Goal: Task Accomplishment & Management: Manage account settings

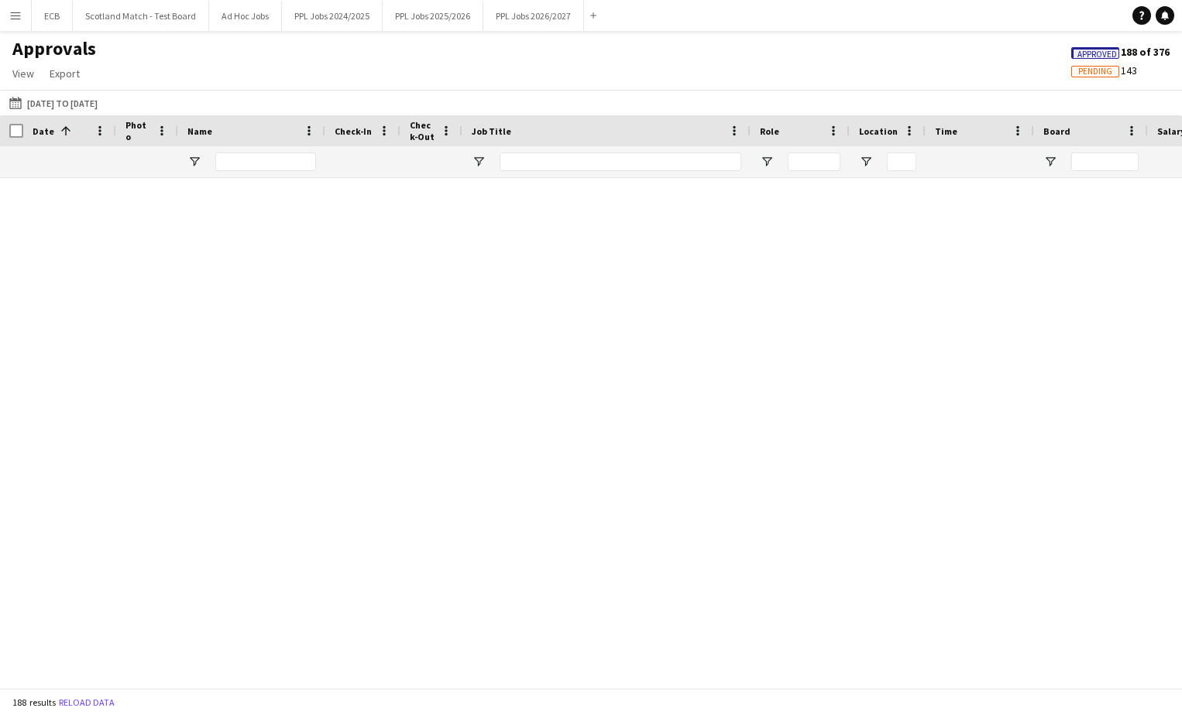
scroll to position [1476, 0]
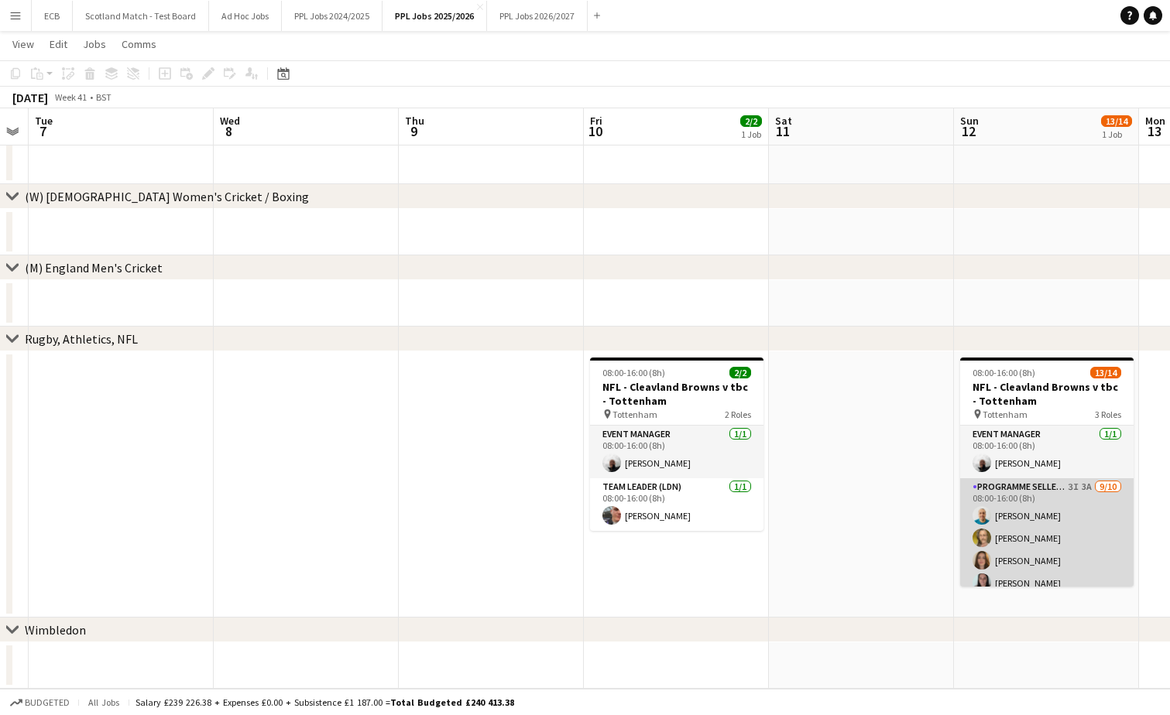
click at [1025, 500] on app-card-role "Programme Seller (LDN) 3I 3A [DATE] 08:00-16:00 (8h) [PERSON_NAME] [PERSON_NAME…" at bounding box center [1046, 606] width 173 height 255
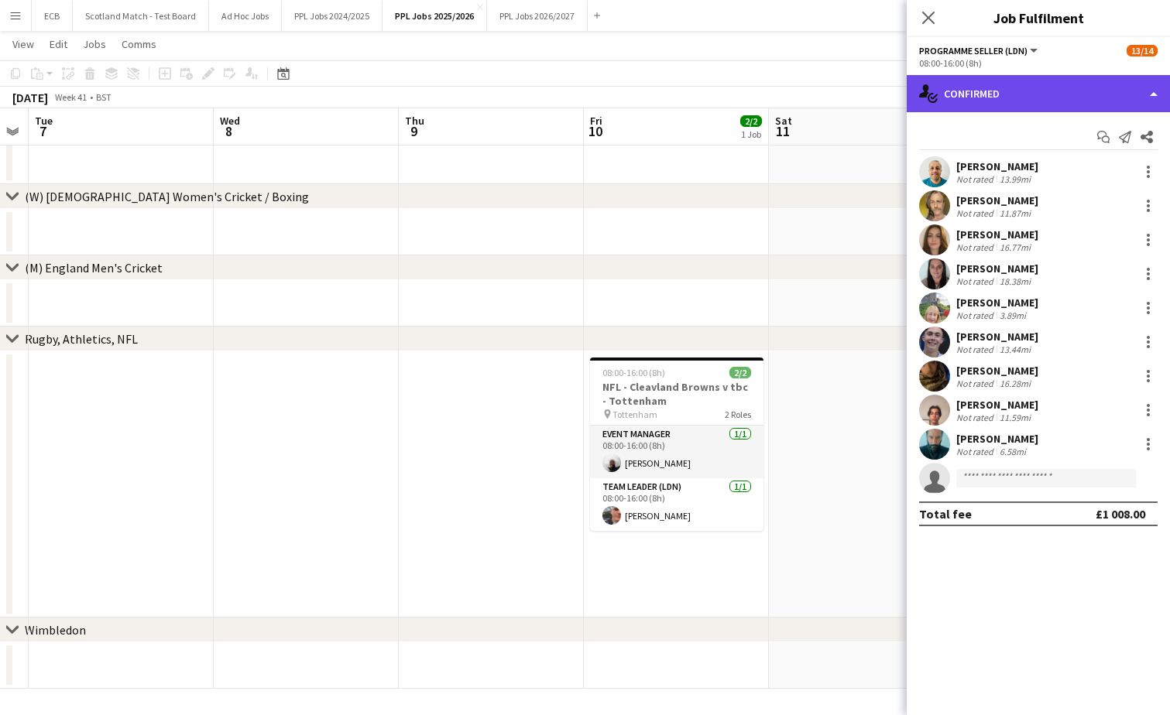
click at [1056, 89] on div "single-neutral-actions-check-2 Confirmed" at bounding box center [1038, 93] width 263 height 37
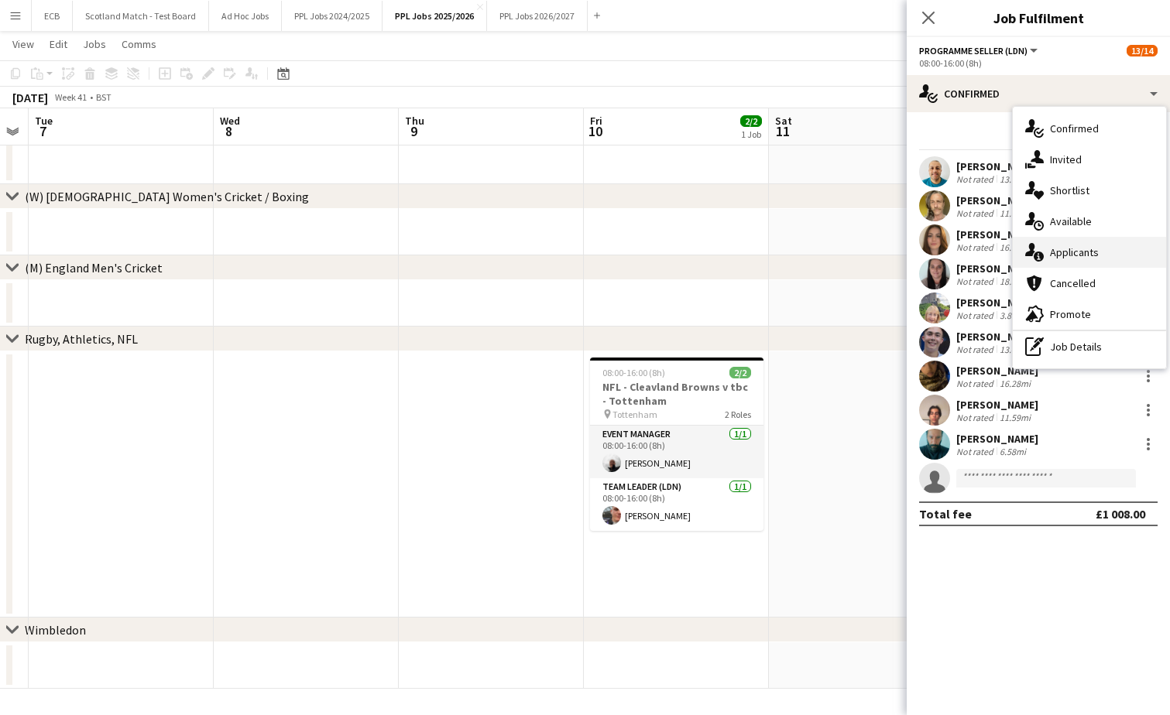
click at [1088, 243] on div "single-neutral-actions-information Applicants" at bounding box center [1089, 252] width 153 height 31
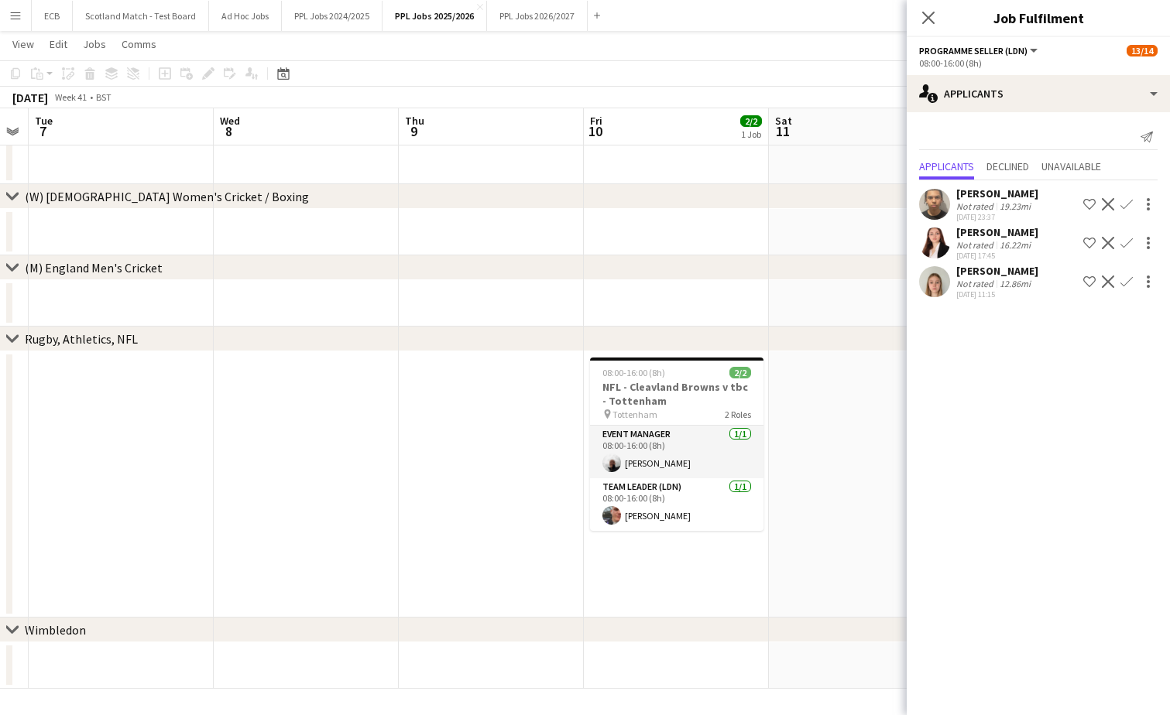
click at [1126, 282] on app-icon "Confirm" at bounding box center [1126, 282] width 12 height 12
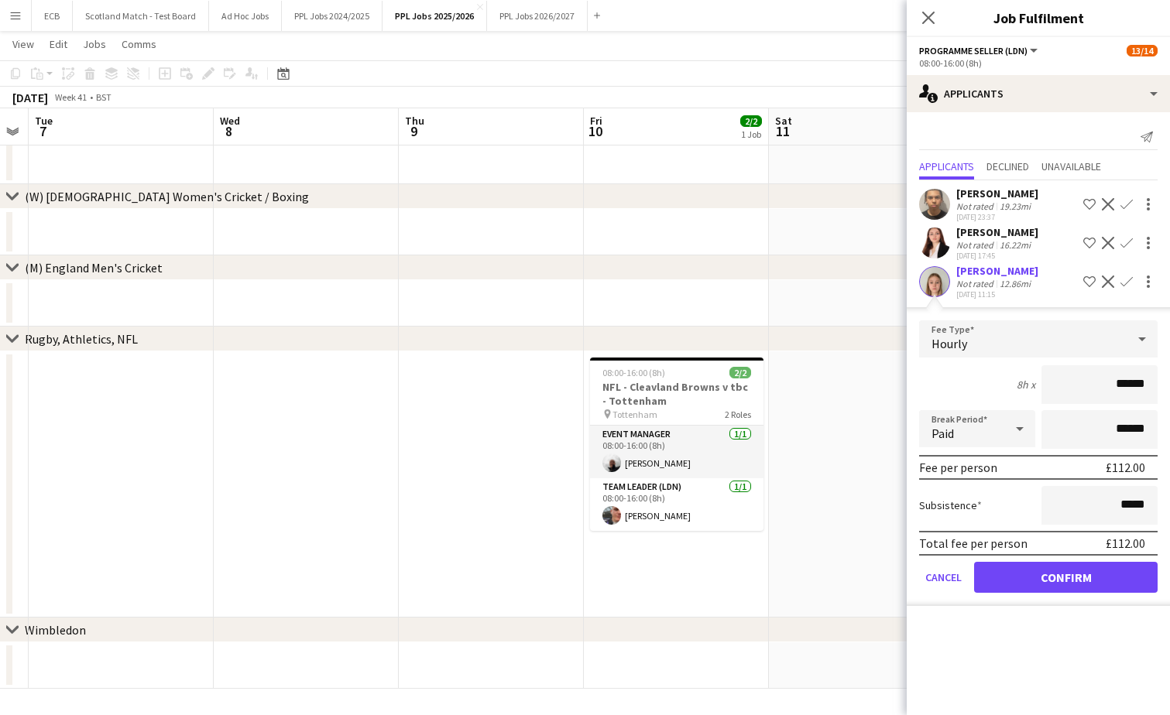
click at [1103, 283] on app-icon "Decline" at bounding box center [1108, 282] width 12 height 12
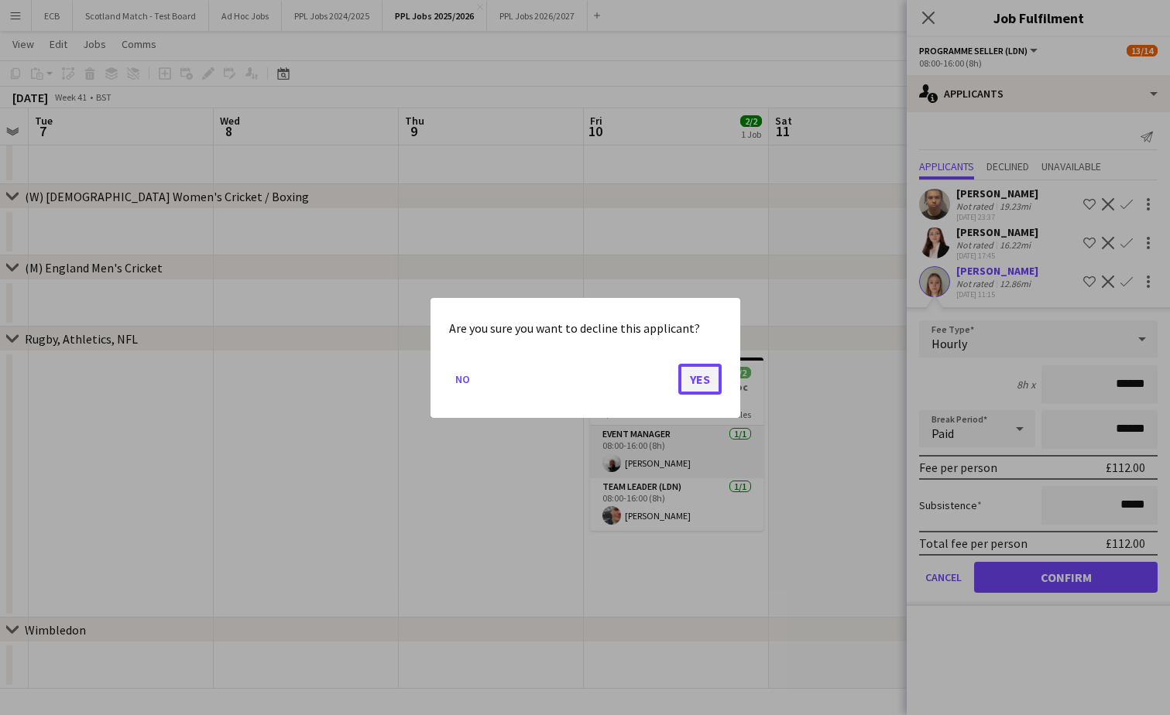
click at [698, 376] on button "Yes" at bounding box center [699, 378] width 43 height 31
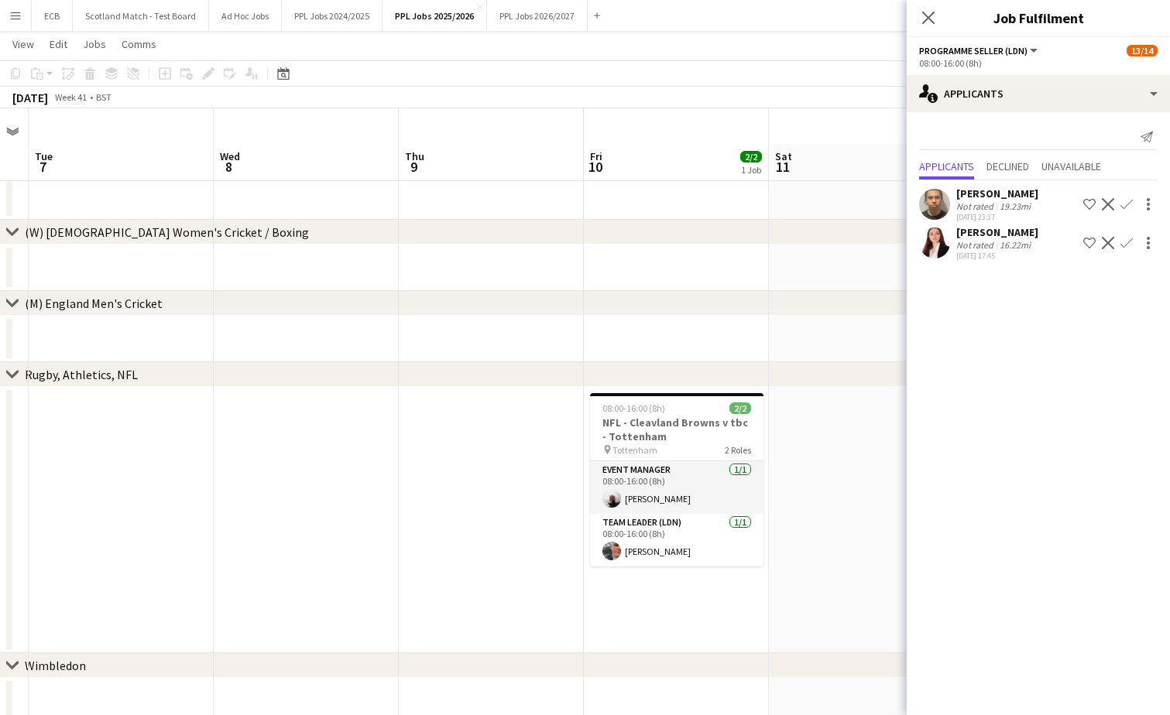
scroll to position [36, 0]
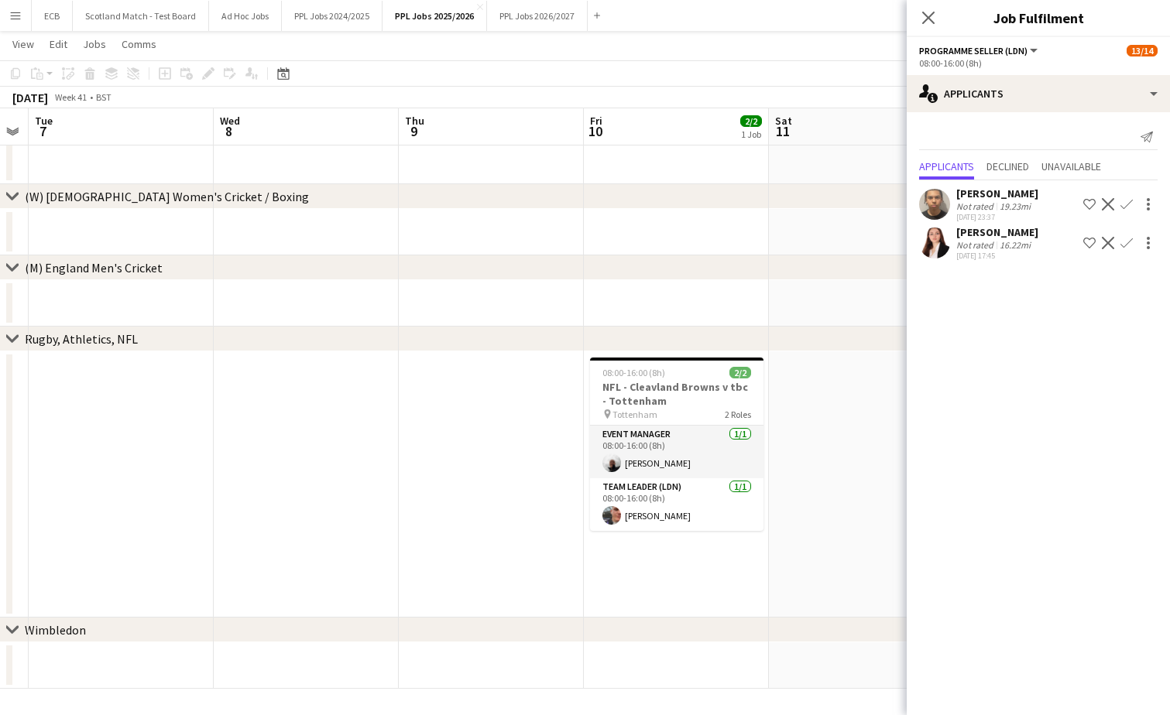
click at [1044, 243] on div "[PERSON_NAME] Not rated 16.22mi [DATE] 17:45 Shortlist crew Decline Confirm" at bounding box center [1038, 243] width 263 height 36
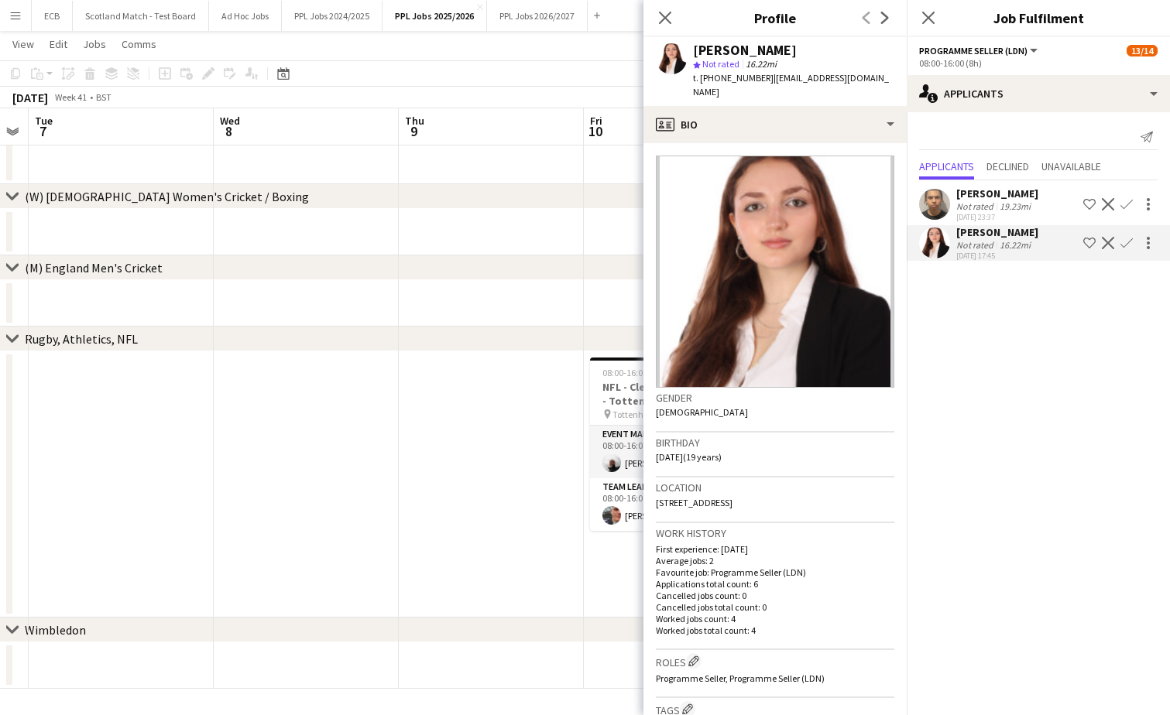
click at [455, 225] on app-date-cell at bounding box center [491, 232] width 185 height 46
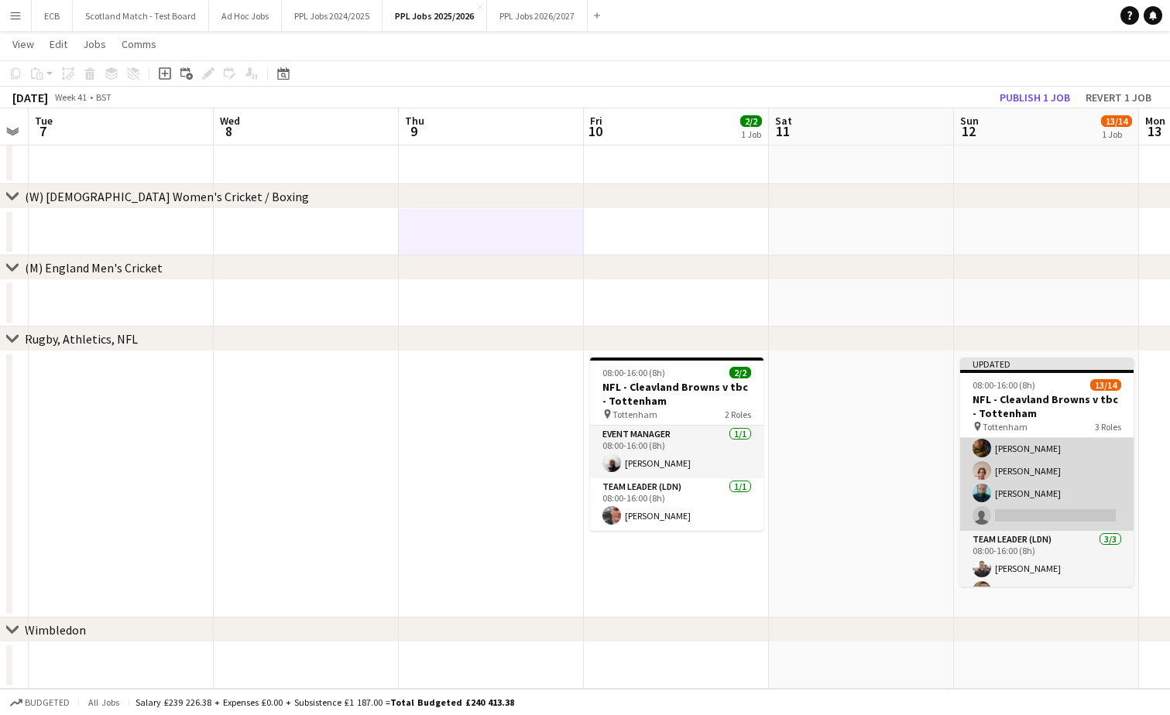
scroll to position [256, 0]
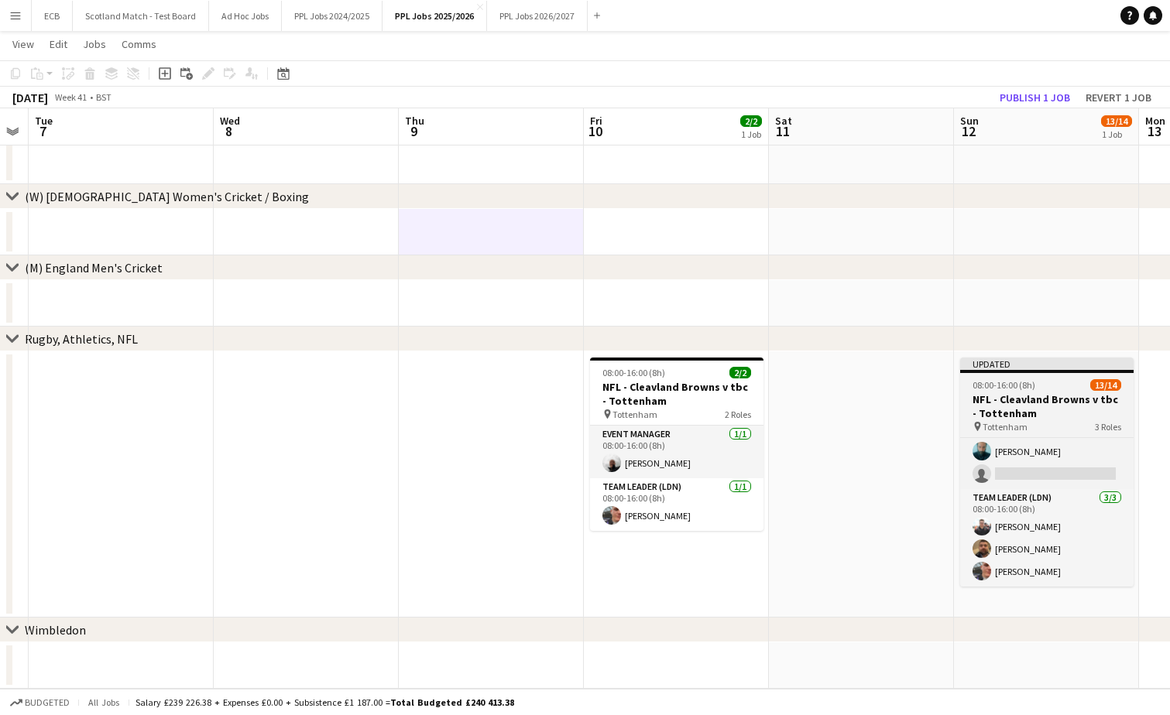
click at [1061, 389] on div "08:00-16:00 (8h) 13/14" at bounding box center [1046, 385] width 173 height 12
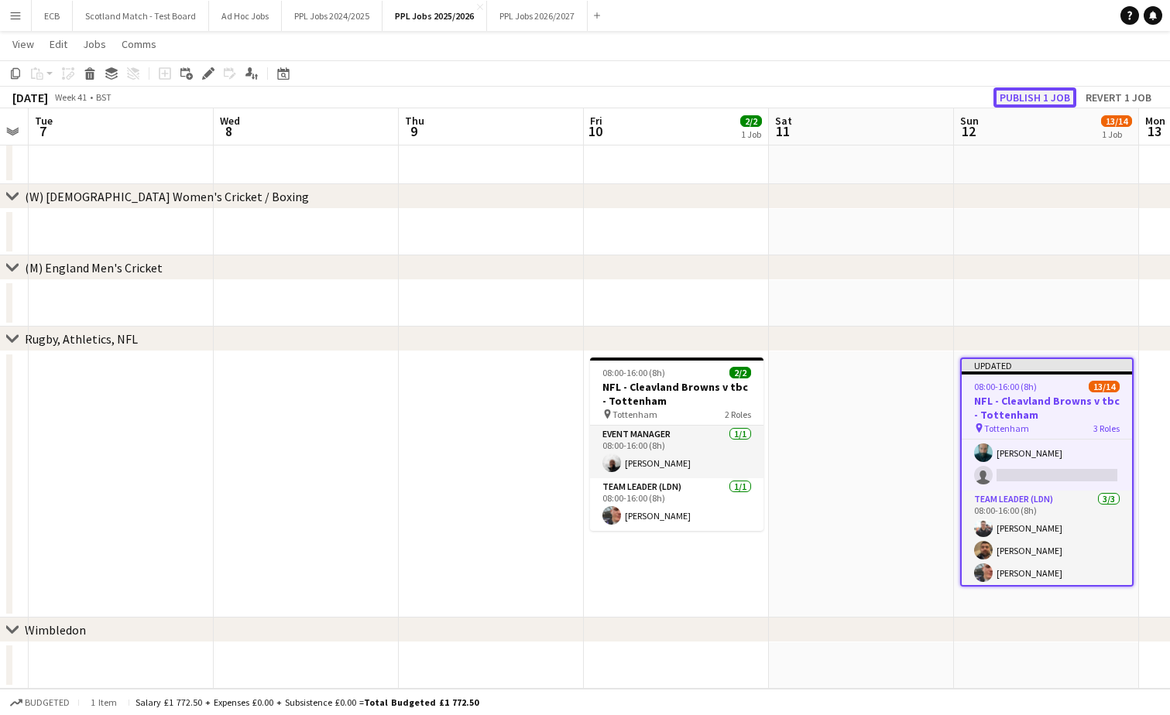
click at [1039, 97] on button "Publish 1 job" at bounding box center [1034, 97] width 83 height 20
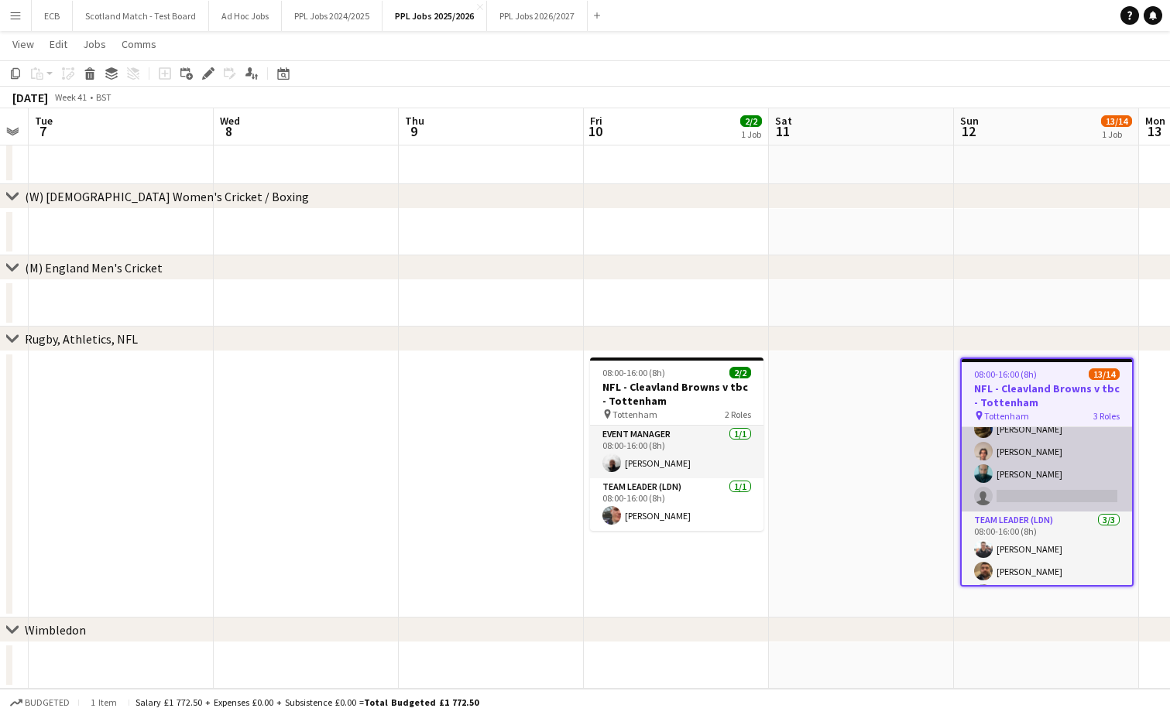
scroll to position [226, 0]
click at [1042, 489] on app-card-role "Programme Seller (LDN) 3I 2A [DATE] 08:00-16:00 (8h) [PERSON_NAME] [PERSON_NAME…" at bounding box center [1047, 381] width 170 height 255
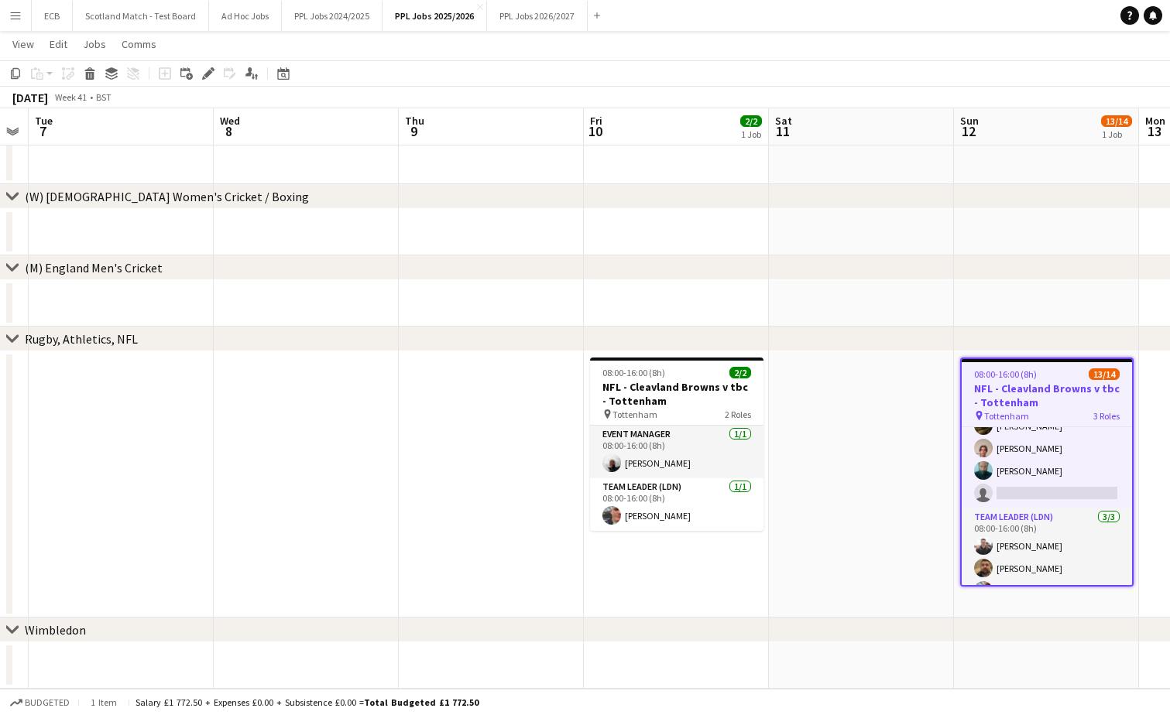
scroll to position [228, 0]
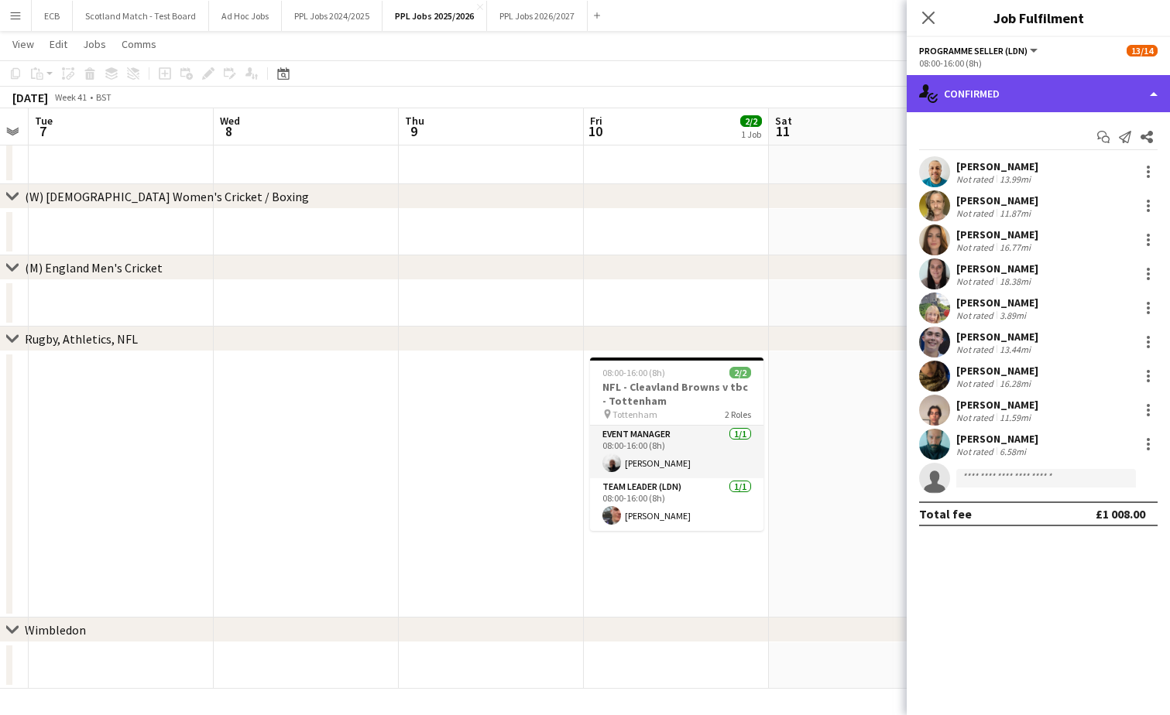
click at [1054, 98] on div "single-neutral-actions-check-2 Confirmed" at bounding box center [1038, 93] width 263 height 37
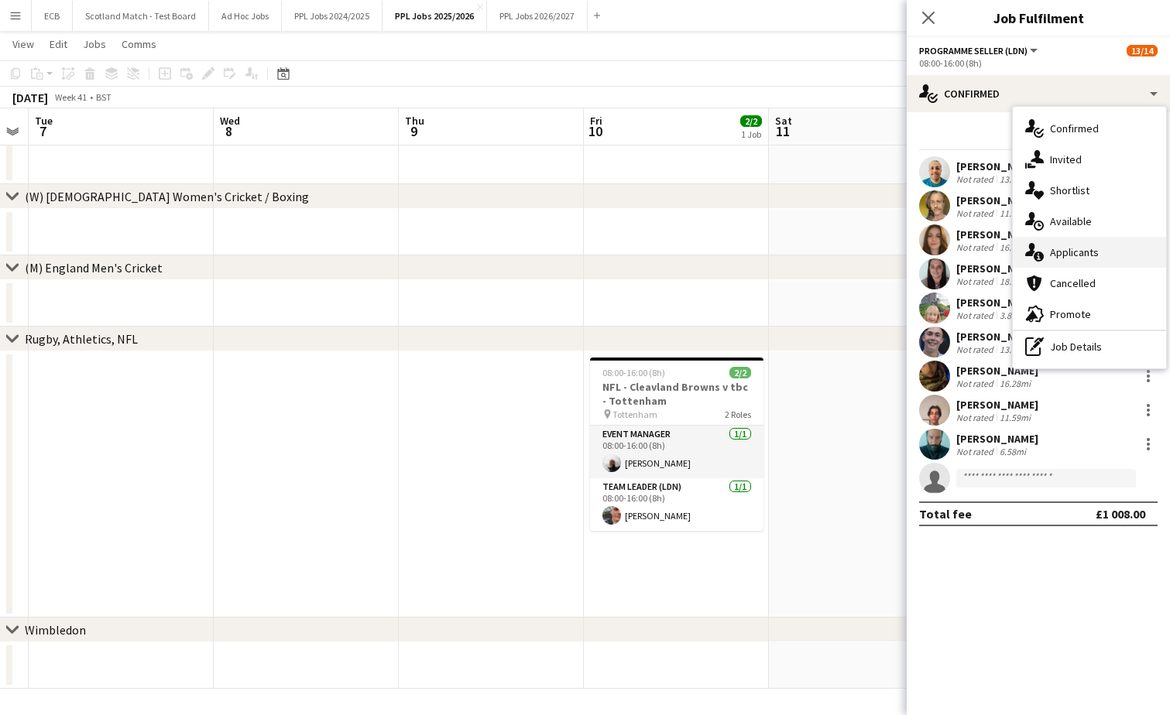
click at [1079, 250] on span "Applicants" at bounding box center [1074, 252] width 49 height 14
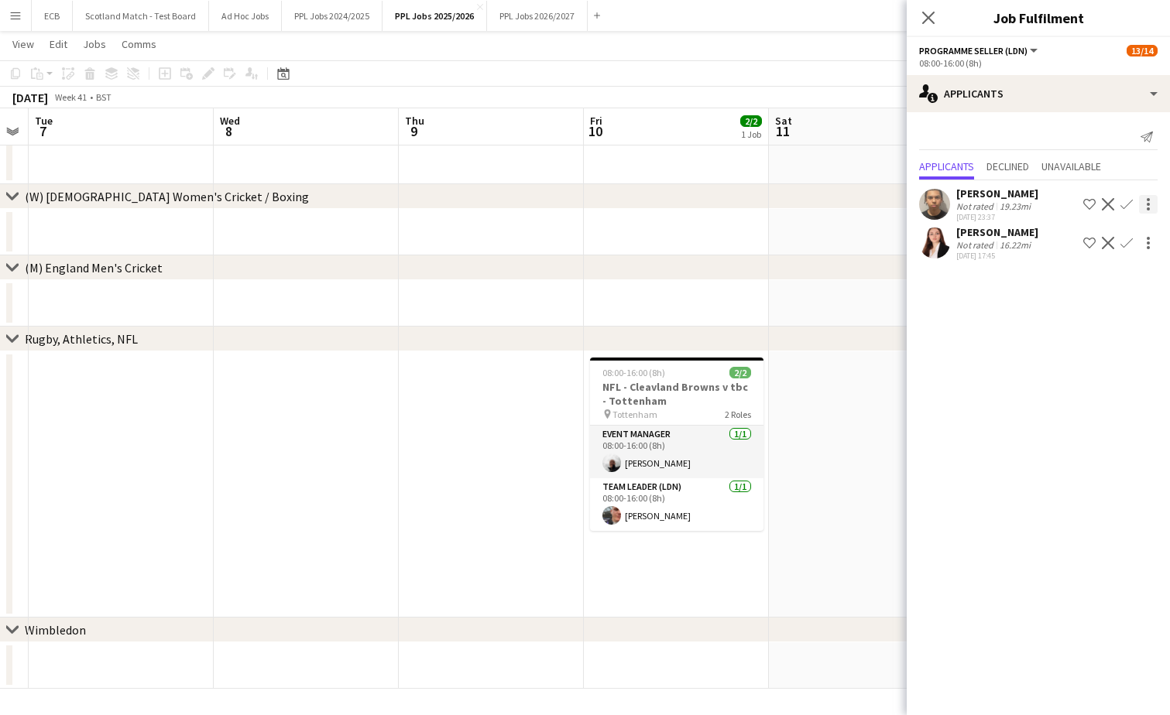
click at [1148, 205] on div at bounding box center [1148, 204] width 3 height 3
click at [1087, 232] on span "Send notification" at bounding box center [1099, 232] width 91 height 13
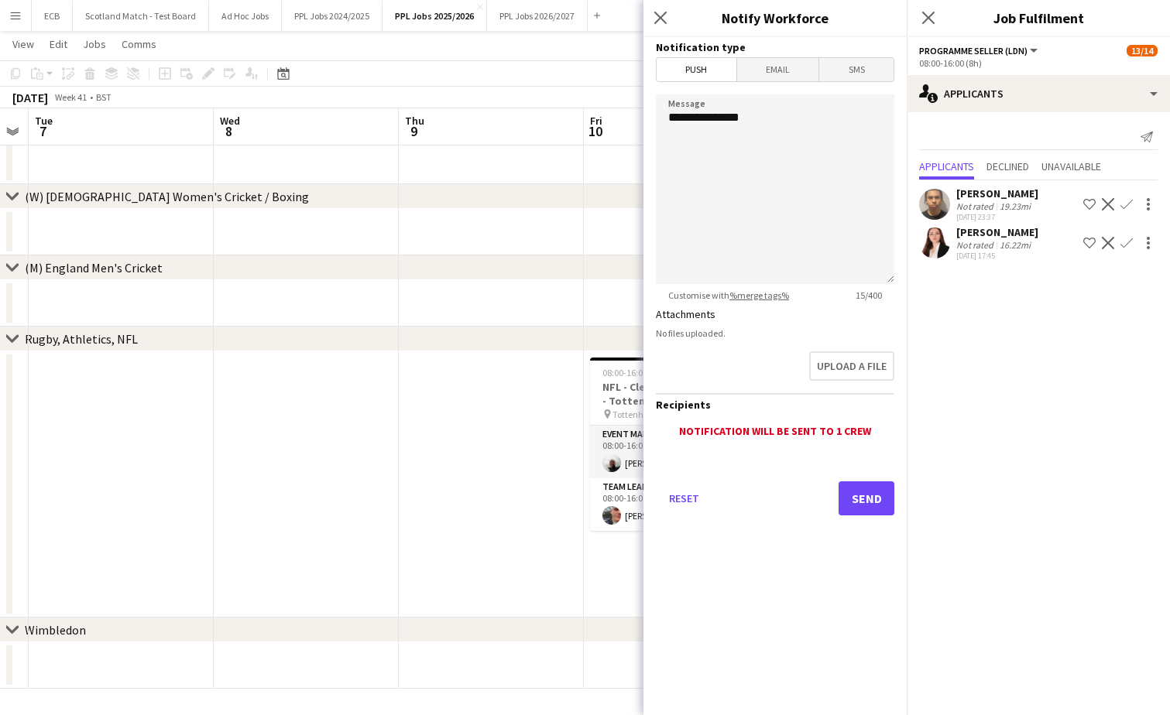
click at [699, 77] on span "Push" at bounding box center [697, 69] width 80 height 23
click at [747, 149] on textarea "**********" at bounding box center [775, 189] width 238 height 190
click at [974, 205] on div "Not rated" at bounding box center [976, 207] width 40 height 12
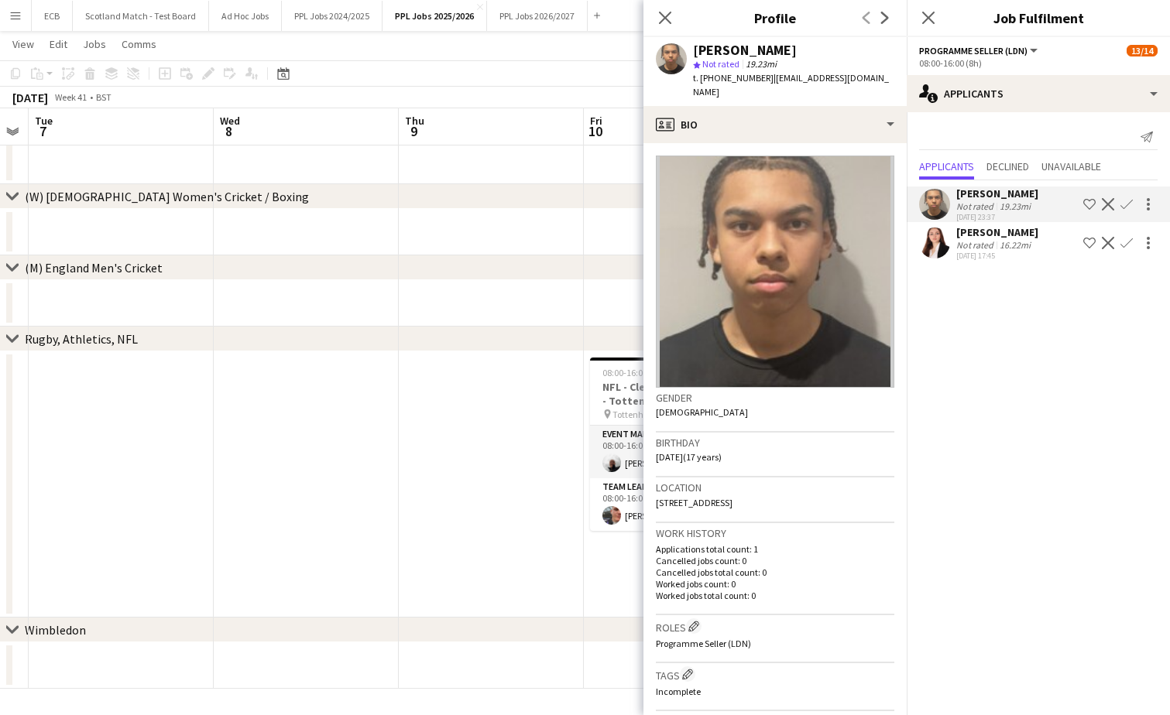
click at [452, 328] on div "chevron-right Rugby, Athletics, NFL" at bounding box center [585, 339] width 1170 height 25
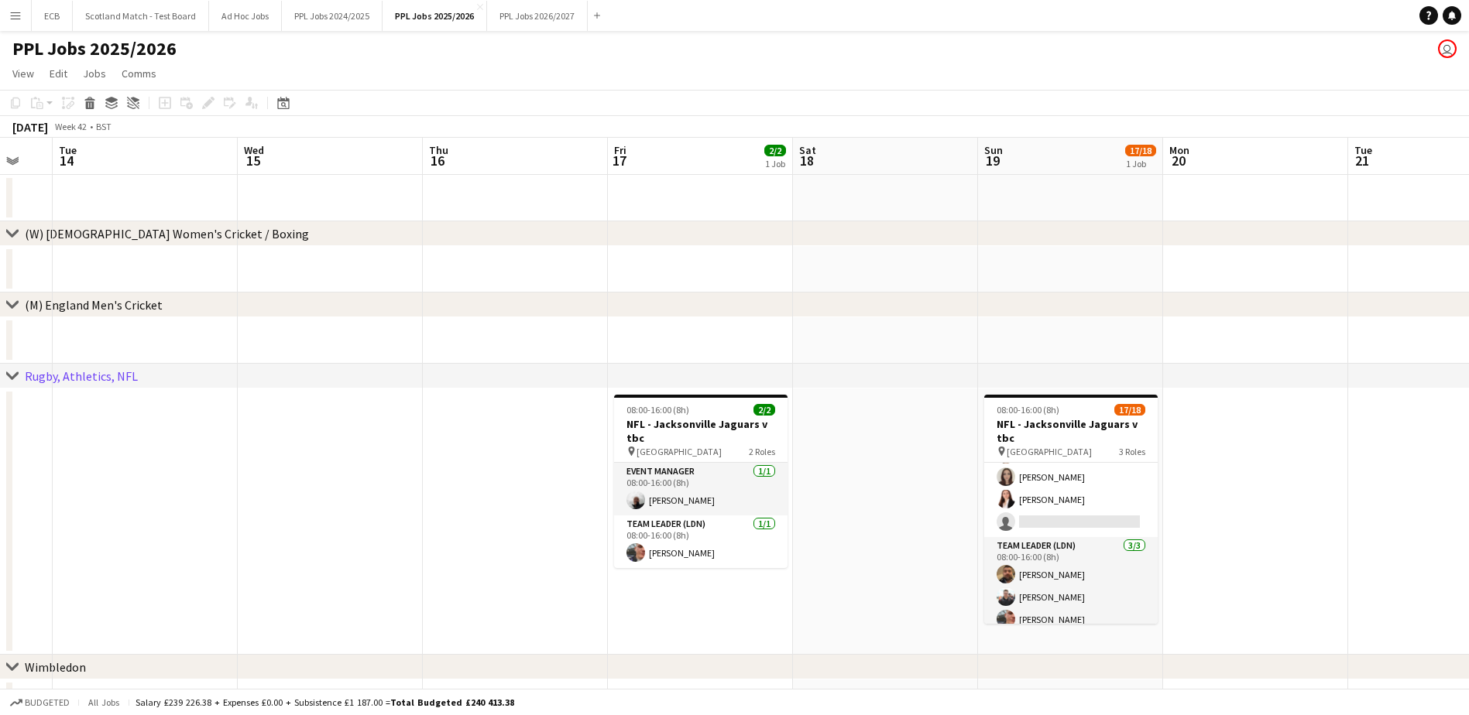
scroll to position [324, 0]
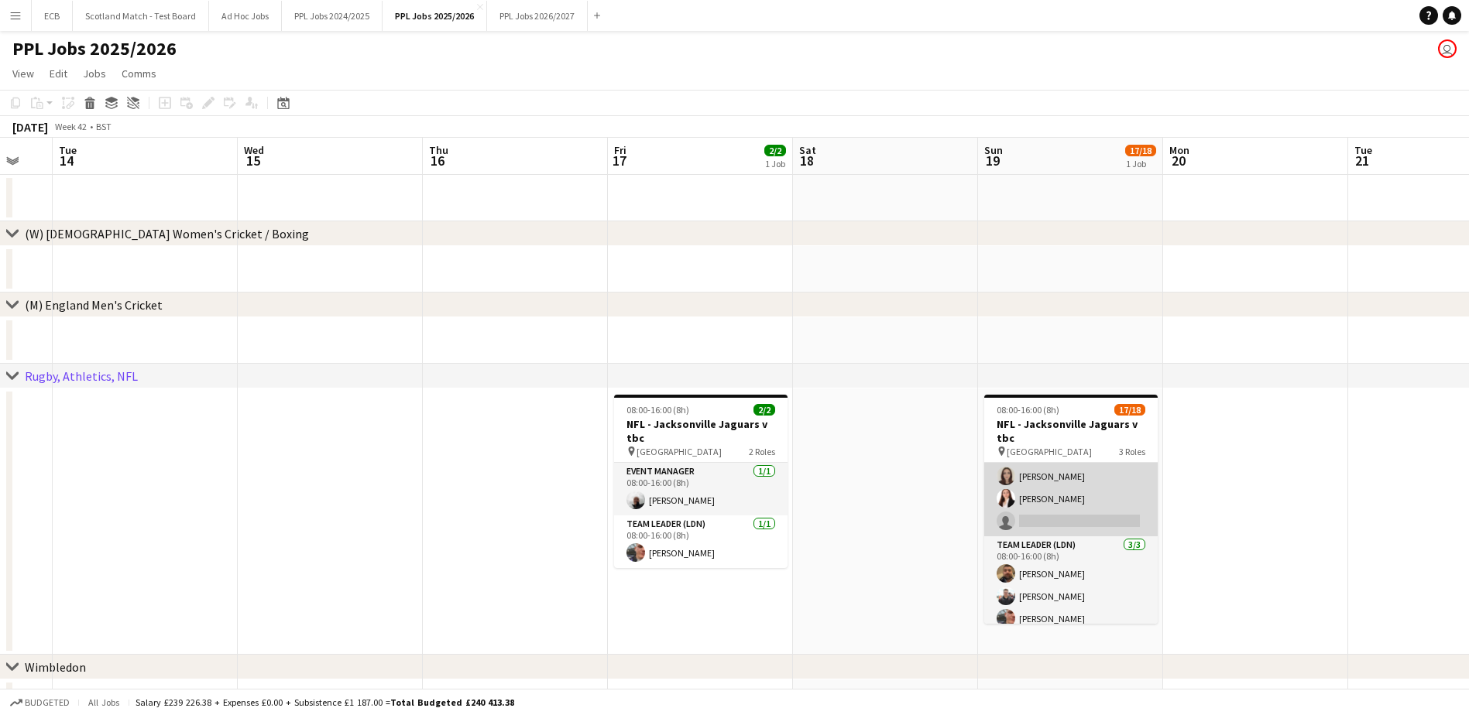
click at [1041, 484] on app-card-role "Programme Seller (LDN) 3I 13/14 08:00-16:00 (8h) [PERSON_NAME] [PERSON_NAME] [P…" at bounding box center [1070, 364] width 173 height 345
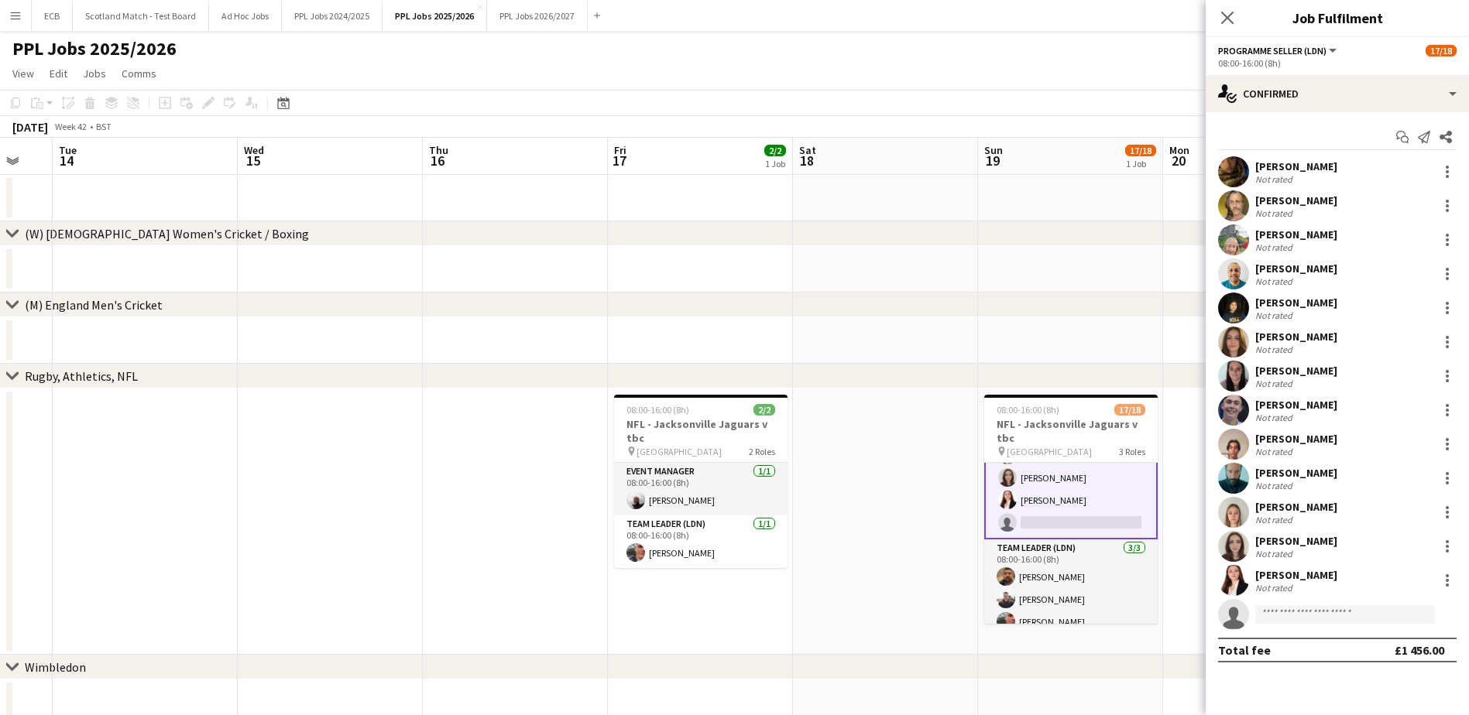
scroll to position [325, 0]
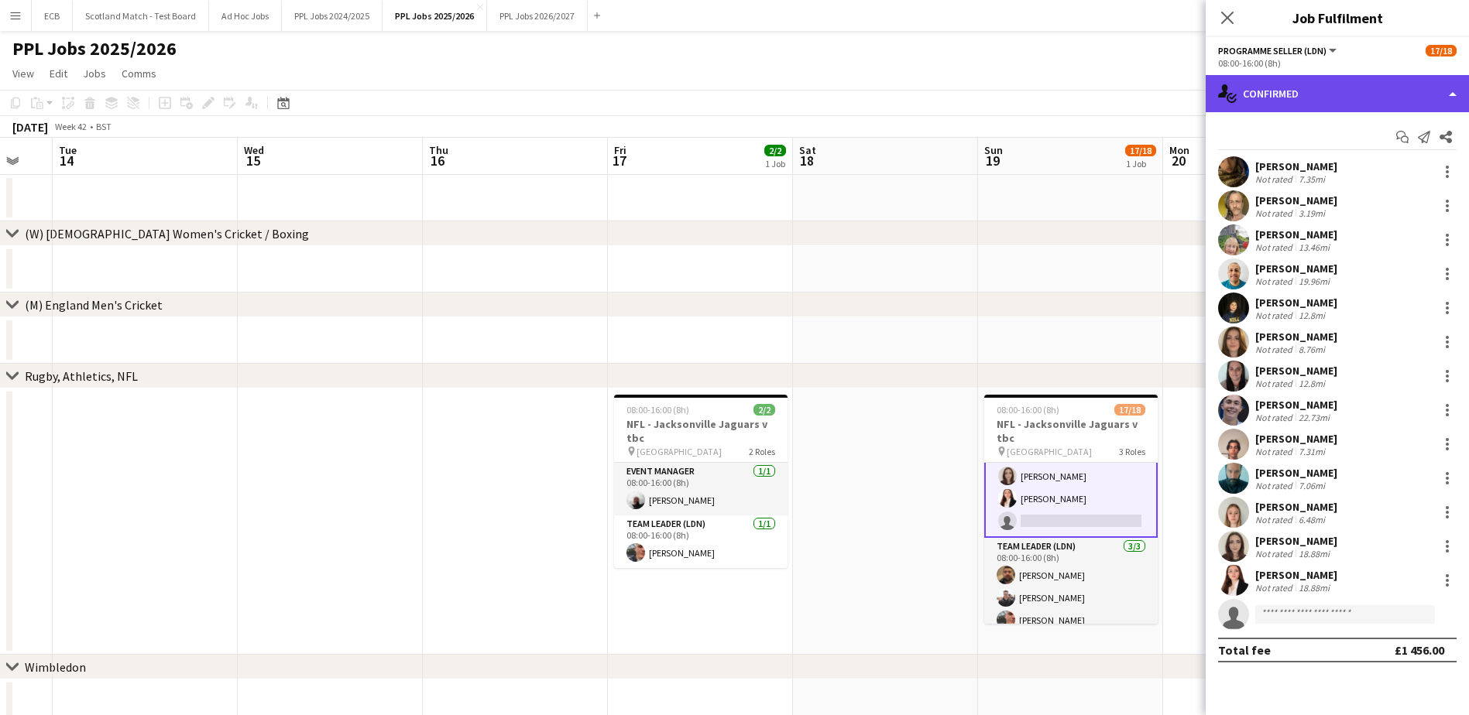
click at [1181, 97] on div "single-neutral-actions-check-2 Confirmed" at bounding box center [1337, 93] width 263 height 37
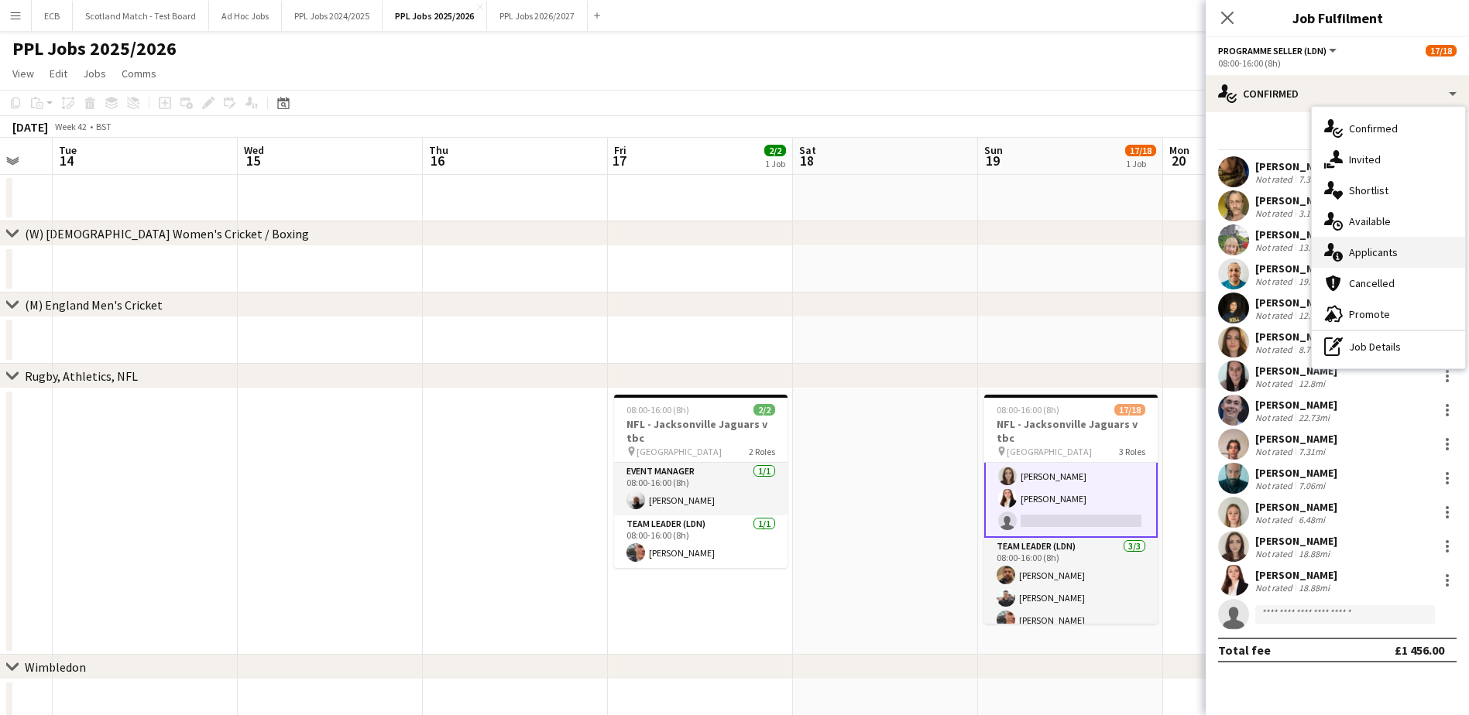
click at [1181, 249] on span "Applicants" at bounding box center [1373, 252] width 49 height 14
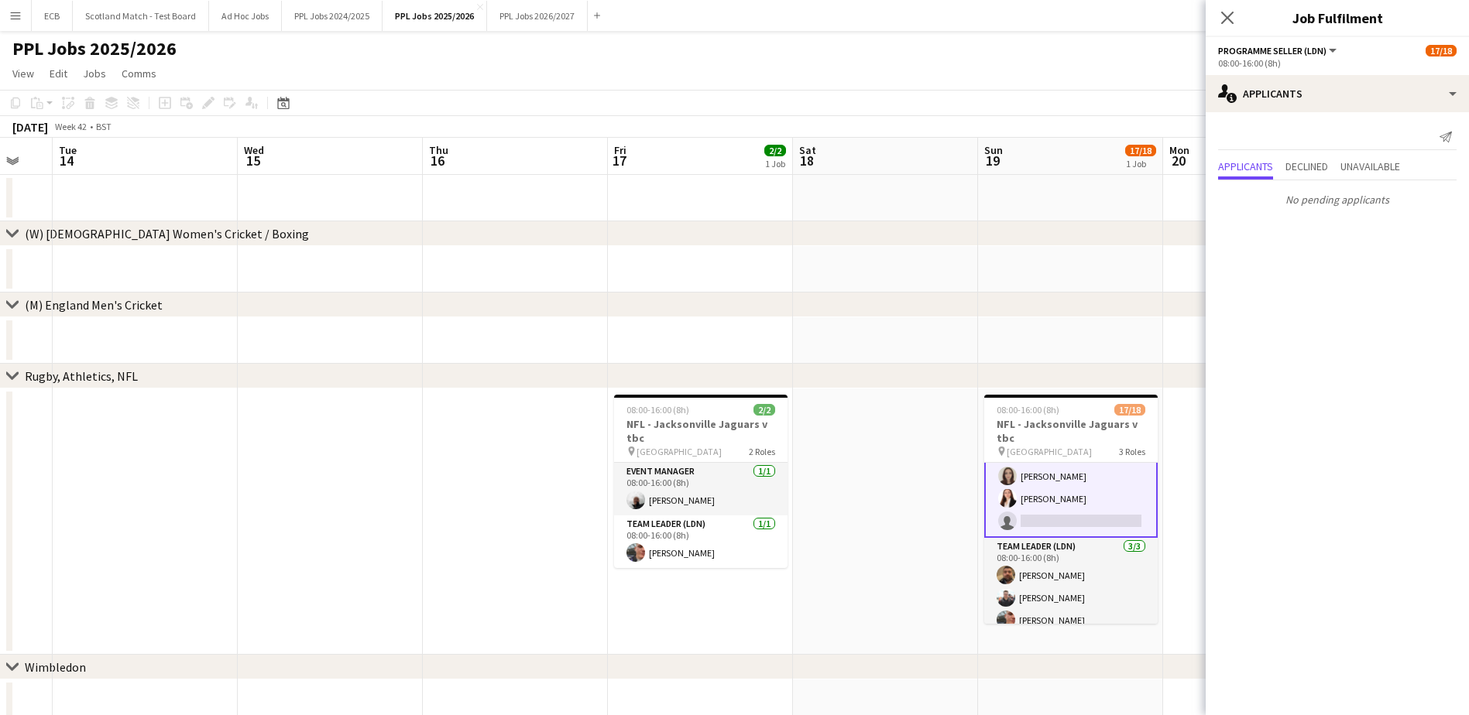
click at [1063, 309] on div "chevron-right (M) England Men's Cricket" at bounding box center [734, 305] width 1469 height 25
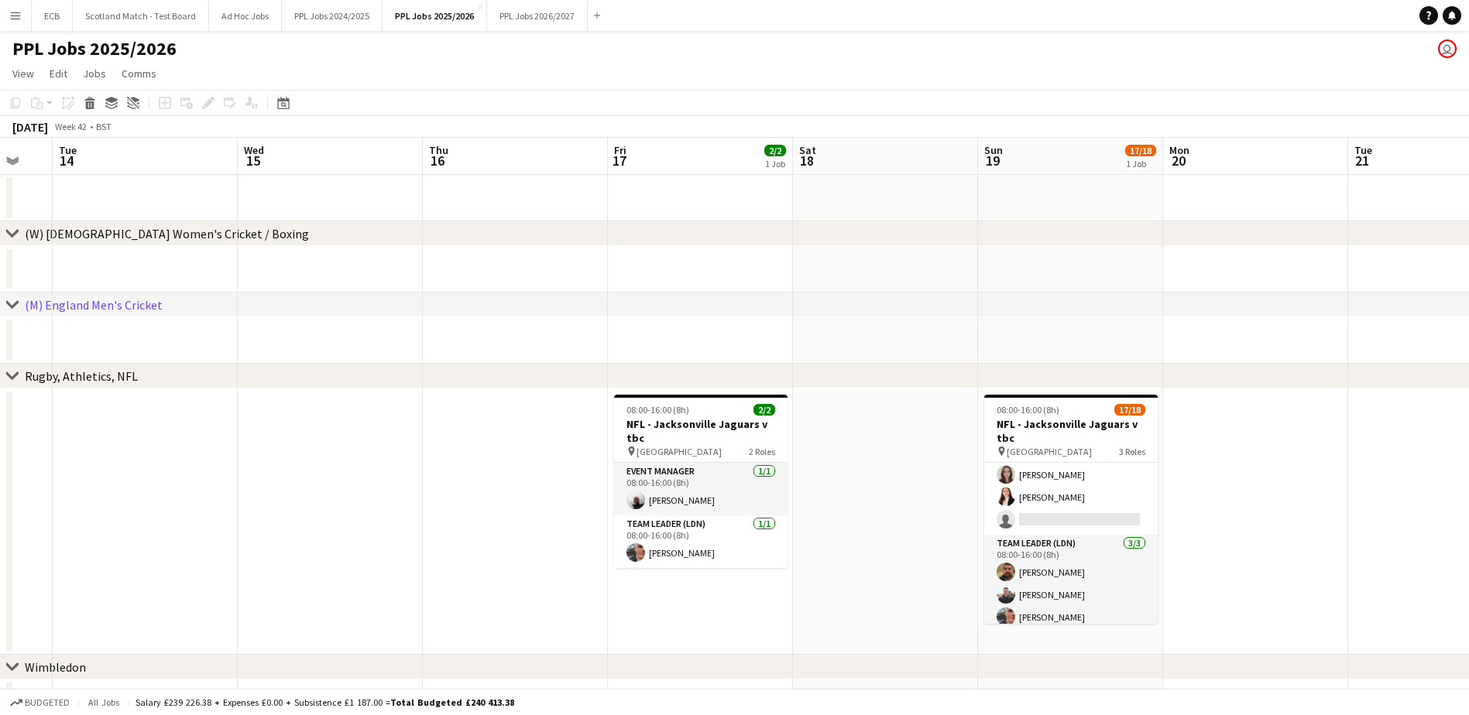
scroll to position [324, 0]
click at [359, 431] on app-date-cell at bounding box center [330, 522] width 185 height 266
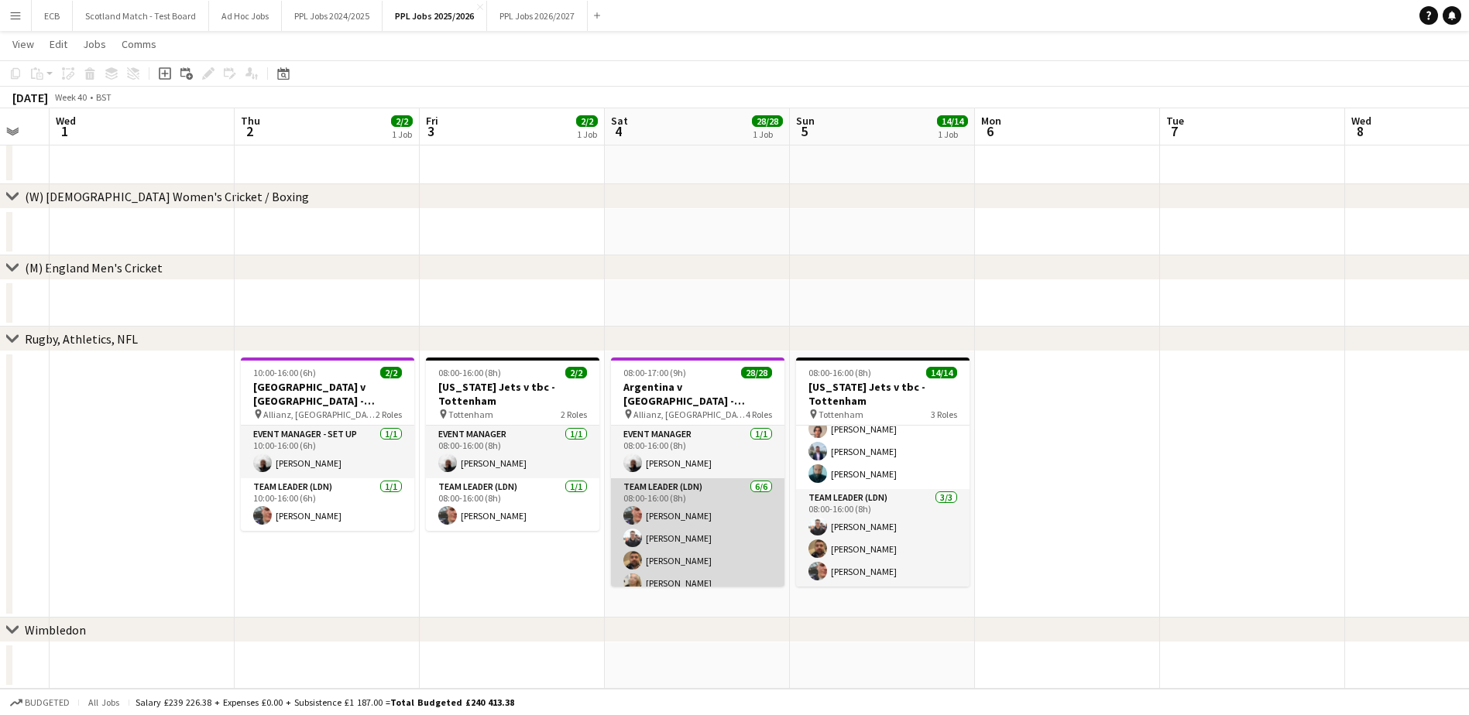
scroll to position [588, 0]
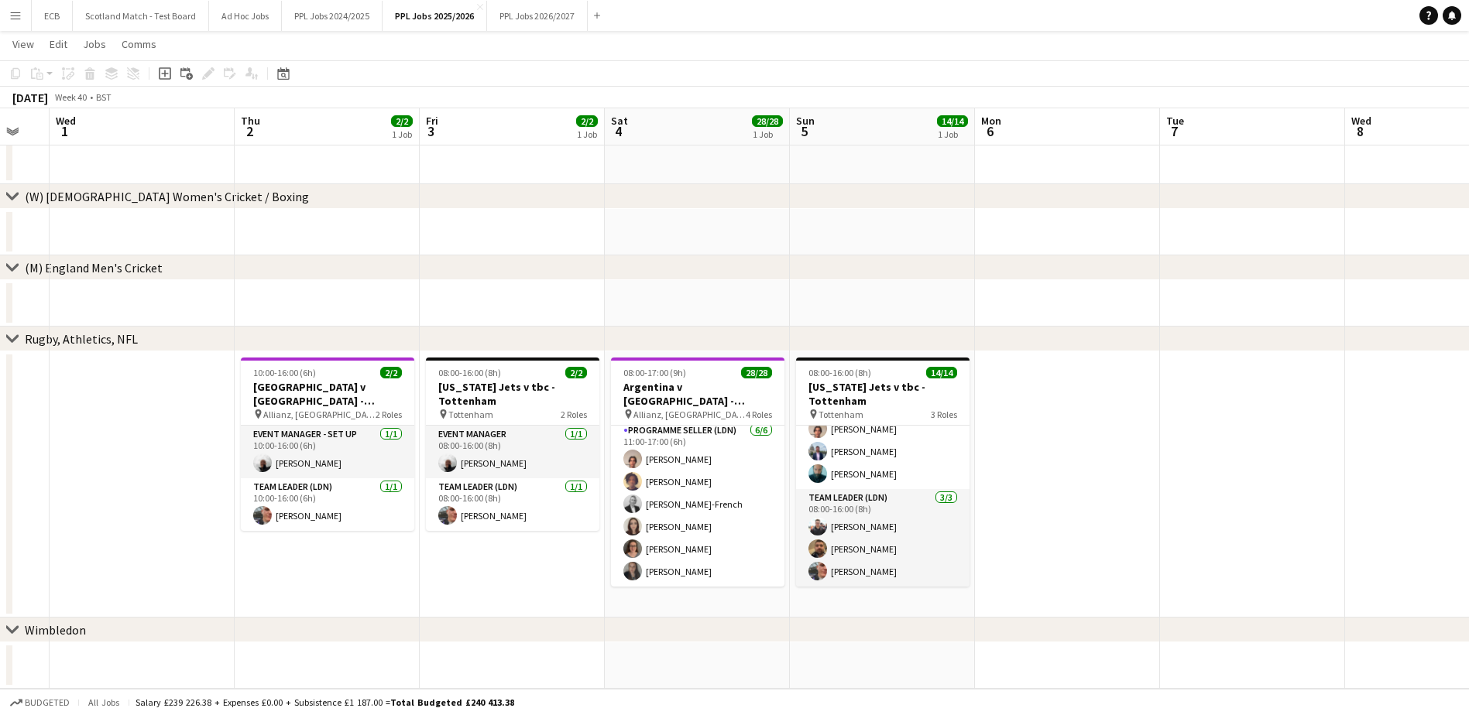
click at [1060, 478] on app-date-cell at bounding box center [1067, 485] width 185 height 266
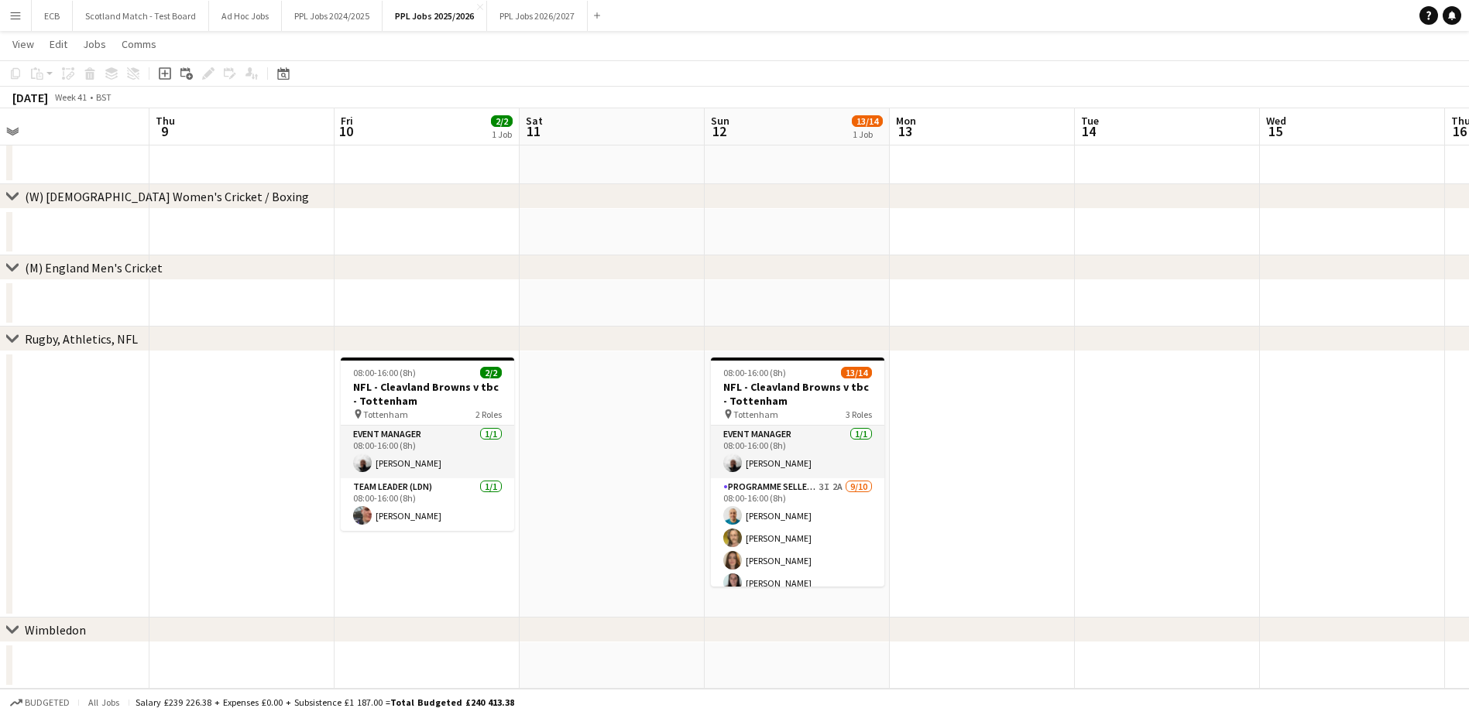
scroll to position [0, 592]
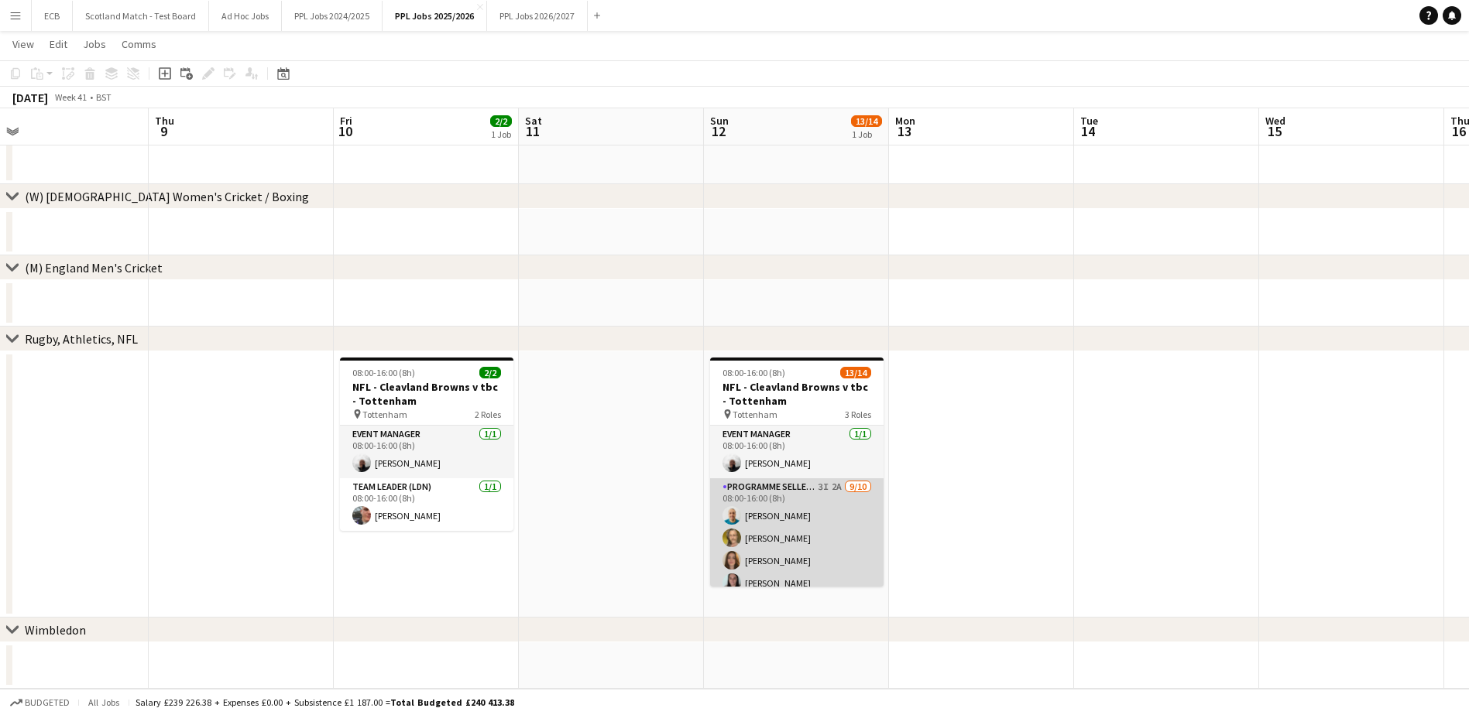
click at [822, 515] on app-card-role "Programme Seller (LDN) 3I 2A [DATE] 08:00-16:00 (8h) [PERSON_NAME] [PERSON_NAME…" at bounding box center [796, 606] width 173 height 255
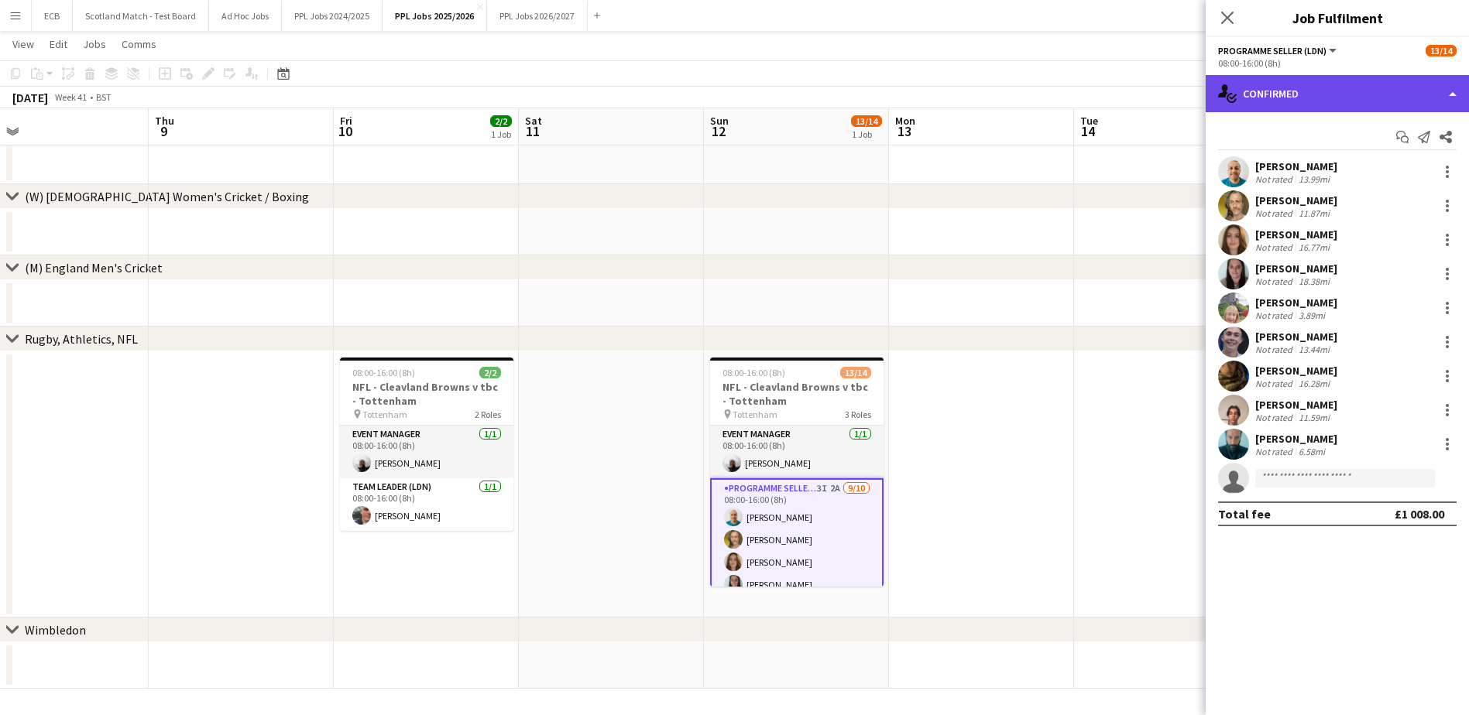
click at [1181, 100] on div "single-neutral-actions-check-2 Confirmed" at bounding box center [1337, 93] width 263 height 37
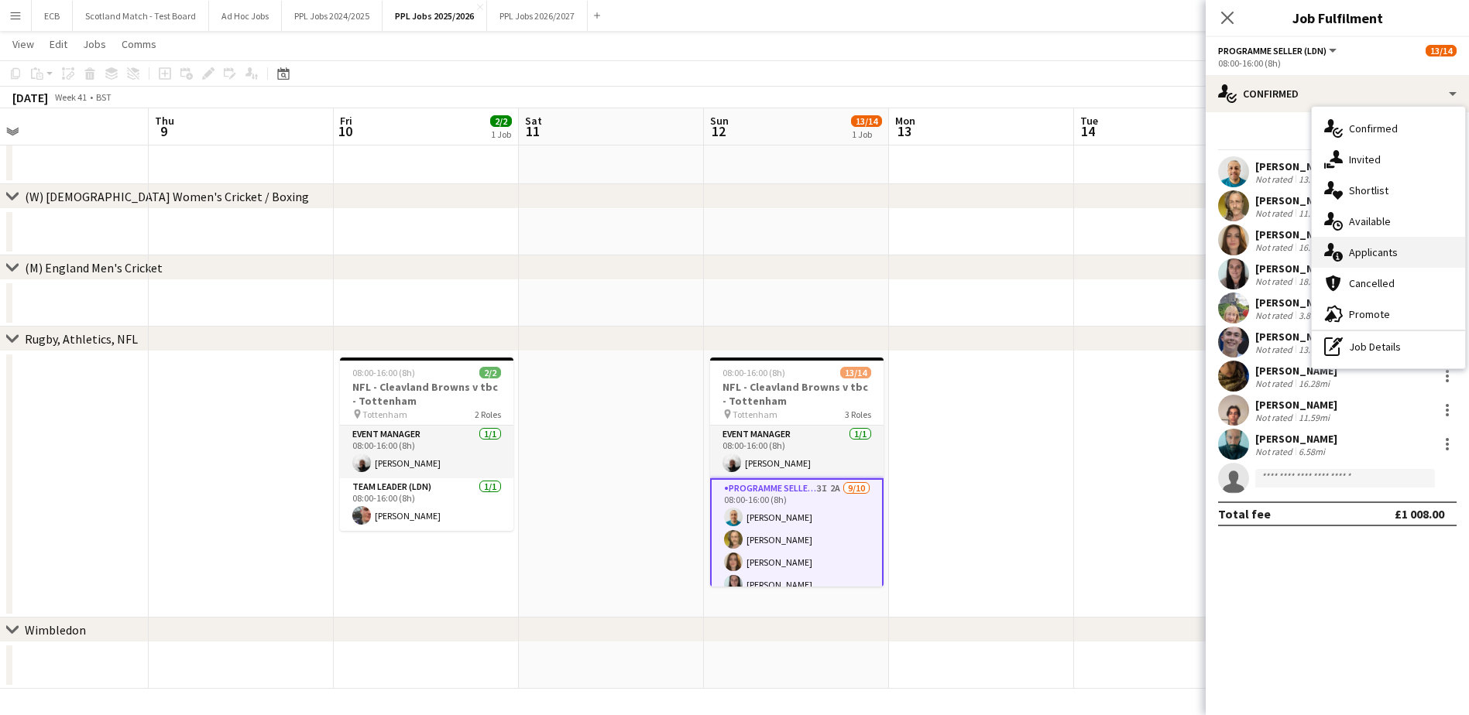
click at [1181, 243] on div "single-neutral-actions-information Applicants" at bounding box center [1388, 252] width 153 height 31
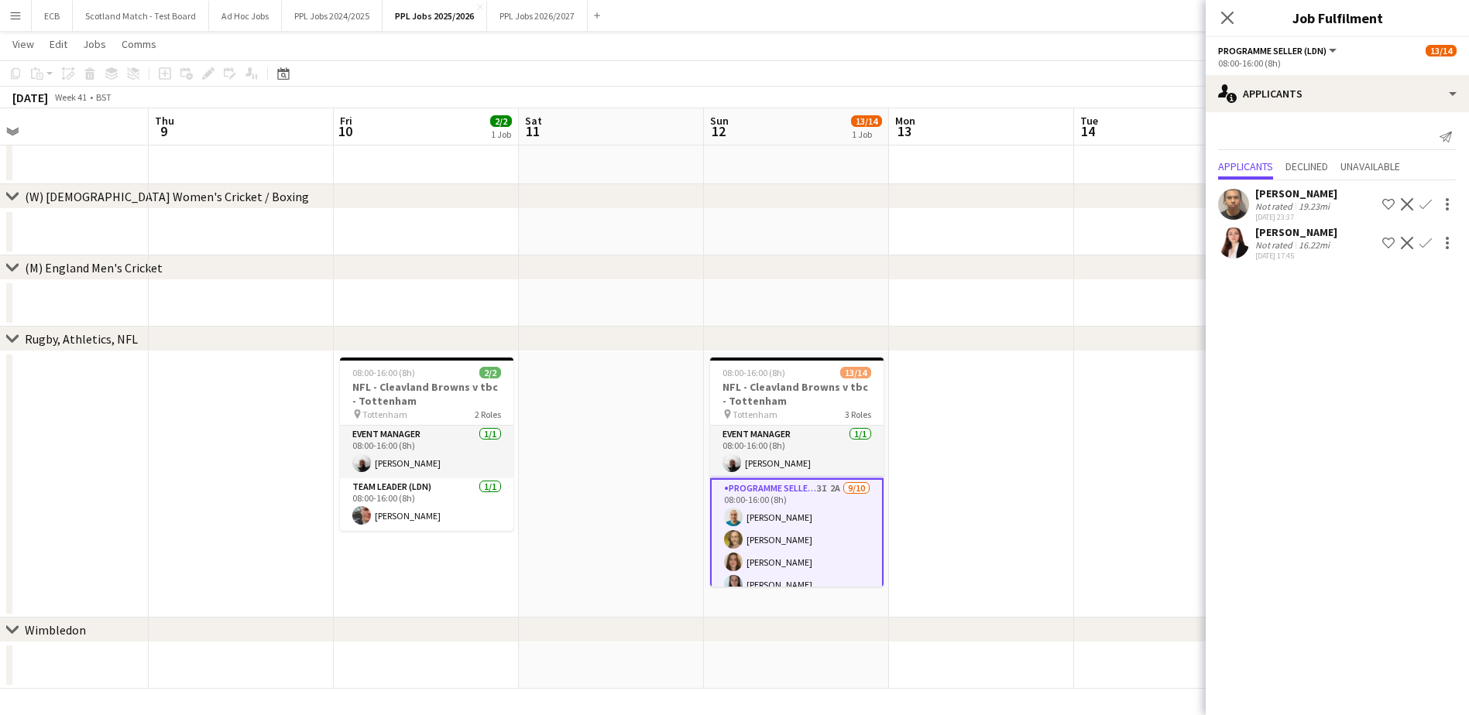
click at [1181, 206] on app-icon "Confirm" at bounding box center [1425, 204] width 12 height 12
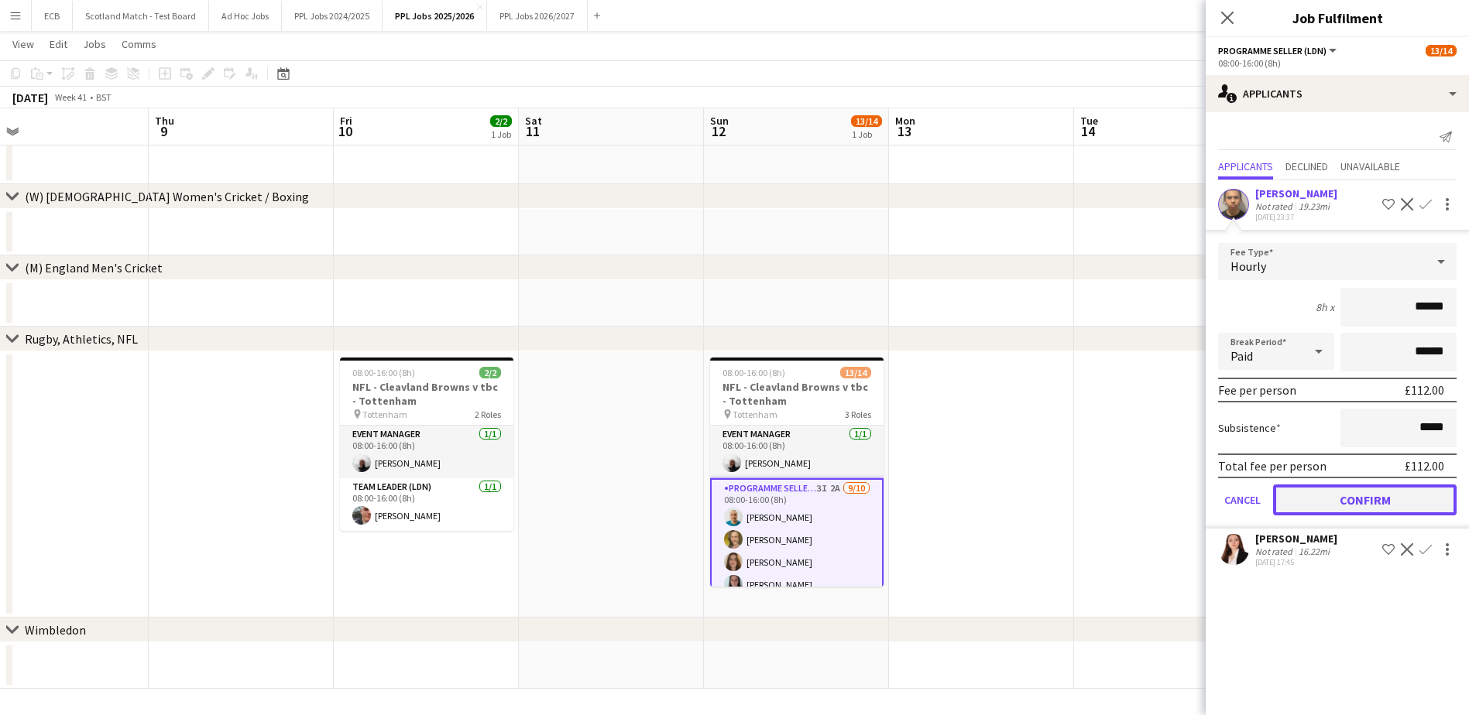
click at [1181, 495] on button "Confirm" at bounding box center [1365, 500] width 184 height 31
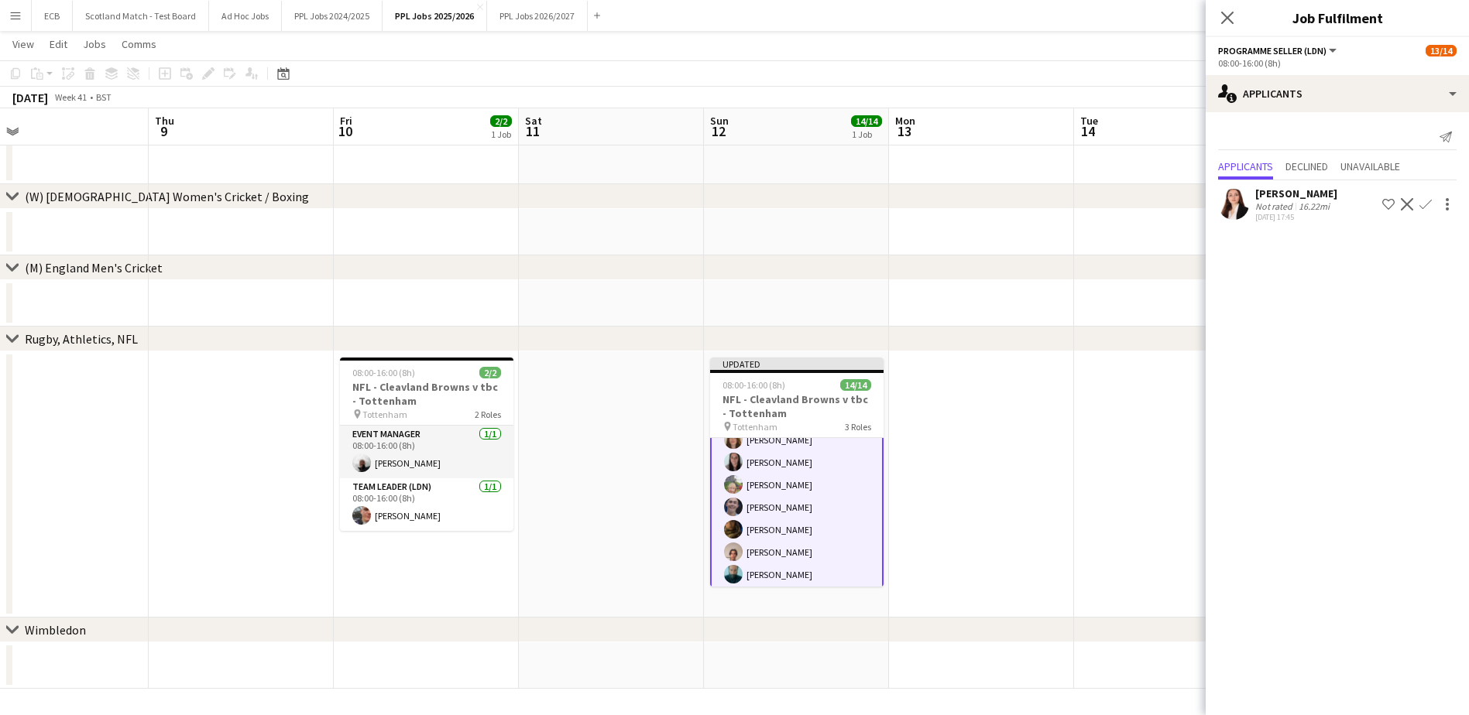
scroll to position [194, 0]
click at [1067, 251] on app-date-cell at bounding box center [981, 232] width 185 height 46
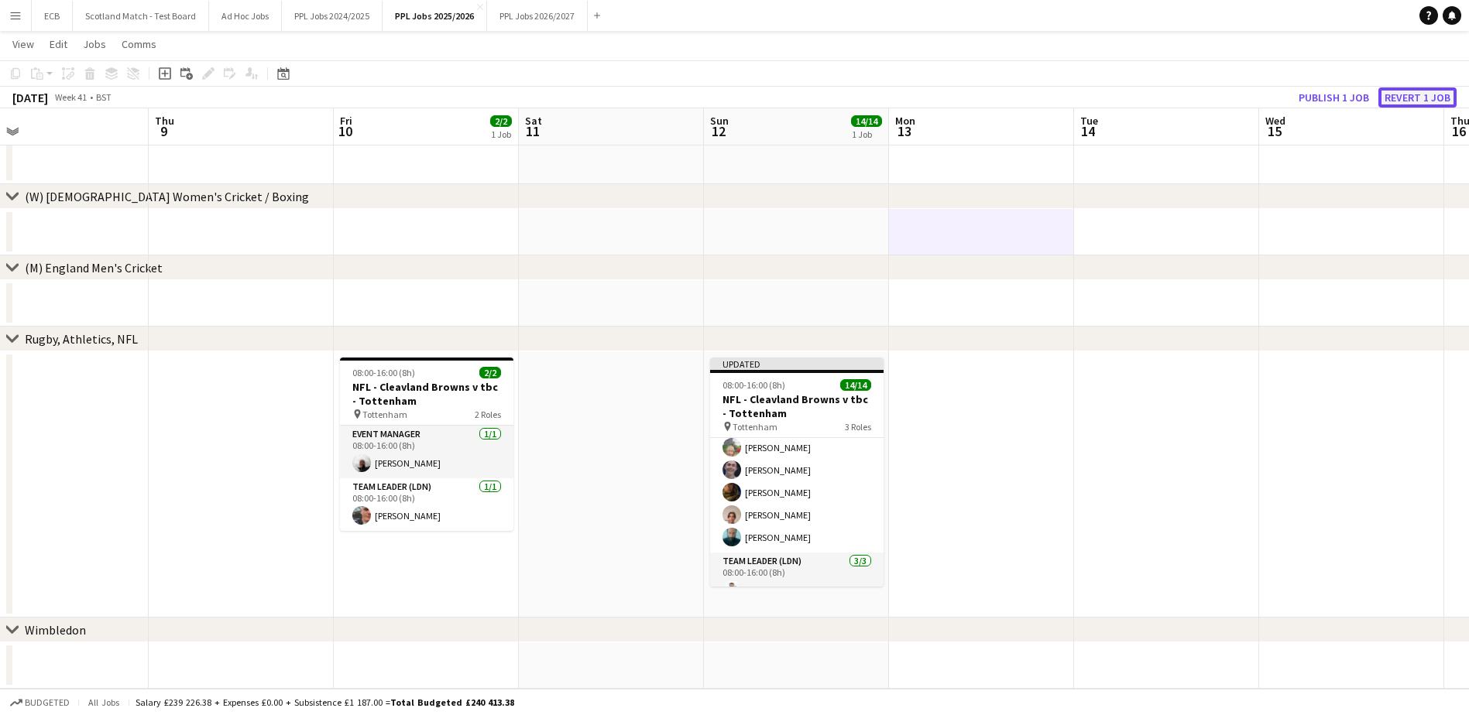
click at [1181, 92] on button "Revert 1 job" at bounding box center [1417, 97] width 78 height 20
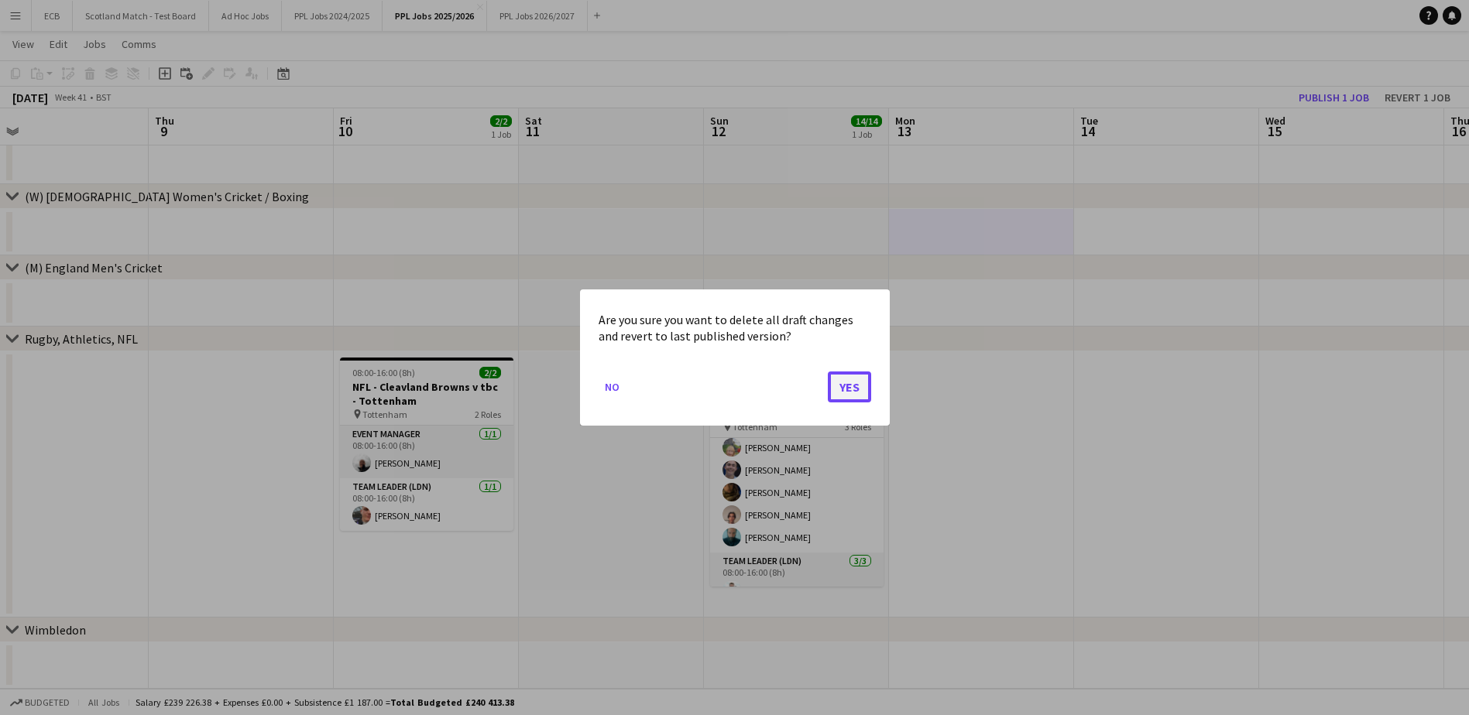
click at [851, 383] on button "Yes" at bounding box center [849, 387] width 43 height 31
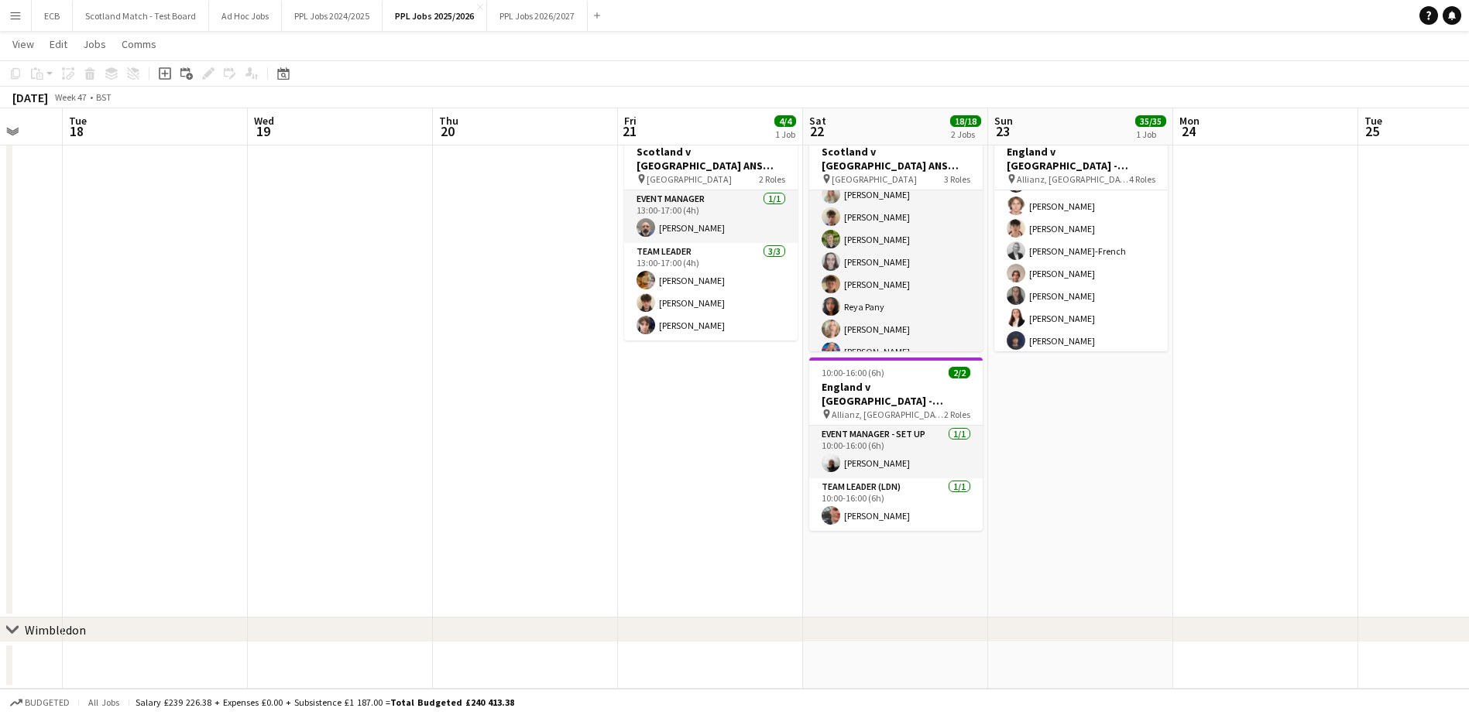
scroll to position [746, 0]
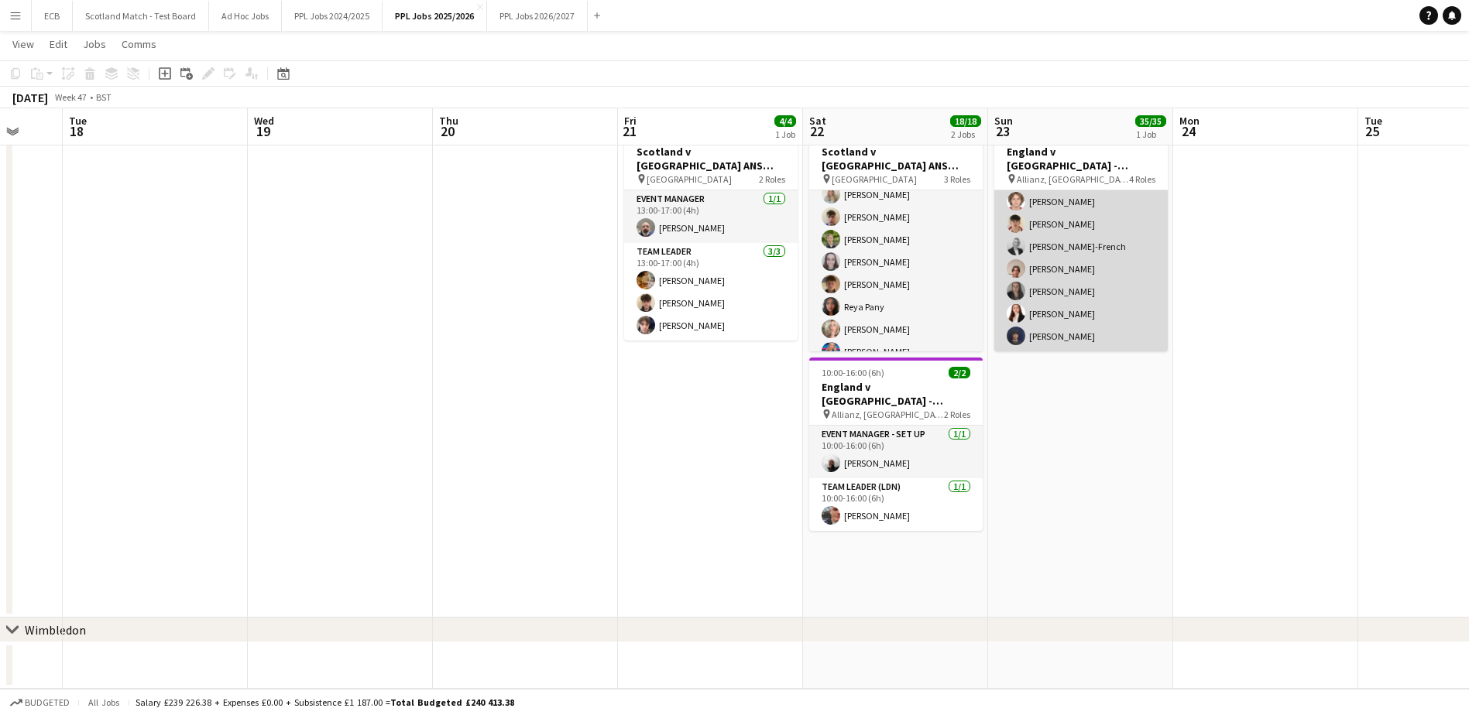
click at [1112, 332] on app-card-role "Programme Seller (LDN) [DATE] 11:00-17:00 (6h) [PERSON_NAME] [PERSON_NAME] [PER…" at bounding box center [1080, 224] width 173 height 255
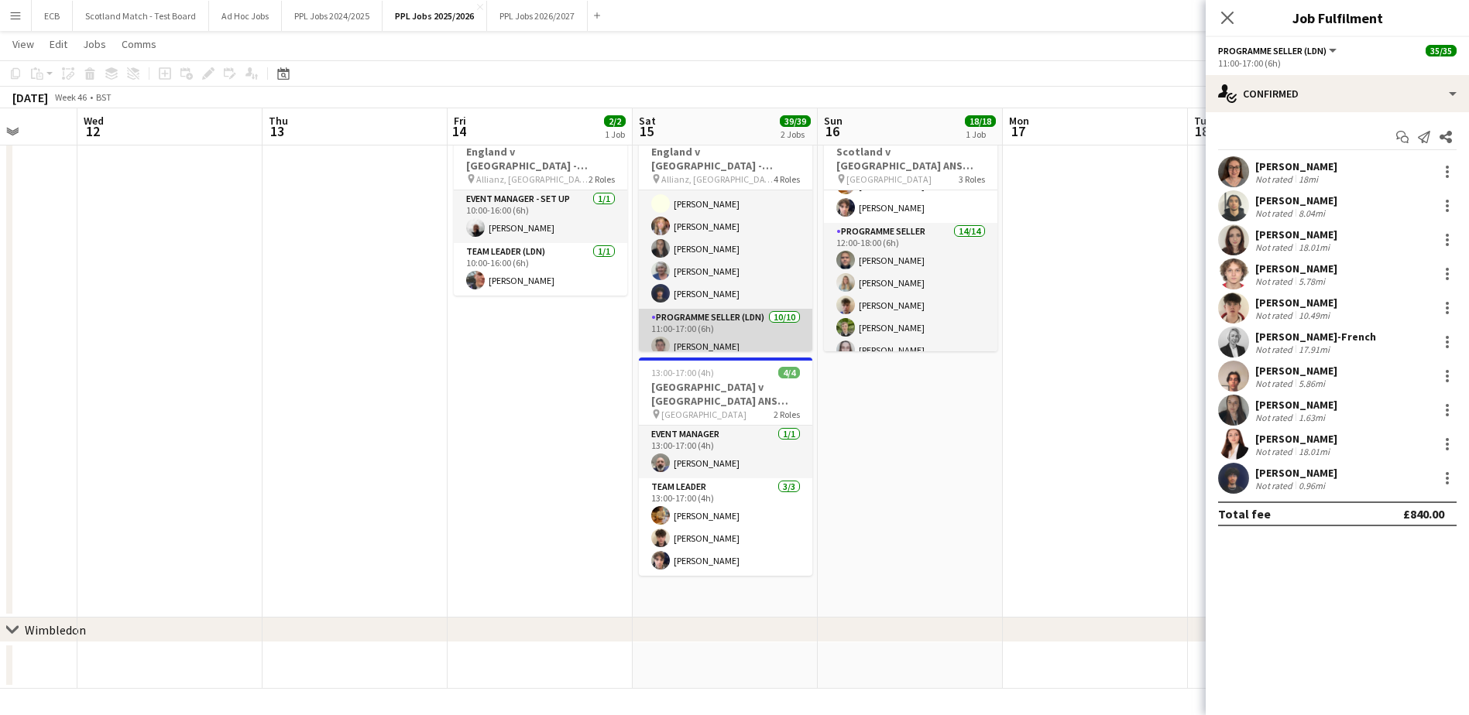
scroll to position [527, 0]
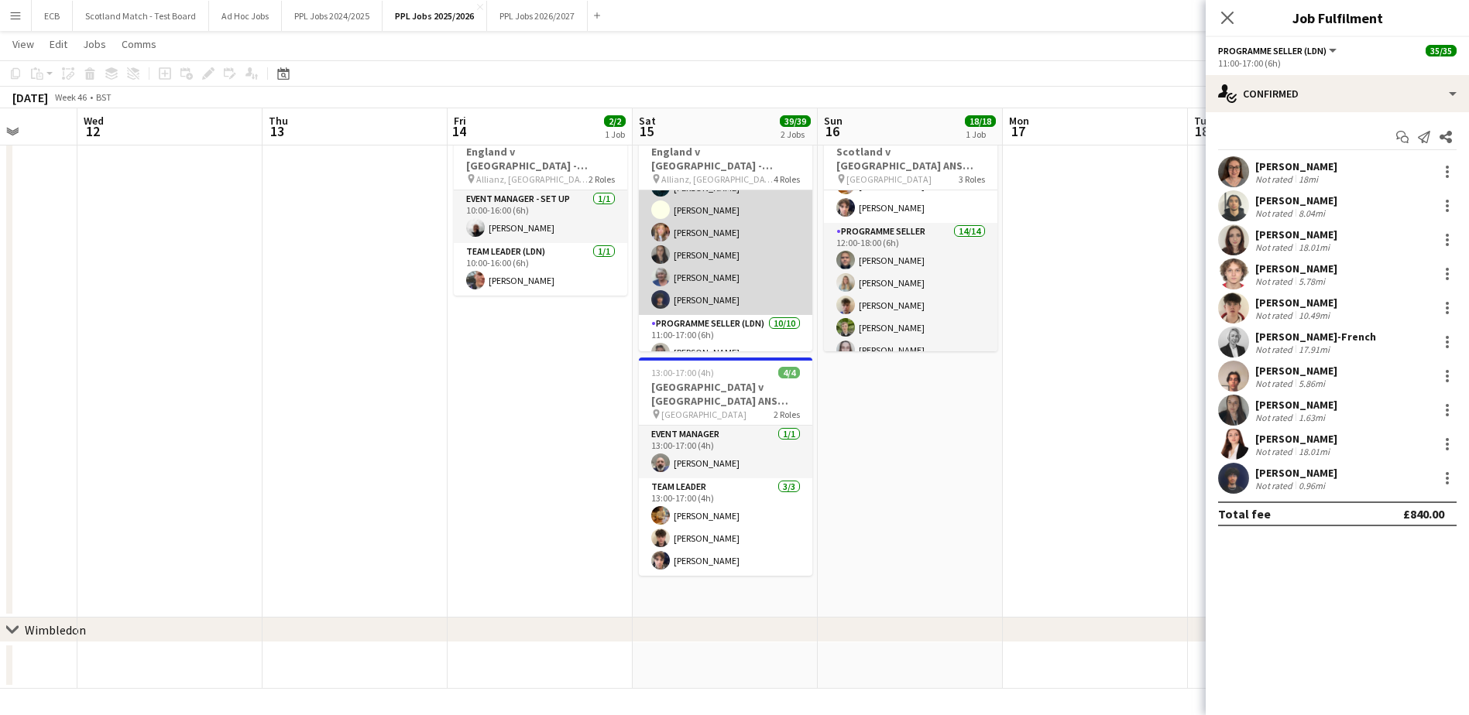
click at [736, 238] on app-card-role "Programme Seller (LDN) 18/18 10:00-16:00 (6h) [PERSON_NAME] [PERSON_NAME] [PERS…" at bounding box center [725, 98] width 173 height 434
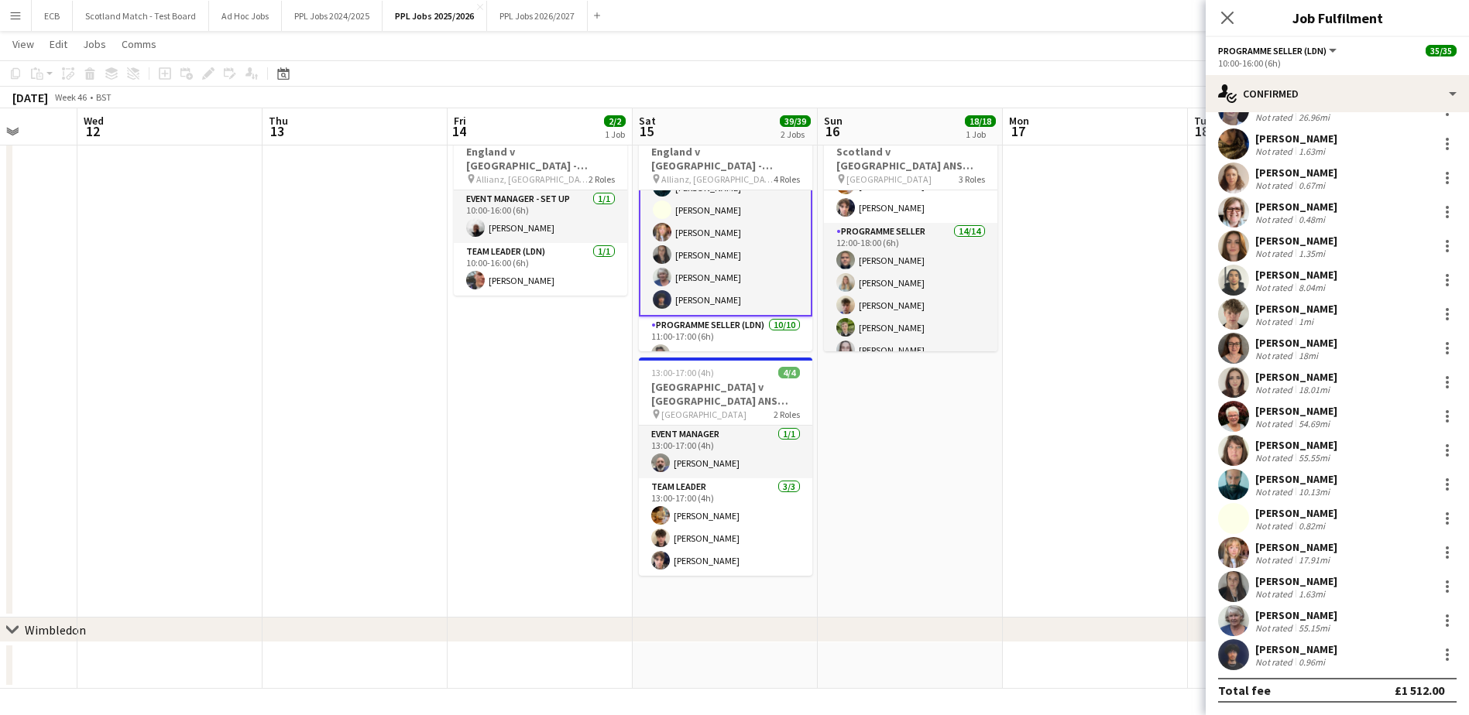
scroll to position [95, 0]
click at [1181, 654] on div at bounding box center [1447, 655] width 3 height 3
click at [1181, 472] on span "Switch crew" at bounding box center [1370, 478] width 66 height 13
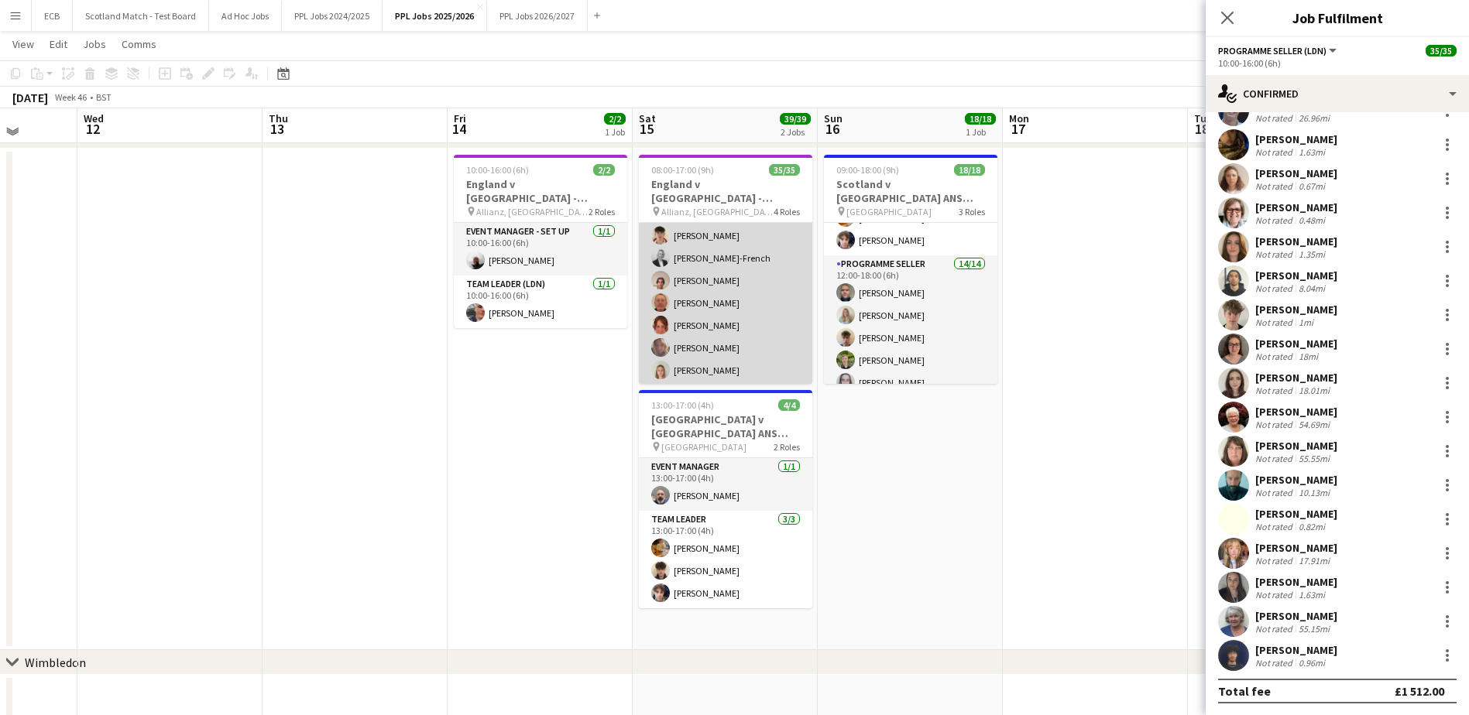
scroll to position [746, 0]
click at [736, 343] on app-card-role "Programme Seller (LDN) [DATE] 11:00-17:00 (6h) [PERSON_NAME] [PERSON_NAME] [PER…" at bounding box center [725, 259] width 173 height 255
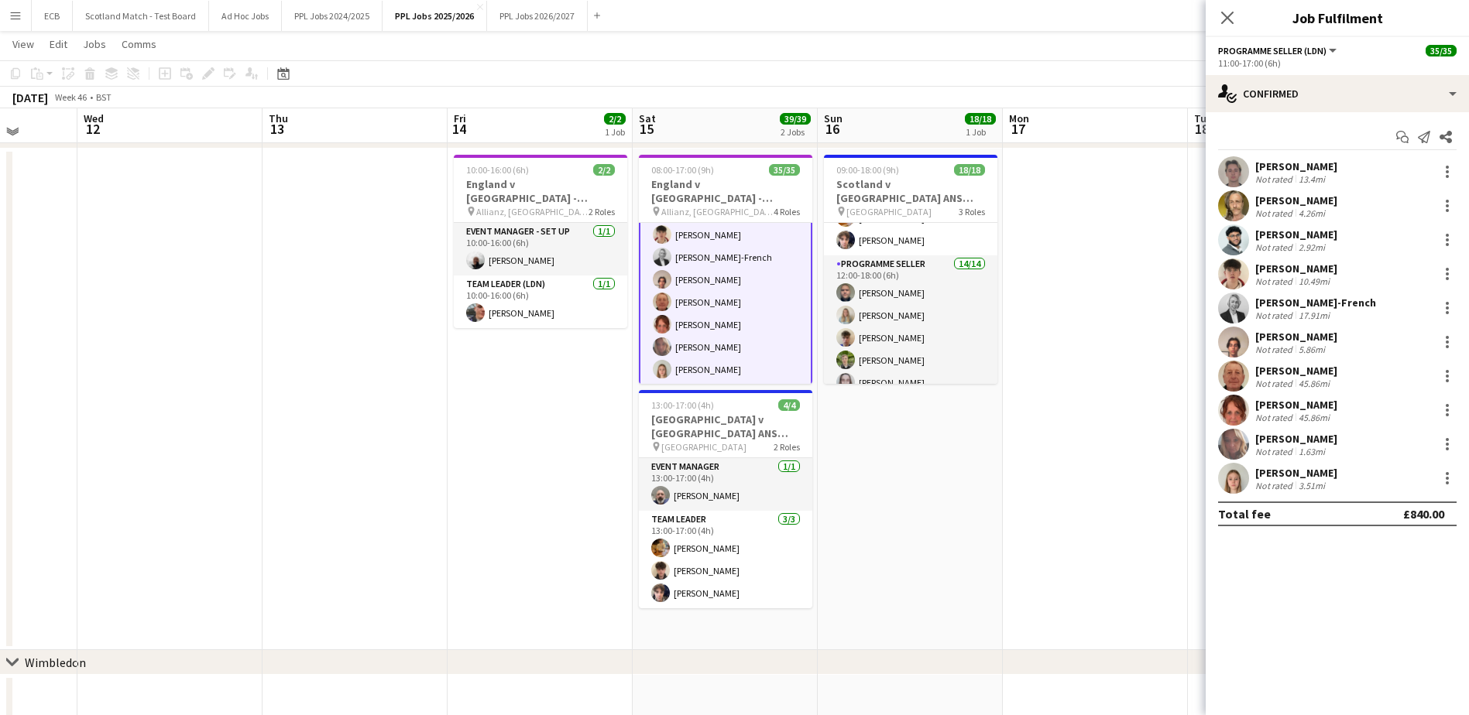
scroll to position [745, 0]
click at [1181, 437] on div at bounding box center [1447, 444] width 19 height 19
click at [1181, 508] on span "Switch with" at bounding box center [1396, 510] width 96 height 14
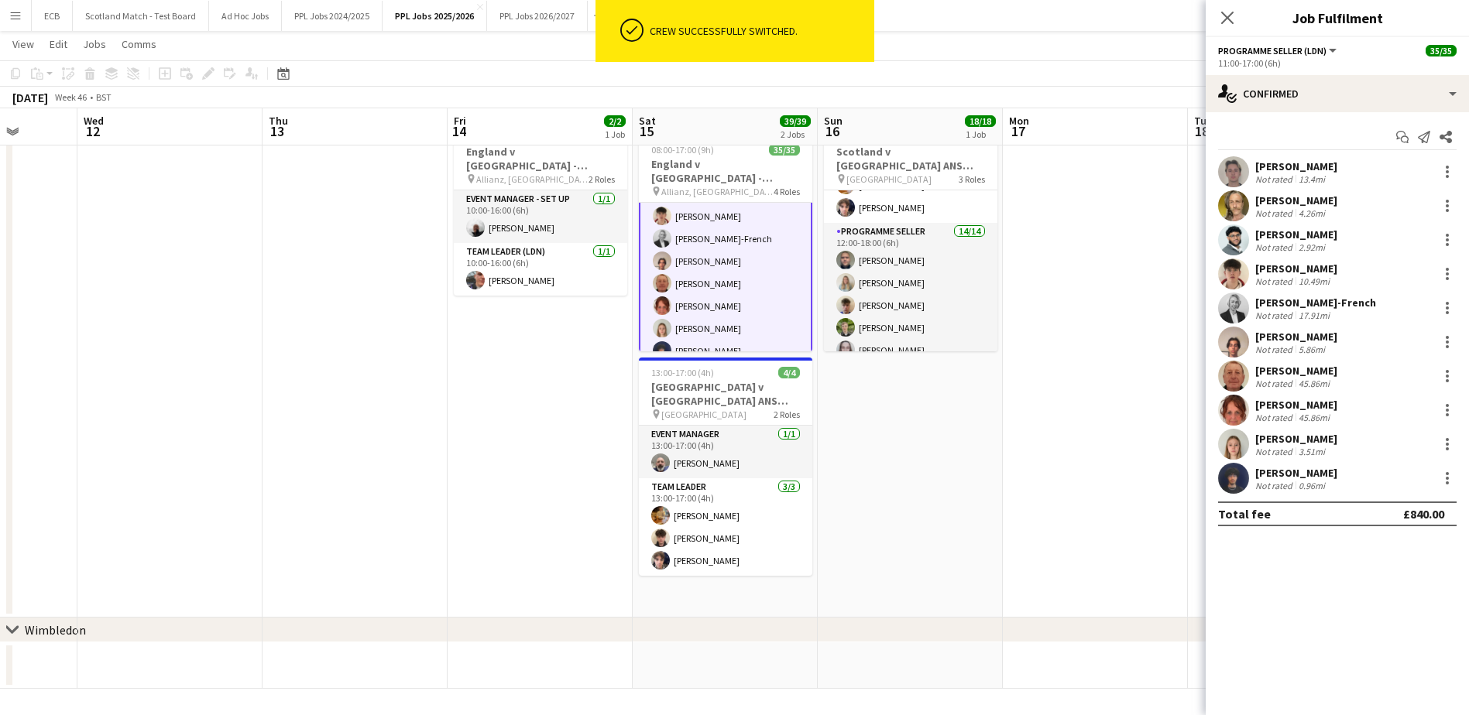
scroll to position [271, 0]
click at [943, 457] on app-date-cell "09:00-18:00 (9h) 18/18 Scotland v [GEOGRAPHIC_DATA] ANS 2025 - 15:10 KO pin Sco…" at bounding box center [910, 367] width 185 height 502
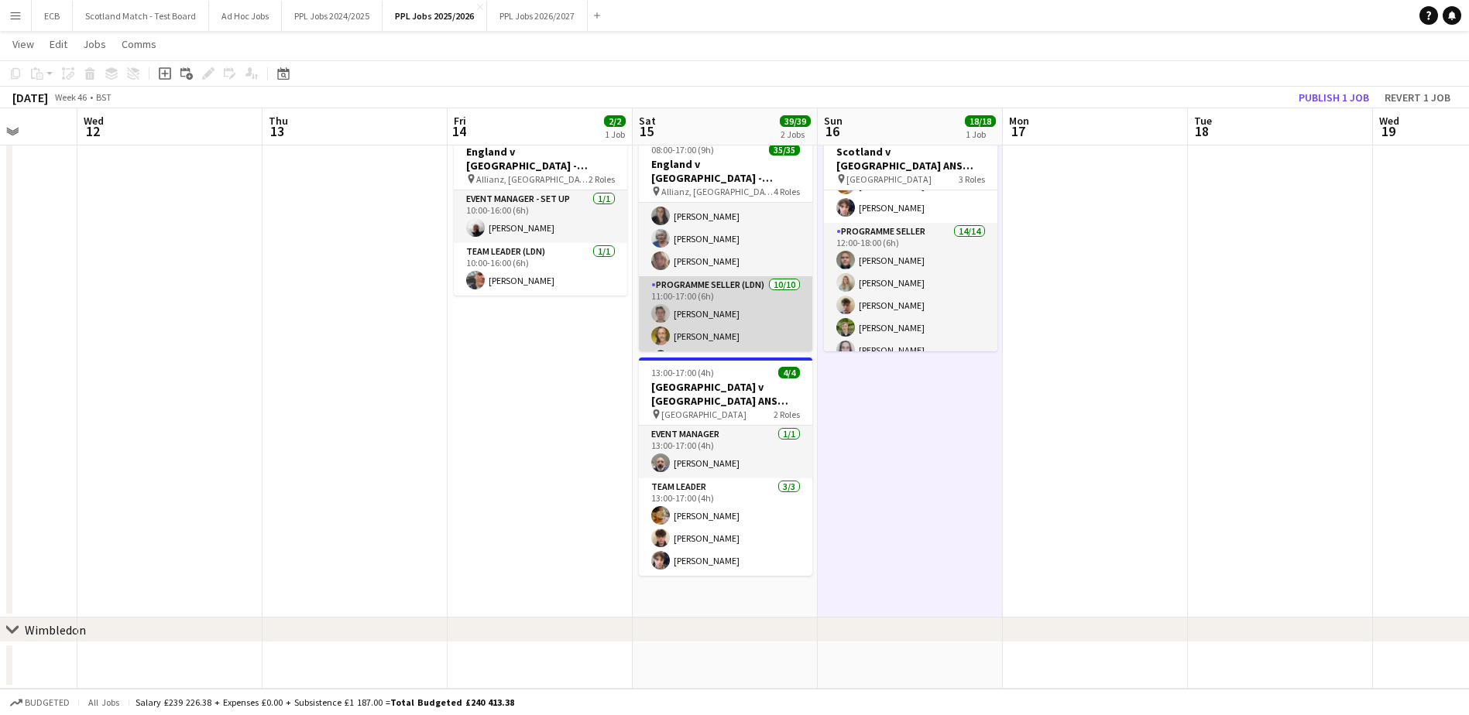
scroll to position [578, 0]
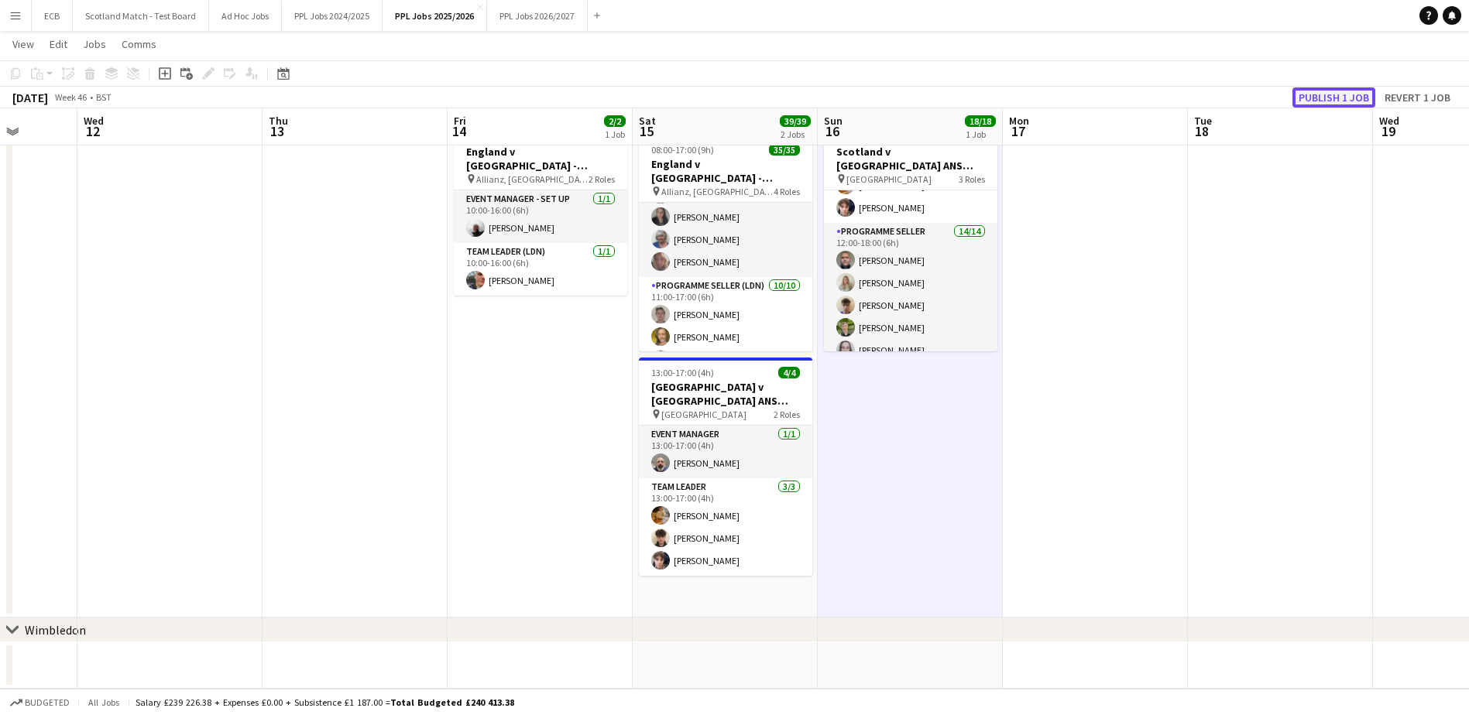
click at [1181, 94] on button "Publish 1 job" at bounding box center [1333, 97] width 83 height 20
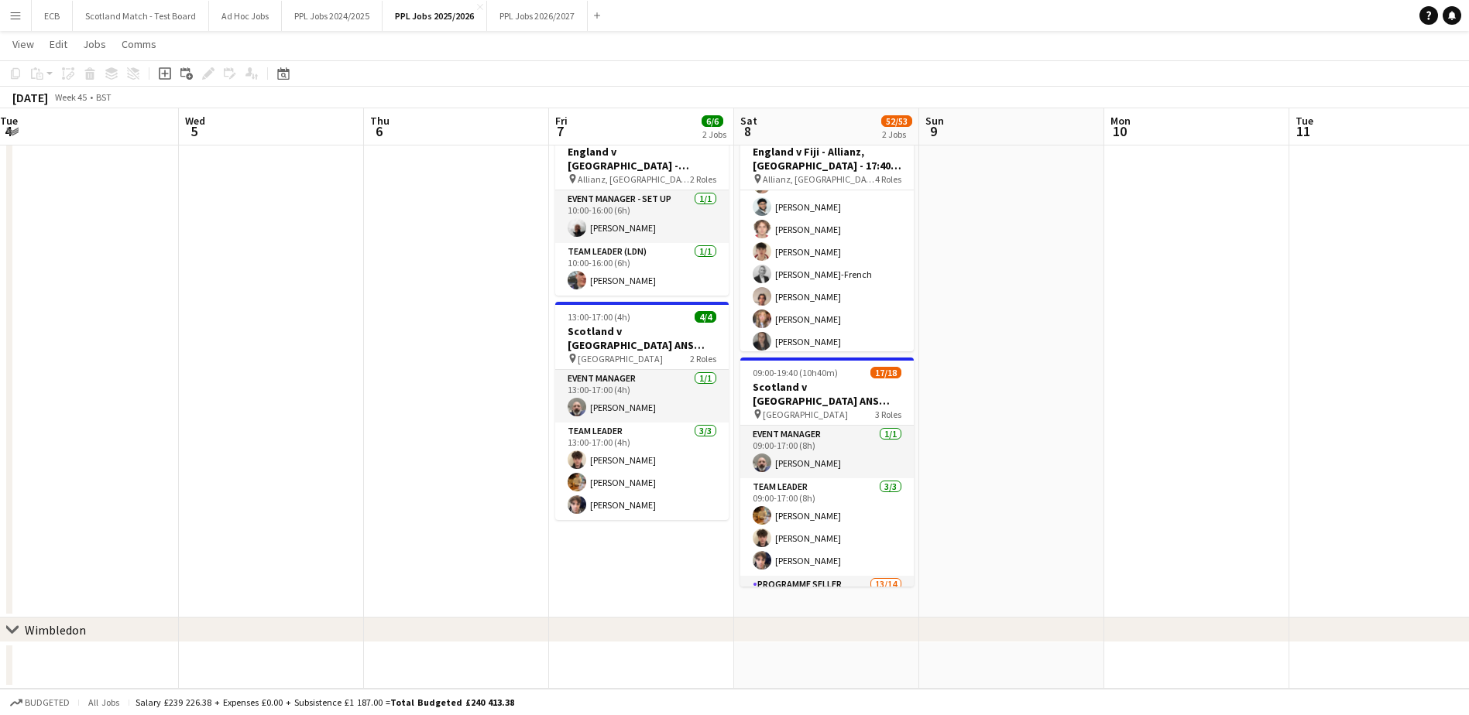
scroll to position [746, 0]
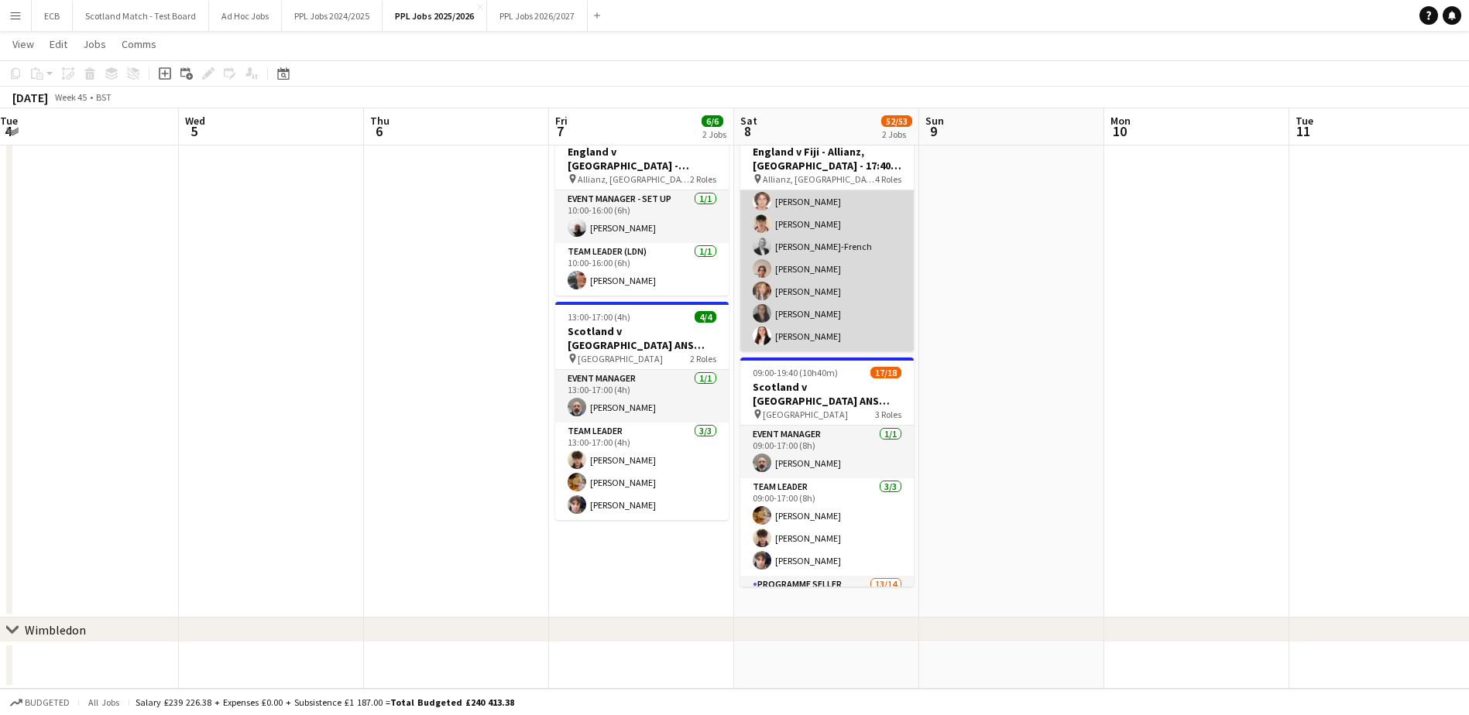
click at [801, 310] on app-card-role "Programme Seller (LDN) [DATE] 11:00-17:00 (6h) [PERSON_NAME] [PERSON_NAME] [PER…" at bounding box center [826, 224] width 173 height 255
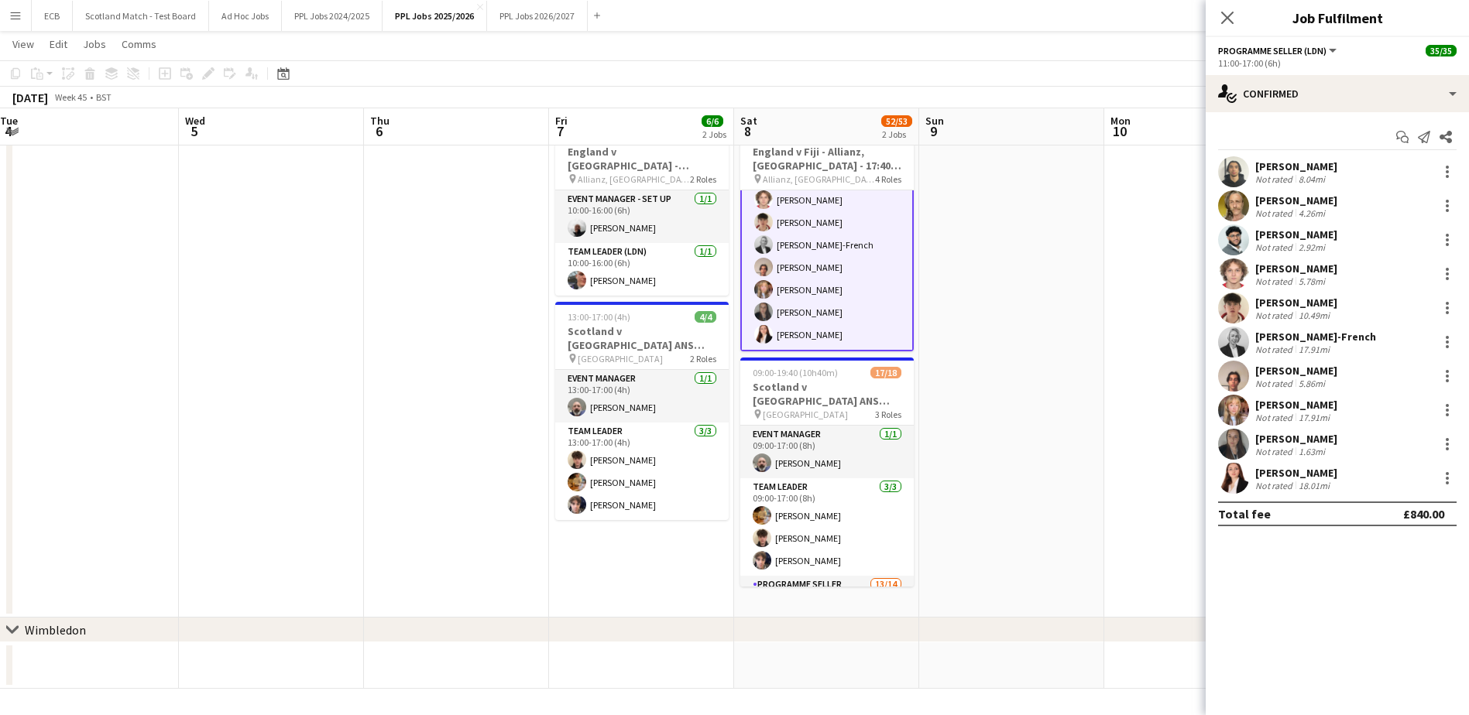
scroll to position [748, 0]
click at [811, 309] on app-card-role "Programme Seller (LDN) [DATE] 11:00-17:00 (6h) [PERSON_NAME] [PERSON_NAME] [PER…" at bounding box center [826, 223] width 173 height 258
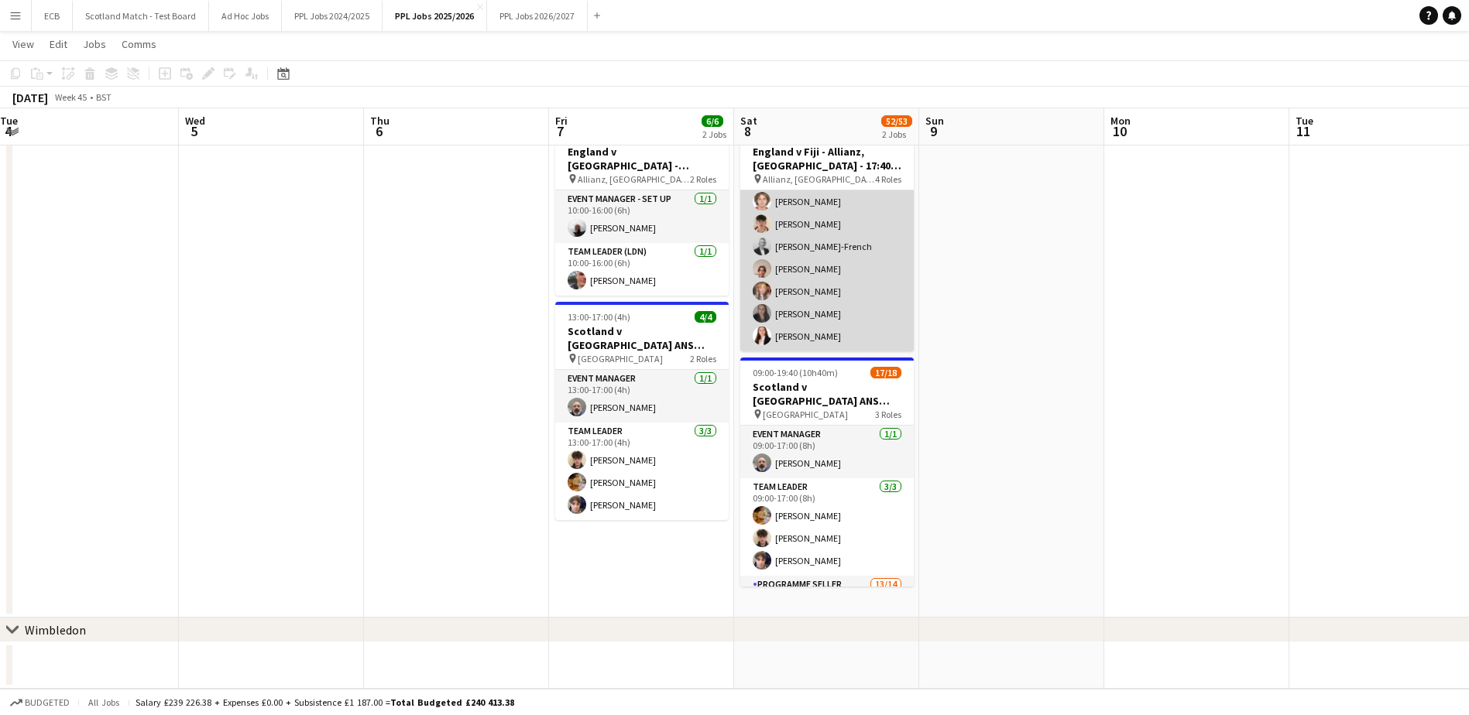
scroll to position [746, 0]
click at [811, 309] on app-card-role "Programme Seller (LDN) [DATE] 11:00-17:00 (6h) [PERSON_NAME] [PERSON_NAME] [PER…" at bounding box center [826, 224] width 173 height 255
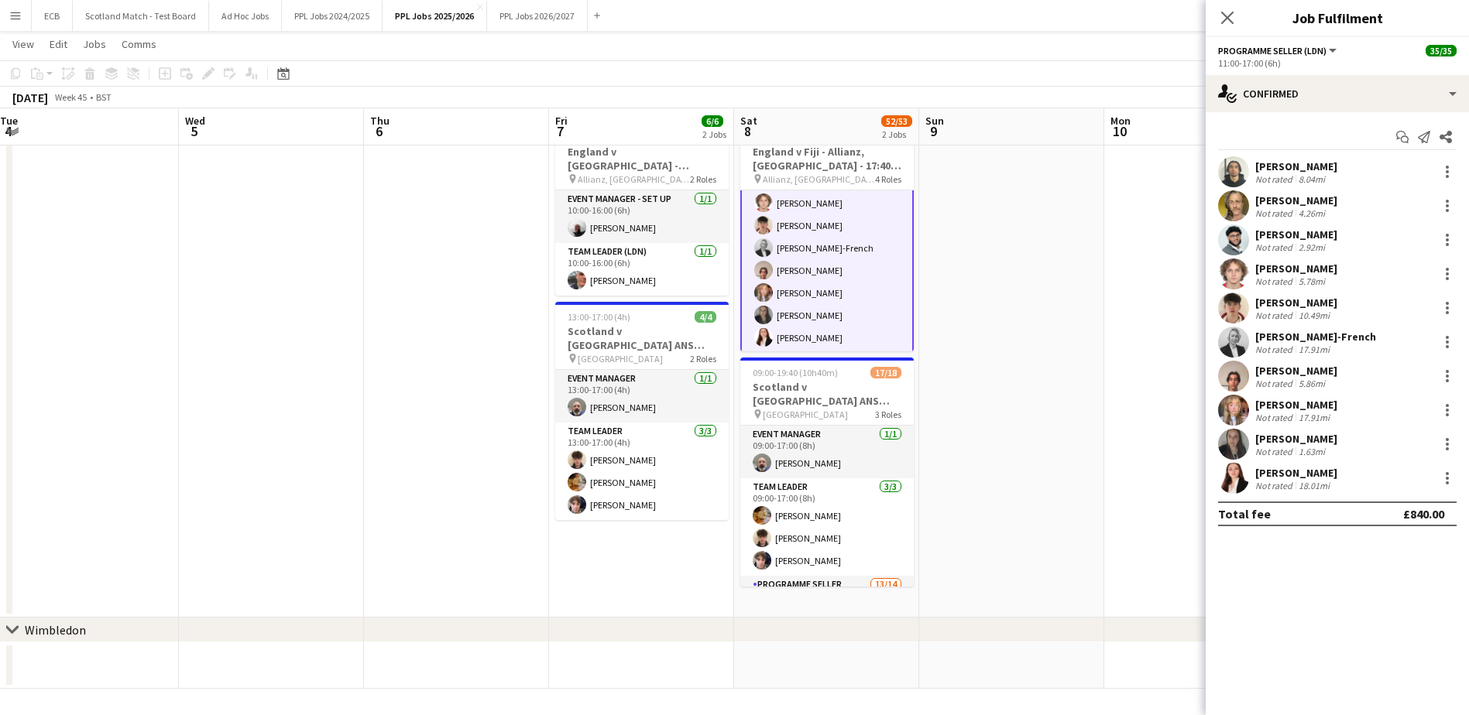
scroll to position [748, 0]
click at [1181, 441] on div at bounding box center [1447, 444] width 19 height 19
click at [1181, 513] on span "Switch crew" at bounding box center [1381, 509] width 66 height 13
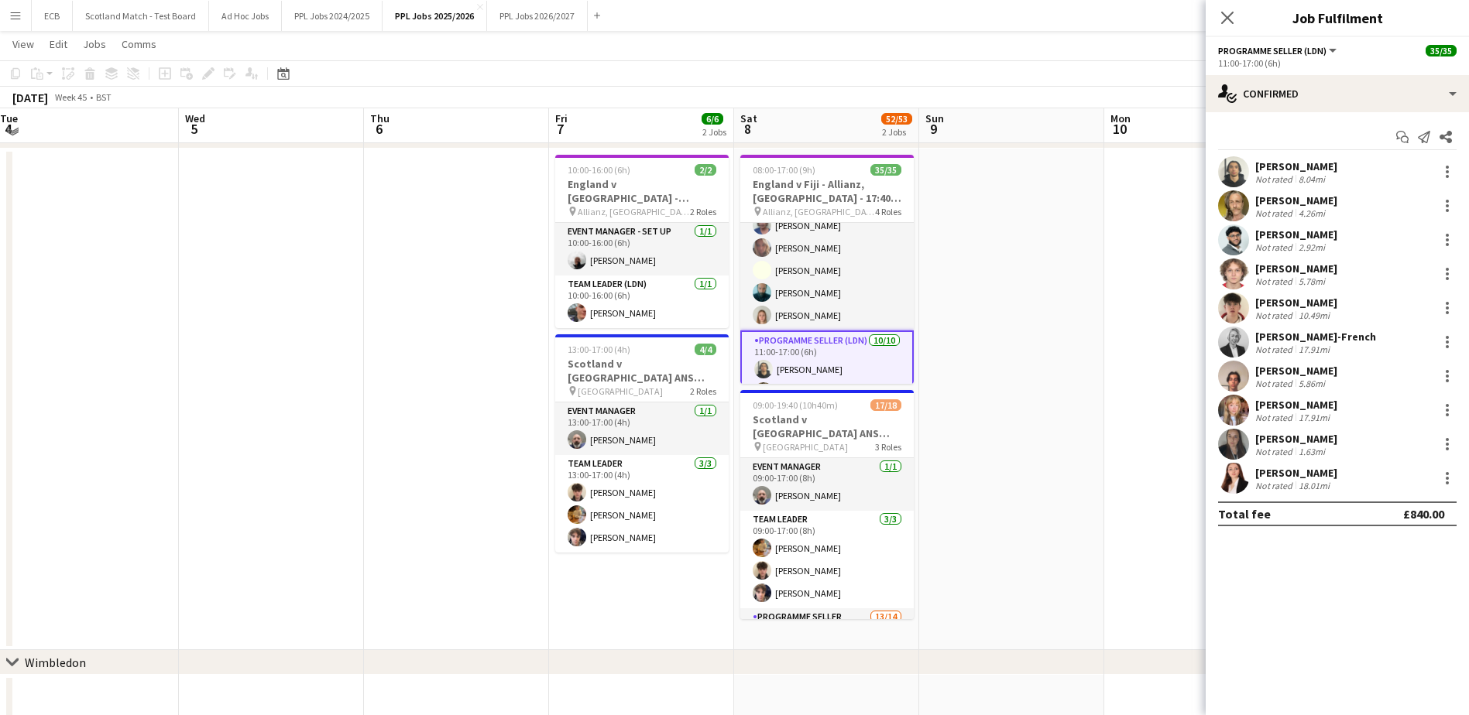
click at [818, 314] on app-card-role "Programme Seller (LDN) 18/18 10:00-16:00 (6h) [PERSON_NAME] Naya [PERSON_NAME] …" at bounding box center [826, 113] width 173 height 434
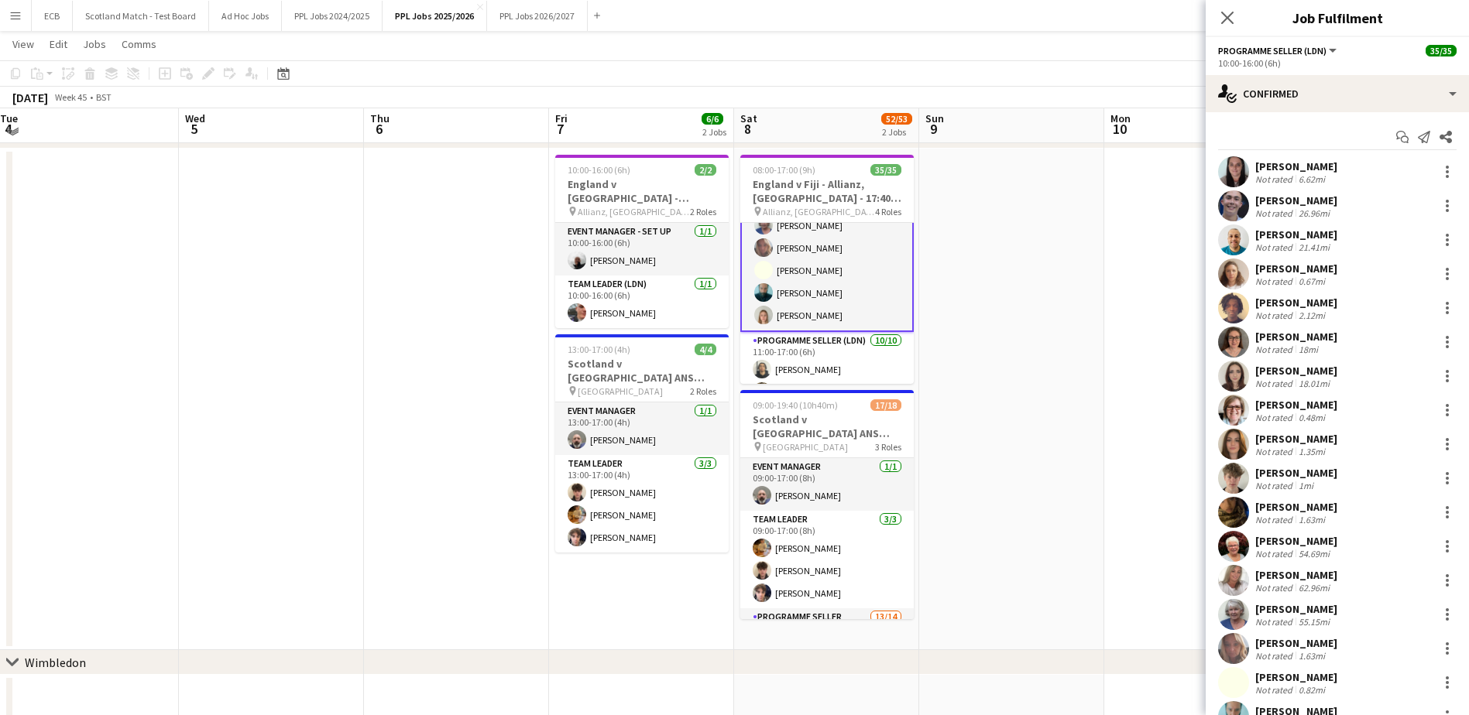
scroll to position [96, 0]
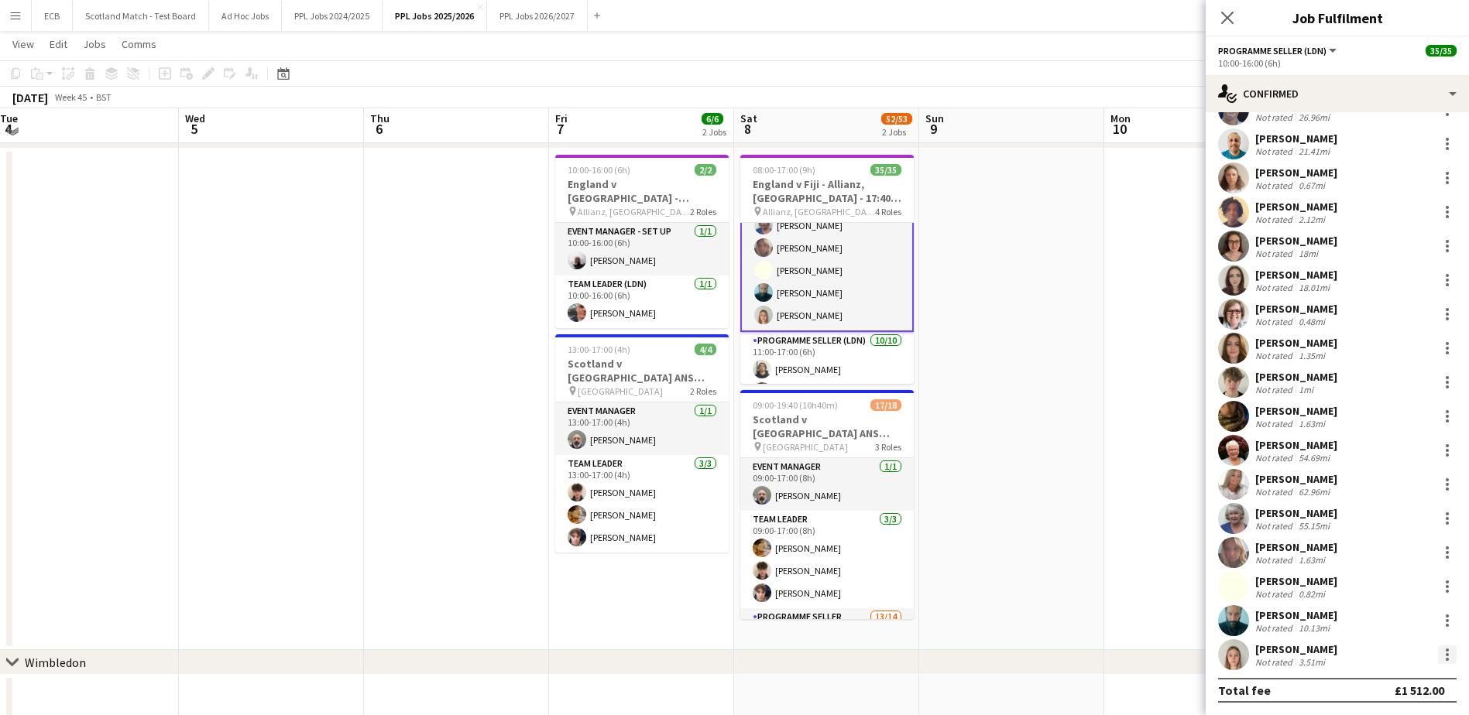
click at [1181, 651] on div at bounding box center [1447, 655] width 19 height 19
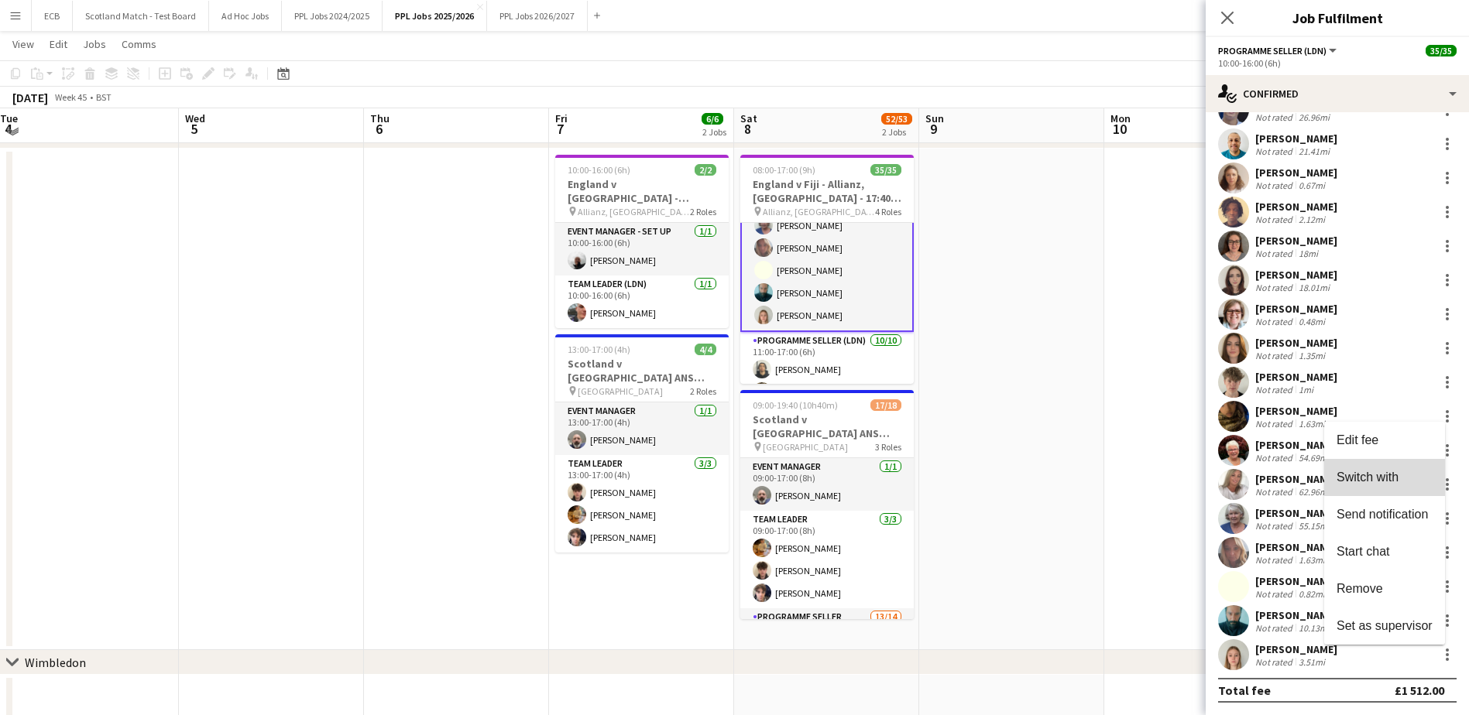
click at [1181, 475] on span "Switch with" at bounding box center [1385, 478] width 96 height 14
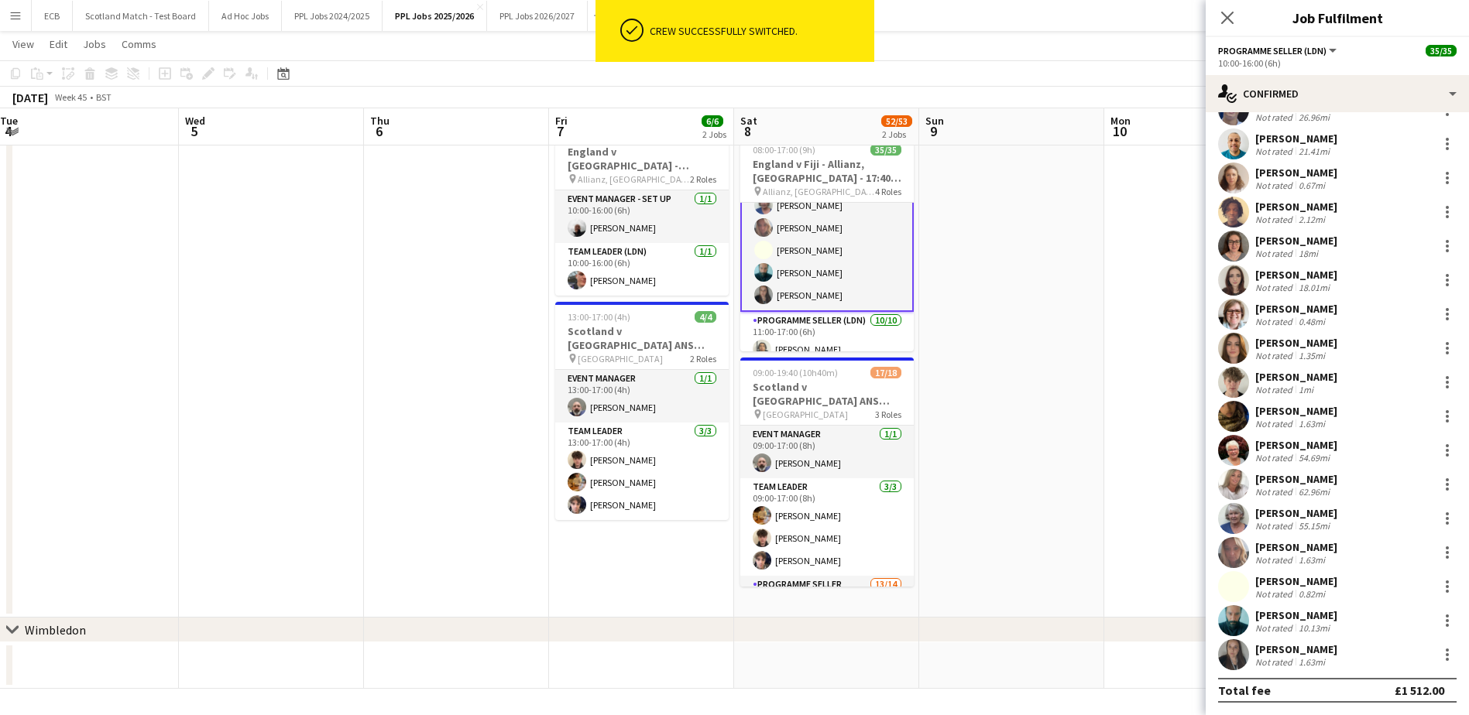
scroll to position [271, 0]
click at [1036, 335] on app-date-cell at bounding box center [1011, 367] width 185 height 502
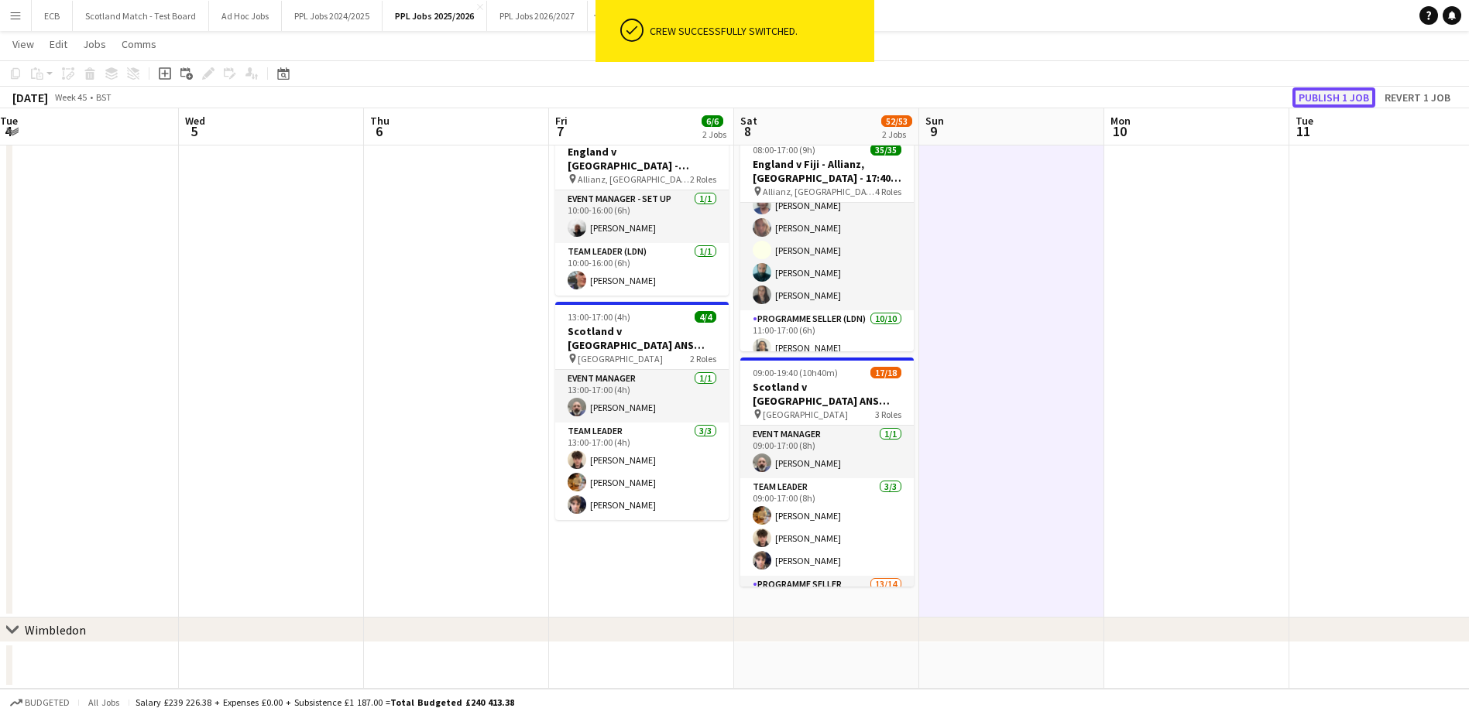
click at [1181, 100] on button "Publish 1 job" at bounding box center [1333, 97] width 83 height 20
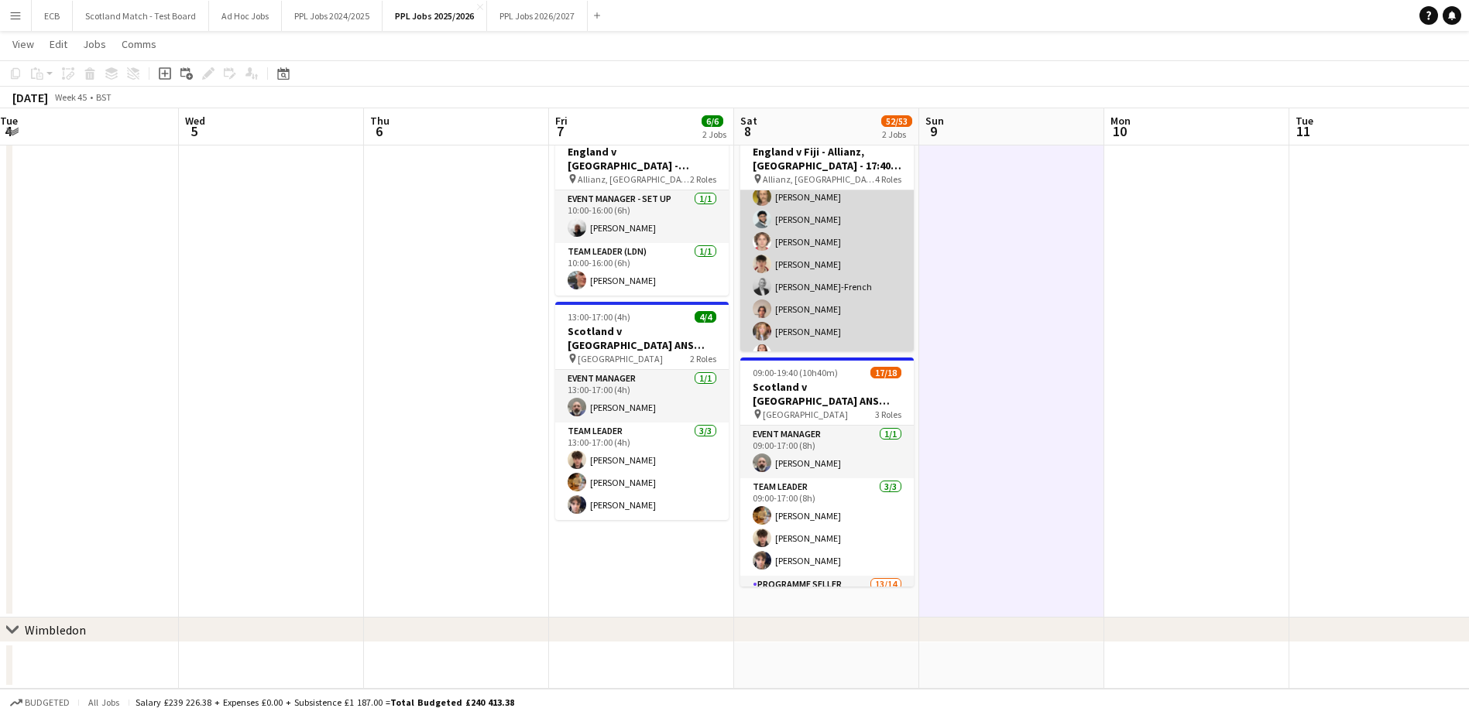
scroll to position [746, 0]
click at [837, 311] on app-card-role "Programme Seller (LDN) [DATE] 11:00-17:00 (6h) [PERSON_NAME] [PERSON_NAME] [PER…" at bounding box center [826, 224] width 173 height 255
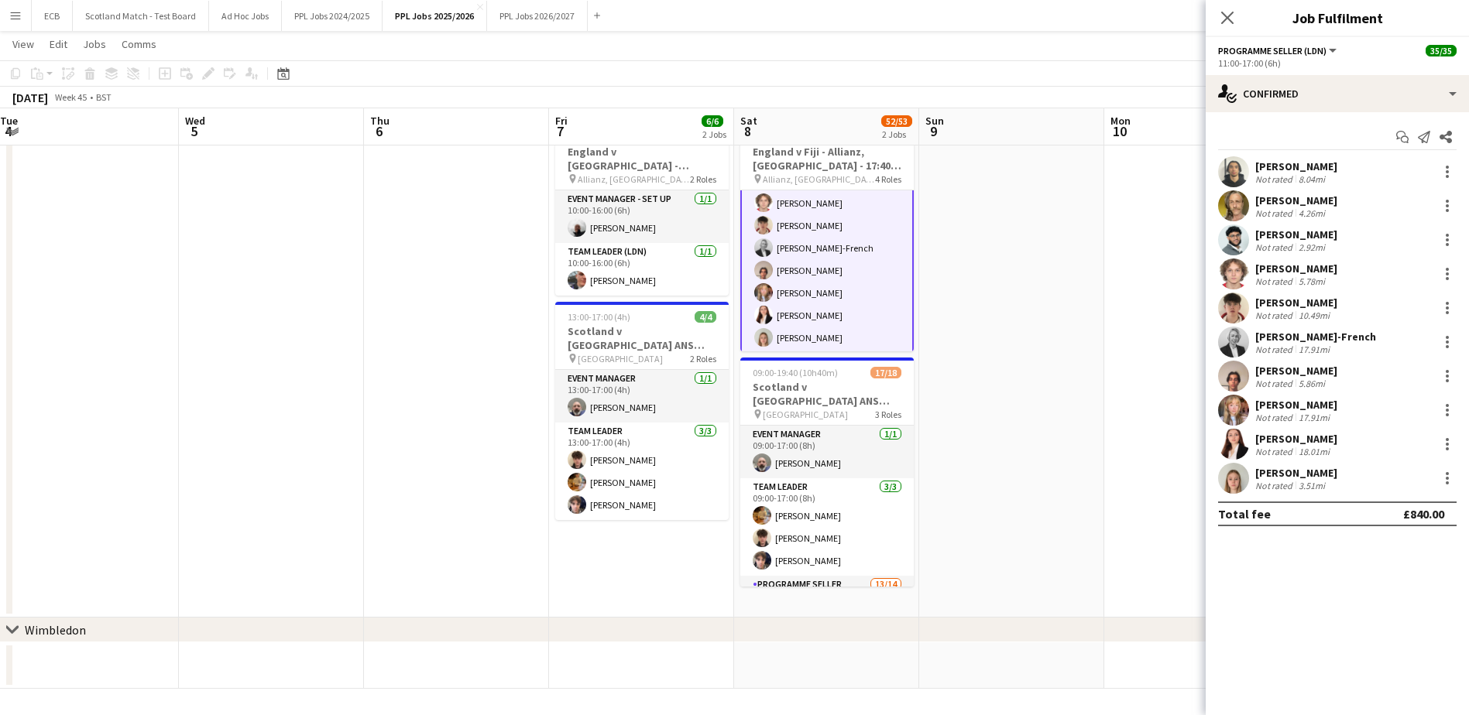
scroll to position [747, 0]
click at [1181, 441] on div at bounding box center [1447, 444] width 19 height 19
click at [1181, 506] on span "Switch crew" at bounding box center [1381, 509] width 66 height 13
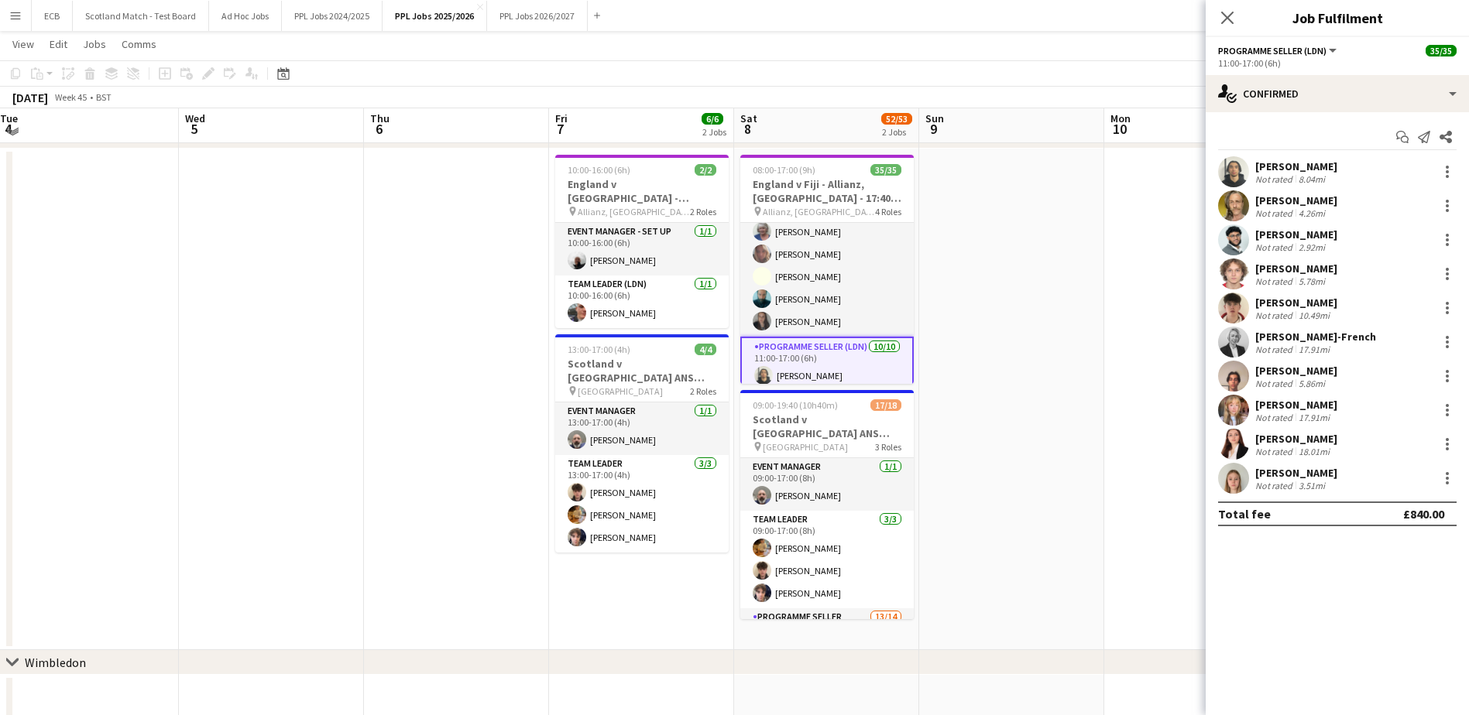
scroll to position [537, 0]
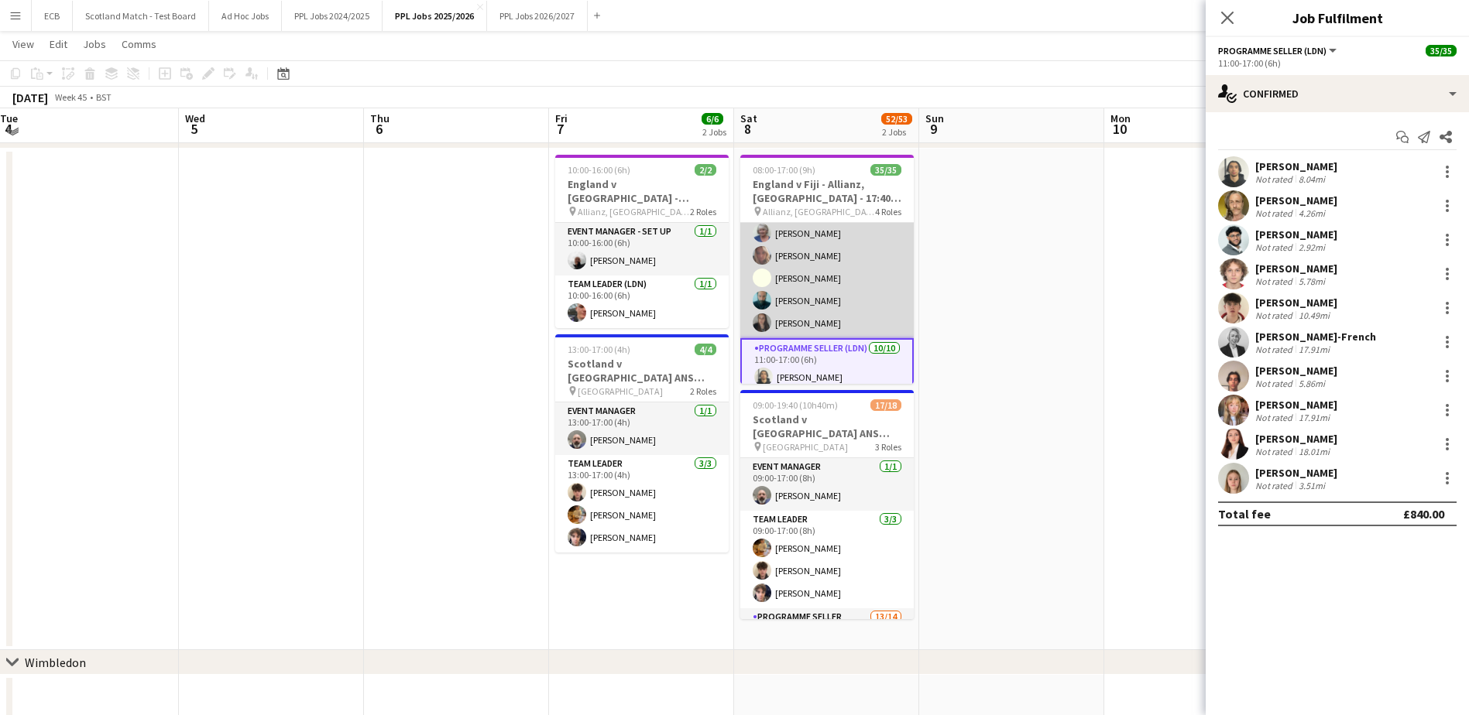
click at [807, 277] on app-card-role "Programme Seller (LDN) 18/18 10:00-16:00 (6h) [PERSON_NAME] Naya [PERSON_NAME] …" at bounding box center [826, 121] width 173 height 434
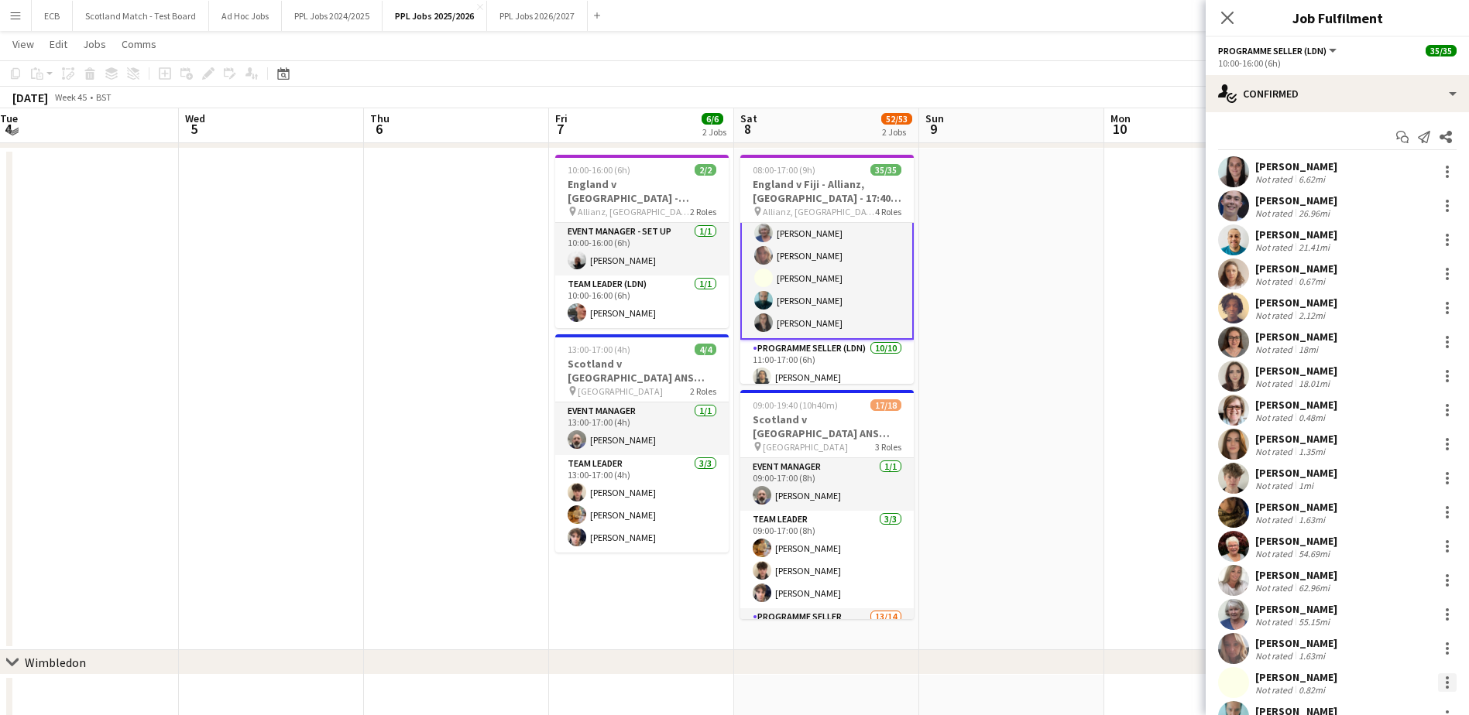
click at [1181, 677] on div at bounding box center [1447, 678] width 3 height 3
click at [1181, 499] on span "Switch with" at bounding box center [1368, 505] width 62 height 13
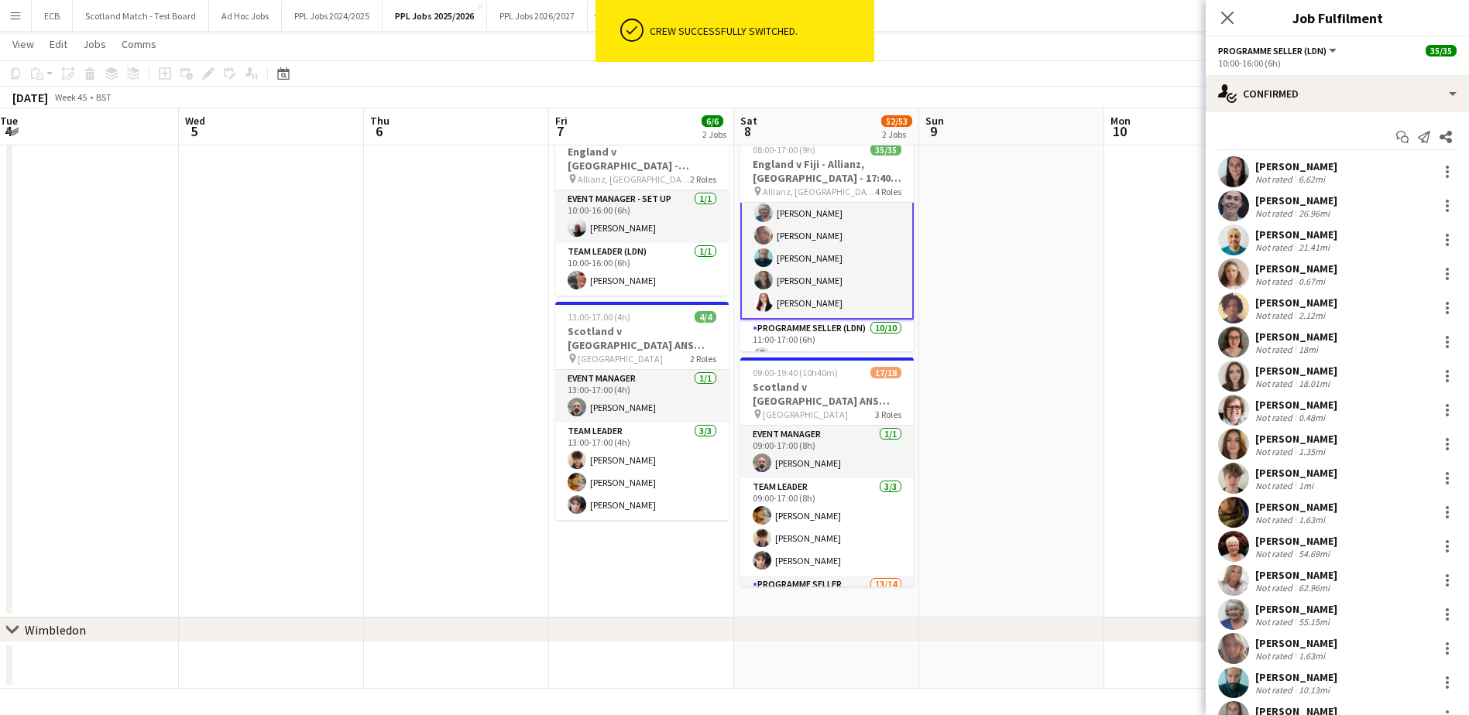
click at [1076, 310] on app-date-cell at bounding box center [1011, 367] width 185 height 502
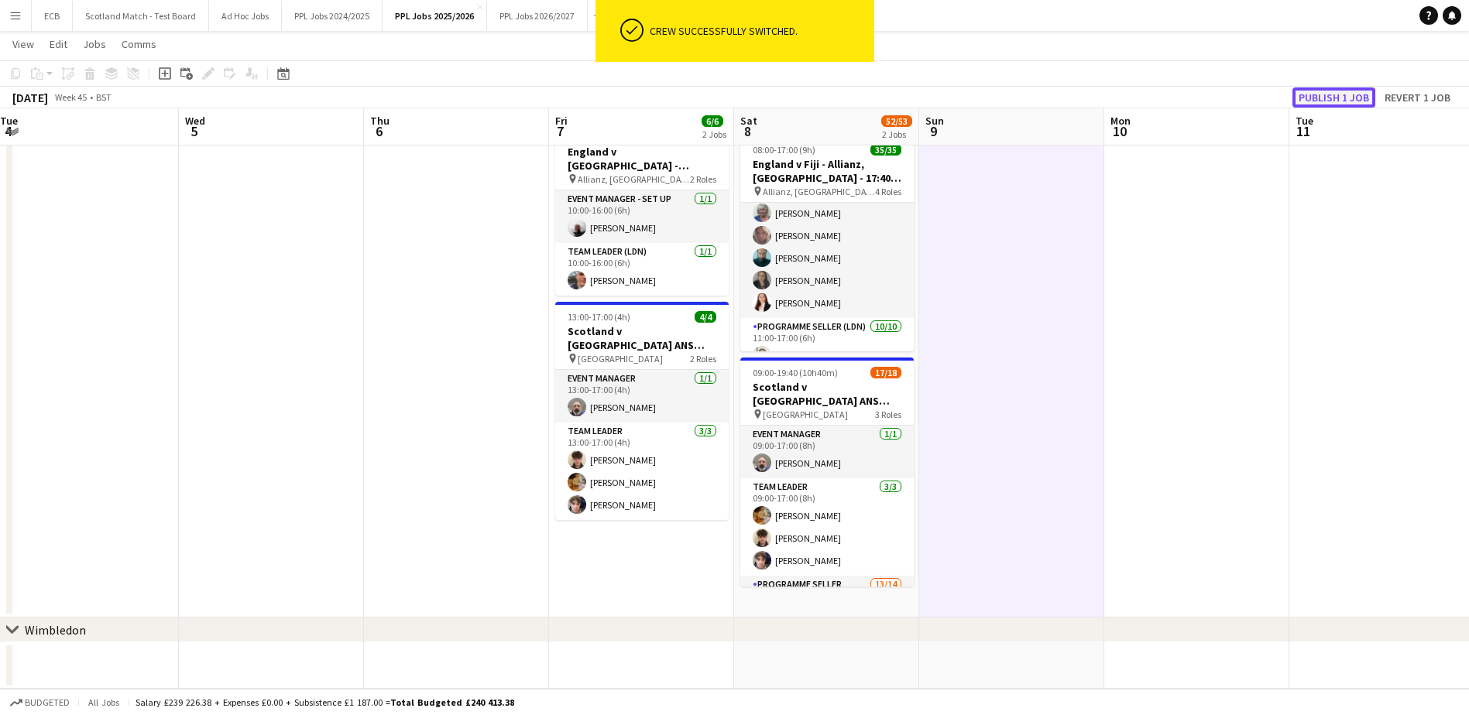
click at [1181, 93] on button "Publish 1 job" at bounding box center [1333, 97] width 83 height 20
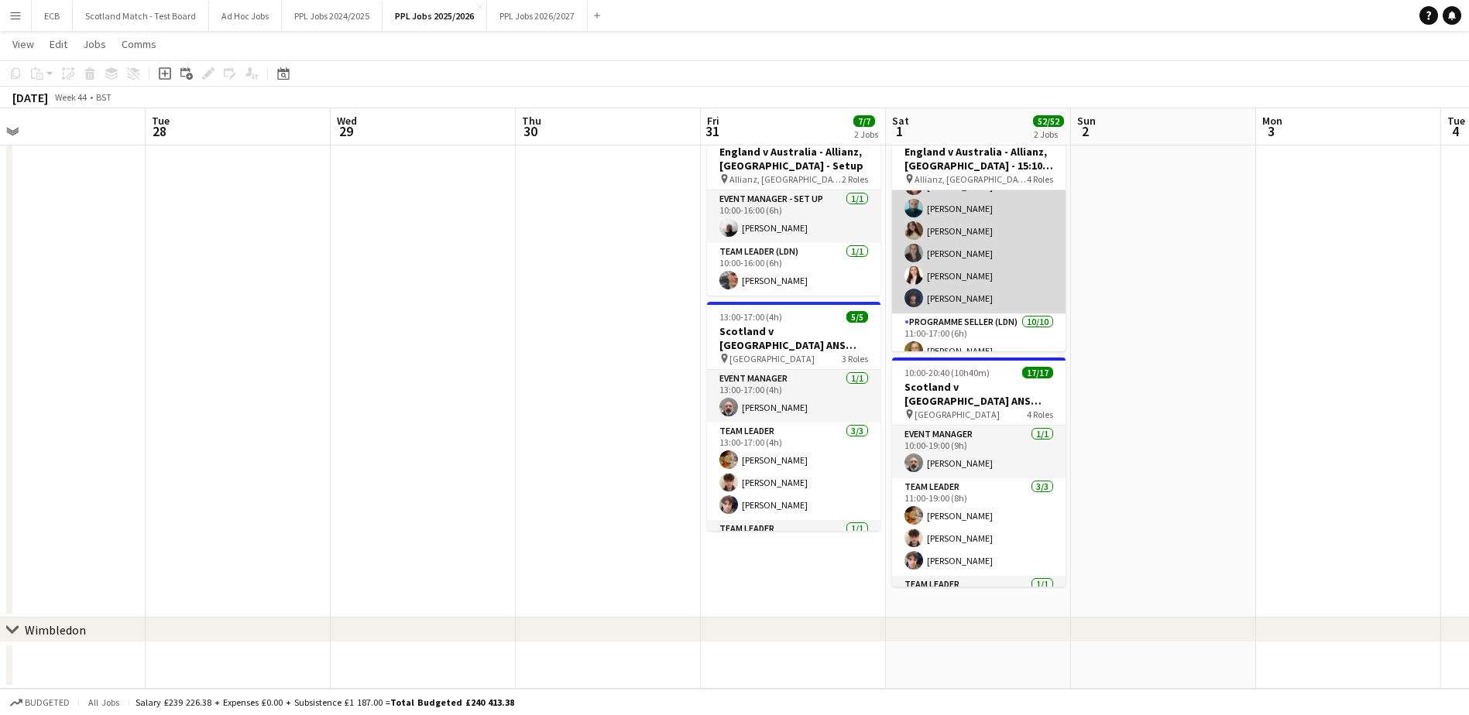
scroll to position [746, 0]
click at [954, 335] on app-card-role "Programme Seller (LDN) [DATE] 11:00-17:00 (6h) [PERSON_NAME] [PERSON_NAME] [PER…" at bounding box center [978, 224] width 173 height 255
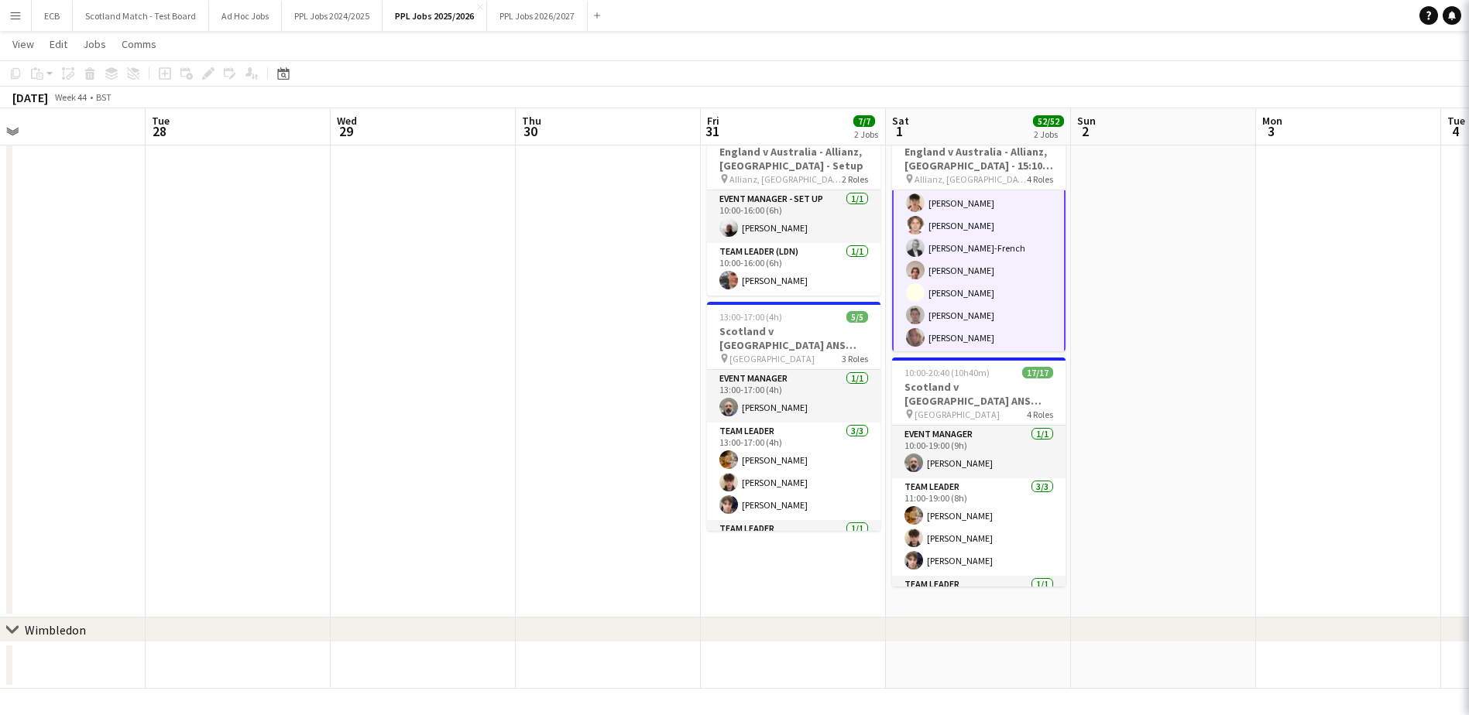
scroll to position [747, 0]
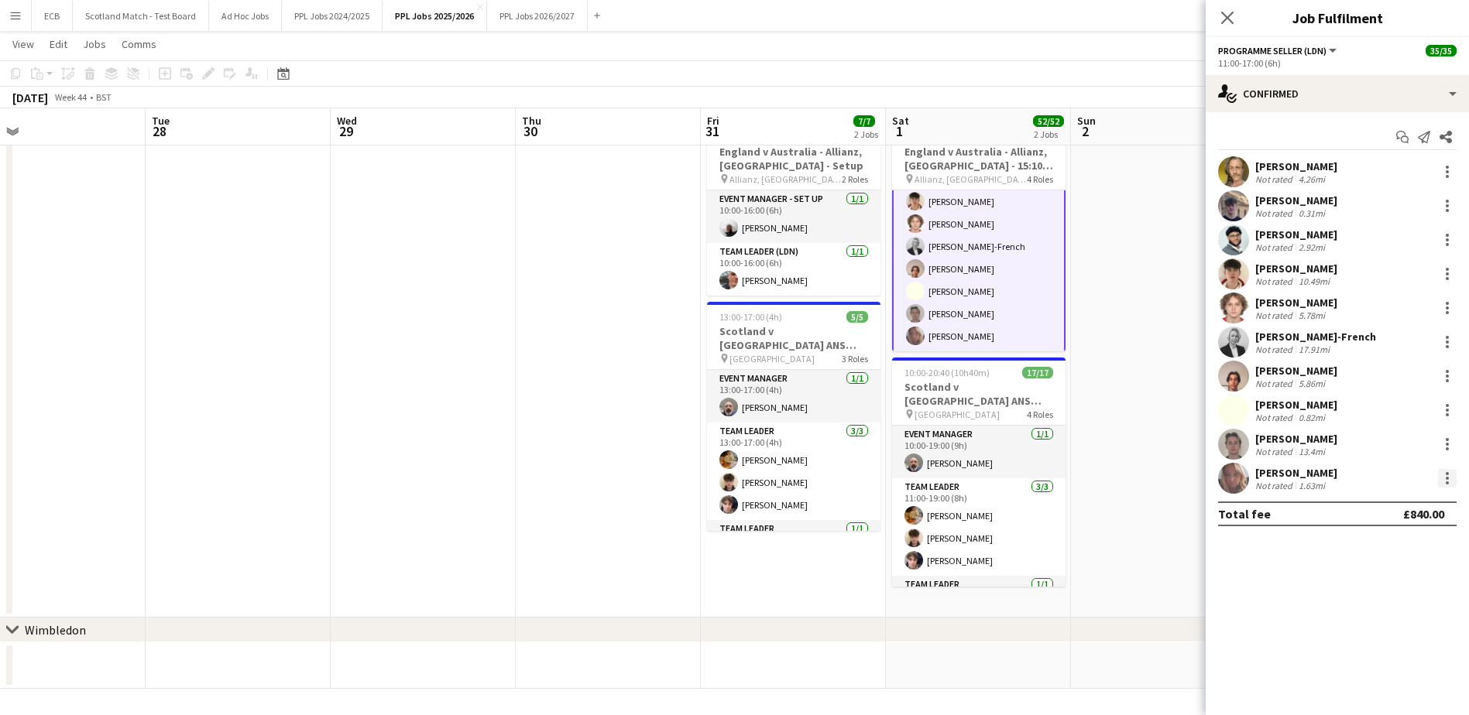
click at [1181, 479] on div at bounding box center [1447, 478] width 19 height 19
click at [1181, 542] on span "Switch crew" at bounding box center [1381, 543] width 66 height 13
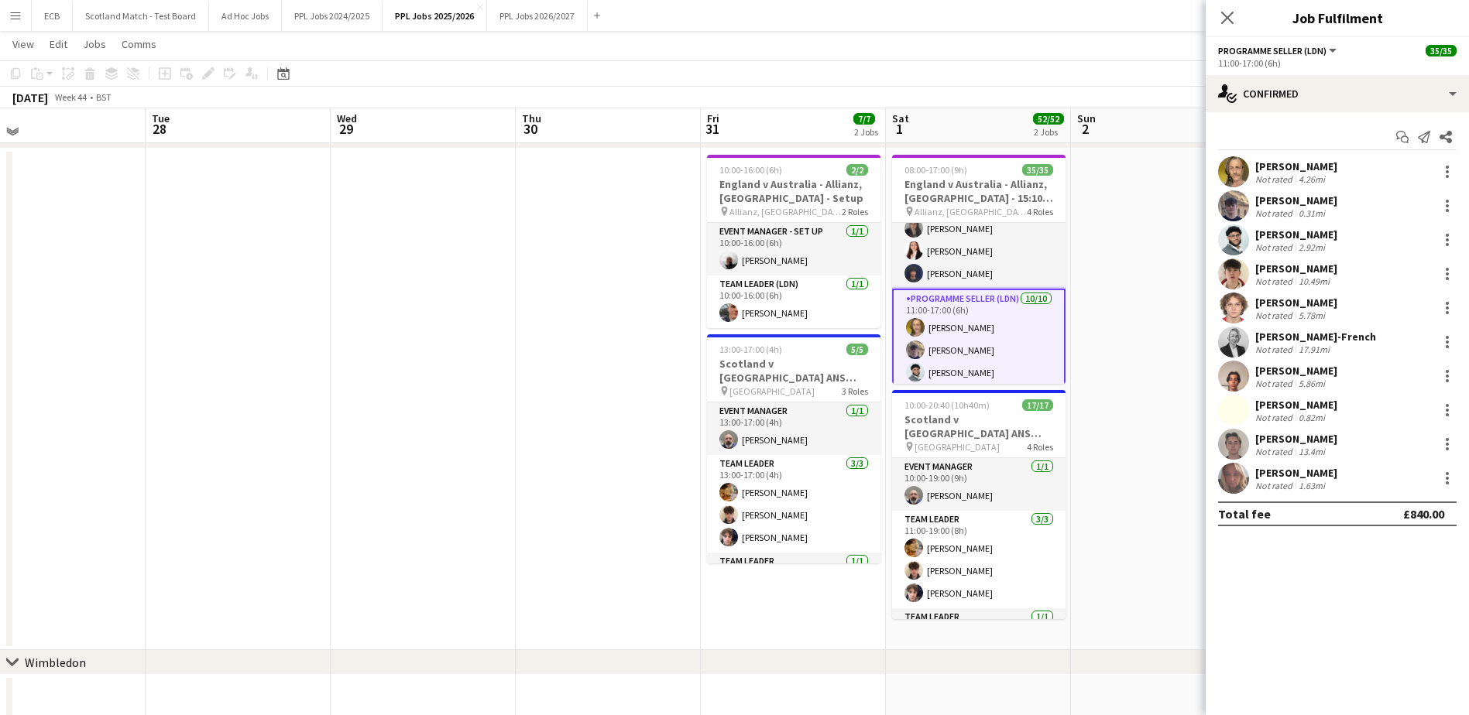
scroll to position [579, 0]
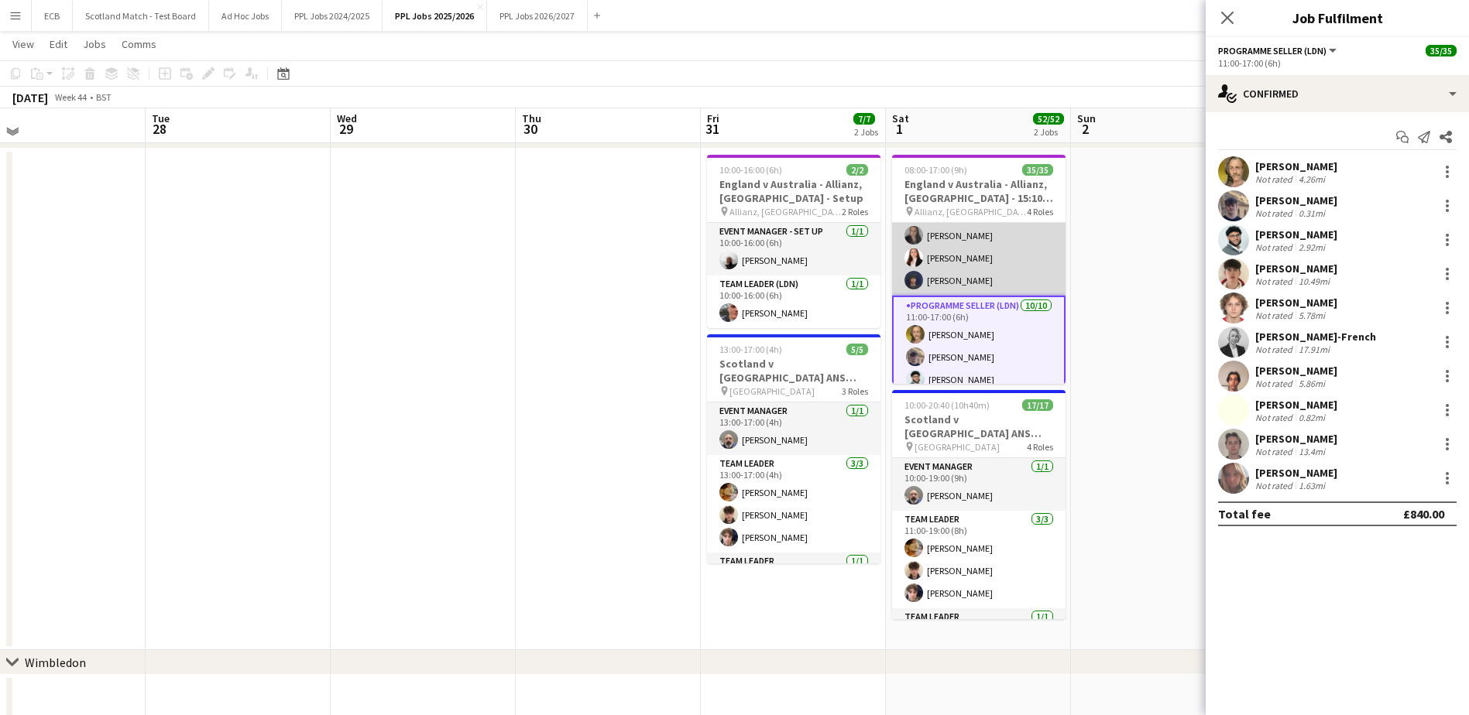
click at [991, 276] on app-card-role "Programme Seller (LDN) 18/18 10:00-16:00 (6h) [PERSON_NAME] [PERSON_NAME] [PERS…" at bounding box center [978, 78] width 173 height 434
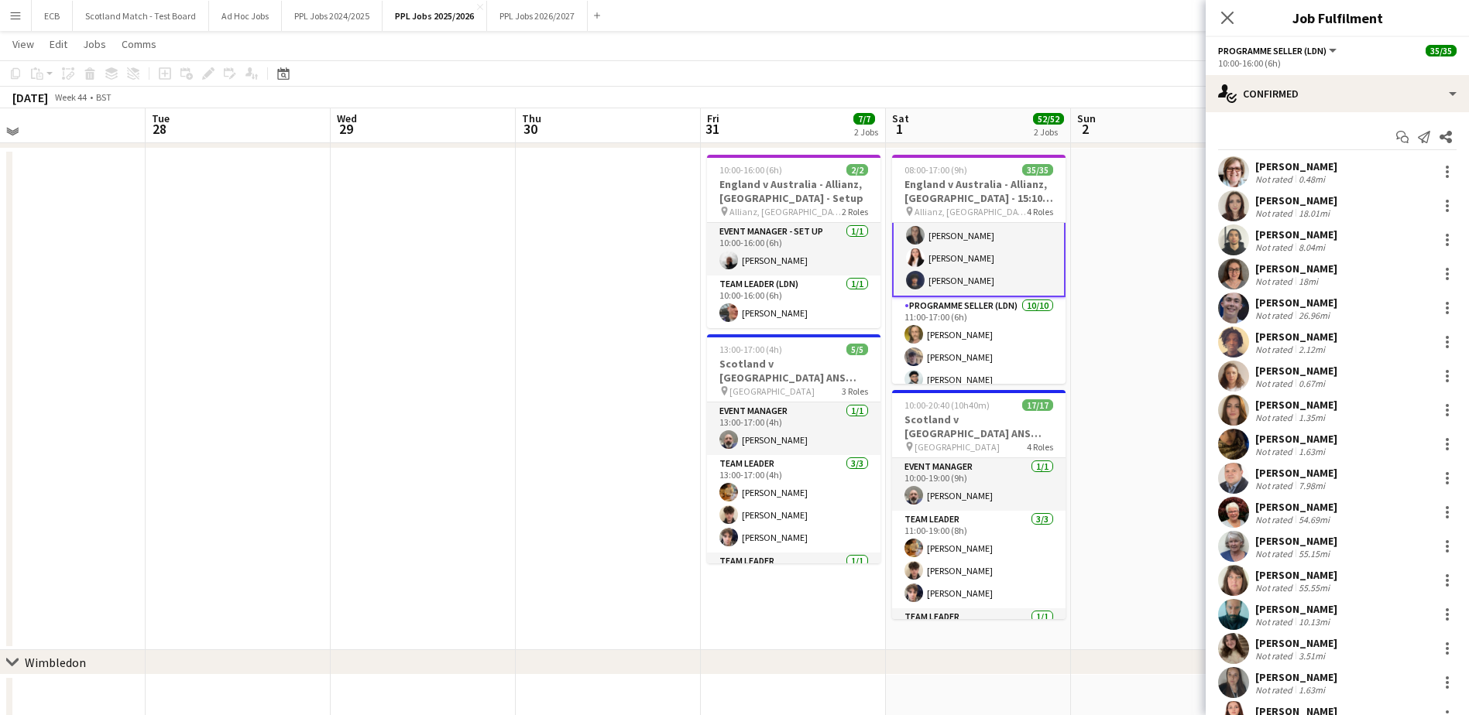
scroll to position [96, 0]
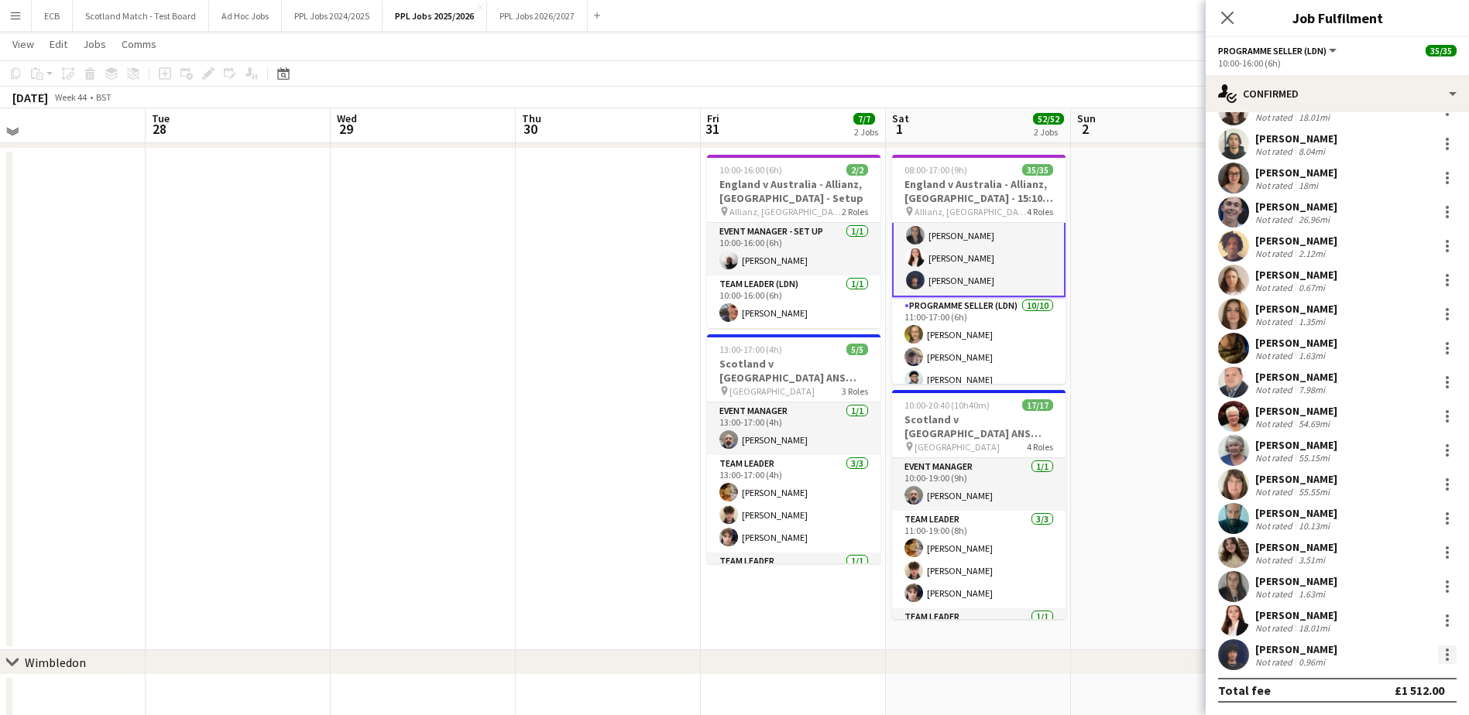
click at [1181, 650] on div at bounding box center [1447, 655] width 19 height 19
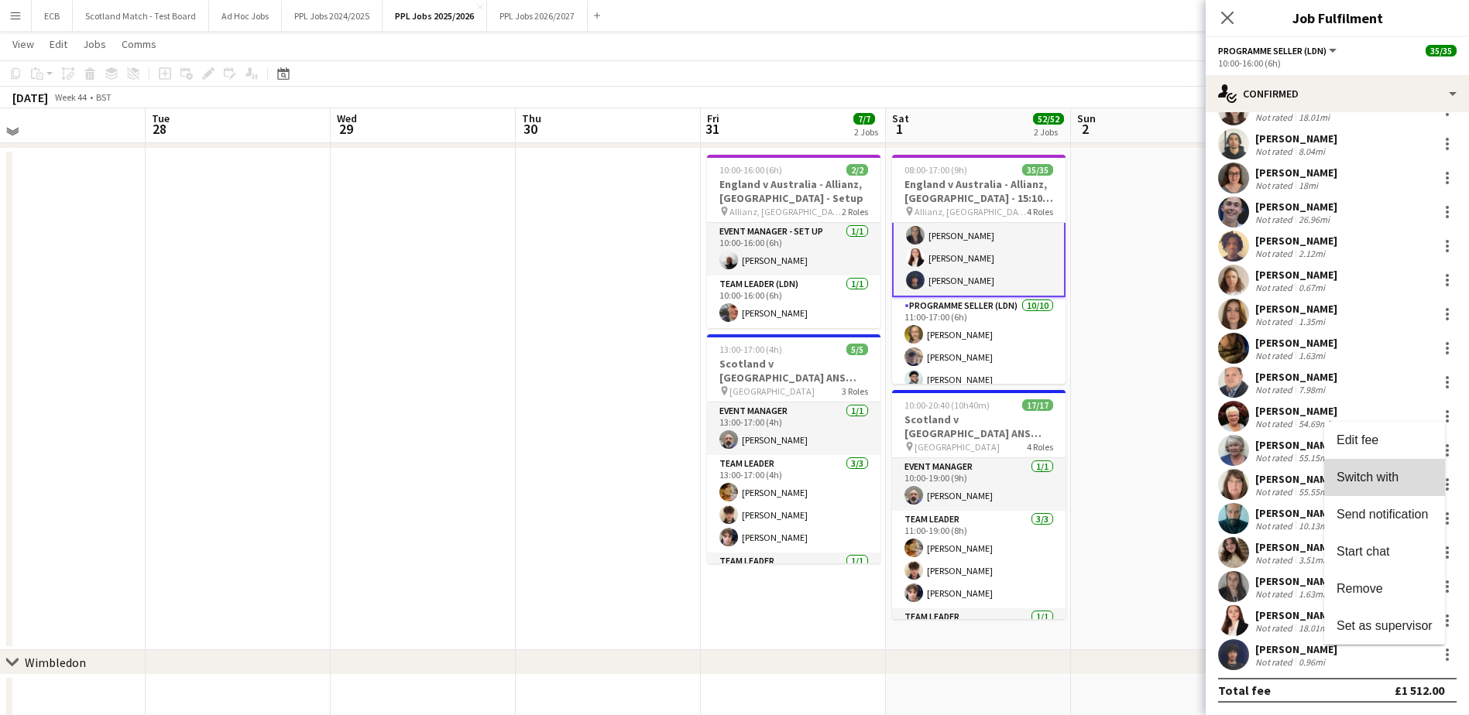
click at [1181, 475] on span "Switch with" at bounding box center [1368, 477] width 62 height 13
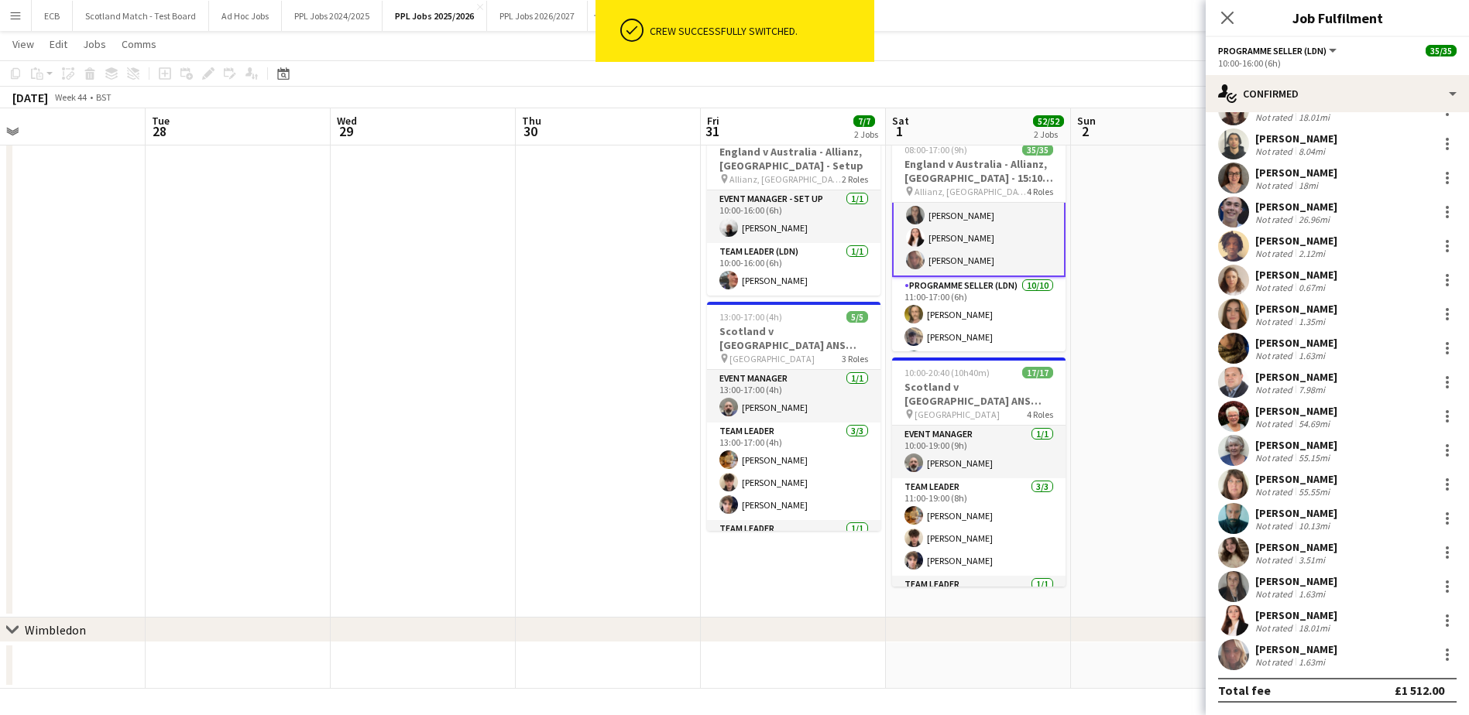
click at [1139, 321] on app-date-cell at bounding box center [1163, 367] width 185 height 502
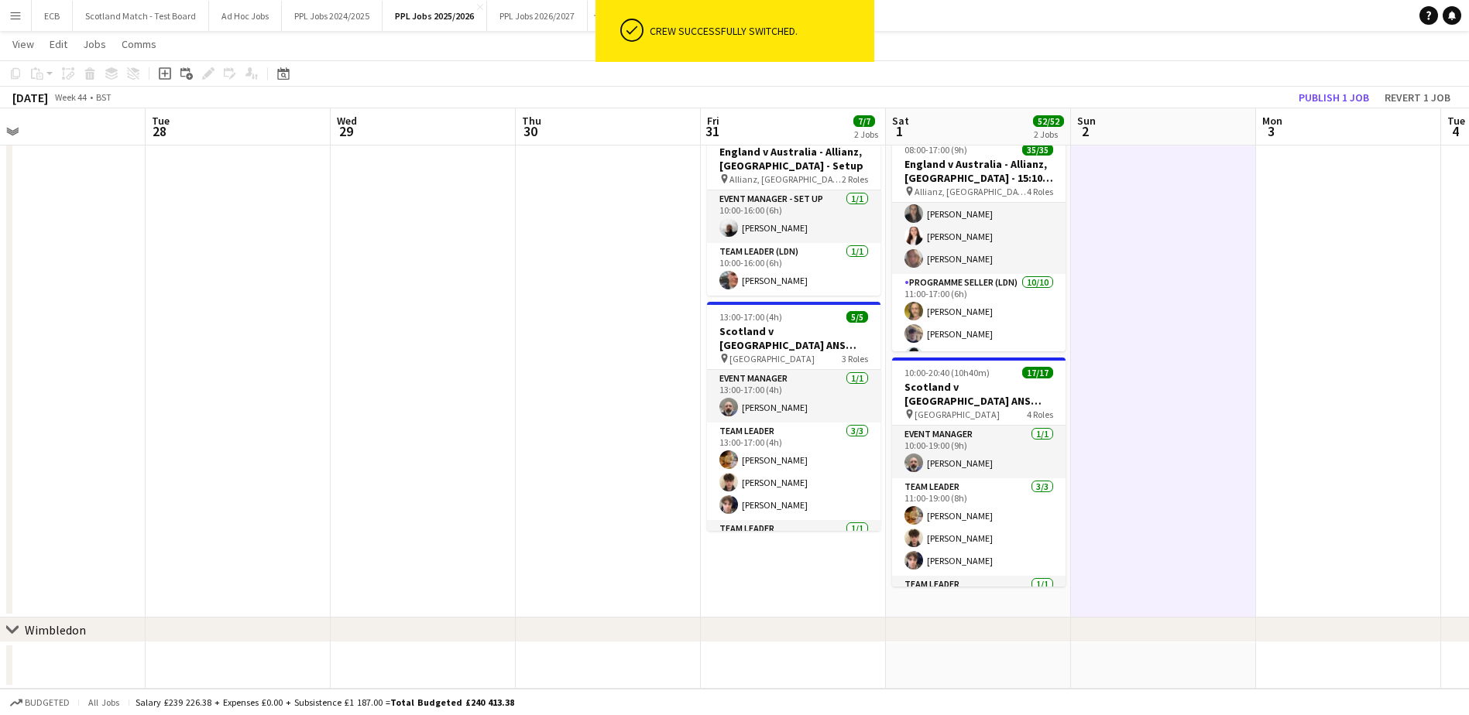
scroll to position [579, 0]
click at [1181, 94] on button "Publish 1 job" at bounding box center [1333, 97] width 83 height 20
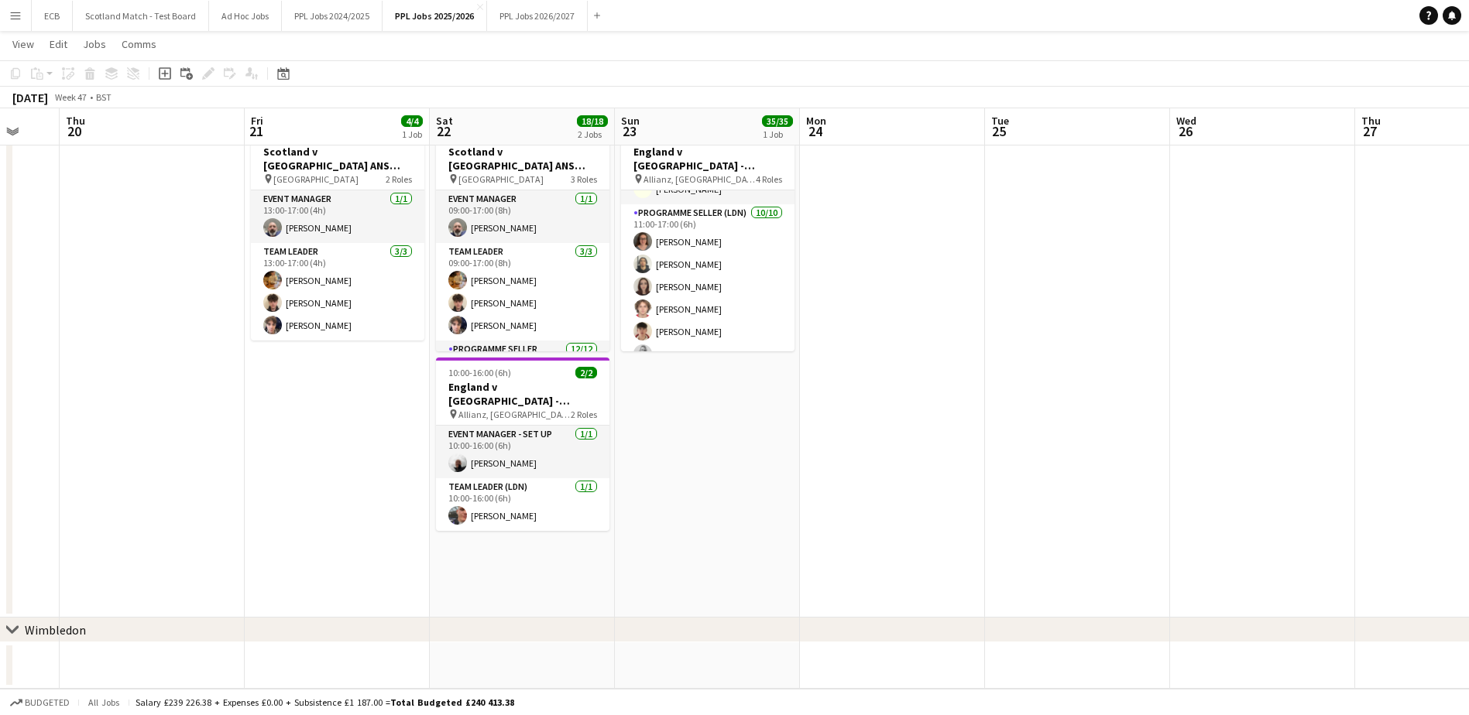
scroll to position [746, 0]
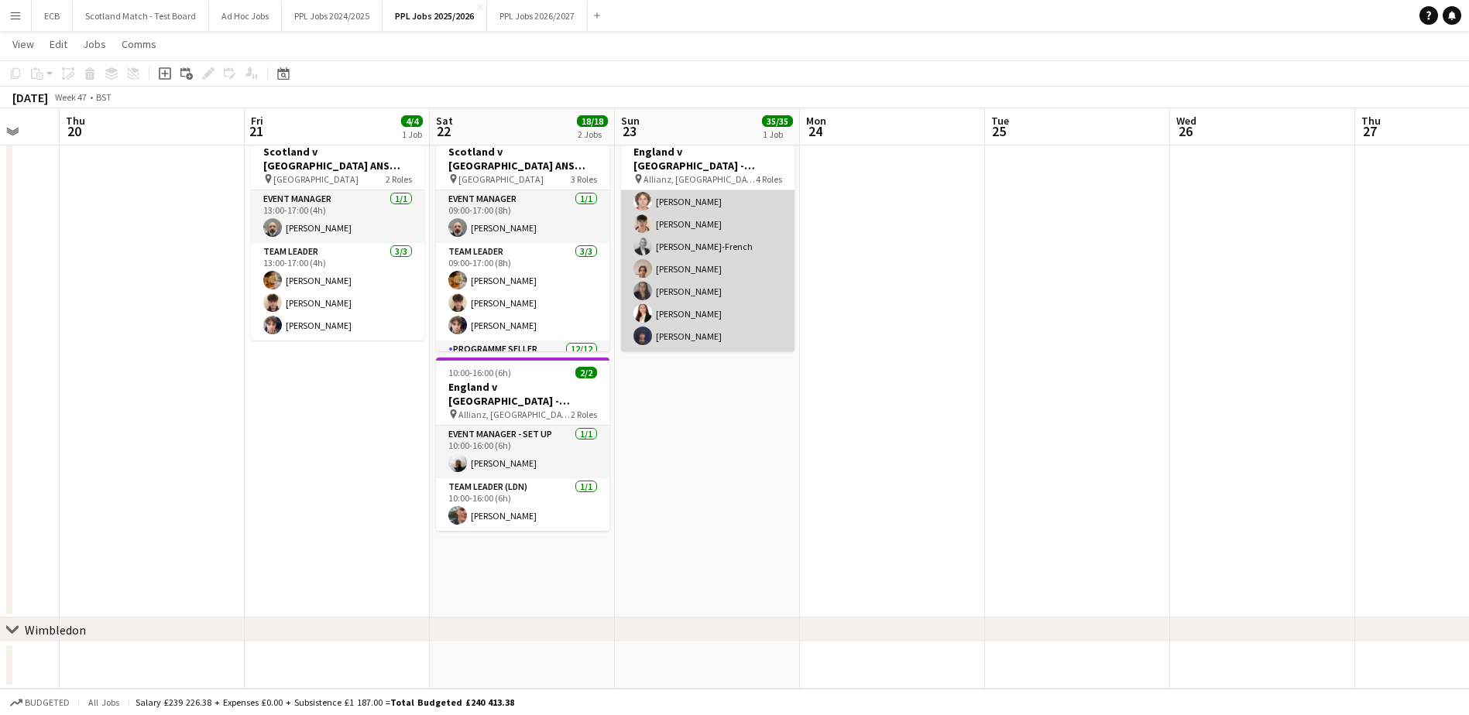
click at [699, 285] on app-card-role "Programme Seller (LDN) [DATE] 11:00-17:00 (6h) [PERSON_NAME] [PERSON_NAME] [PER…" at bounding box center [707, 224] width 173 height 255
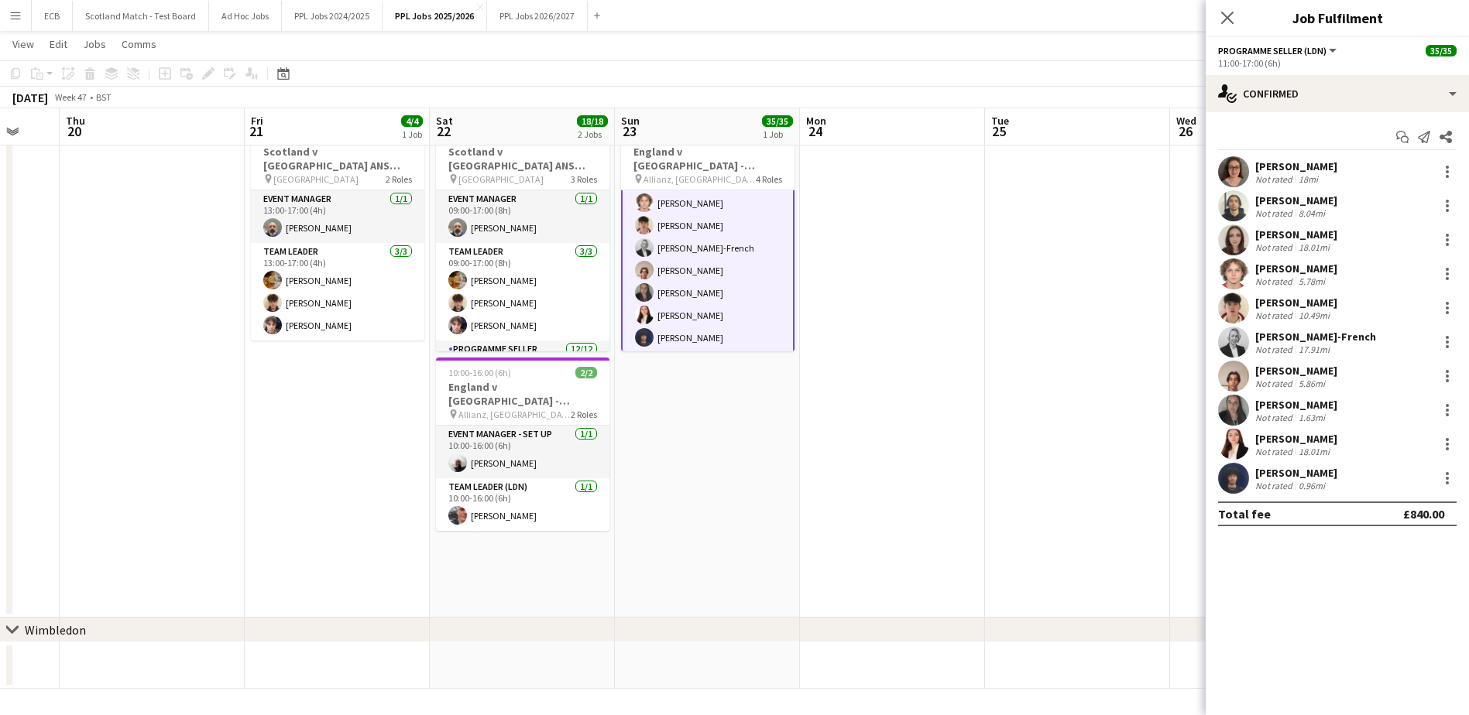
scroll to position [747, 0]
click at [1181, 414] on div at bounding box center [1447, 414] width 3 height 3
click at [1181, 472] on span "Switch crew" at bounding box center [1381, 475] width 66 height 13
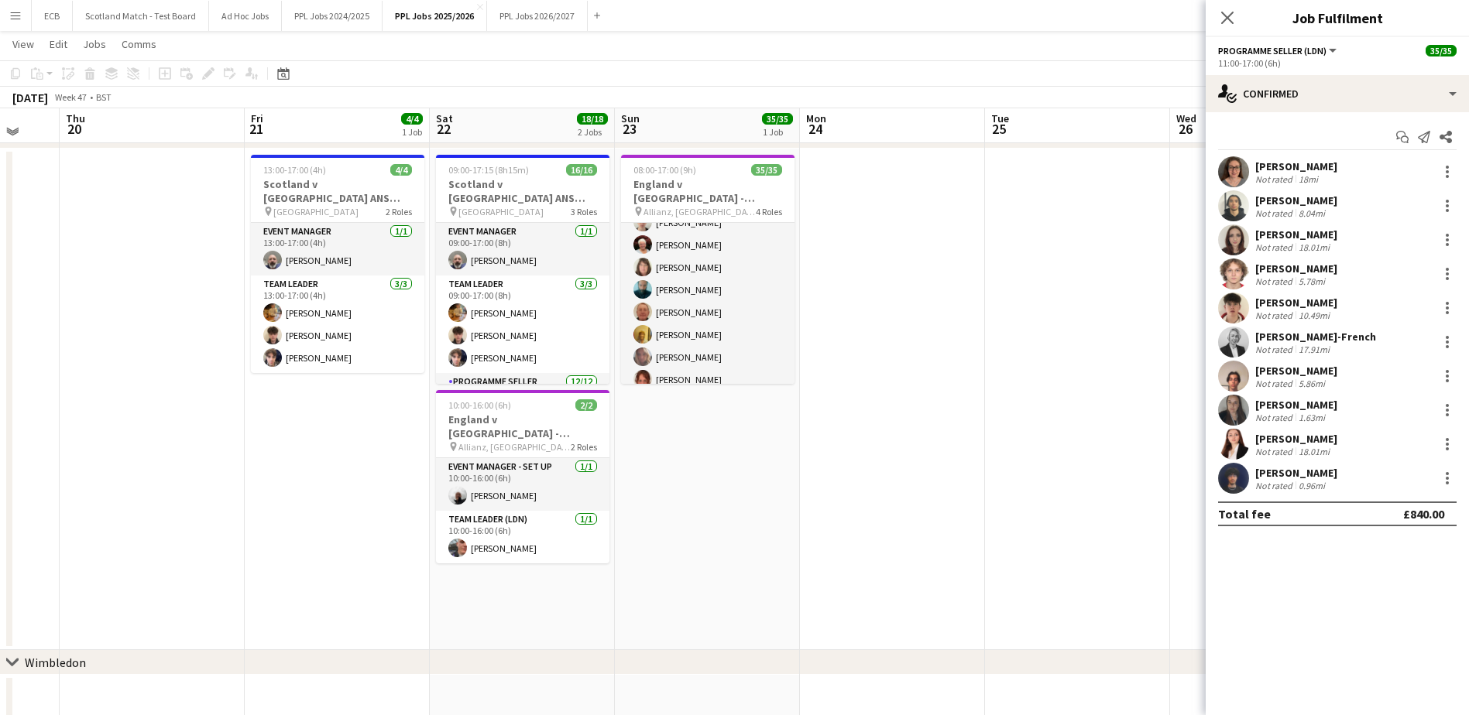
scroll to position [457, 0]
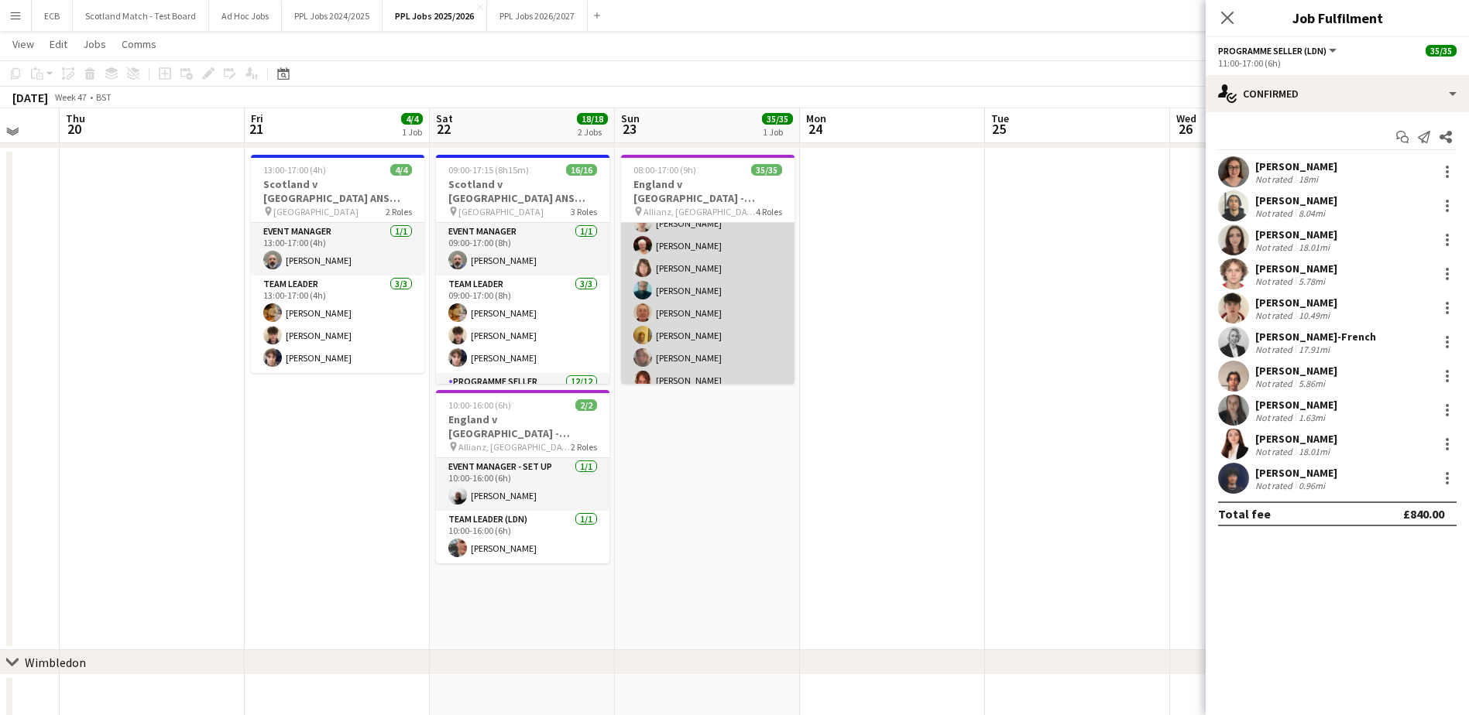
click at [675, 290] on app-card-role "Programme Seller (LDN) 18/18 10:00-16:00 (6h) [PERSON_NAME] [PERSON_NAME] [PERS…" at bounding box center [707, 201] width 173 height 434
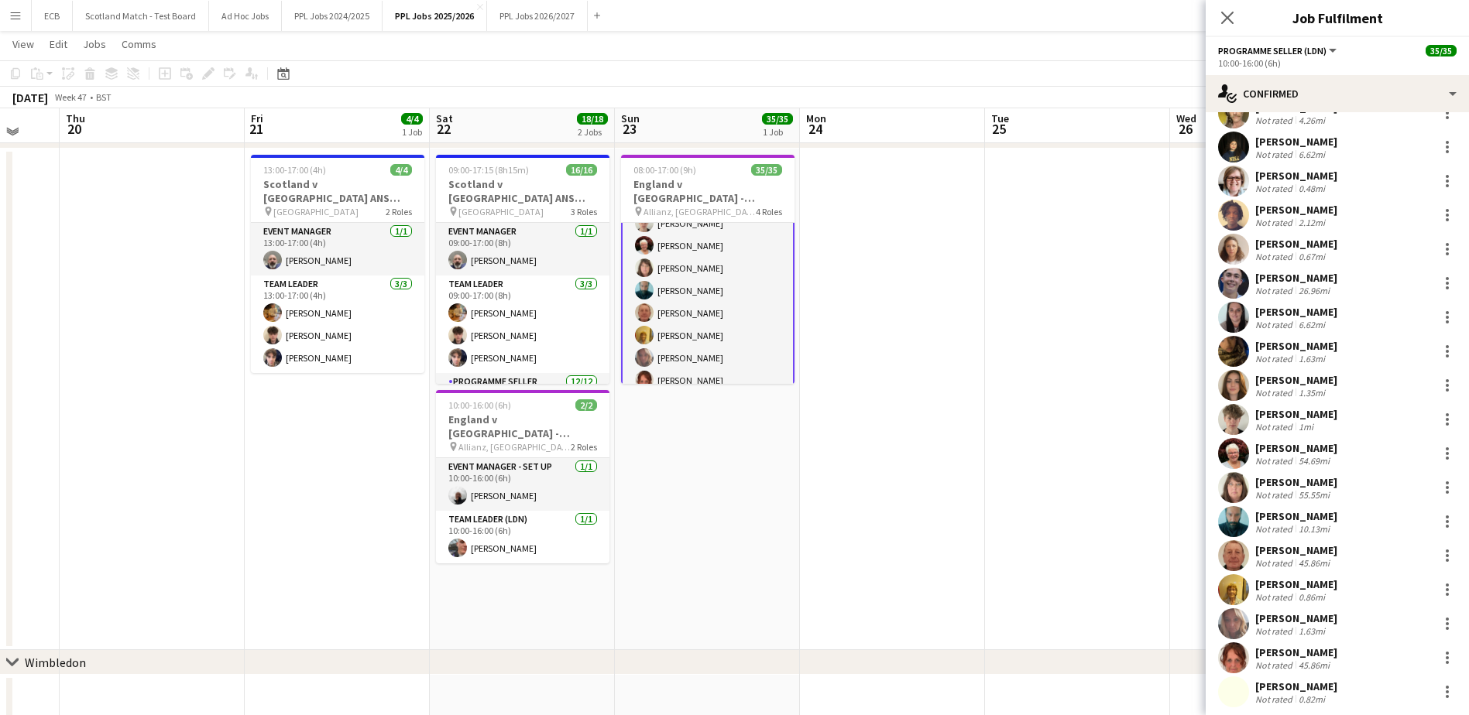
scroll to position [39, 0]
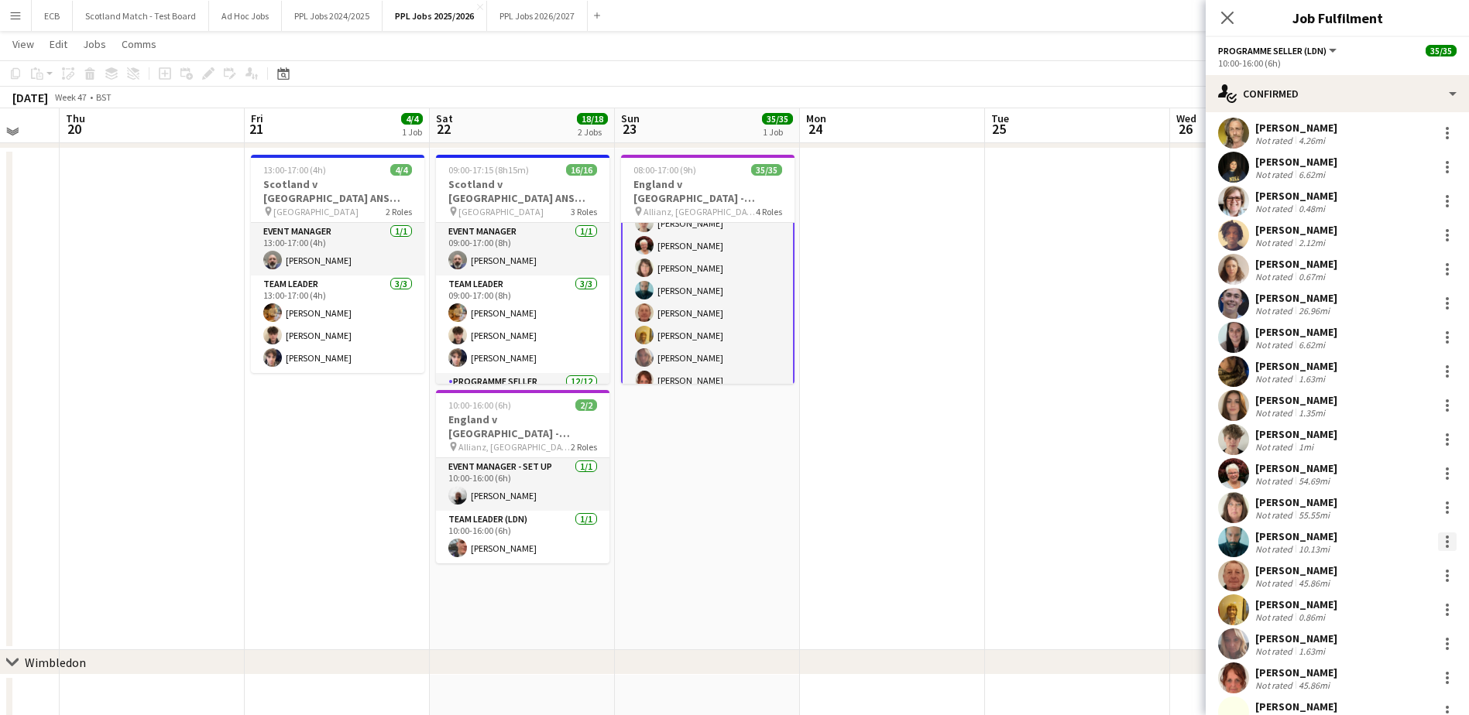
click at [1181, 544] on div at bounding box center [1447, 542] width 19 height 19
click at [1181, 361] on span "Switch with" at bounding box center [1368, 364] width 62 height 13
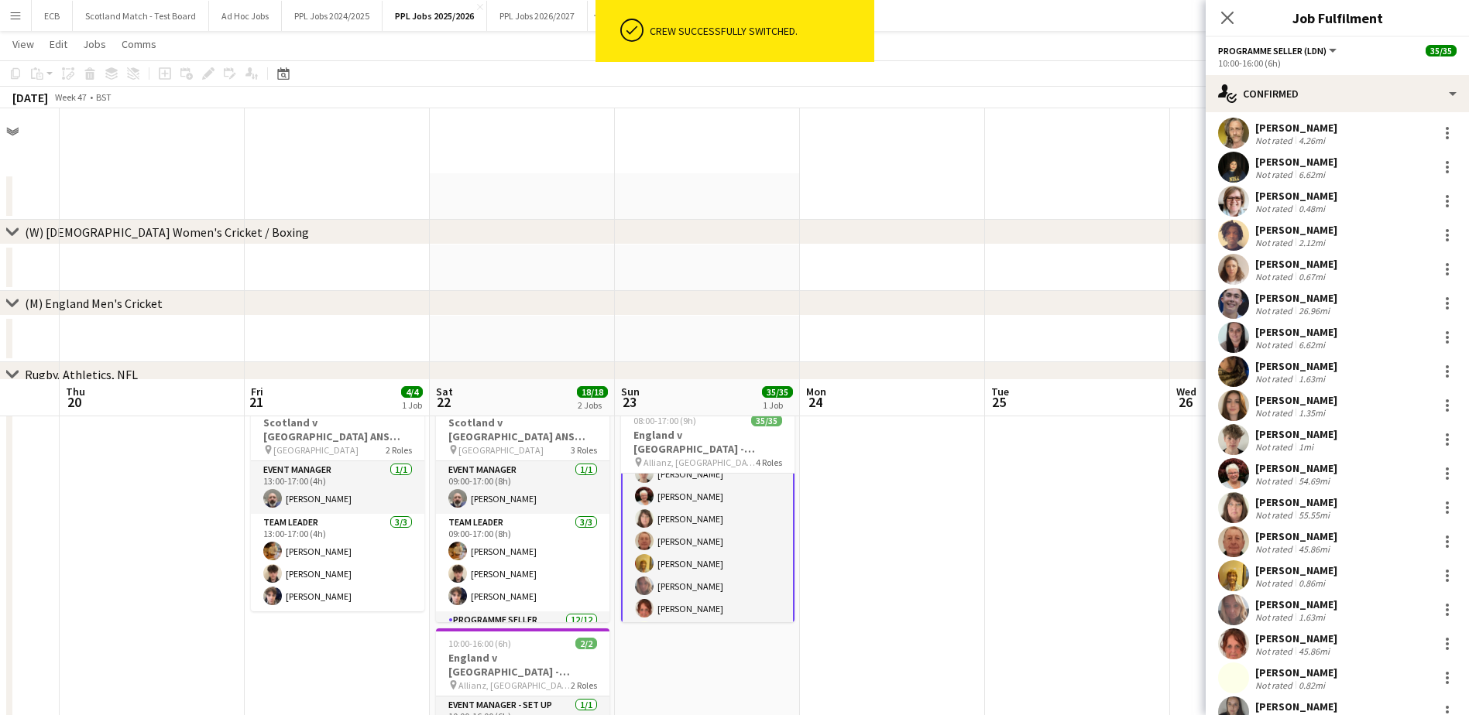
scroll to position [271, 0]
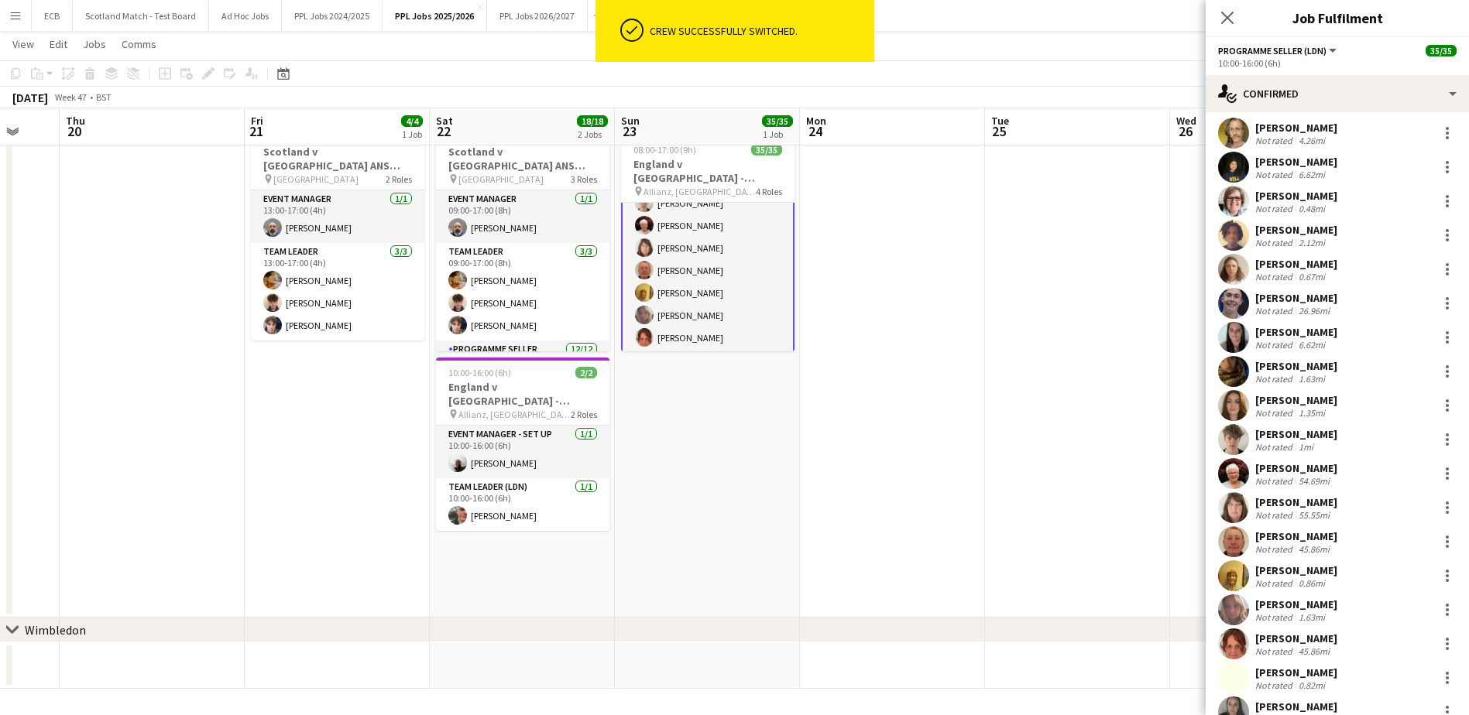
click at [932, 272] on app-date-cell at bounding box center [892, 367] width 185 height 502
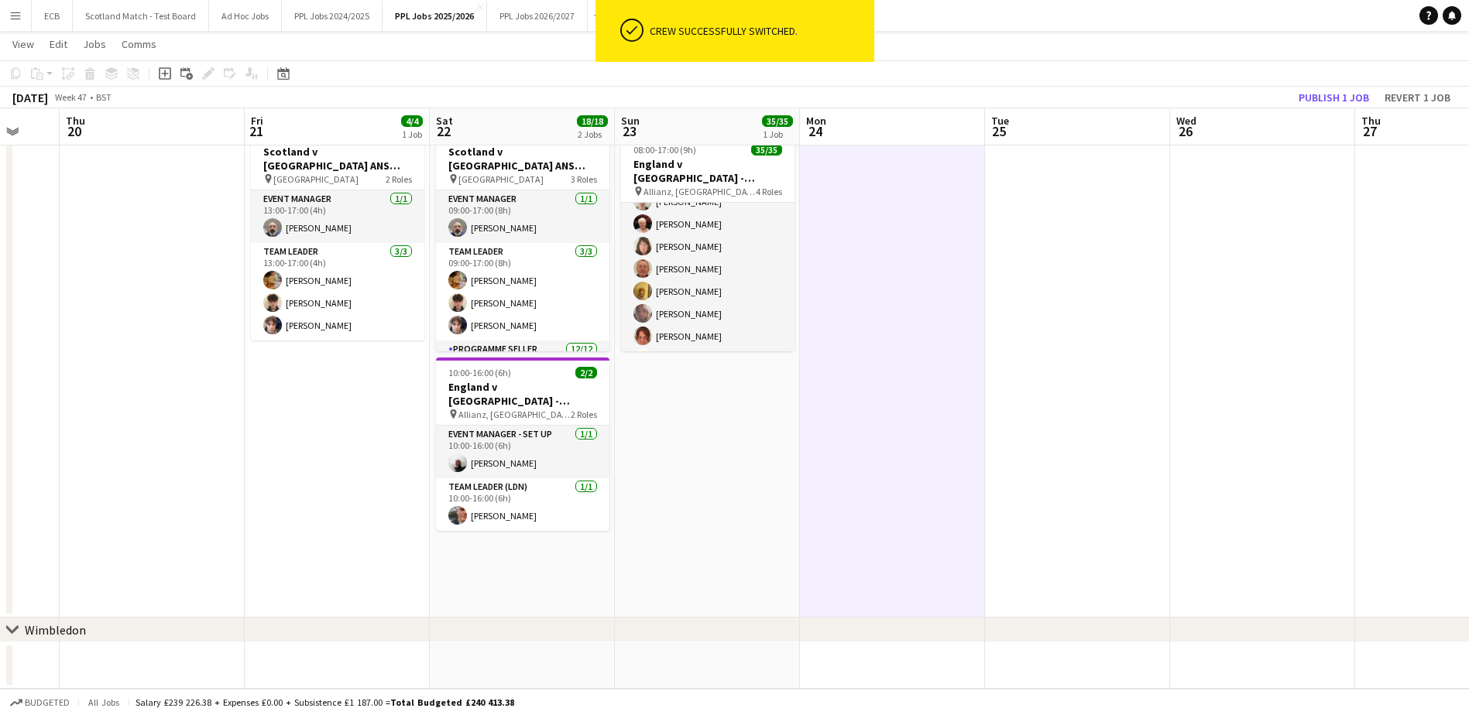
scroll to position [457, 0]
click at [1181, 95] on button "Publish 1 job" at bounding box center [1333, 97] width 83 height 20
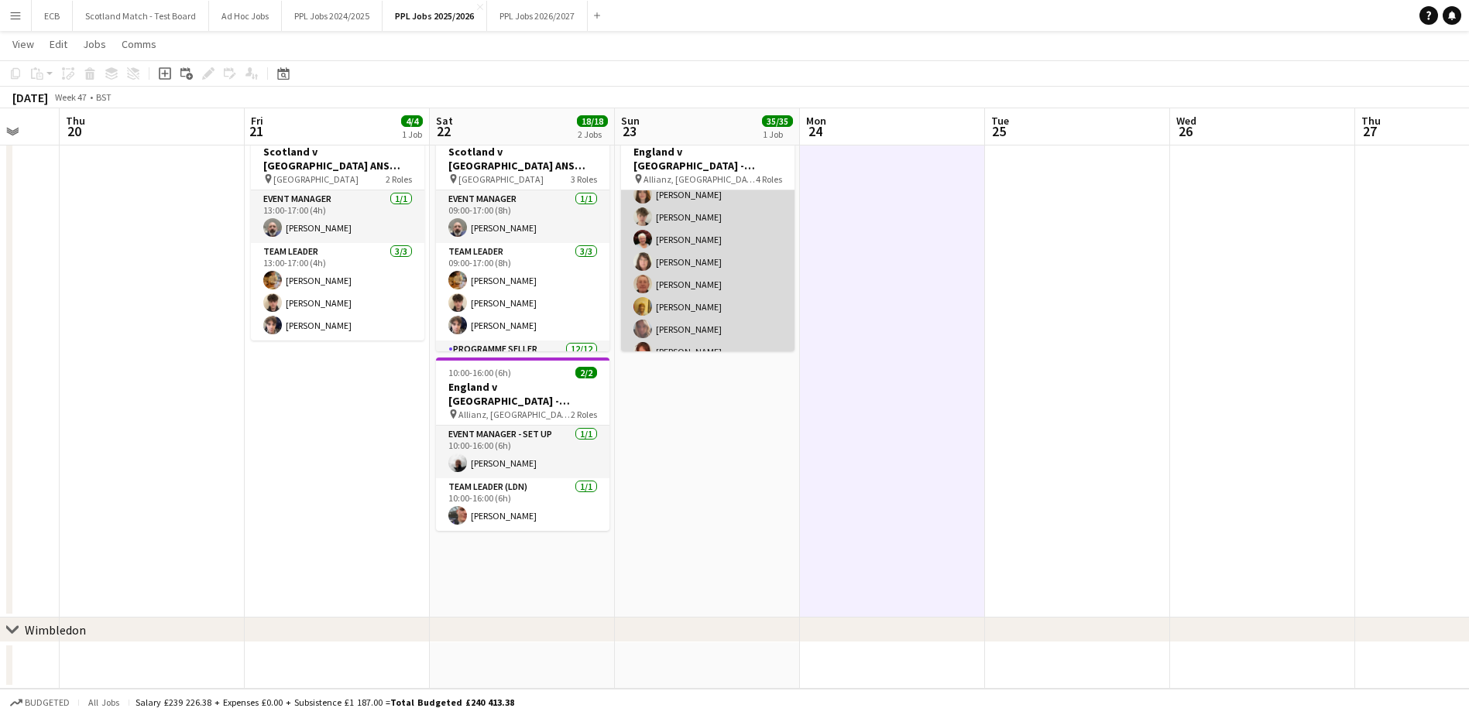
scroll to position [453, 0]
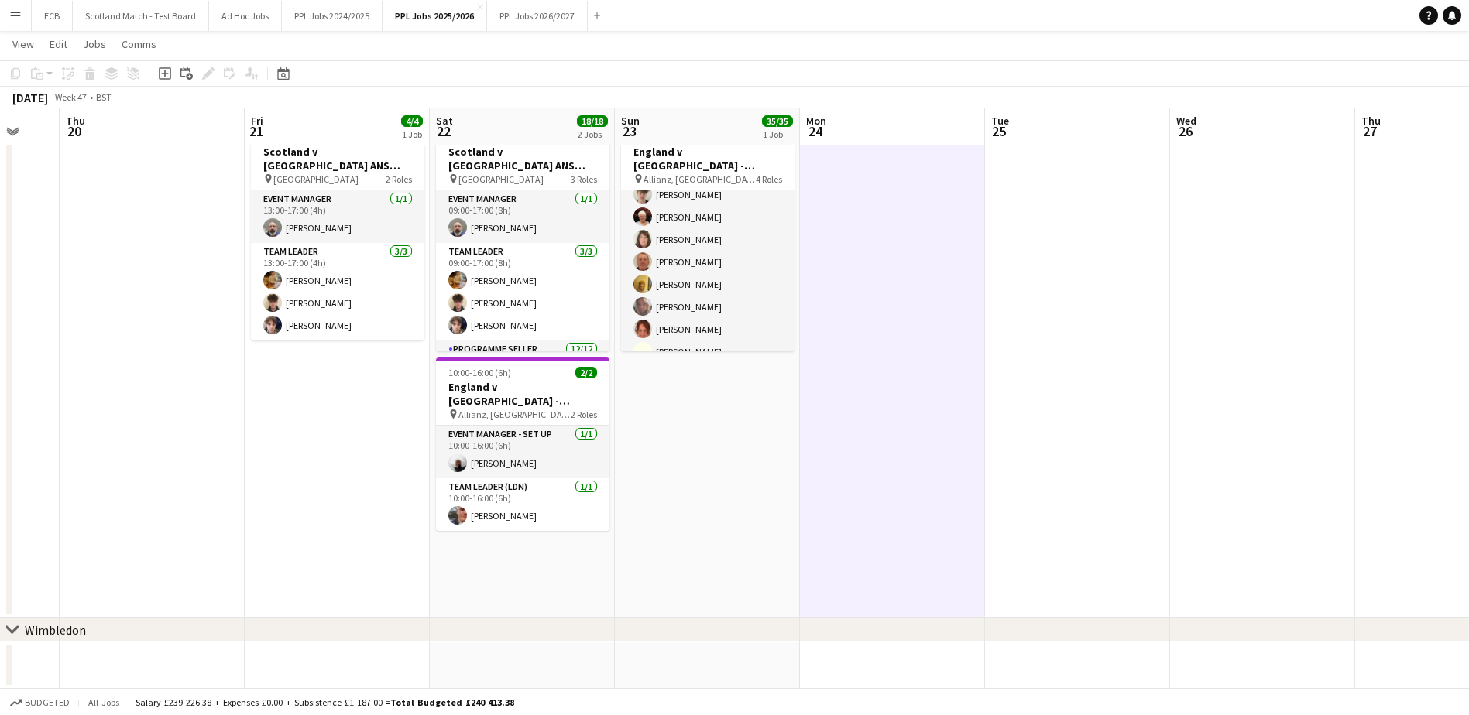
click at [713, 464] on app-date-cell "08:00-17:00 (9h) 35/35 England v Argentina - [GEOGRAPHIC_DATA], [GEOGRAPHIC_DAT…" at bounding box center [707, 367] width 185 height 502
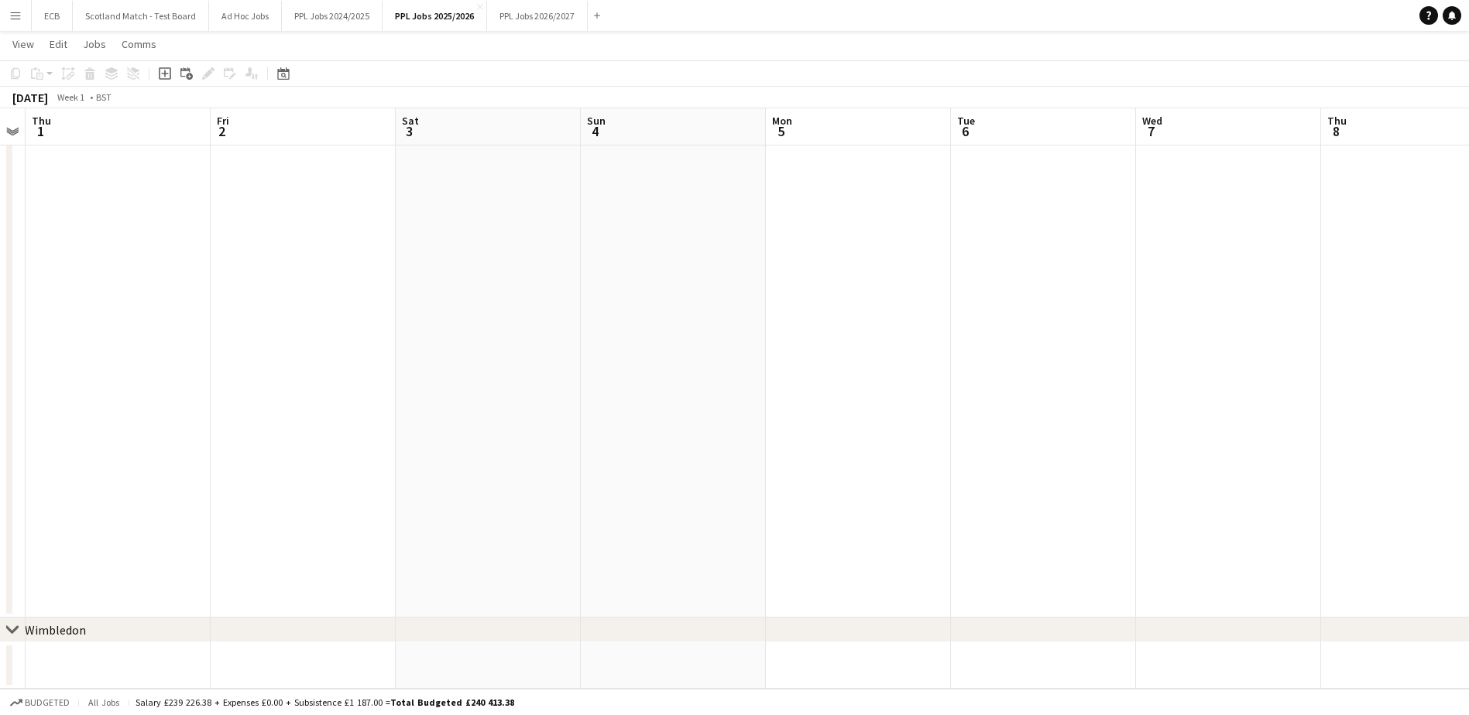
scroll to position [0, 530]
click at [540, 19] on button "PPL Jobs 2026/2027 Close" at bounding box center [537, 16] width 101 height 30
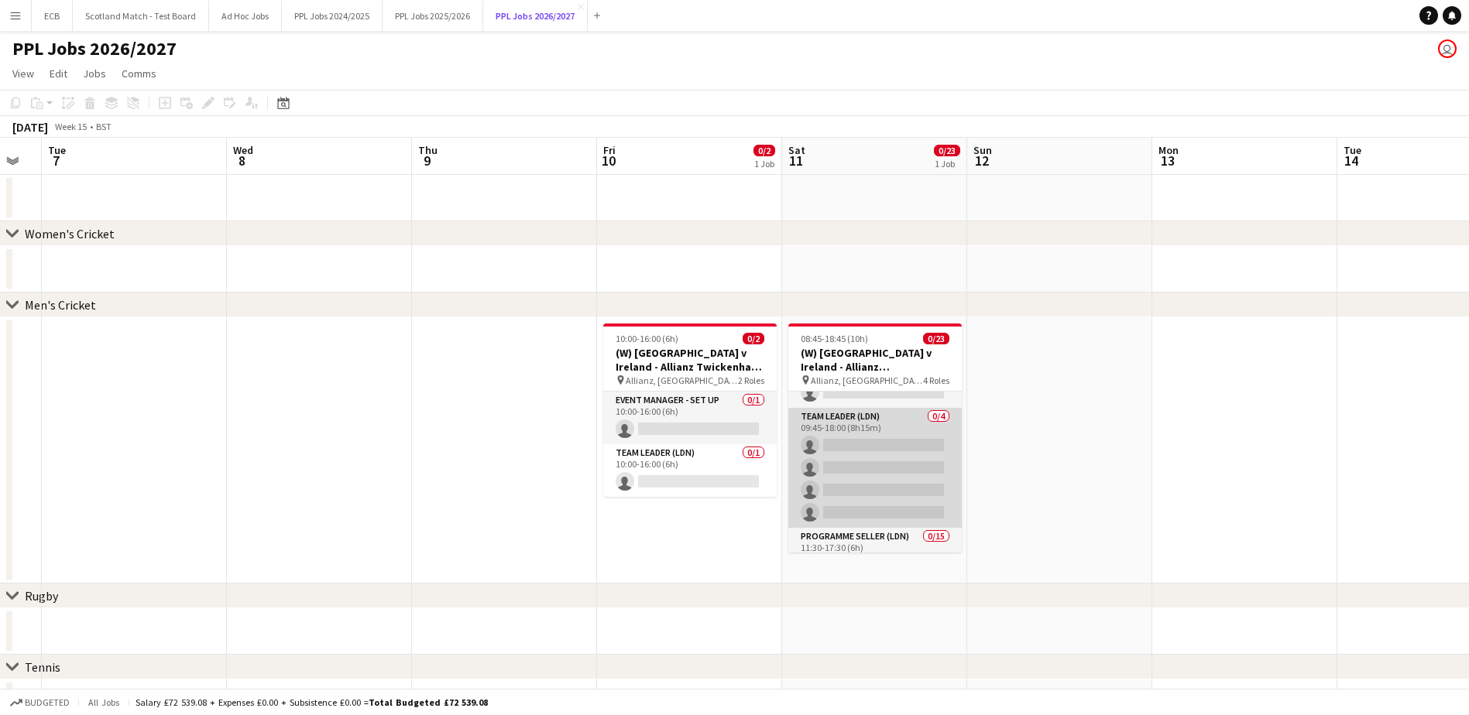
scroll to position [36, 0]
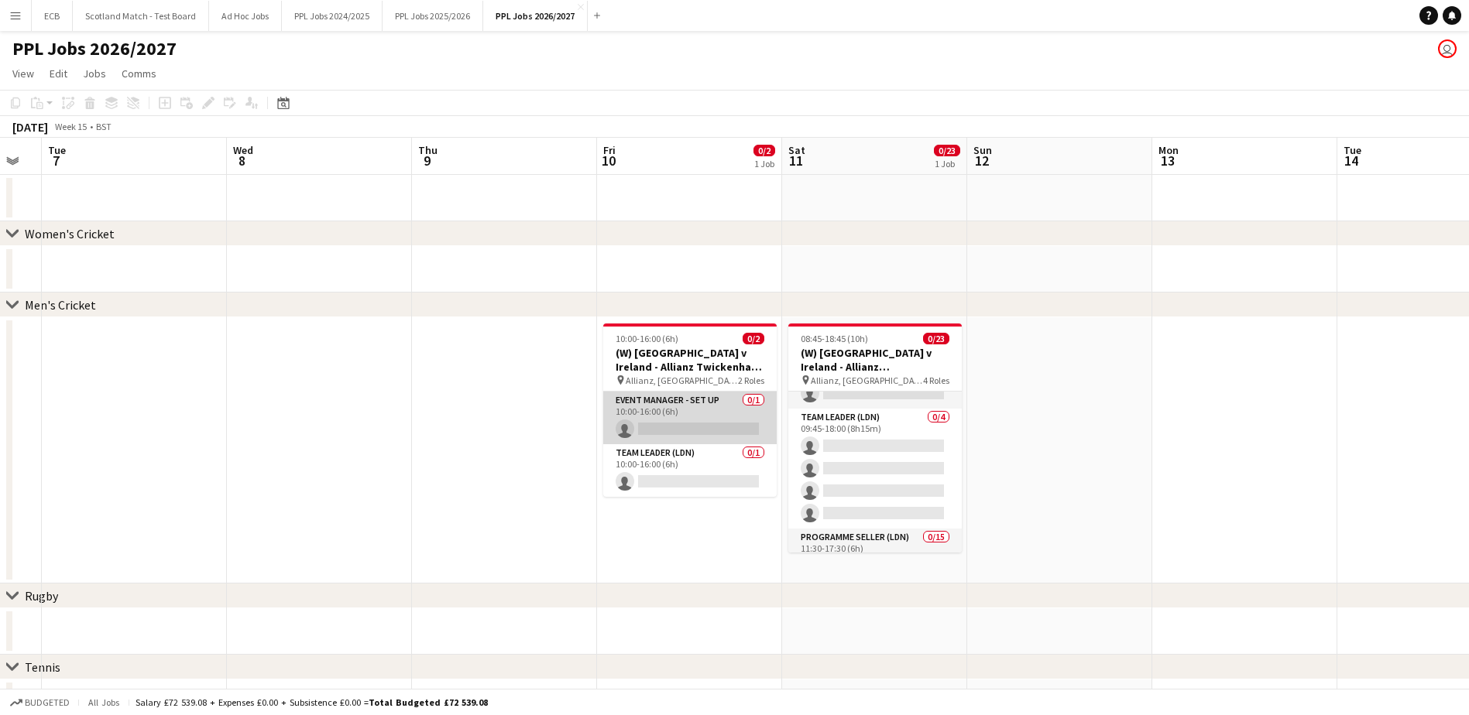
click at [677, 425] on app-card-role "Event Manager - Set up 0/1 10:00-16:00 (6h) single-neutral-actions" at bounding box center [689, 418] width 173 height 53
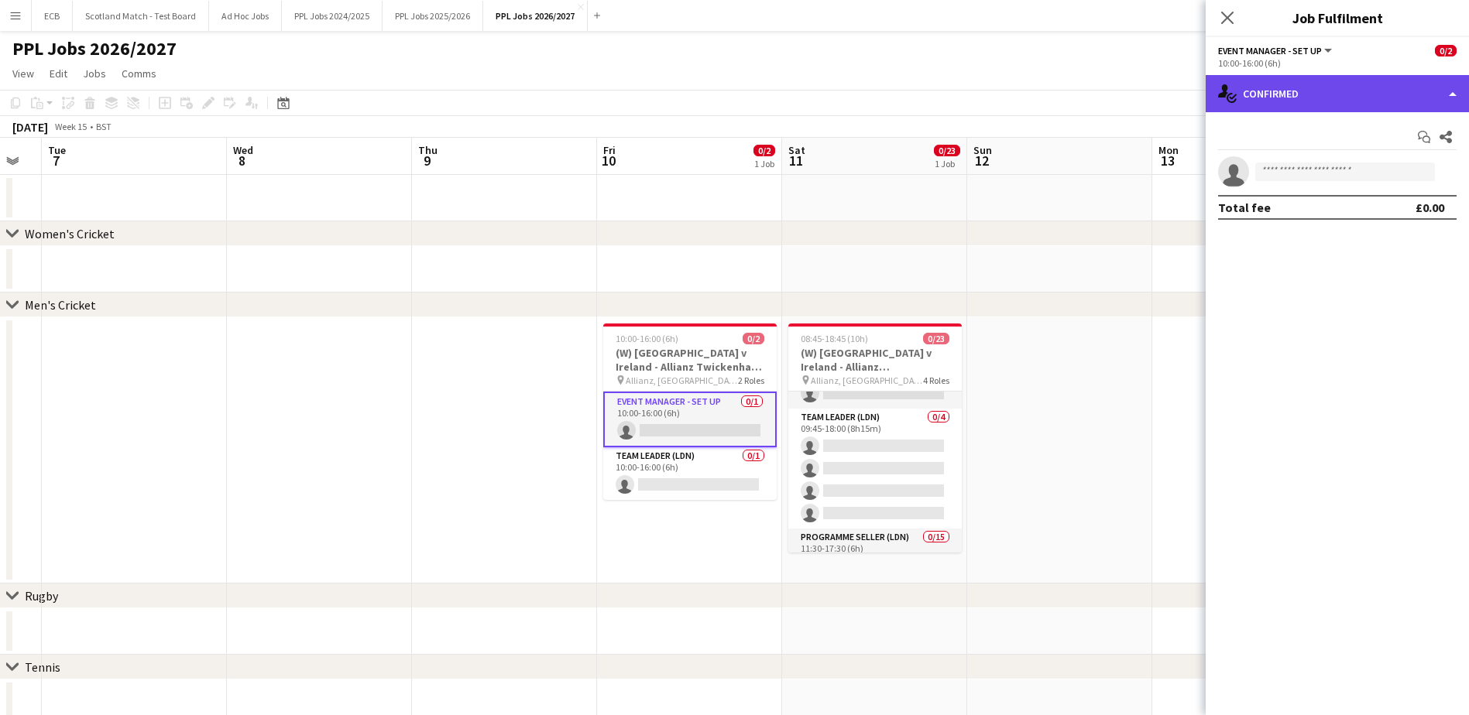
click at [1181, 80] on div "single-neutral-actions-check-2 Confirmed" at bounding box center [1337, 93] width 263 height 37
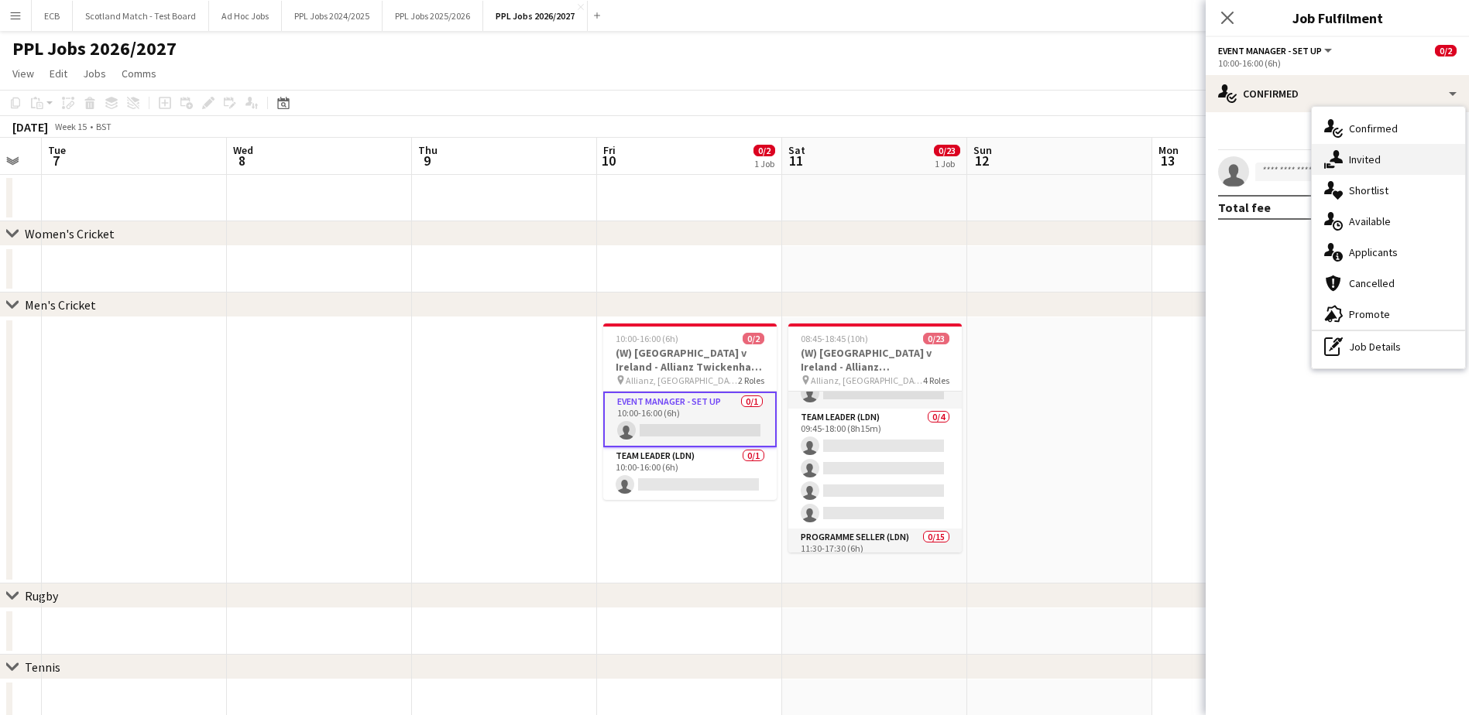
click at [1181, 156] on icon at bounding box center [1336, 156] width 13 height 13
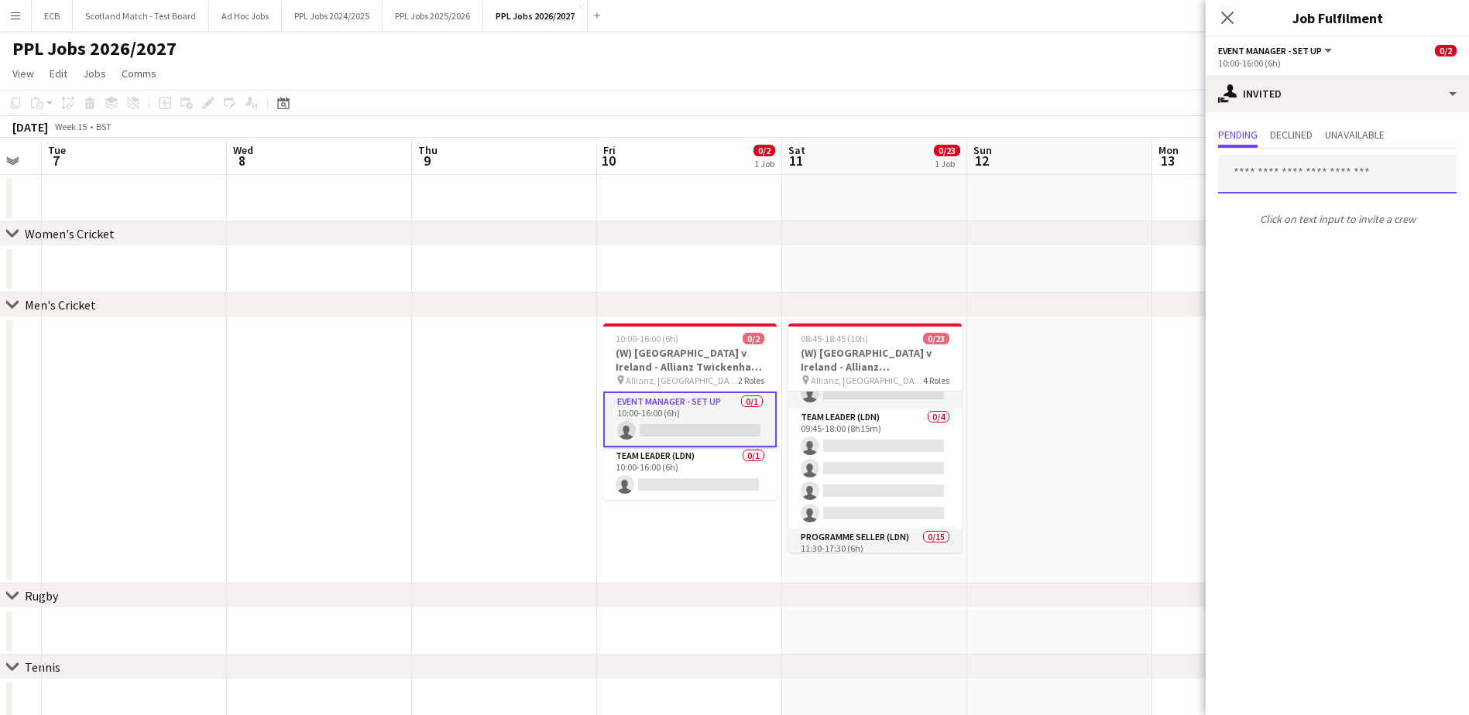
click at [1181, 178] on input "text" at bounding box center [1337, 174] width 238 height 39
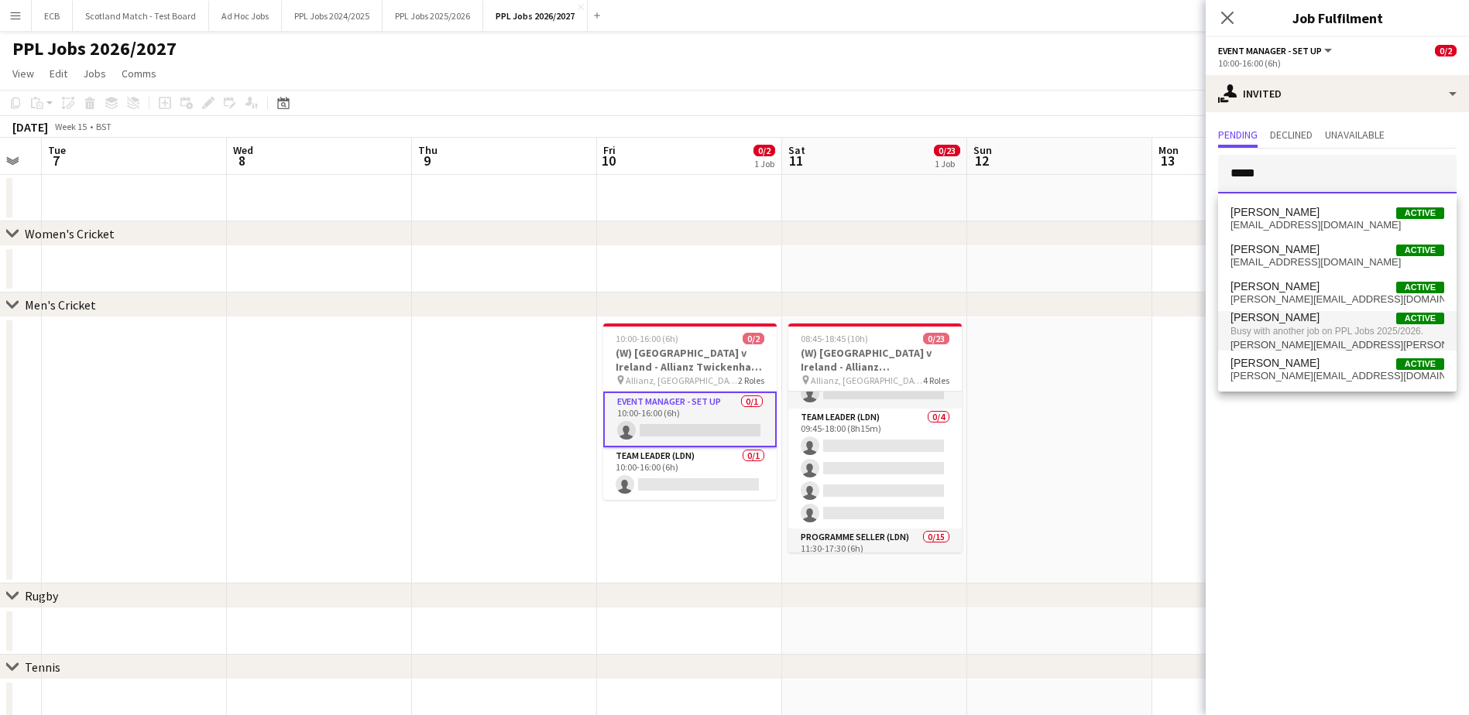
type input "*****"
click at [1181, 312] on span "[PERSON_NAME] Active" at bounding box center [1337, 317] width 214 height 13
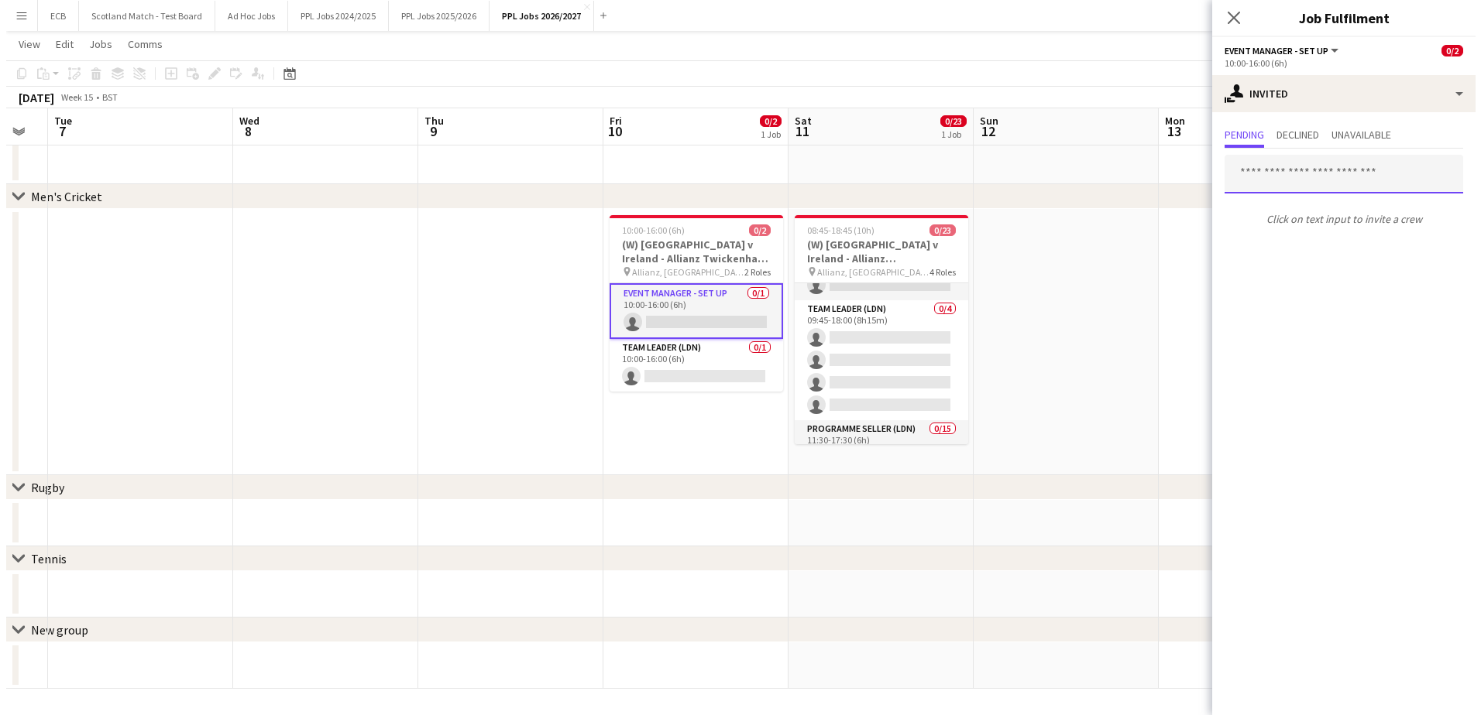
scroll to position [0, 0]
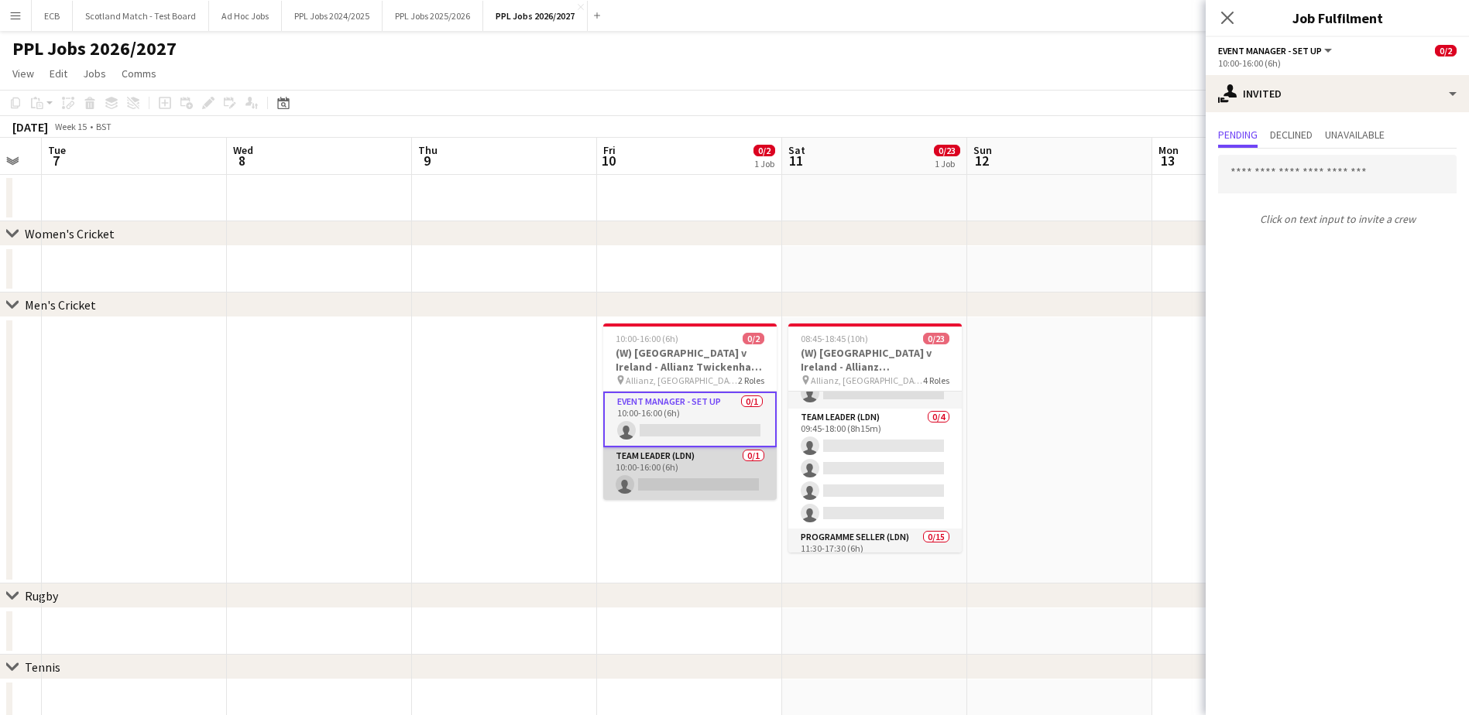
click at [681, 470] on app-card-role "Team Leader (LDN) 0/1 10:00-16:00 (6h) single-neutral-actions" at bounding box center [689, 474] width 173 height 53
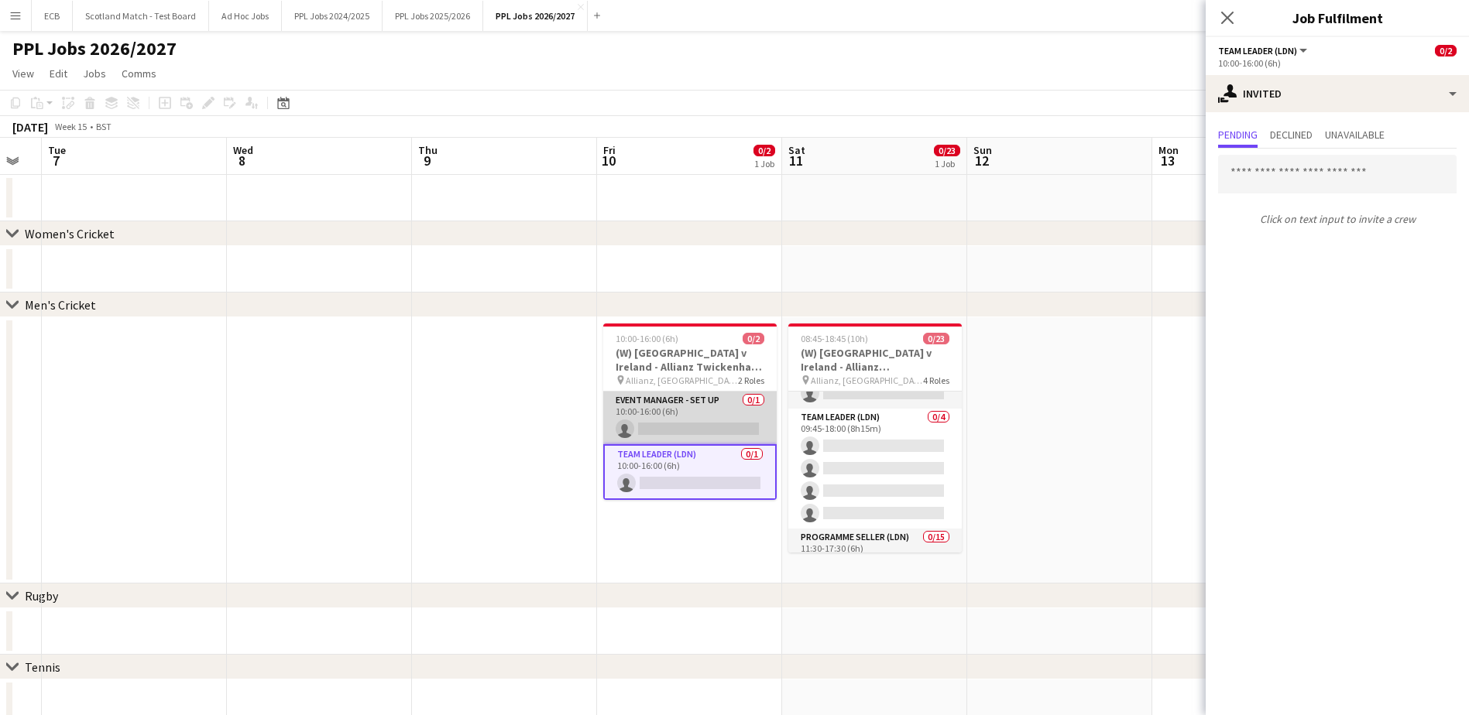
click at [701, 395] on app-card-role "Event Manager - Set up 0/1 10:00-16:00 (6h) single-neutral-actions" at bounding box center [689, 418] width 173 height 53
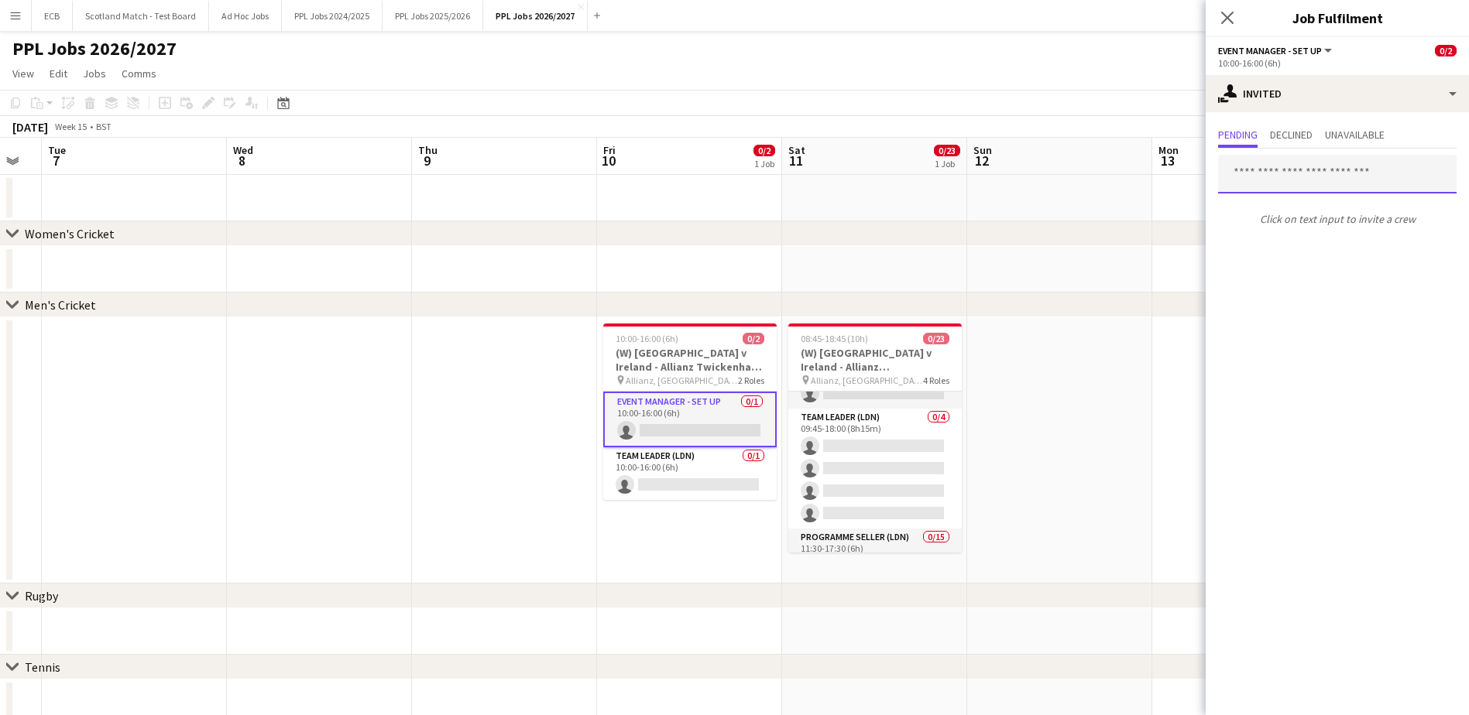
click at [1181, 165] on input "text" at bounding box center [1337, 174] width 238 height 39
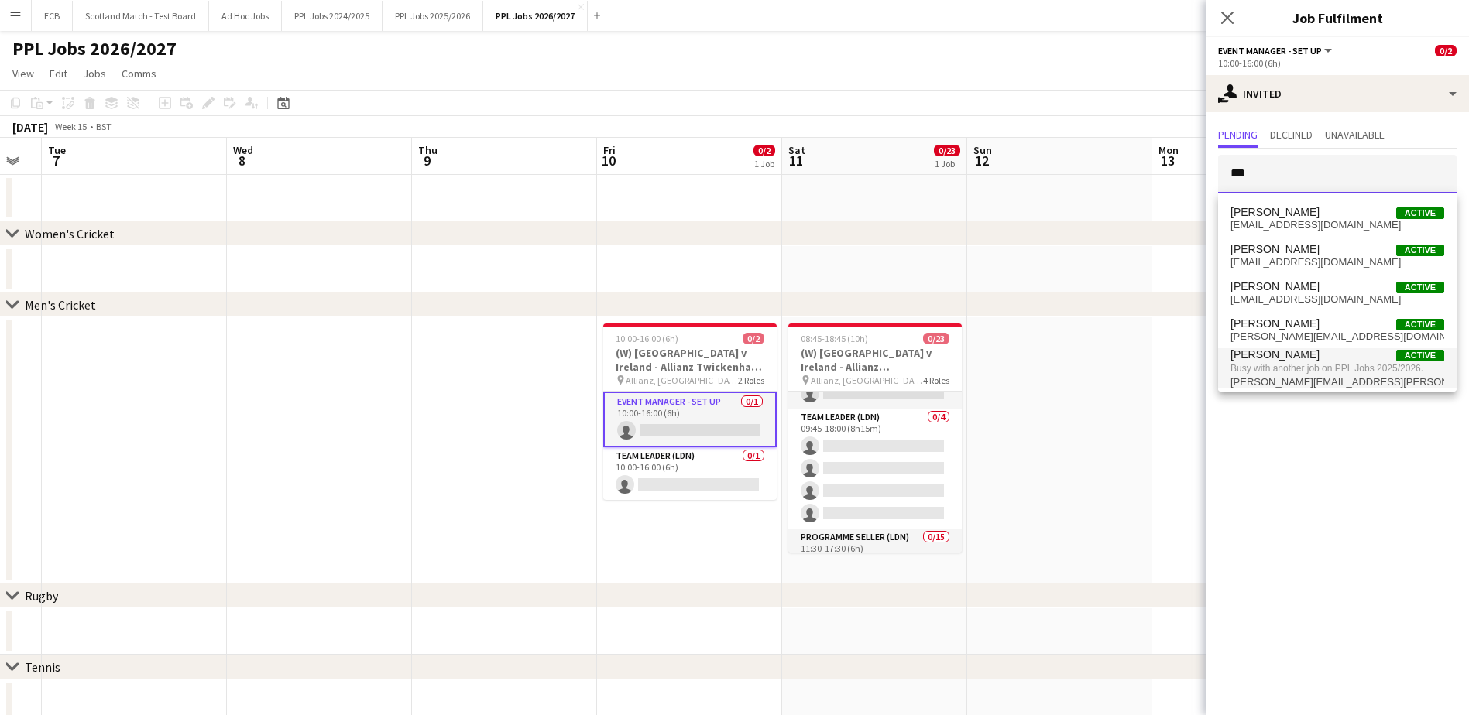
type input "***"
click at [1181, 365] on span "Busy with another job on PPL Jobs 2025/2026." at bounding box center [1337, 369] width 214 height 14
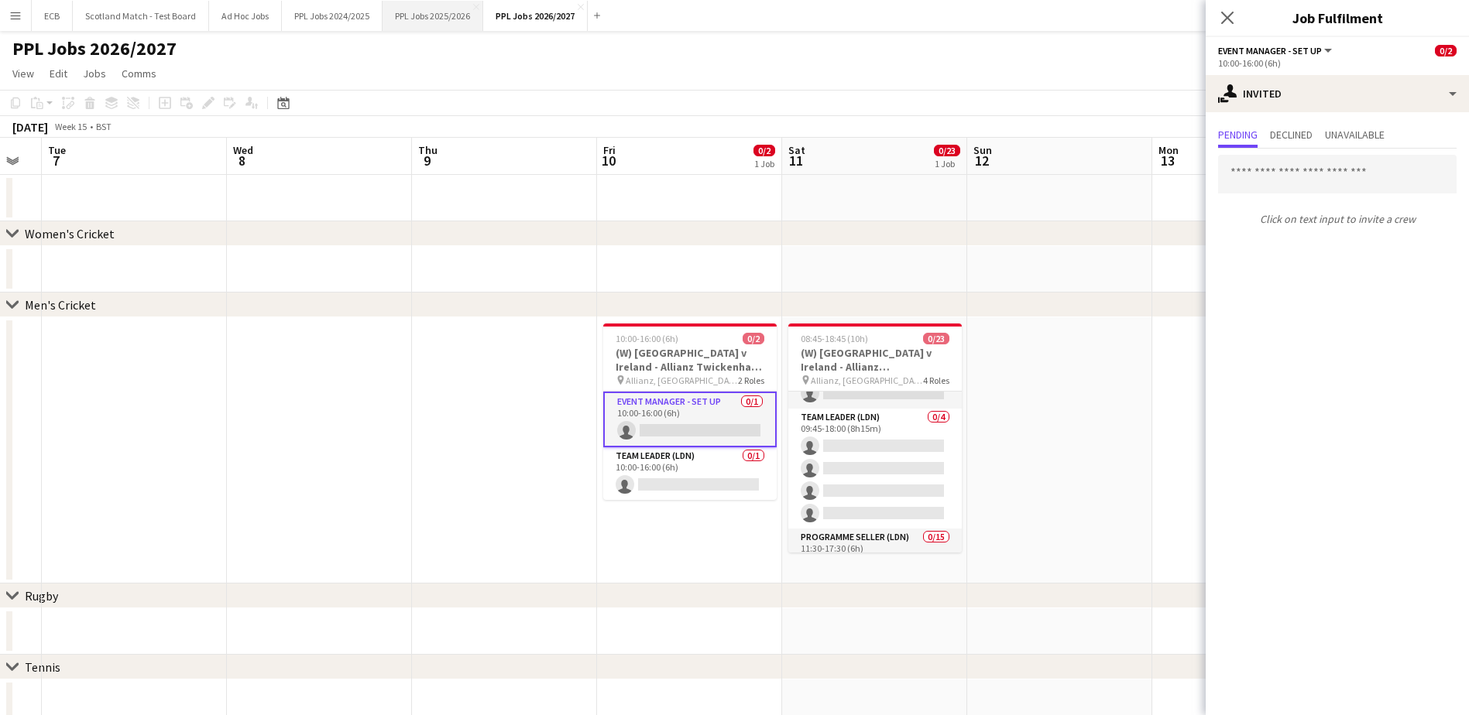
click at [442, 12] on button "PPL Jobs 2025/2026 Close" at bounding box center [433, 16] width 101 height 30
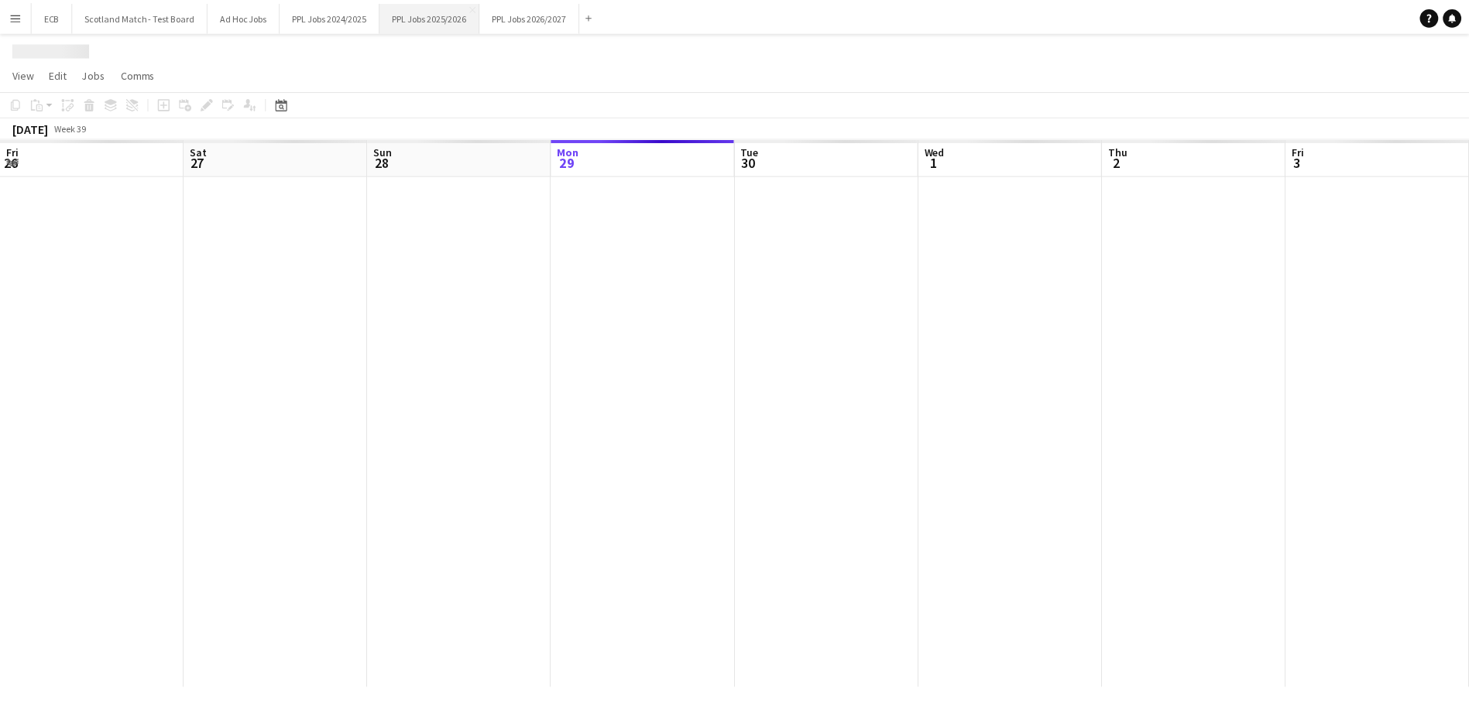
scroll to position [0, 370]
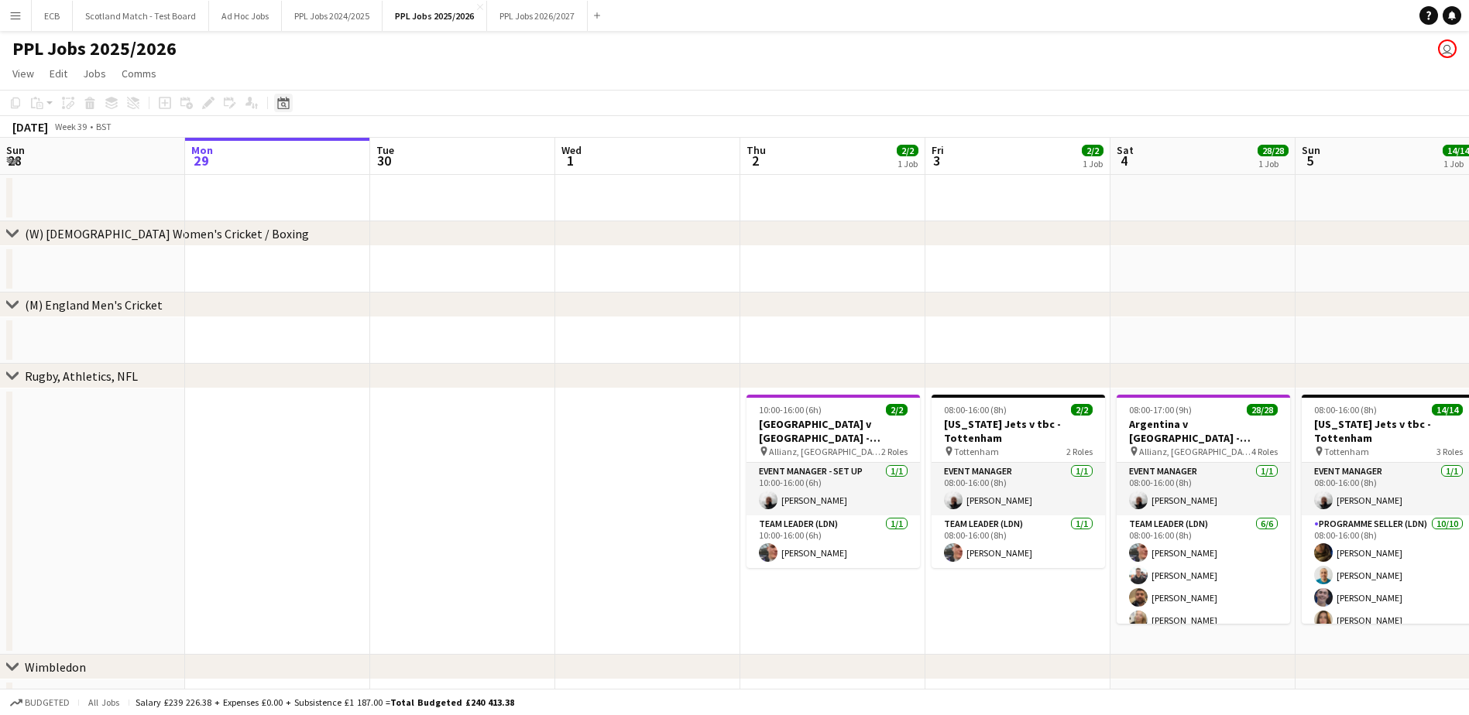
click at [279, 101] on icon at bounding box center [283, 103] width 12 height 12
click at [405, 160] on span "Next month" at bounding box center [408, 156] width 31 height 31
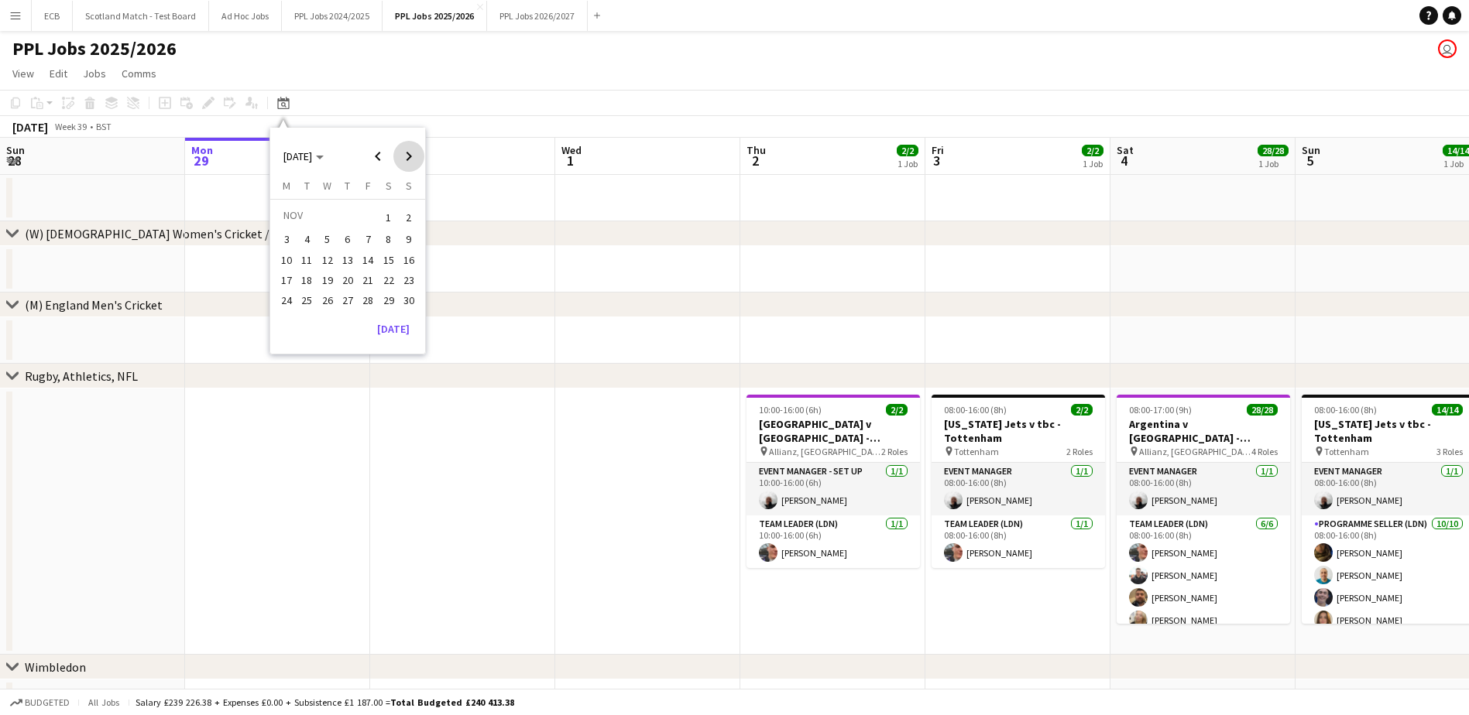
click at [405, 160] on span "Next month" at bounding box center [408, 156] width 31 height 31
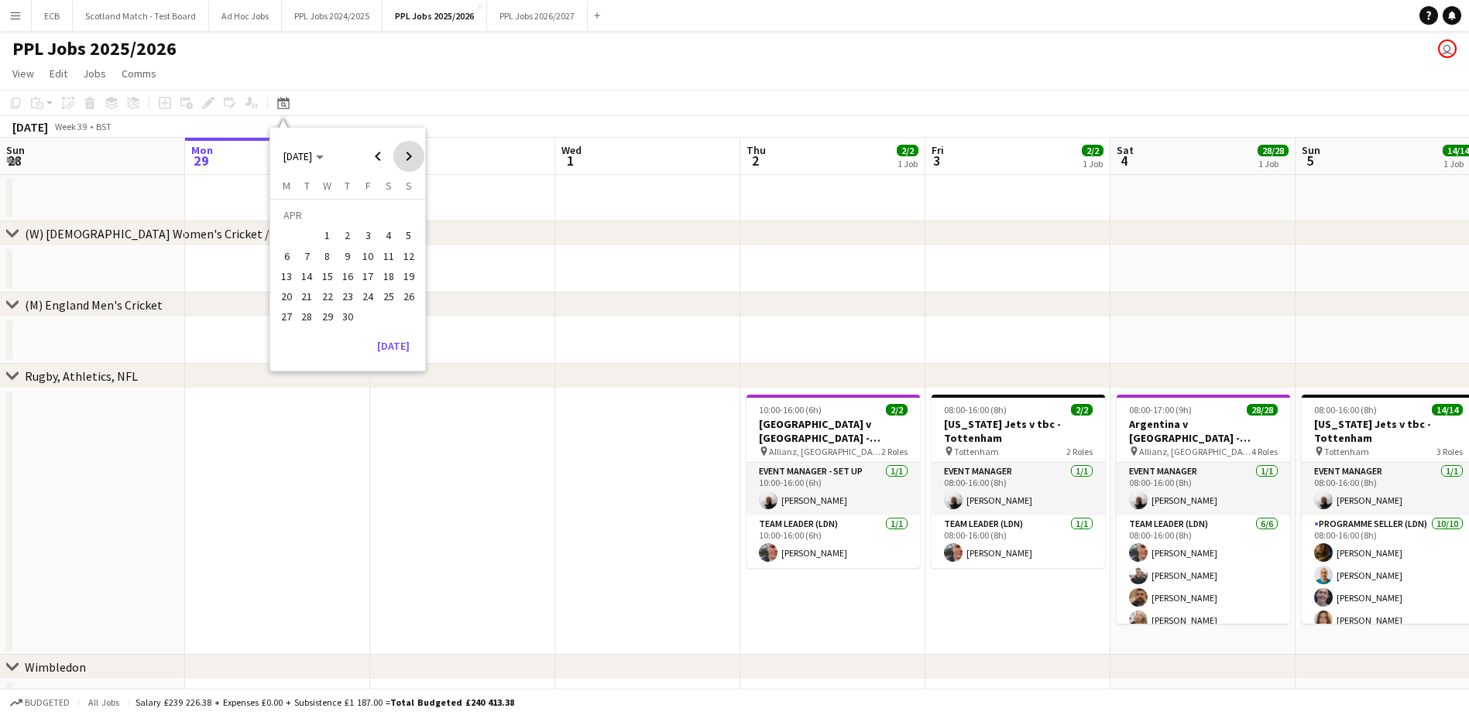
click at [405, 160] on span "Next month" at bounding box center [408, 156] width 31 height 31
click at [376, 151] on span "Previous month" at bounding box center [377, 156] width 31 height 31
click at [331, 231] on span "1" at bounding box center [327, 236] width 19 height 19
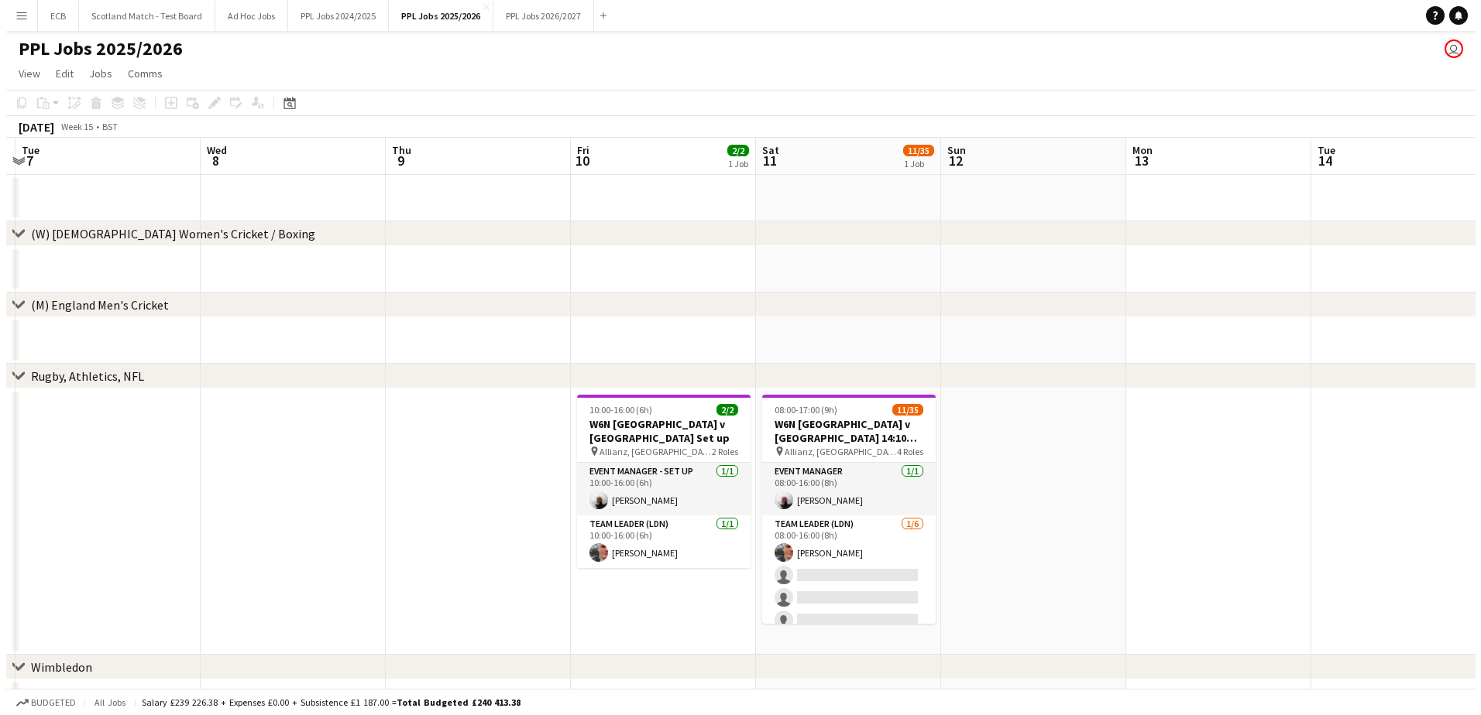
scroll to position [0, 545]
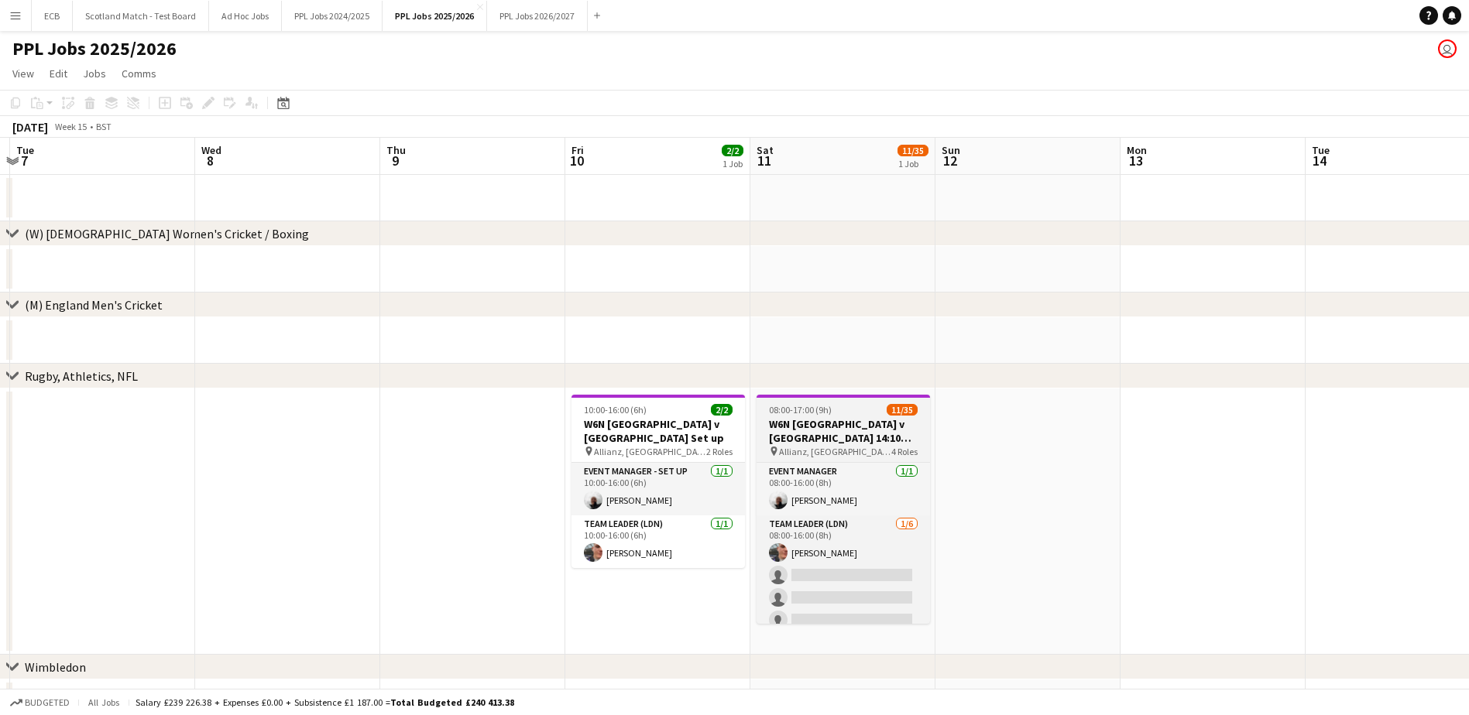
click at [815, 423] on h3 "W6N [GEOGRAPHIC_DATA] v [GEOGRAPHIC_DATA] 14:10 Kick Off" at bounding box center [843, 431] width 173 height 28
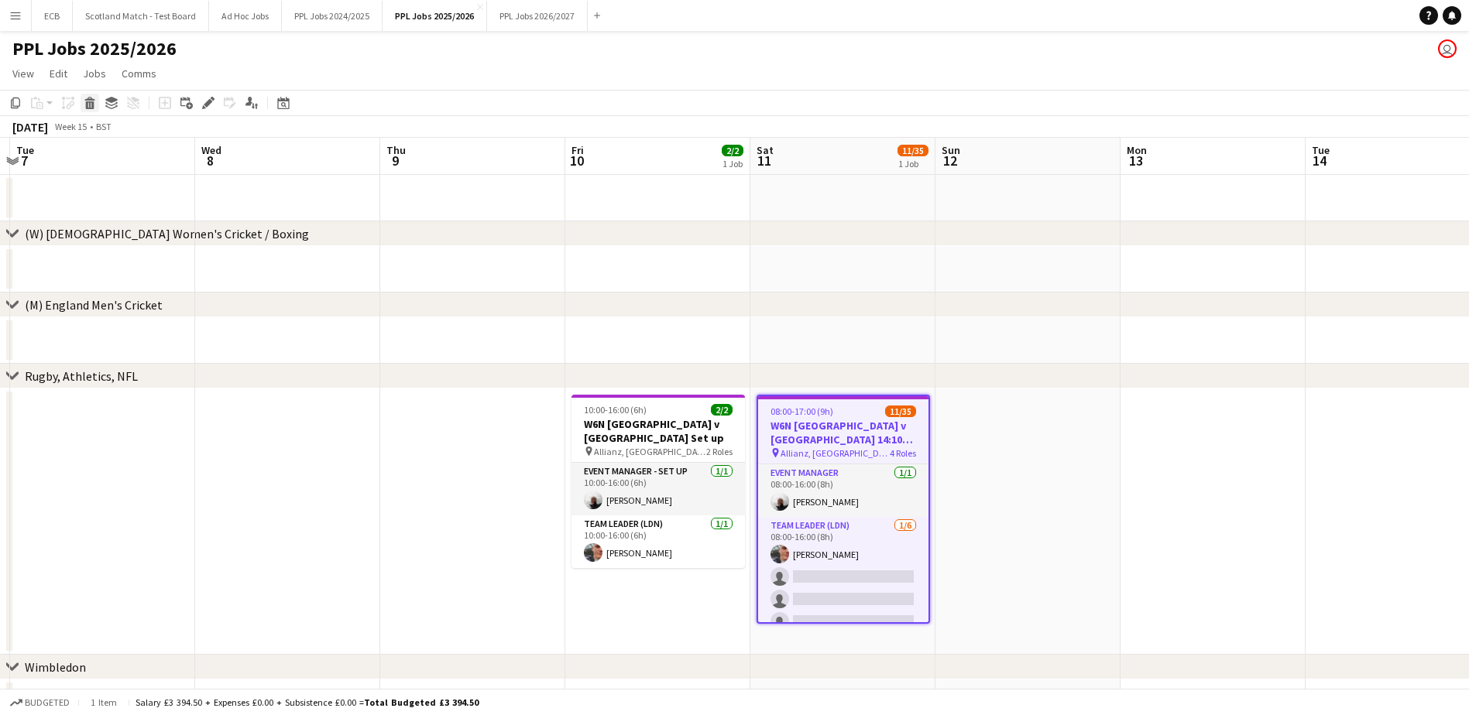
click at [90, 100] on icon at bounding box center [89, 99] width 10 height 4
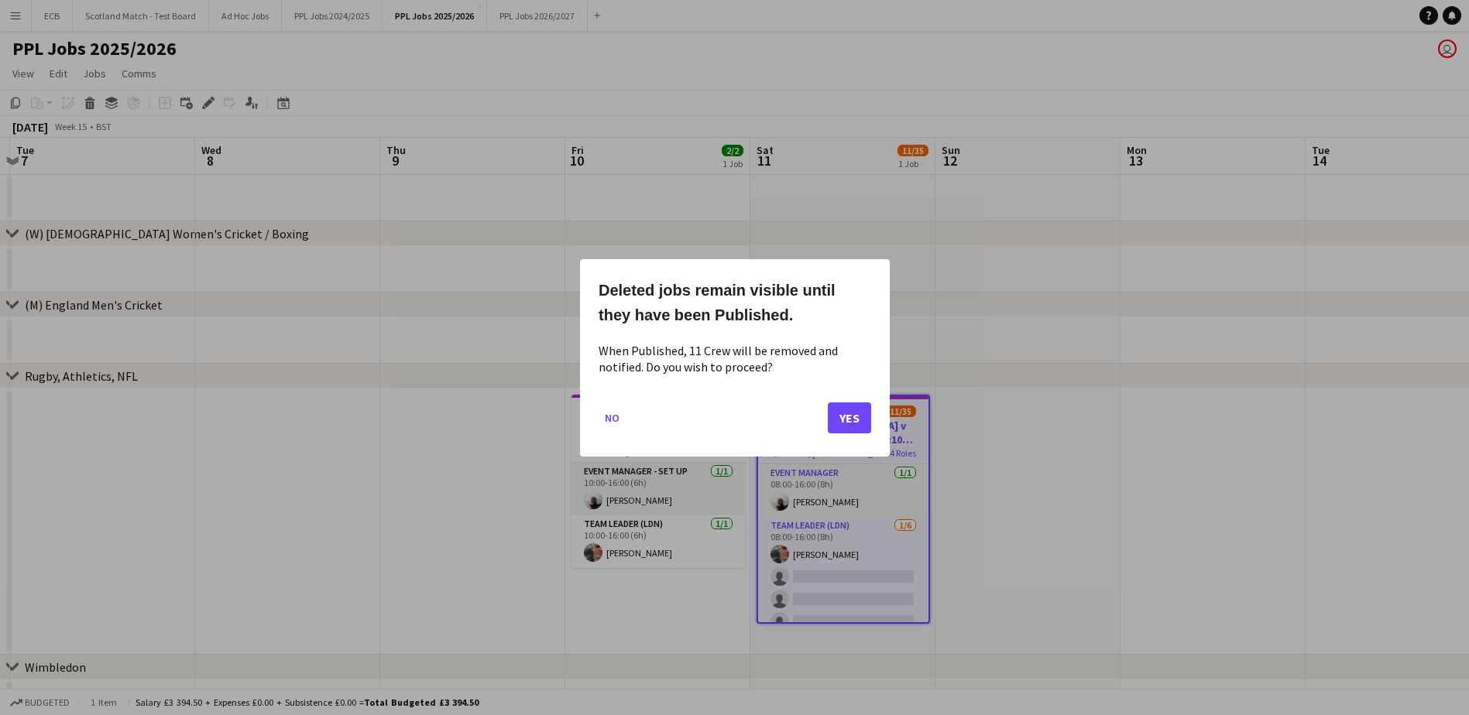
click at [1049, 434] on div at bounding box center [734, 357] width 1469 height 715
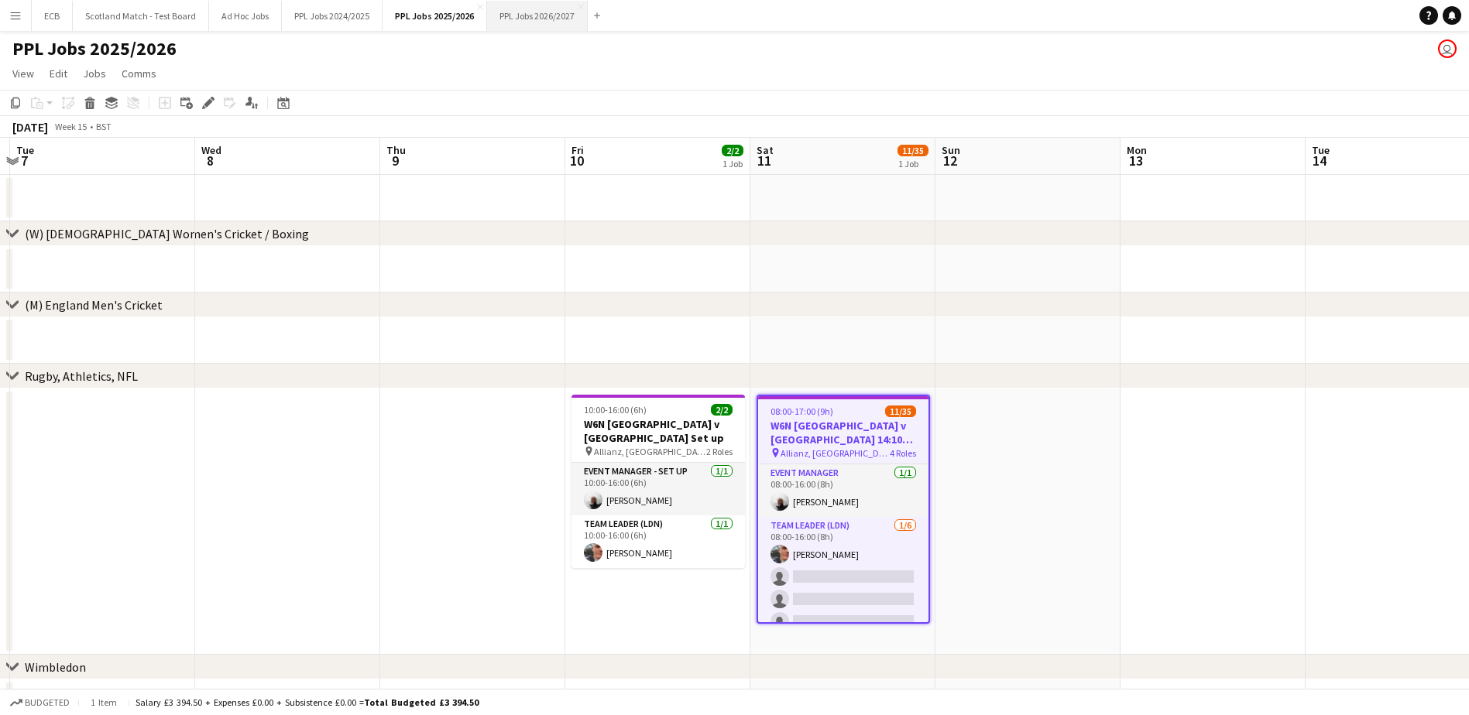
drag, startPoint x: 831, startPoint y: 410, endPoint x: 534, endPoint y: 19, distance: 490.6
click at [534, 19] on button "PPL Jobs 2026/2027 Close" at bounding box center [537, 16] width 101 height 30
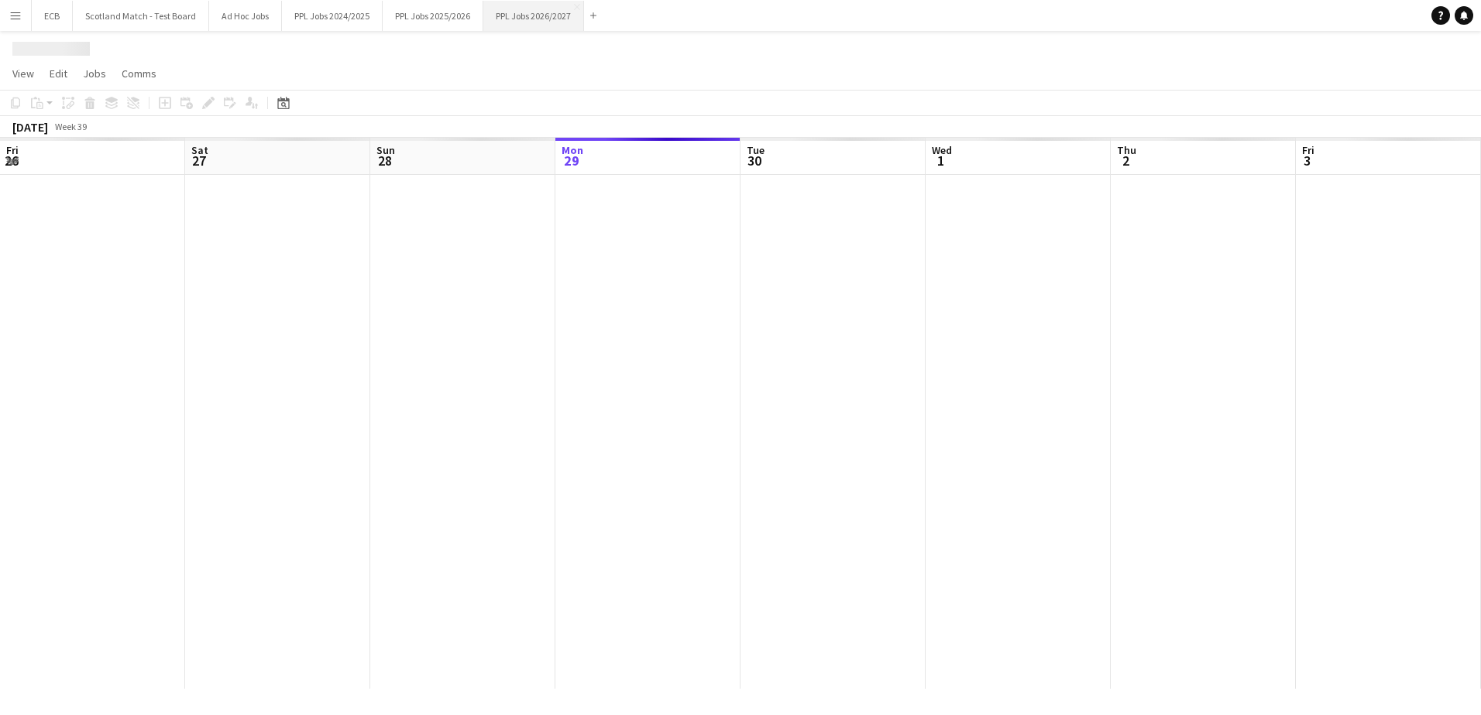
scroll to position [0, 370]
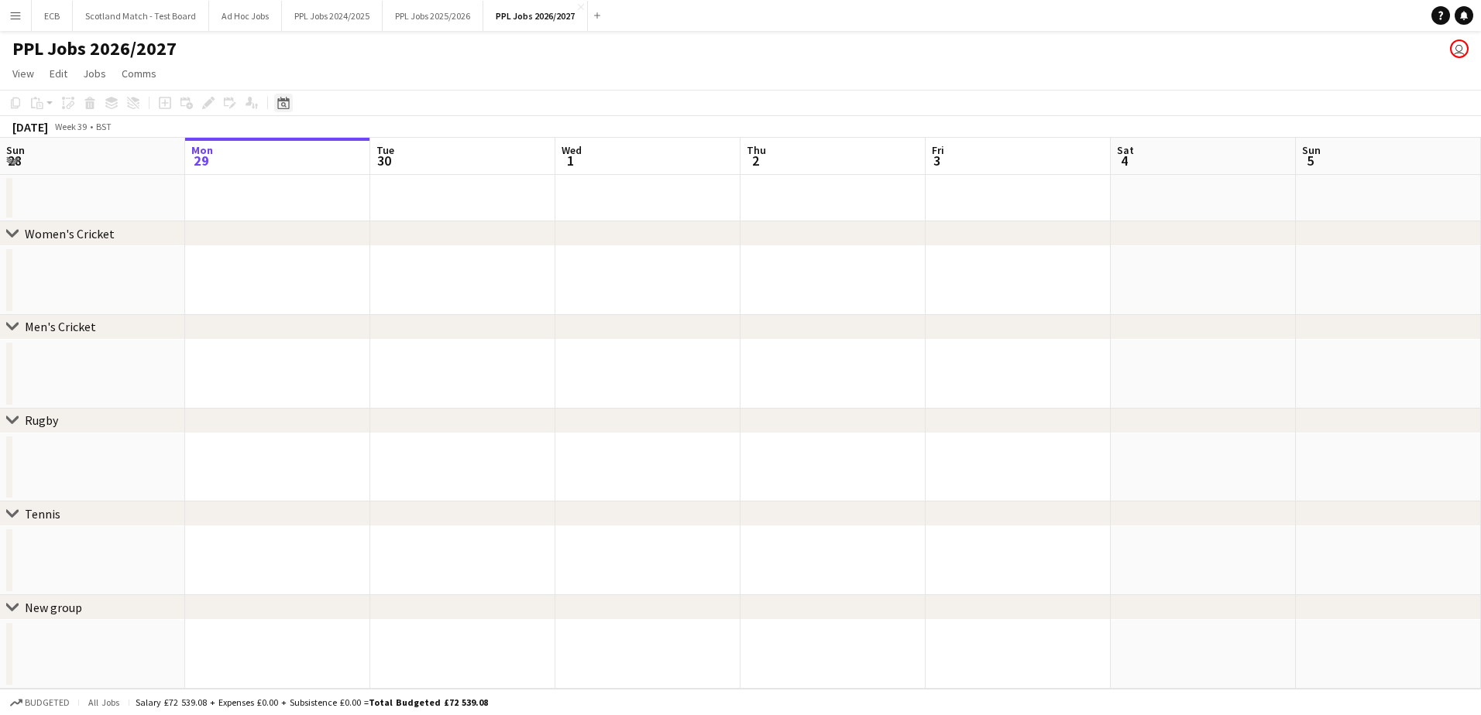
click at [286, 105] on icon "Date picker" at bounding box center [283, 103] width 12 height 12
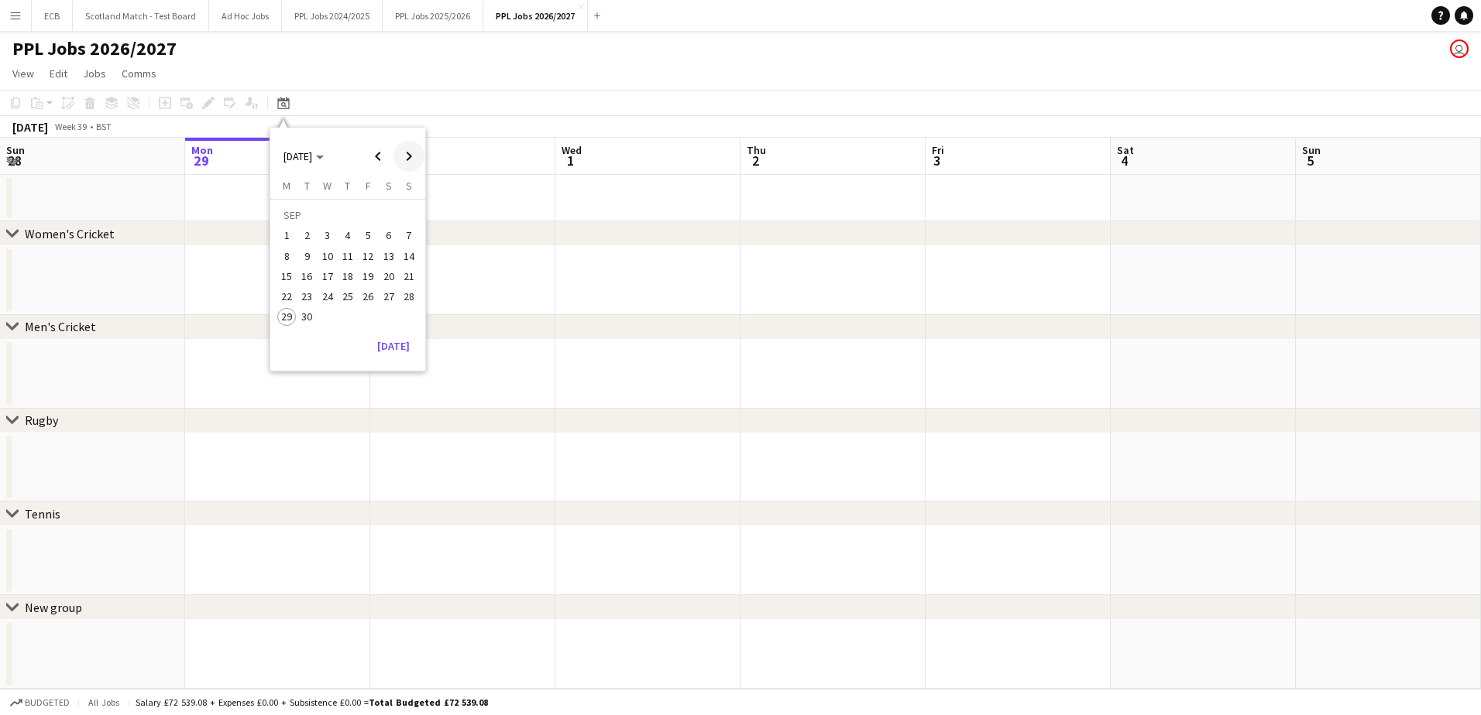
click at [414, 164] on span "Next month" at bounding box center [408, 156] width 31 height 31
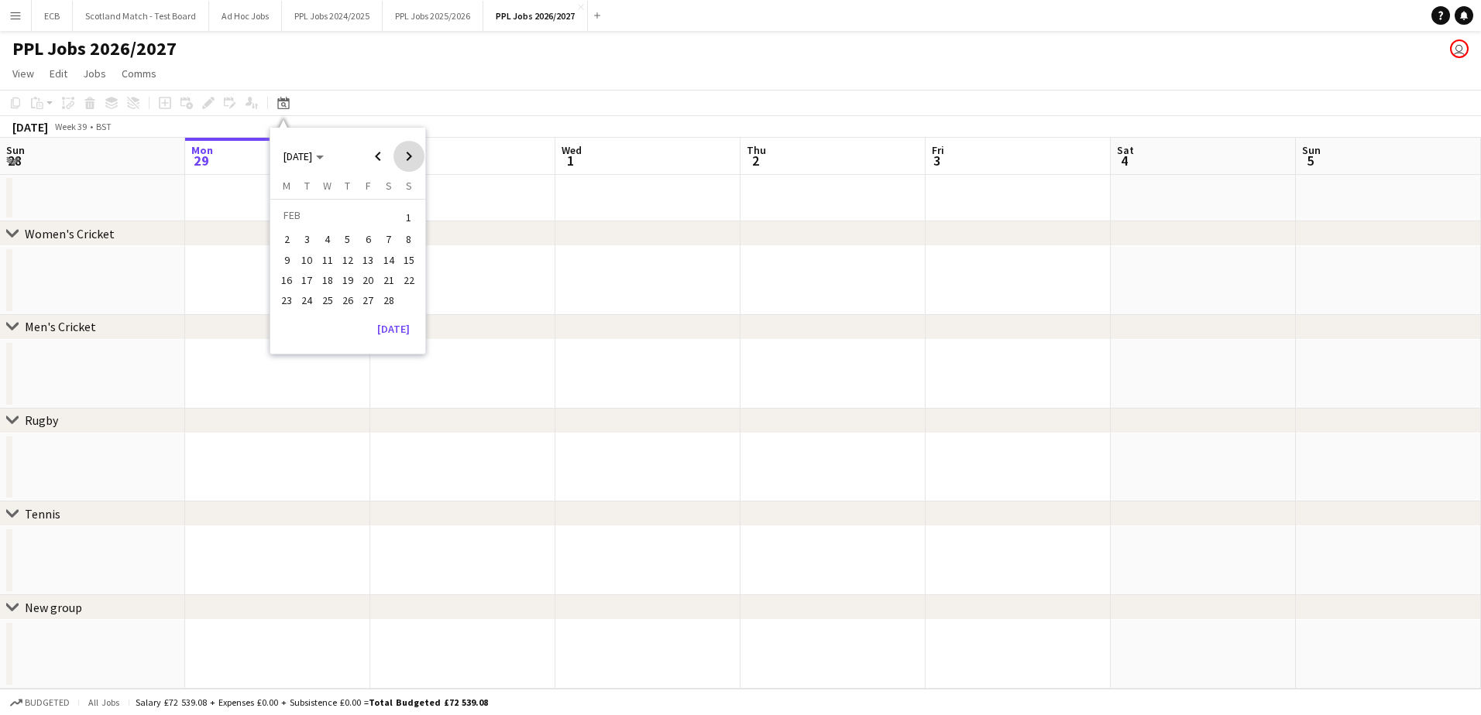
click at [414, 164] on span "Next month" at bounding box center [408, 156] width 31 height 31
click at [372, 156] on span "Previous month" at bounding box center [377, 156] width 31 height 31
click at [334, 233] on span "1" at bounding box center [327, 236] width 19 height 19
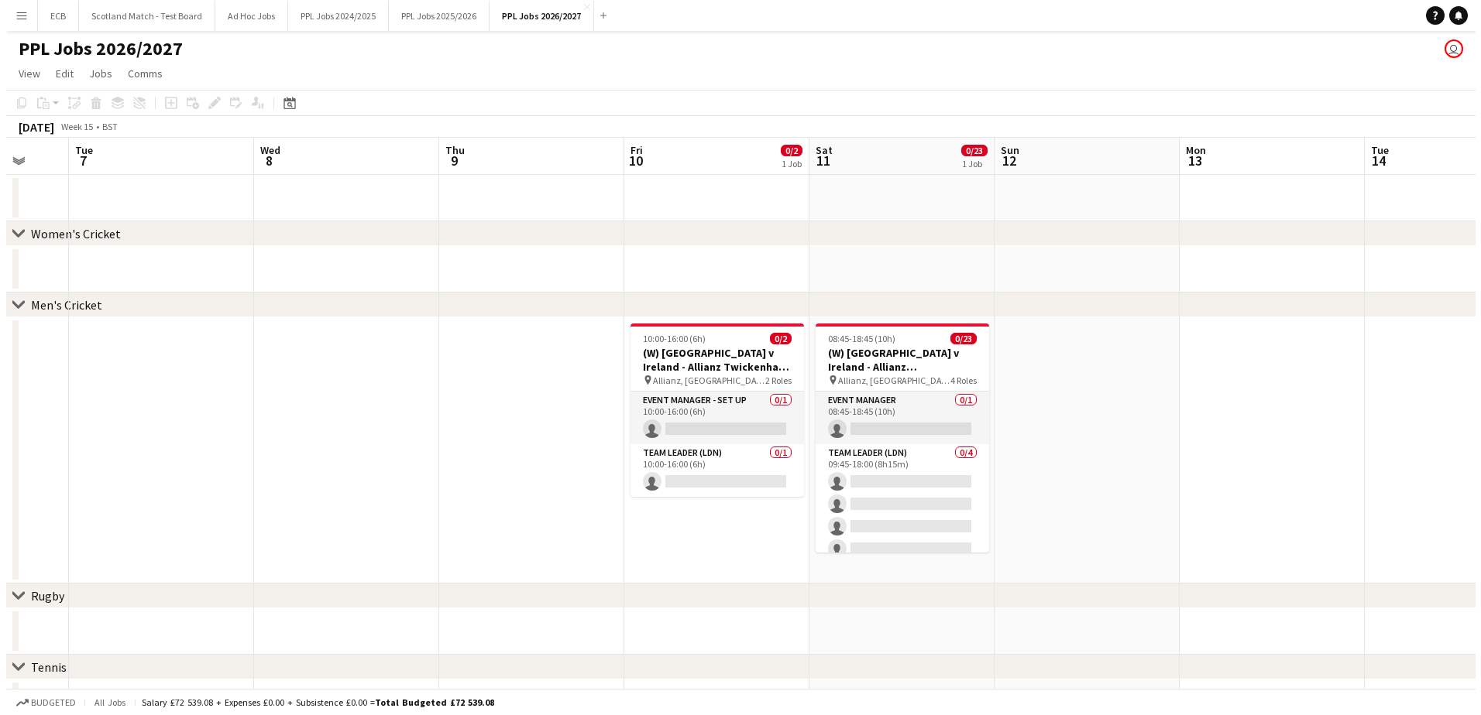
scroll to position [0, 565]
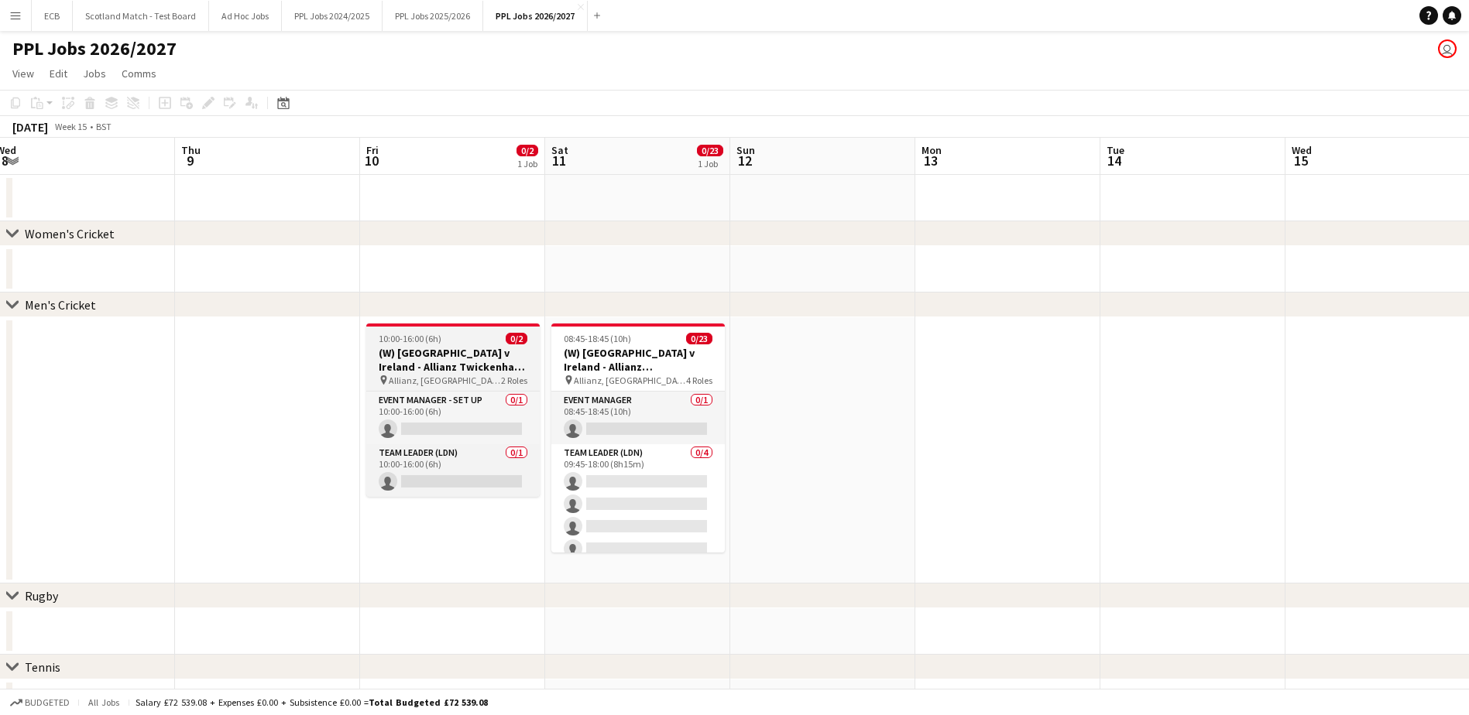
click at [451, 342] on div "10:00-16:00 (6h) 0/2" at bounding box center [452, 339] width 173 height 12
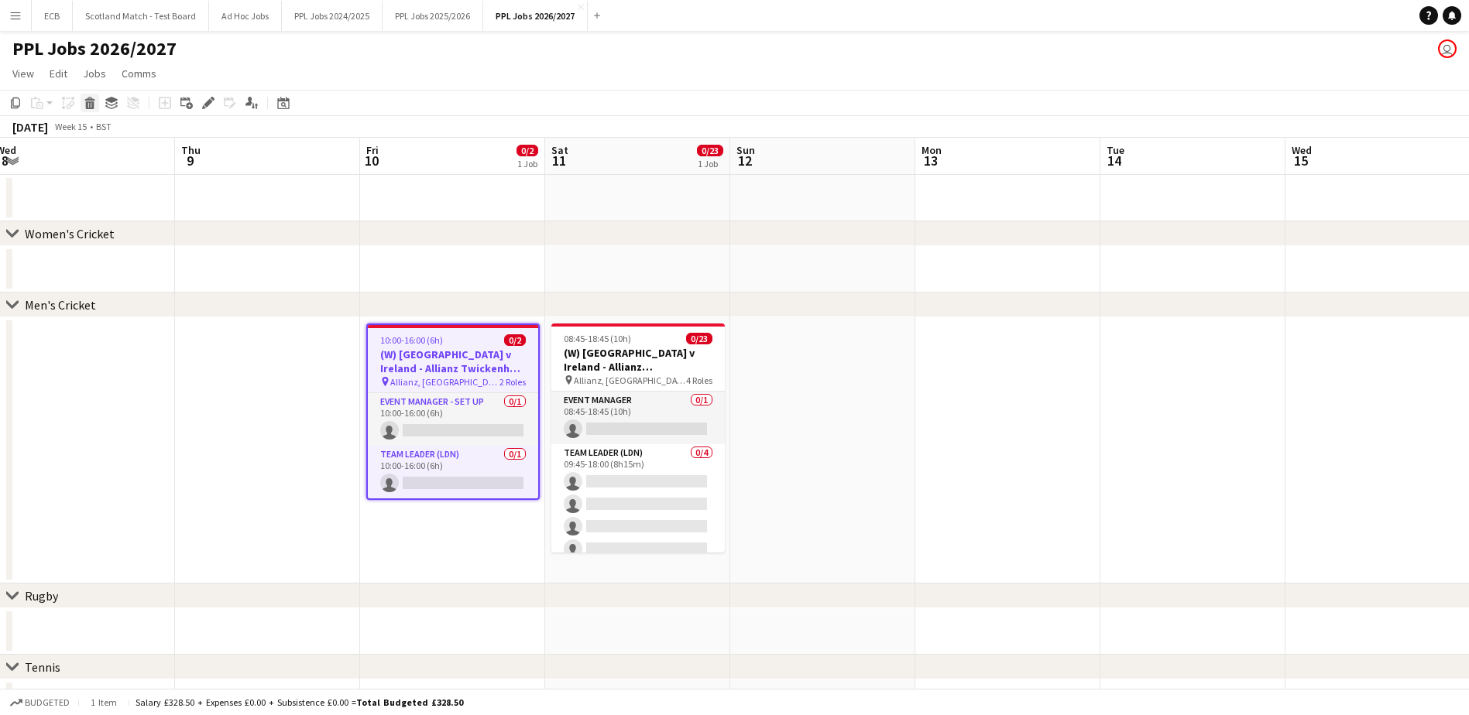
click at [88, 107] on icon "Delete" at bounding box center [90, 103] width 12 height 12
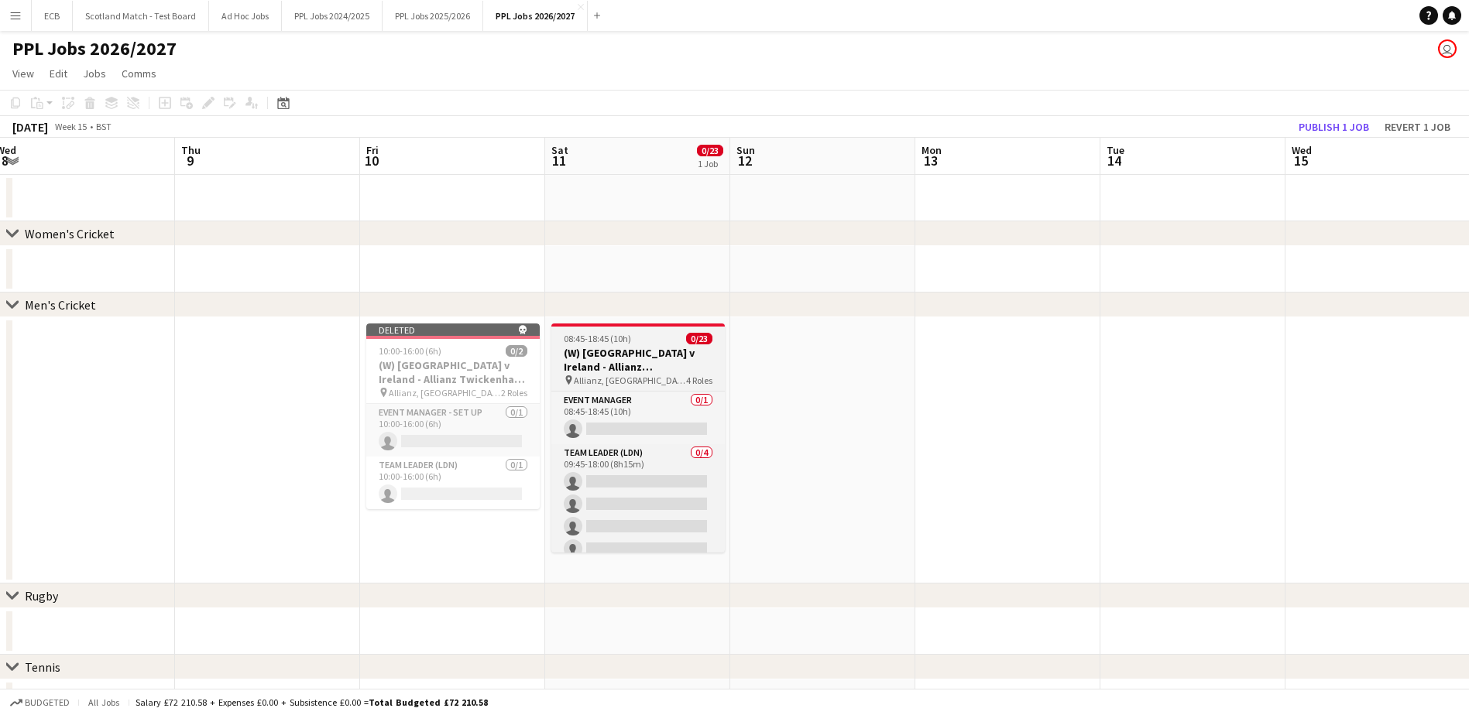
click at [608, 346] on h3 "(W) [GEOGRAPHIC_DATA] v Ireland - Allianz [GEOGRAPHIC_DATA] - 14:25 KO" at bounding box center [637, 360] width 173 height 28
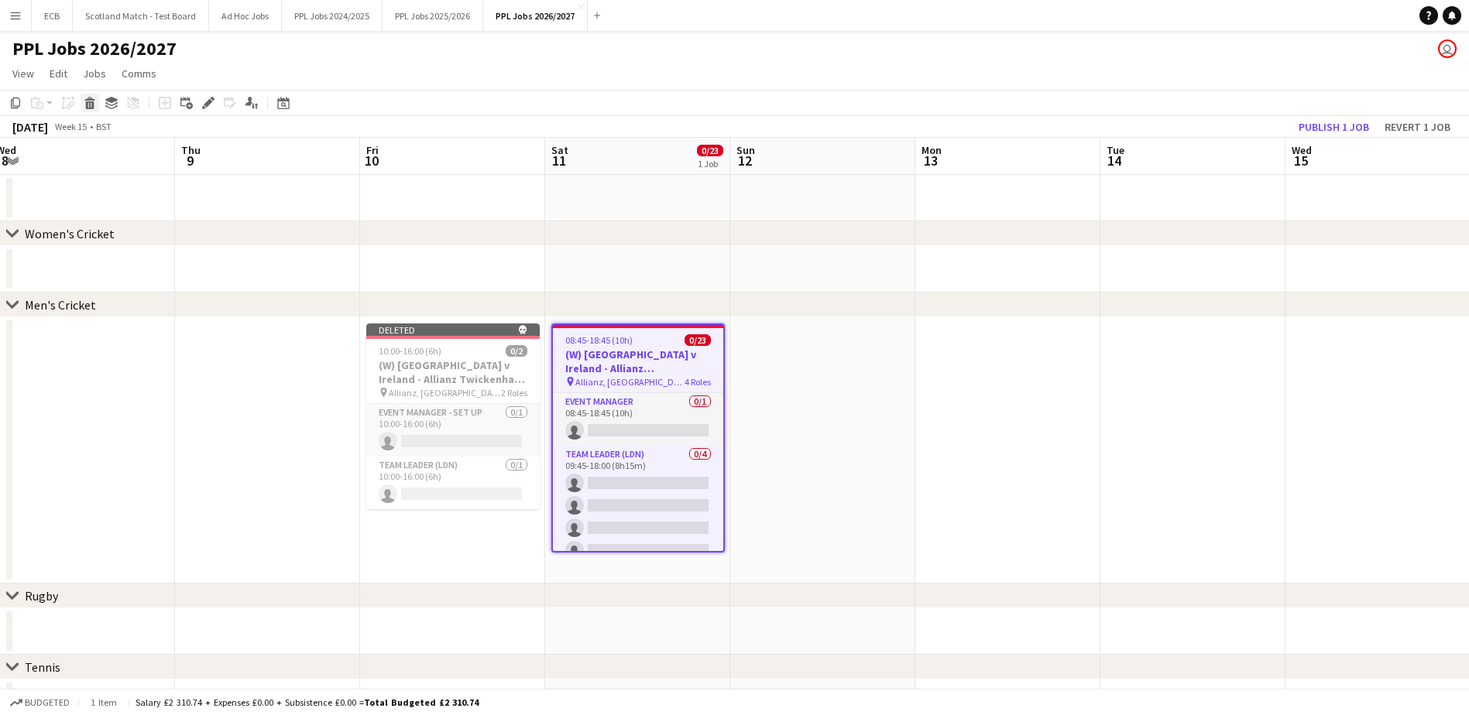
click at [87, 103] on icon at bounding box center [90, 105] width 9 height 8
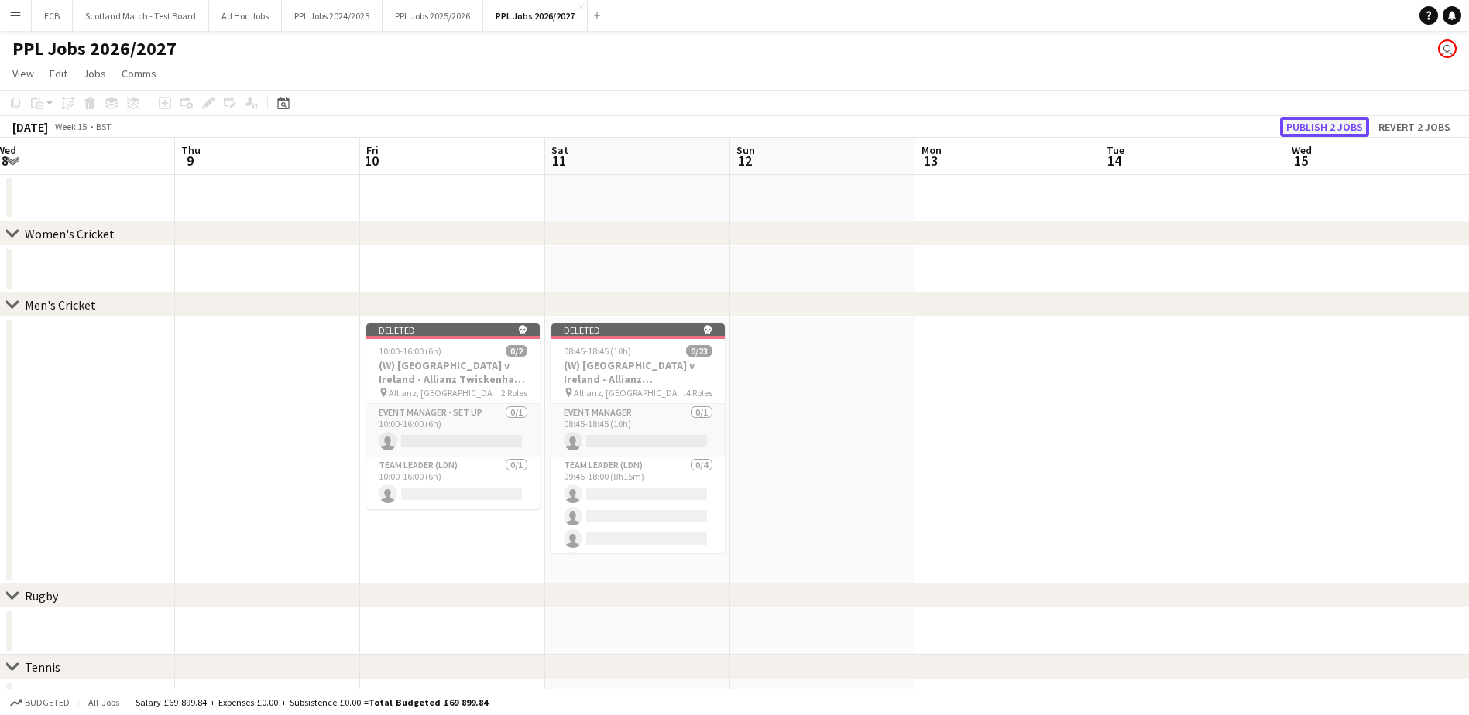
click at [1181, 122] on button "Publish 2 jobs" at bounding box center [1324, 127] width 89 height 20
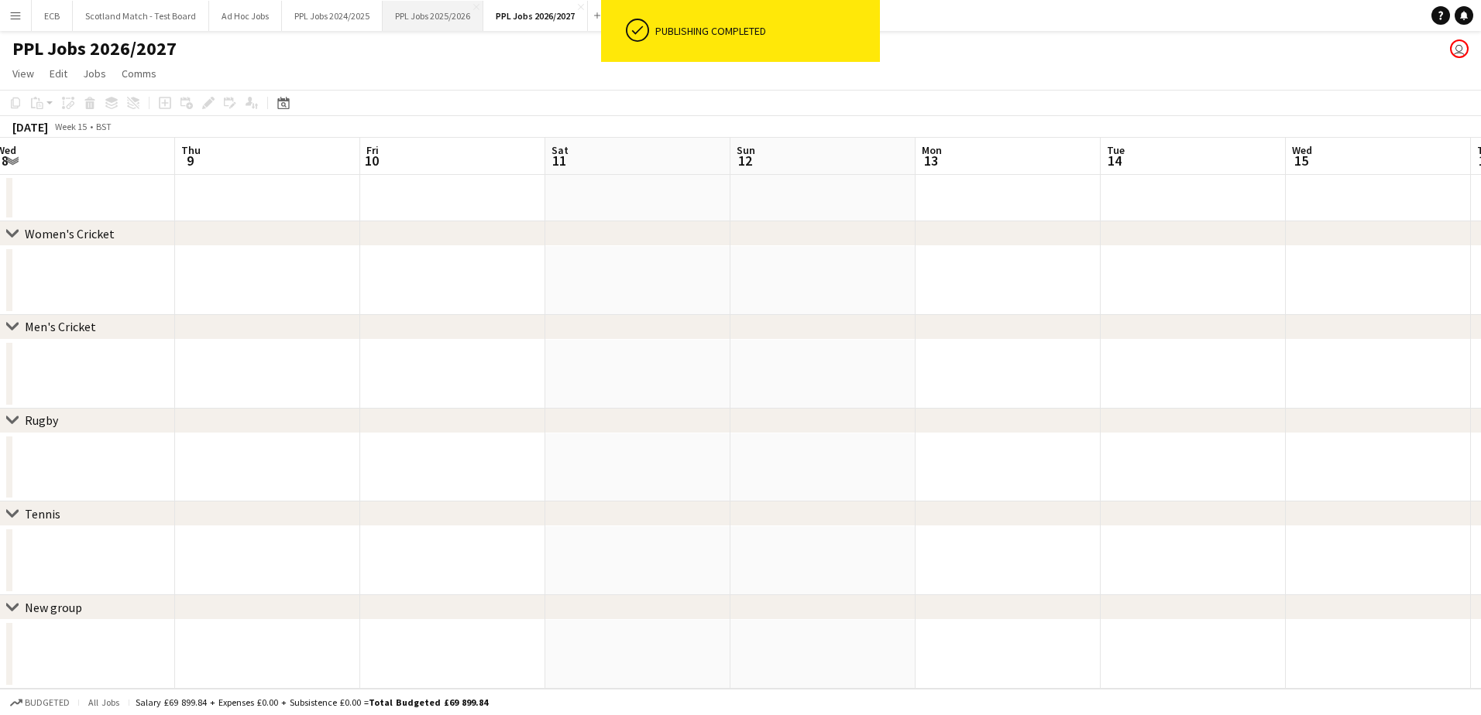
click at [437, 18] on button "PPL Jobs 2025/2026 Close" at bounding box center [433, 16] width 101 height 30
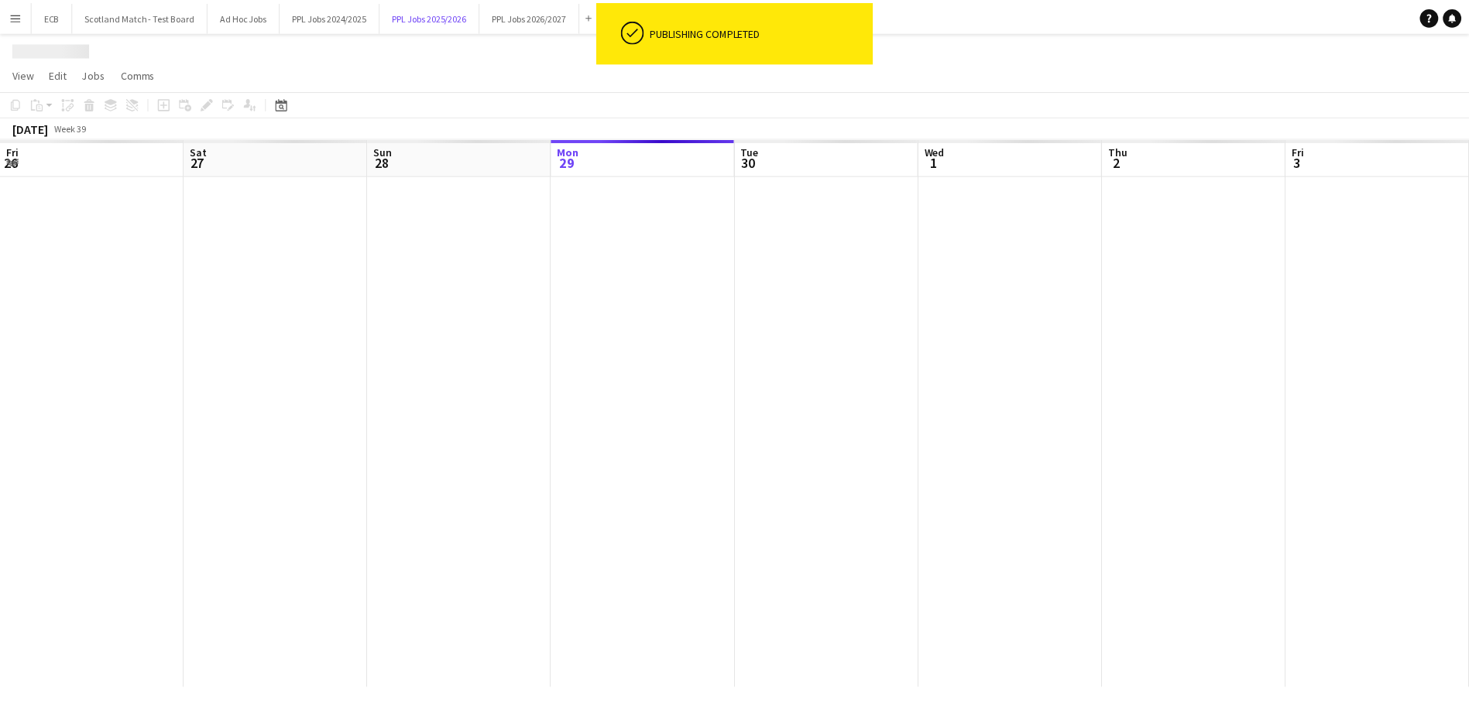
scroll to position [0, 370]
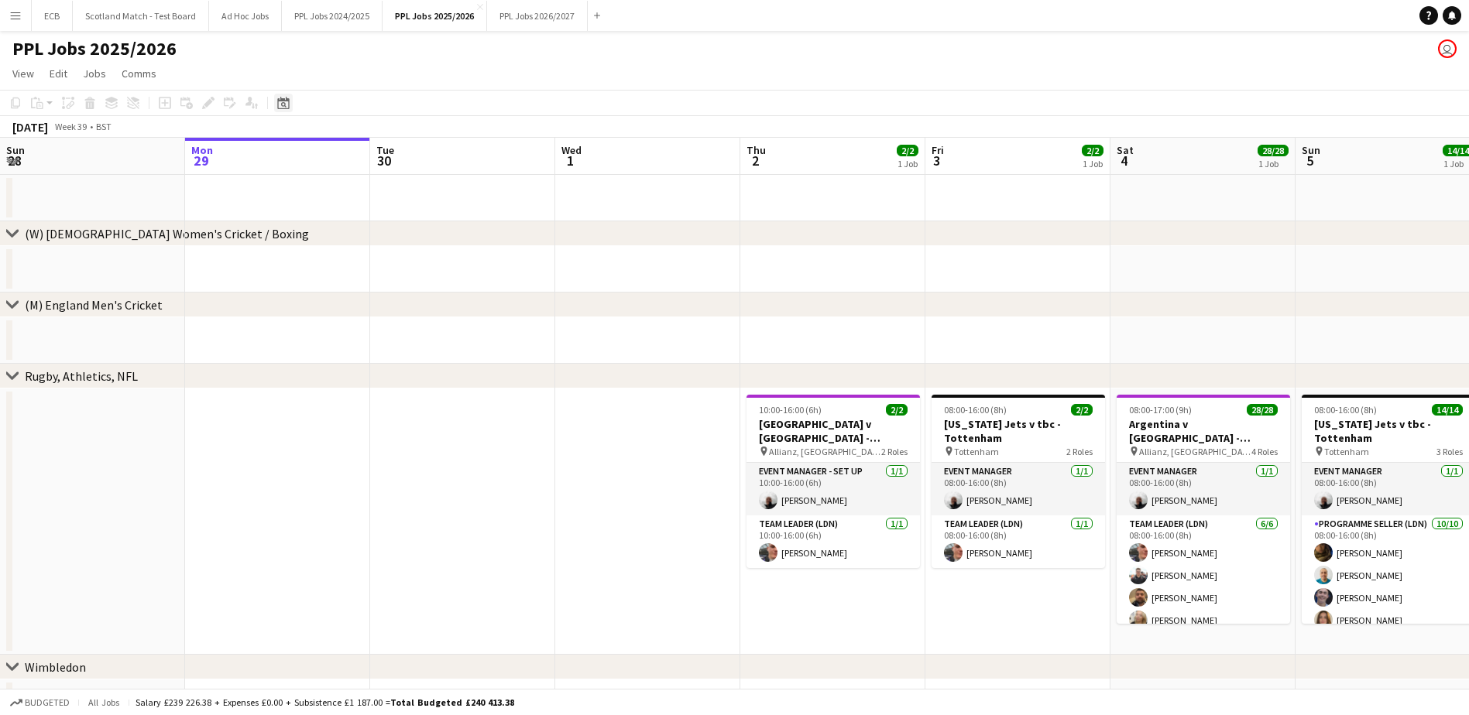
click at [280, 101] on icon at bounding box center [283, 103] width 12 height 12
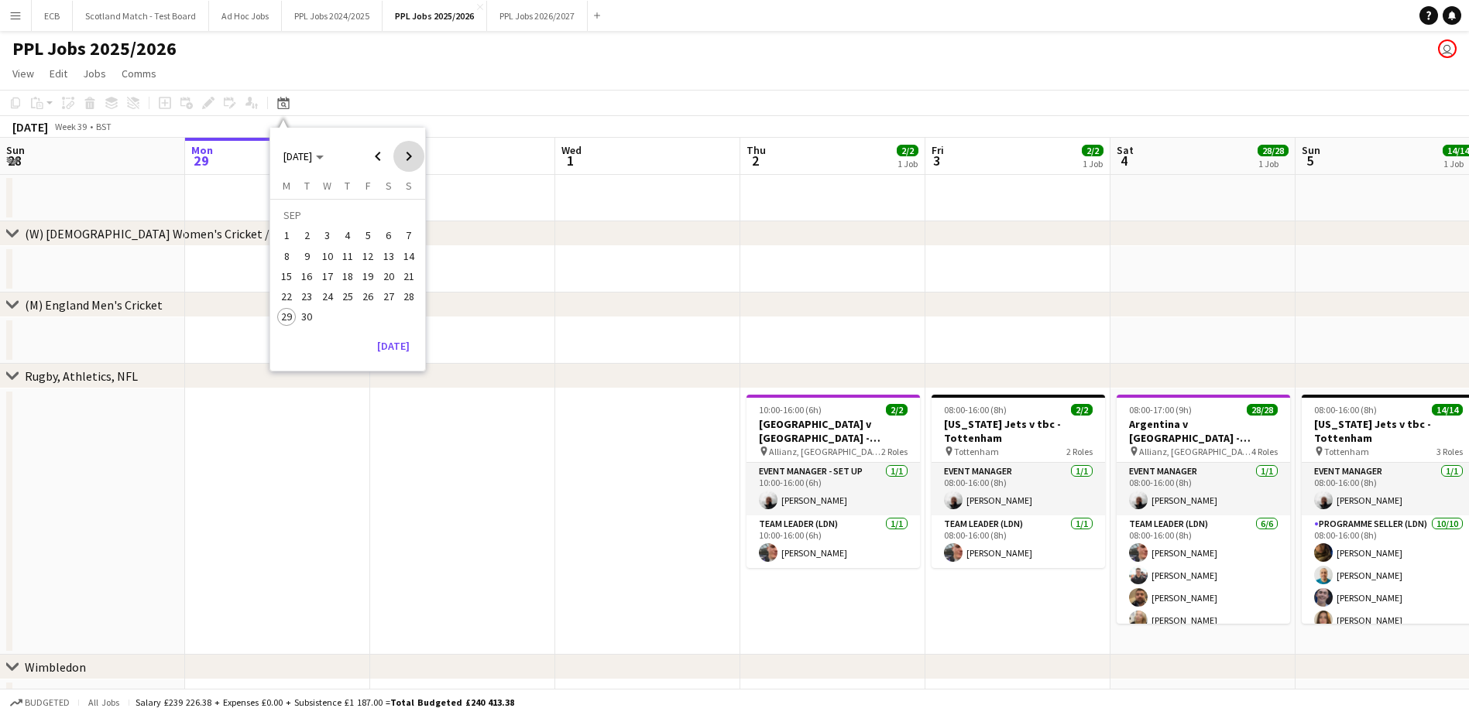
click at [410, 159] on span "Next month" at bounding box center [408, 156] width 31 height 31
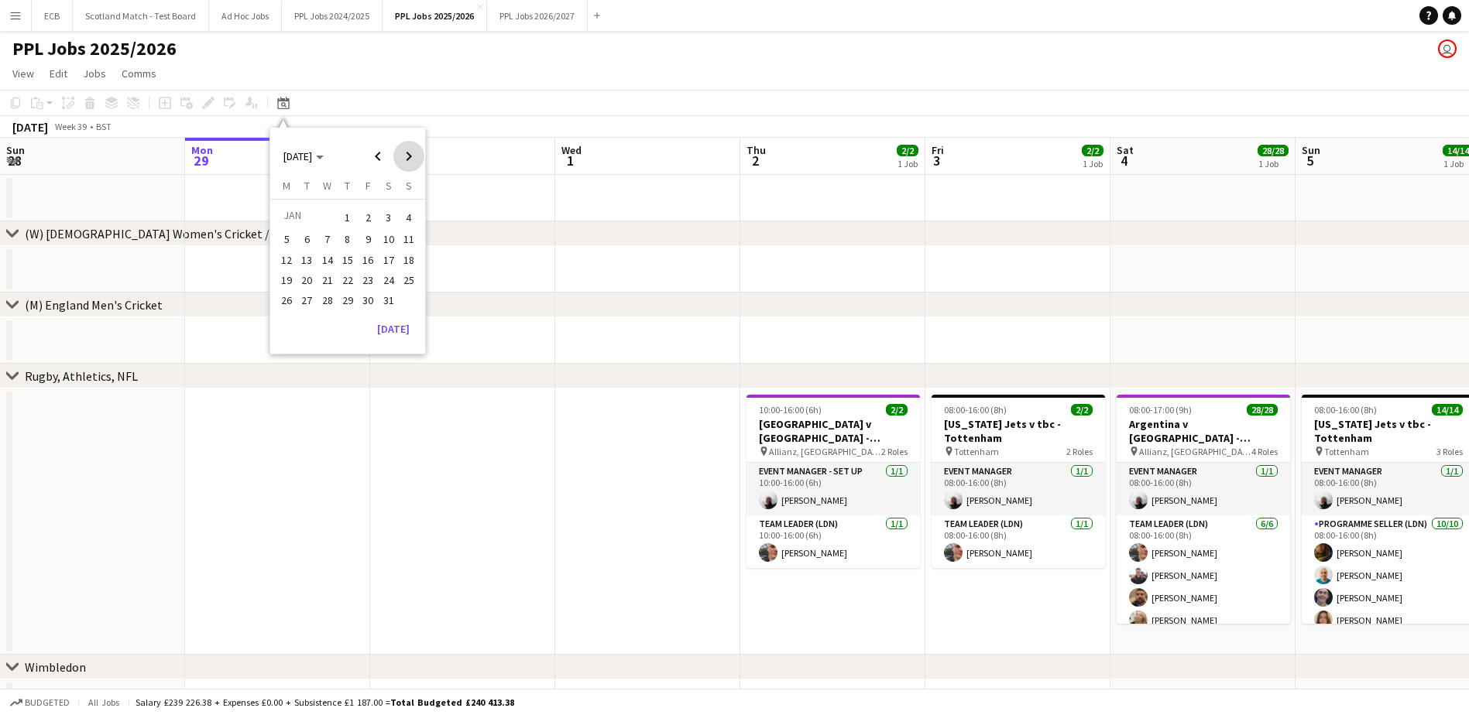
click at [410, 159] on span "Next month" at bounding box center [408, 156] width 31 height 31
click at [317, 235] on button "1" at bounding box center [327, 235] width 20 height 20
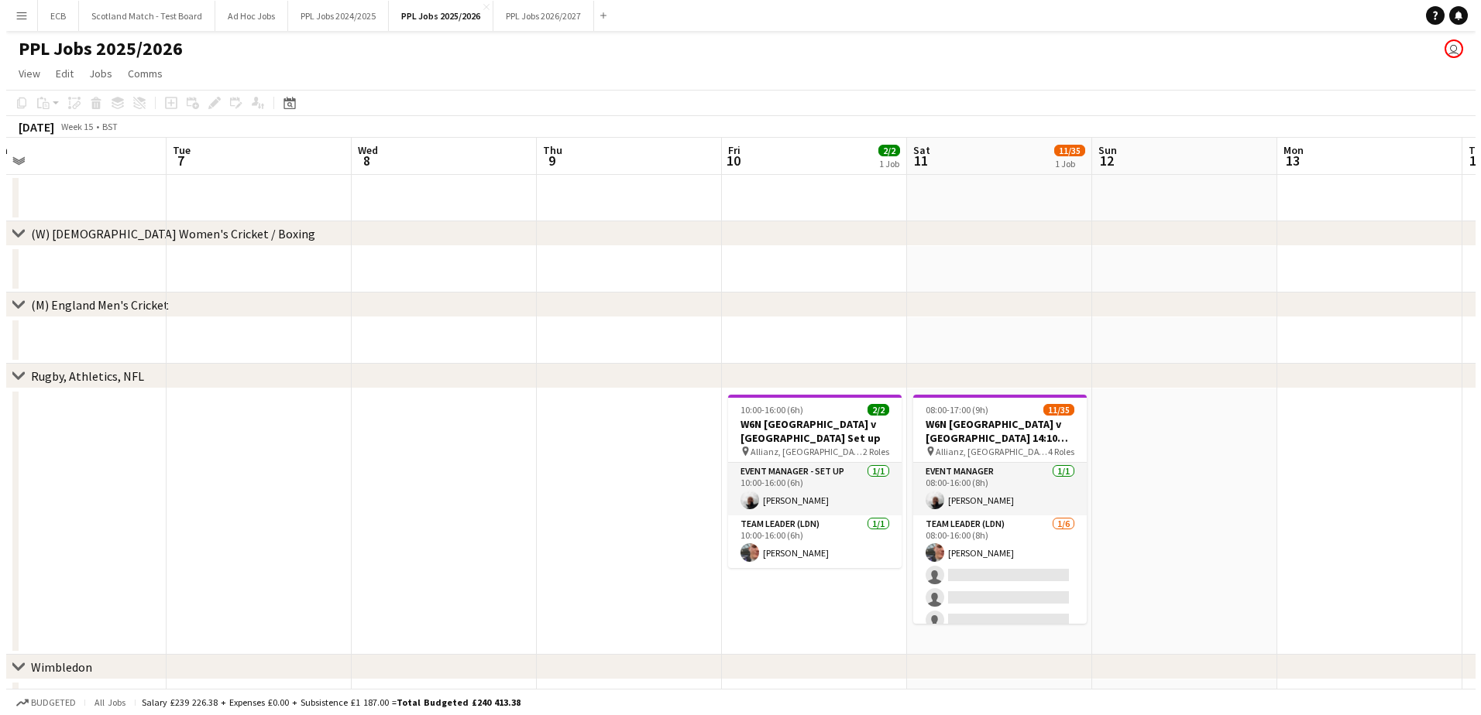
scroll to position [0, 603]
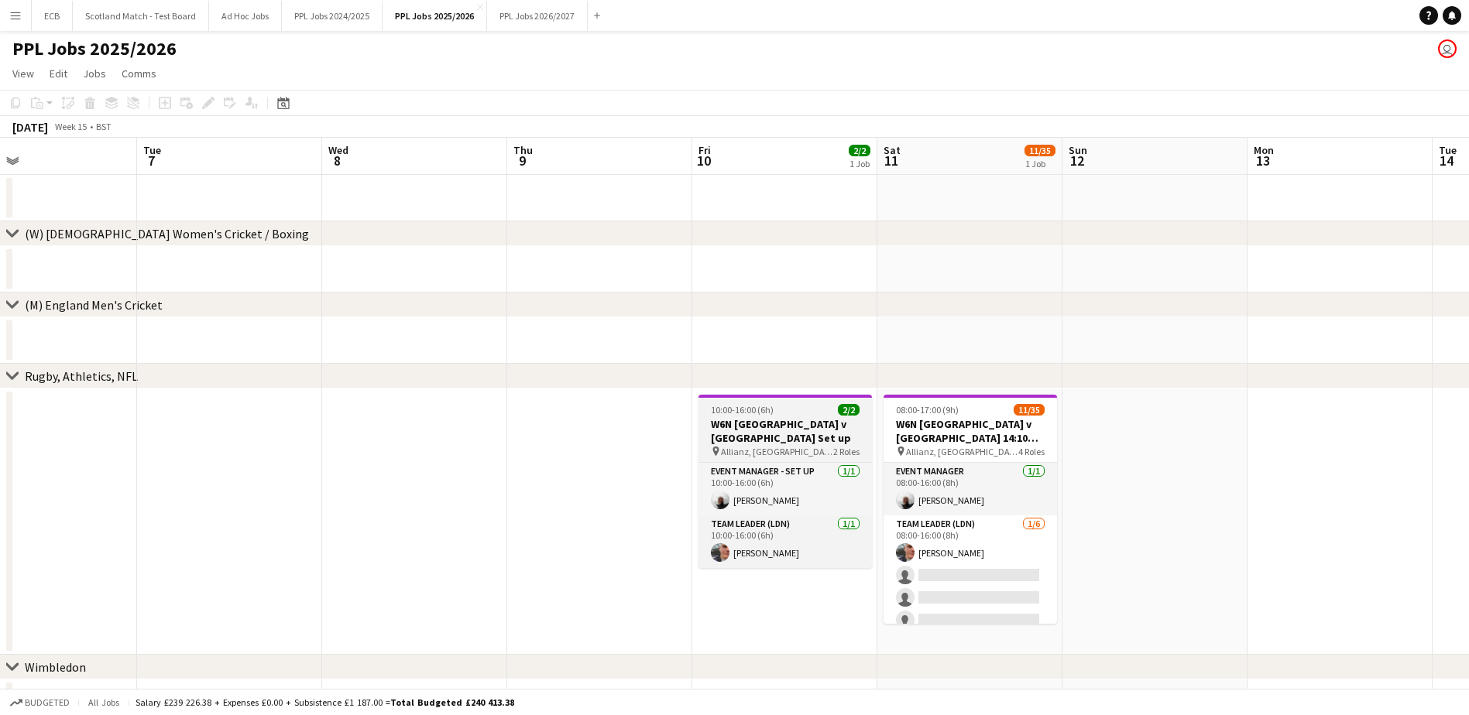
click at [801, 418] on h3 "W6N [GEOGRAPHIC_DATA] v [GEOGRAPHIC_DATA] Set up" at bounding box center [784, 431] width 173 height 28
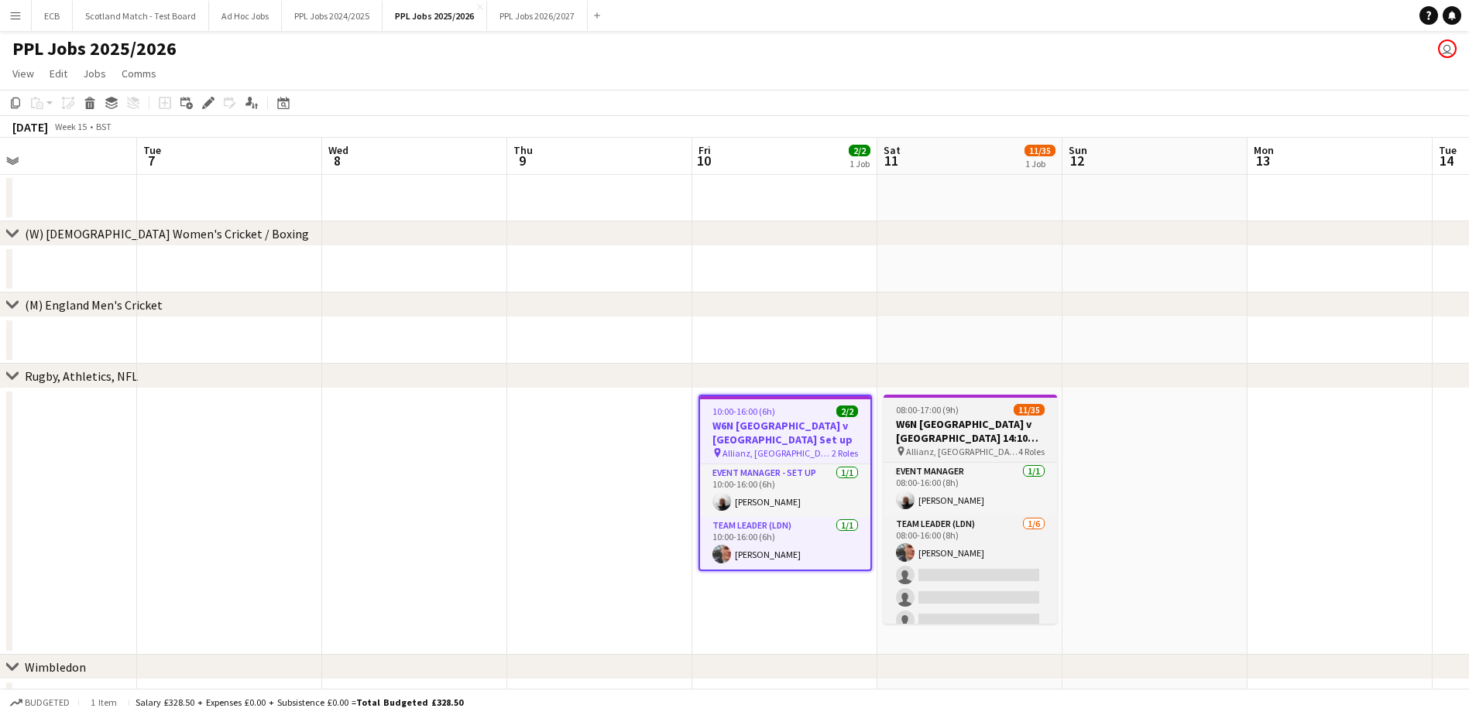
click at [919, 413] on span "08:00-17:00 (9h)" at bounding box center [927, 410] width 63 height 12
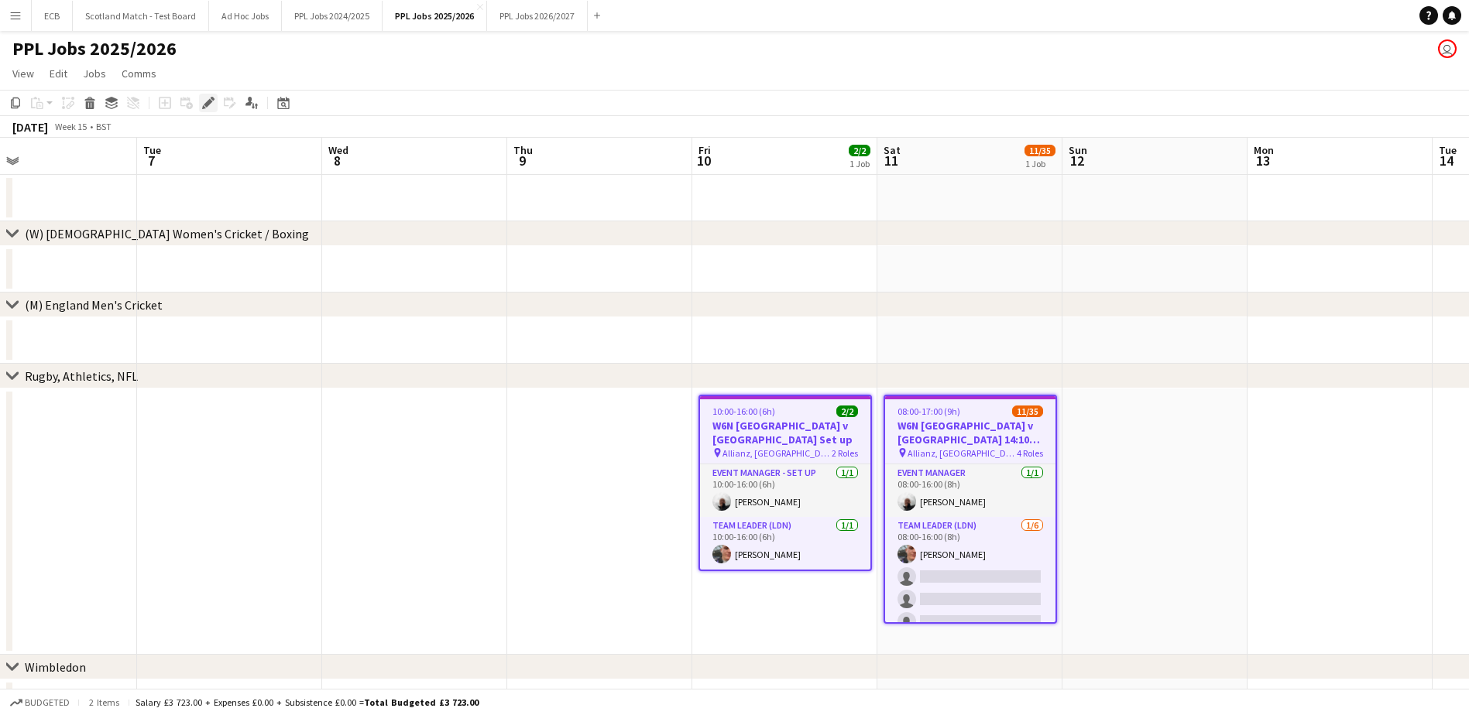
click at [208, 103] on icon at bounding box center [208, 103] width 9 height 9
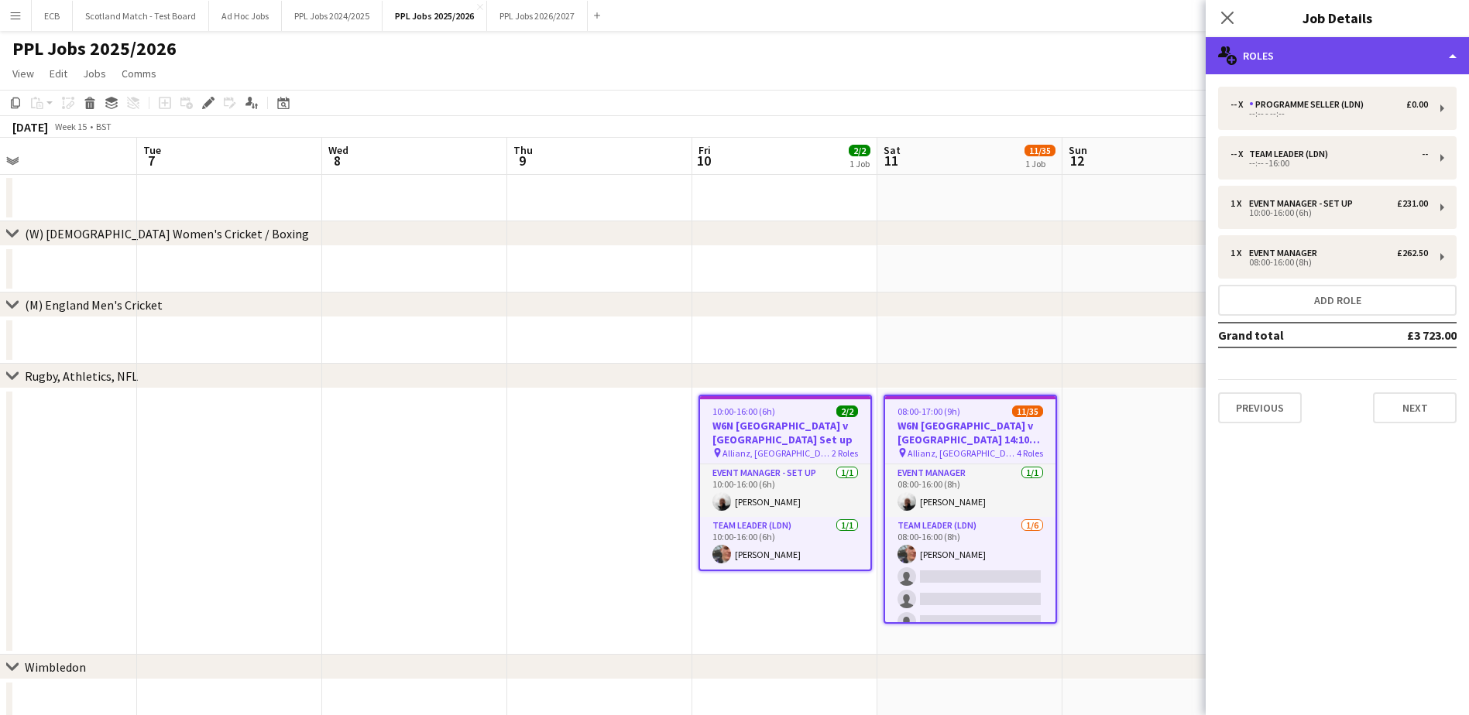
click at [1181, 56] on div "multiple-users-add Roles" at bounding box center [1337, 55] width 263 height 37
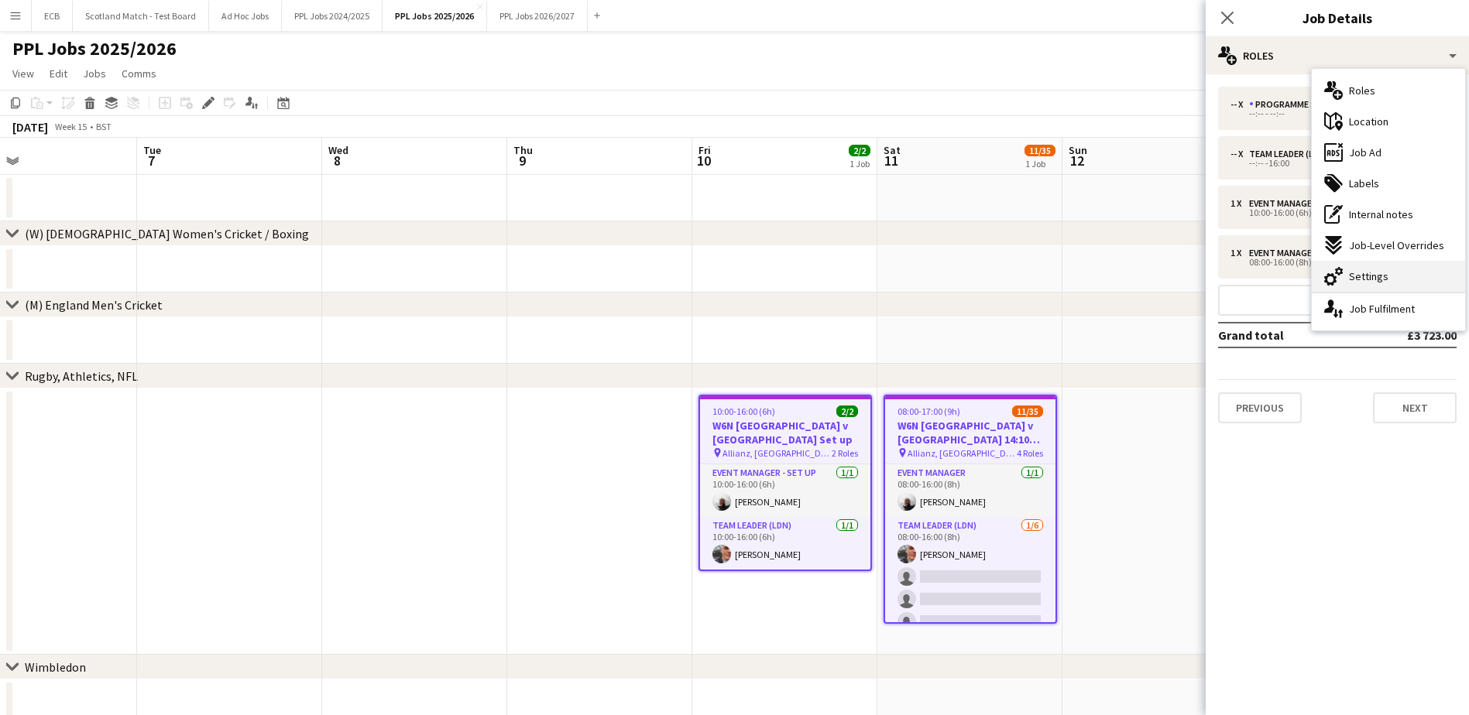
click at [1181, 272] on span "Settings" at bounding box center [1368, 276] width 39 height 14
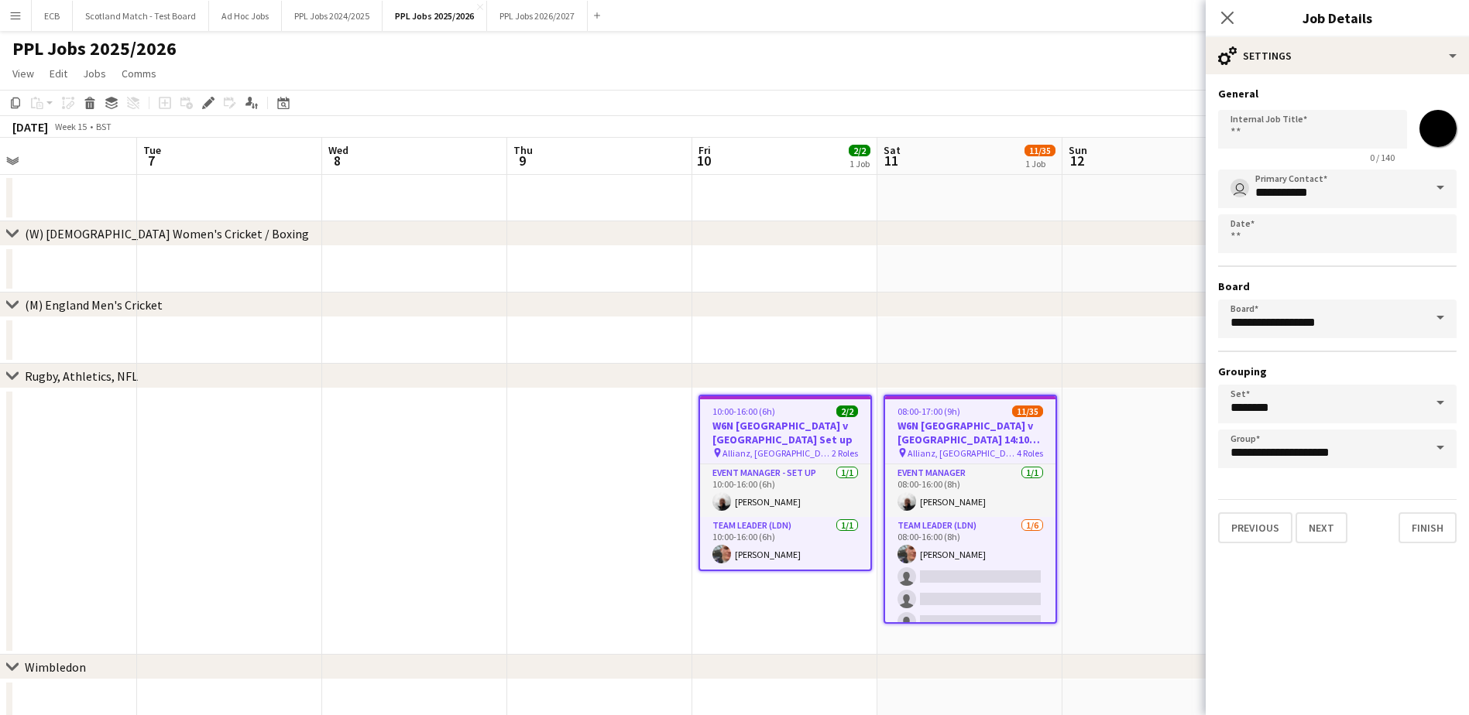
click at [1181, 316] on span at bounding box center [1440, 318] width 33 height 37
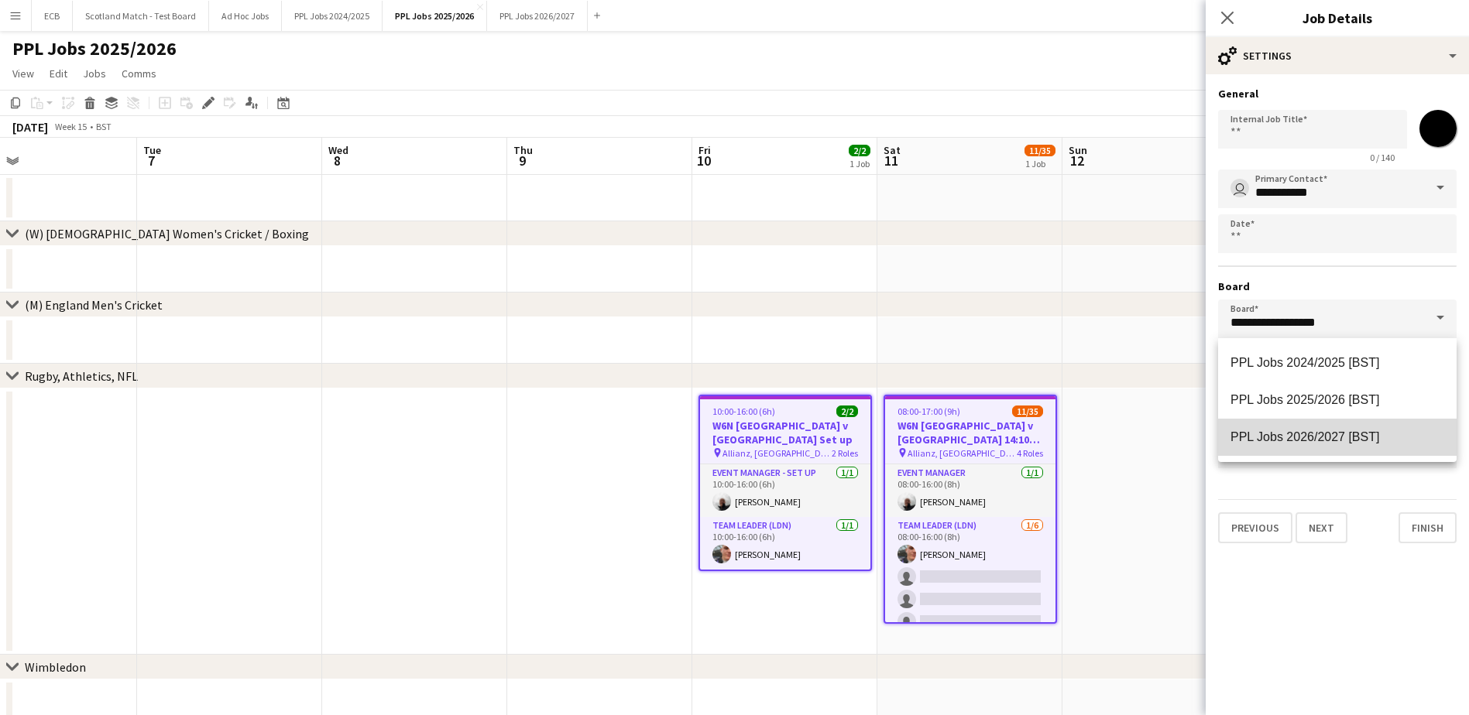
click at [1181, 437] on span "PPL Jobs 2026/2027 [BST]" at bounding box center [1304, 437] width 149 height 13
type input "**********"
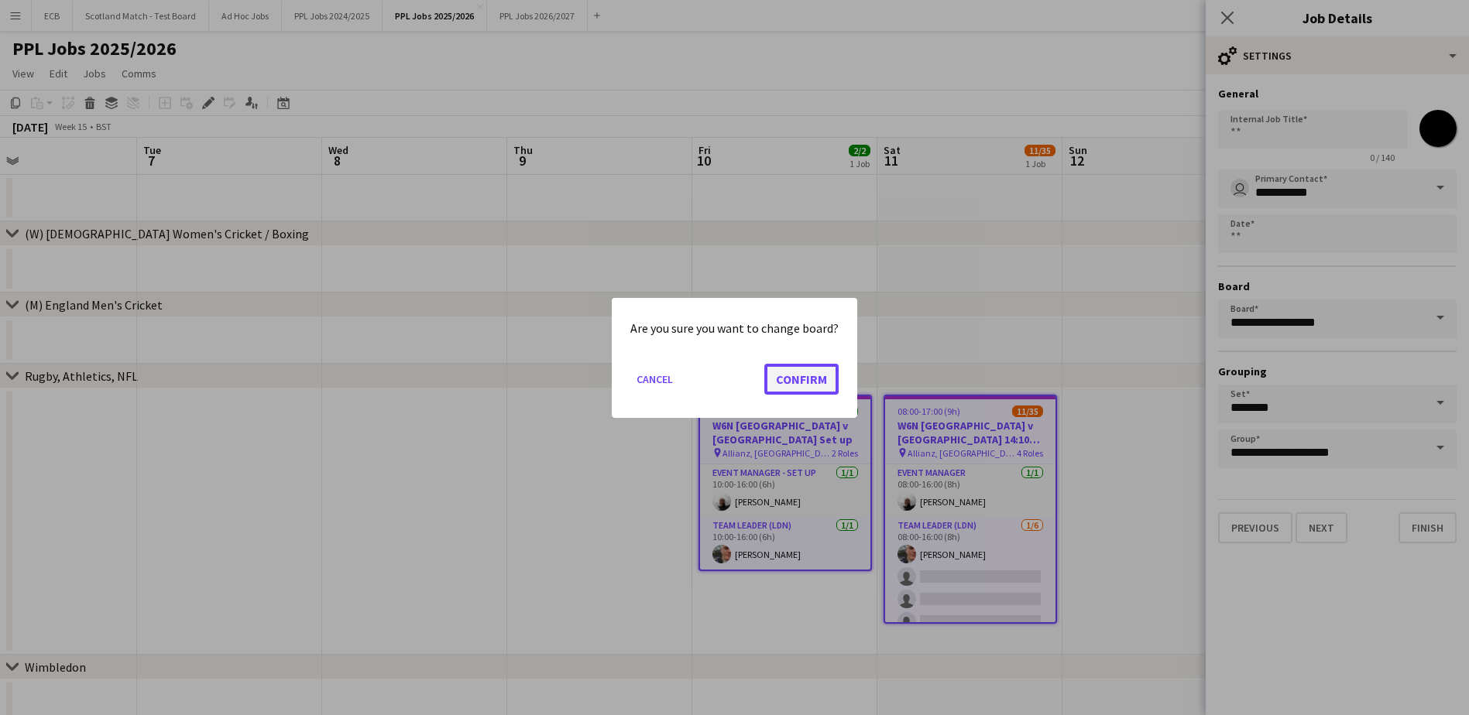
click at [797, 379] on button "Confirm" at bounding box center [801, 378] width 74 height 31
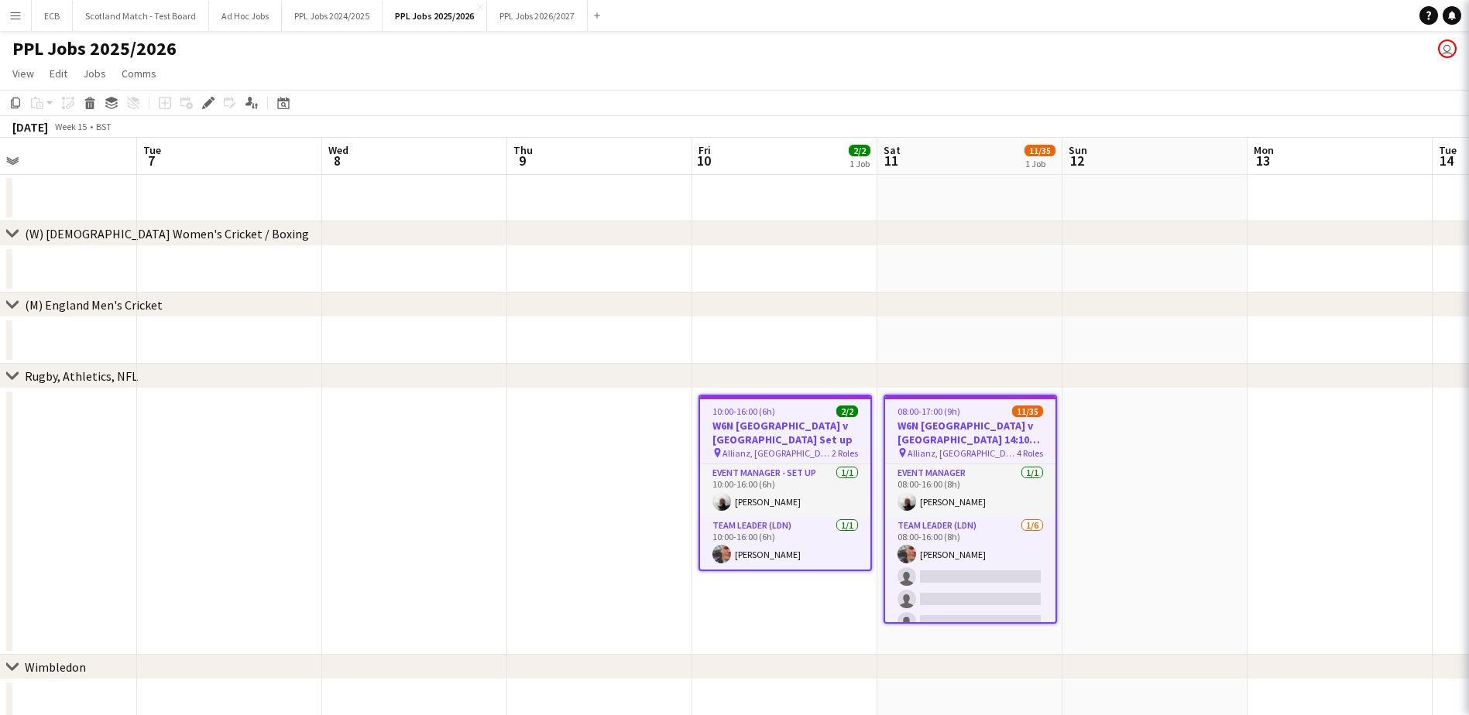
type input "**********"
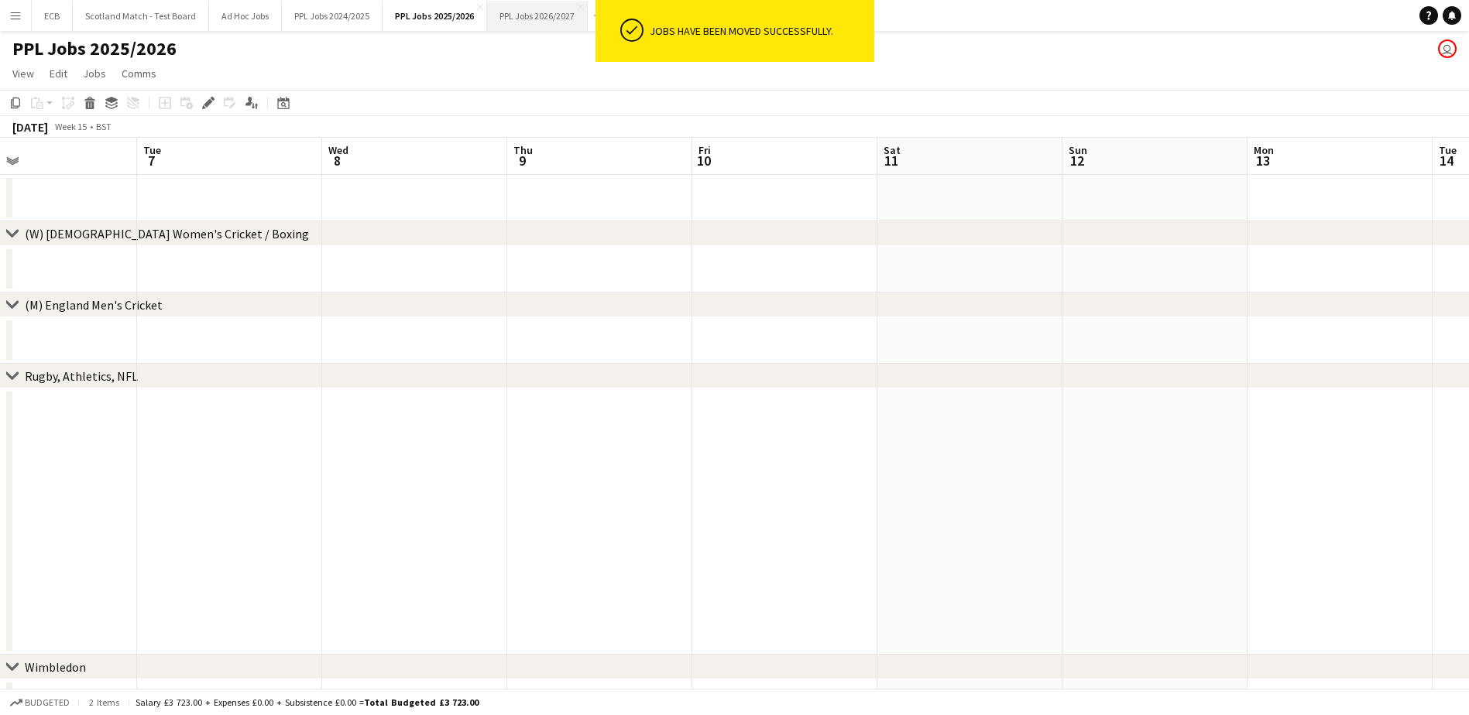
click at [523, 13] on button "PPL Jobs 2026/2027 Close" at bounding box center [537, 16] width 101 height 30
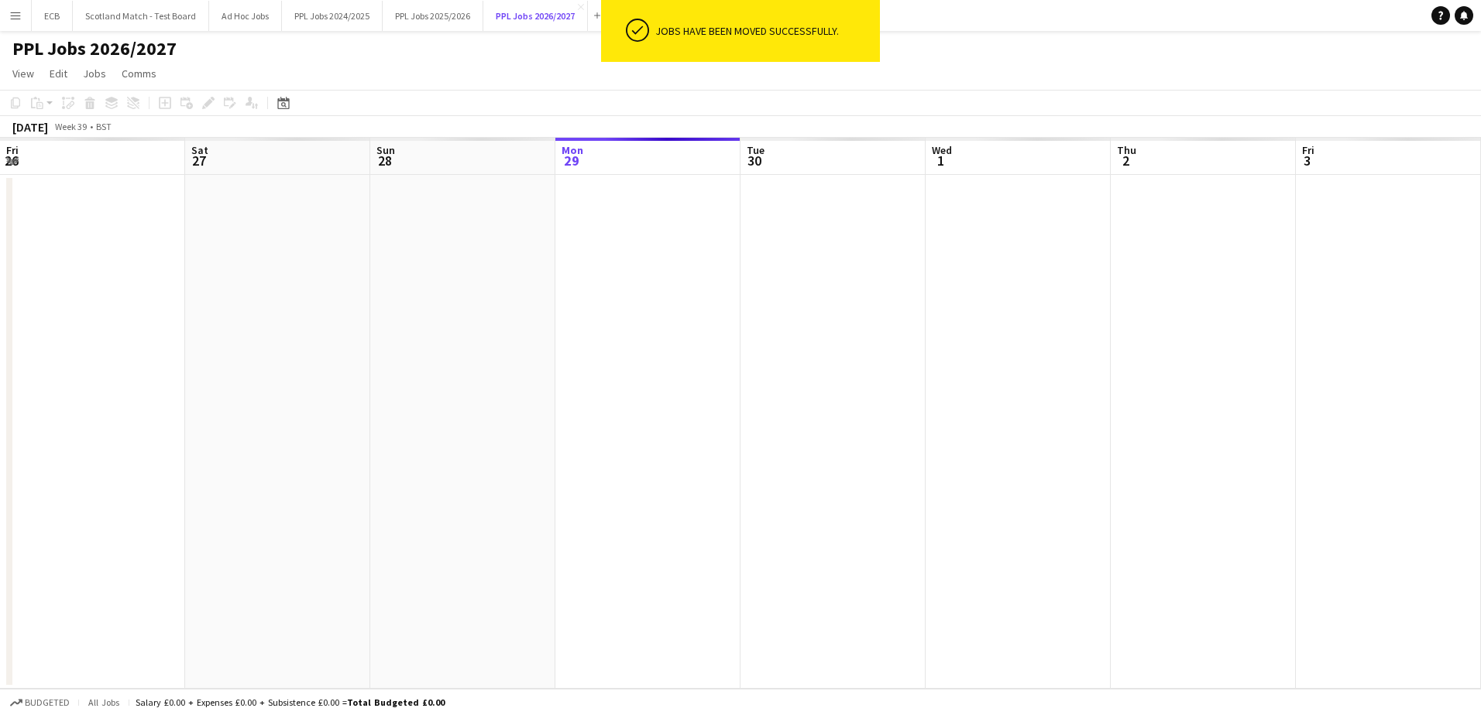
scroll to position [0, 370]
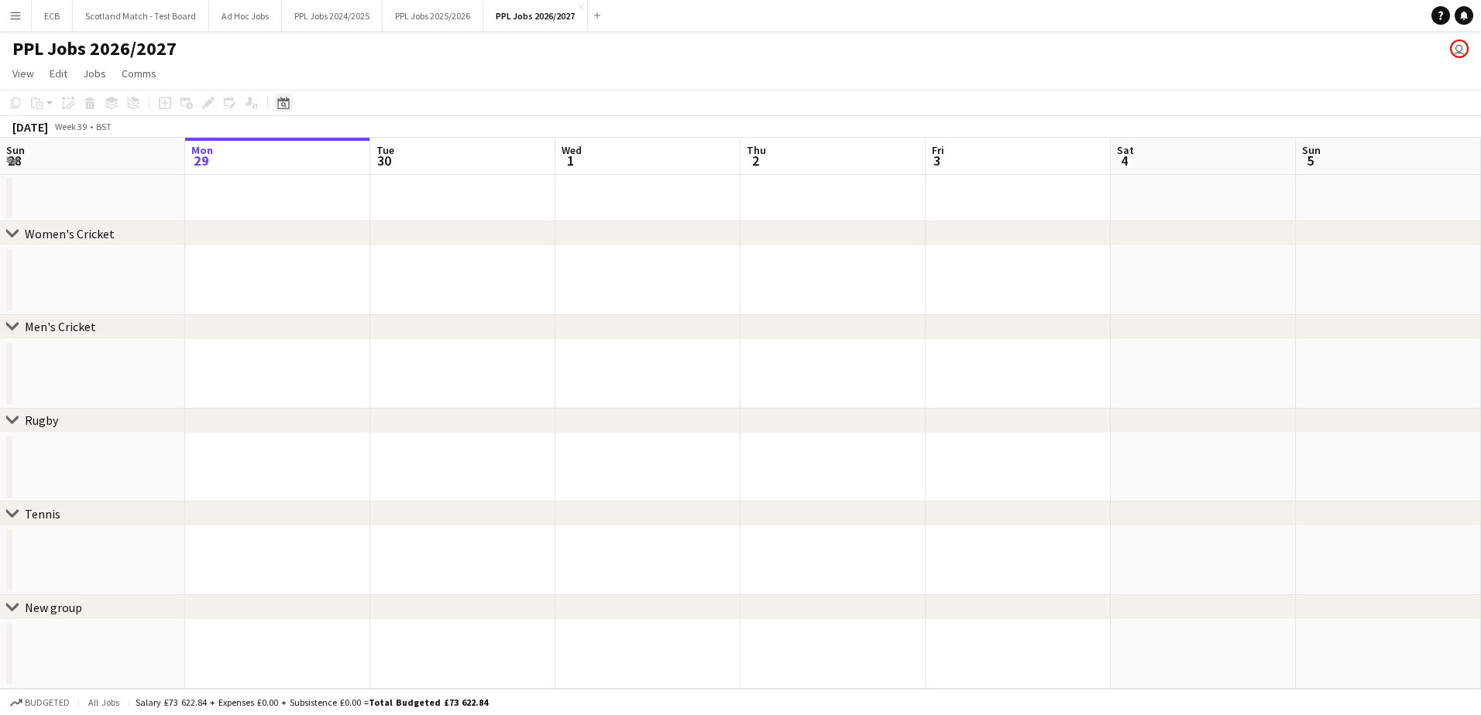
click at [283, 104] on icon "Date picker" at bounding box center [283, 103] width 12 height 12
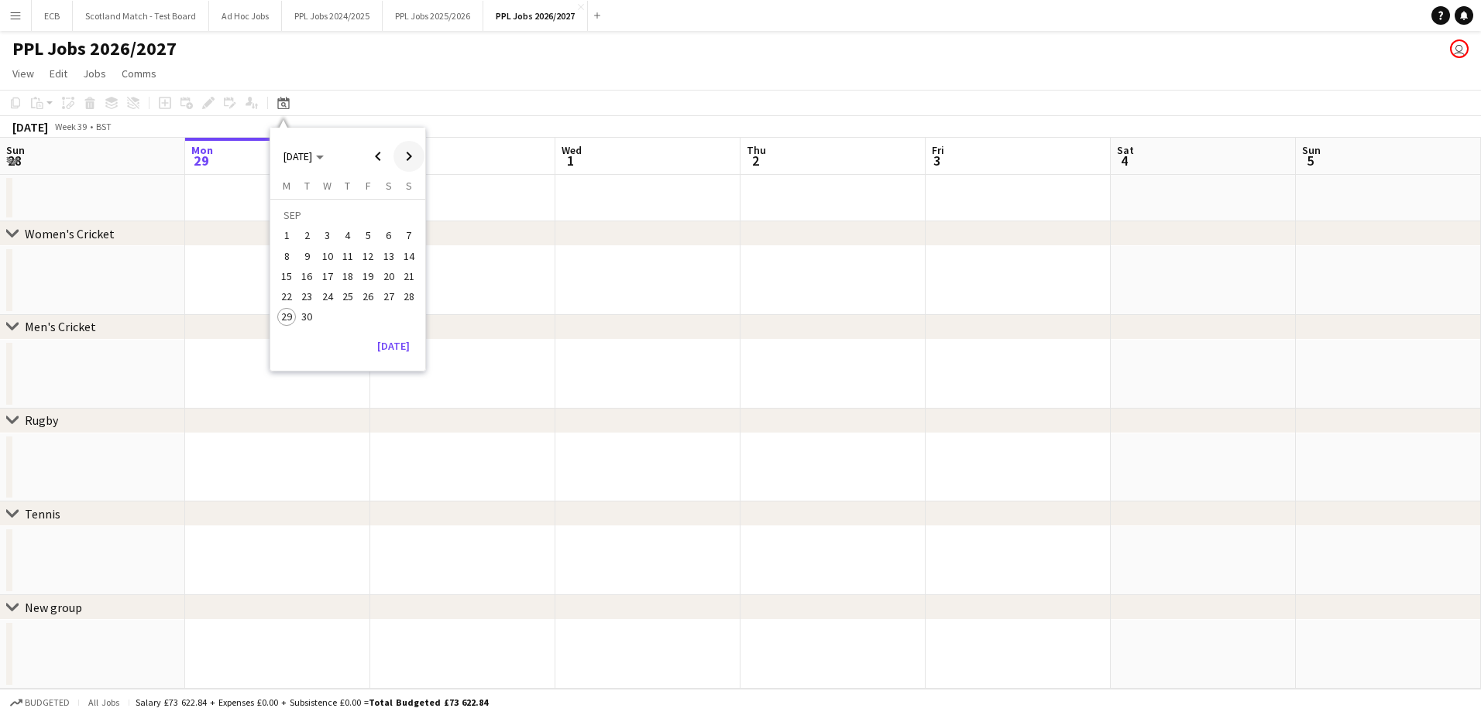
click at [402, 159] on span "Next month" at bounding box center [408, 156] width 31 height 31
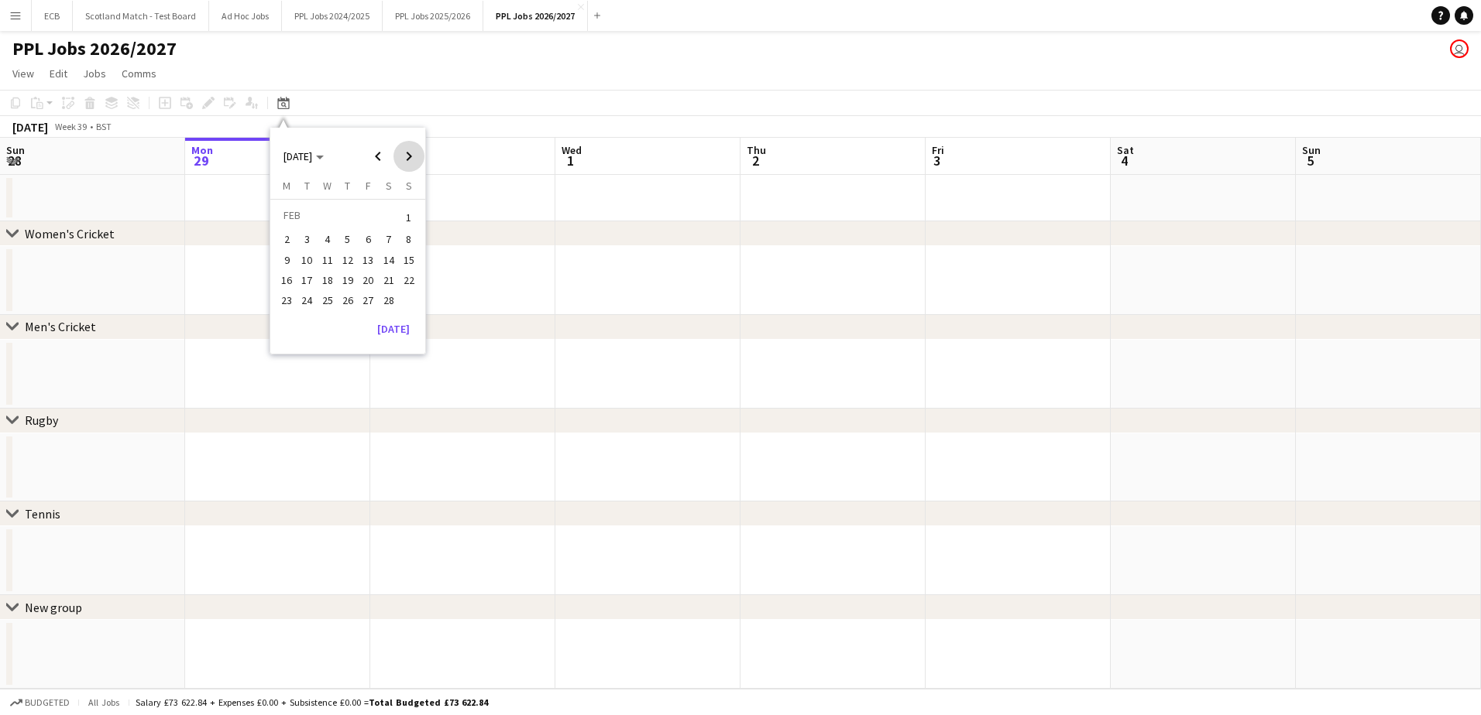
click at [402, 159] on span "Next month" at bounding box center [408, 156] width 31 height 31
click at [327, 273] on span "15" at bounding box center [327, 276] width 19 height 19
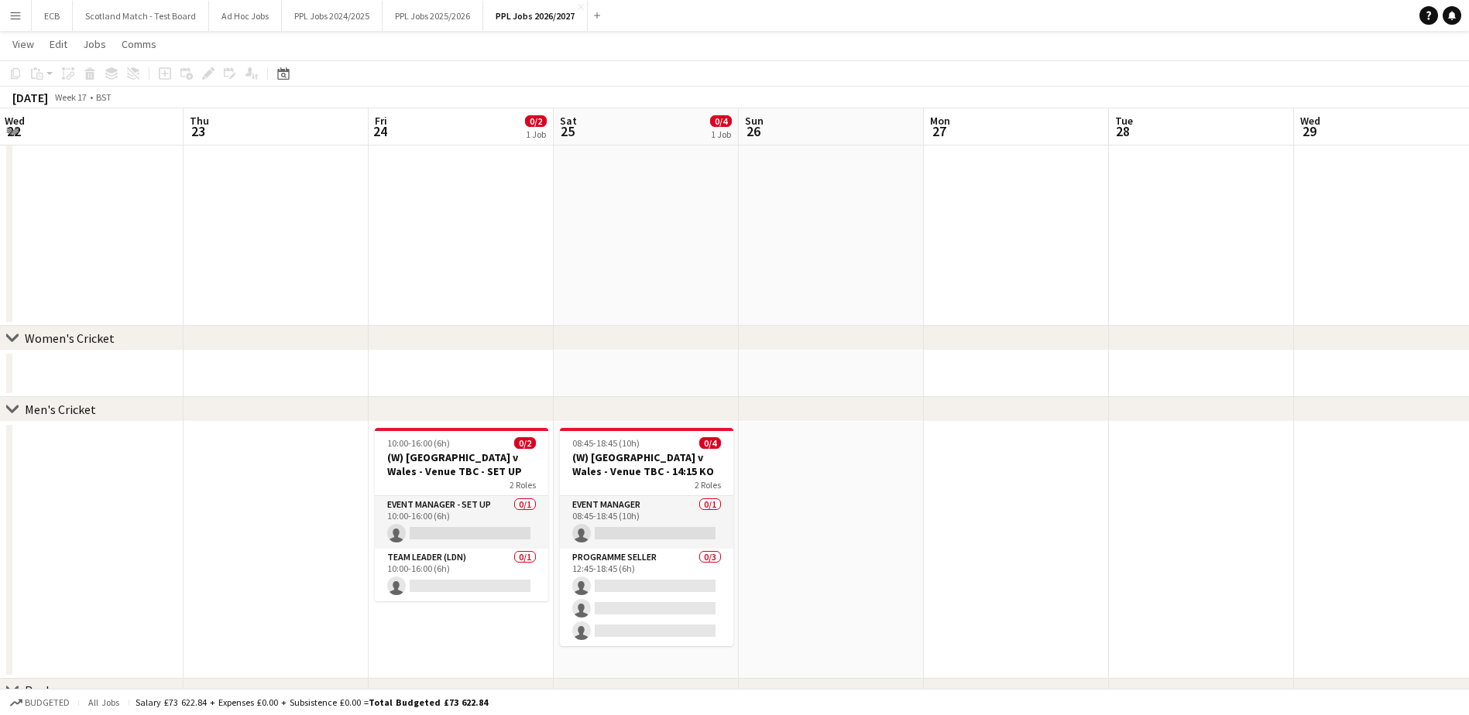
scroll to position [115, 0]
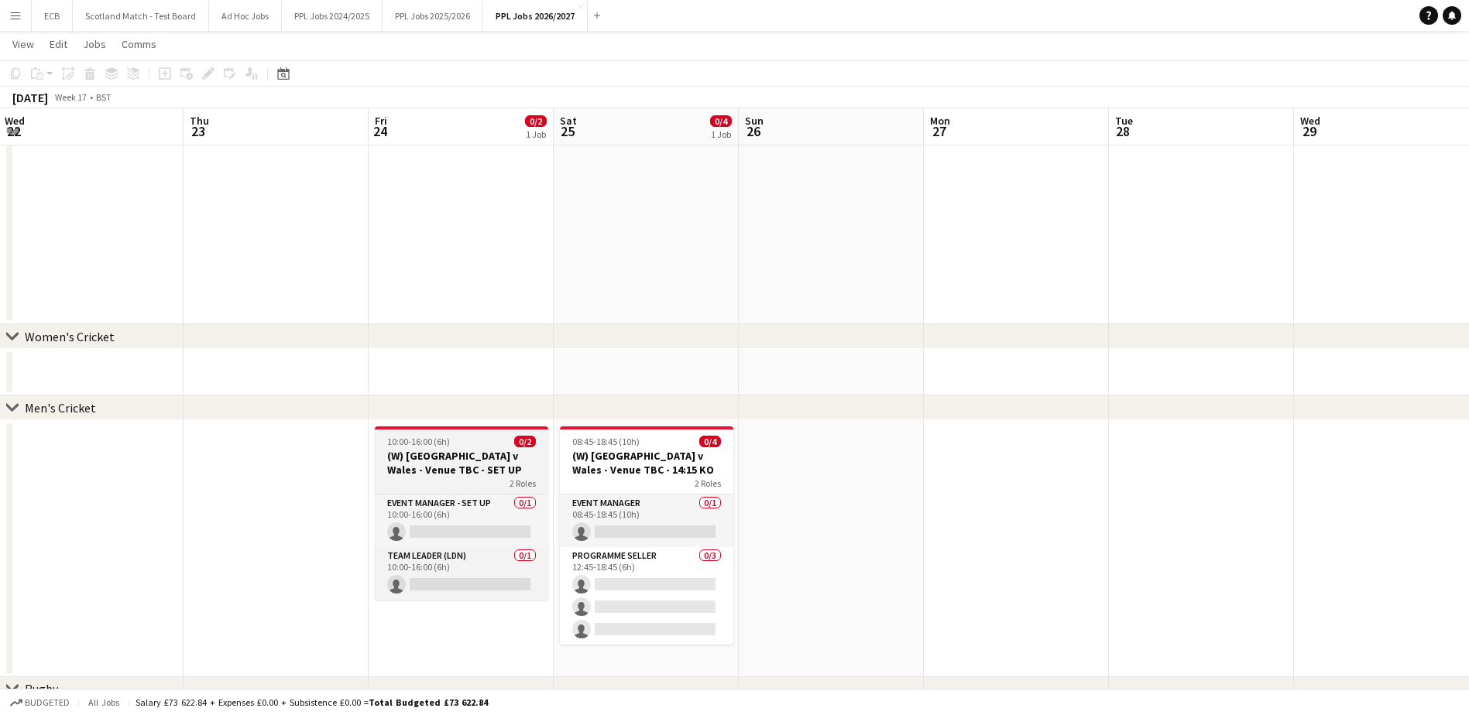
click at [445, 455] on h3 "(W) [GEOGRAPHIC_DATA] v Wales - Venue TBC - SET UP" at bounding box center [461, 463] width 173 height 28
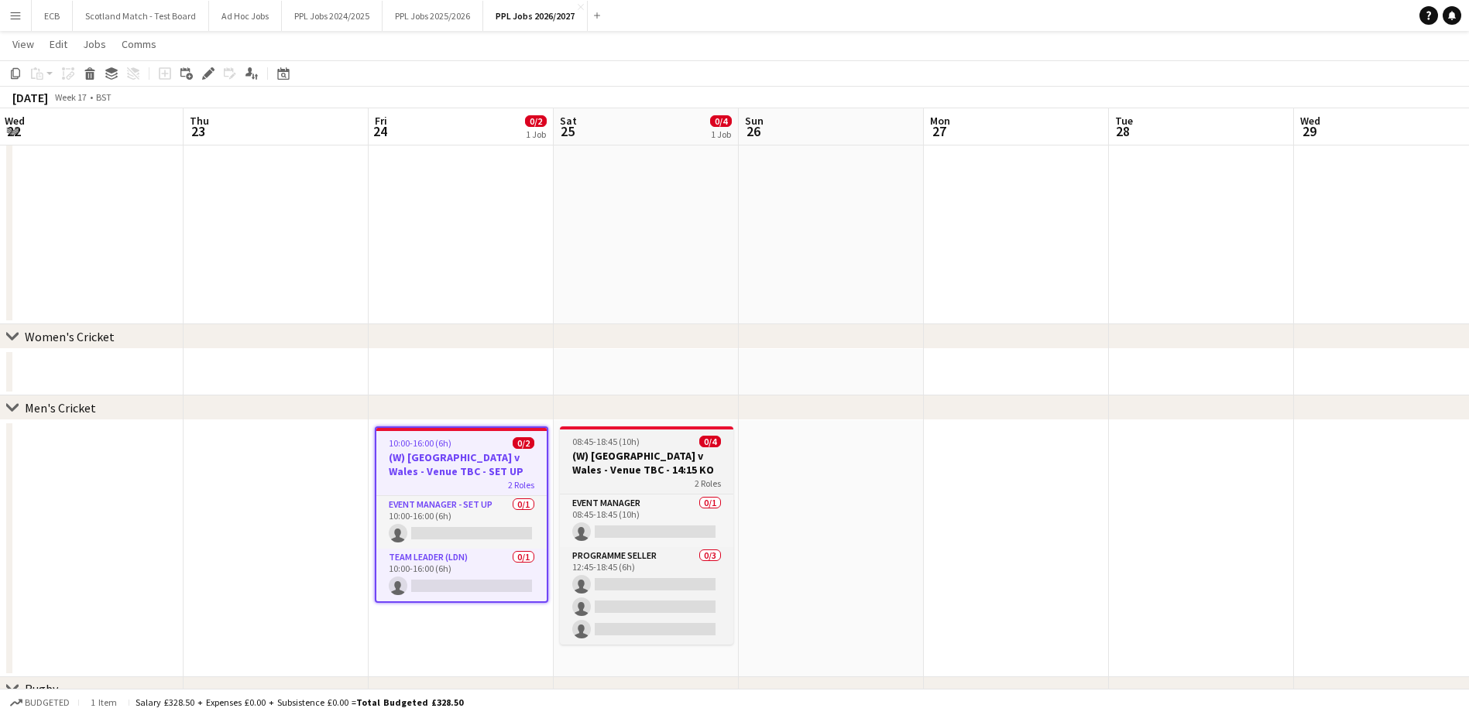
click at [626, 460] on h3 "(W) [GEOGRAPHIC_DATA] v Wales - Venue TBC - 14:15 KO" at bounding box center [646, 463] width 173 height 28
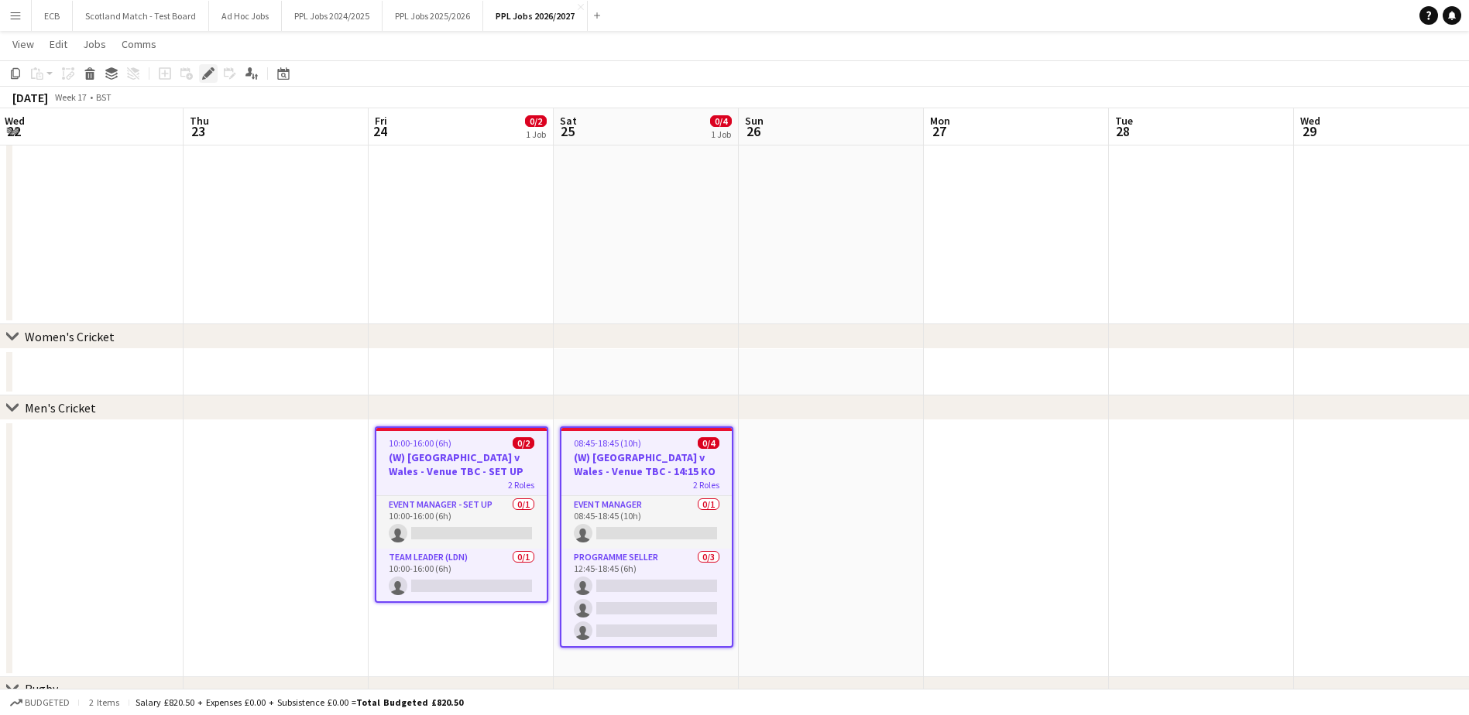
drag, startPoint x: 626, startPoint y: 460, endPoint x: 210, endPoint y: 74, distance: 568.2
click at [210, 74] on icon at bounding box center [208, 74] width 9 height 9
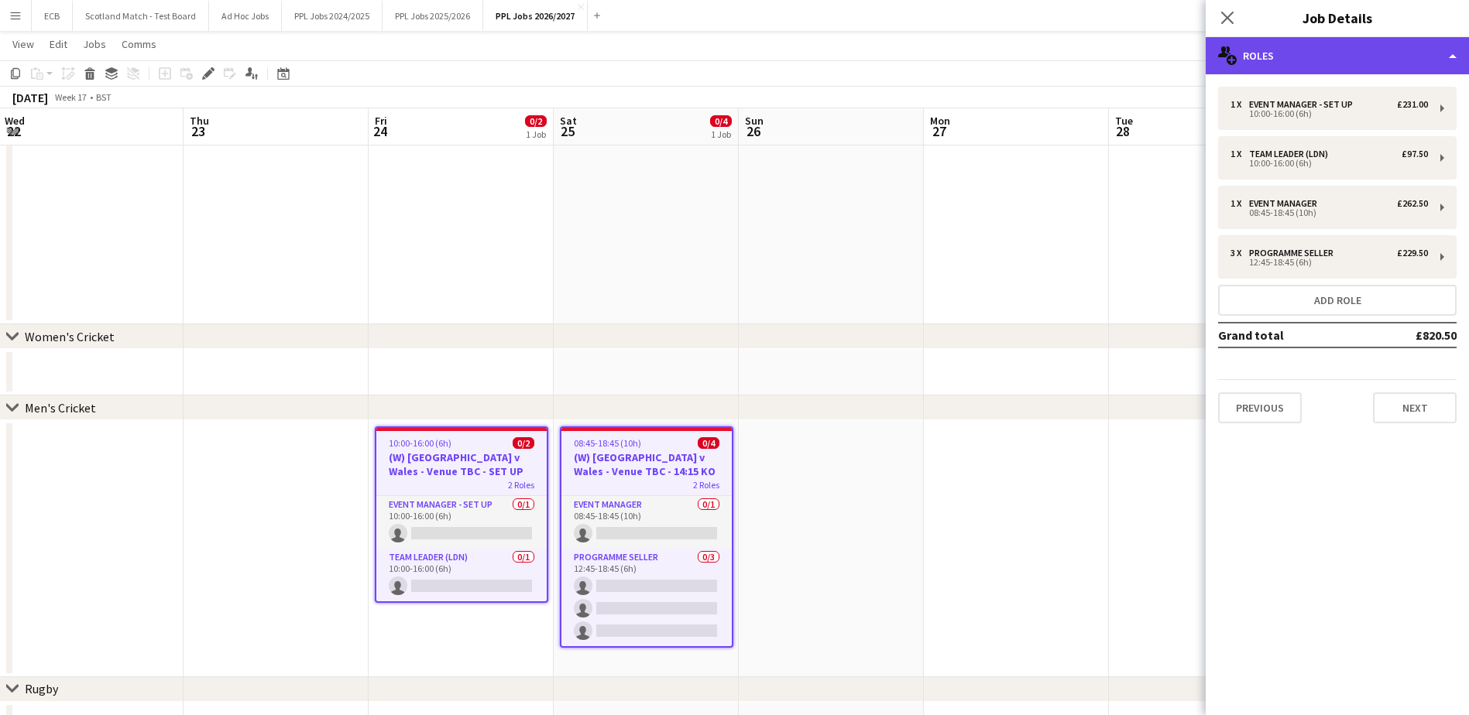
click at [1181, 58] on div "multiple-users-add Roles" at bounding box center [1337, 55] width 263 height 37
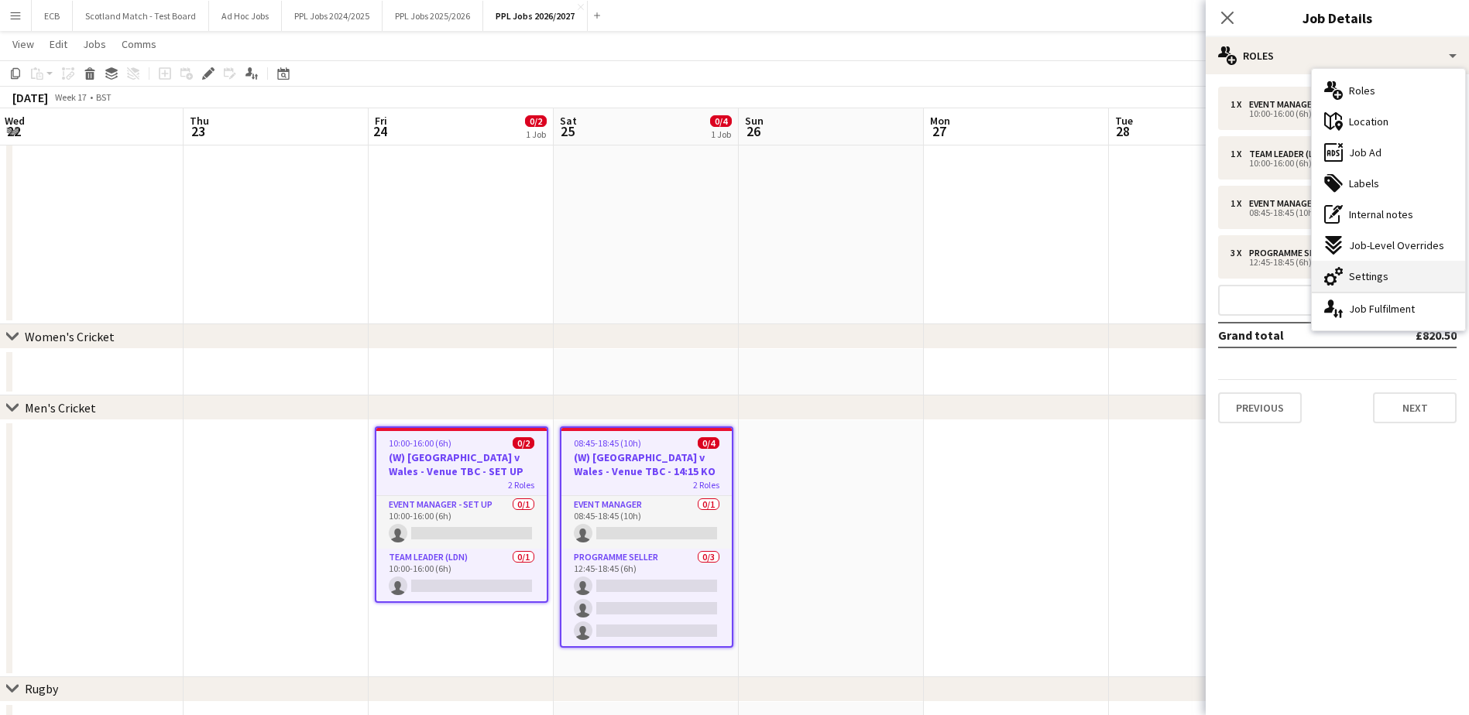
click at [1181, 274] on span "Settings" at bounding box center [1368, 276] width 39 height 14
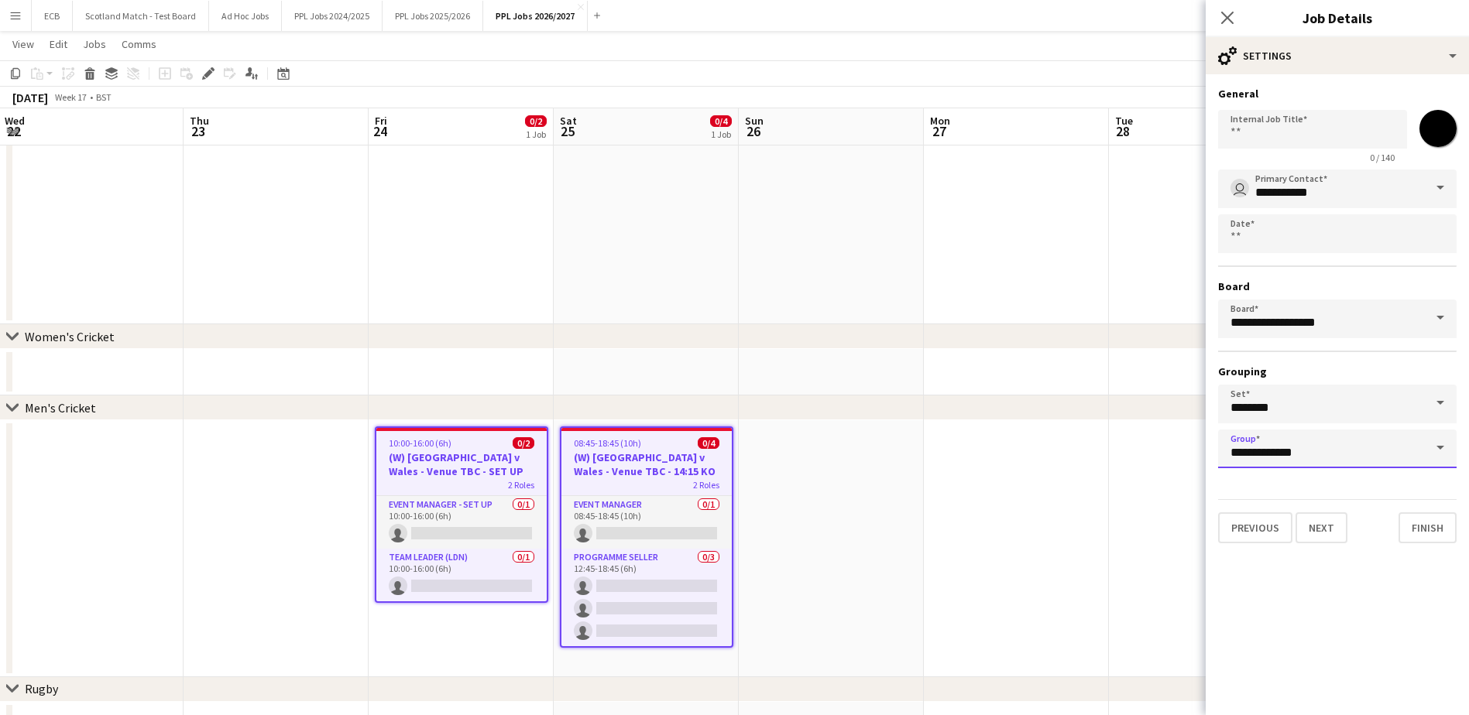
click at [1181, 449] on input "**********" at bounding box center [1337, 449] width 238 height 39
drag, startPoint x: 1307, startPoint y: 588, endPoint x: 1302, endPoint y: 607, distance: 19.4
click at [1181, 607] on span "Rugby" at bounding box center [1337, 604] width 214 height 15
type input "*****"
click at [1181, 520] on button "Finish" at bounding box center [1427, 528] width 58 height 31
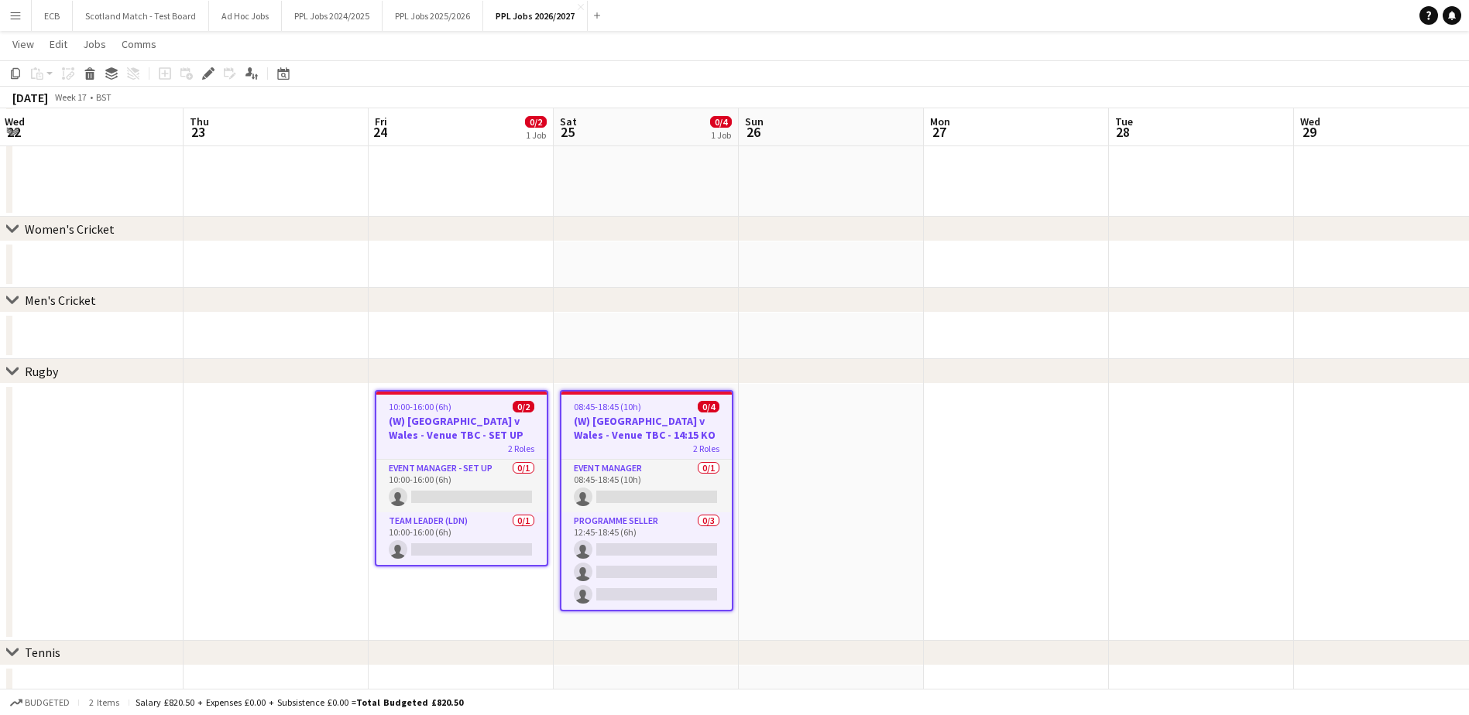
scroll to position [224, 0]
click at [212, 79] on icon "Edit" at bounding box center [208, 73] width 12 height 12
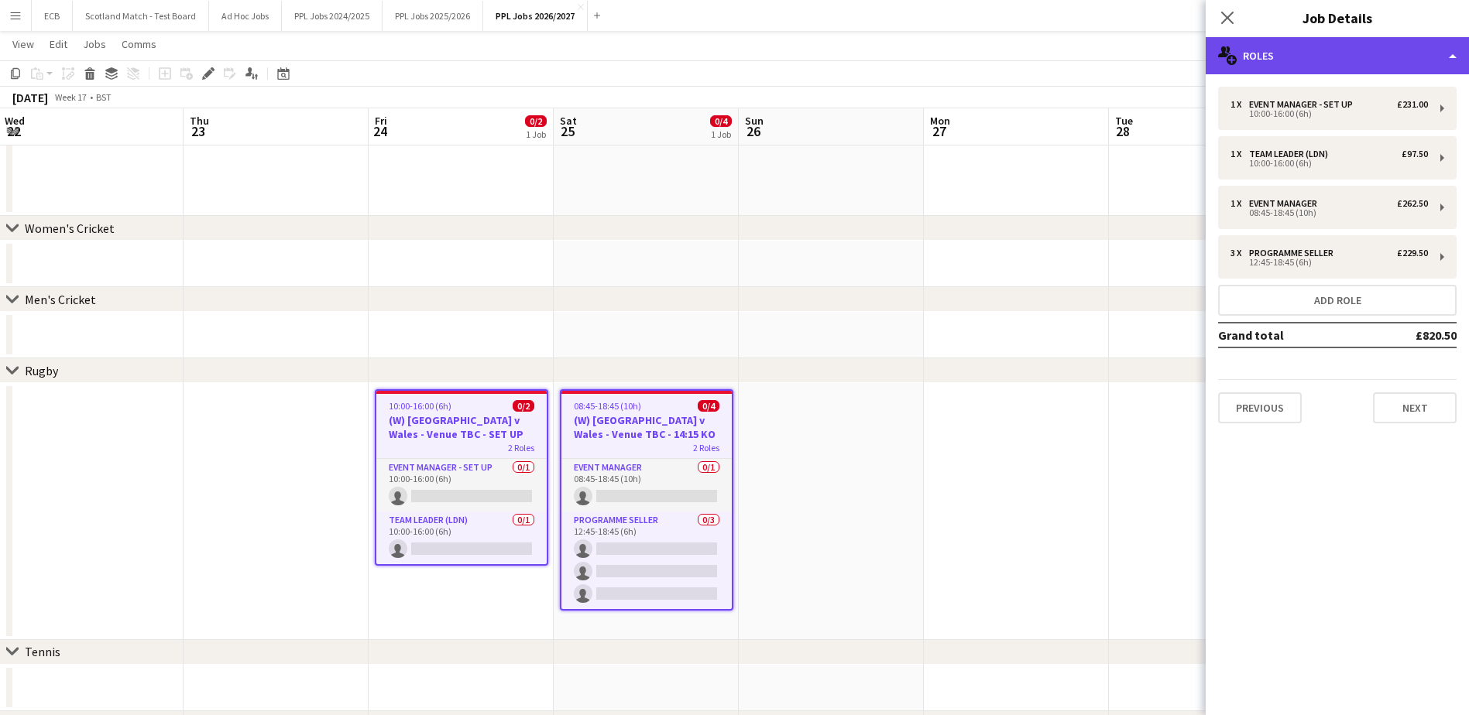
click at [1181, 66] on div "multiple-users-add Roles" at bounding box center [1337, 55] width 263 height 37
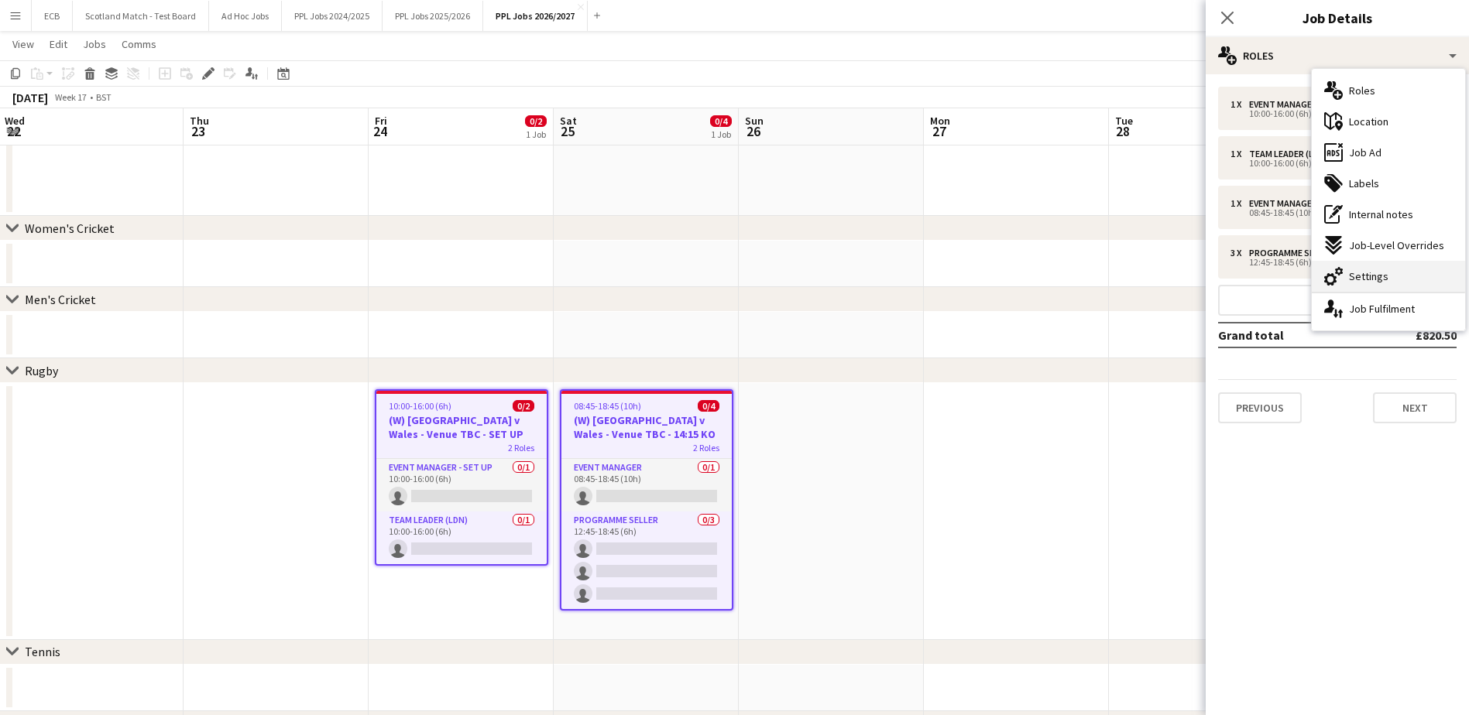
click at [1181, 279] on span "Settings" at bounding box center [1368, 276] width 39 height 14
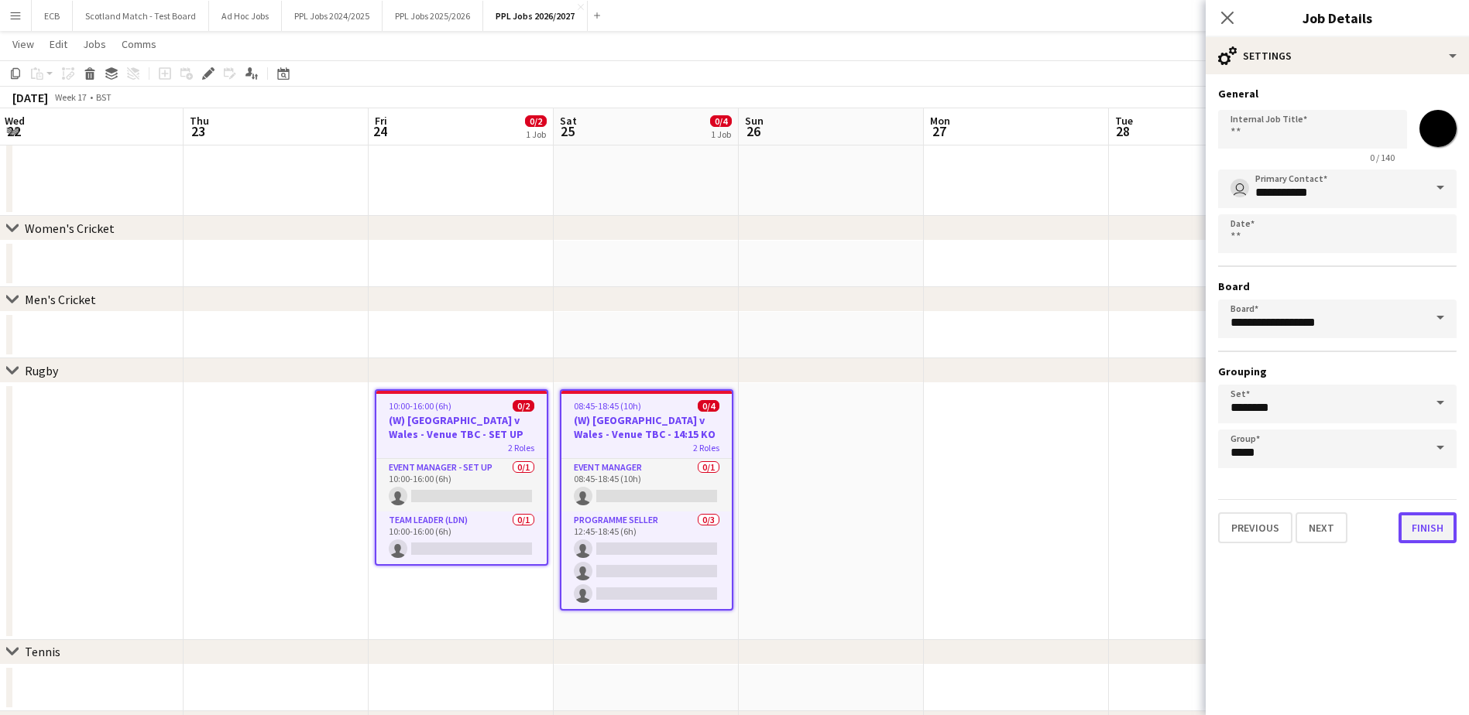
click at [1181, 527] on button "Finish" at bounding box center [1427, 528] width 58 height 31
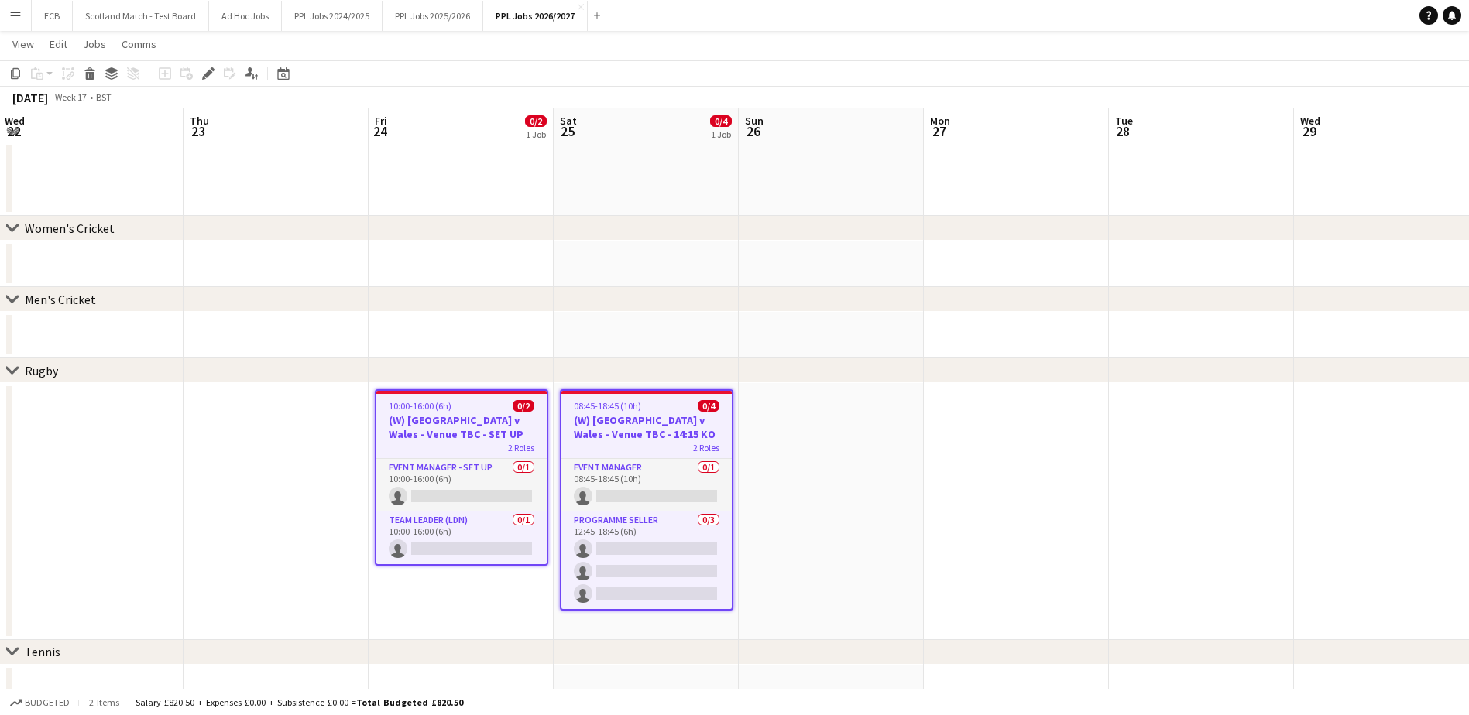
click at [941, 470] on app-date-cell at bounding box center [1016, 511] width 185 height 257
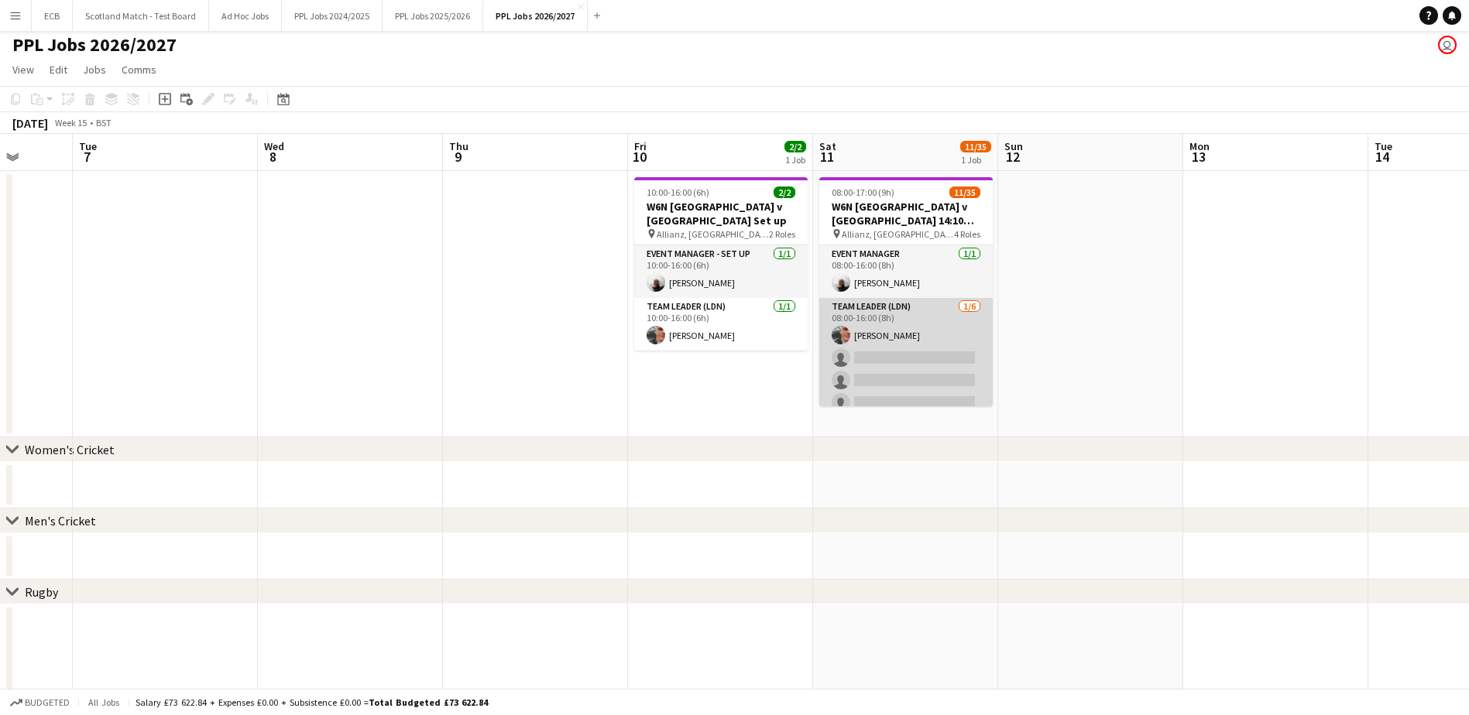
scroll to position [0, 0]
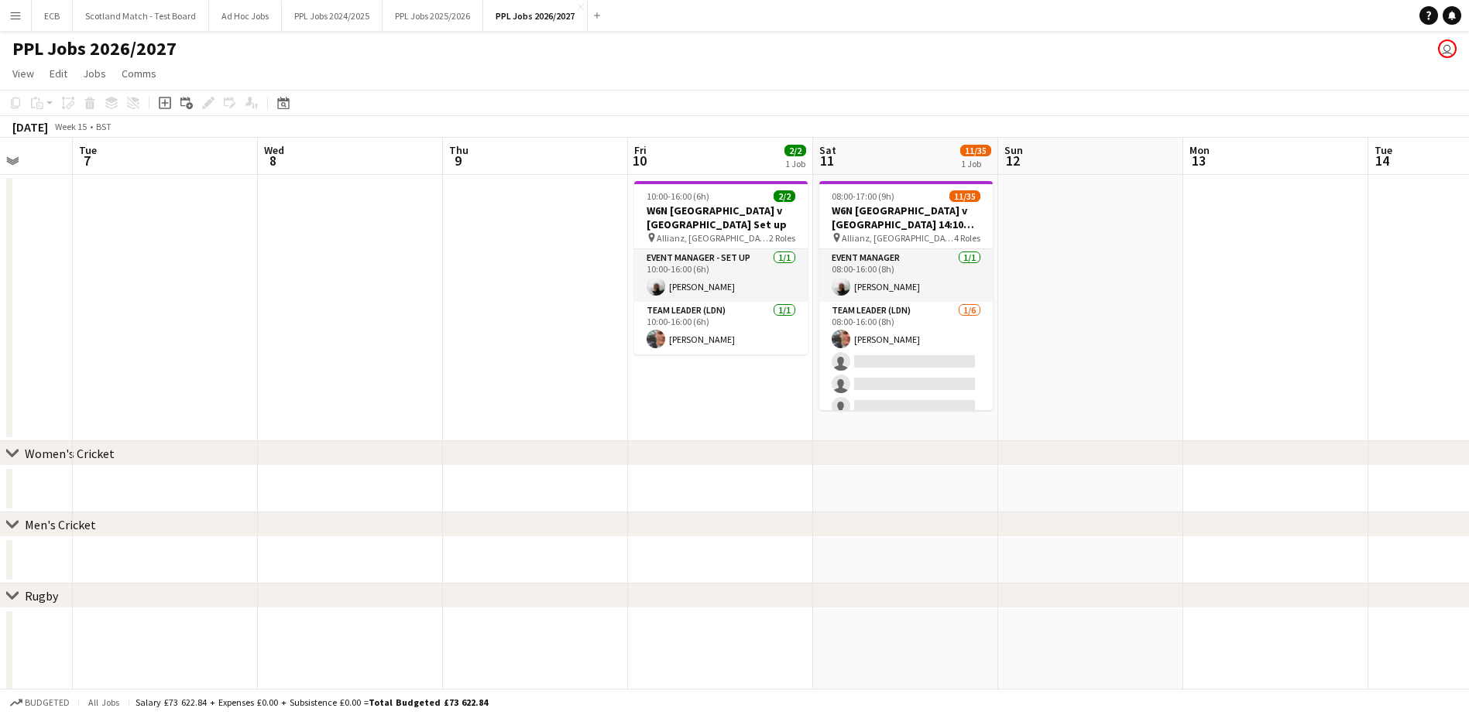
click at [718, 180] on app-date-cell "10:00-16:00 (6h) 2/2 W6N [GEOGRAPHIC_DATA] v [GEOGRAPHIC_DATA] Set up pin Allia…" at bounding box center [720, 308] width 185 height 266
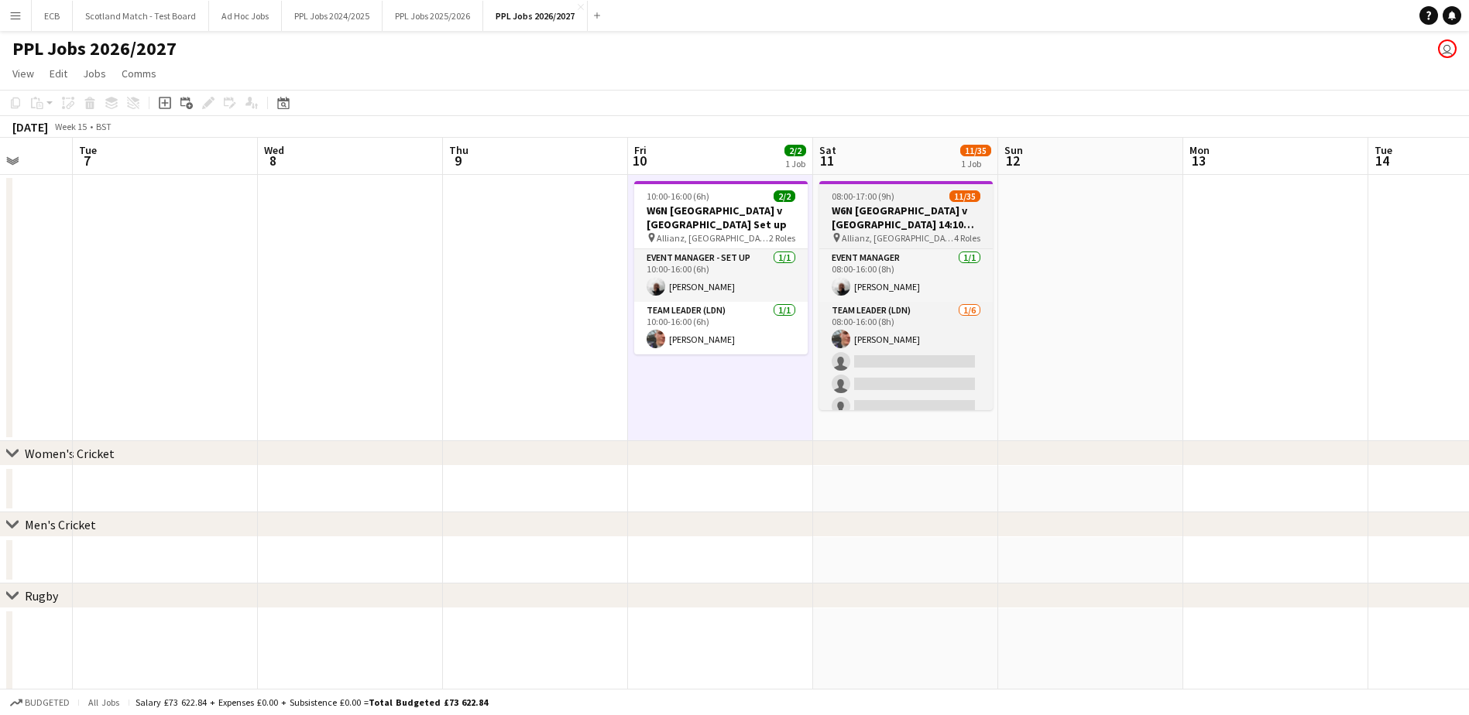
click at [851, 188] on app-job-card "08:00-17:00 (9h) 11/35 W6N [GEOGRAPHIC_DATA] v [GEOGRAPHIC_DATA] 14:10 Kick Off…" at bounding box center [905, 295] width 173 height 229
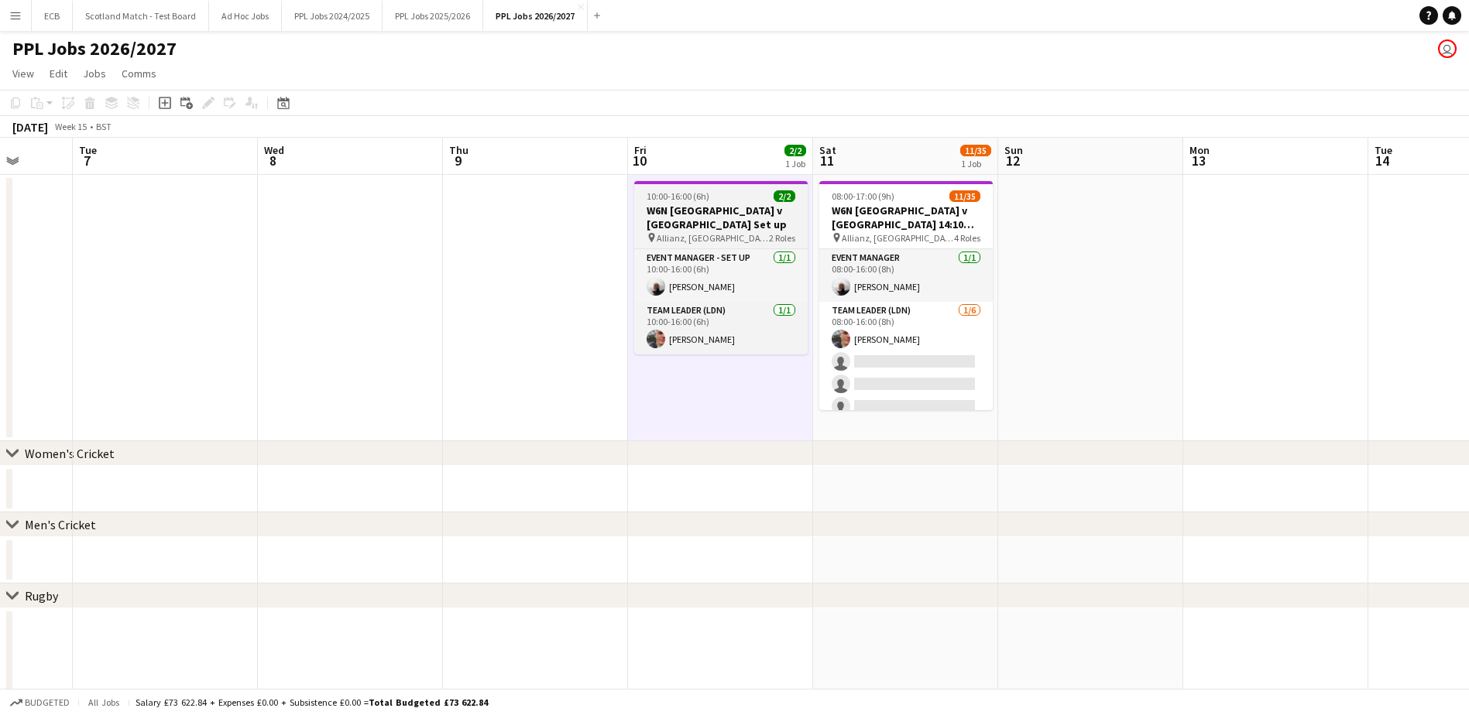
click at [737, 204] on h3 "W6N [GEOGRAPHIC_DATA] v [GEOGRAPHIC_DATA] Set up" at bounding box center [720, 218] width 173 height 28
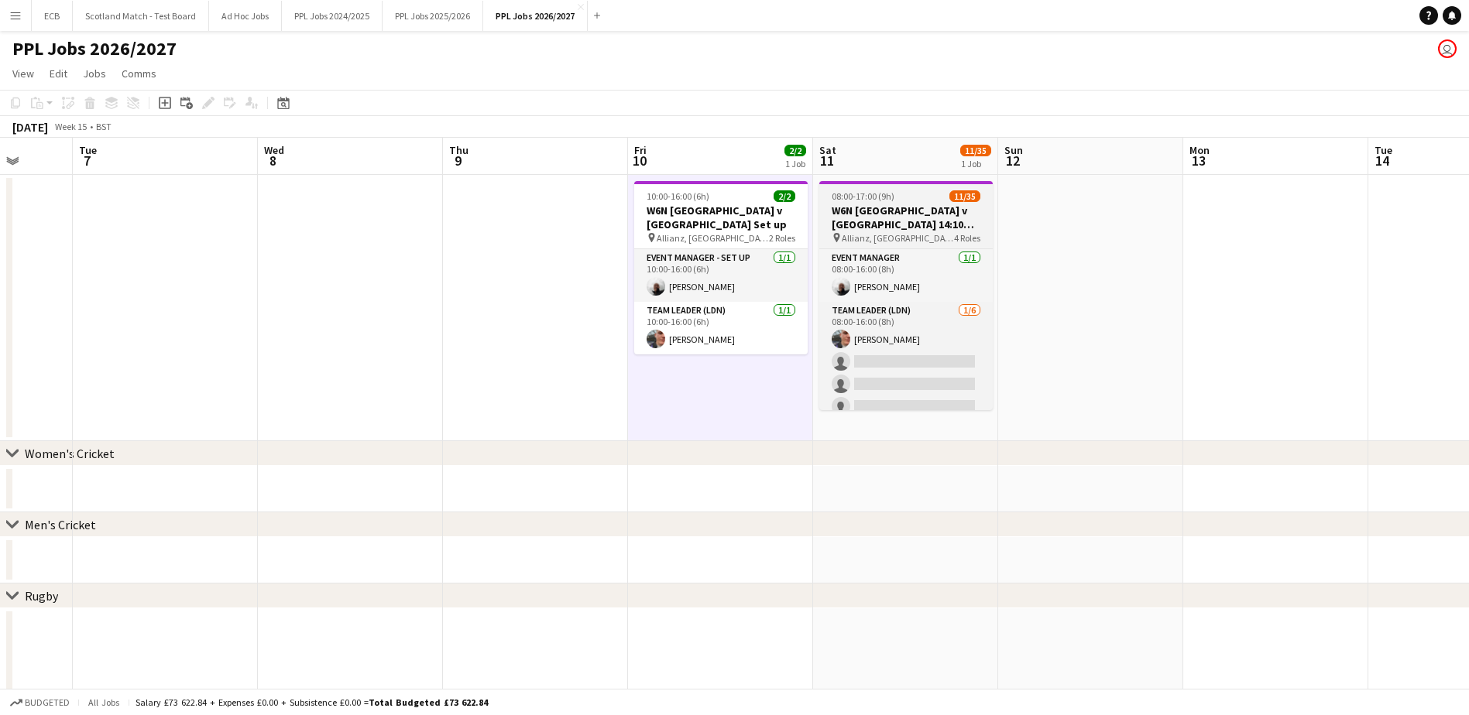
click at [873, 208] on h3 "W6N [GEOGRAPHIC_DATA] v [GEOGRAPHIC_DATA] 14:10 Kick Off" at bounding box center [905, 218] width 173 height 28
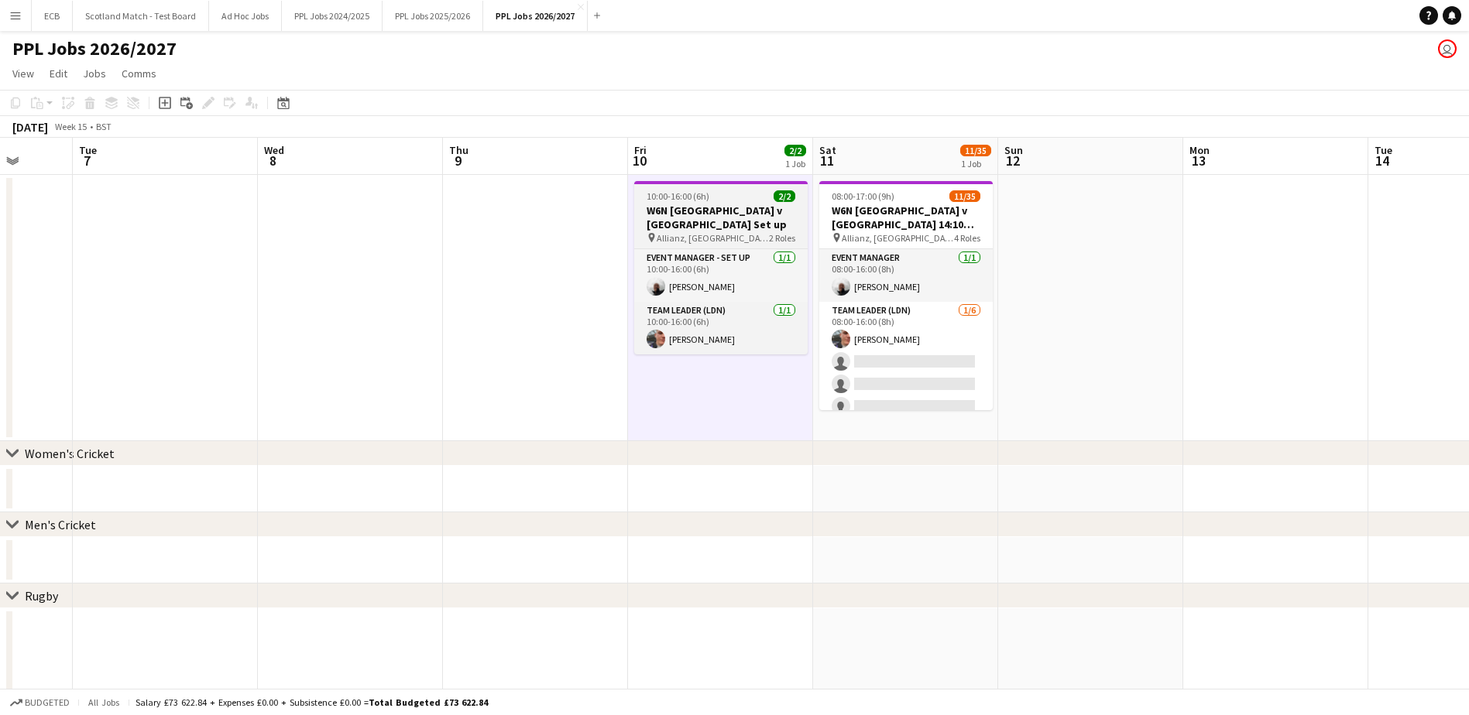
click at [763, 200] on div "10:00-16:00 (6h) 2/2" at bounding box center [720, 196] width 173 height 12
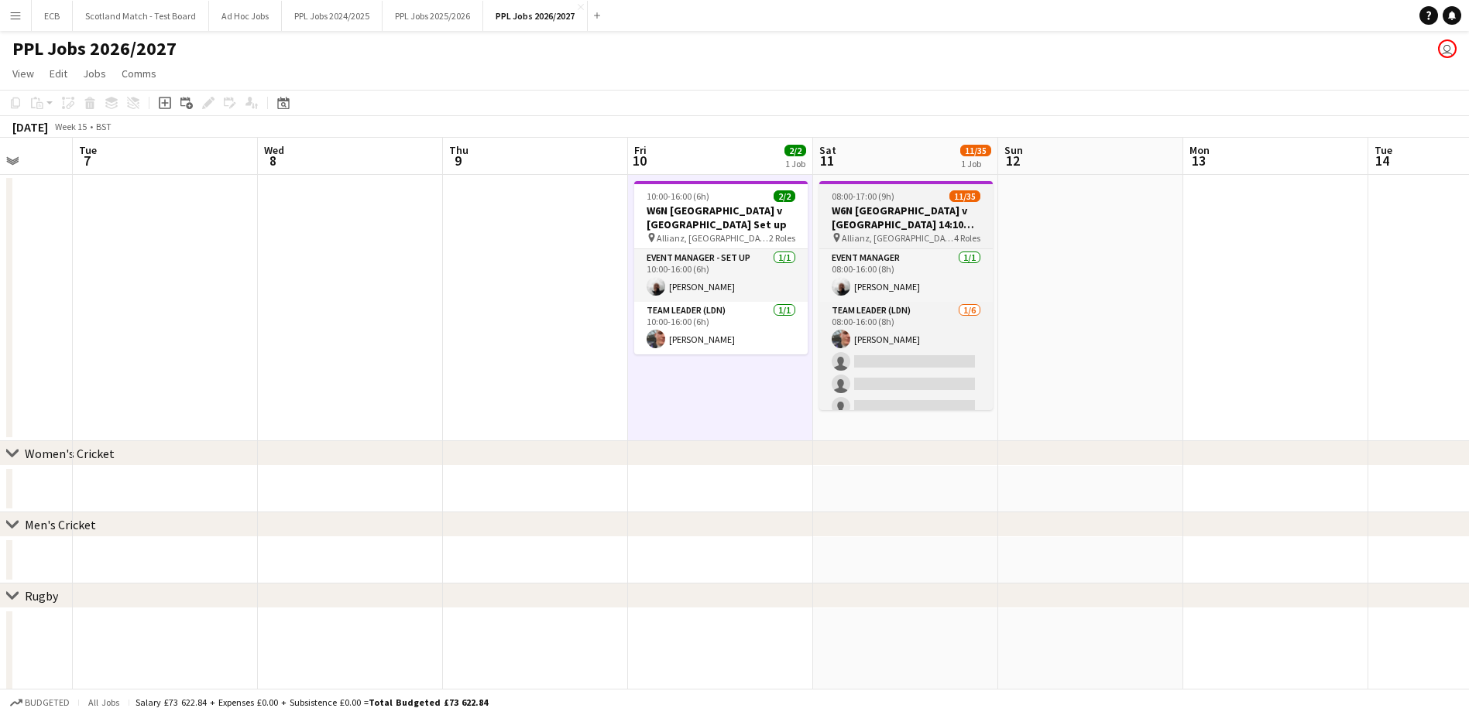
click at [873, 221] on h3 "W6N [GEOGRAPHIC_DATA] v [GEOGRAPHIC_DATA] 14:10 Kick Off" at bounding box center [905, 218] width 173 height 28
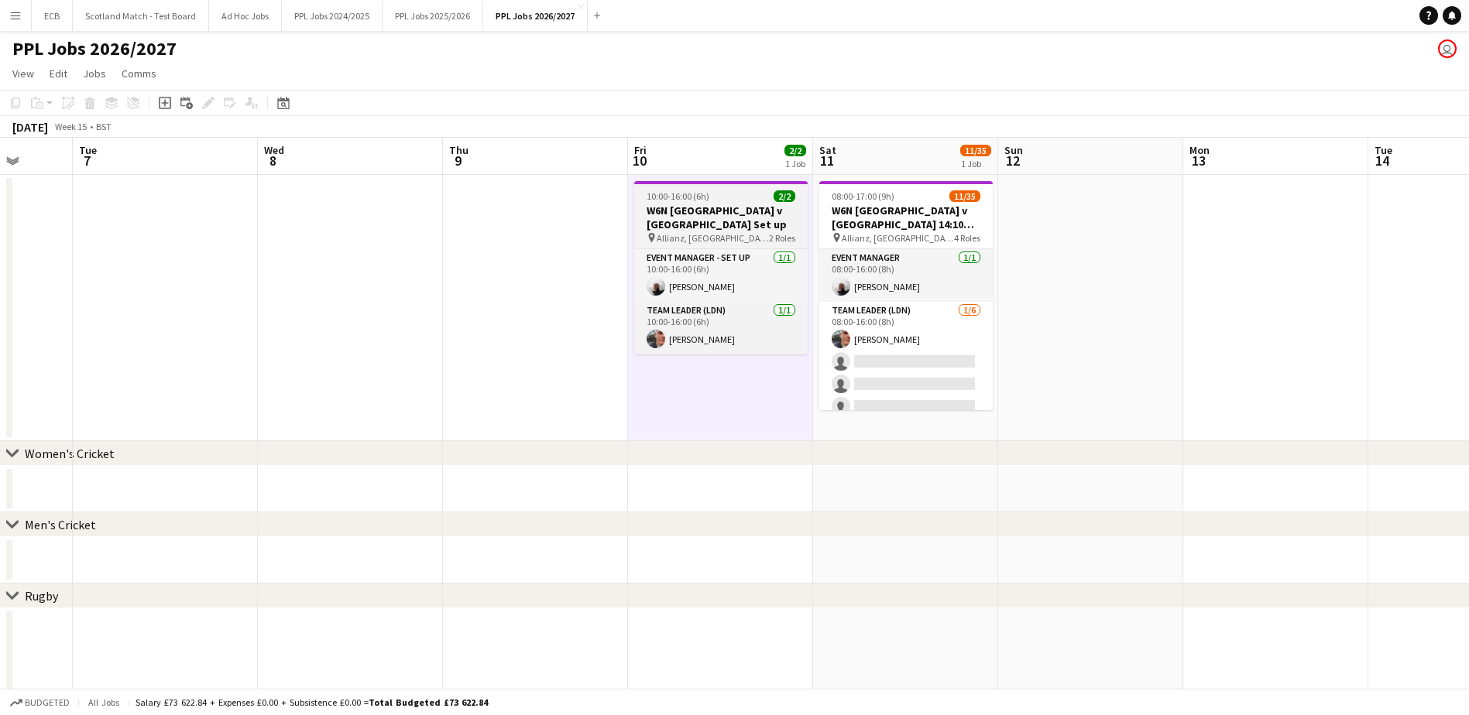
click at [727, 205] on h3 "W6N [GEOGRAPHIC_DATA] v [GEOGRAPHIC_DATA] Set up" at bounding box center [720, 218] width 173 height 28
click at [720, 204] on h3 "W6N [GEOGRAPHIC_DATA] v [GEOGRAPHIC_DATA] Set up" at bounding box center [720, 218] width 173 height 28
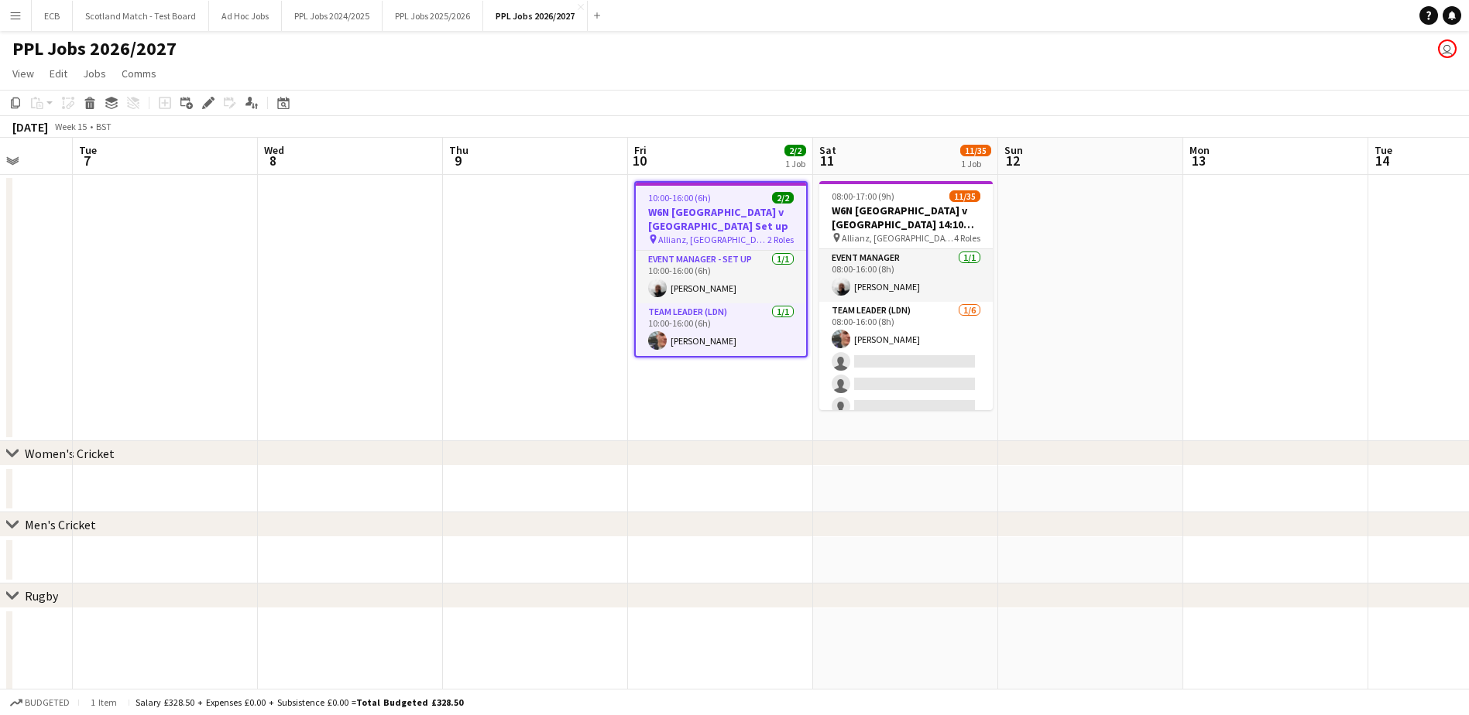
click at [720, 204] on app-job-card "10:00-16:00 (6h) 2/2 W6N [GEOGRAPHIC_DATA] v [GEOGRAPHIC_DATA] Set up pin Allia…" at bounding box center [720, 269] width 173 height 177
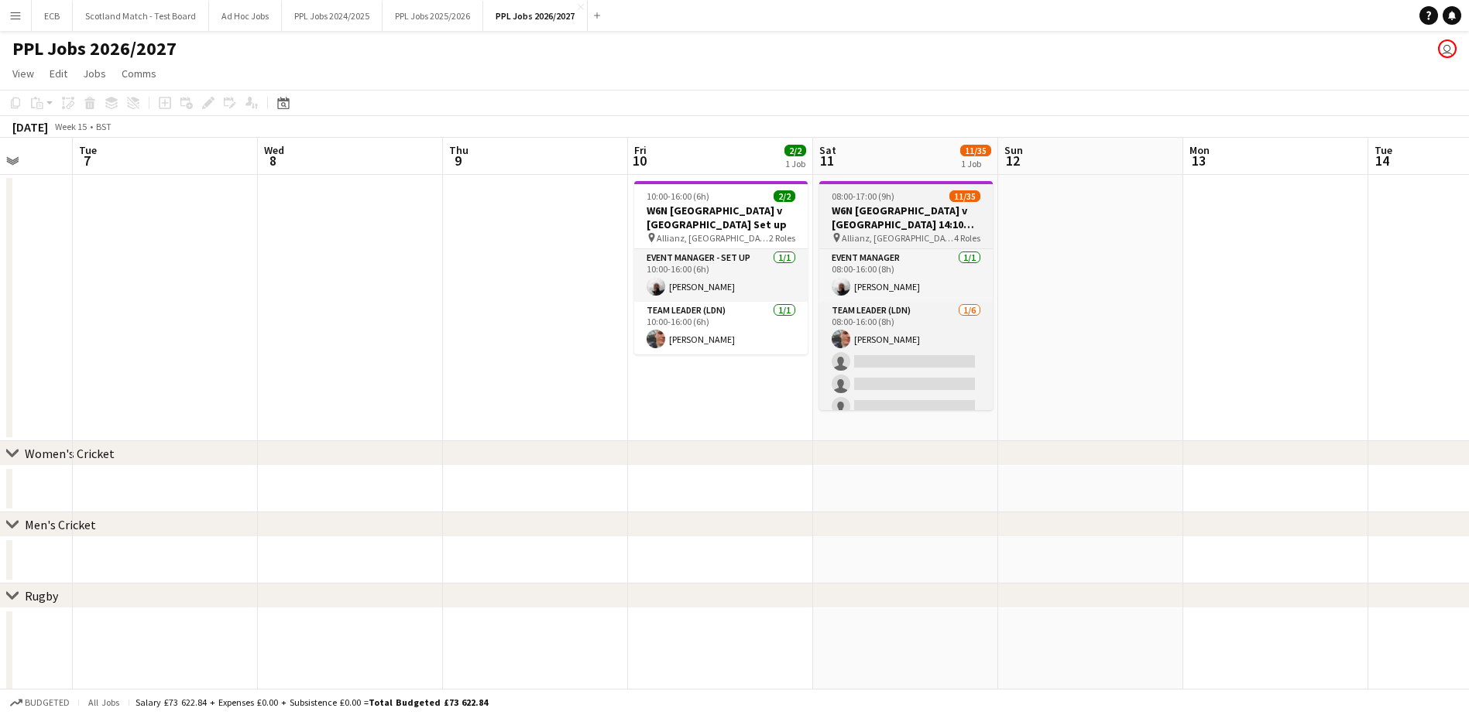
click at [865, 201] on span "08:00-17:00 (9h)" at bounding box center [863, 196] width 63 height 12
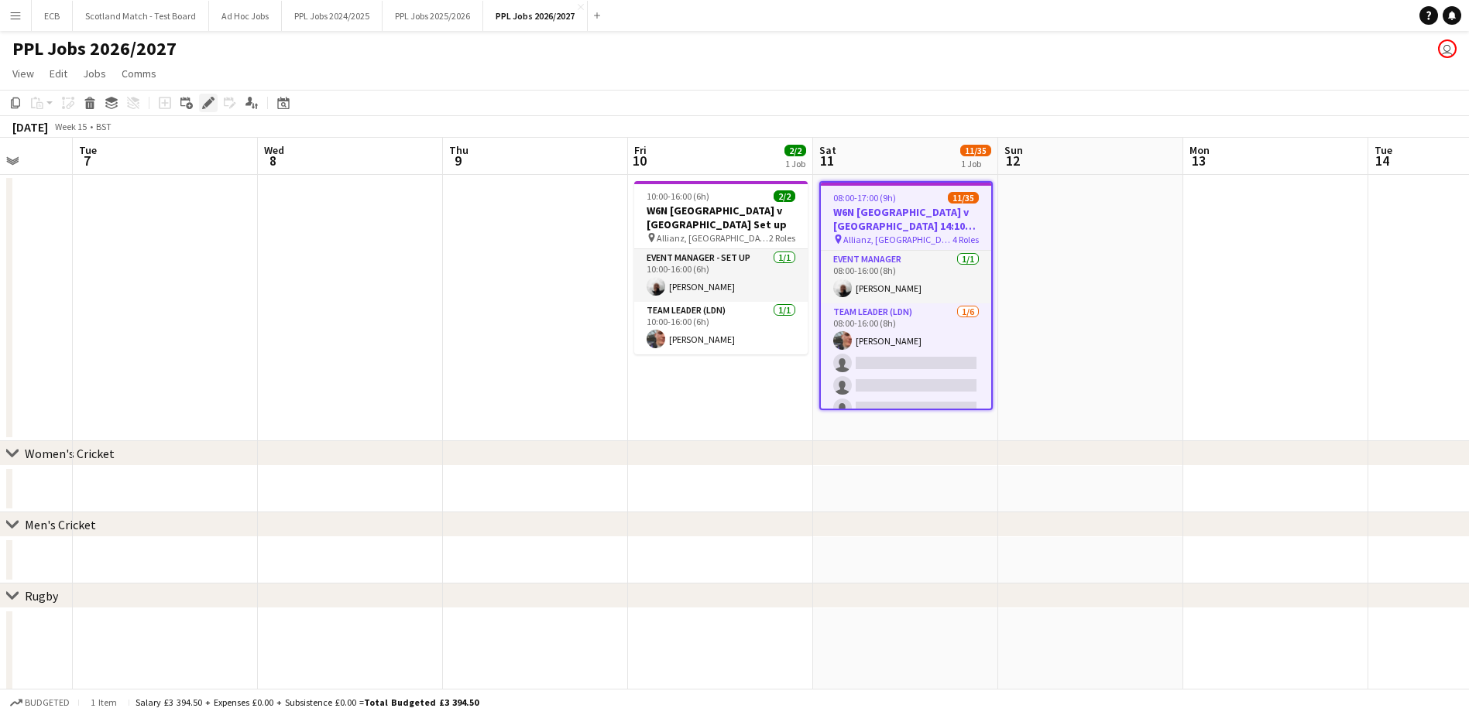
click at [211, 101] on icon at bounding box center [208, 103] width 9 height 9
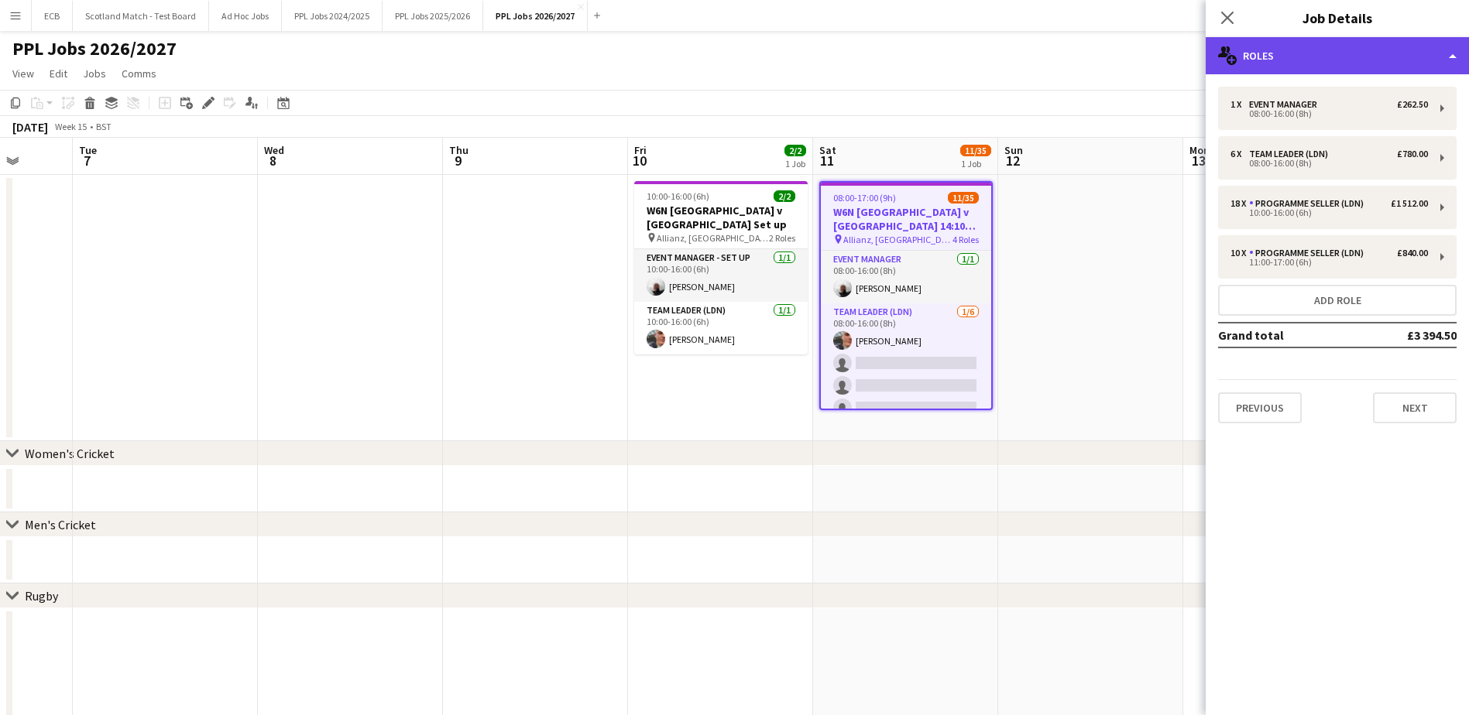
click at [1181, 50] on div "multiple-users-add Roles" at bounding box center [1337, 55] width 263 height 37
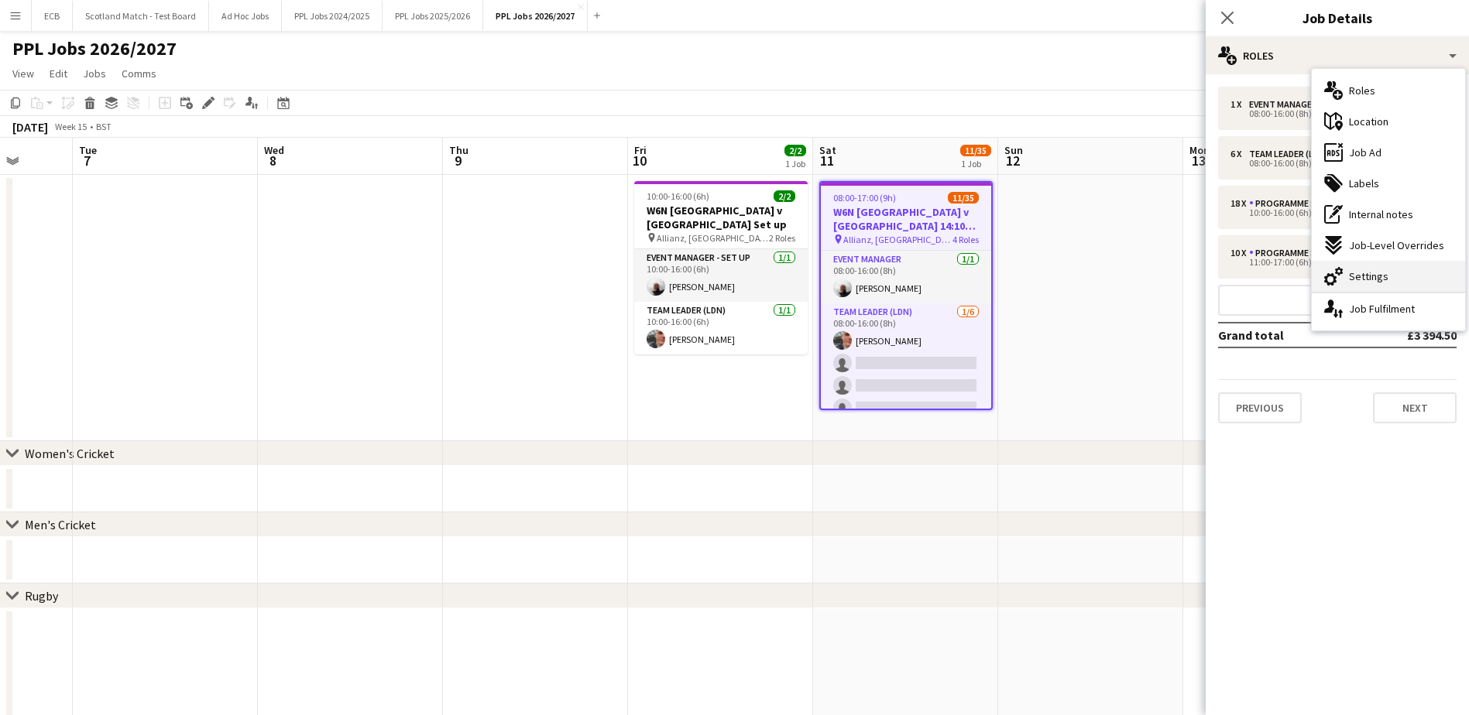
click at [1181, 280] on span "Settings" at bounding box center [1368, 276] width 39 height 14
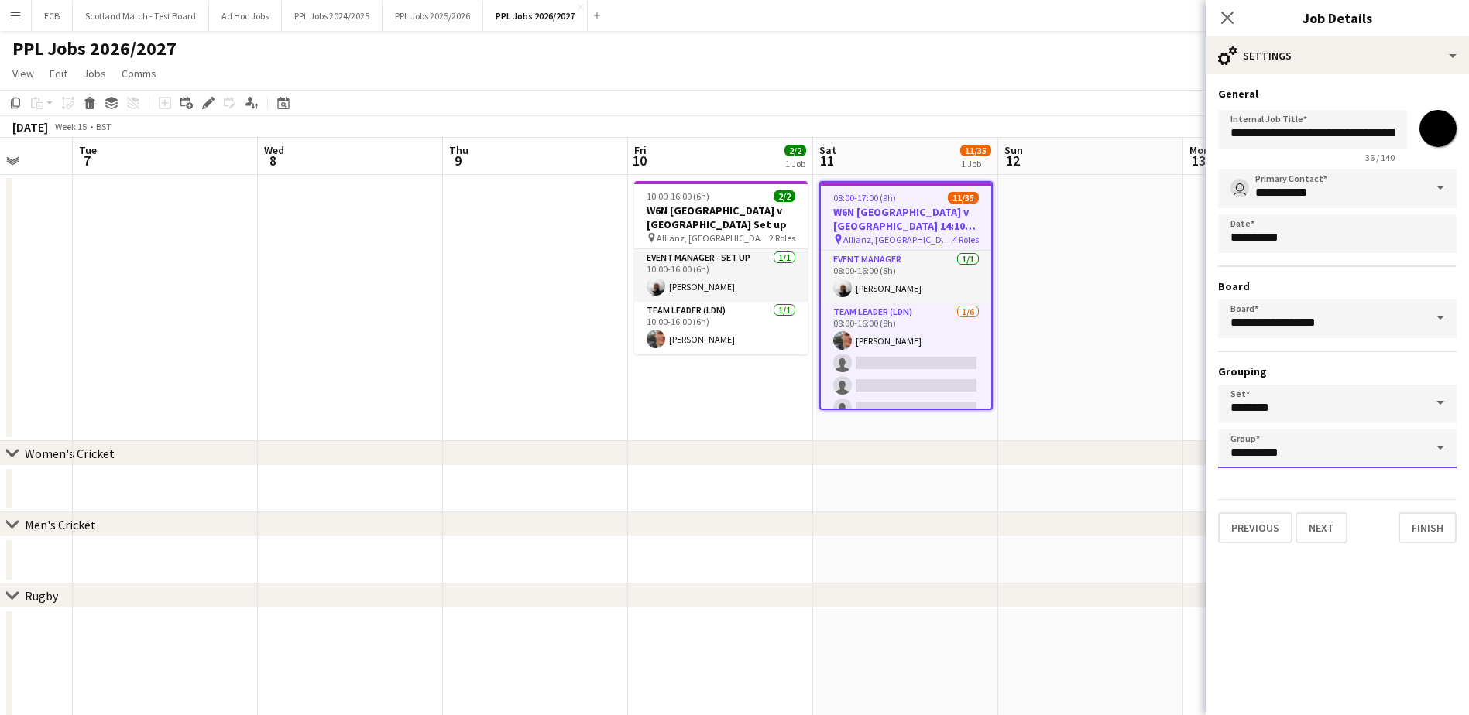
click at [1181, 460] on input "**********" at bounding box center [1337, 449] width 238 height 39
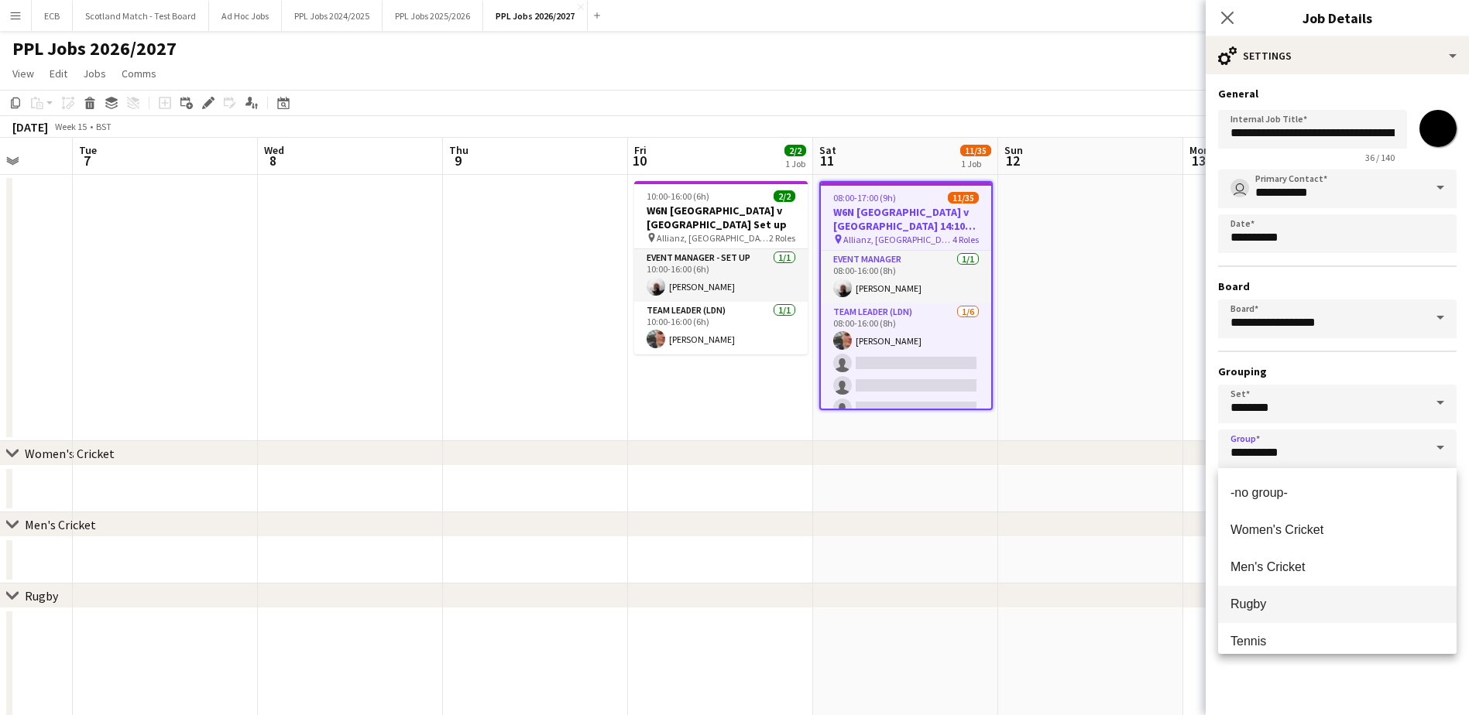
click at [1181, 600] on span "Rugby" at bounding box center [1337, 604] width 214 height 15
type input "*****"
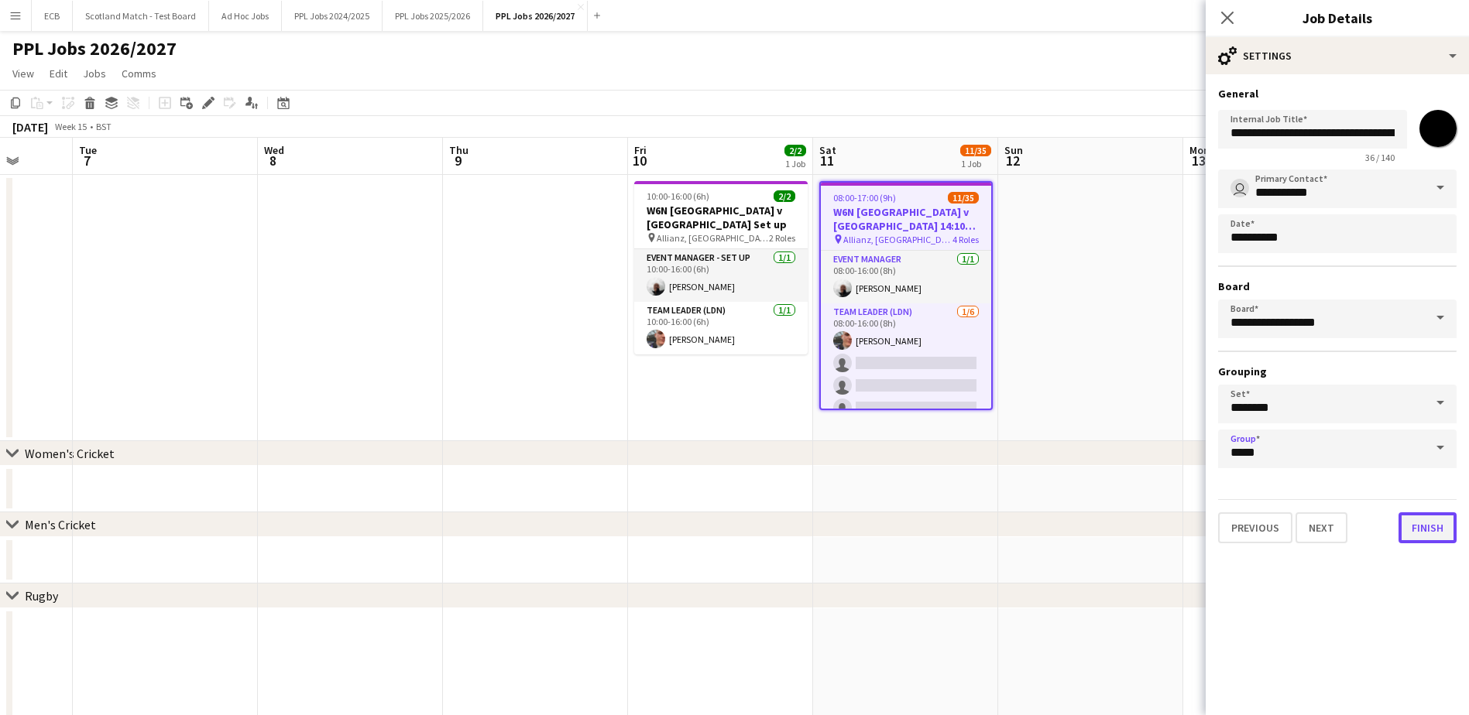
click at [1181, 531] on button "Finish" at bounding box center [1427, 528] width 58 height 31
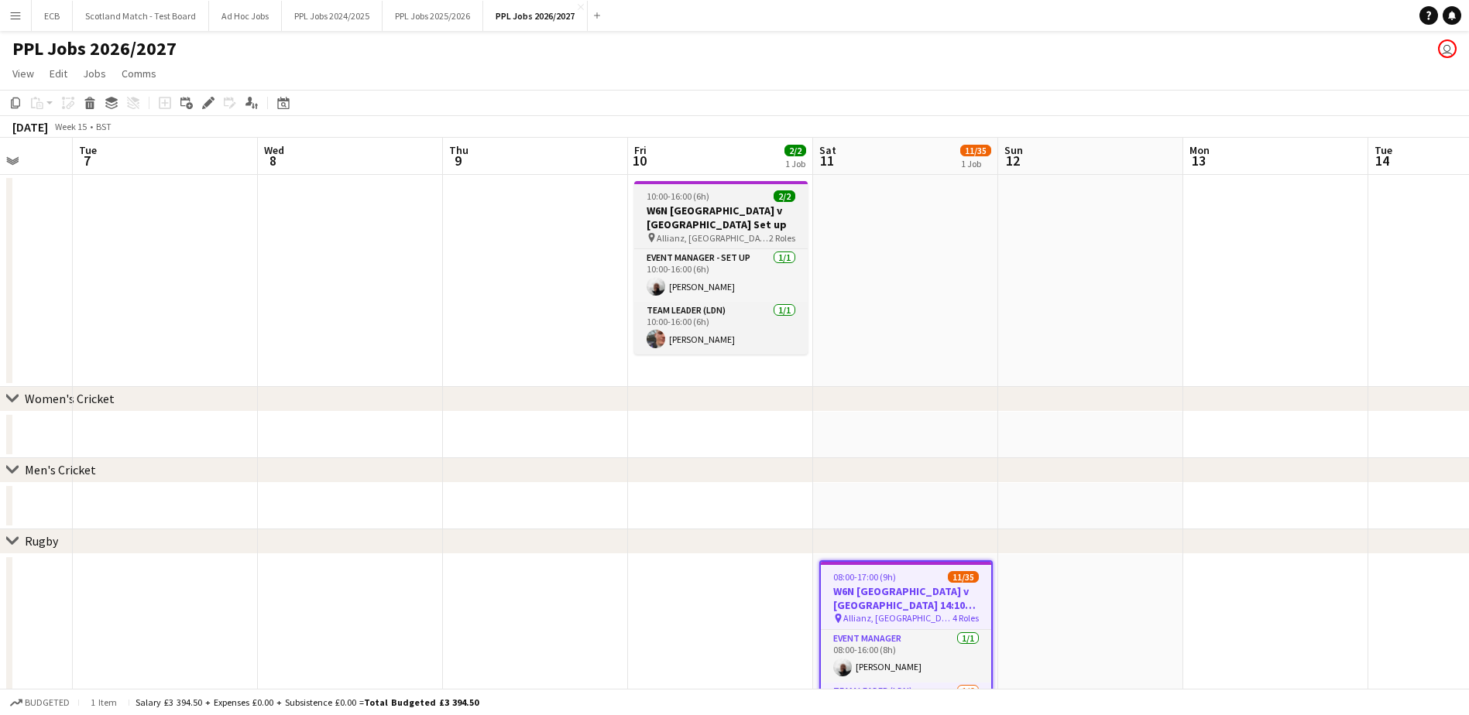
click at [700, 193] on span "10:00-16:00 (6h)" at bounding box center [678, 196] width 63 height 12
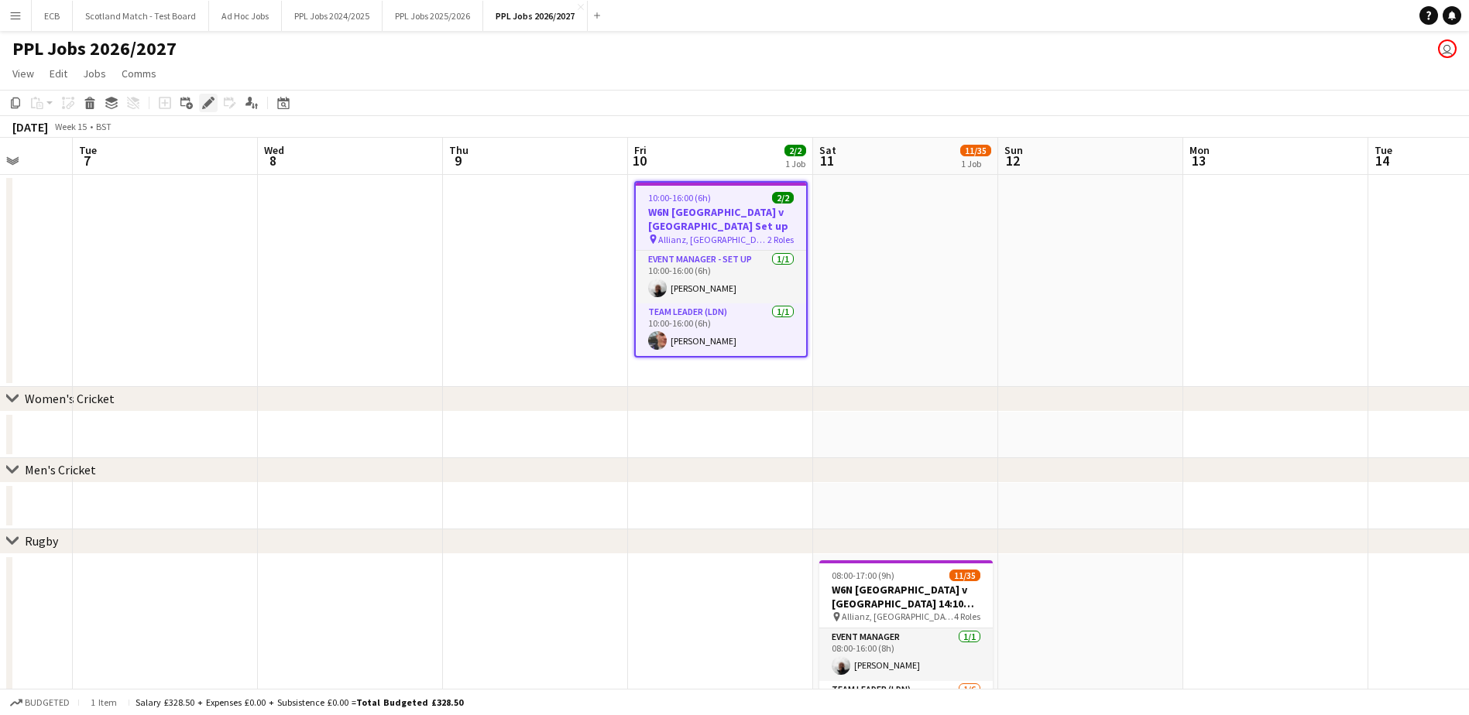
click at [205, 100] on icon "Edit" at bounding box center [208, 103] width 12 height 12
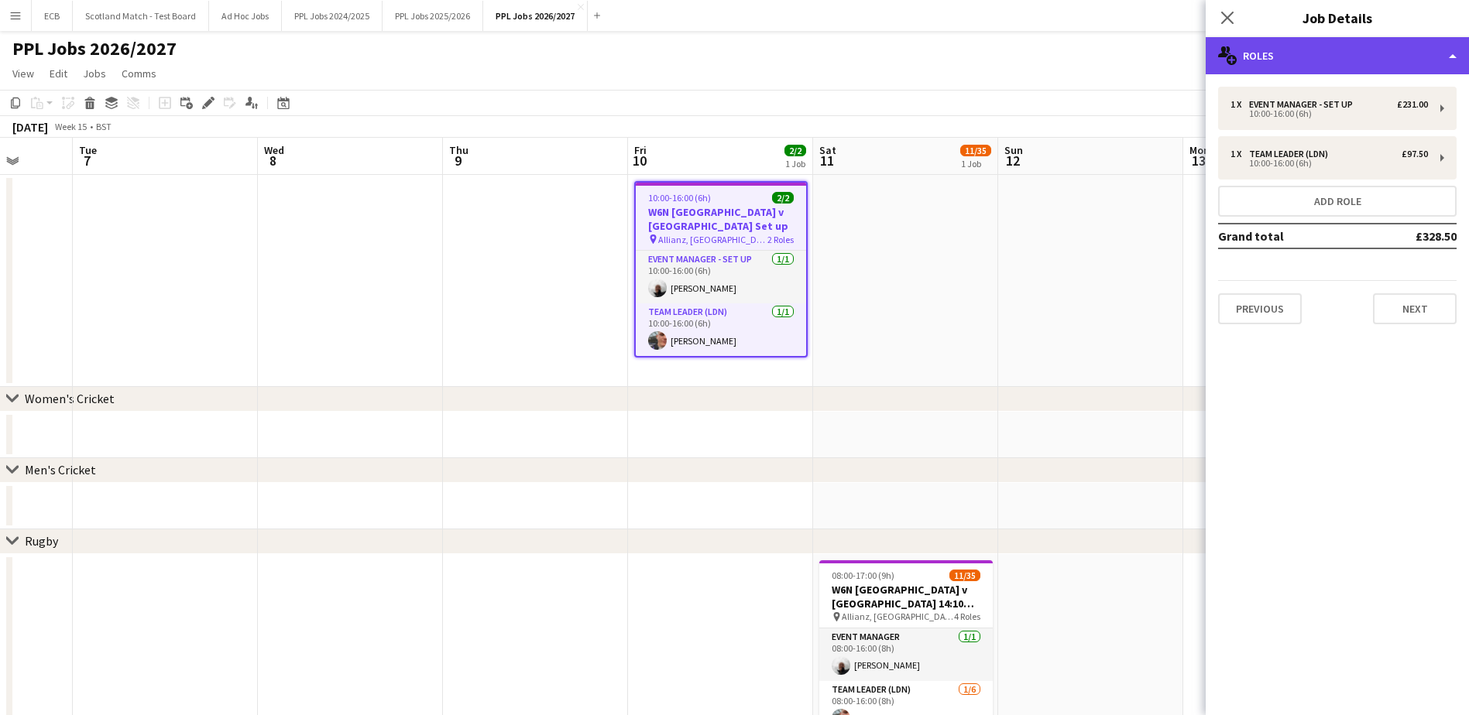
click at [1181, 59] on div "multiple-users-add Roles" at bounding box center [1337, 55] width 263 height 37
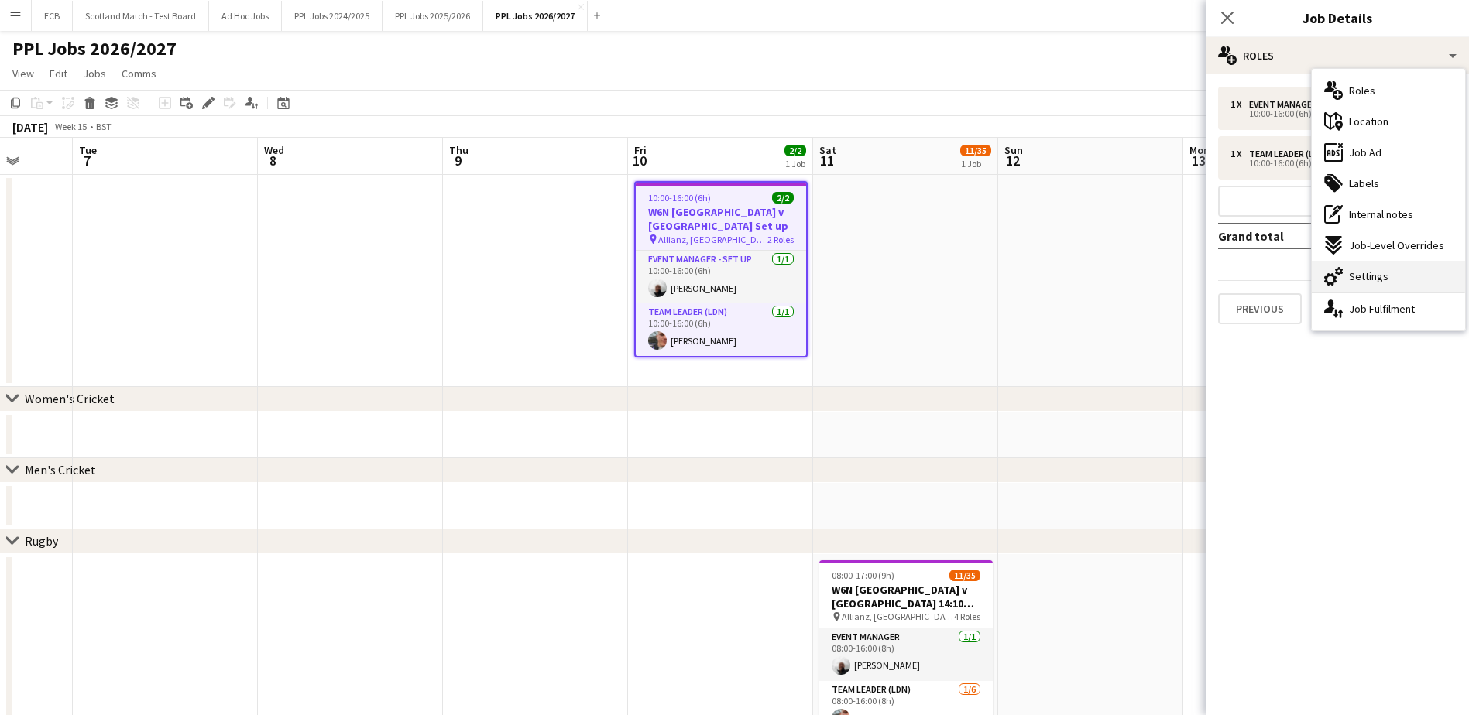
click at [1181, 279] on span "Settings" at bounding box center [1368, 276] width 39 height 14
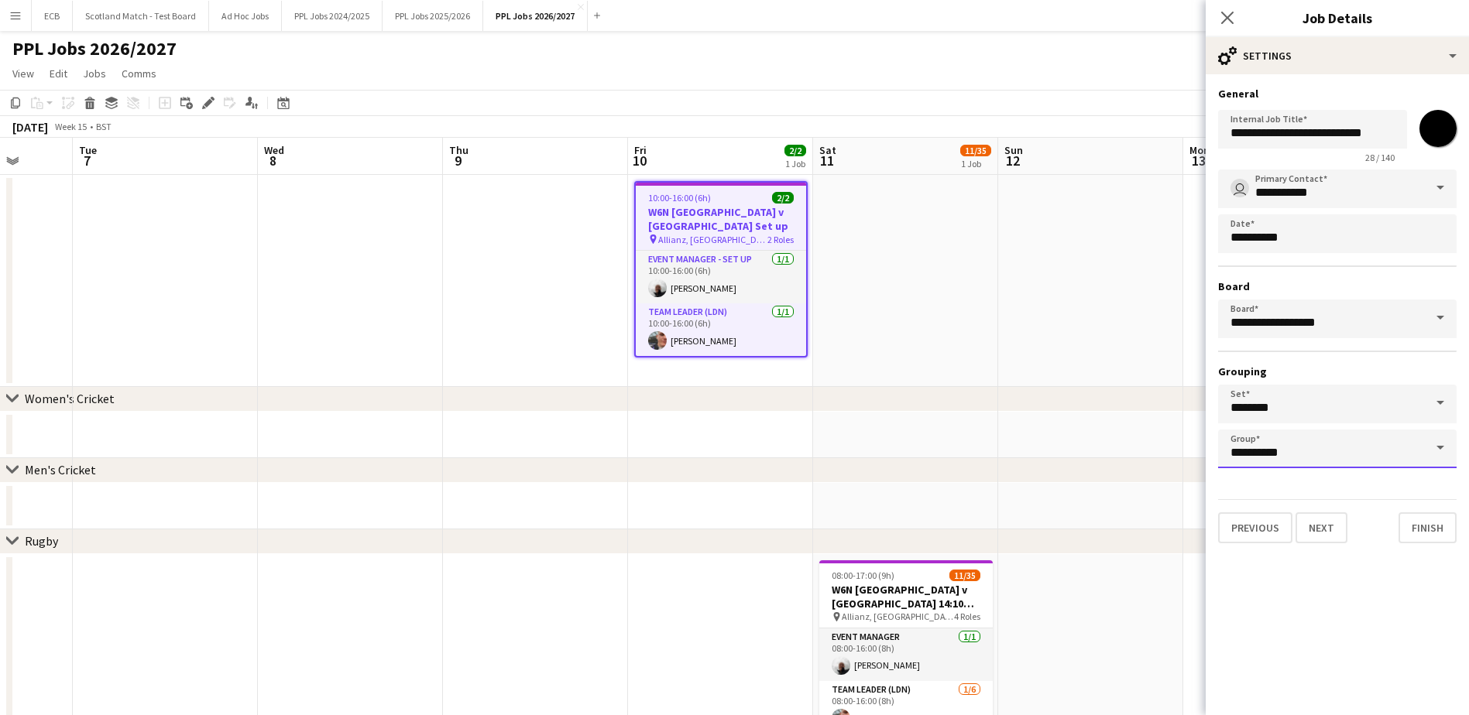
click at [1181, 459] on input "**********" at bounding box center [1337, 449] width 238 height 39
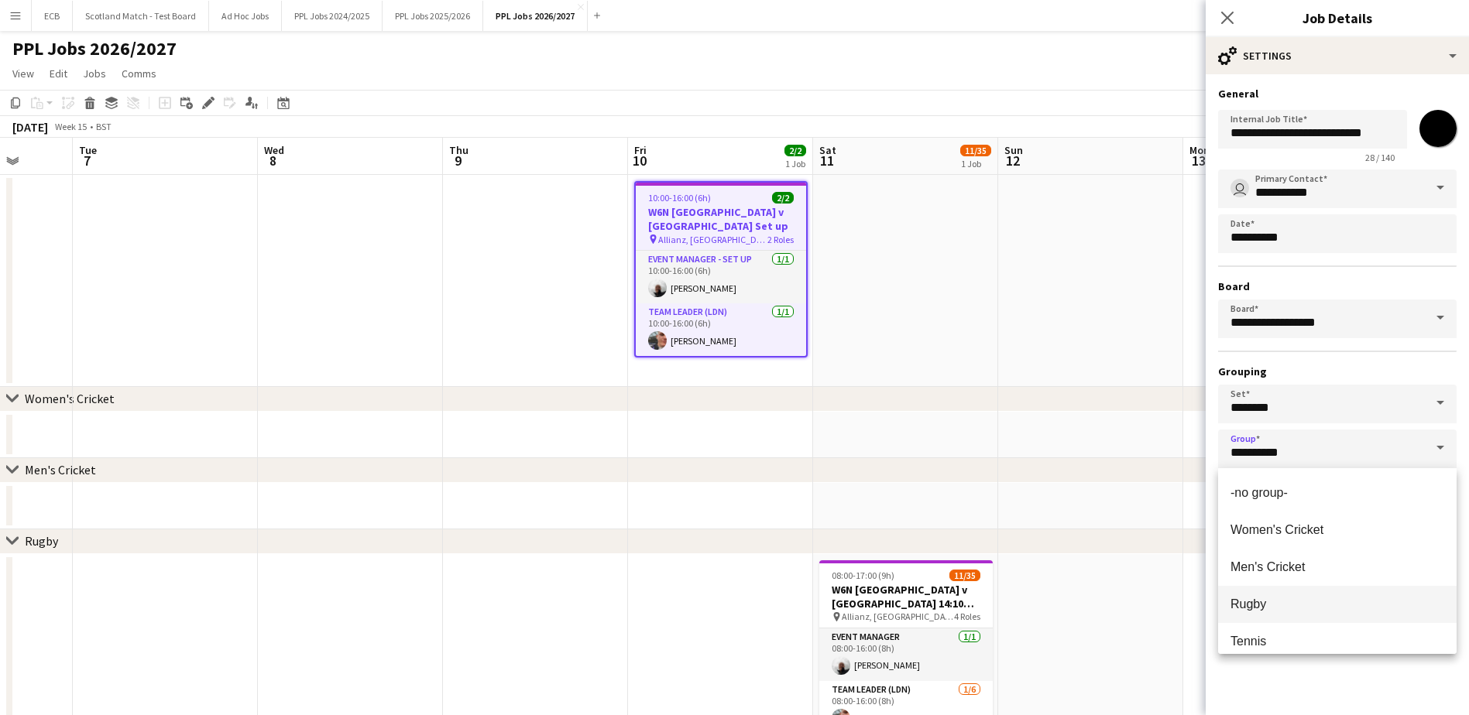
click at [1181, 605] on span "Rugby" at bounding box center [1337, 604] width 214 height 15
type input "*****"
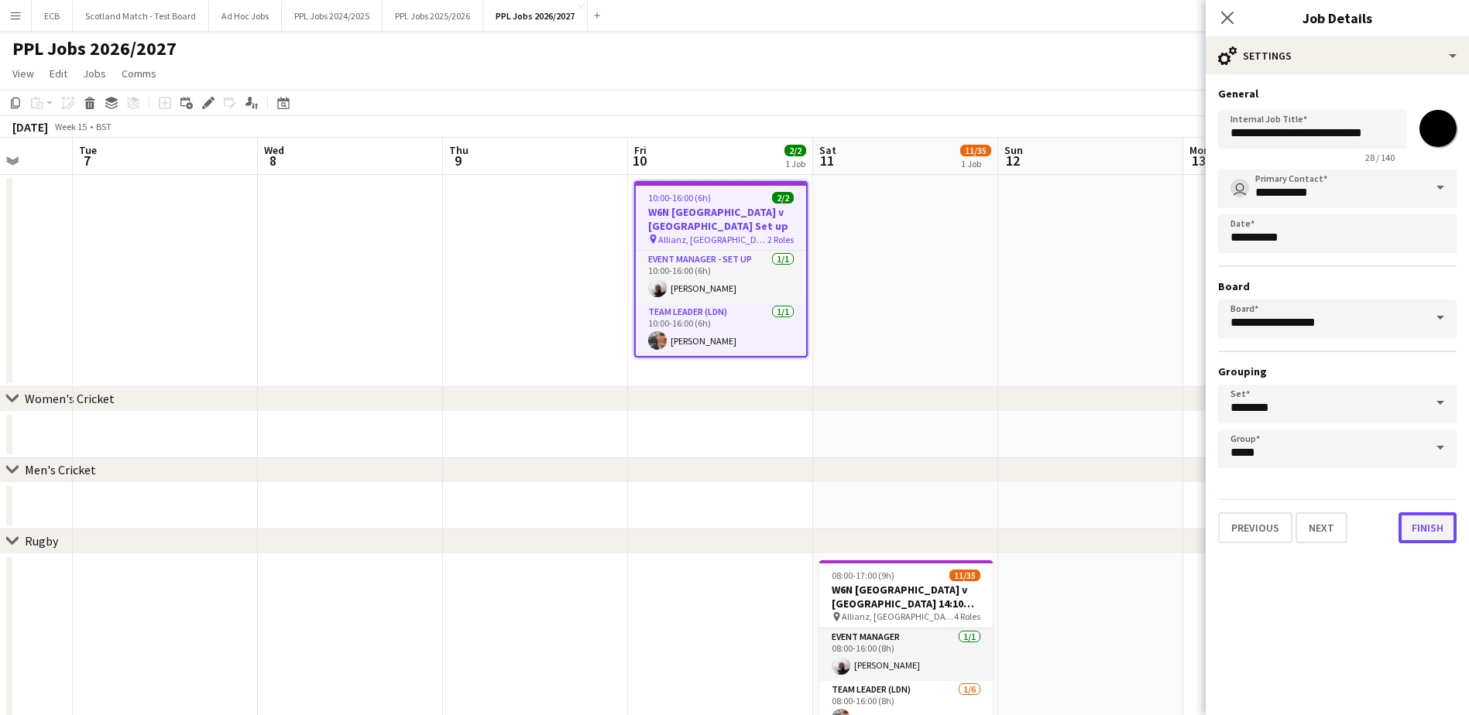
click at [1181, 527] on button "Finish" at bounding box center [1427, 528] width 58 height 31
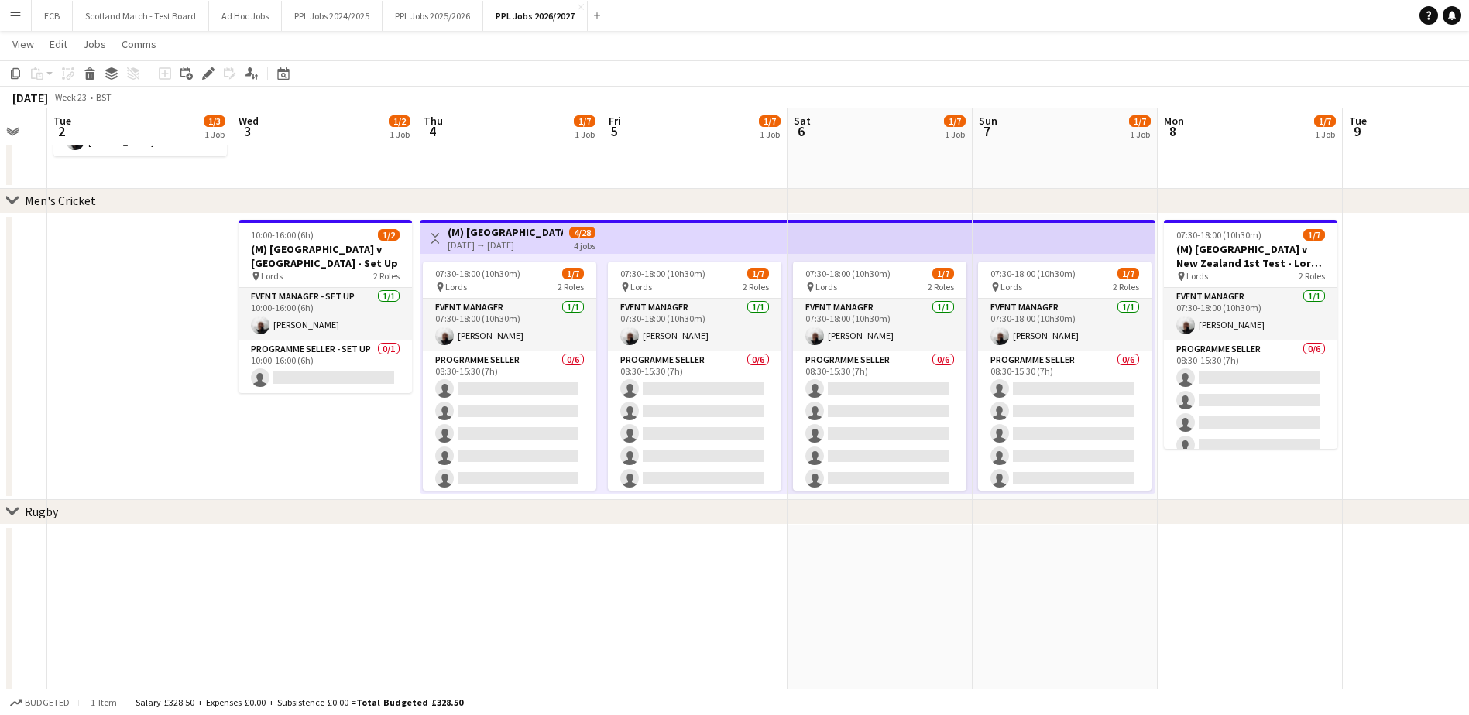
scroll to position [290, 0]
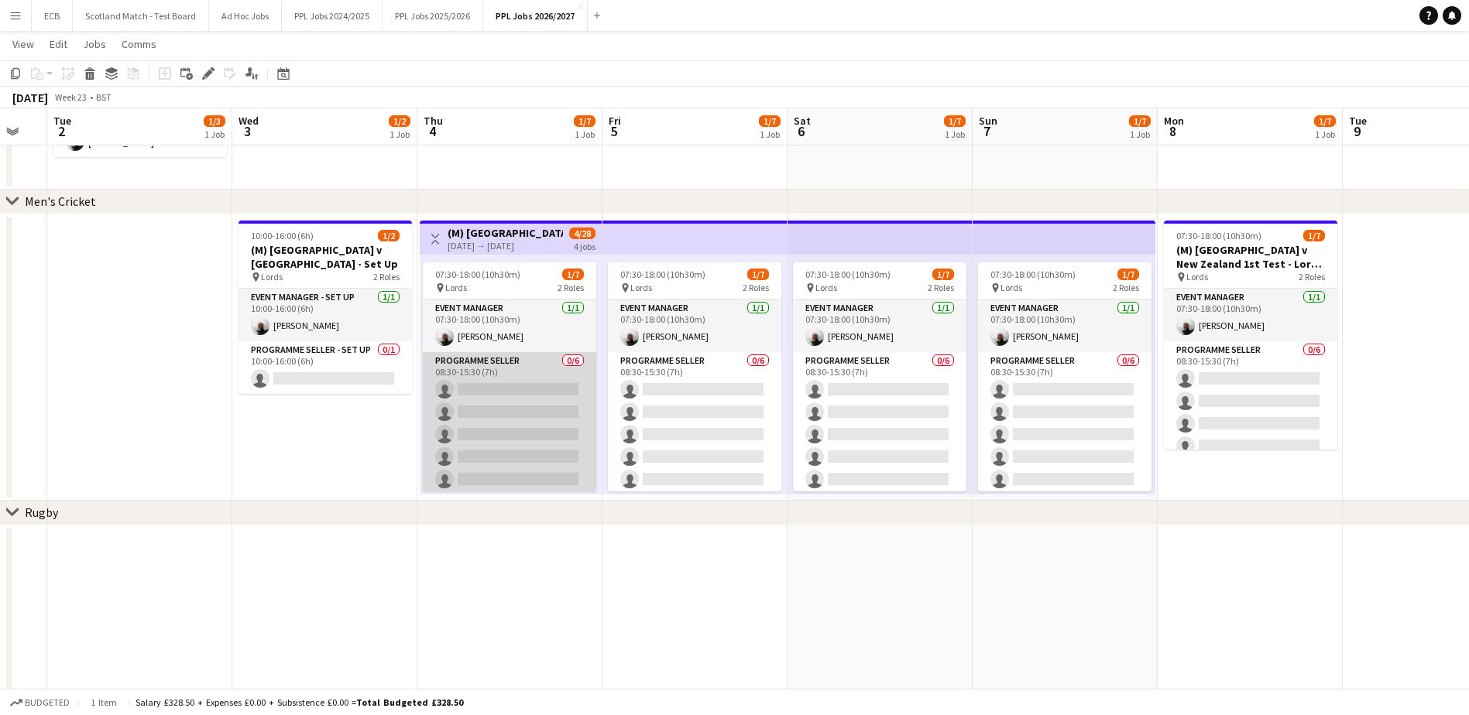
click at [484, 393] on app-card-role "Programme Seller 0/6 08:30-15:30 (7h) single-neutral-actions single-neutral-act…" at bounding box center [509, 434] width 173 height 165
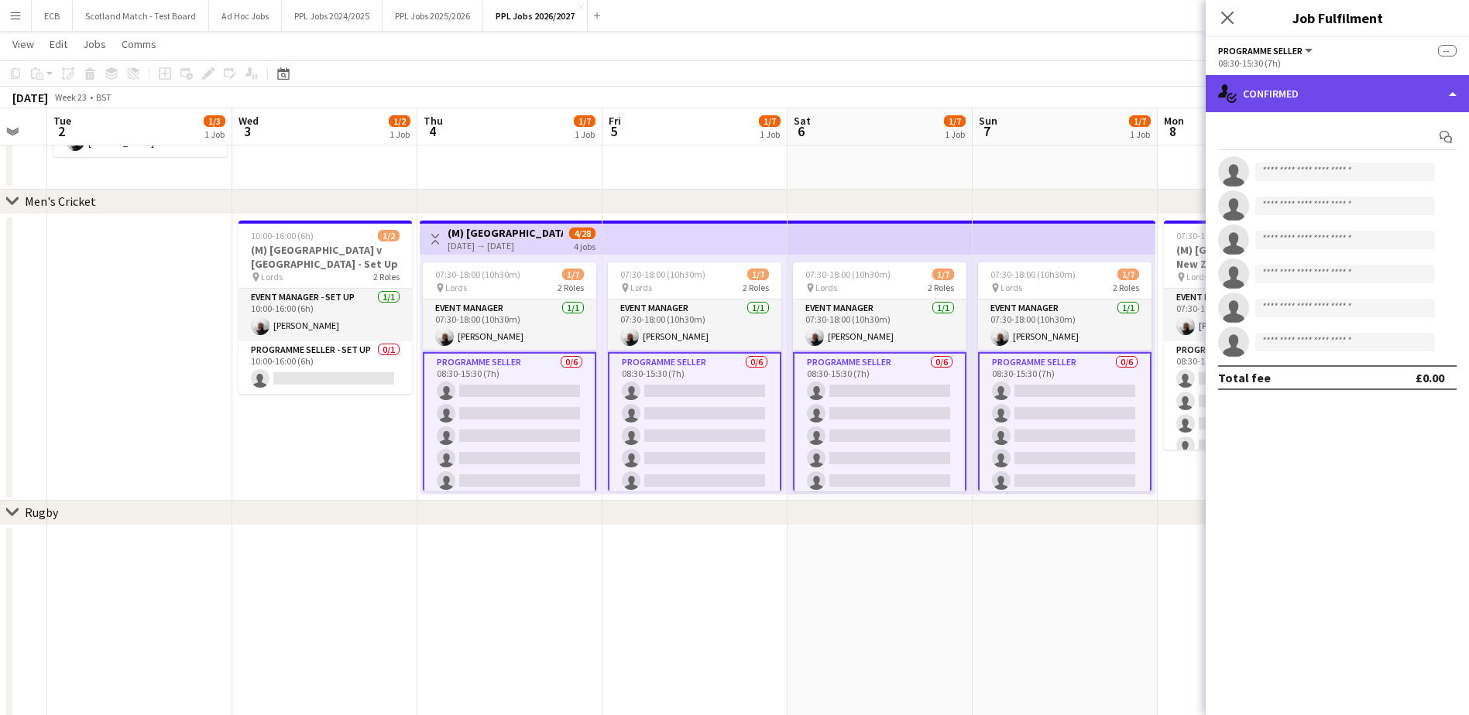
click at [1181, 103] on div "single-neutral-actions-check-2 Confirmed" at bounding box center [1337, 93] width 263 height 37
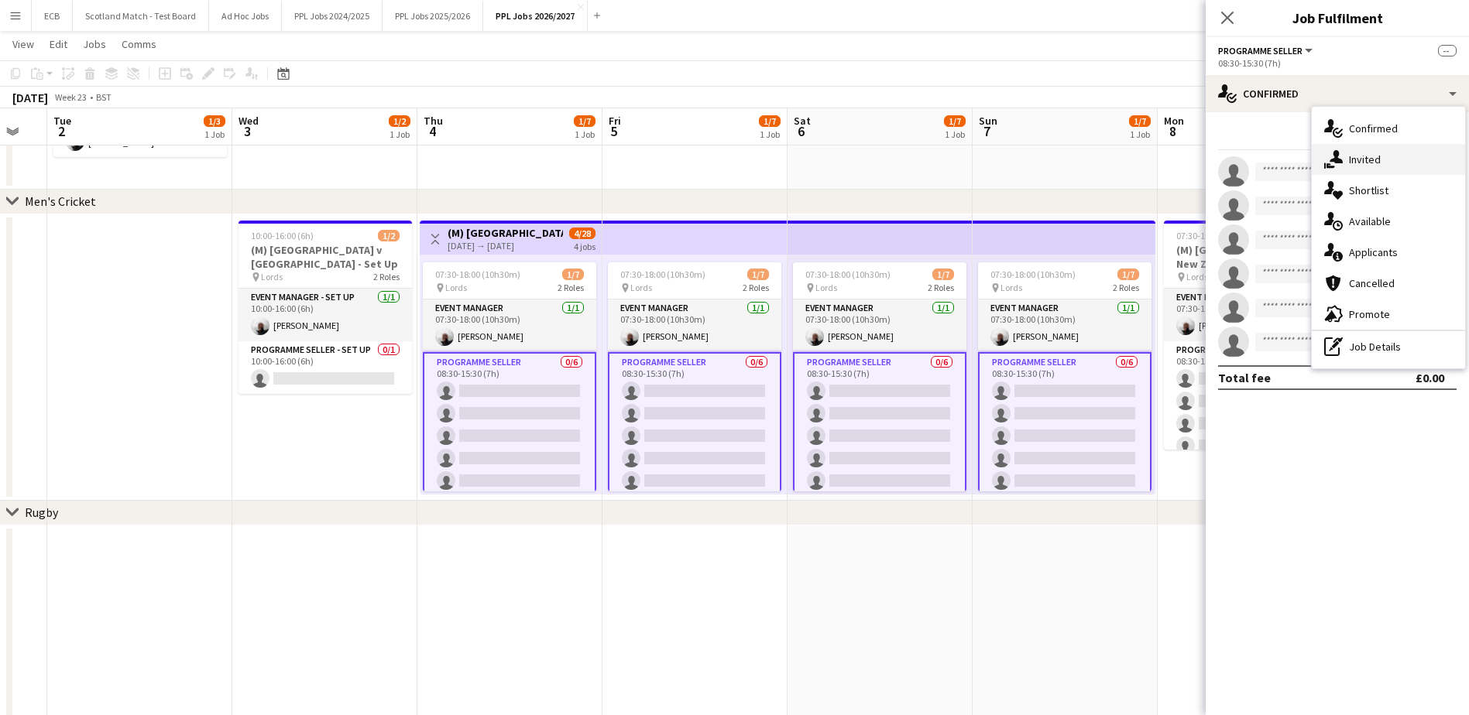
click at [1181, 160] on span "Invited" at bounding box center [1365, 160] width 32 height 14
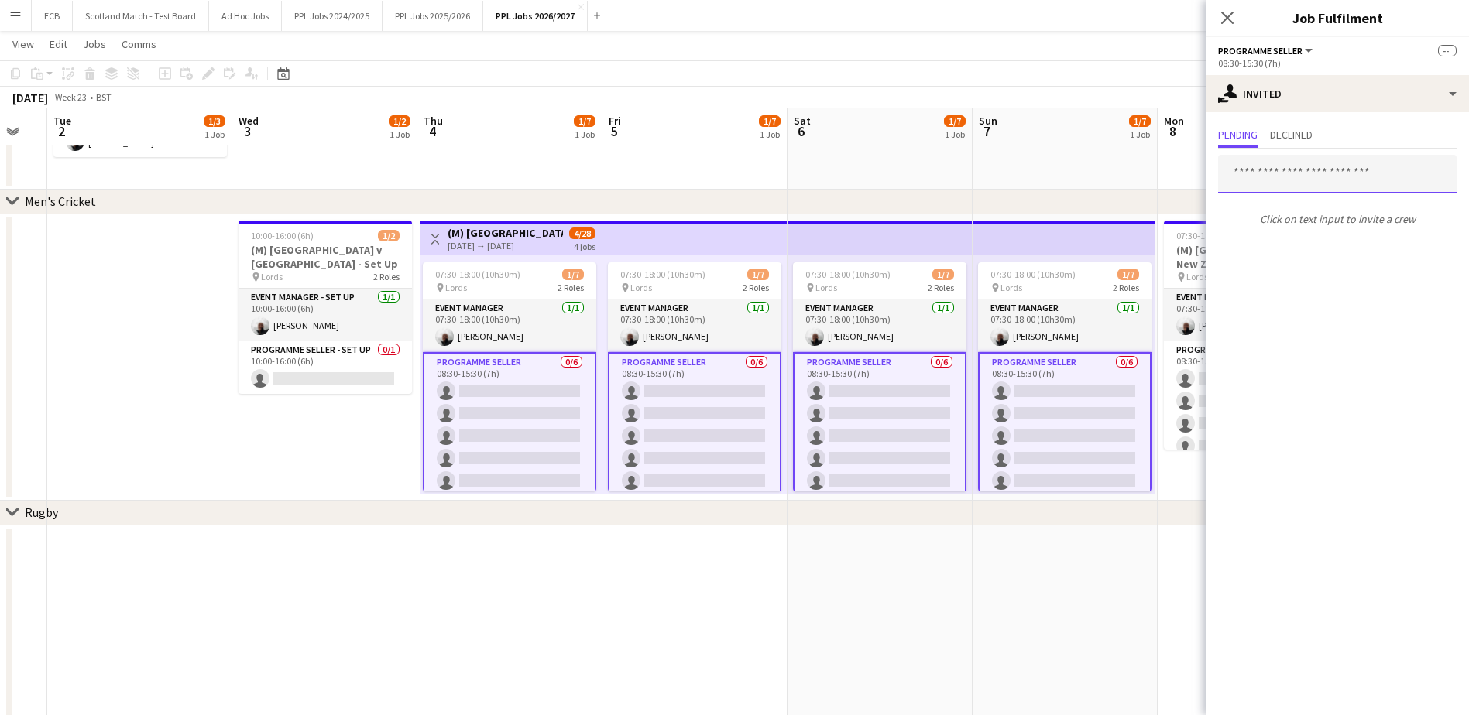
click at [1181, 170] on input "text" at bounding box center [1337, 174] width 238 height 39
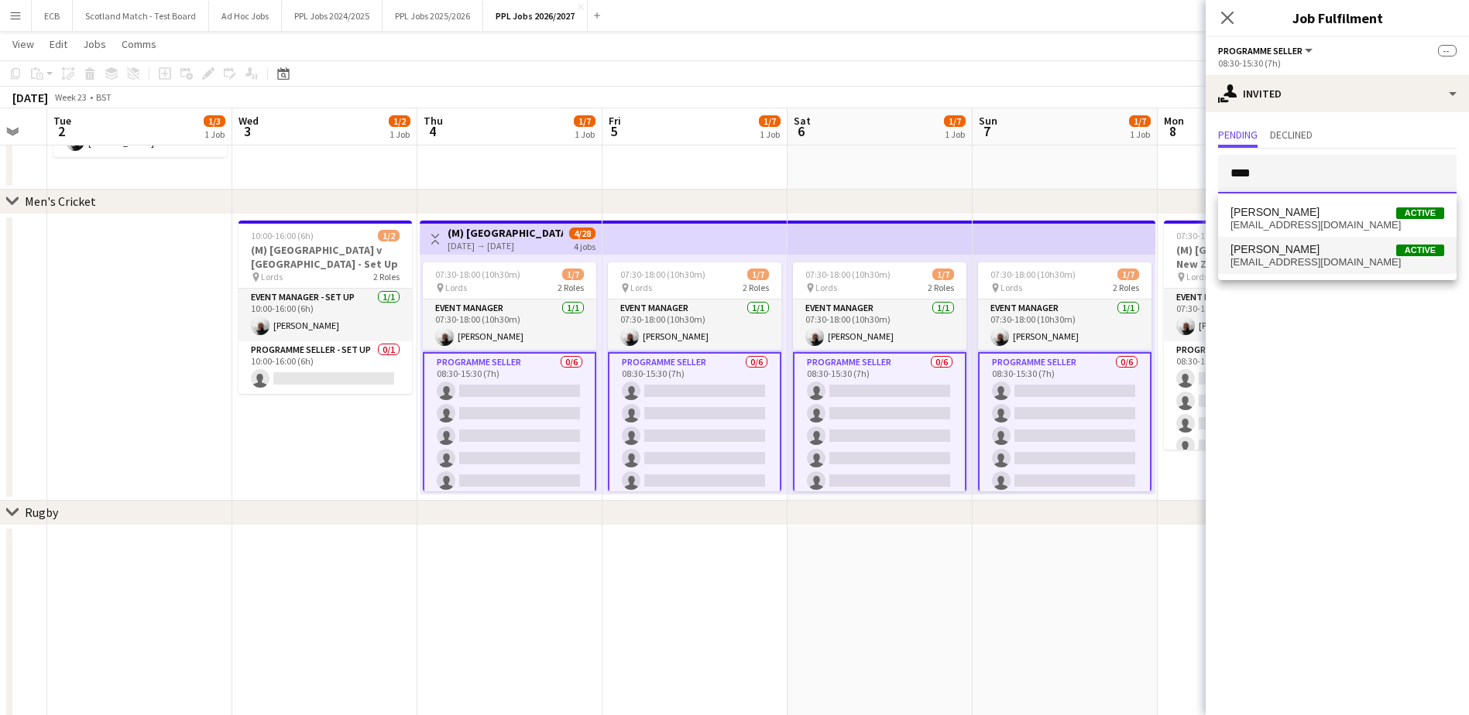
type input "****"
click at [1181, 252] on span "[PERSON_NAME] Active" at bounding box center [1337, 249] width 214 height 13
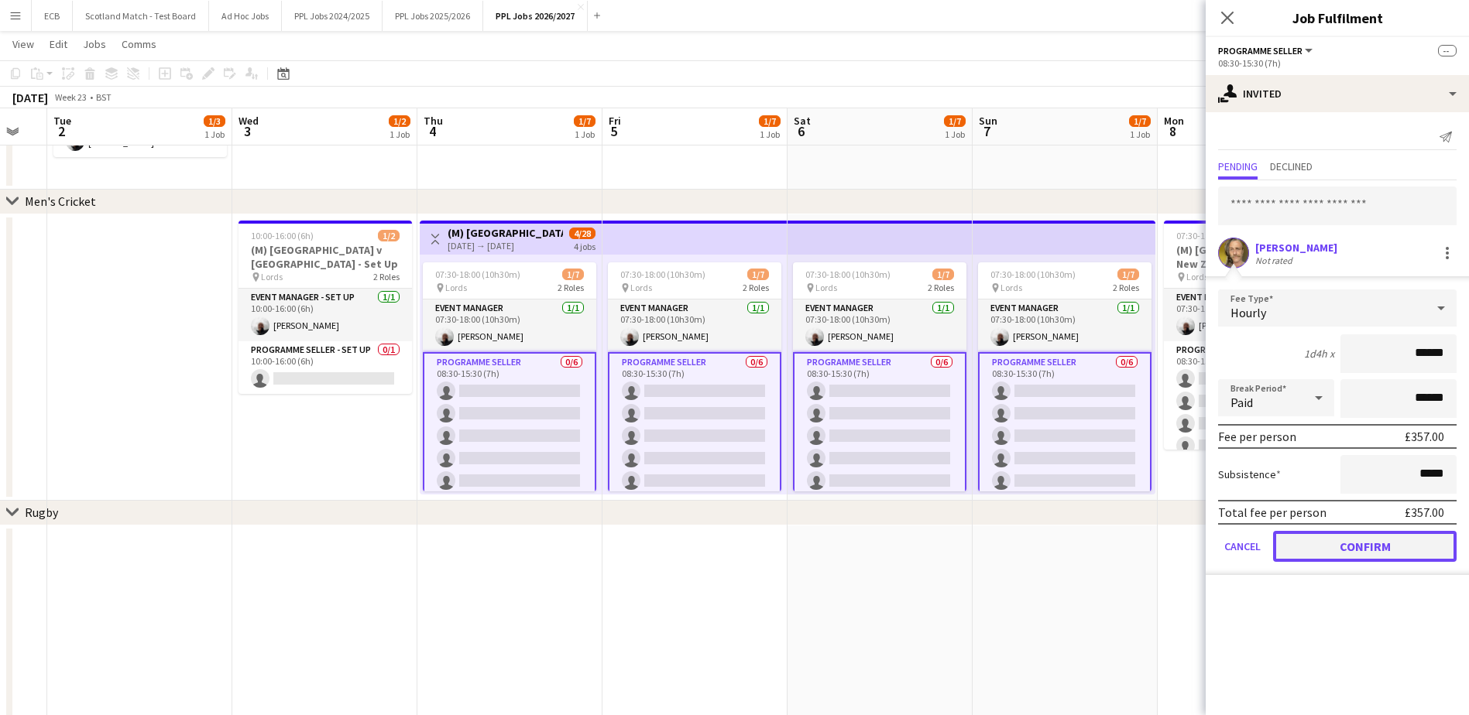
click at [1181, 540] on button "Confirm" at bounding box center [1365, 546] width 184 height 31
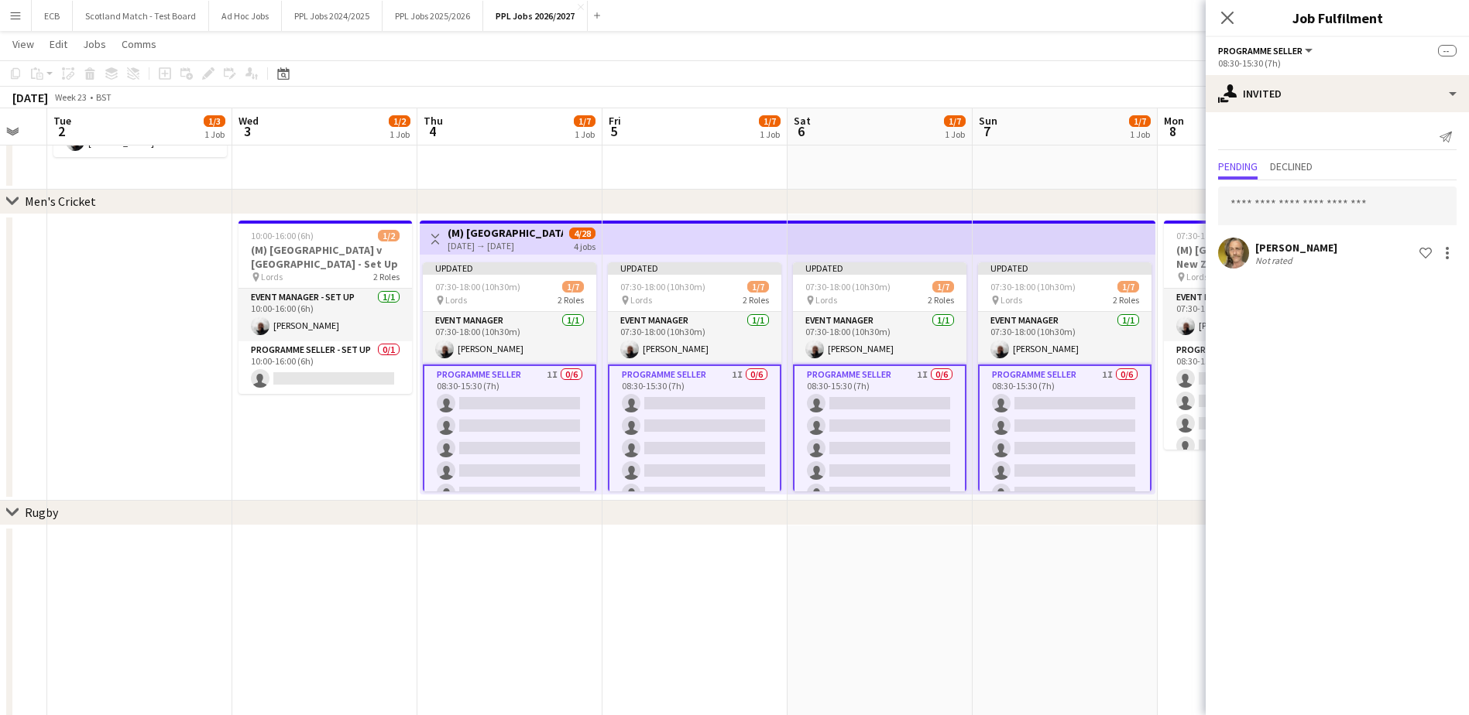
click at [1048, 615] on app-date-cell at bounding box center [1065, 659] width 185 height 266
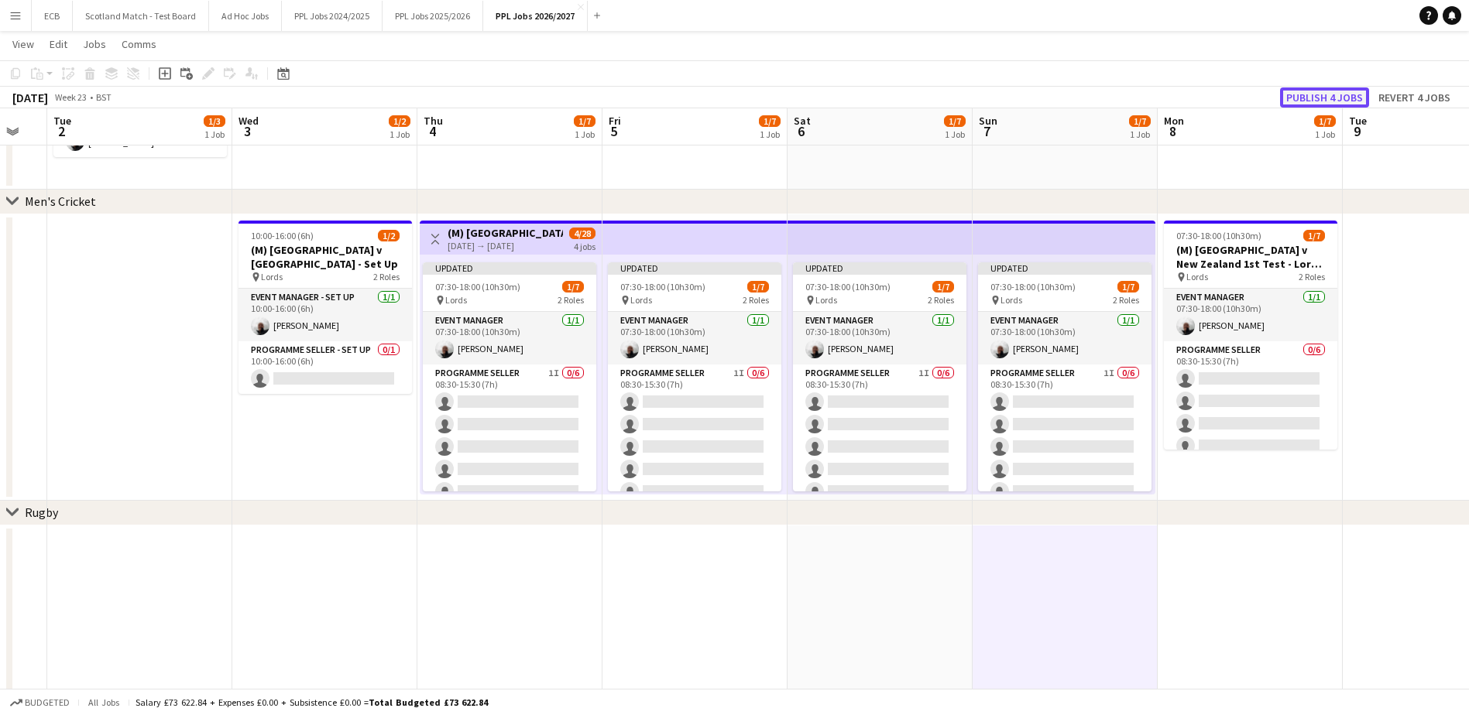
click at [1181, 92] on button "Publish 4 jobs" at bounding box center [1324, 97] width 89 height 20
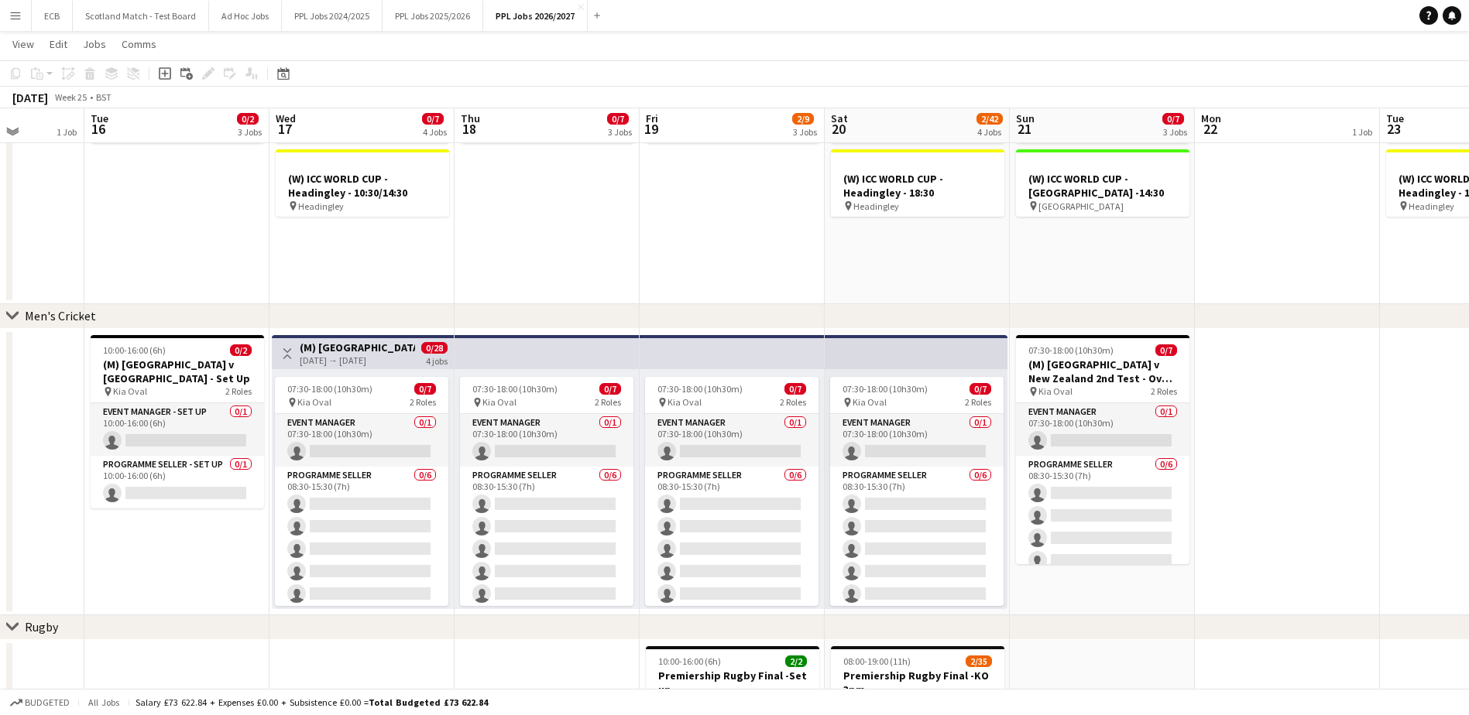
scroll to position [172, 0]
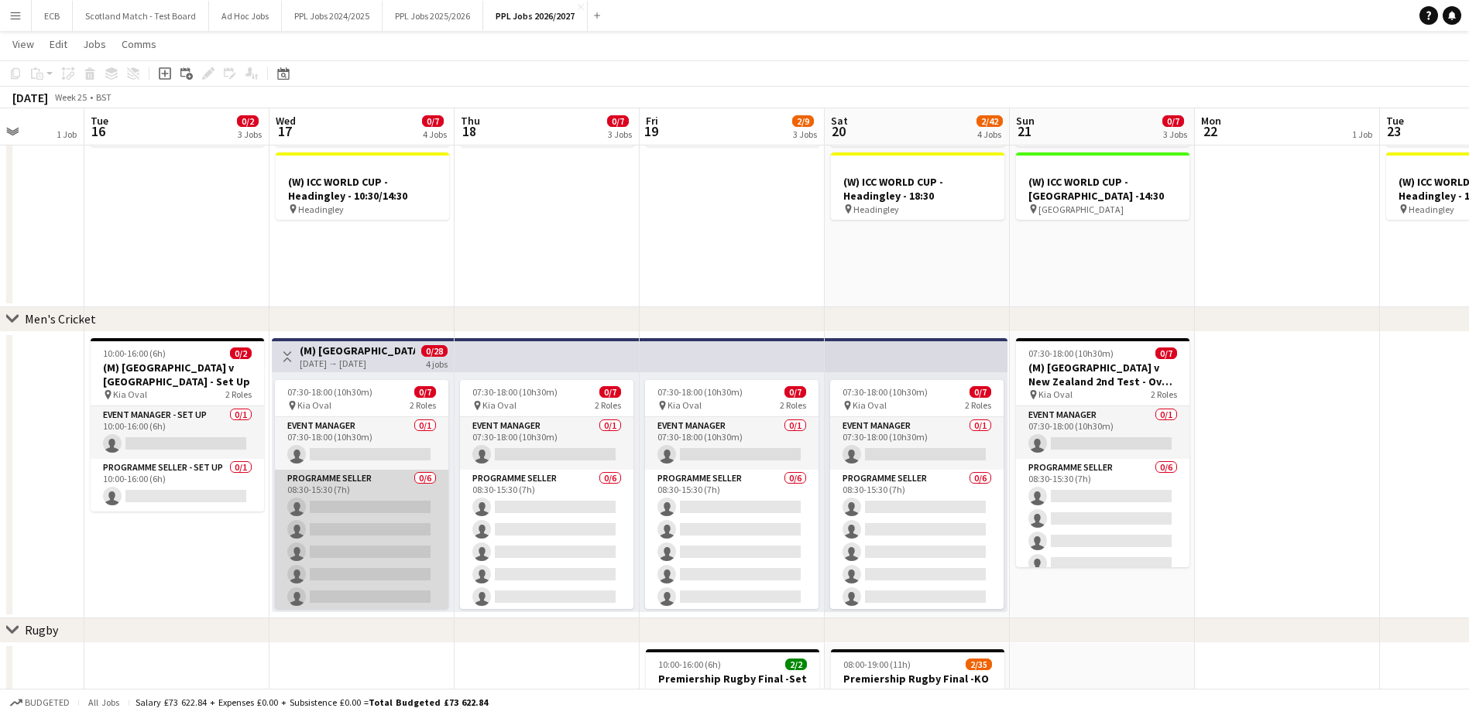
click at [329, 496] on app-card-role "Programme Seller 0/6 08:30-15:30 (7h) single-neutral-actions single-neutral-act…" at bounding box center [361, 552] width 173 height 165
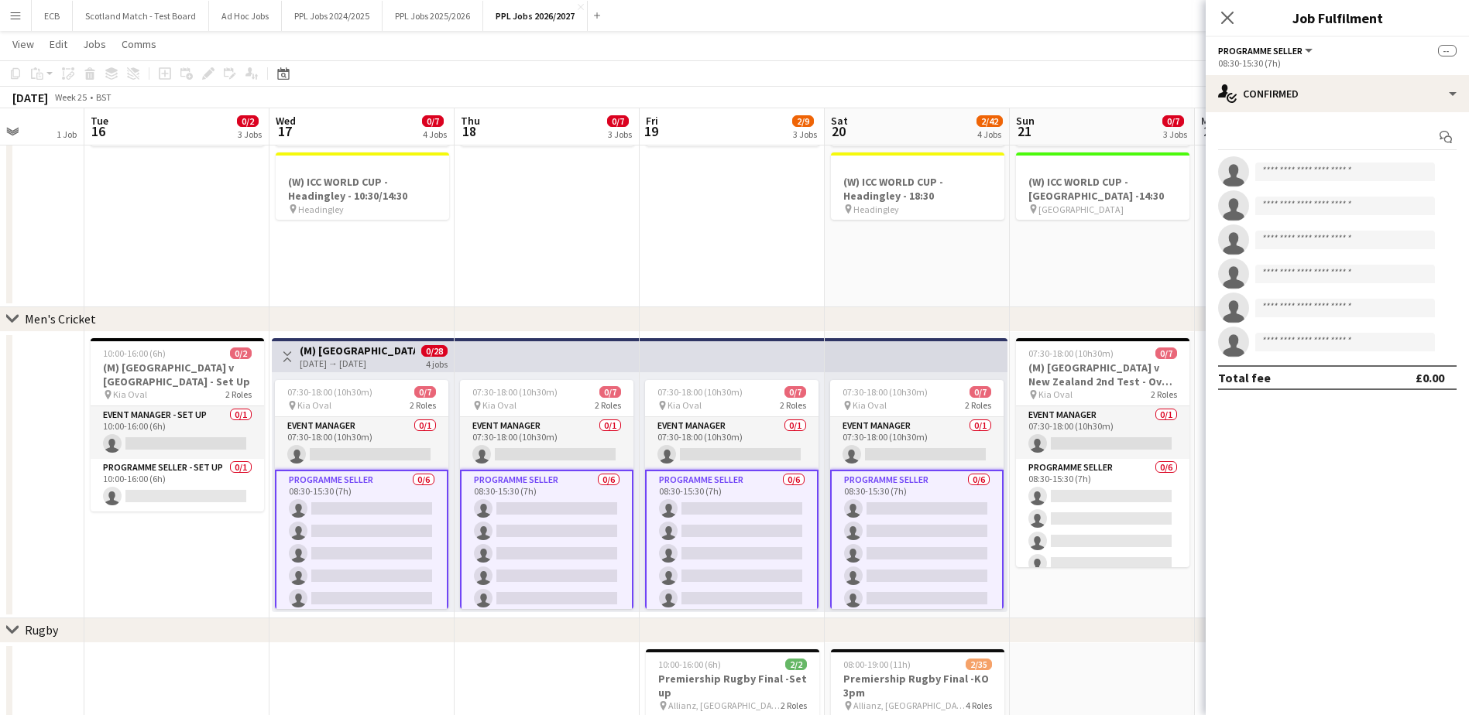
click at [1181, 112] on div "Start chat single-neutral-actions single-neutral-actions single-neutral-actions…" at bounding box center [1337, 257] width 263 height 290
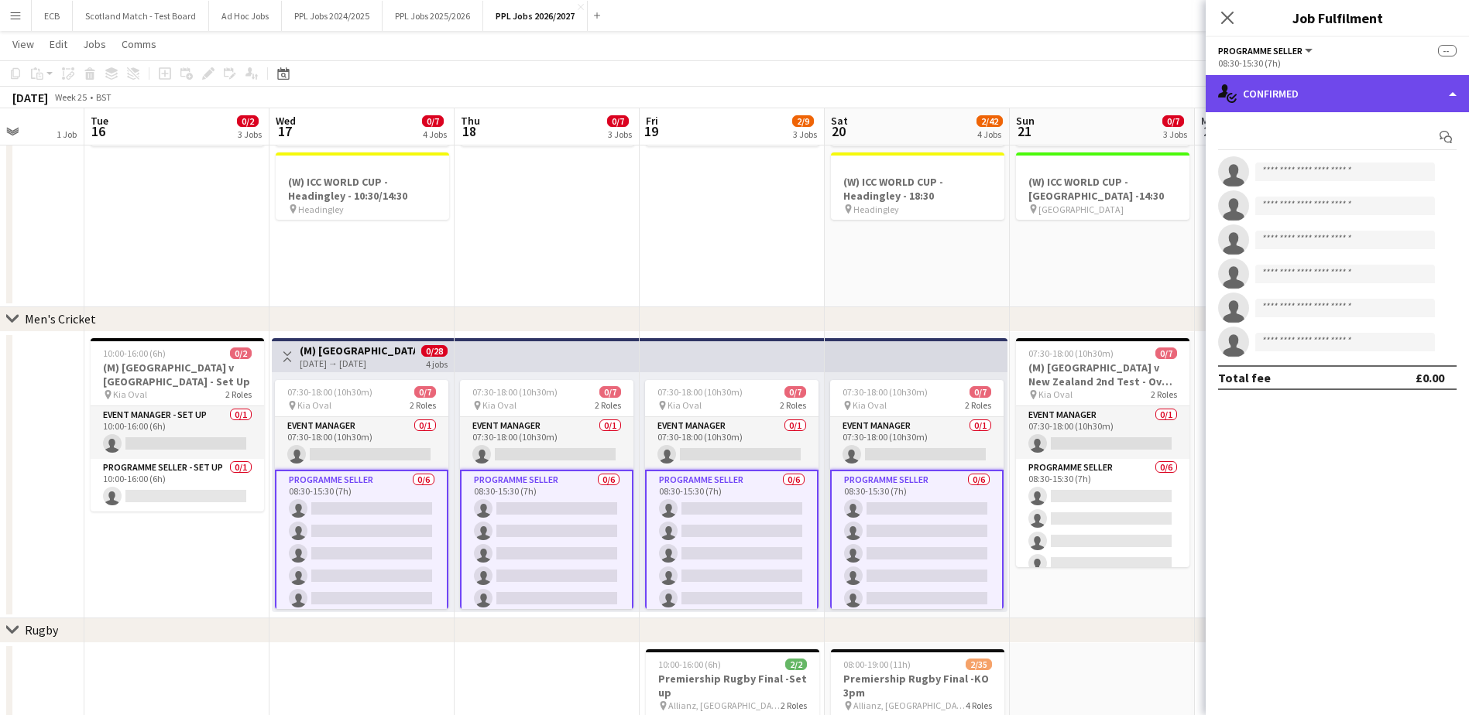
click at [1181, 94] on div "single-neutral-actions-check-2 Confirmed" at bounding box center [1337, 93] width 263 height 37
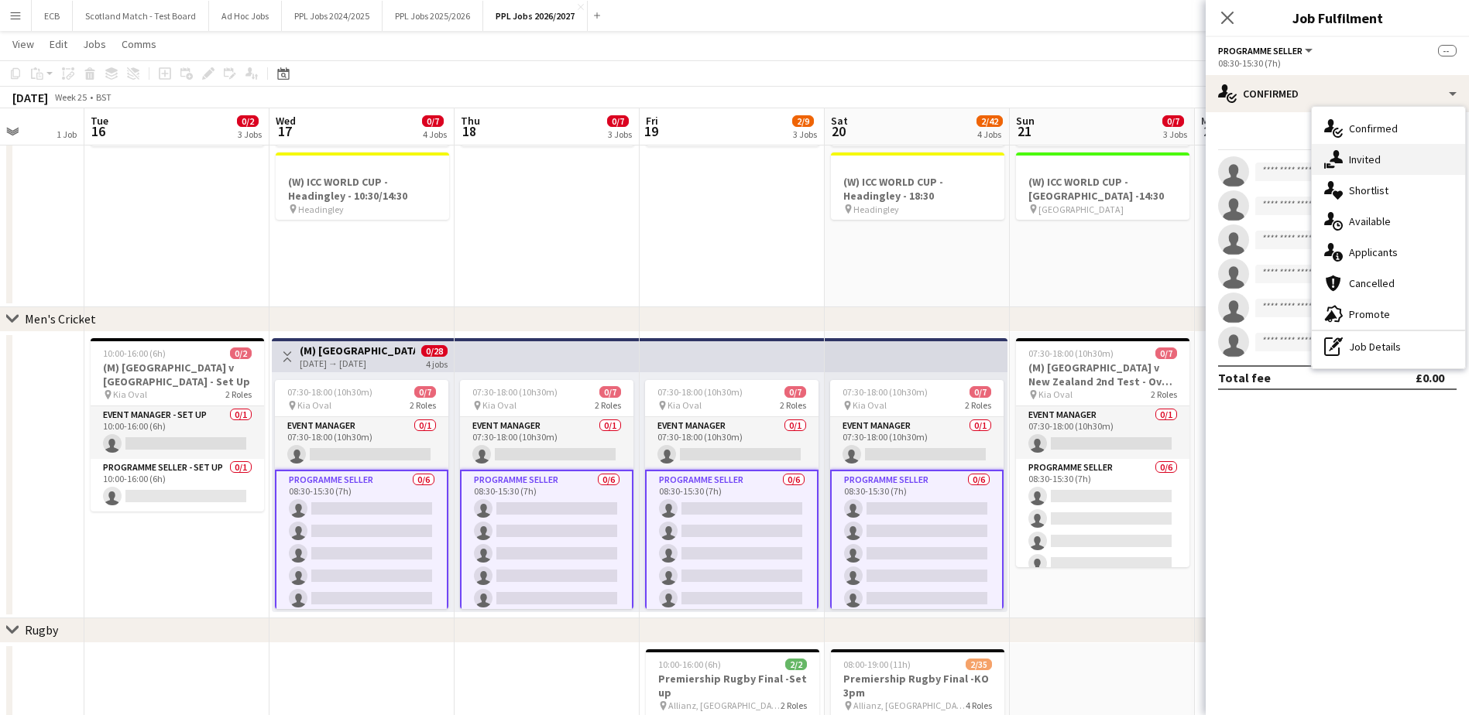
click at [1181, 167] on div "single-neutral-actions-share-1 Invited" at bounding box center [1388, 159] width 153 height 31
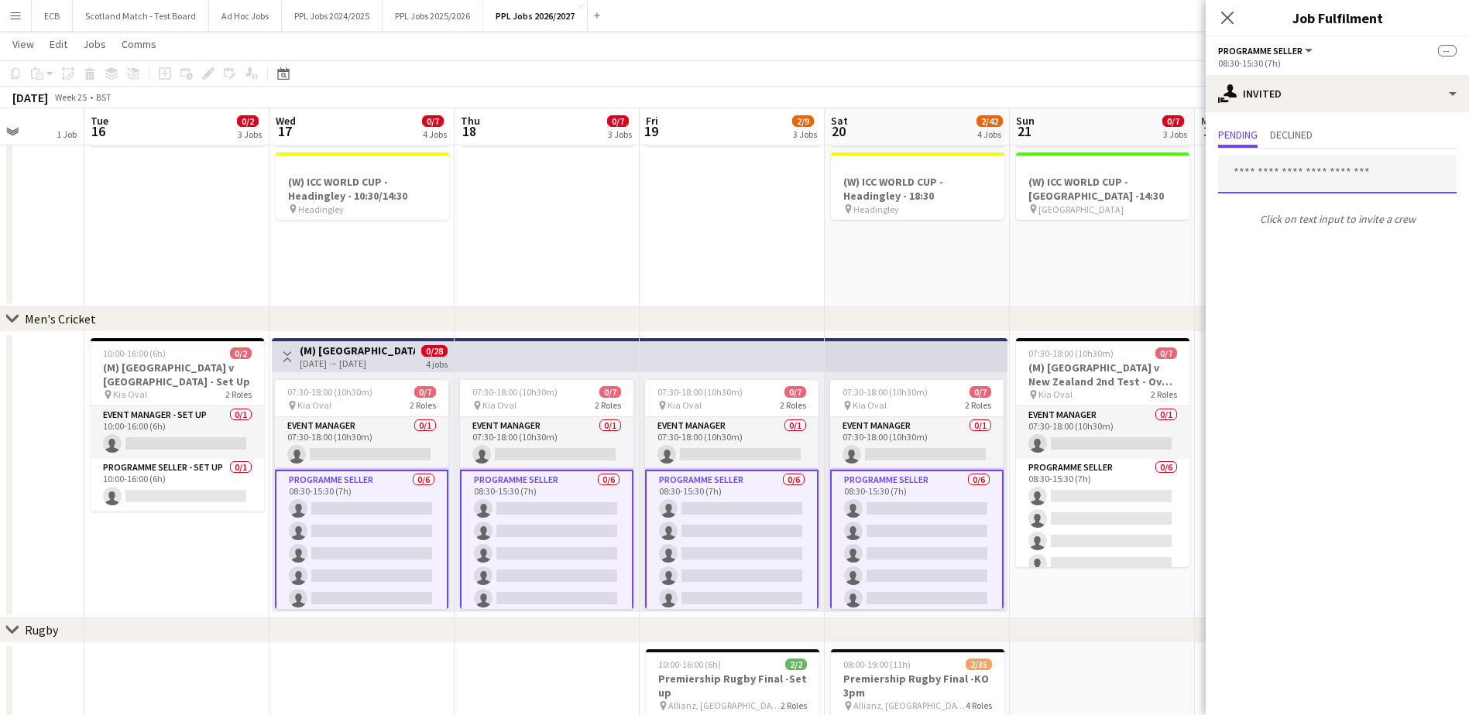
click at [1181, 184] on input "text" at bounding box center [1337, 174] width 238 height 39
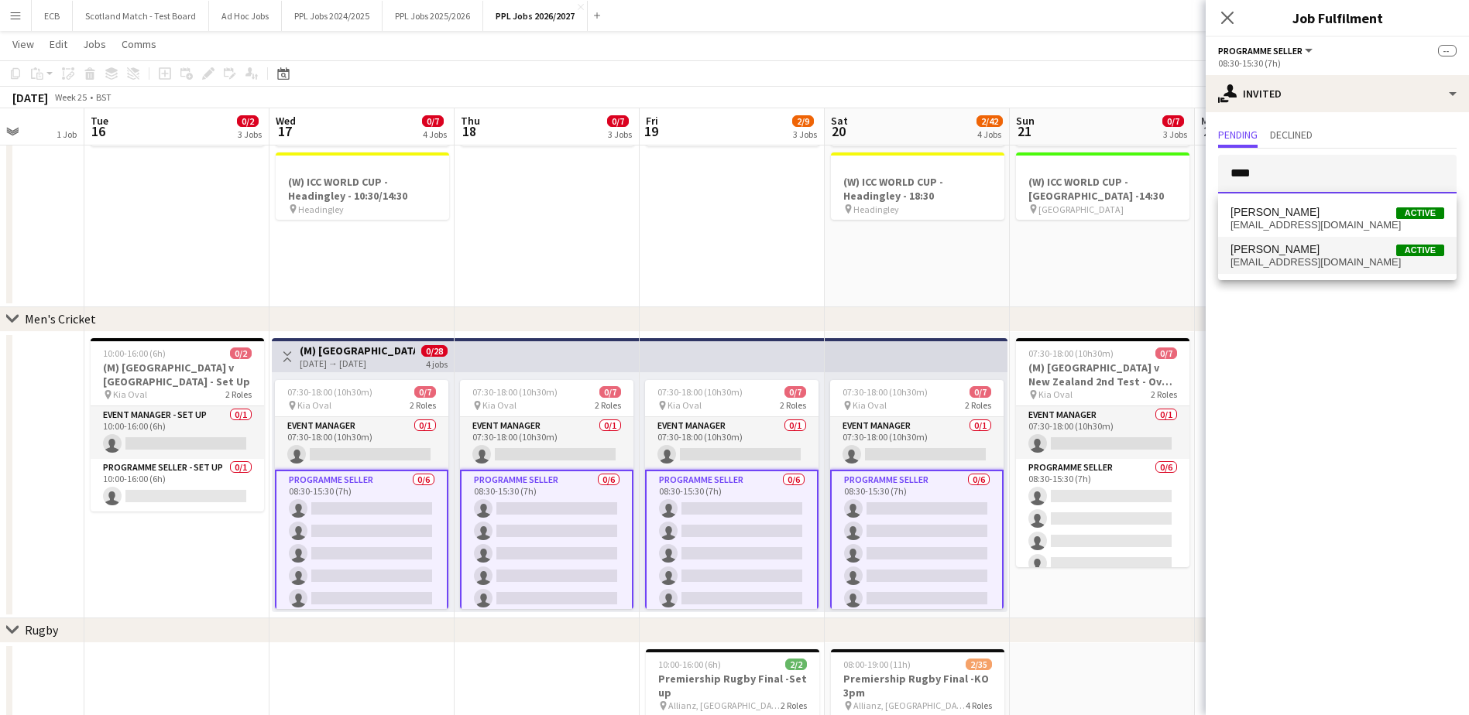
type input "****"
click at [1181, 250] on span "[PERSON_NAME] Active" at bounding box center [1337, 249] width 214 height 13
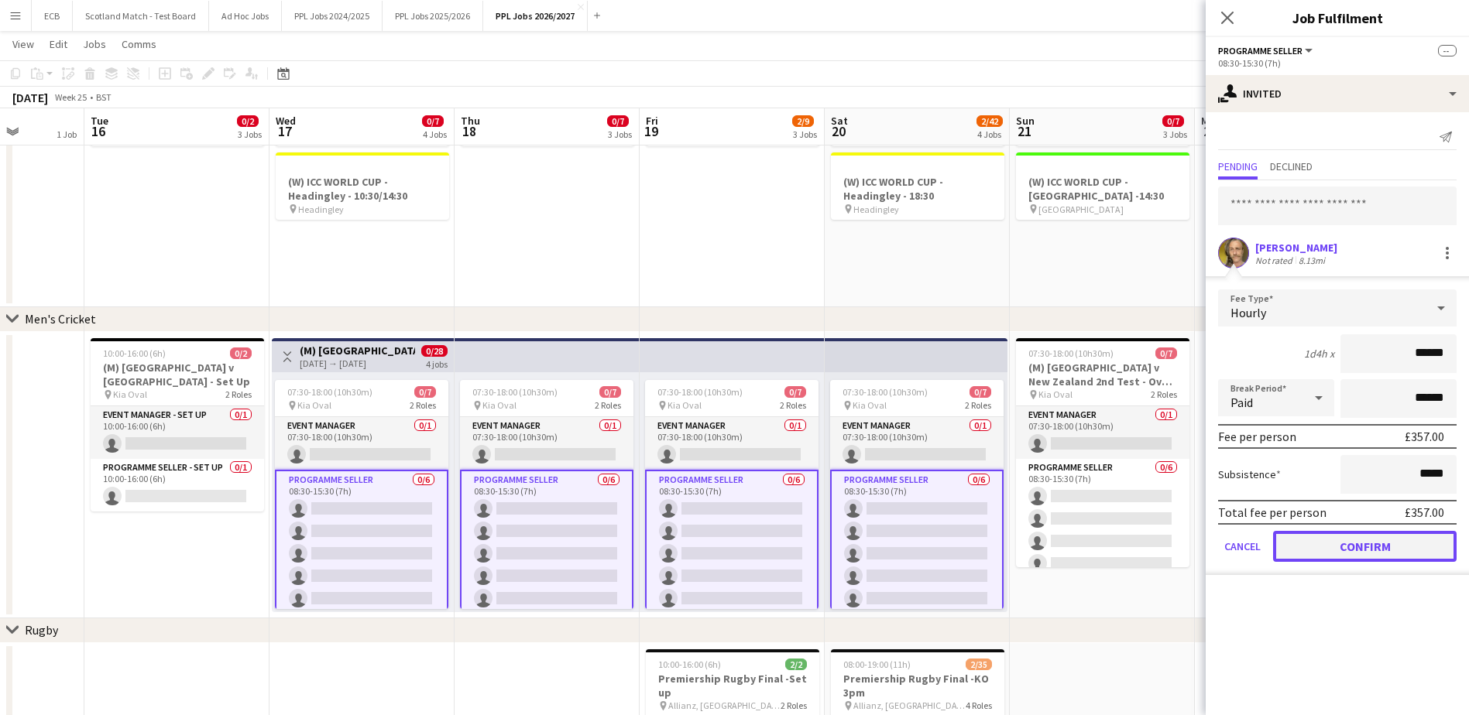
click at [1181, 540] on button "Confirm" at bounding box center [1365, 546] width 184 height 31
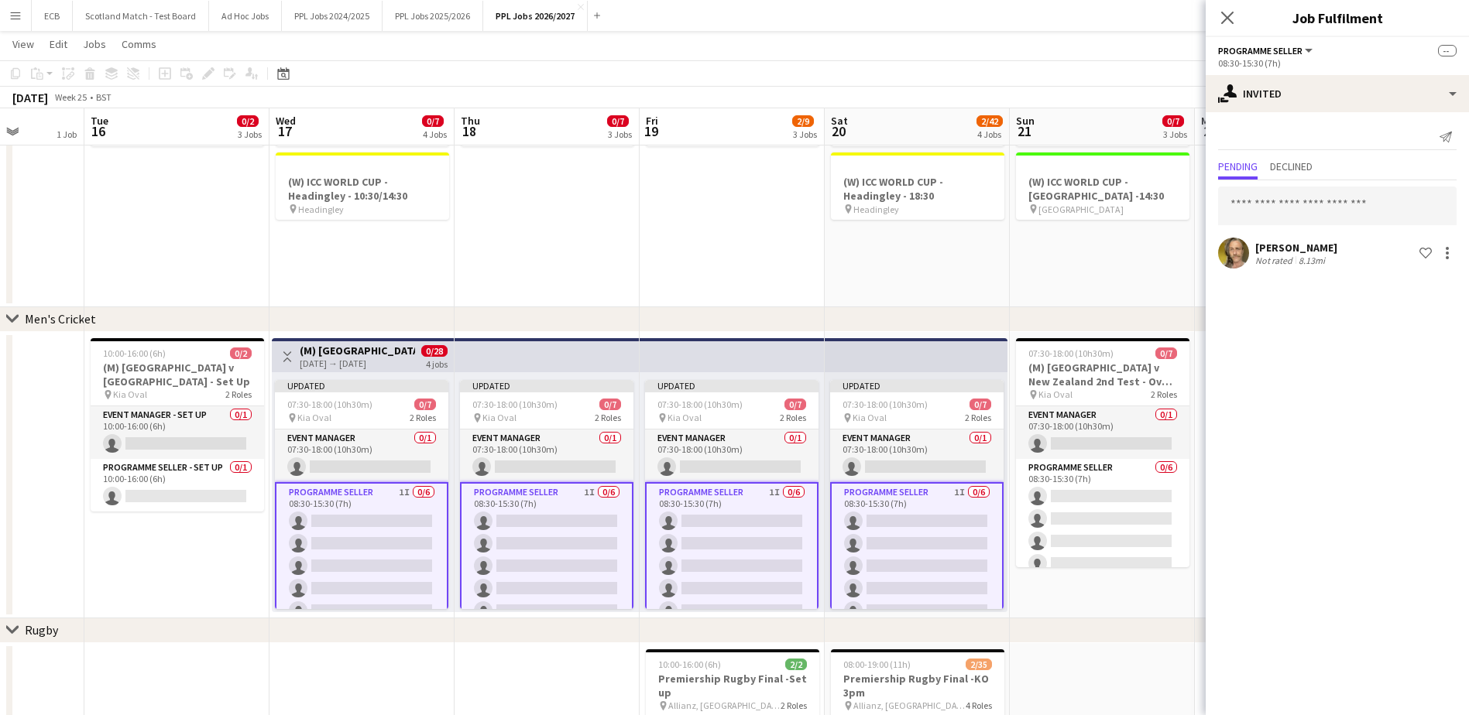
click at [1101, 273] on app-date-cell "(W) ICC WORLD CUP - [GEOGRAPHIC_DATA] -10:300 pin [GEOGRAPHIC_DATA] (W) ICC WOR…" at bounding box center [1102, 190] width 185 height 235
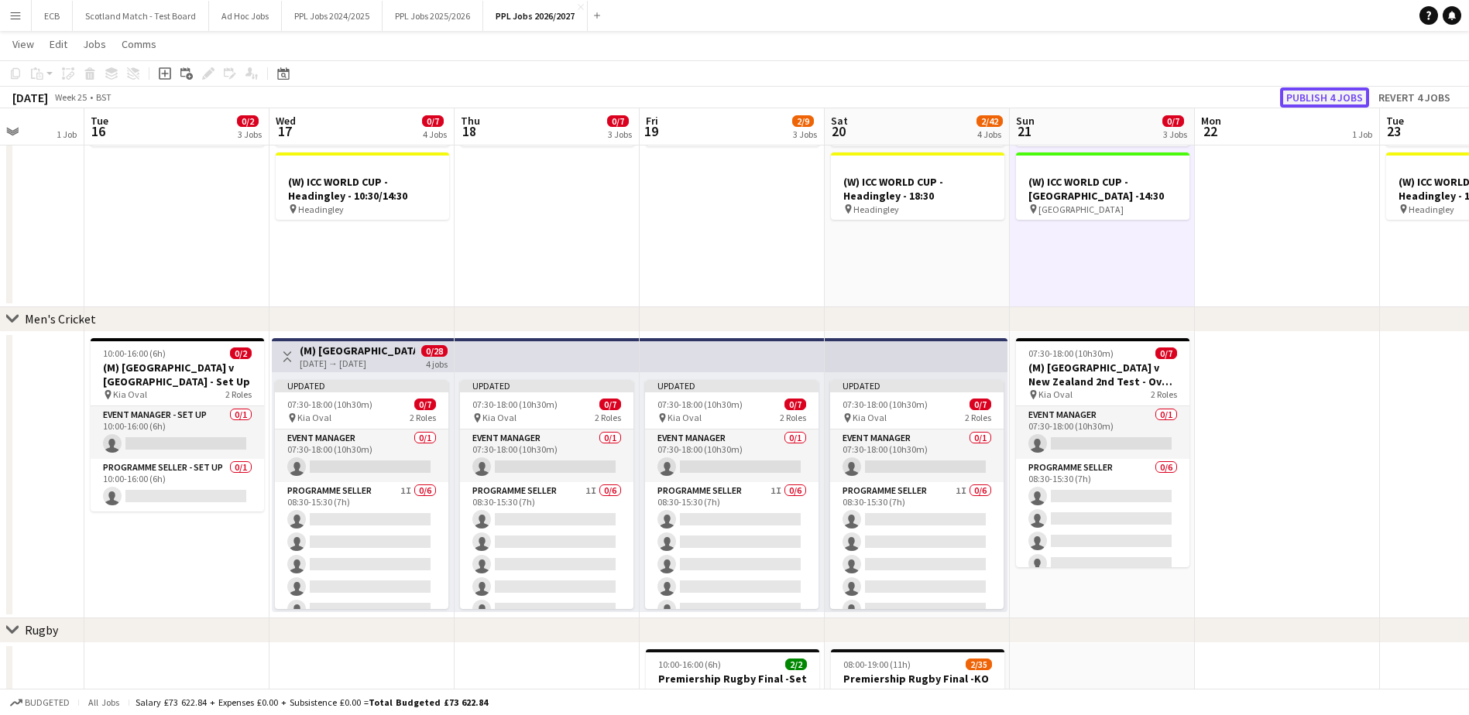
click at [1181, 96] on button "Publish 4 jobs" at bounding box center [1324, 97] width 89 height 20
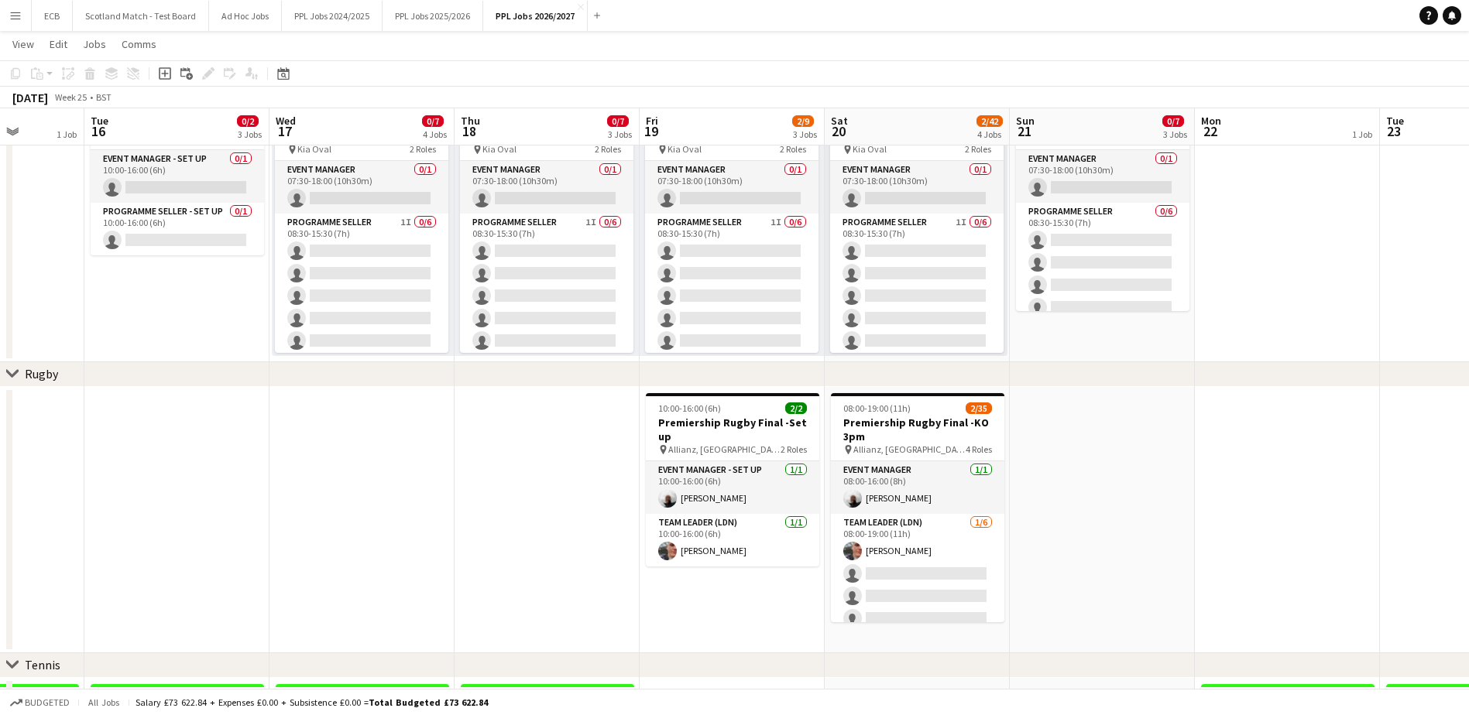
scroll to position [429, 0]
click at [1181, 455] on app-date-cell at bounding box center [1287, 519] width 185 height 266
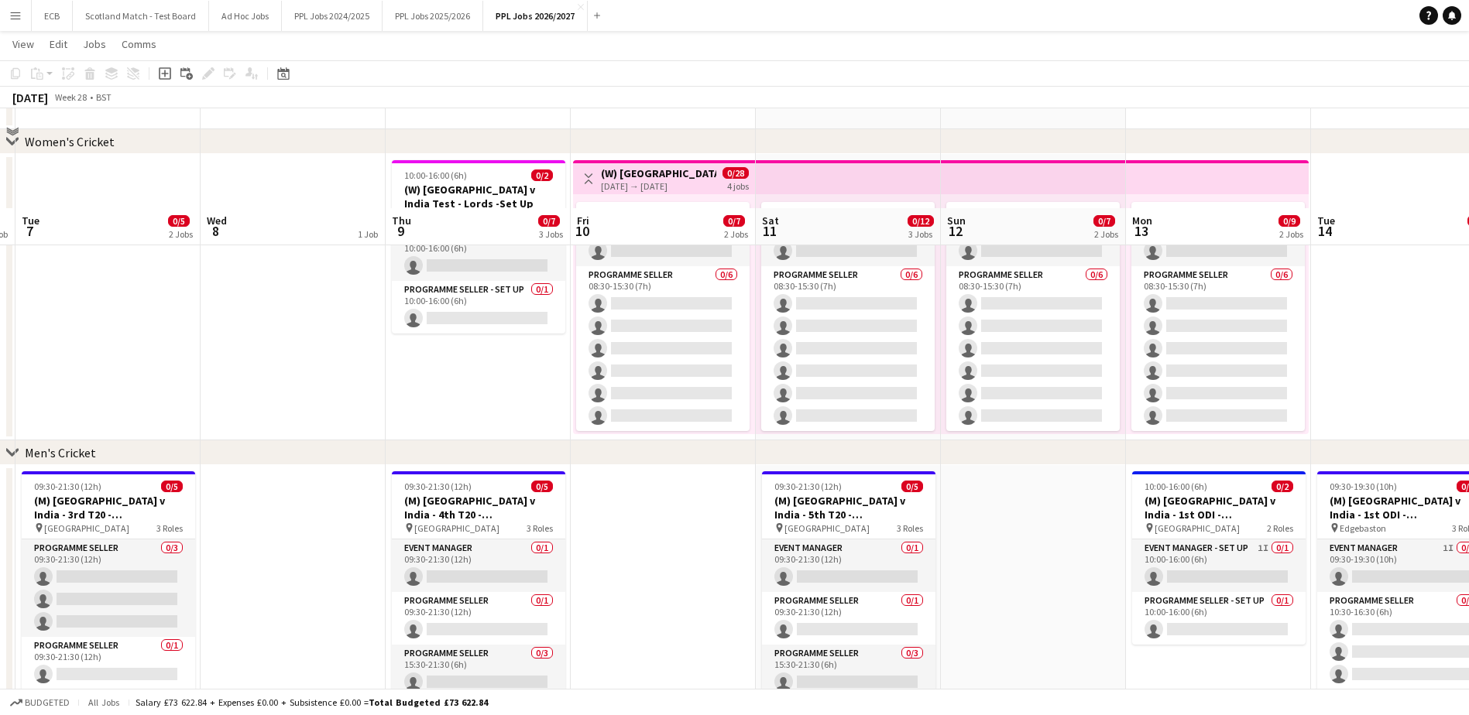
scroll to position [304, 0]
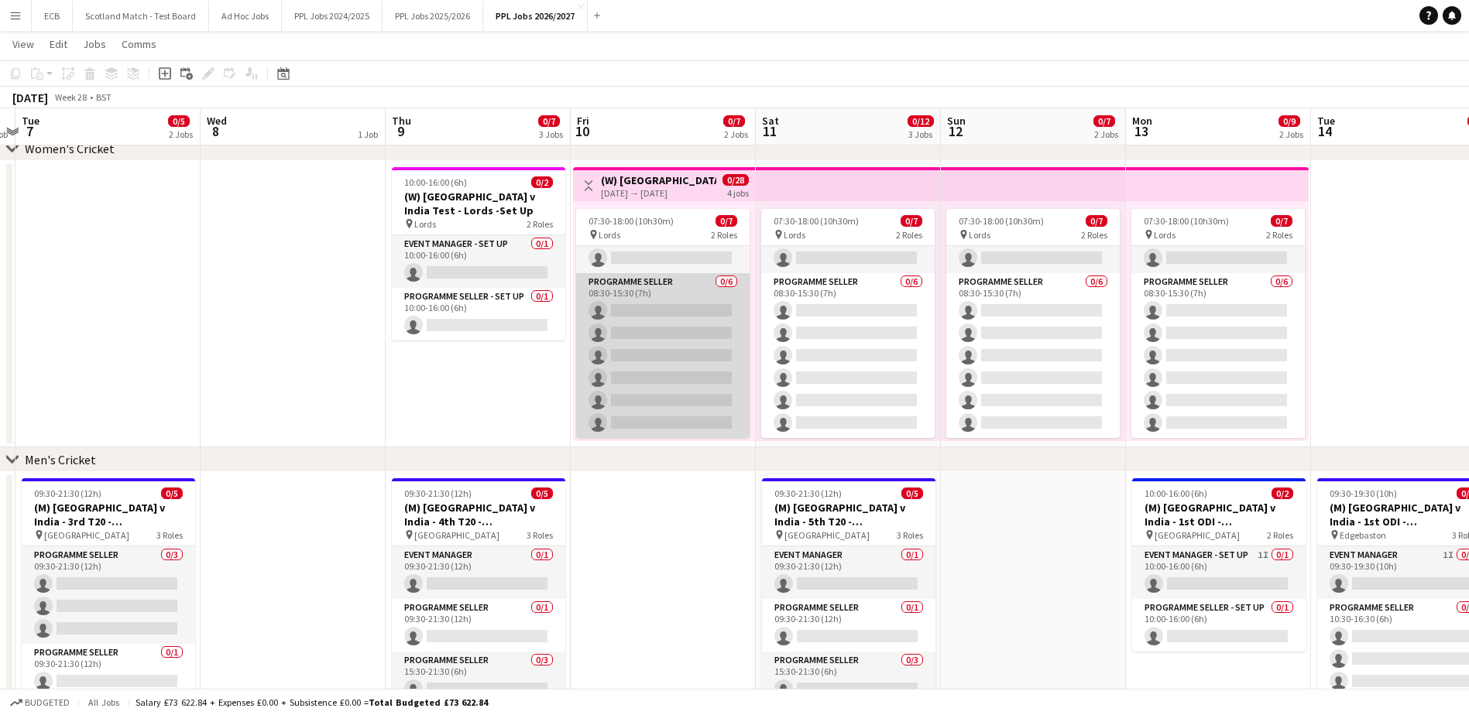
click at [650, 304] on app-card-role "Programme Seller 0/6 08:30-15:30 (7h) single-neutral-actions single-neutral-act…" at bounding box center [662, 355] width 173 height 165
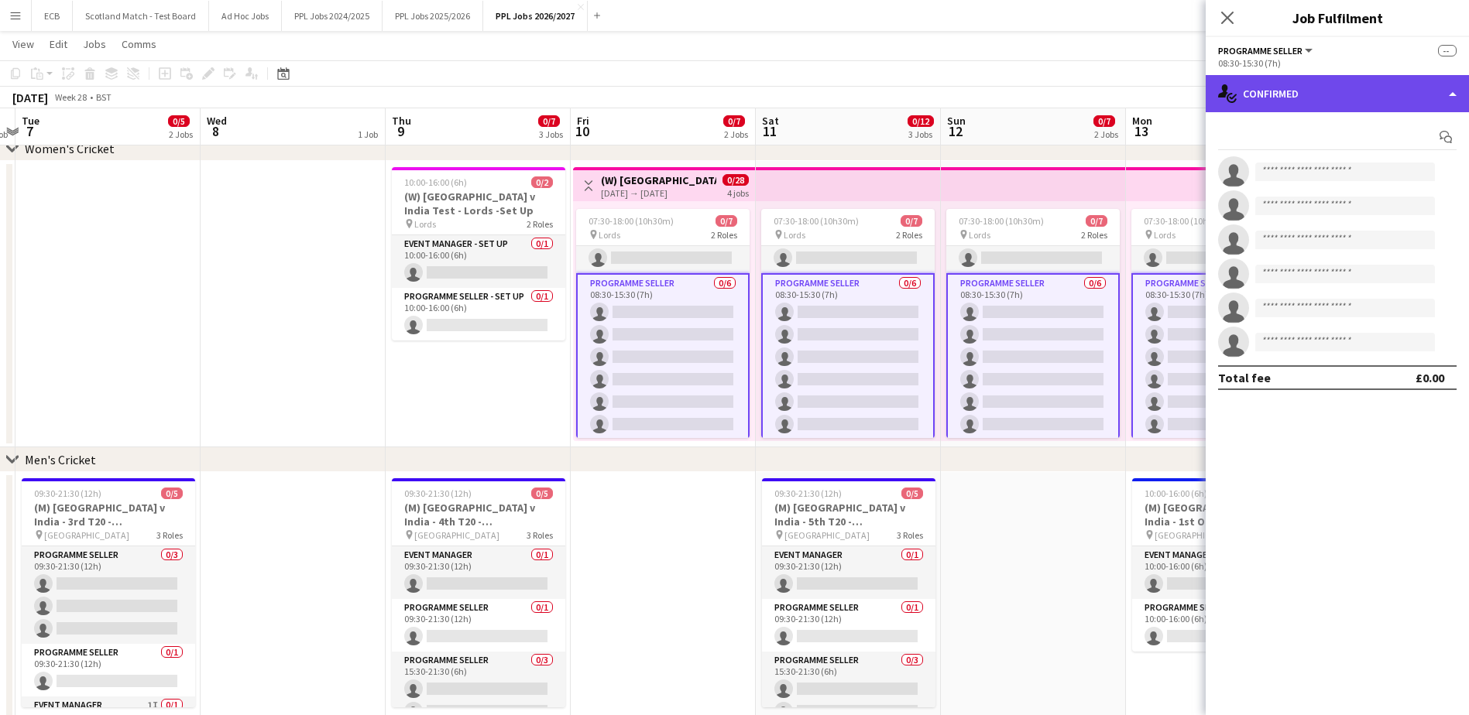
click at [1181, 110] on div "single-neutral-actions-check-2 Confirmed" at bounding box center [1337, 93] width 263 height 37
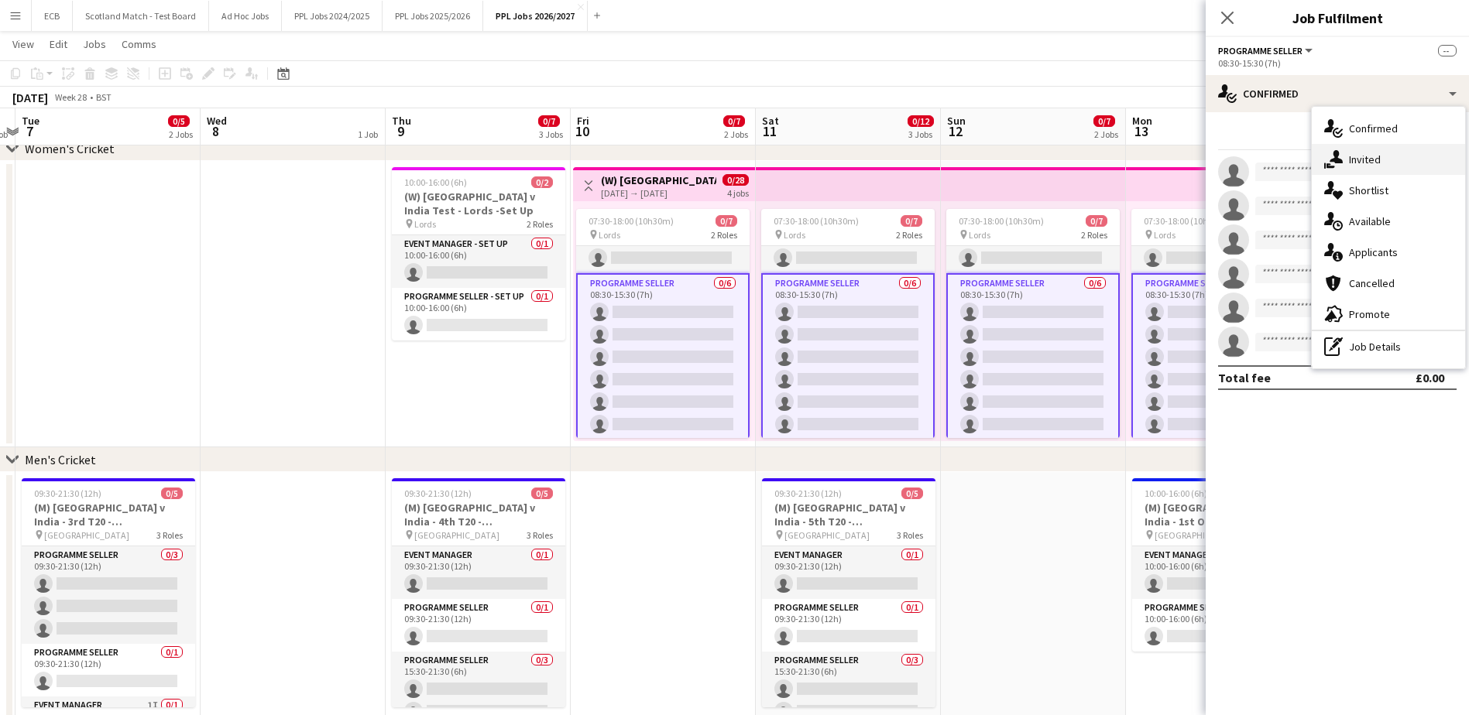
click at [1181, 160] on span "Invited" at bounding box center [1365, 160] width 32 height 14
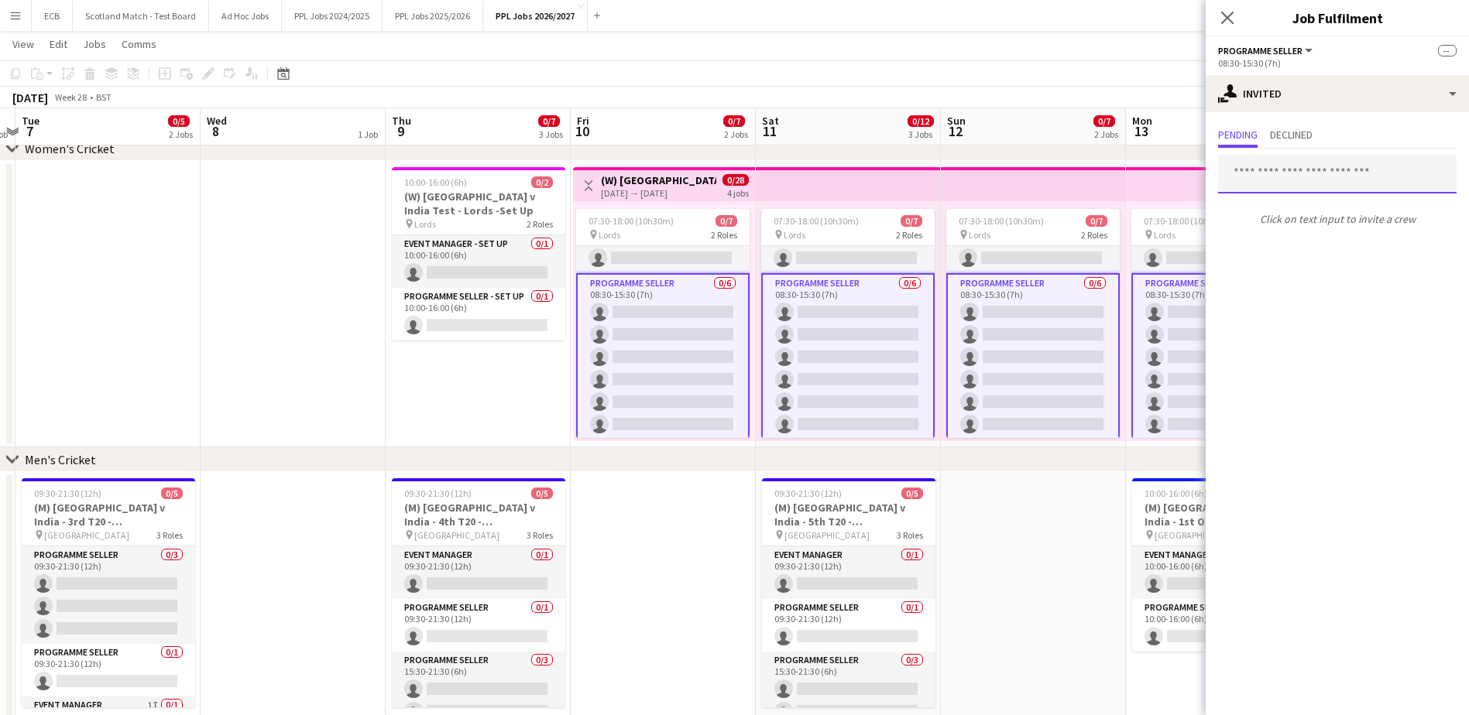
click at [1181, 177] on input "text" at bounding box center [1337, 174] width 238 height 39
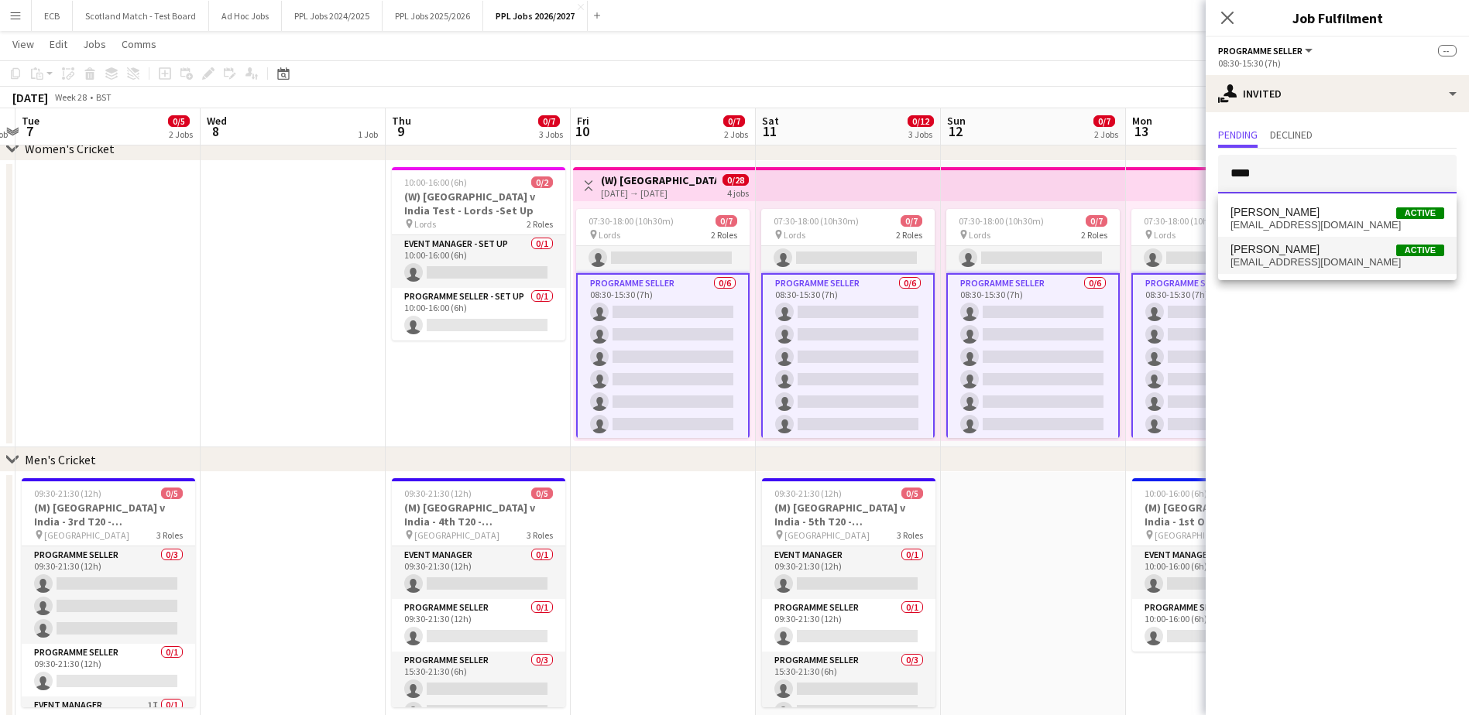
type input "****"
click at [1181, 255] on span "[PERSON_NAME] Active" at bounding box center [1337, 249] width 214 height 13
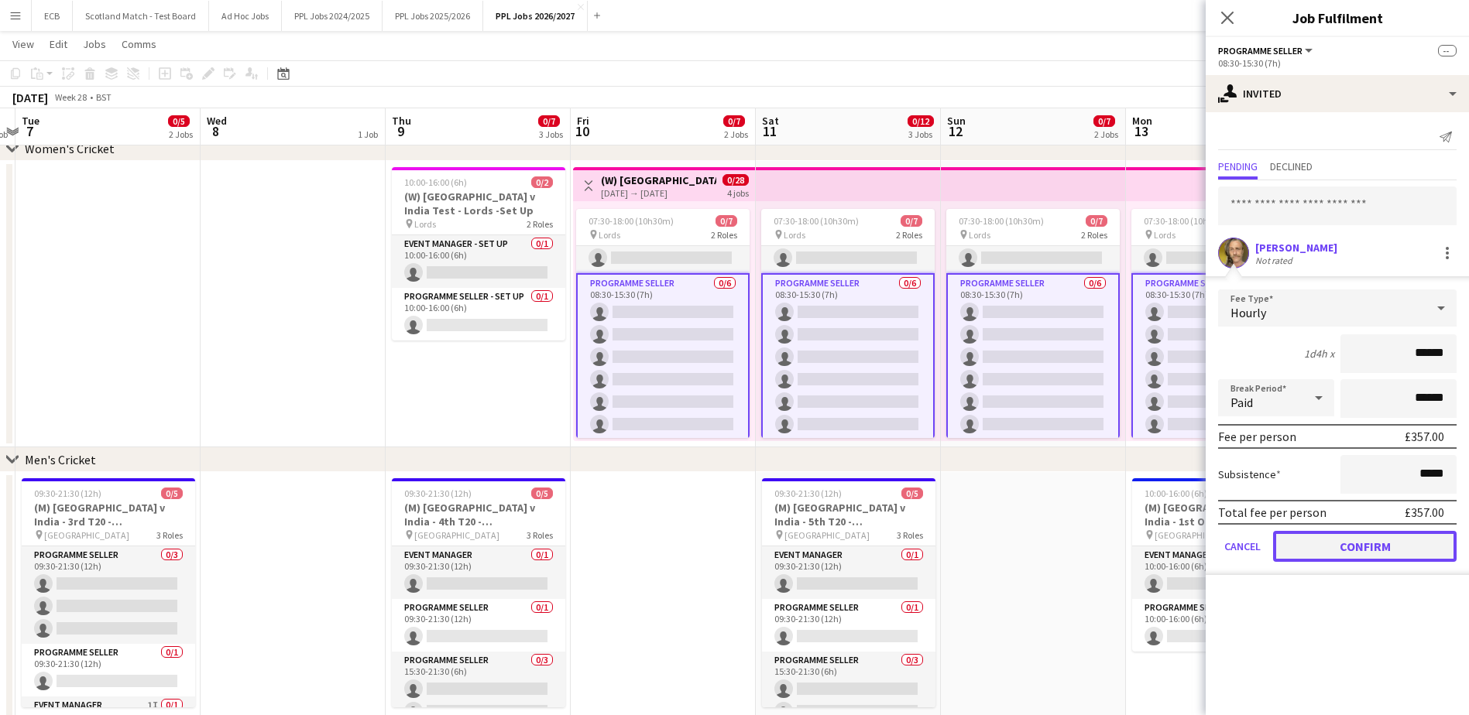
click at [1181, 540] on button "Confirm" at bounding box center [1365, 546] width 184 height 31
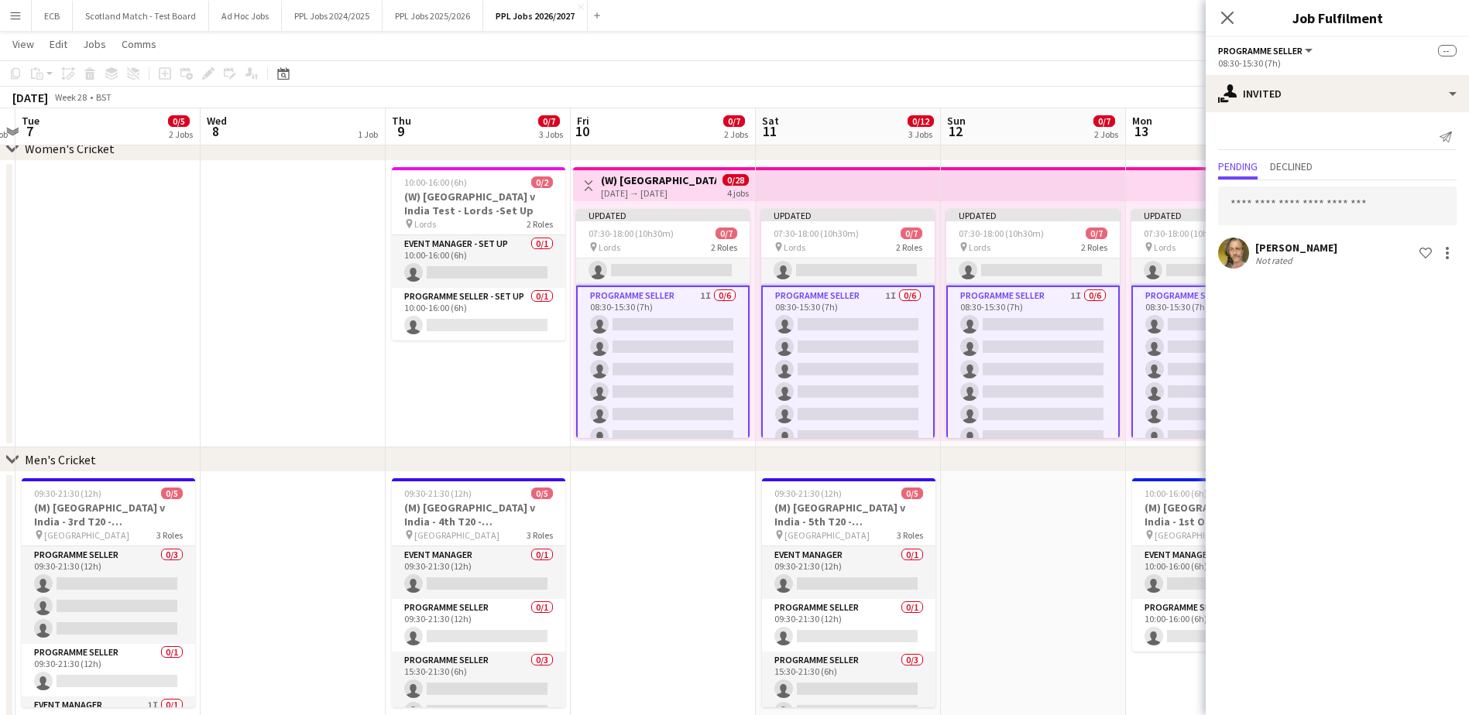
click at [1018, 501] on app-date-cell at bounding box center [1033, 615] width 185 height 287
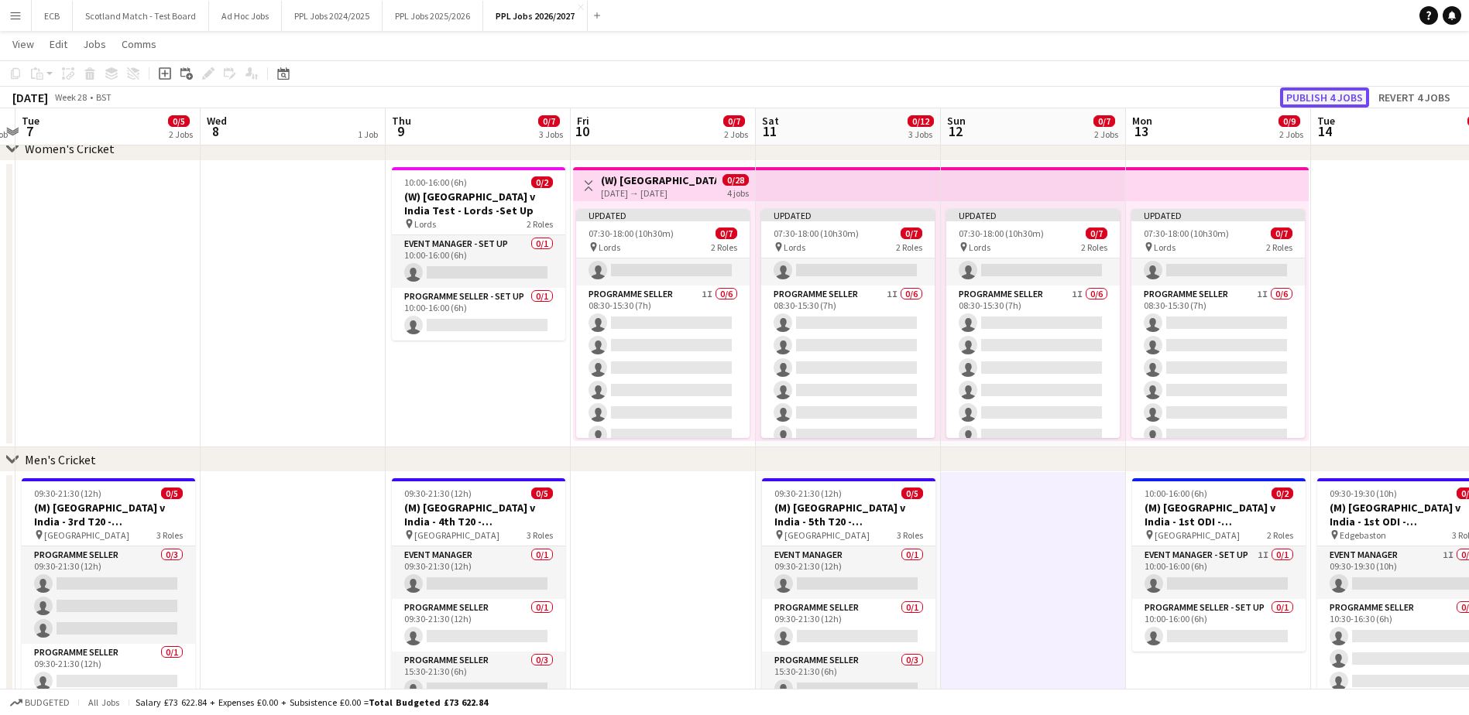
click at [1181, 91] on button "Publish 4 jobs" at bounding box center [1324, 97] width 89 height 20
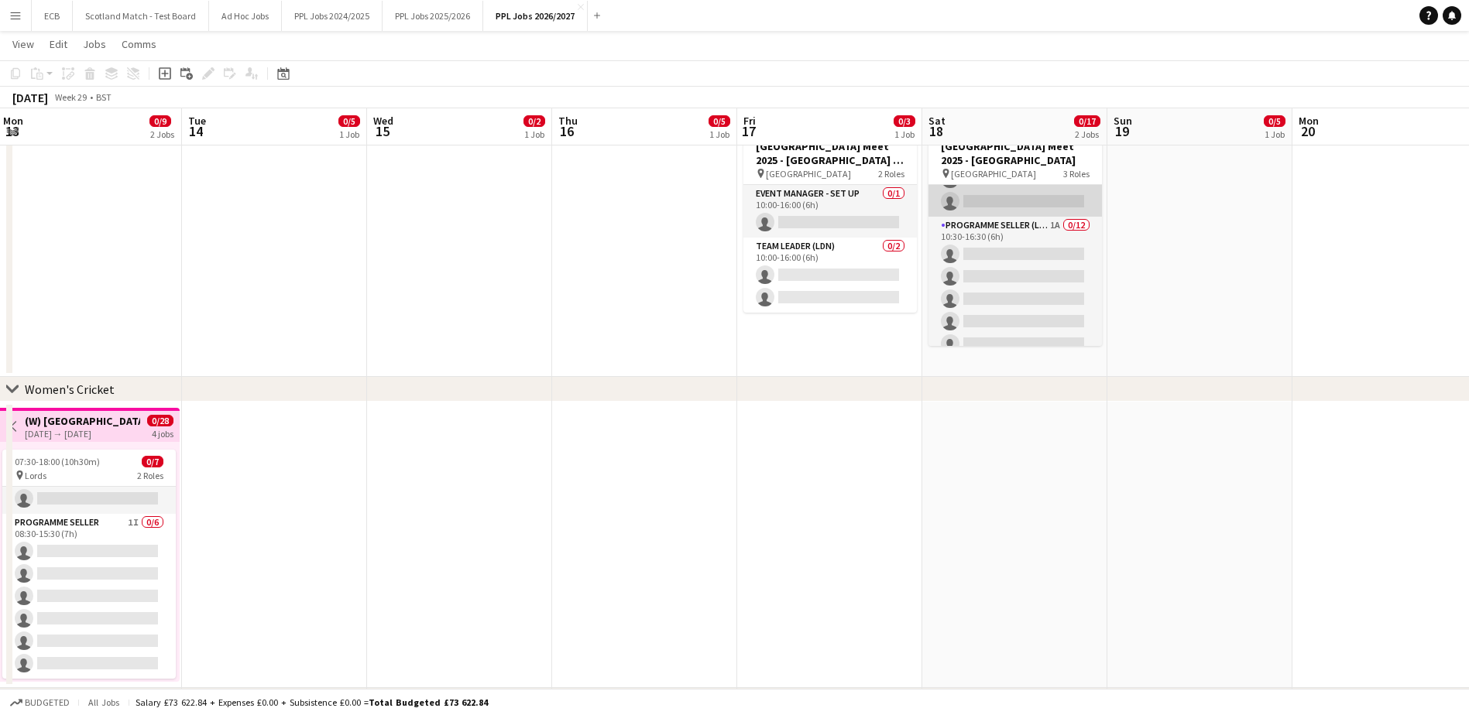
scroll to position [97, 0]
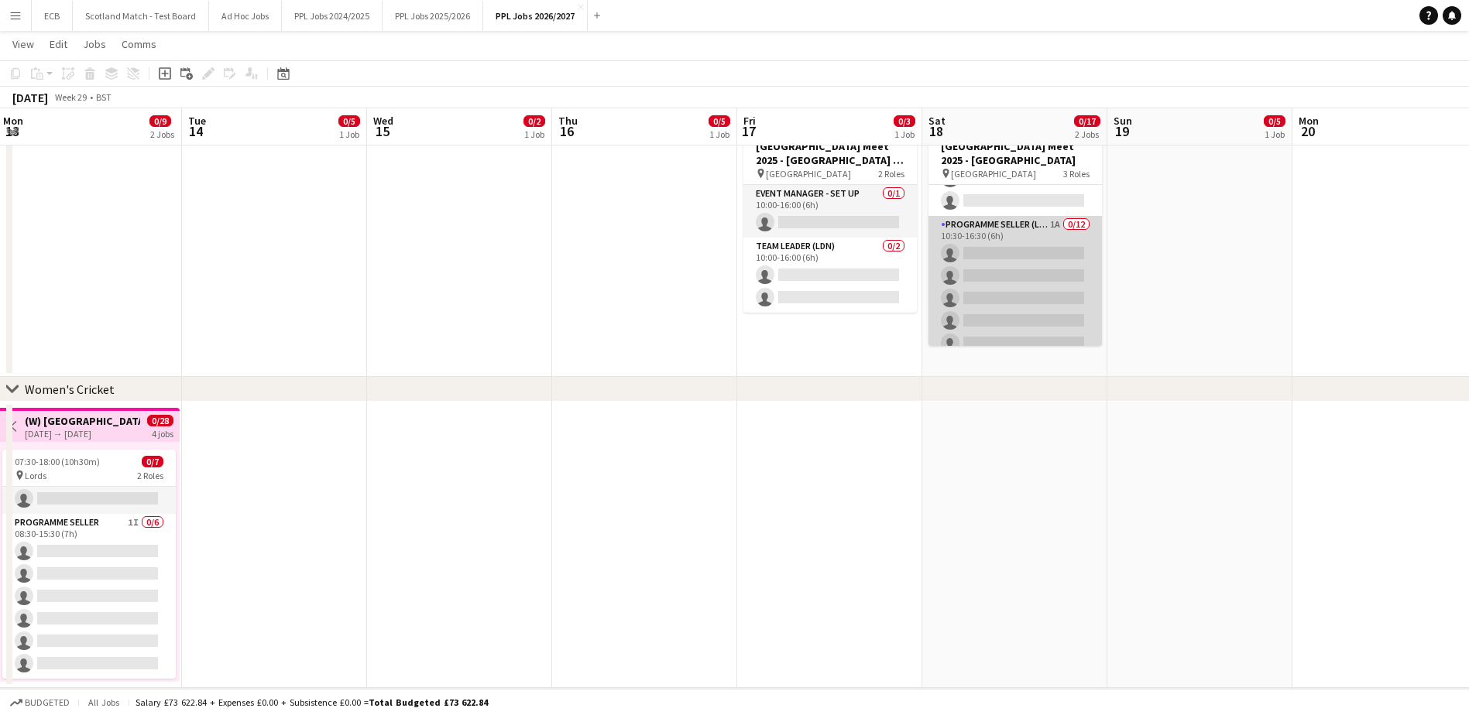
click at [1007, 253] on app-card-role "Programme Seller (LDN) 1A 0/12 10:30-16:30 (6h) single-neutral-actions single-n…" at bounding box center [1014, 366] width 173 height 300
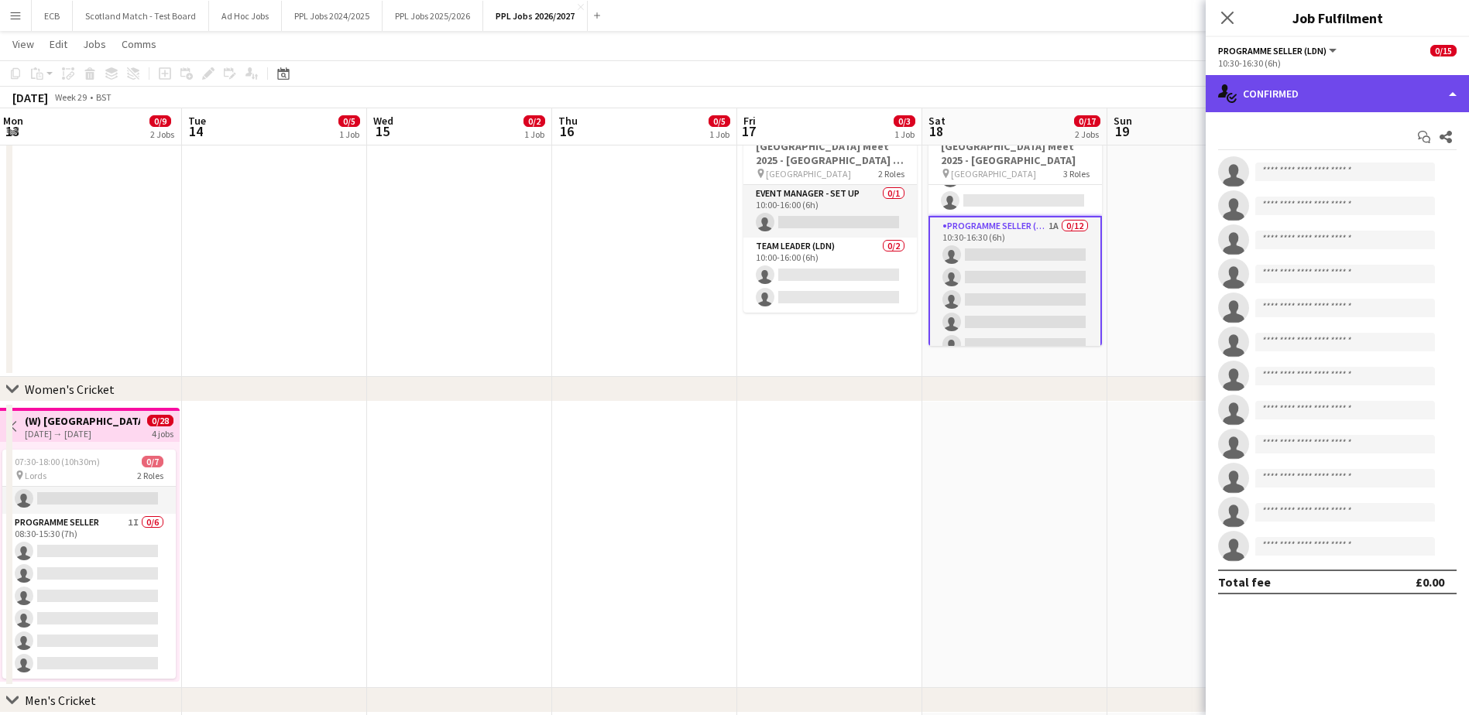
click at [1181, 89] on div "single-neutral-actions-check-2 Confirmed" at bounding box center [1337, 93] width 263 height 37
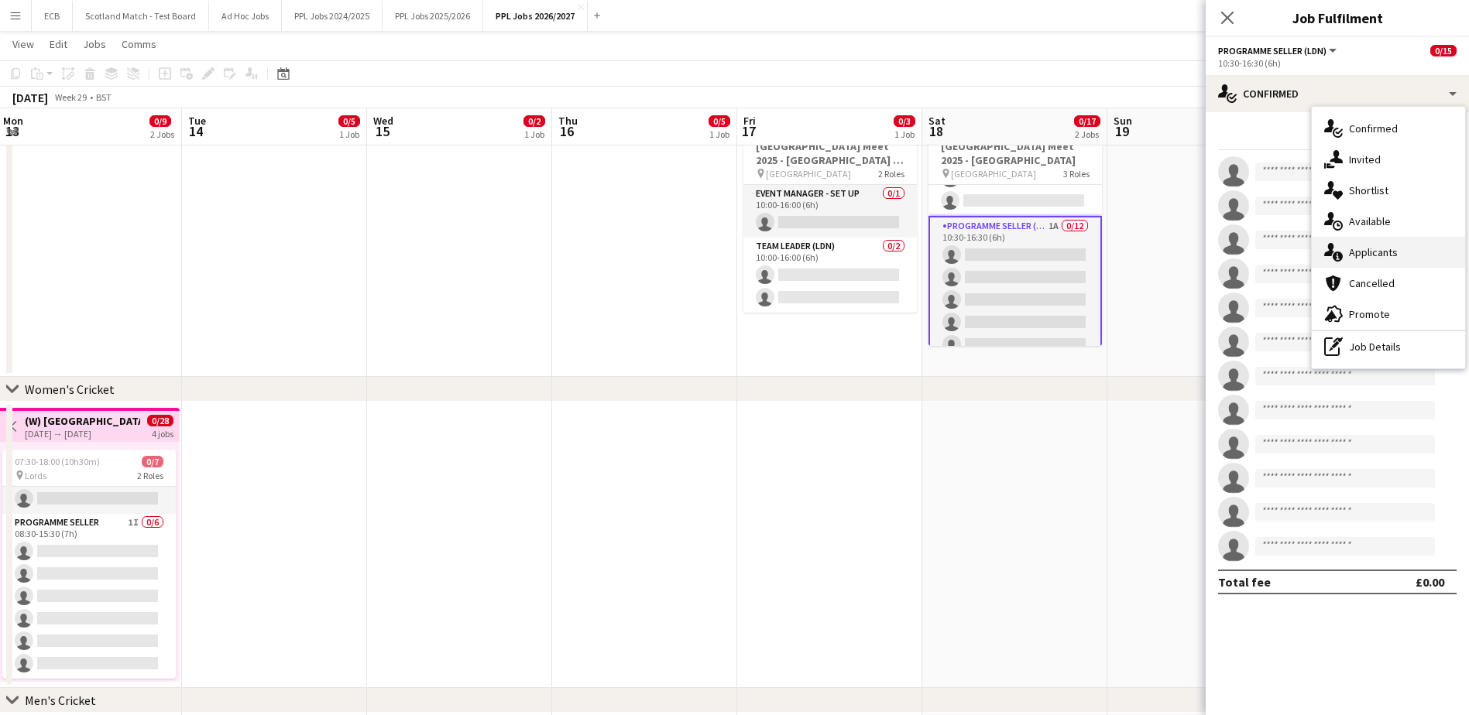
click at [1181, 251] on span "Applicants" at bounding box center [1373, 252] width 49 height 14
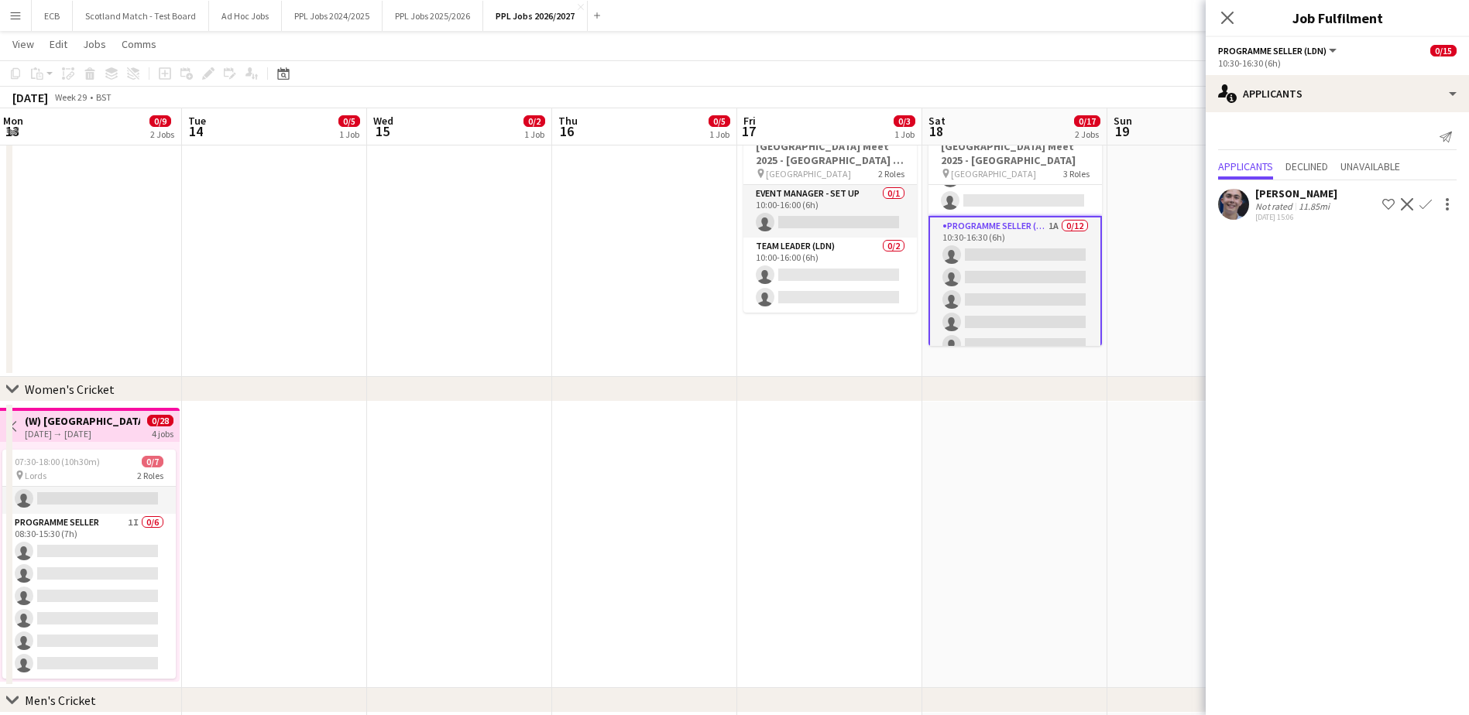
click at [1181, 202] on app-icon "Confirm" at bounding box center [1425, 204] width 12 height 12
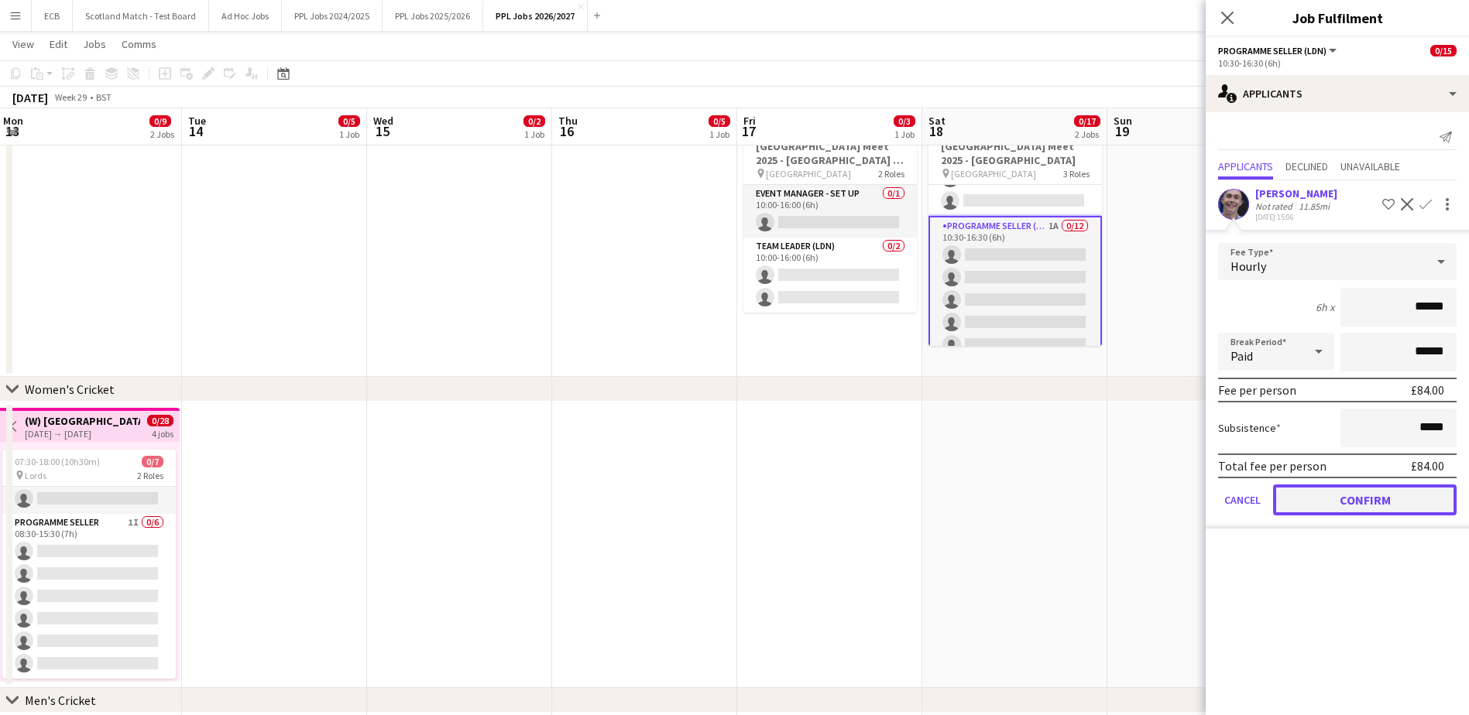
click at [1181, 499] on button "Confirm" at bounding box center [1365, 500] width 184 height 31
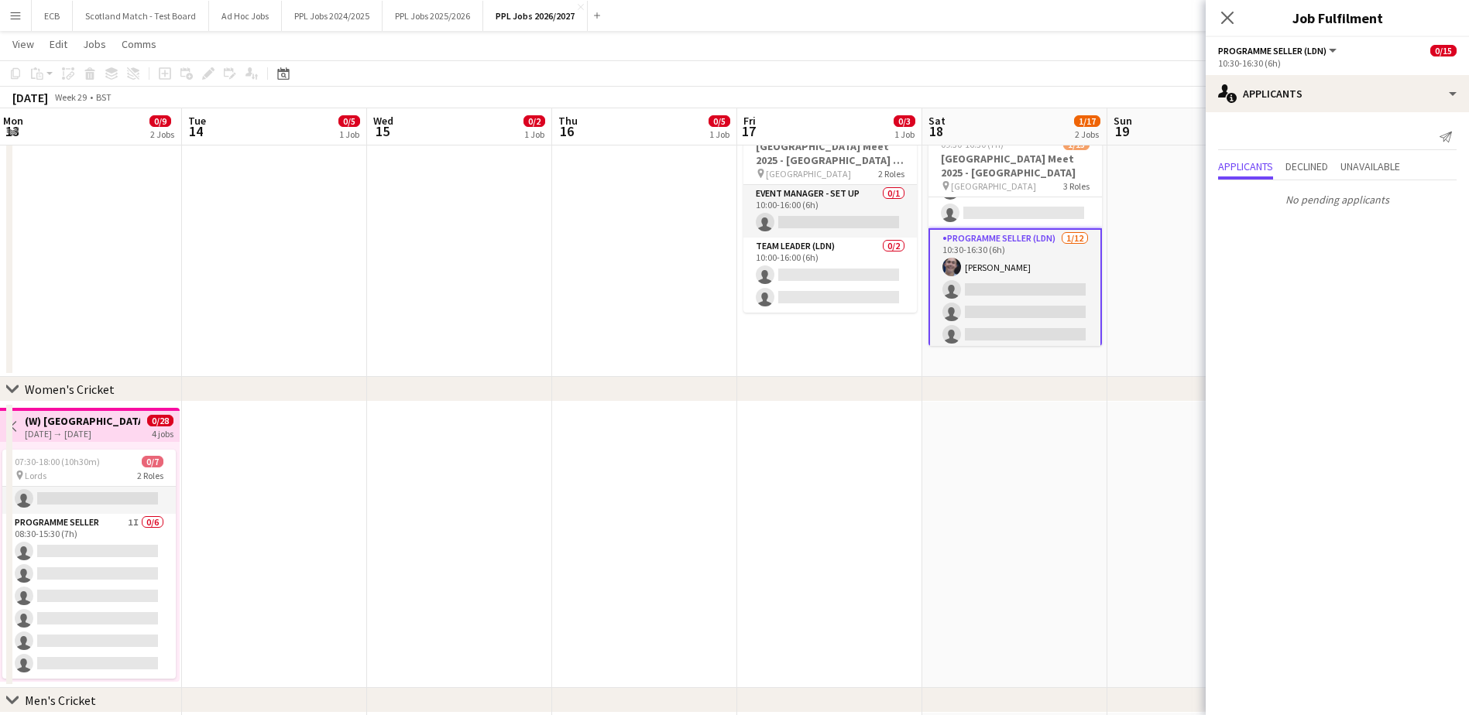
click at [1038, 477] on app-date-cell at bounding box center [1014, 545] width 185 height 287
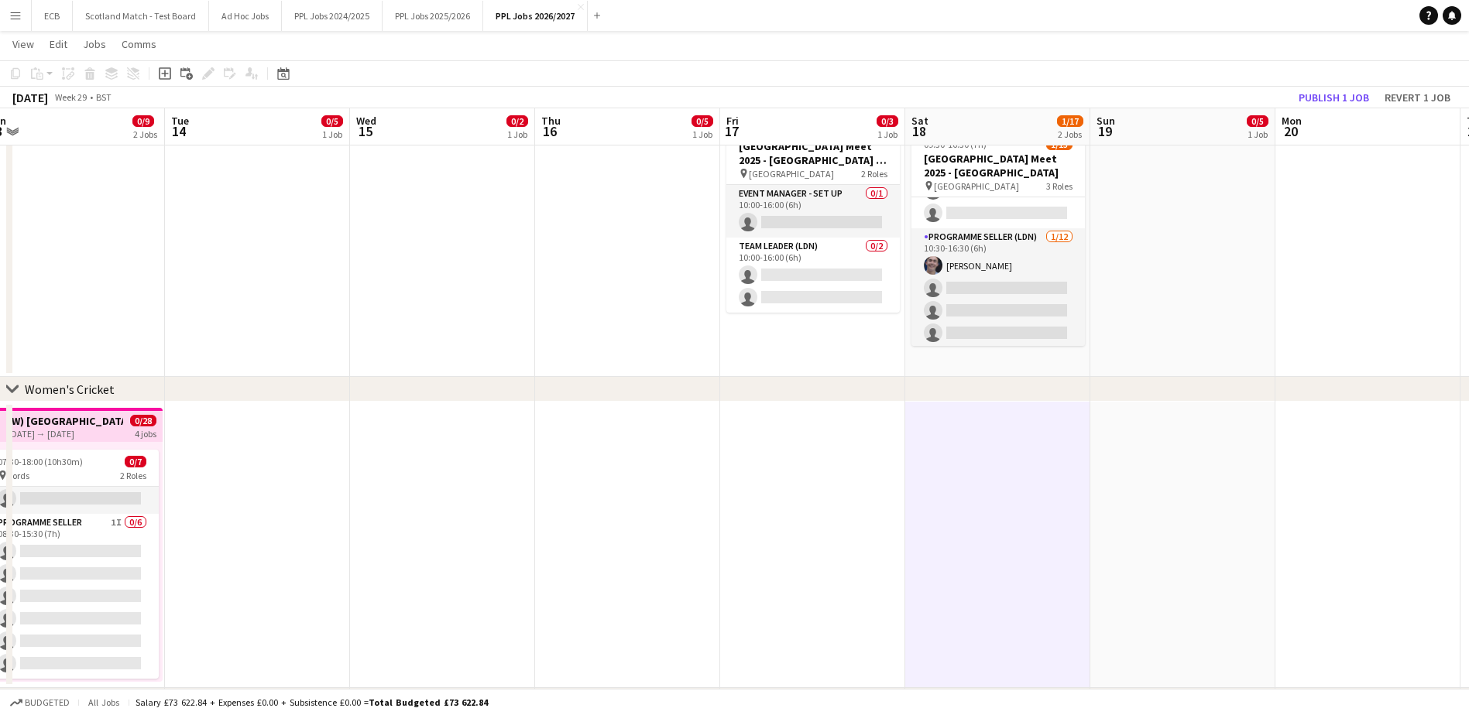
scroll to position [0, 571]
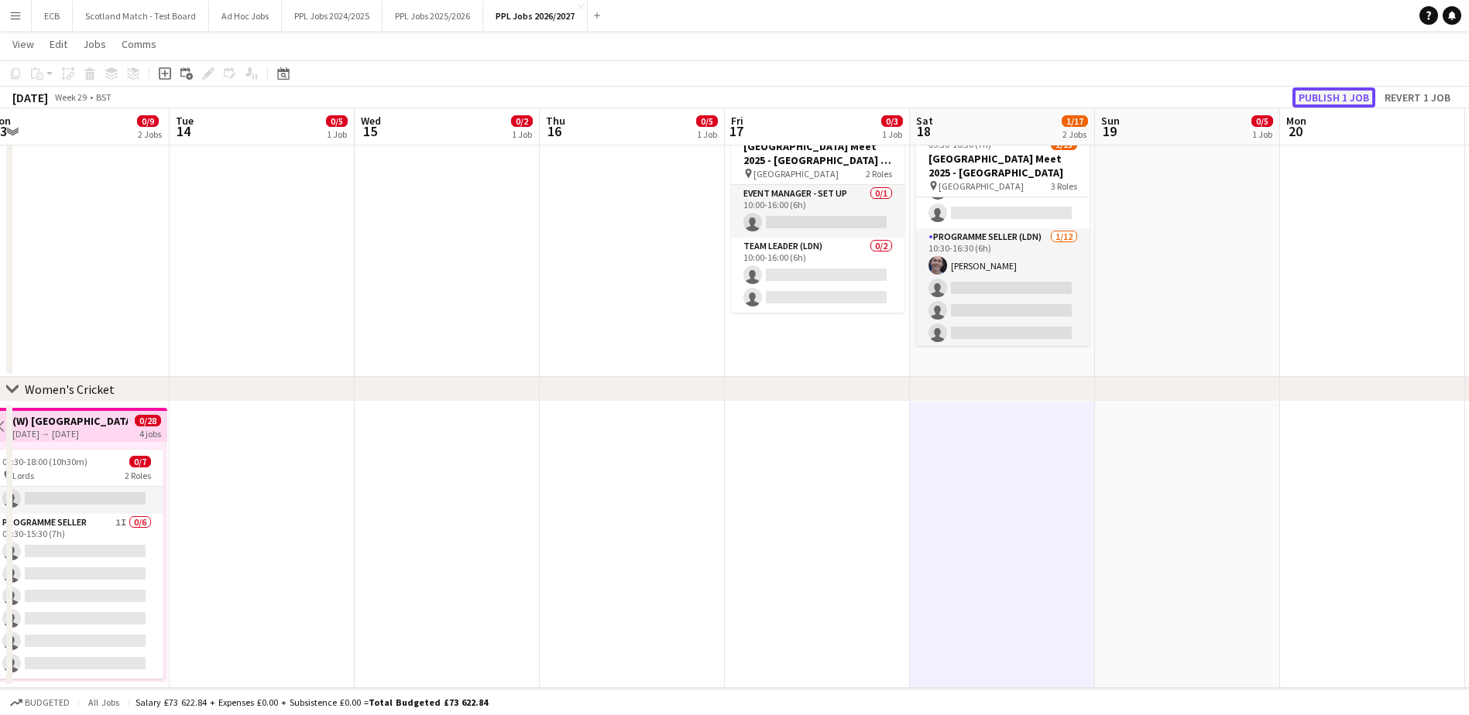
click at [1181, 102] on button "Publish 1 job" at bounding box center [1333, 97] width 83 height 20
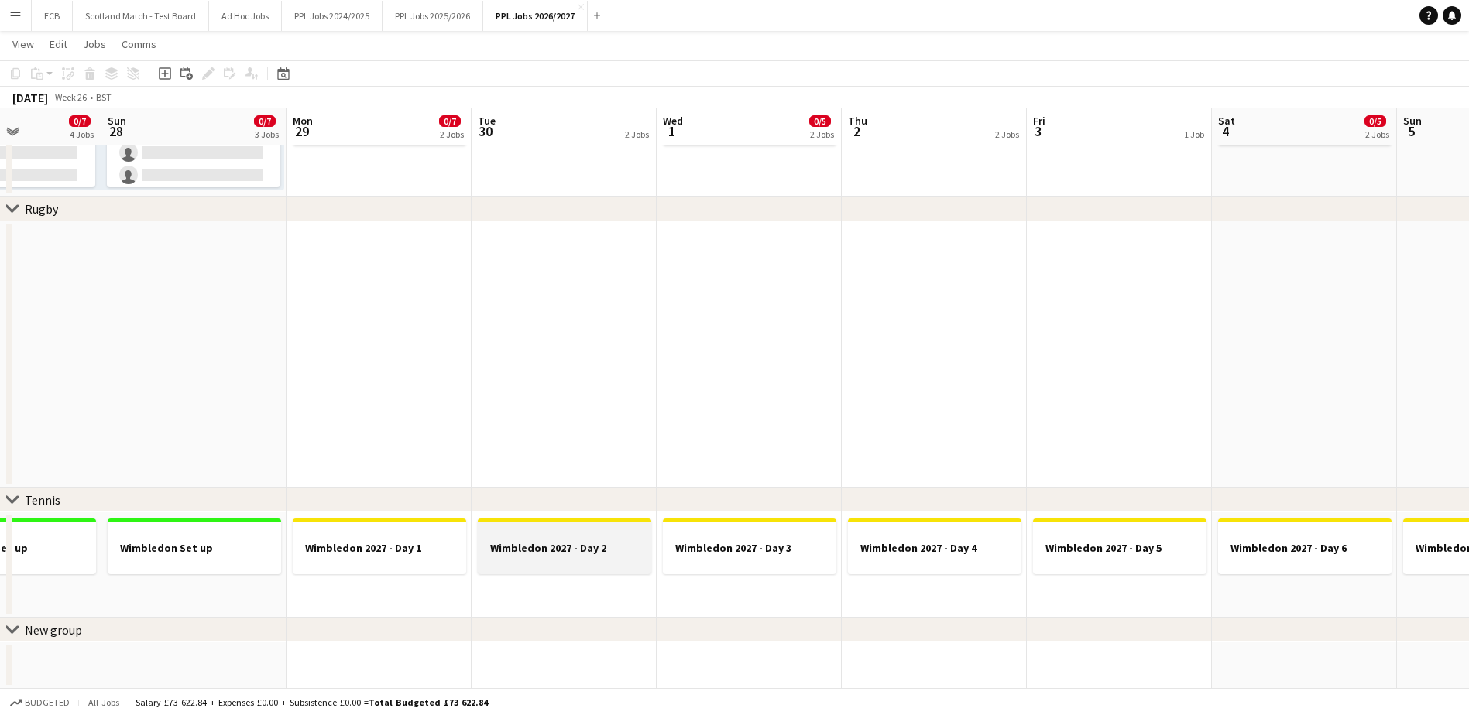
scroll to position [0, 455]
click at [564, 547] on h3 "Wimbledon 2027 - Day 2" at bounding box center [563, 548] width 173 height 14
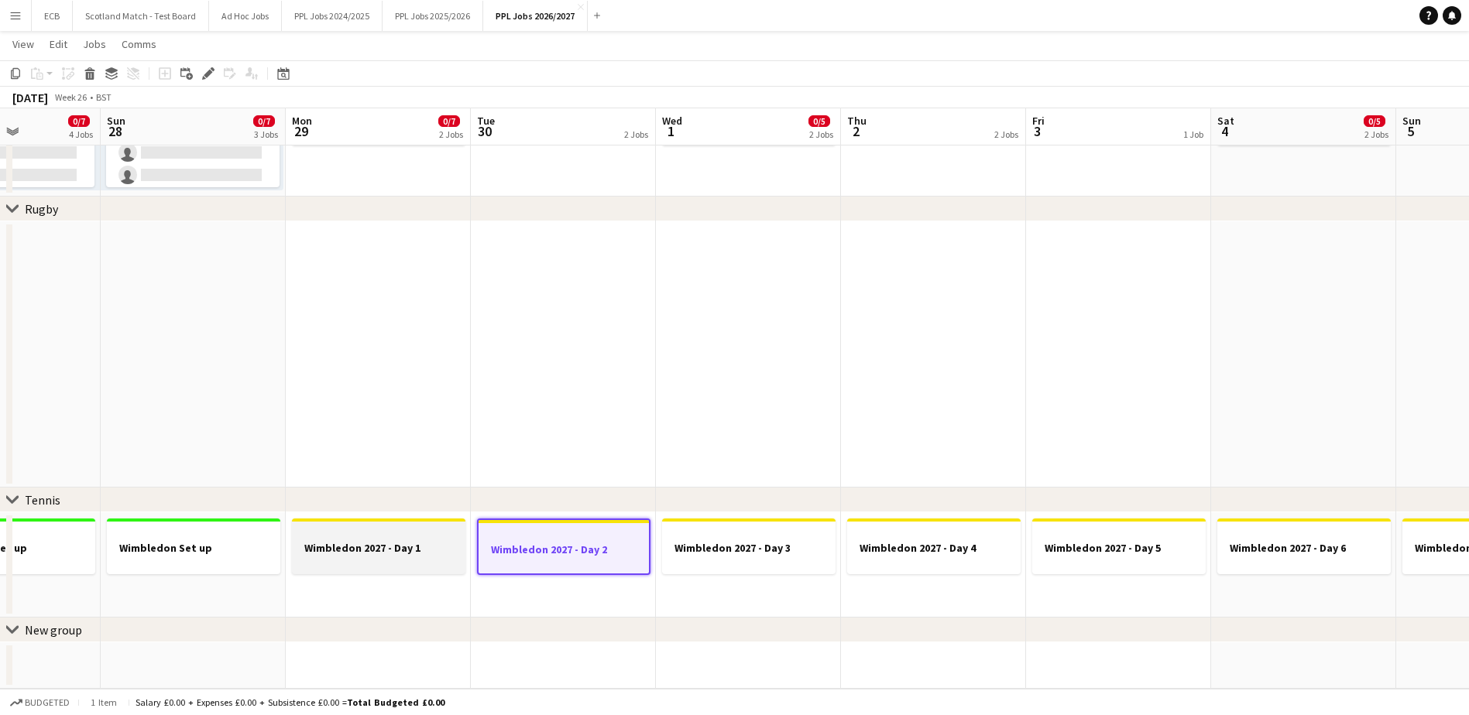
click at [415, 543] on h3 "Wimbledon 2027 - Day 1" at bounding box center [378, 548] width 173 height 14
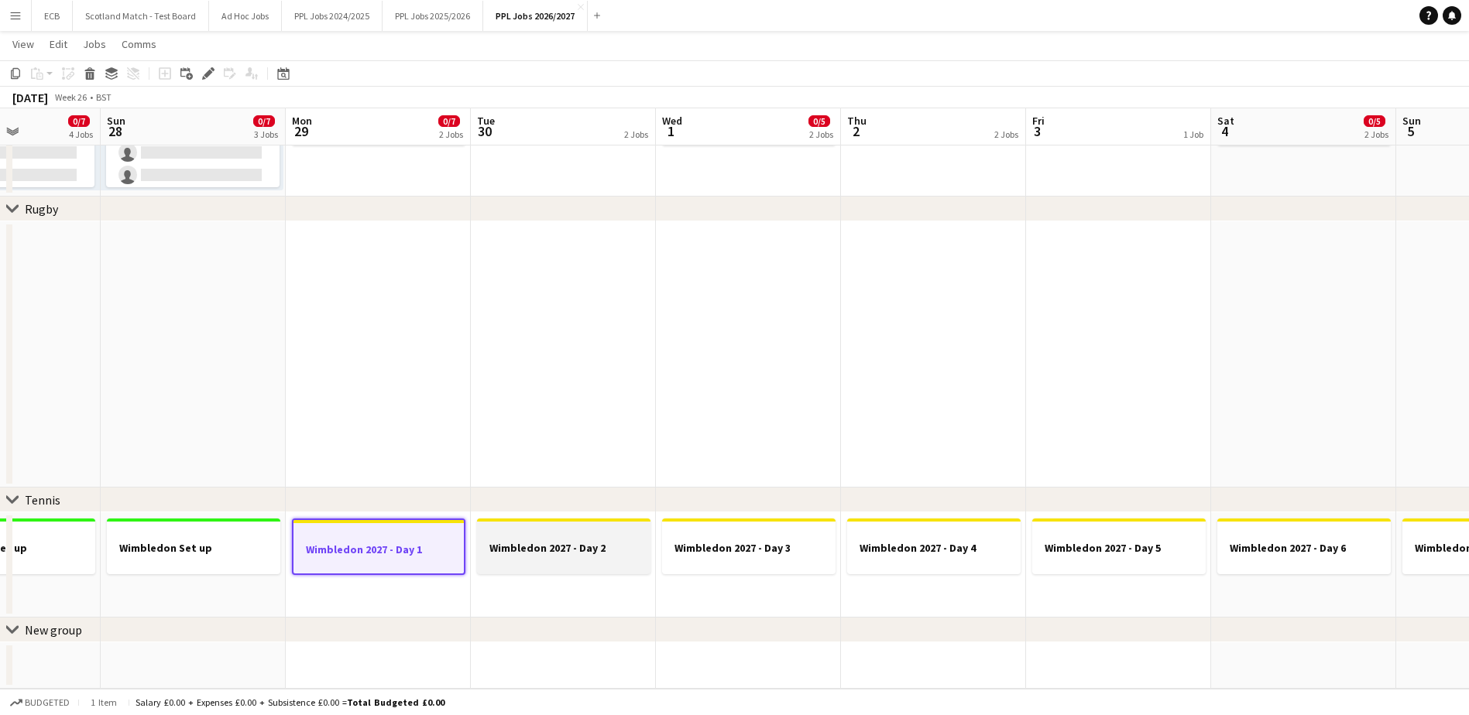
click at [551, 527] on app-job-card "Wimbledon 2027 - Day 2" at bounding box center [563, 547] width 173 height 56
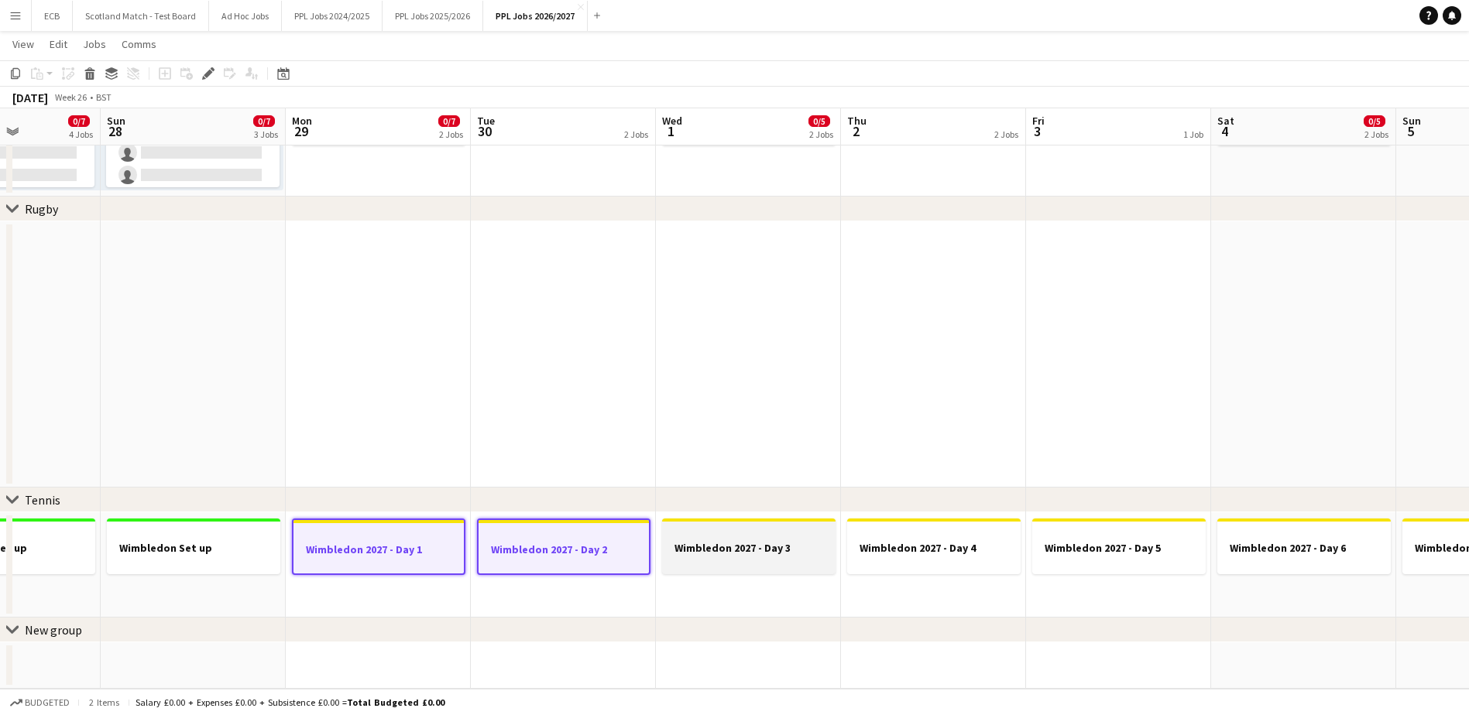
click at [722, 523] on app-job-card "Wimbledon 2027 - Day 3" at bounding box center [748, 547] width 173 height 56
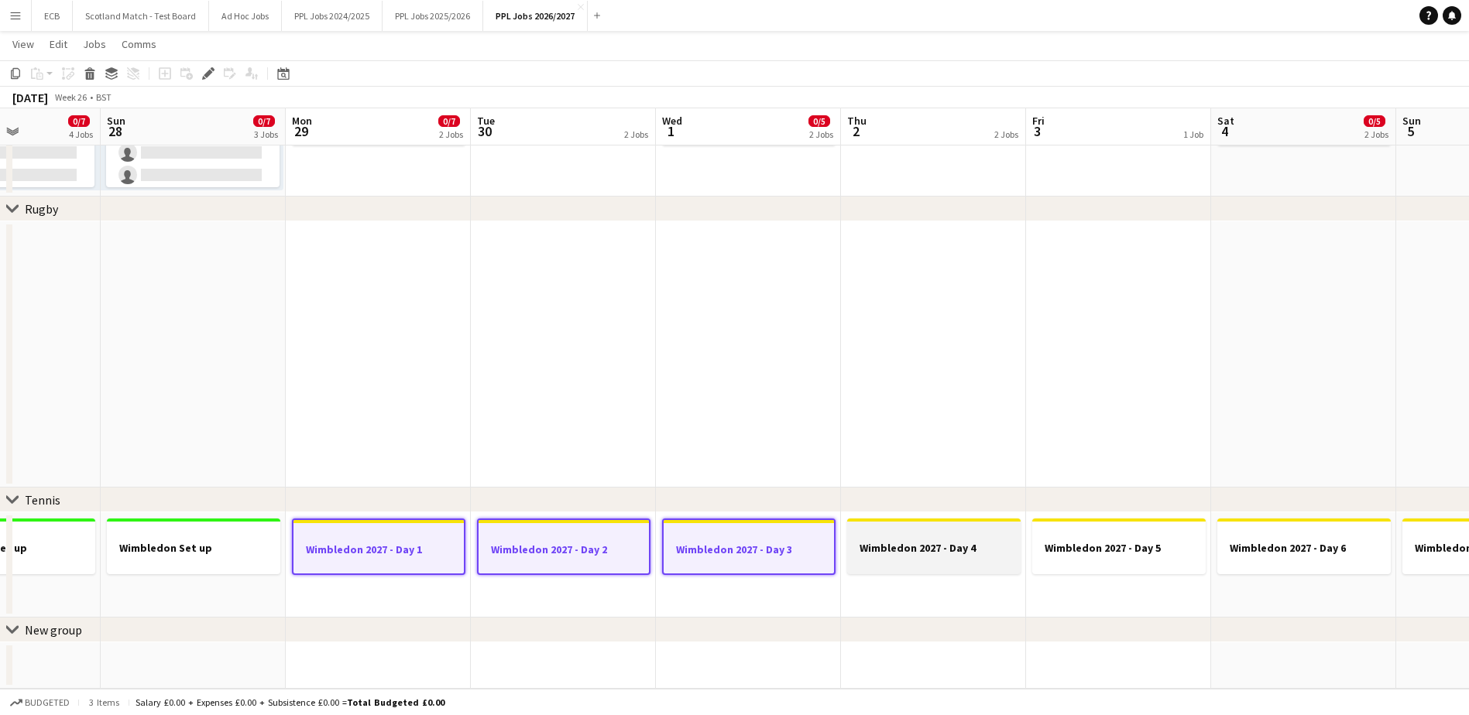
click at [883, 543] on h3 "Wimbledon 2027 - Day 4" at bounding box center [933, 548] width 173 height 14
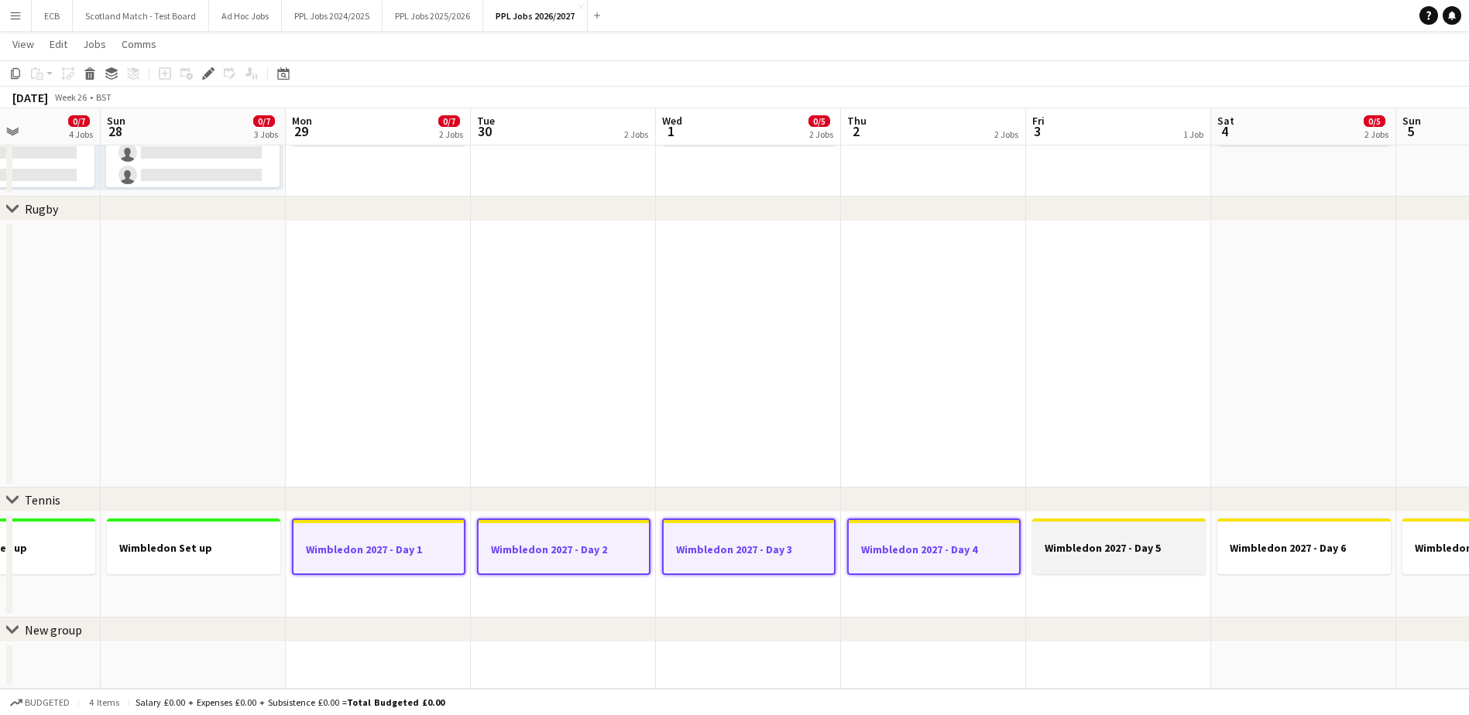
click at [1079, 546] on h3 "Wimbledon 2027 - Day 5" at bounding box center [1118, 548] width 173 height 14
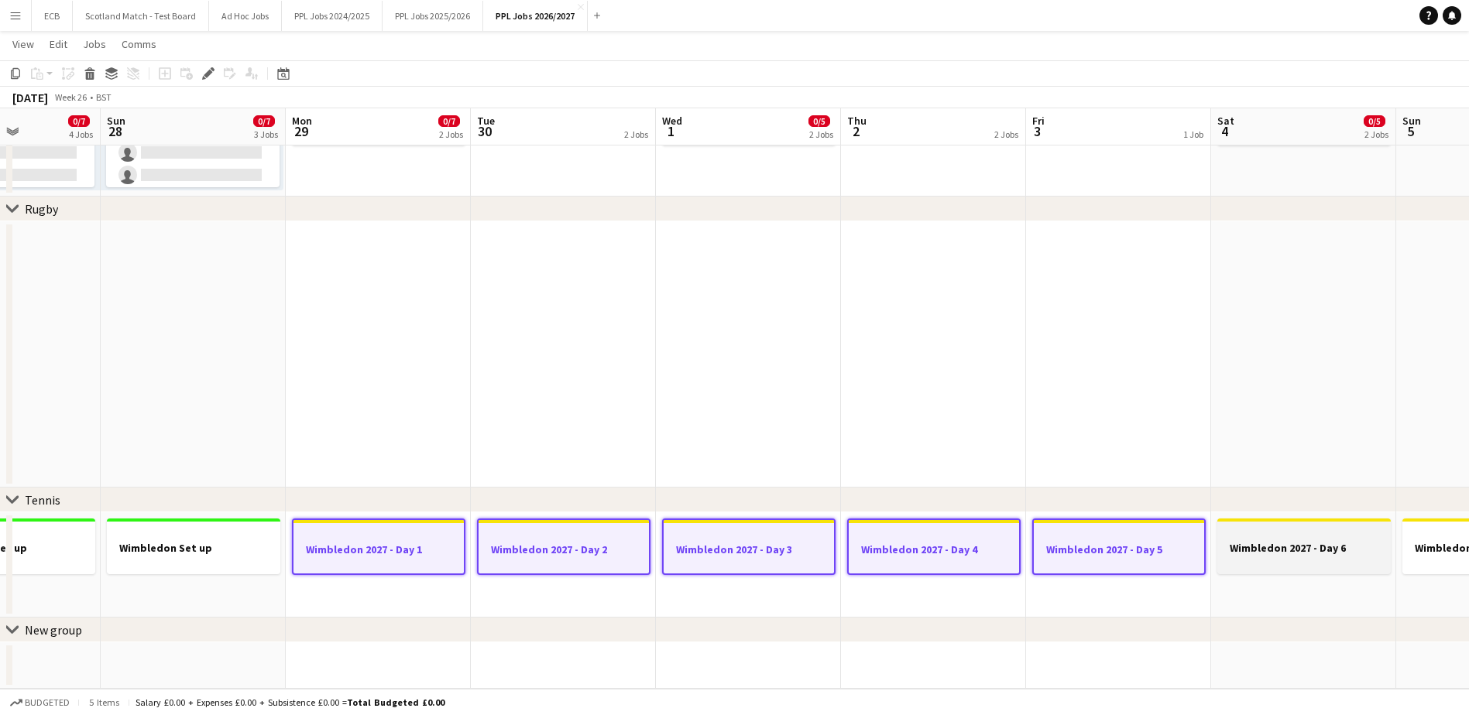
click at [1181, 540] on app-job-card "Wimbledon 2027 - Day 6" at bounding box center [1303, 547] width 173 height 56
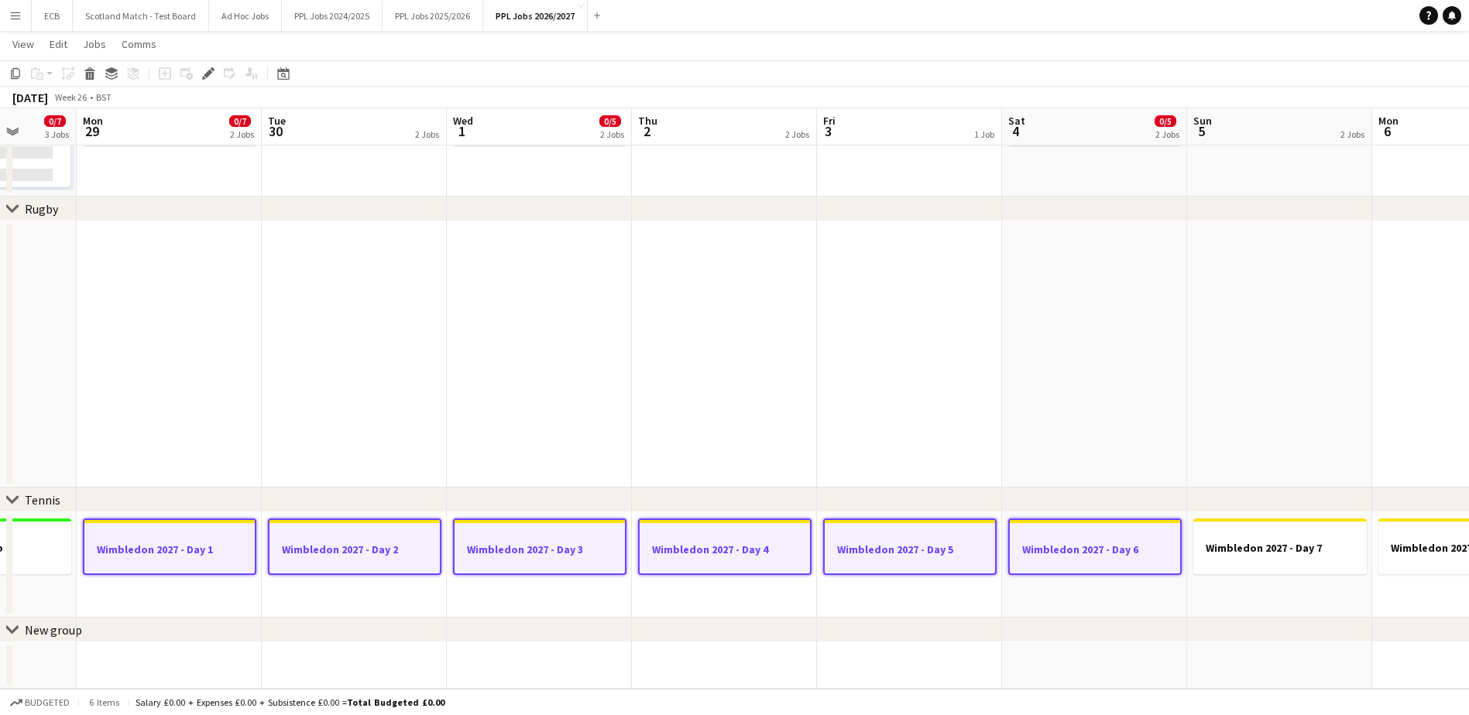
scroll to position [0, 544]
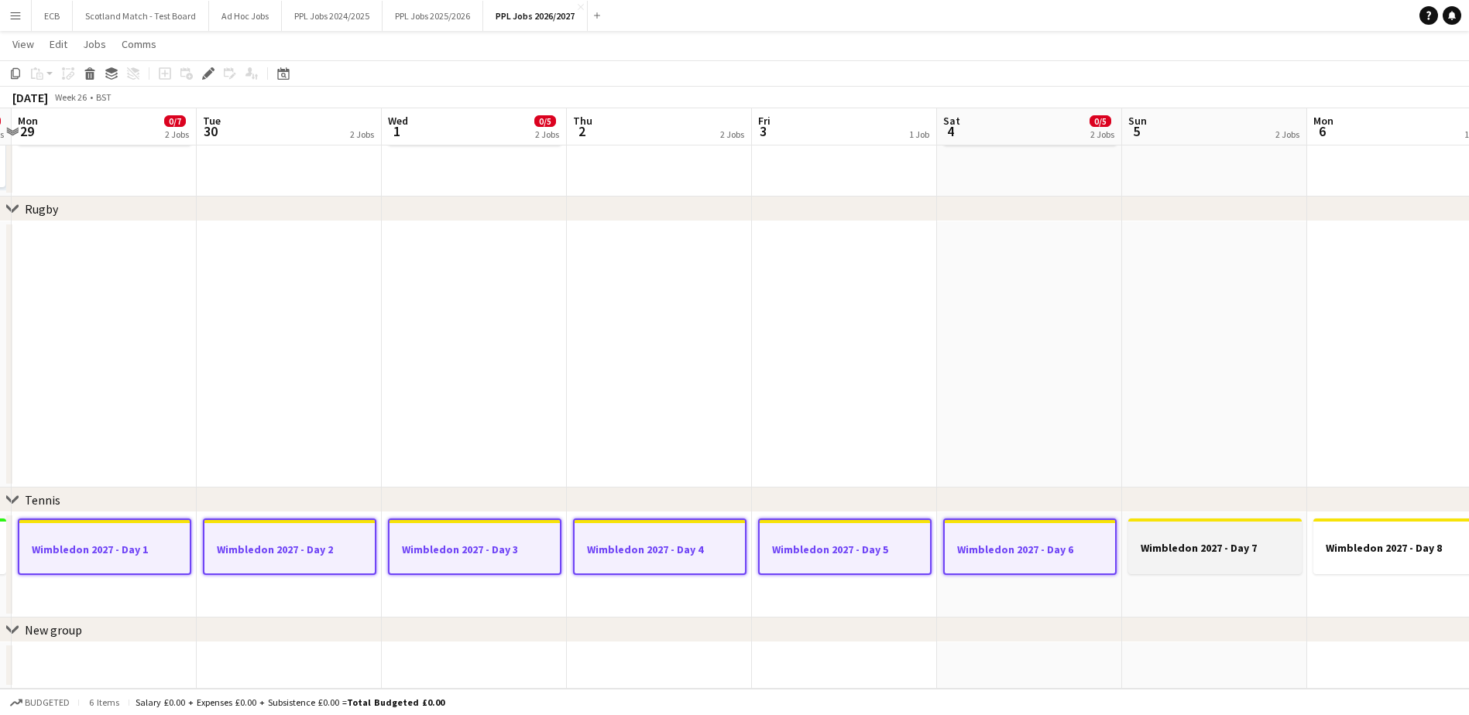
click at [1181, 542] on h3 "Wimbledon 2027 - Day 7" at bounding box center [1214, 548] width 173 height 14
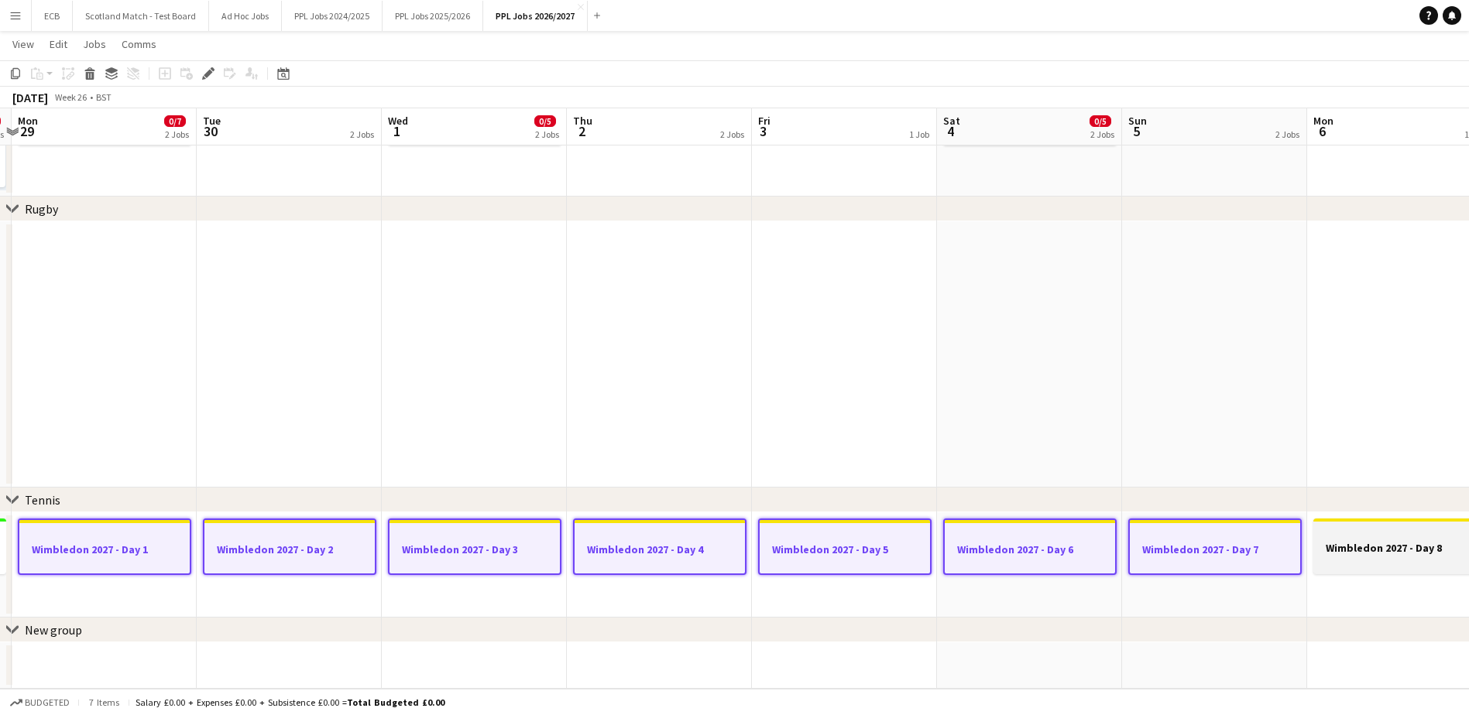
click at [1181, 537] on div at bounding box center [1399, 534] width 173 height 12
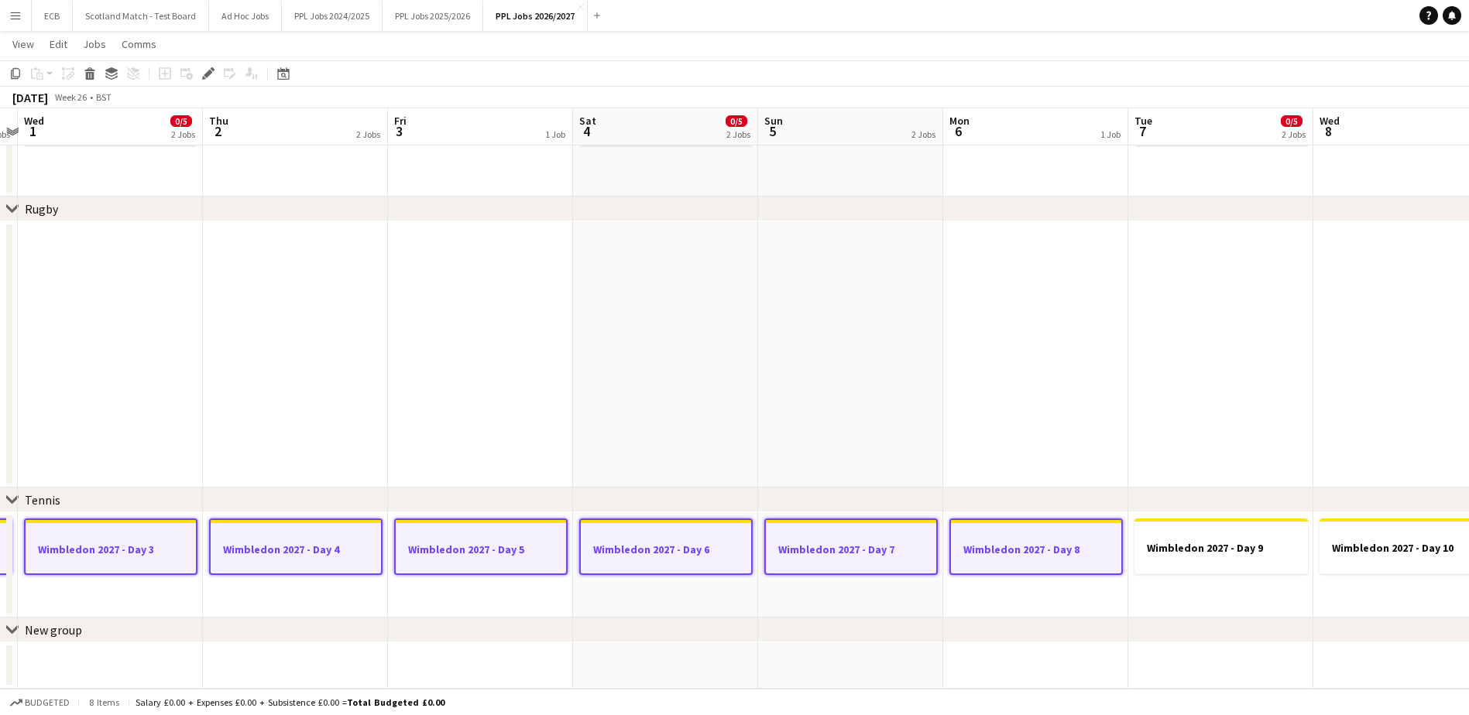
scroll to position [26, 0]
click at [1181, 545] on h3 "Wimbledon 2027 - Day 9" at bounding box center [1220, 548] width 173 height 14
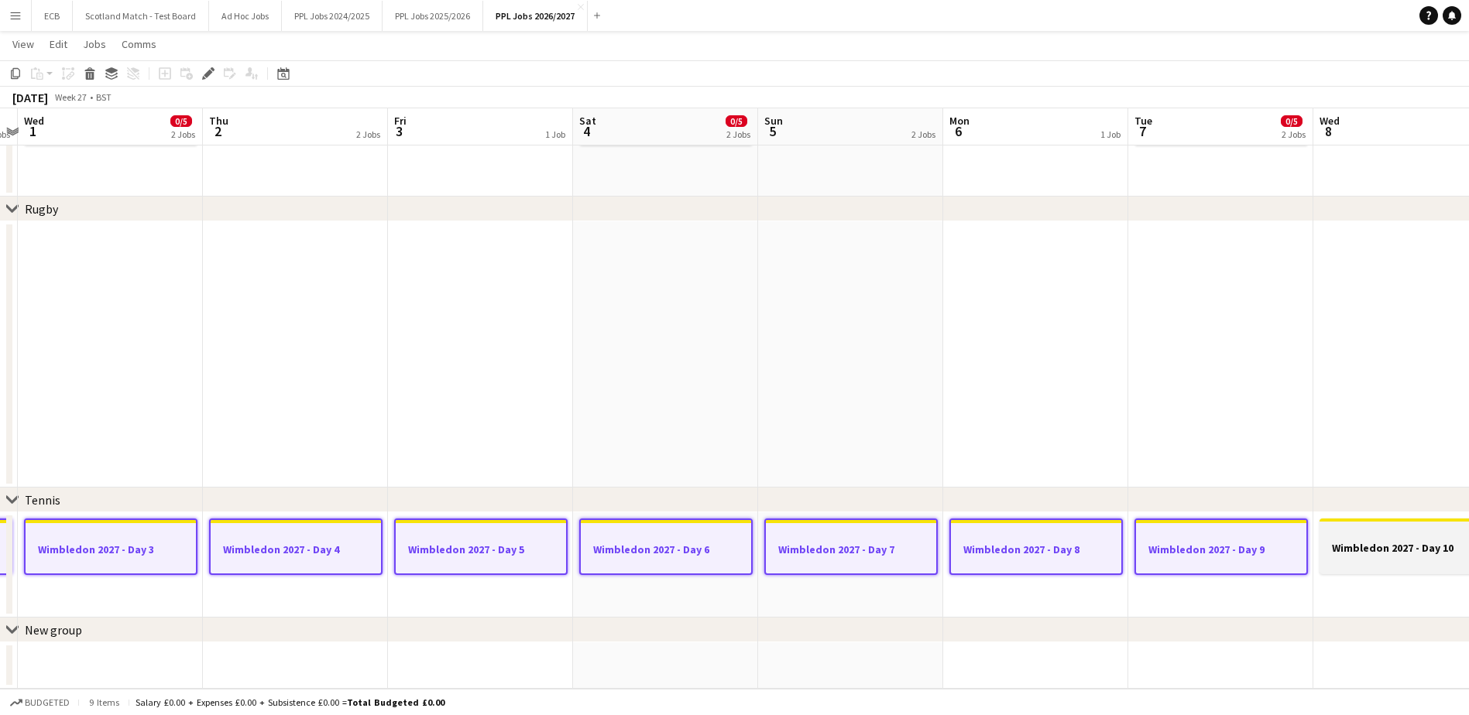
click at [1181, 534] on div at bounding box center [1405, 534] width 173 height 12
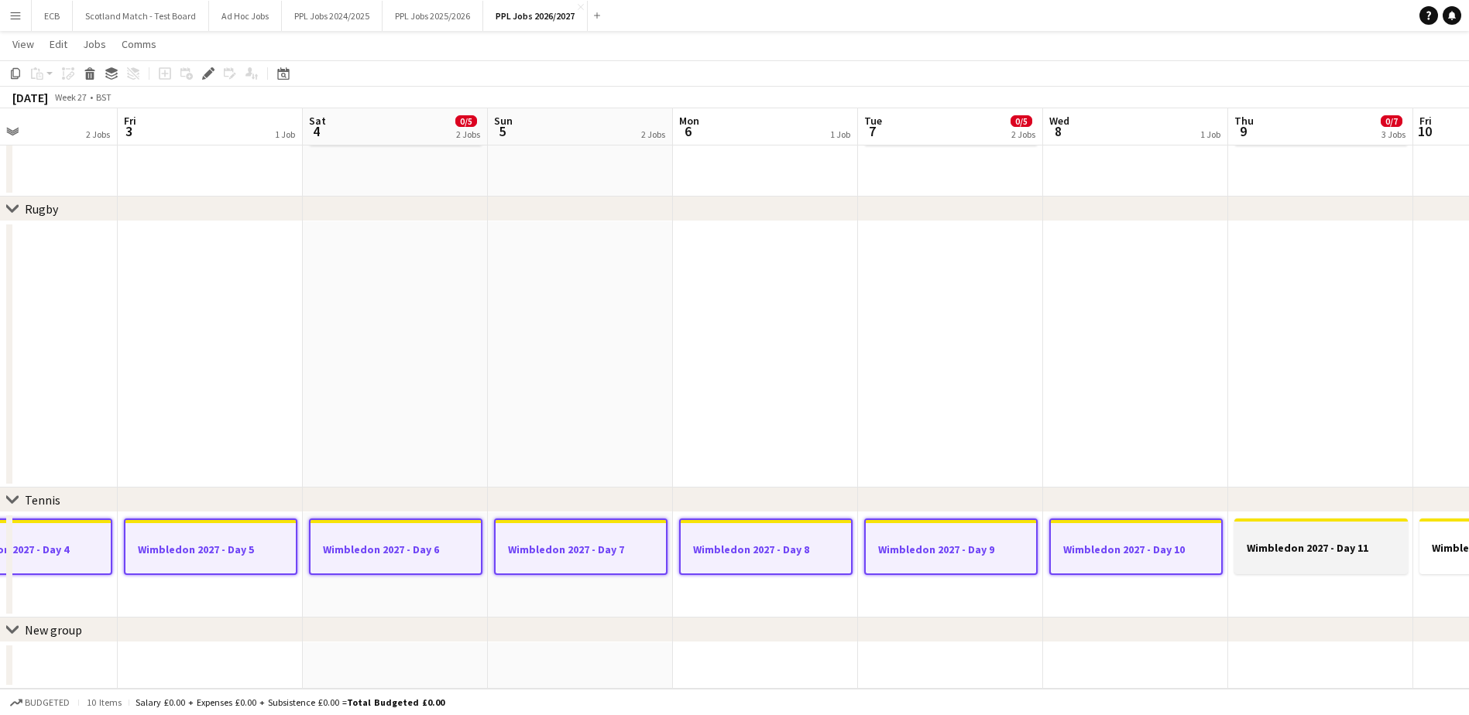
click at [1181, 543] on h3 "Wimbledon 2027 - Day 11" at bounding box center [1320, 548] width 173 height 14
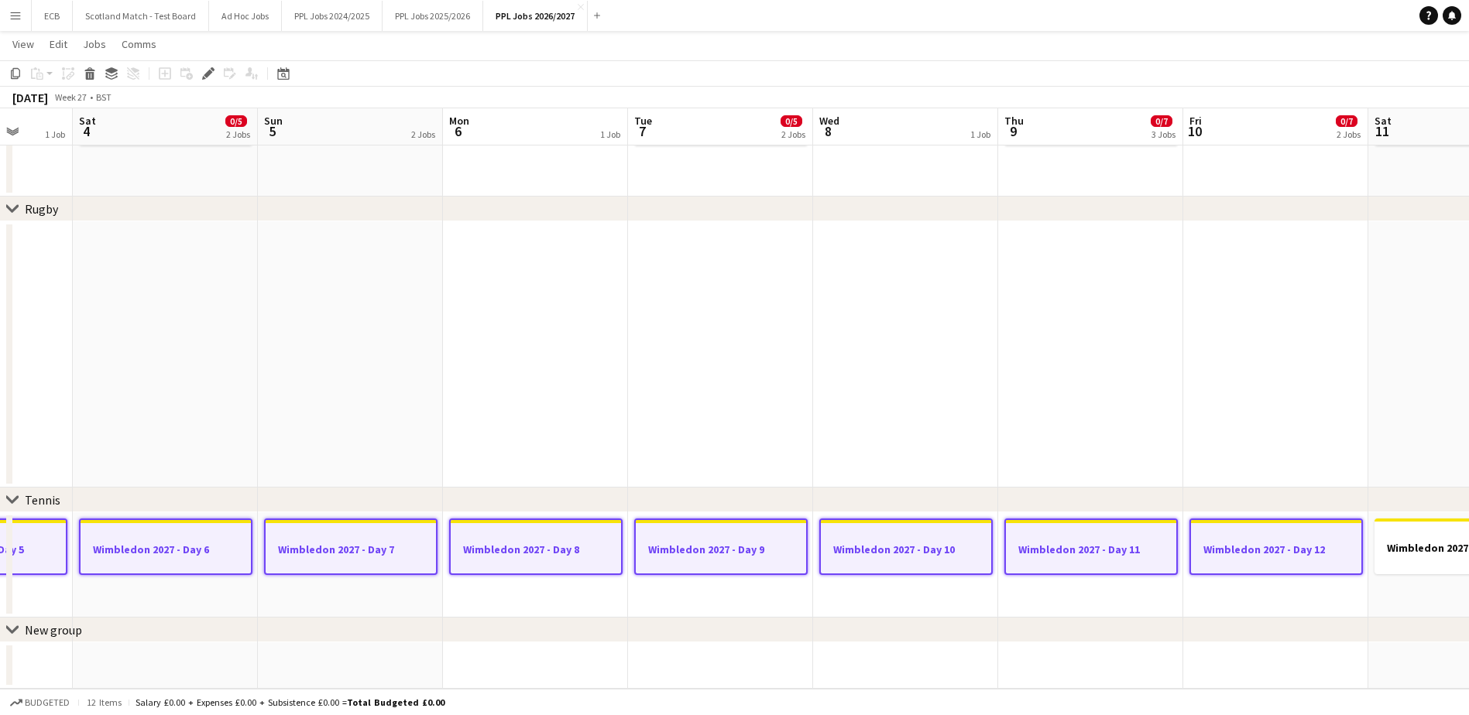
scroll to position [0, 0]
click at [1181, 530] on div at bounding box center [1460, 534] width 173 height 12
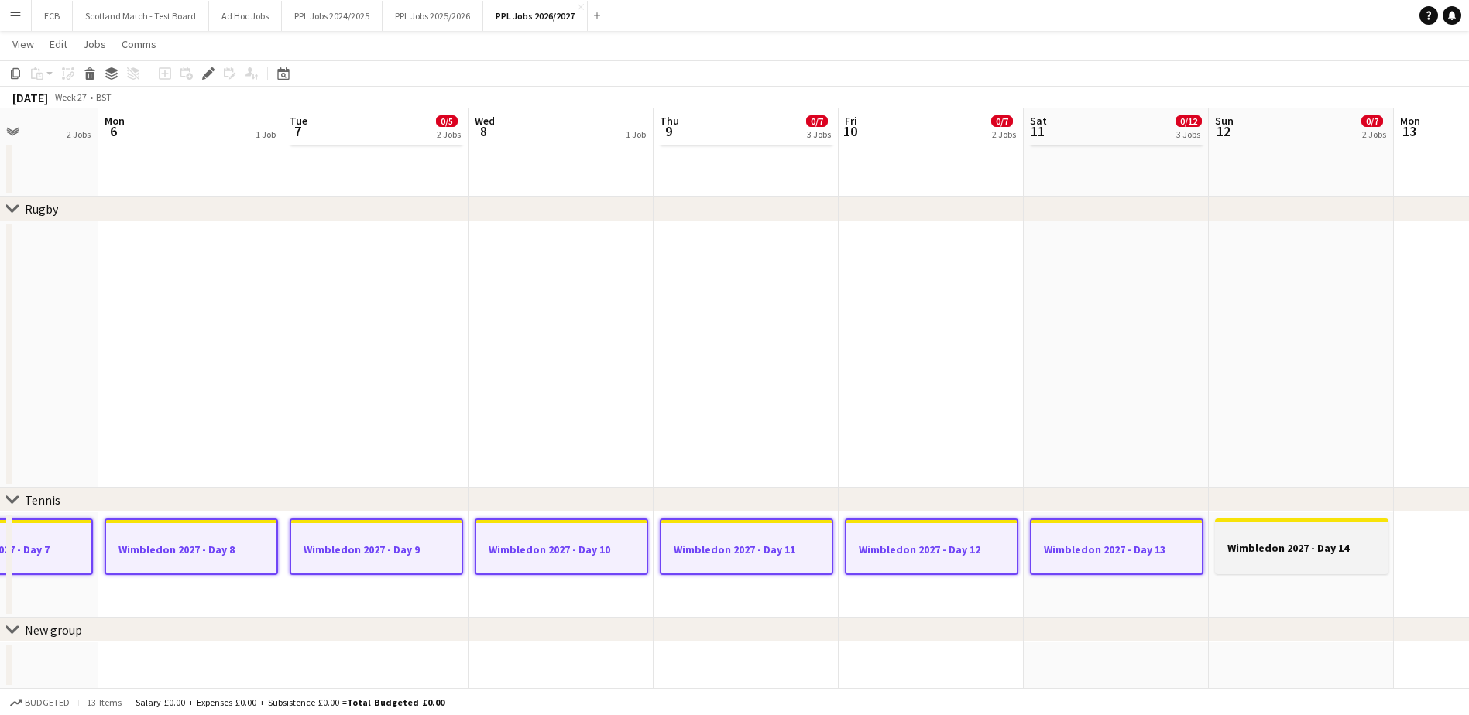
click at [1181, 547] on h3 "Wimbledon 2027 - Day 14" at bounding box center [1301, 548] width 173 height 14
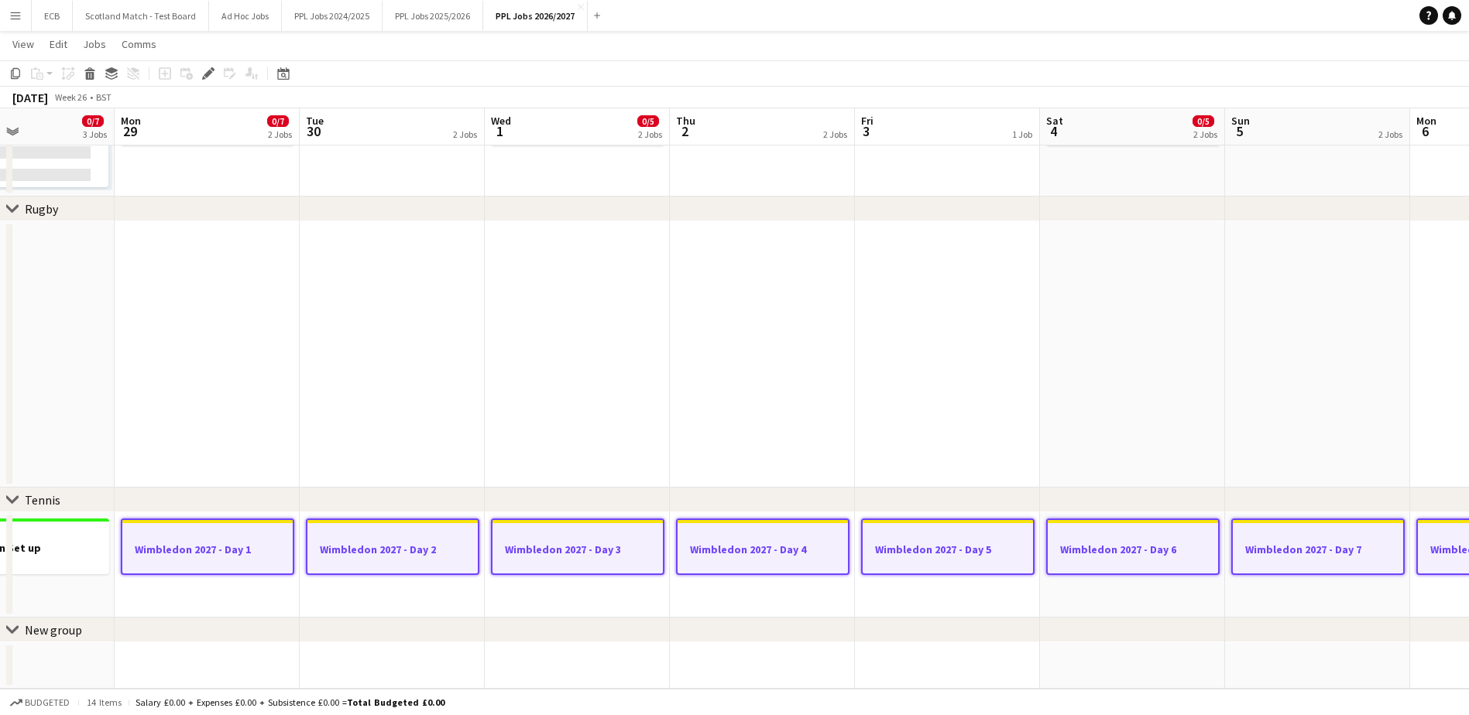
scroll to position [0, 364]
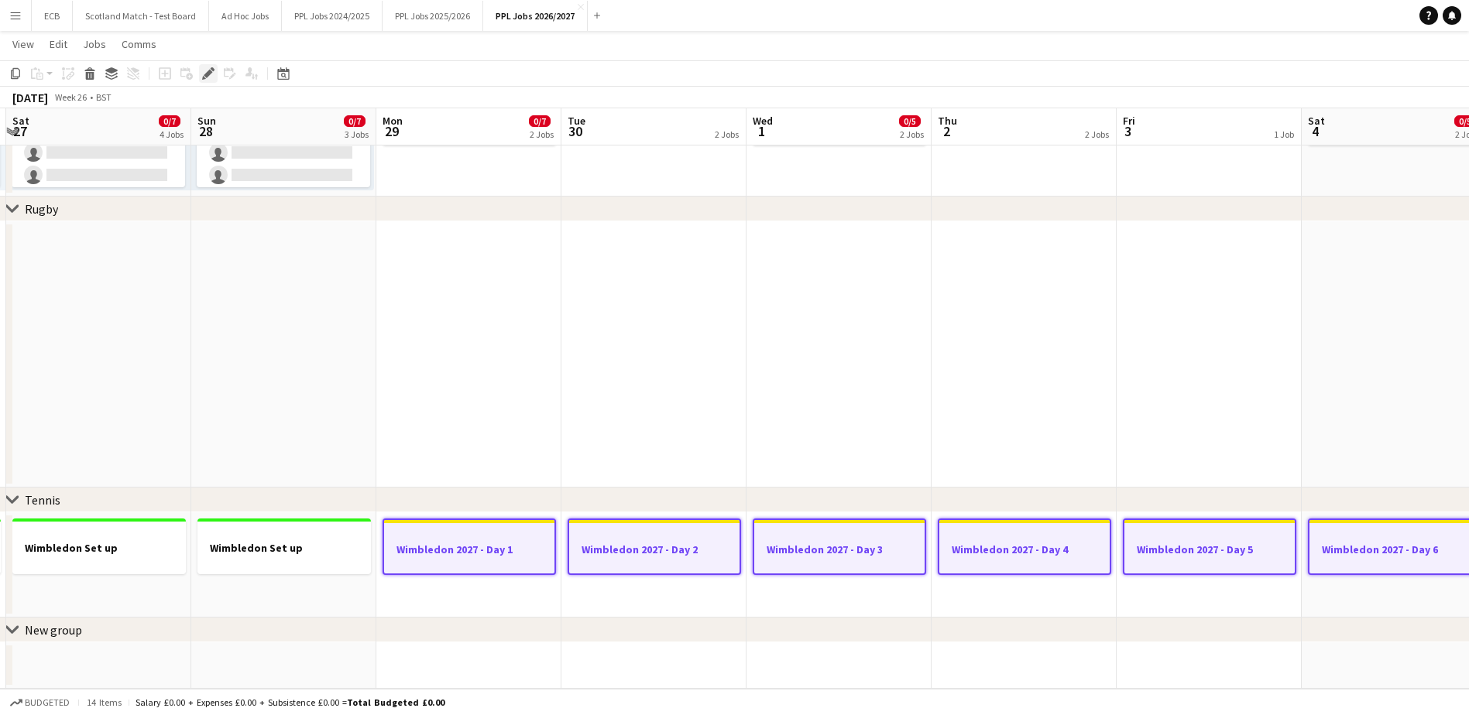
click at [204, 74] on icon "Edit" at bounding box center [208, 73] width 12 height 12
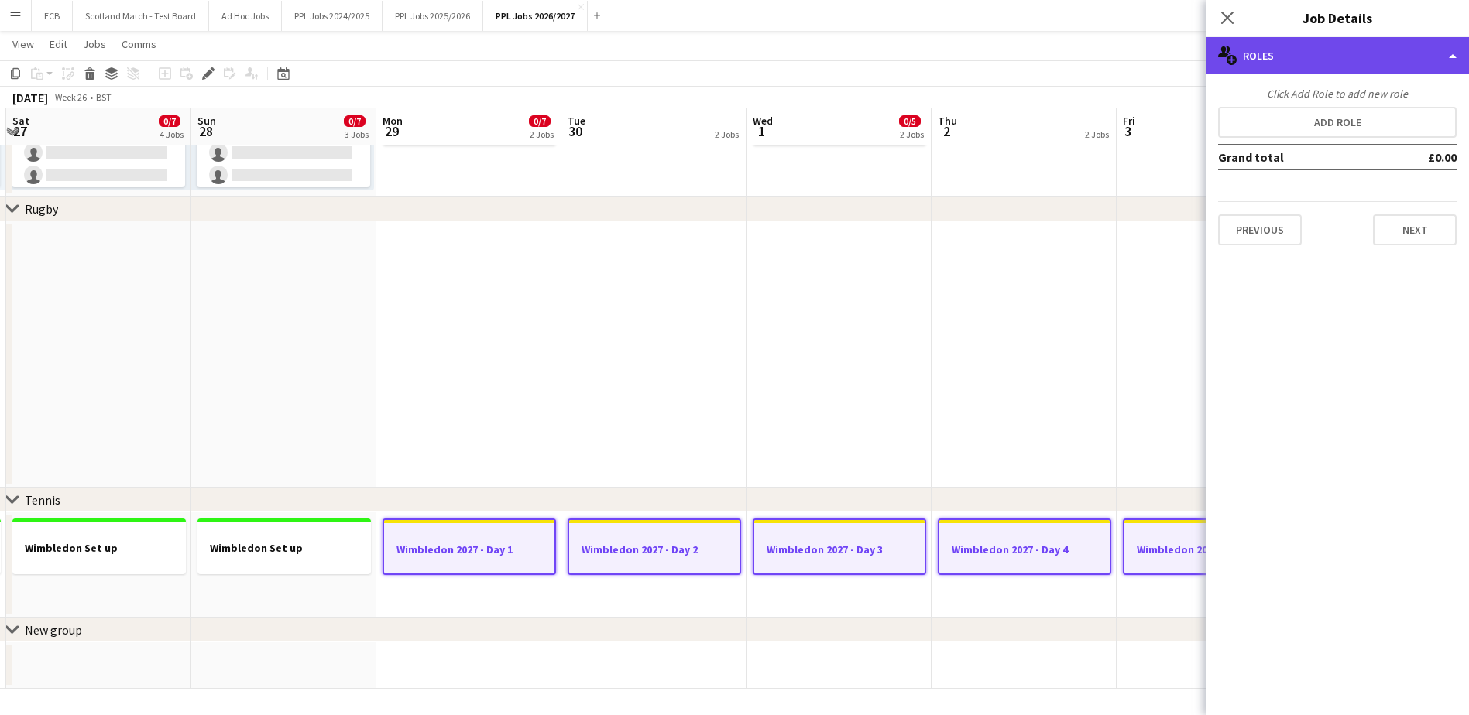
click at [1181, 53] on div "multiple-users-add Roles" at bounding box center [1337, 55] width 263 height 37
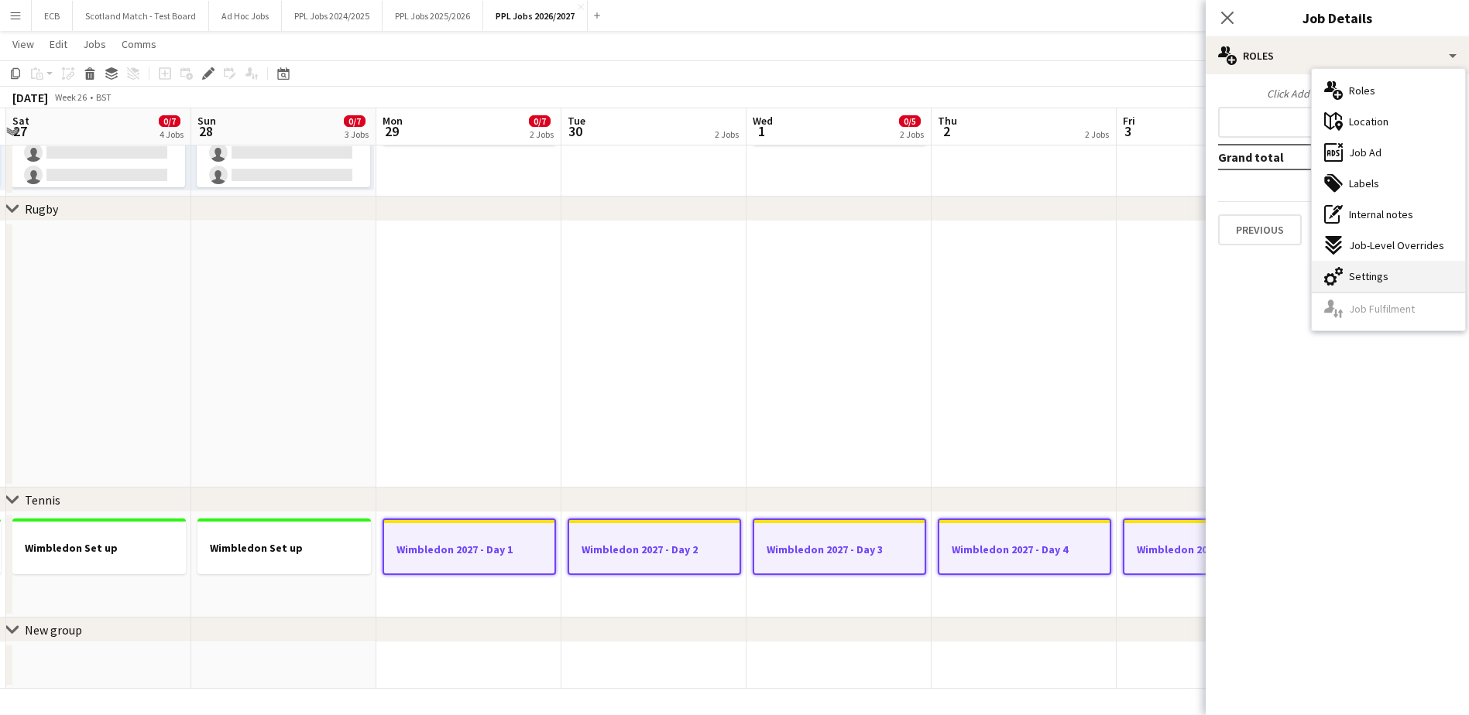
click at [1181, 274] on span "Settings" at bounding box center [1368, 276] width 39 height 14
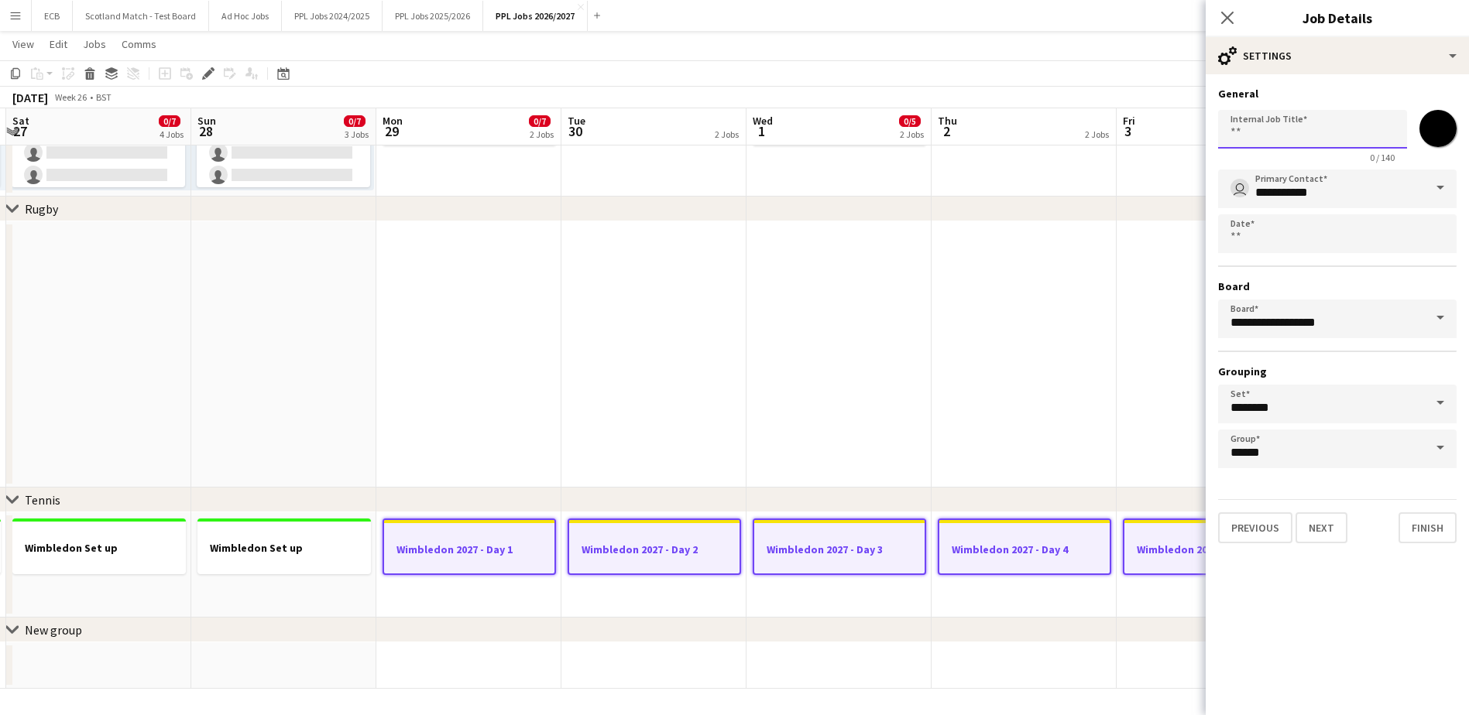
click at [1181, 133] on input "Internal Job Title" at bounding box center [1312, 129] width 189 height 39
drag, startPoint x: 1237, startPoint y: 134, endPoint x: 1189, endPoint y: 140, distance: 48.4
type input "**********"
click at [1181, 527] on button "Finish" at bounding box center [1427, 528] width 58 height 31
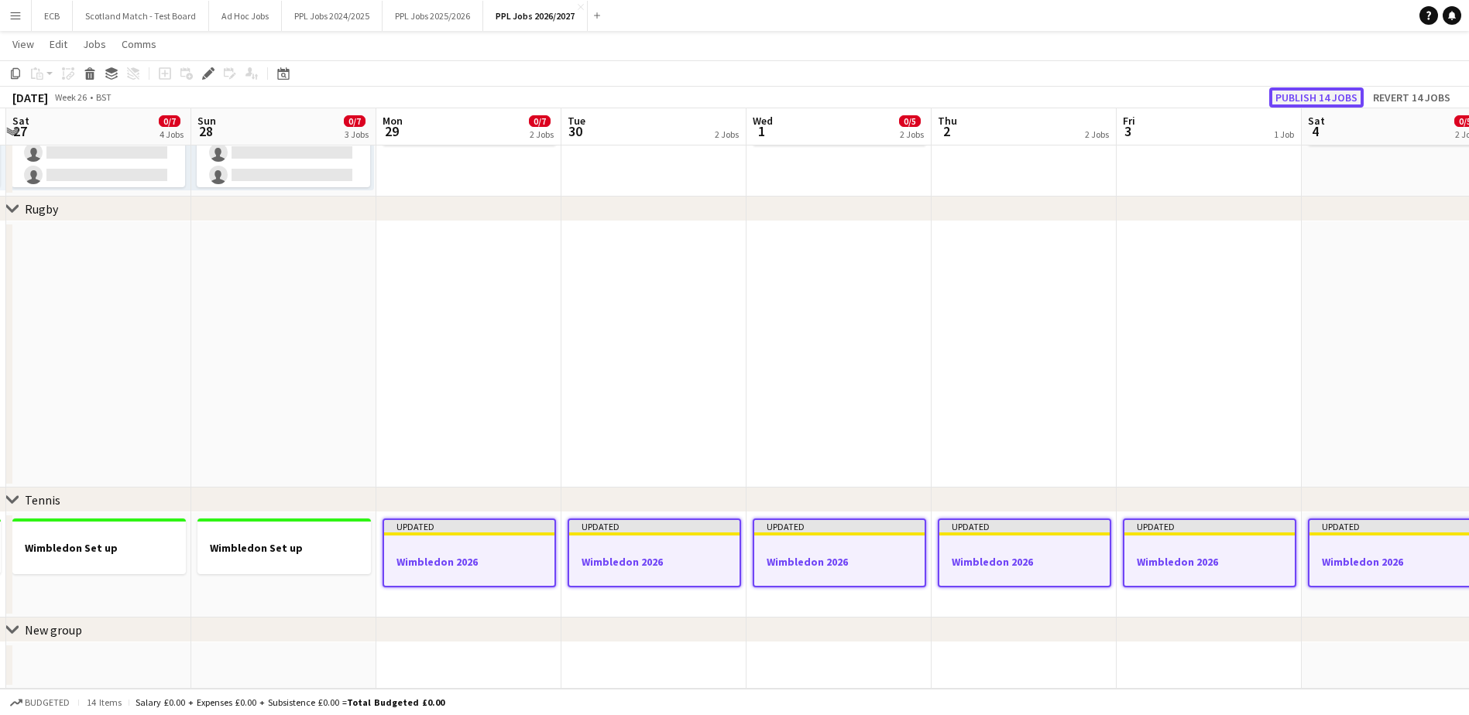
click at [1181, 90] on button "Publish 14 jobs" at bounding box center [1316, 97] width 94 height 20
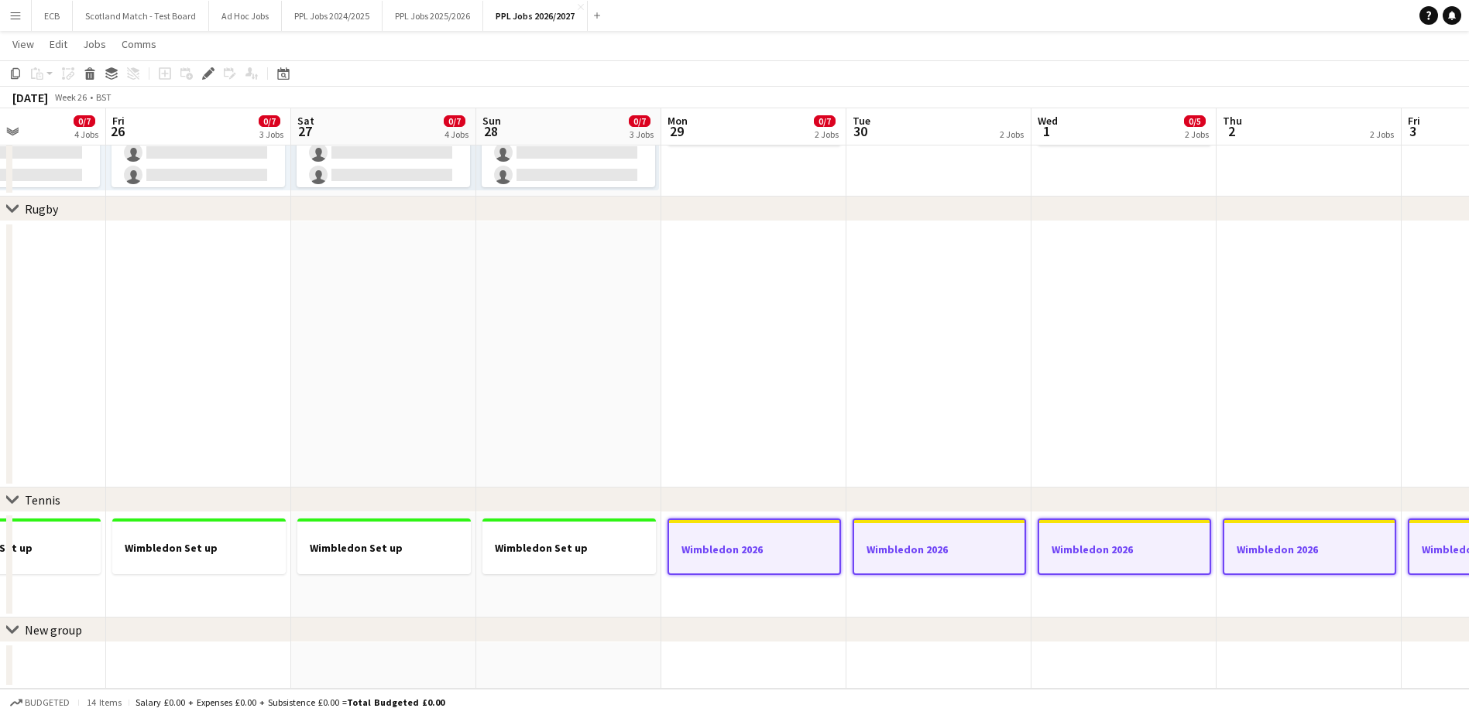
scroll to position [0, 447]
click at [781, 537] on div at bounding box center [756, 536] width 170 height 12
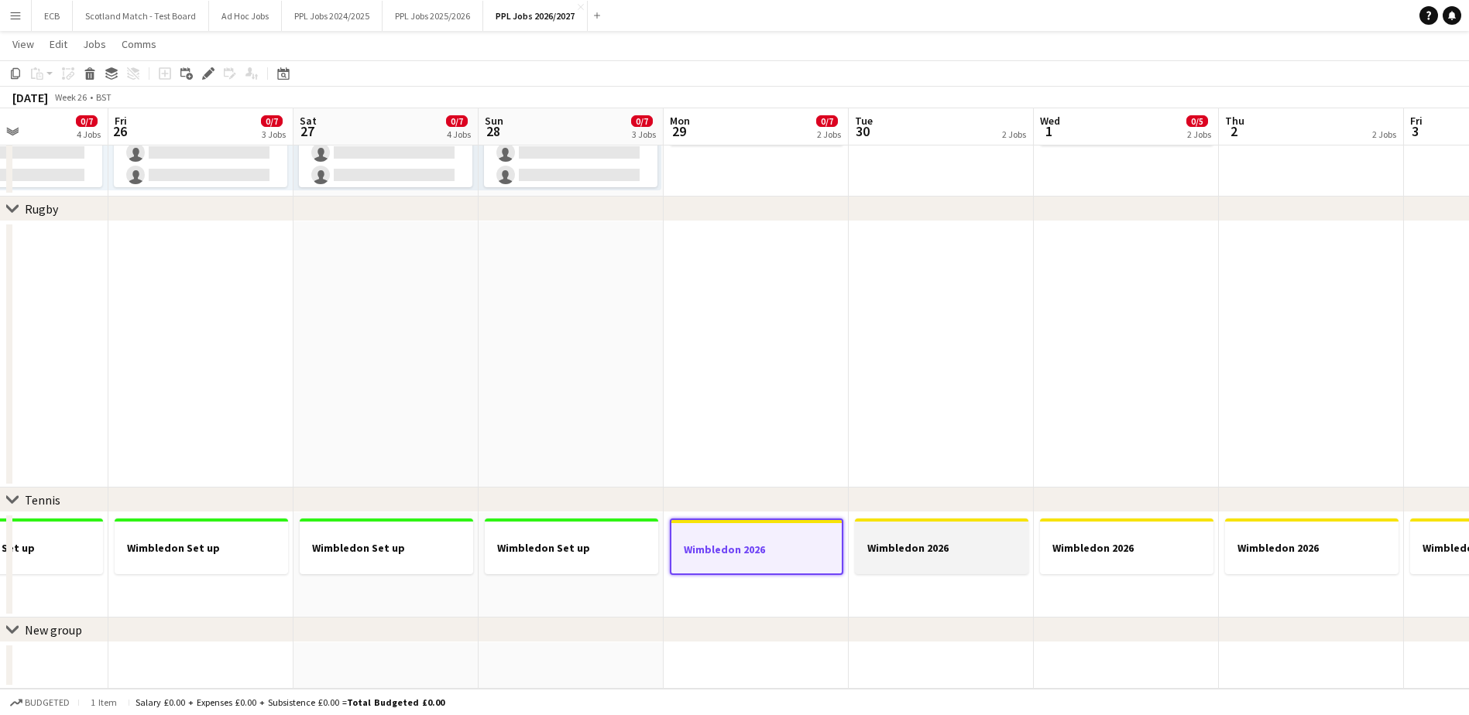
click at [904, 543] on h3 "Wimbledon 2026" at bounding box center [941, 548] width 173 height 14
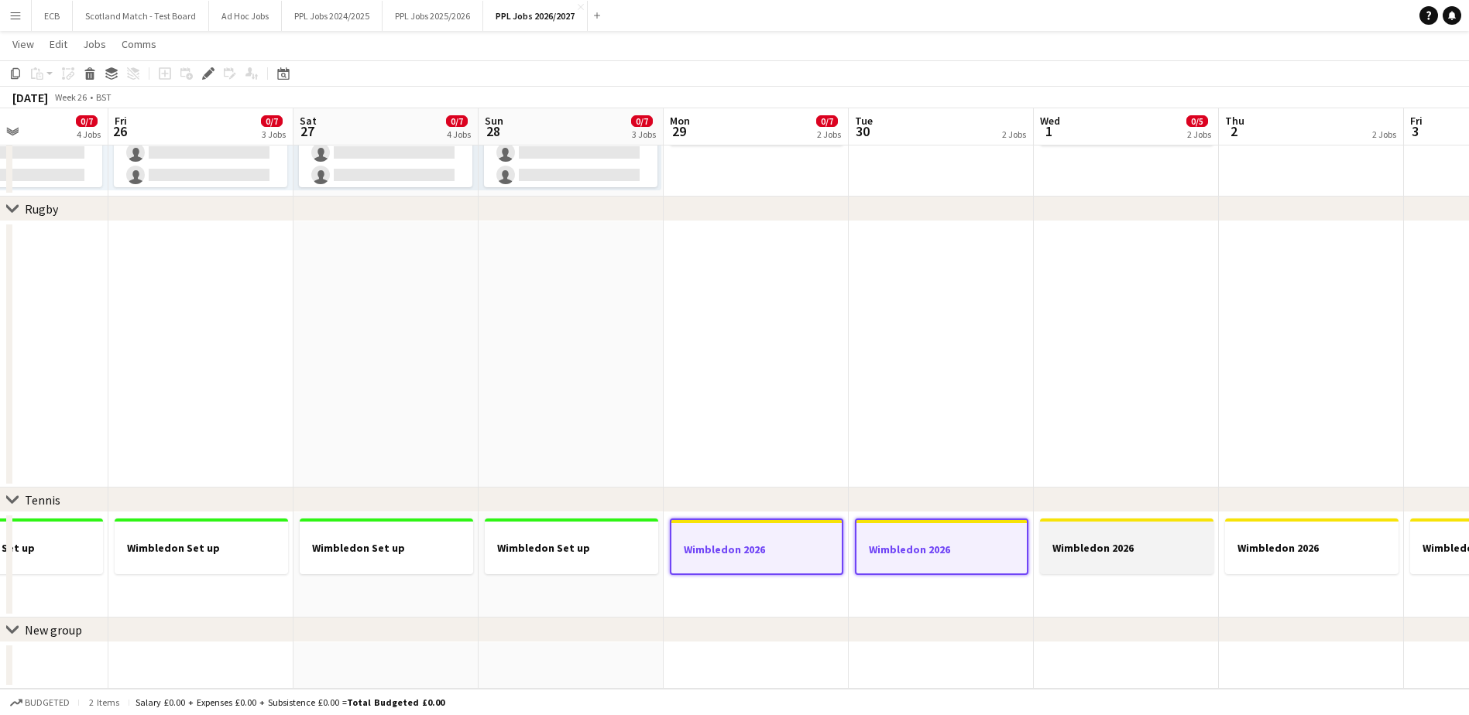
click at [1112, 536] on div at bounding box center [1126, 534] width 173 height 12
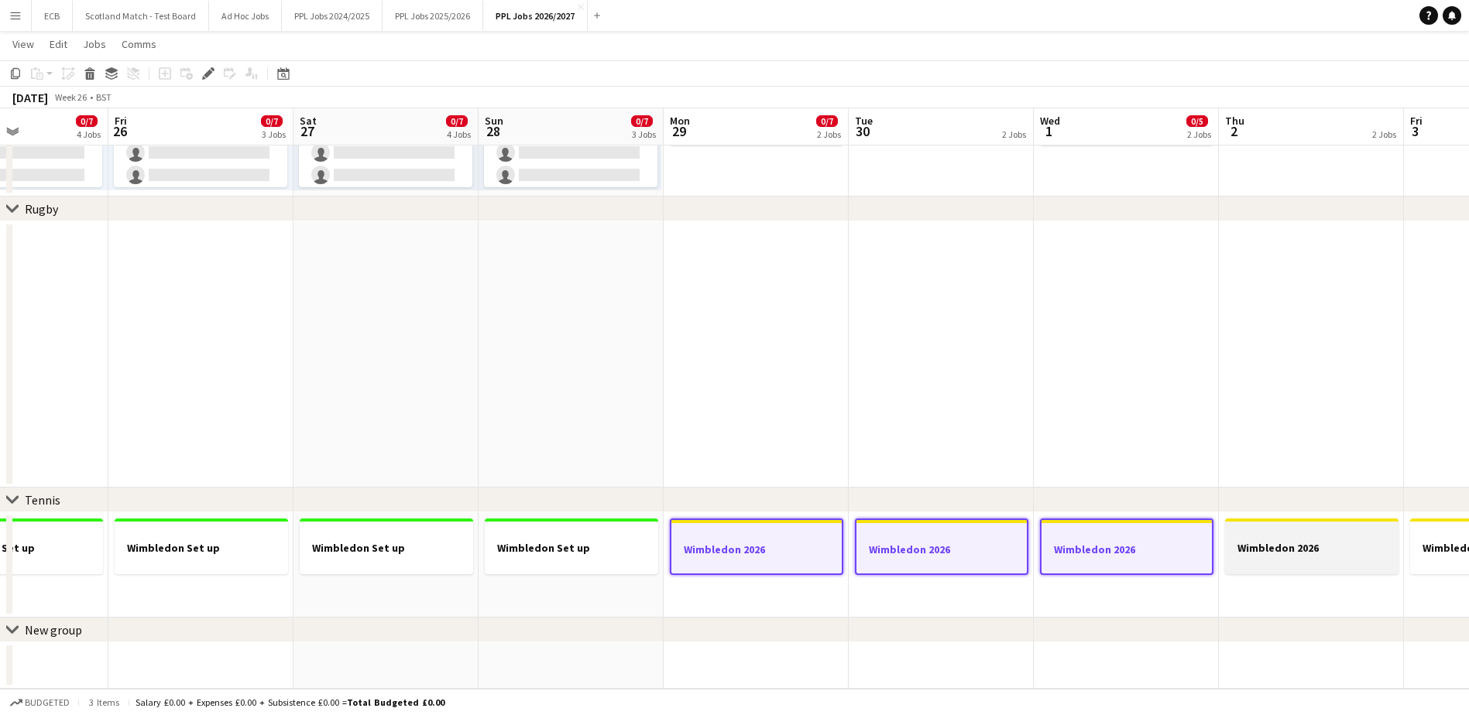
click at [1181, 539] on div at bounding box center [1311, 534] width 173 height 12
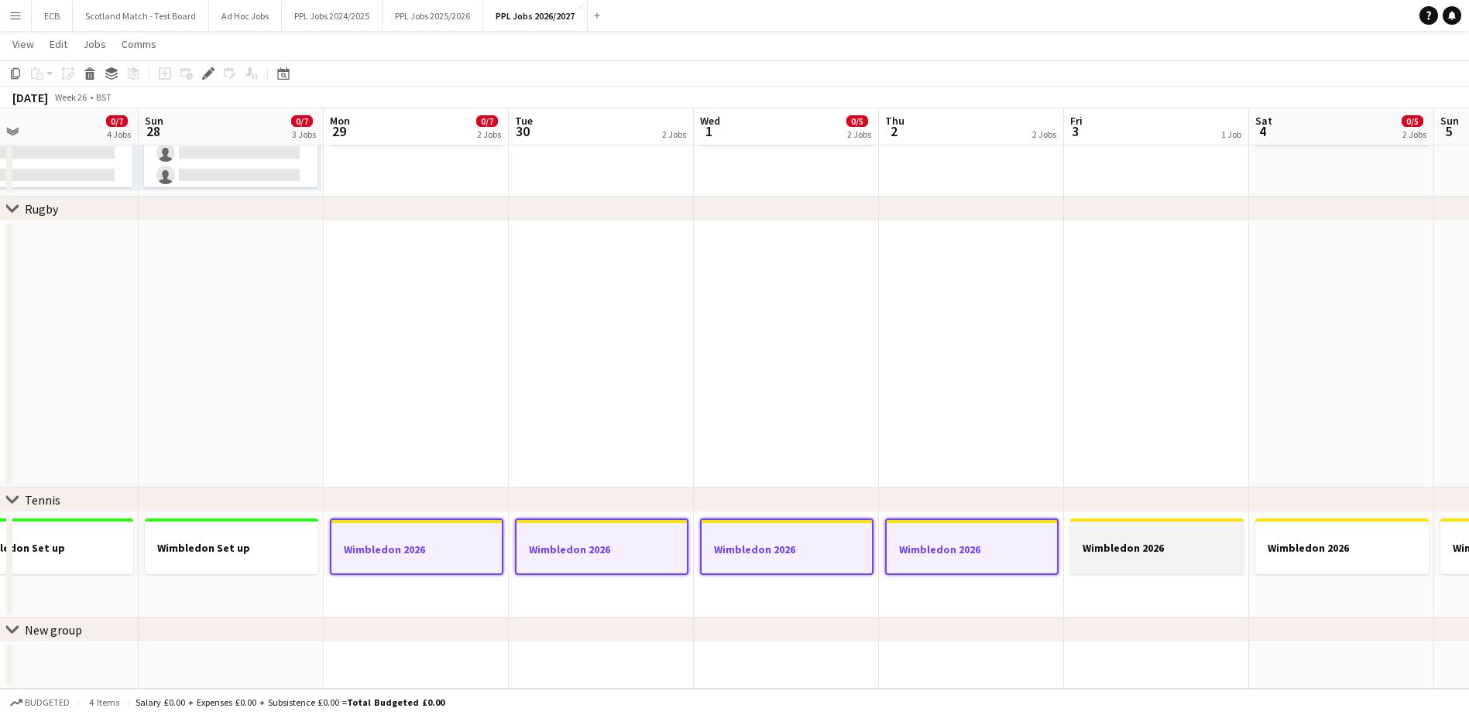
click at [1107, 531] on div at bounding box center [1156, 534] width 173 height 12
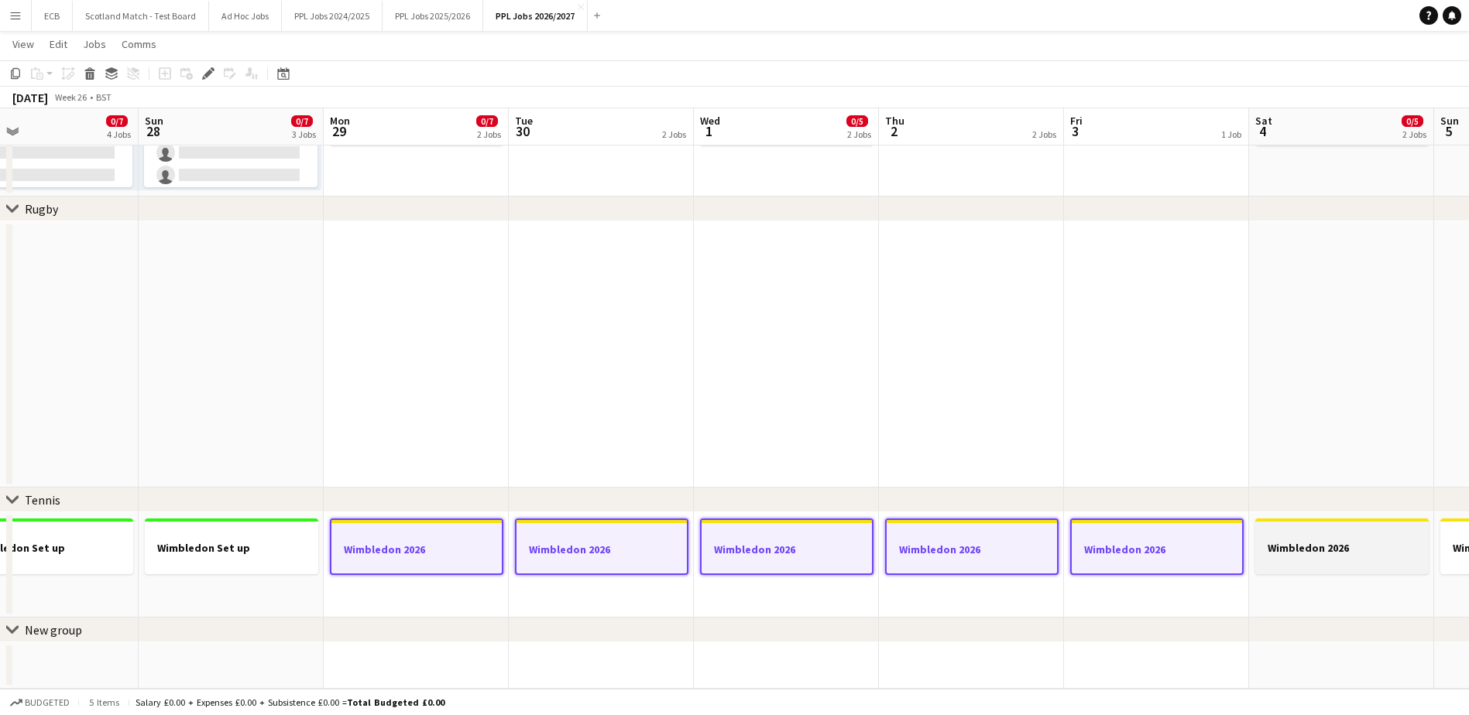
click at [1181, 536] on div at bounding box center [1341, 534] width 173 height 12
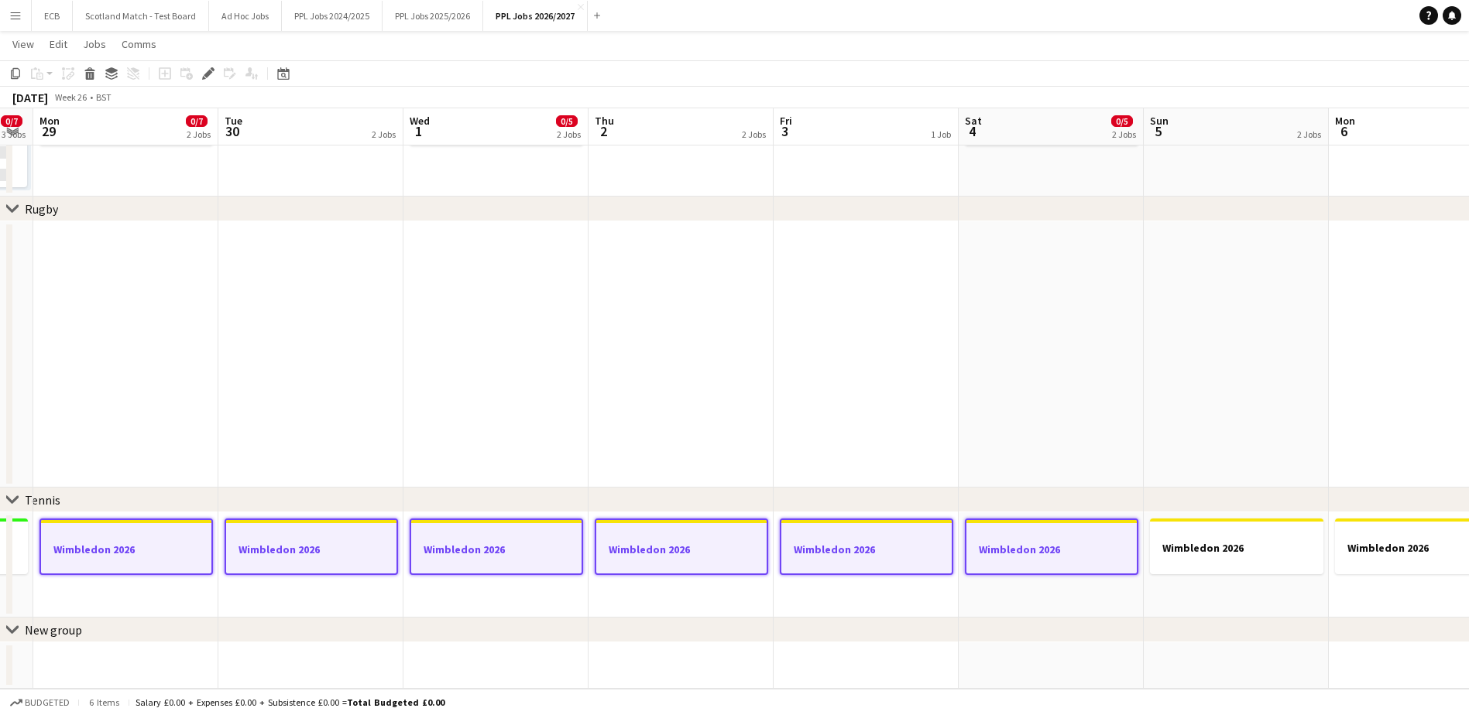
drag, startPoint x: 1179, startPoint y: 547, endPoint x: 1173, endPoint y: 534, distance: 15.3
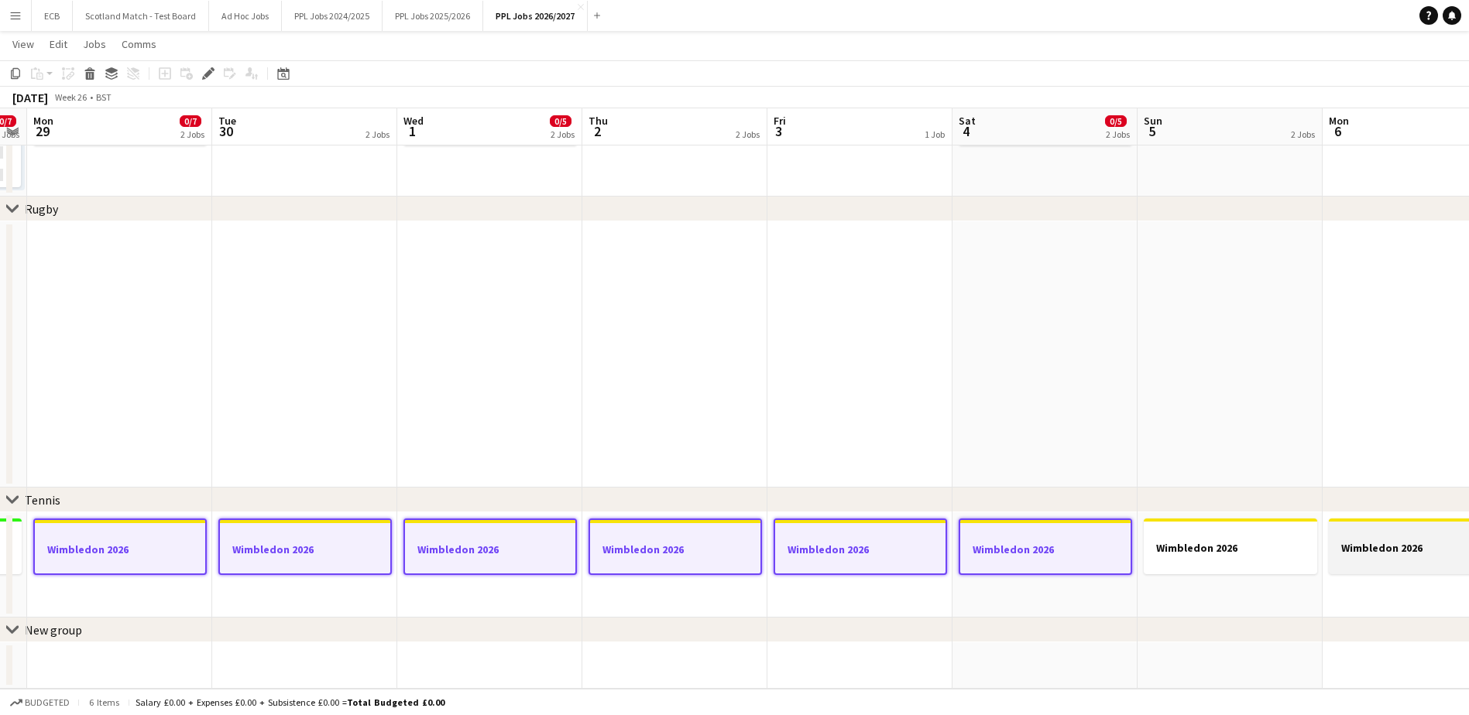
click at [1181, 531] on div at bounding box center [1415, 534] width 173 height 12
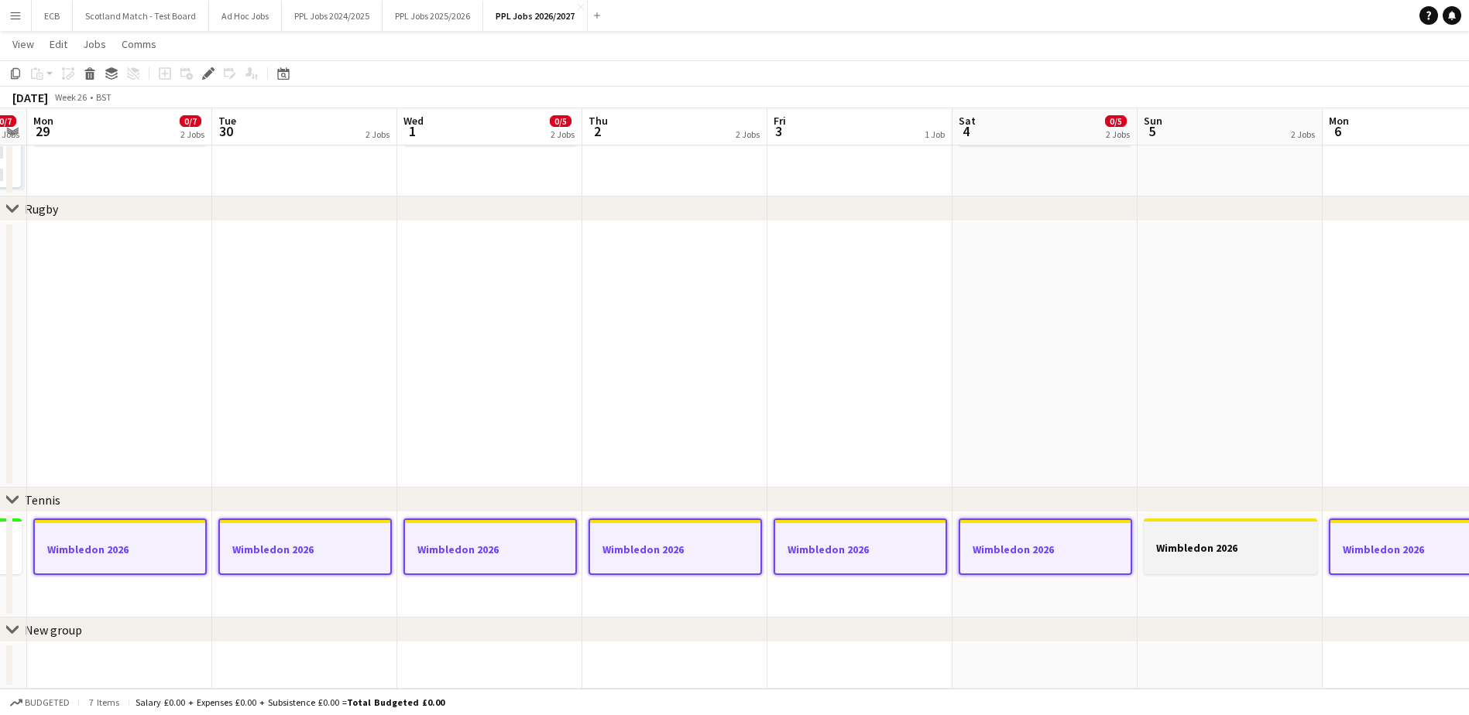
click at [1181, 523] on app-job-card "Wimbledon 2026" at bounding box center [1230, 547] width 173 height 56
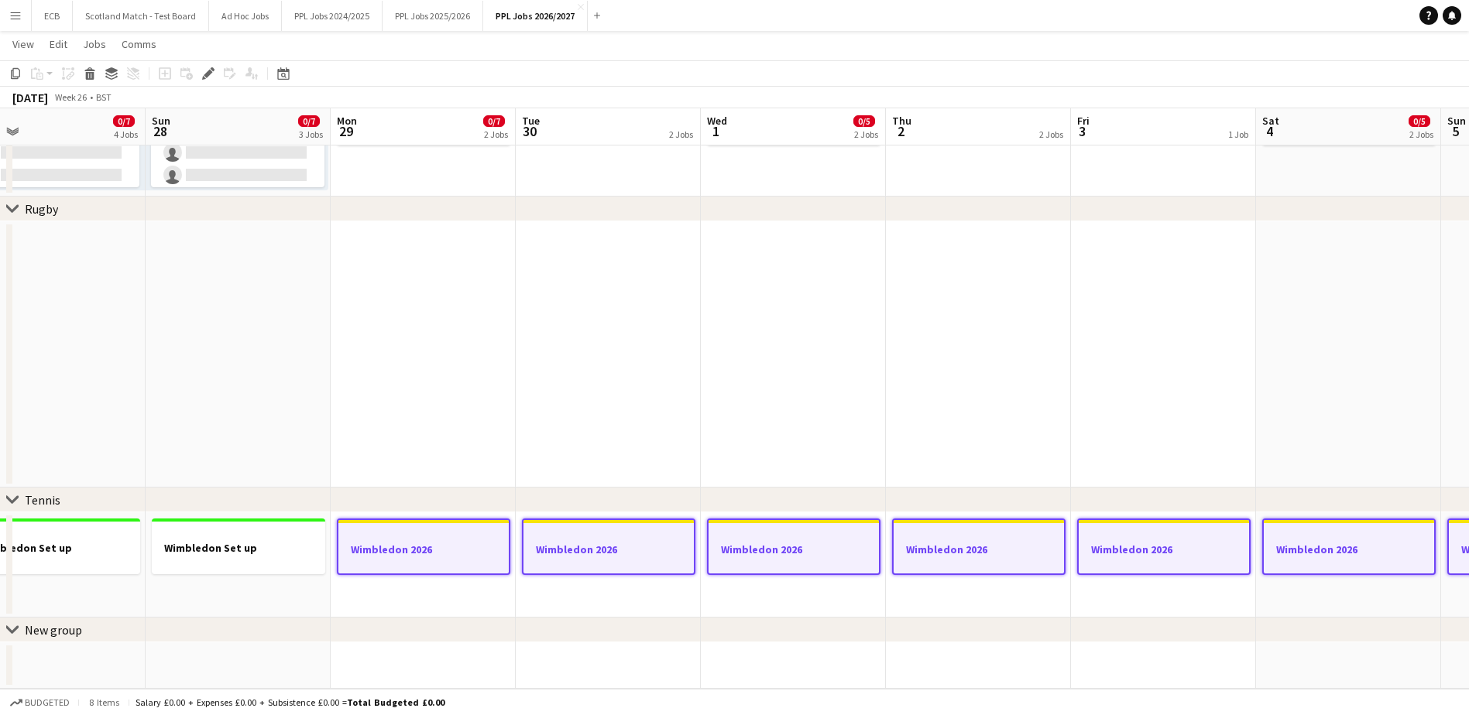
scroll to position [0, 402]
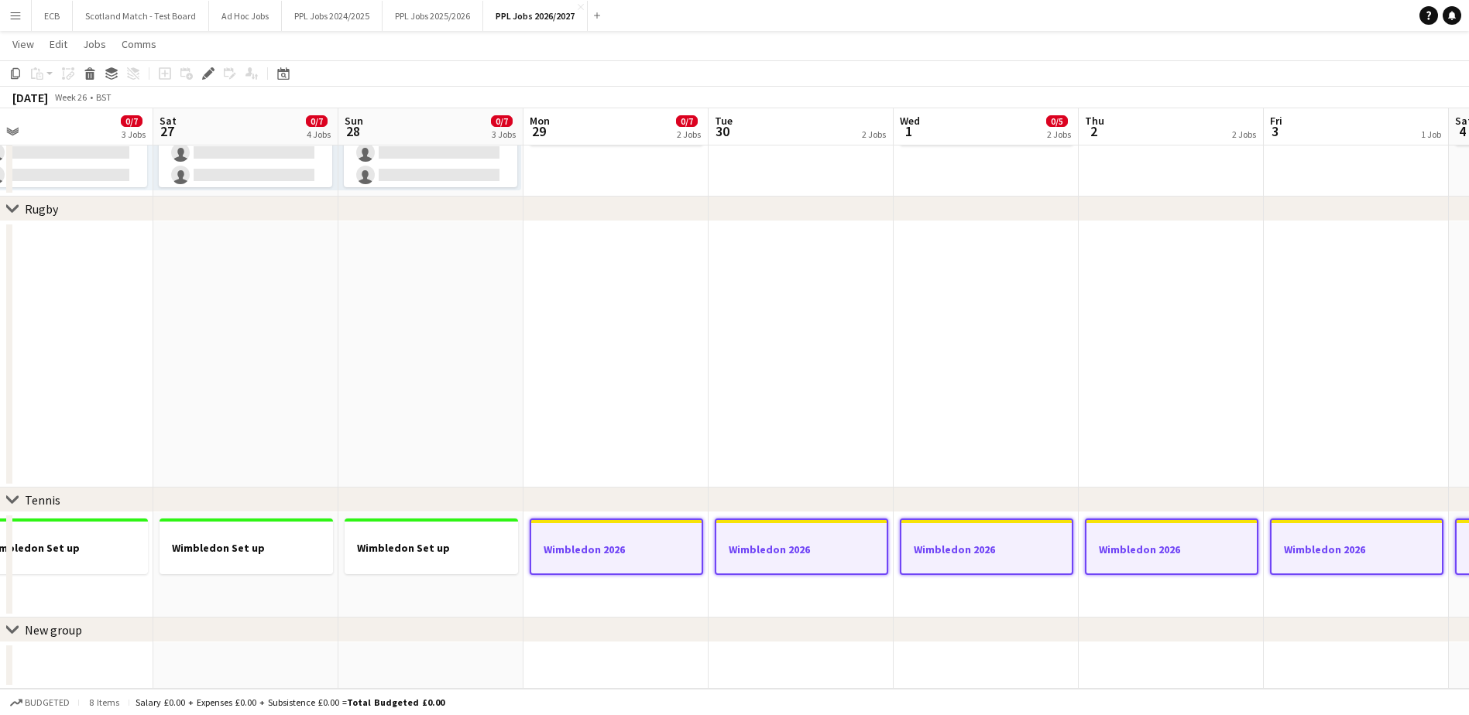
drag, startPoint x: 863, startPoint y: 539, endPoint x: 612, endPoint y: 547, distance: 250.2
click at [612, 547] on h3 "Wimbledon 2026" at bounding box center [616, 550] width 170 height 14
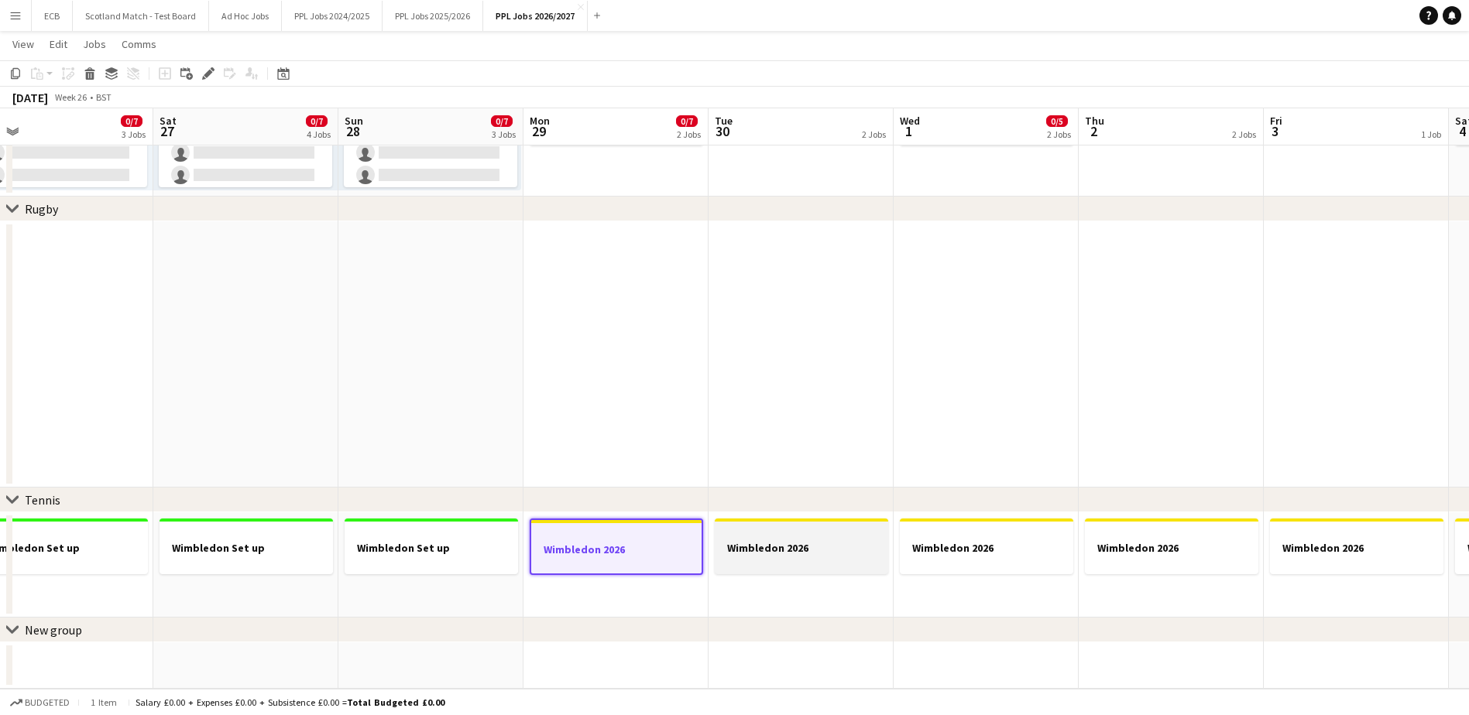
click at [777, 559] on div at bounding box center [801, 561] width 173 height 12
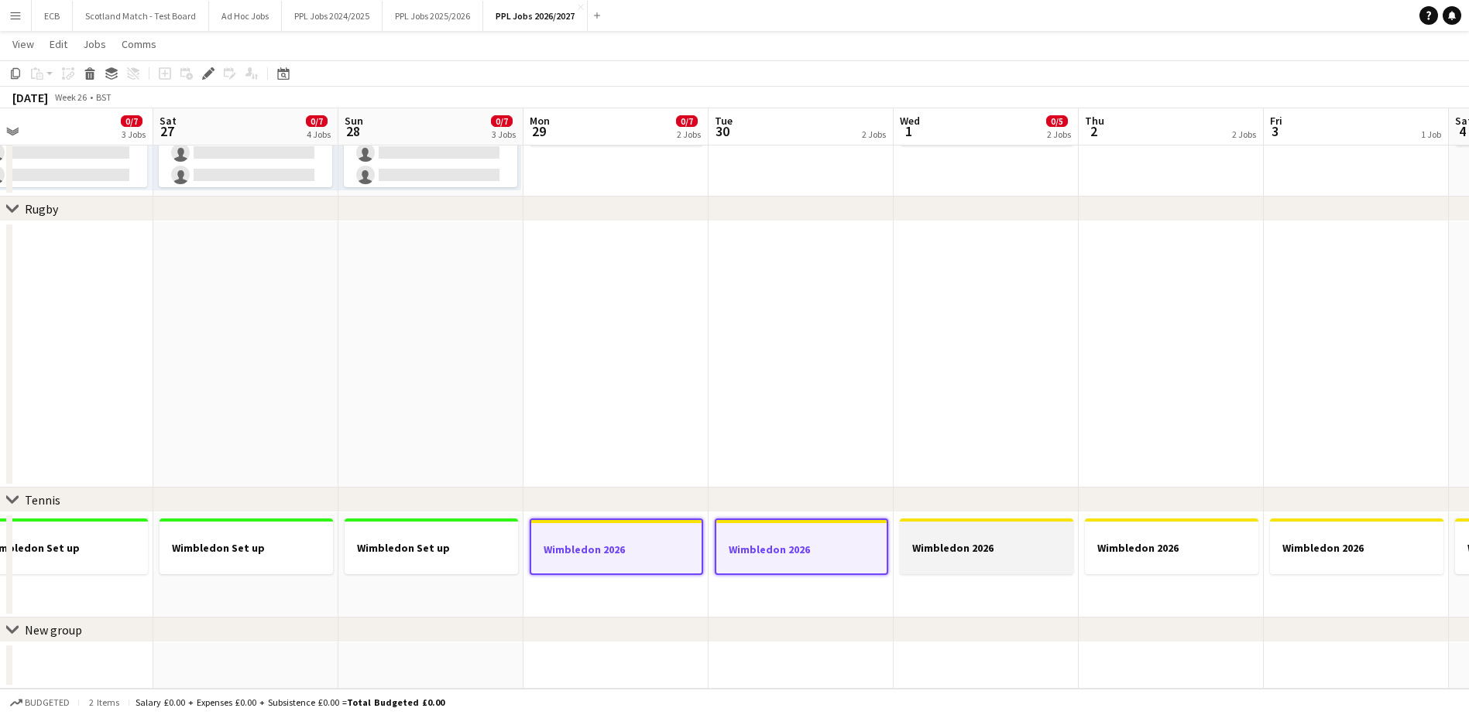
click at [946, 543] on h3 "Wimbledon 2026" at bounding box center [986, 548] width 173 height 14
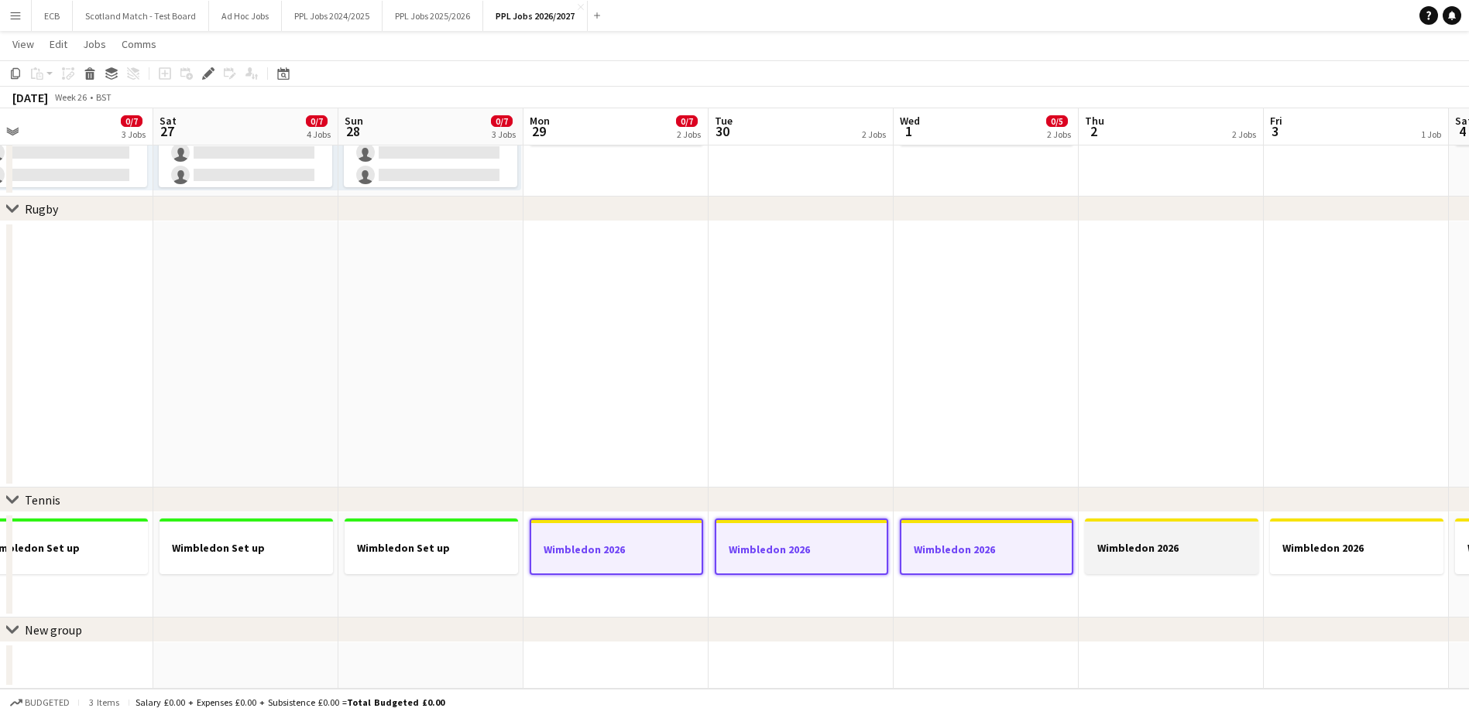
click at [1156, 544] on h3 "Wimbledon 2026" at bounding box center [1171, 548] width 173 height 14
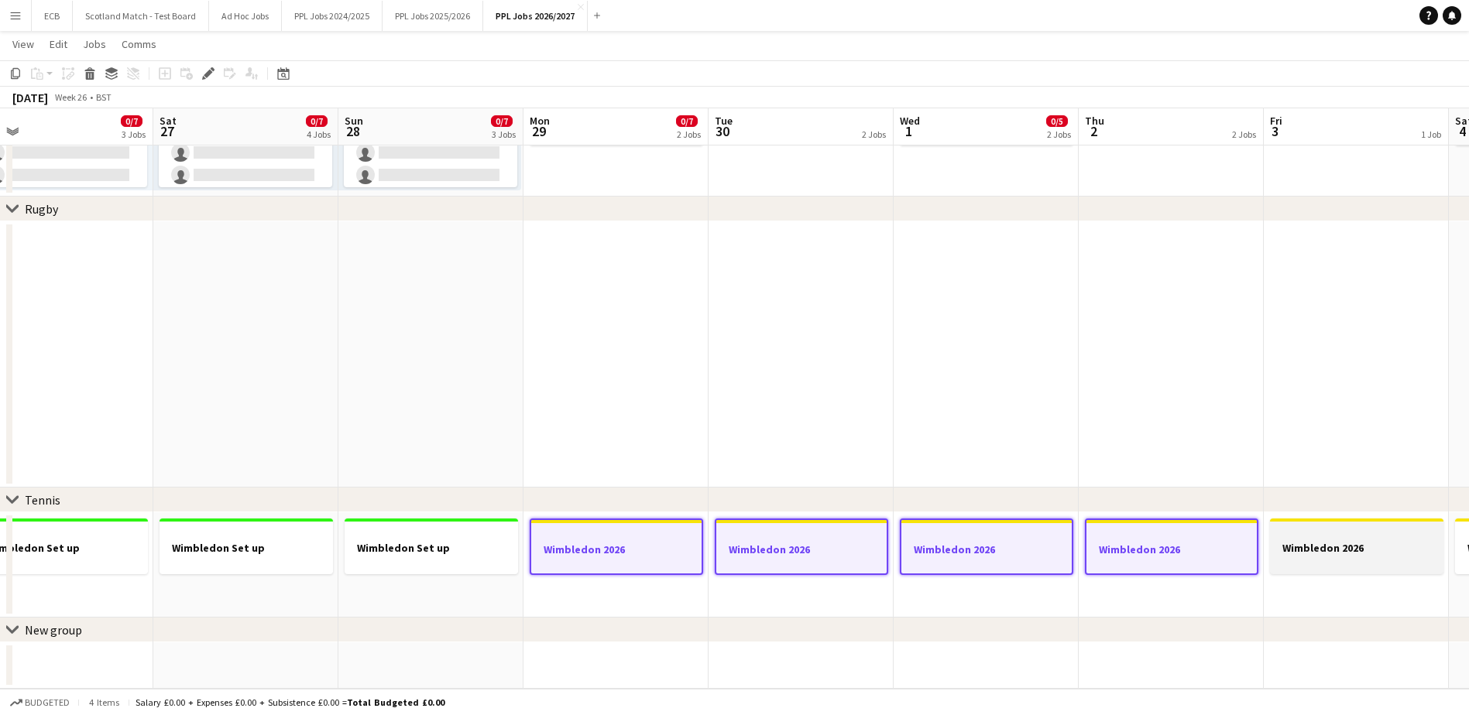
click at [1181, 540] on app-job-card "Wimbledon 2026" at bounding box center [1356, 547] width 173 height 56
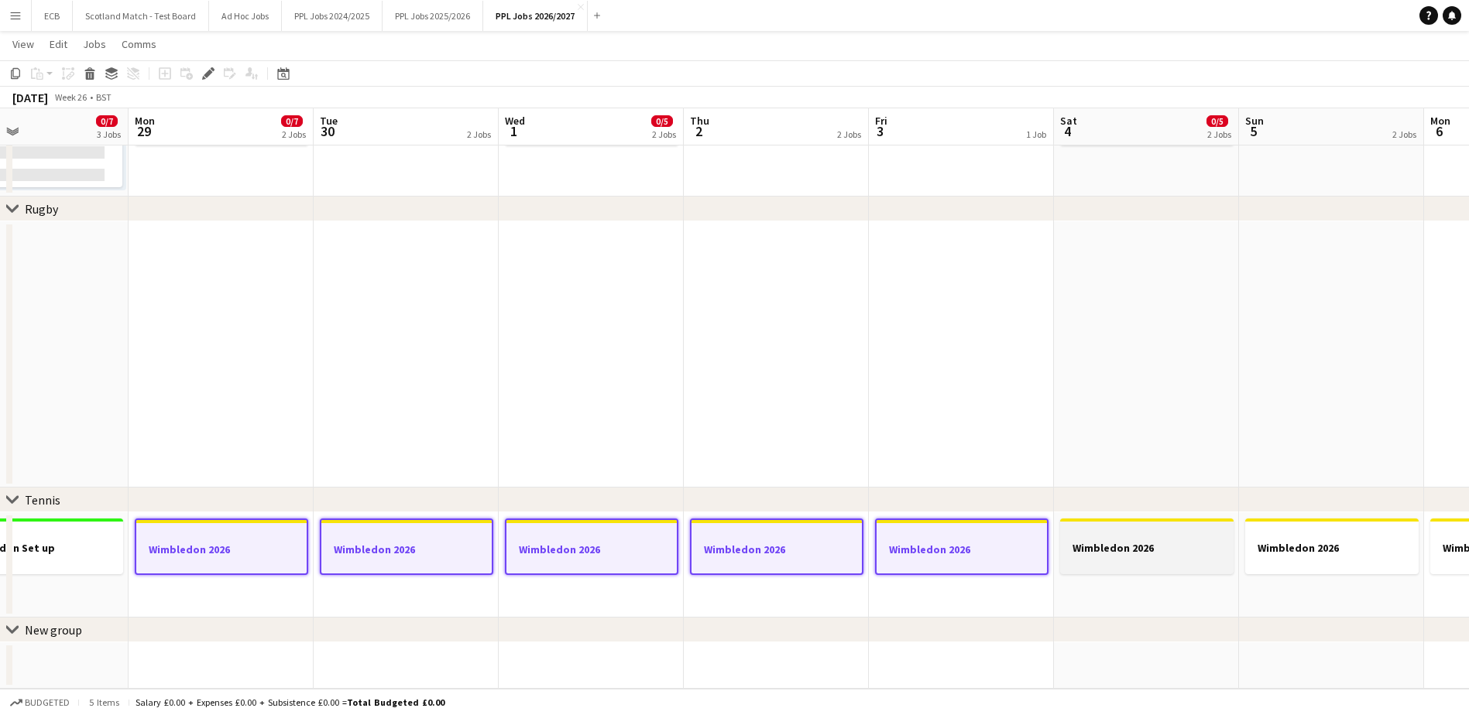
click at [1165, 534] on div at bounding box center [1146, 534] width 173 height 12
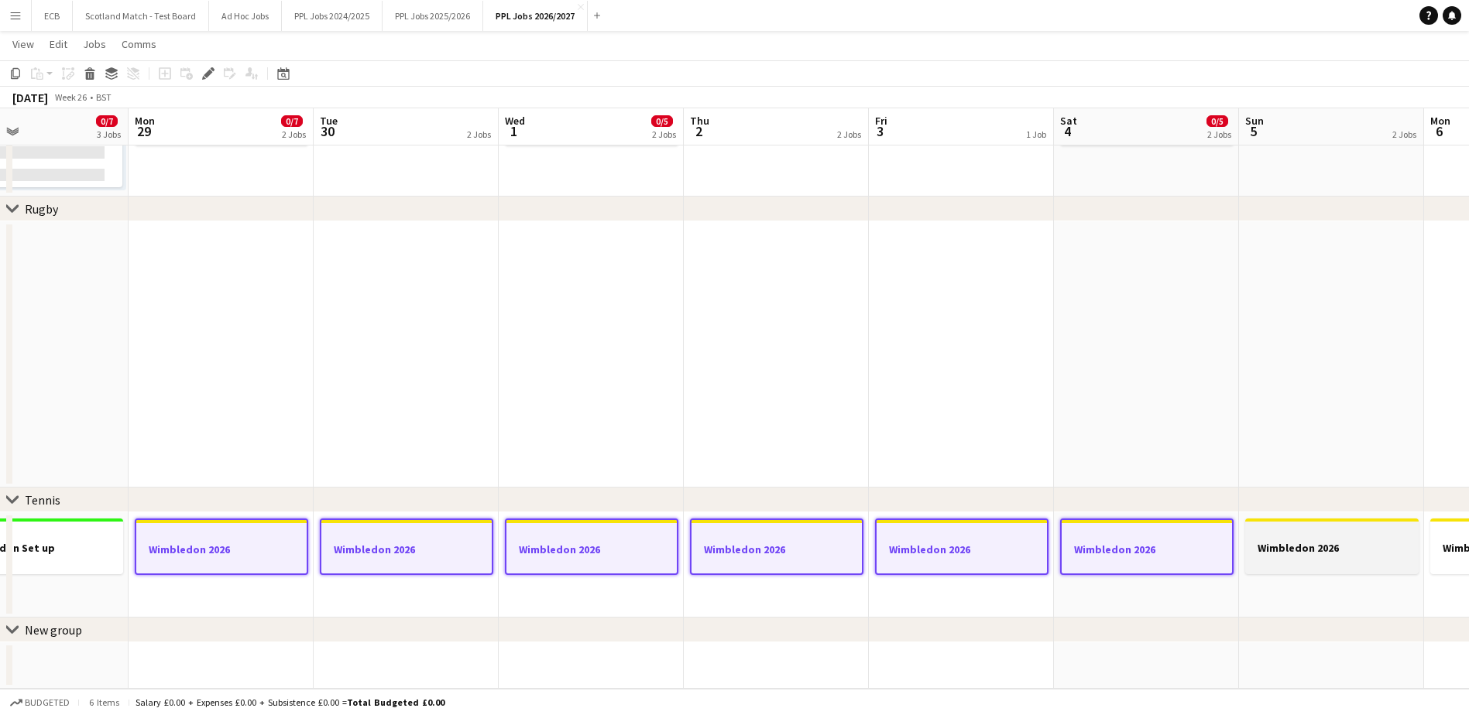
click at [1181, 534] on div at bounding box center [1331, 534] width 173 height 12
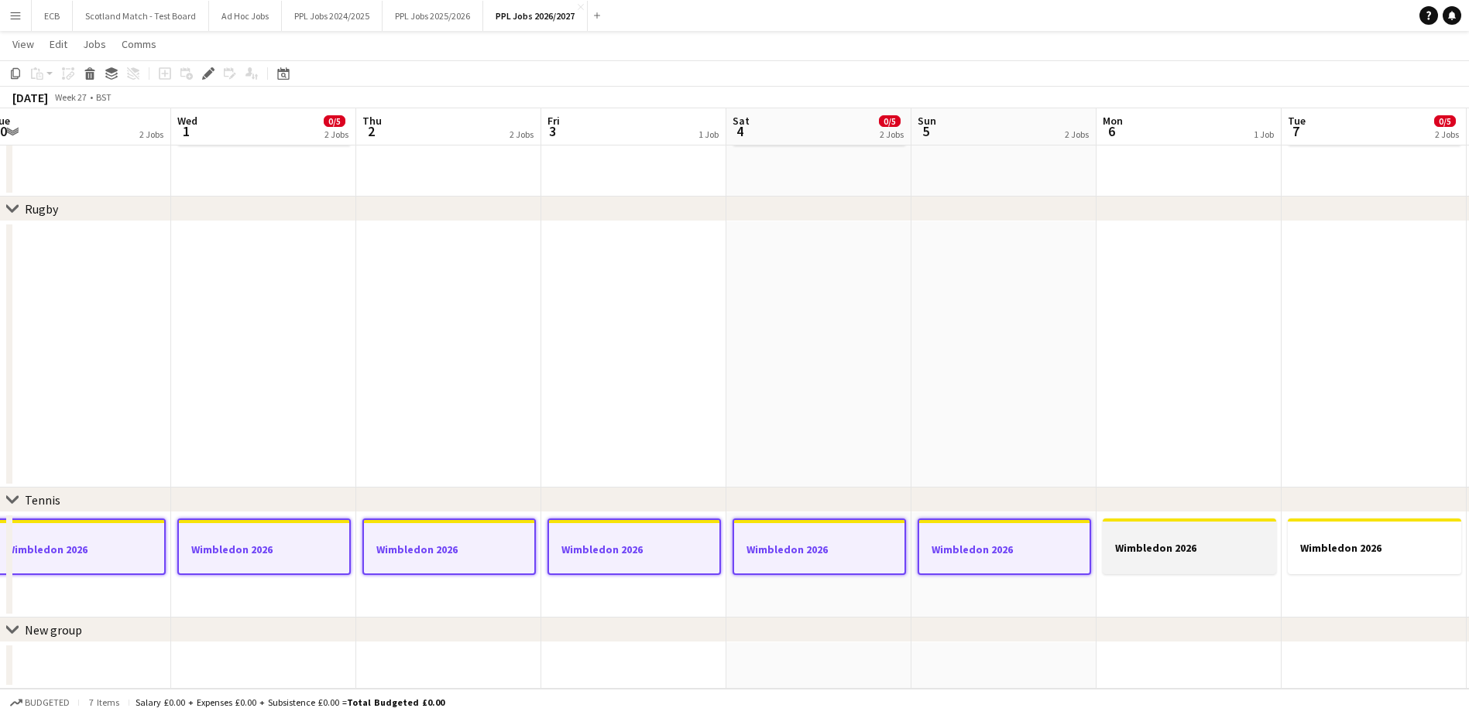
click at [1181, 539] on div at bounding box center [1189, 534] width 173 height 12
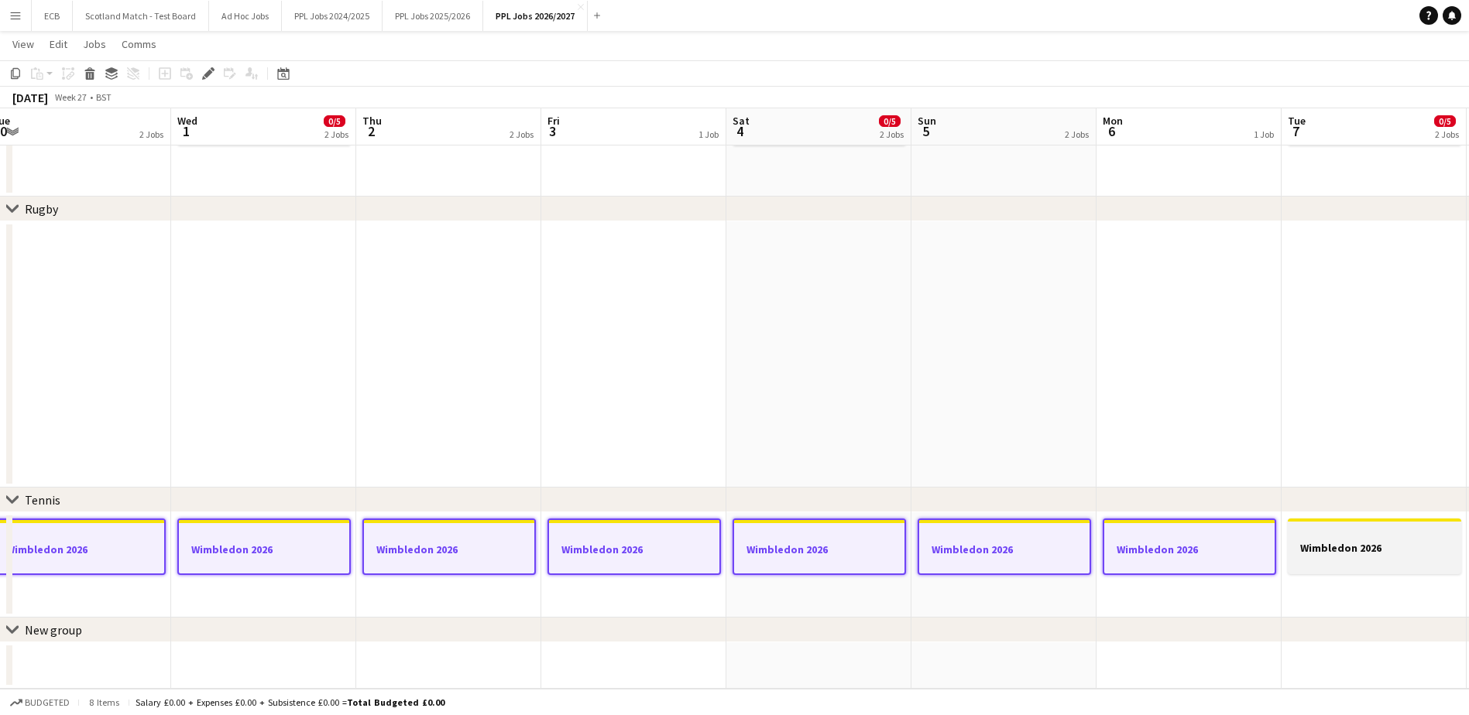
click at [1181, 533] on div at bounding box center [1374, 534] width 173 height 12
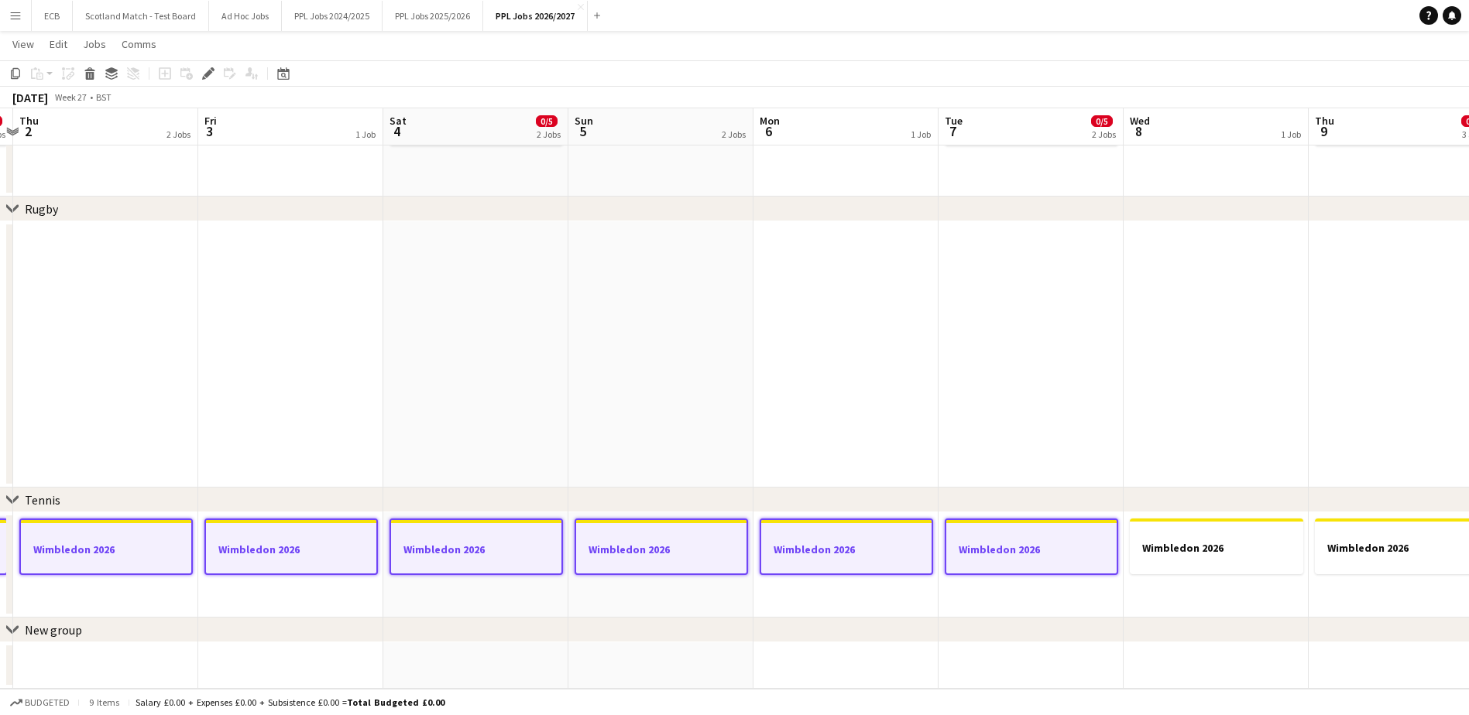
scroll to position [26, 0]
click at [1181, 533] on div at bounding box center [1215, 534] width 173 height 12
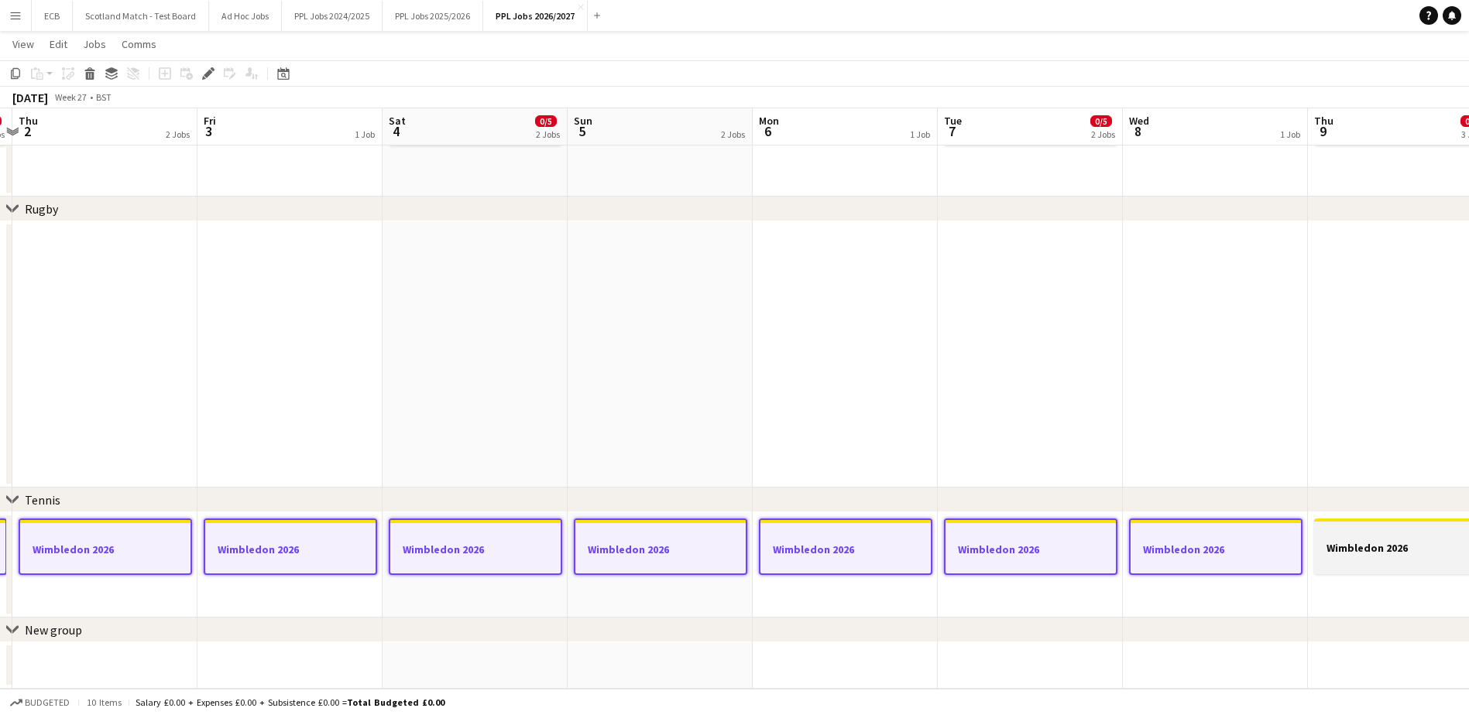
click at [1181, 530] on div at bounding box center [1400, 534] width 173 height 12
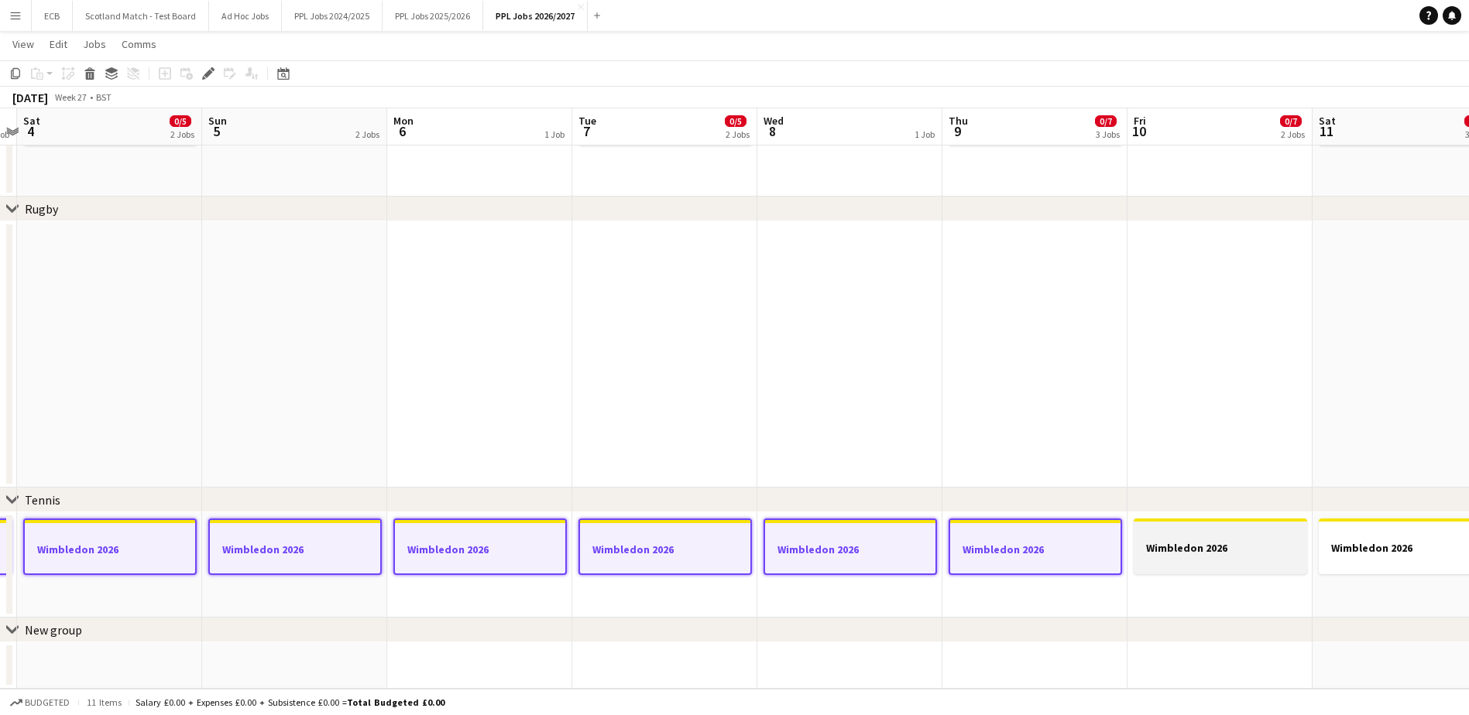
click at [1181, 539] on div at bounding box center [1220, 534] width 173 height 12
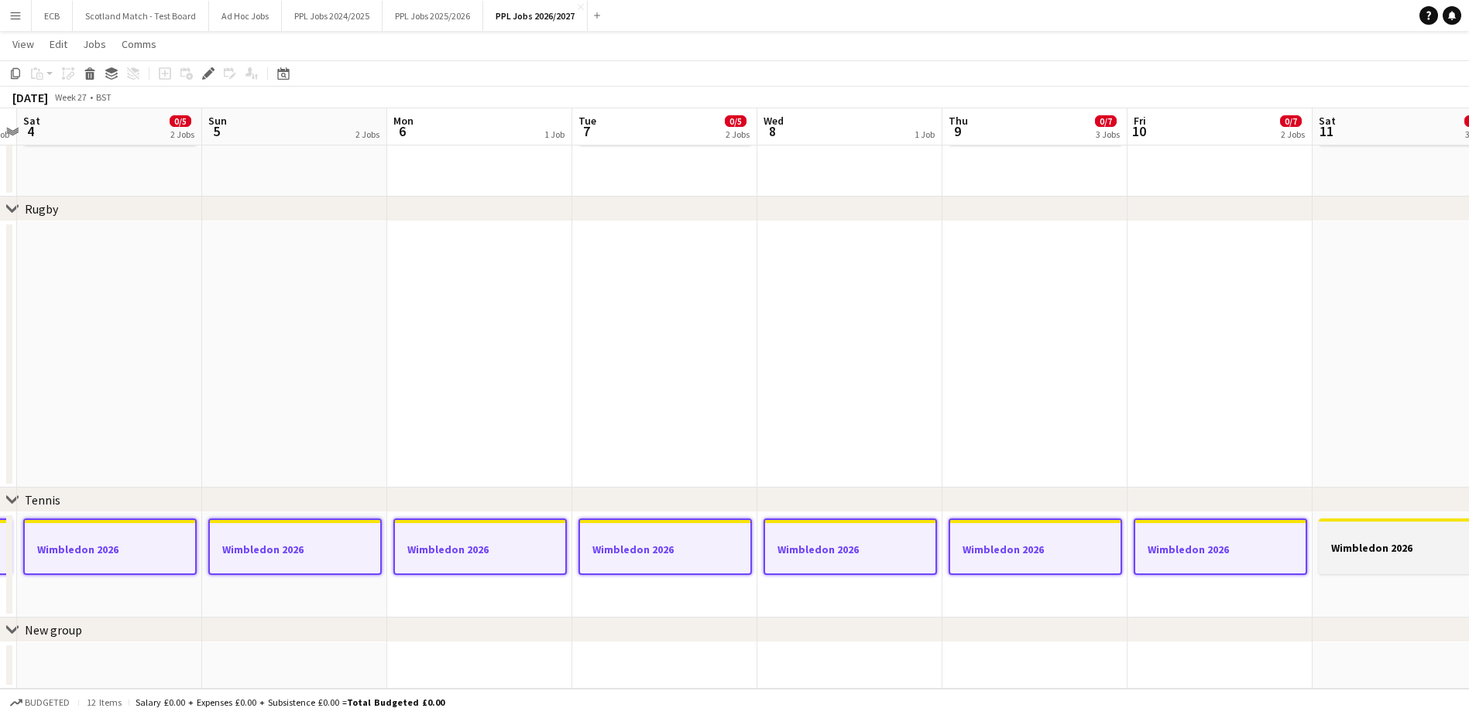
click at [1181, 530] on div at bounding box center [1405, 534] width 173 height 12
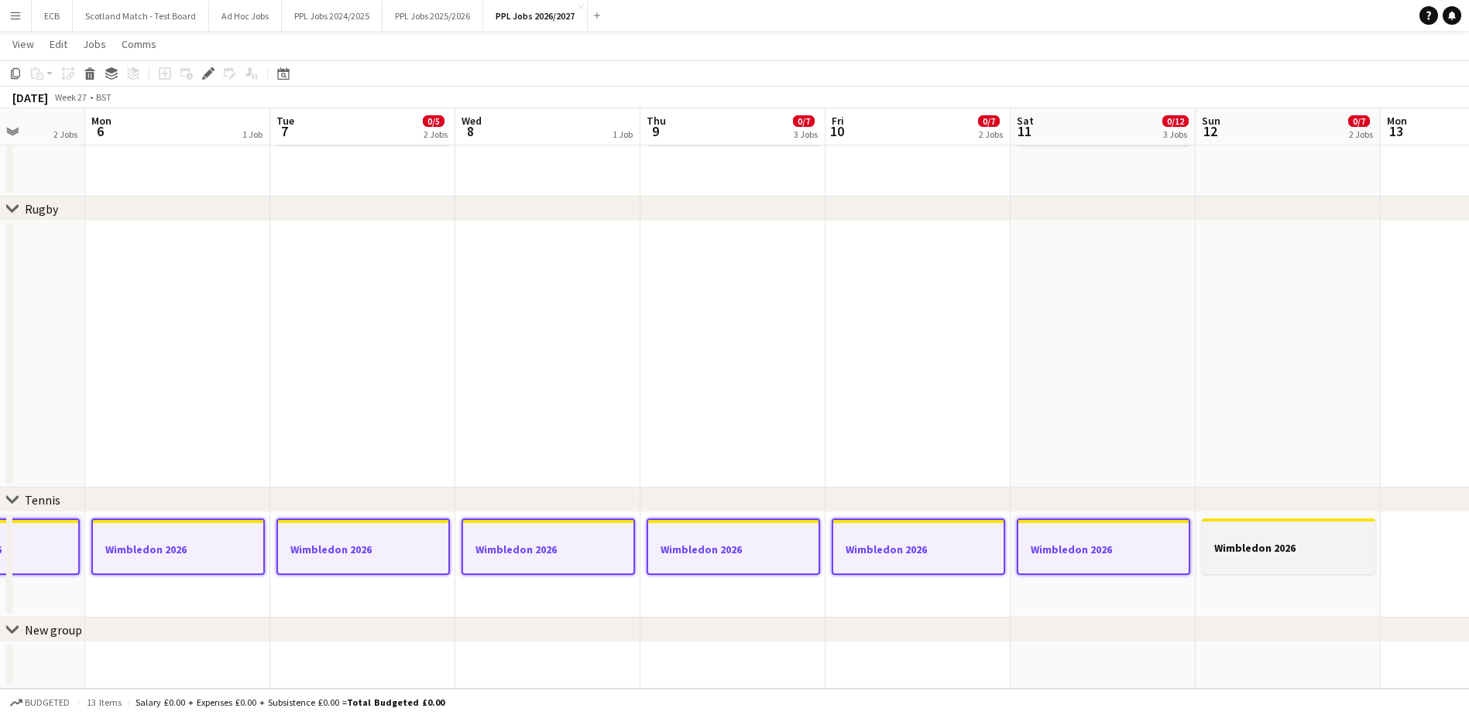
click at [1181, 540] on app-job-card "Wimbledon 2026" at bounding box center [1288, 547] width 173 height 56
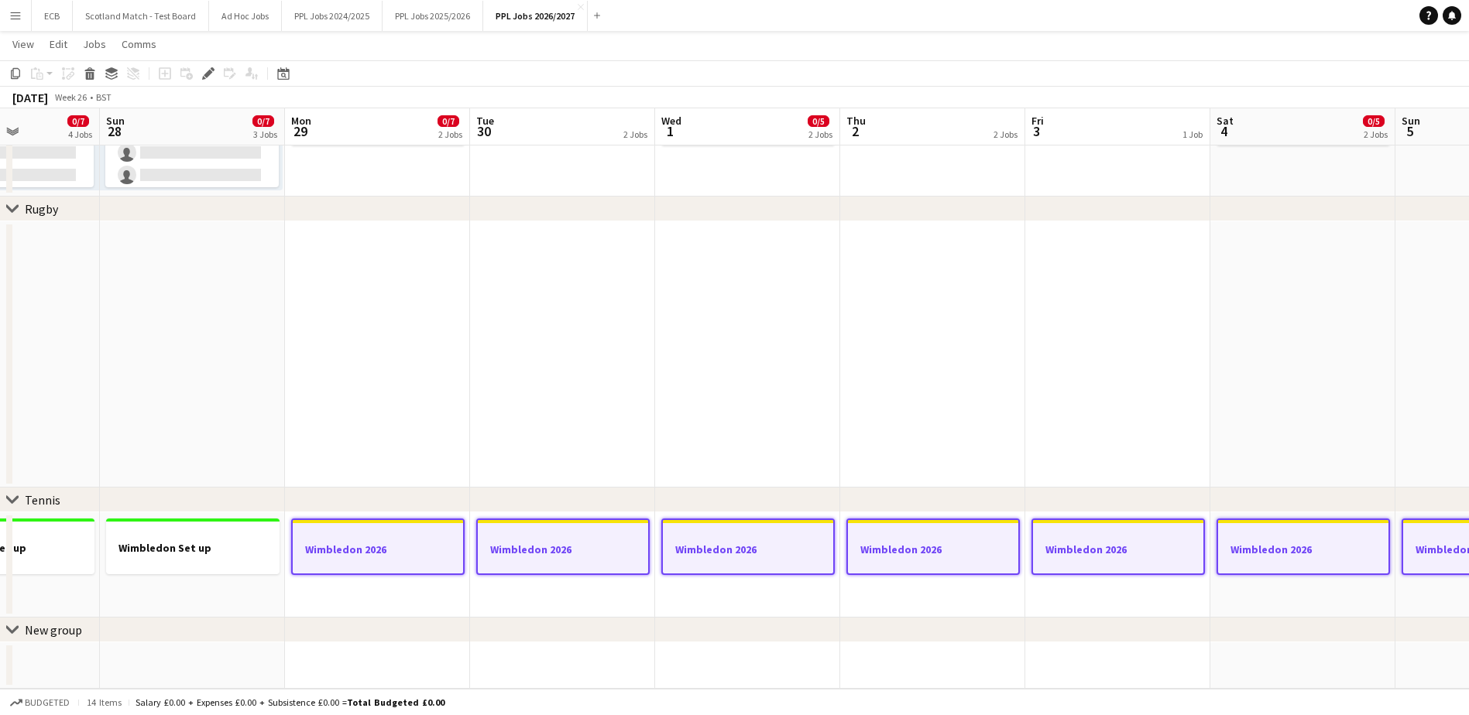
scroll to position [0, 455]
click at [420, 591] on app-date-cell "Wimbledon 2026" at bounding box center [378, 565] width 185 height 105
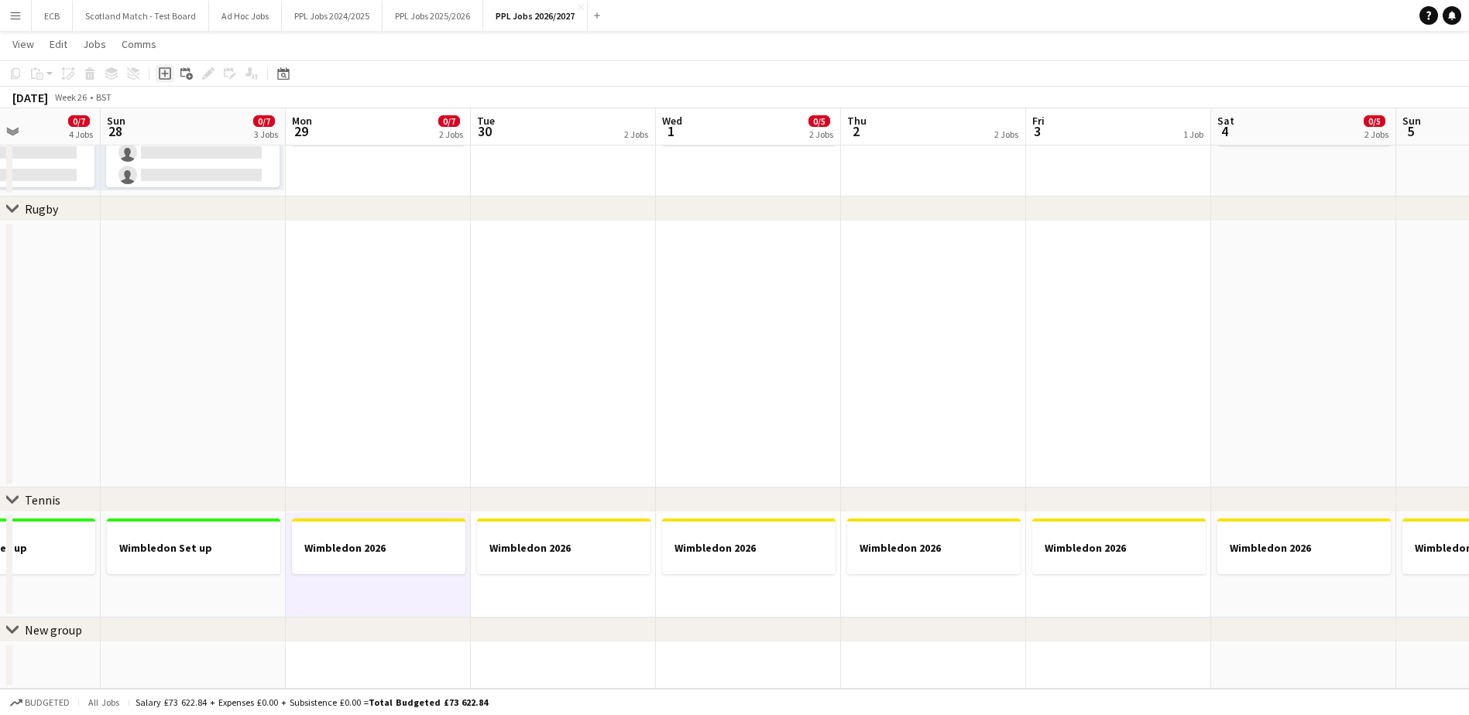
click at [166, 71] on icon "Add job" at bounding box center [165, 73] width 12 height 12
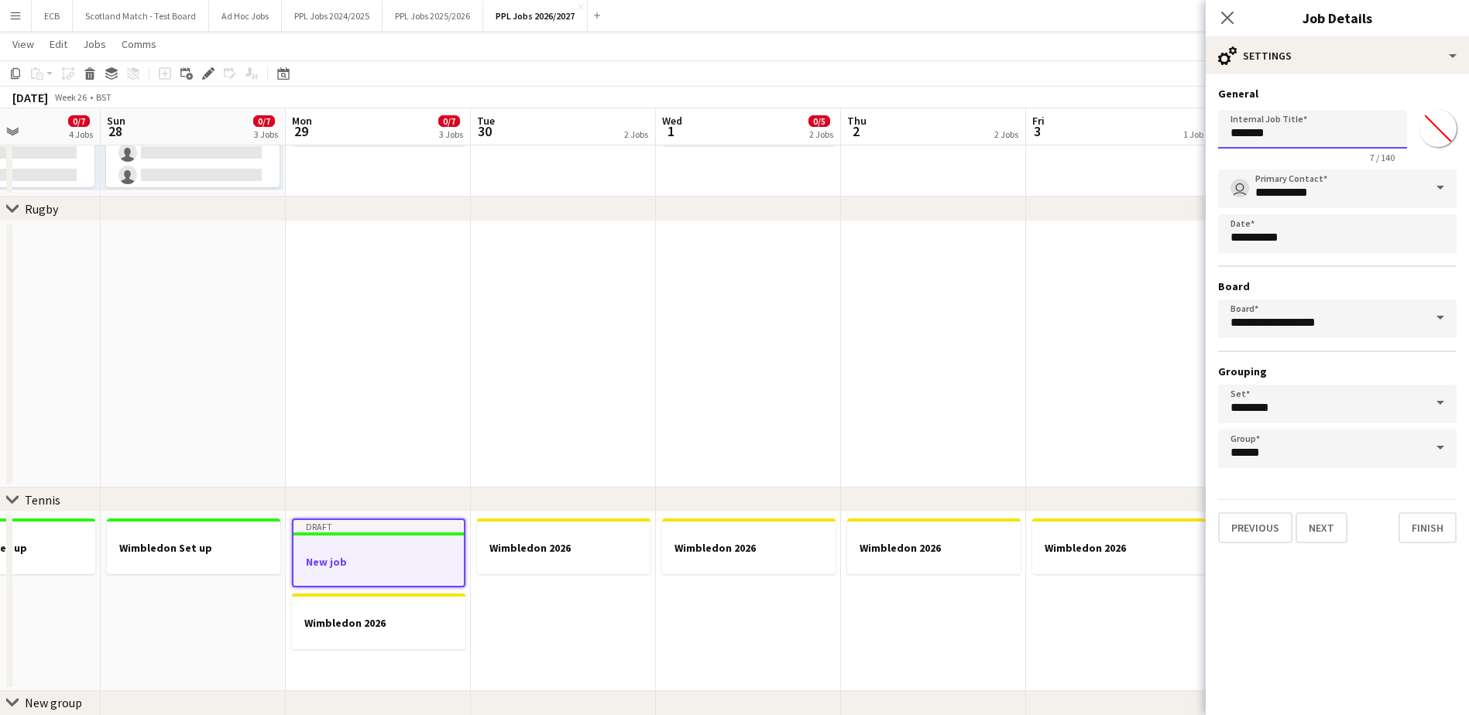
click at [1181, 133] on input "*******" at bounding box center [1312, 129] width 189 height 39
type input "*"
type input "**********"
click at [1181, 527] on button "Finish" at bounding box center [1427, 528] width 58 height 31
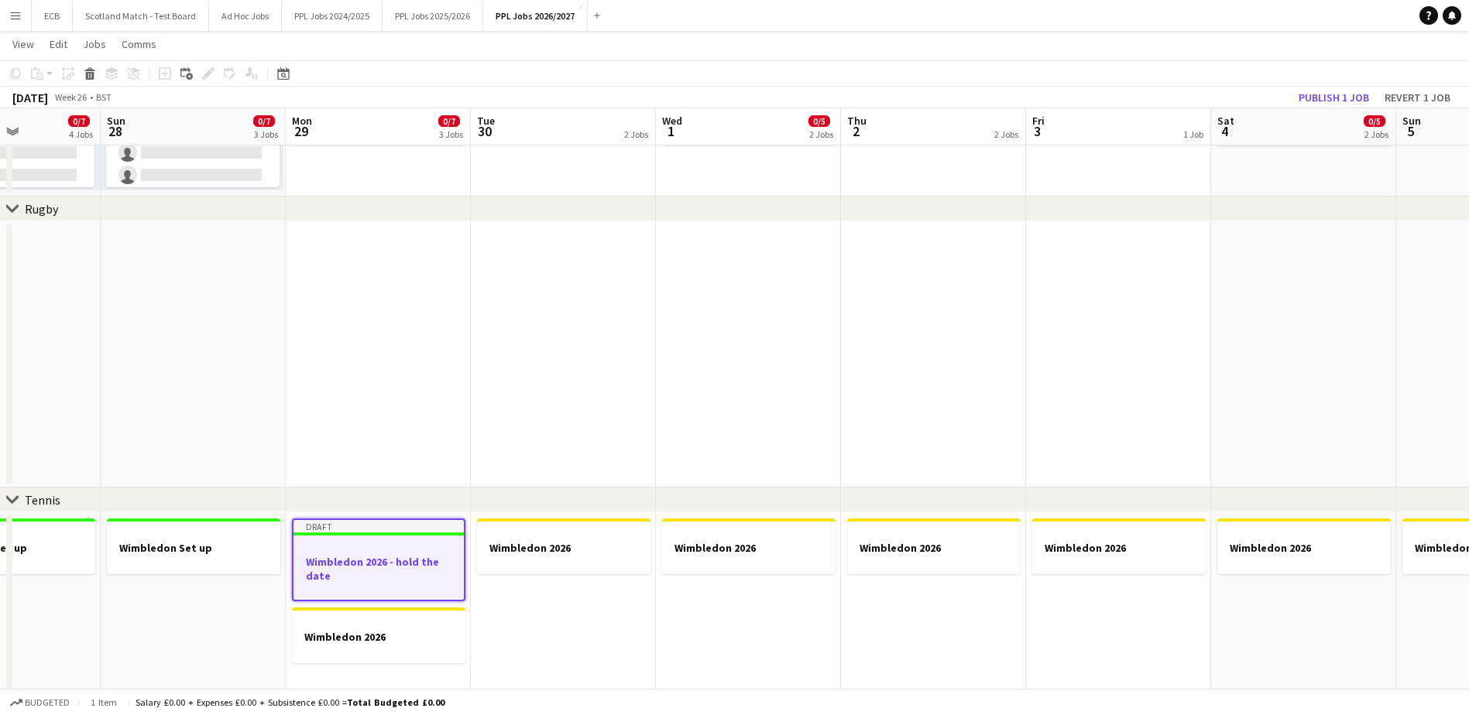
click at [369, 540] on app-job-card "Draft Wimbledon 2026 - hold the date" at bounding box center [378, 560] width 173 height 83
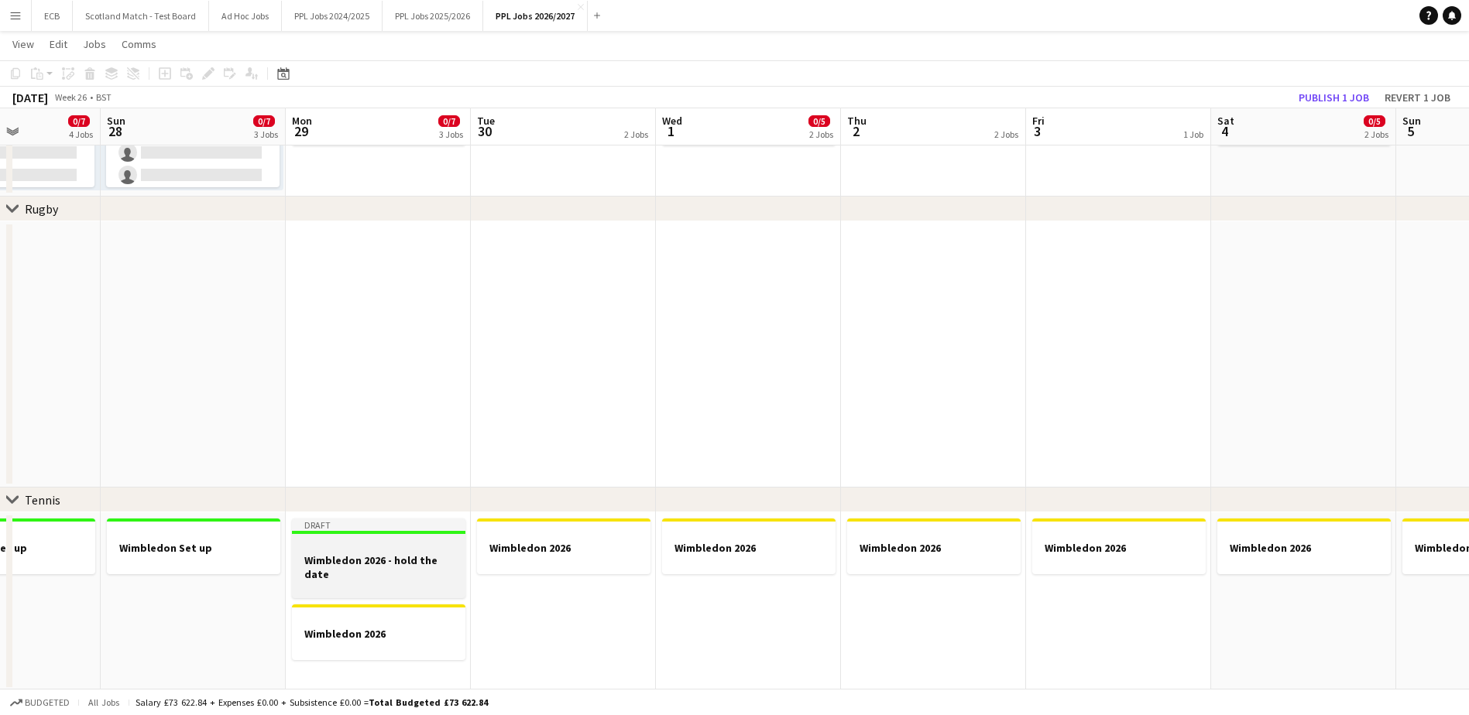
click at [367, 548] on div at bounding box center [378, 546] width 173 height 12
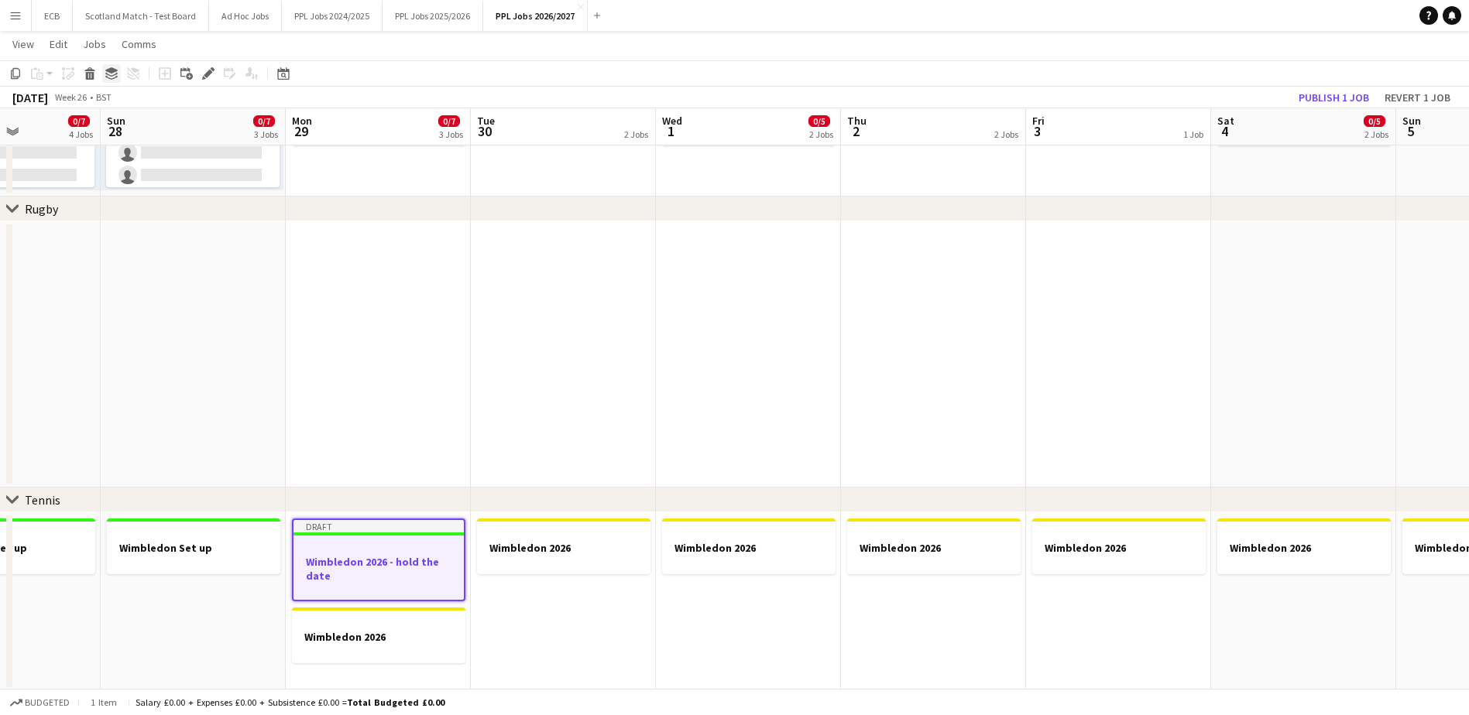
click at [111, 75] on icon "Group" at bounding box center [111, 73] width 12 height 12
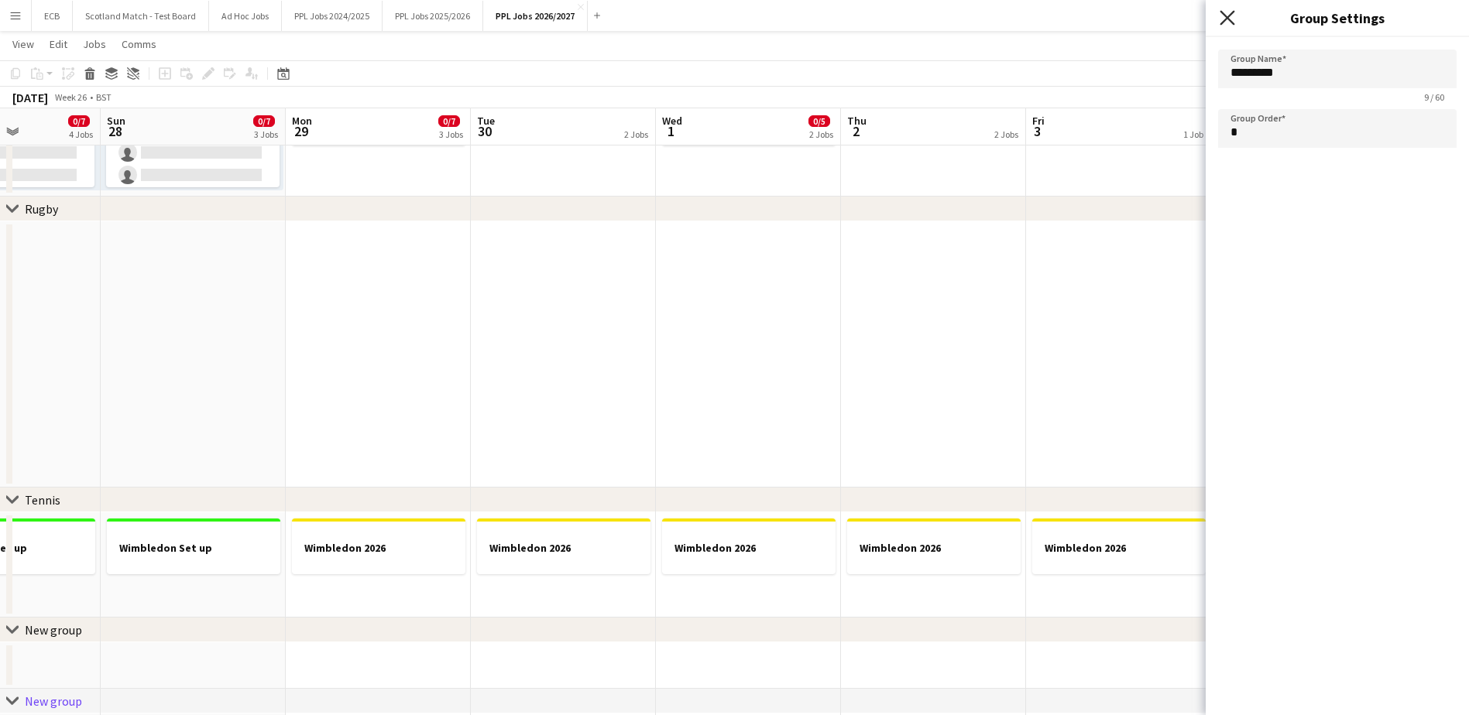
click at [1181, 19] on icon "Close pop-in" at bounding box center [1227, 17] width 15 height 15
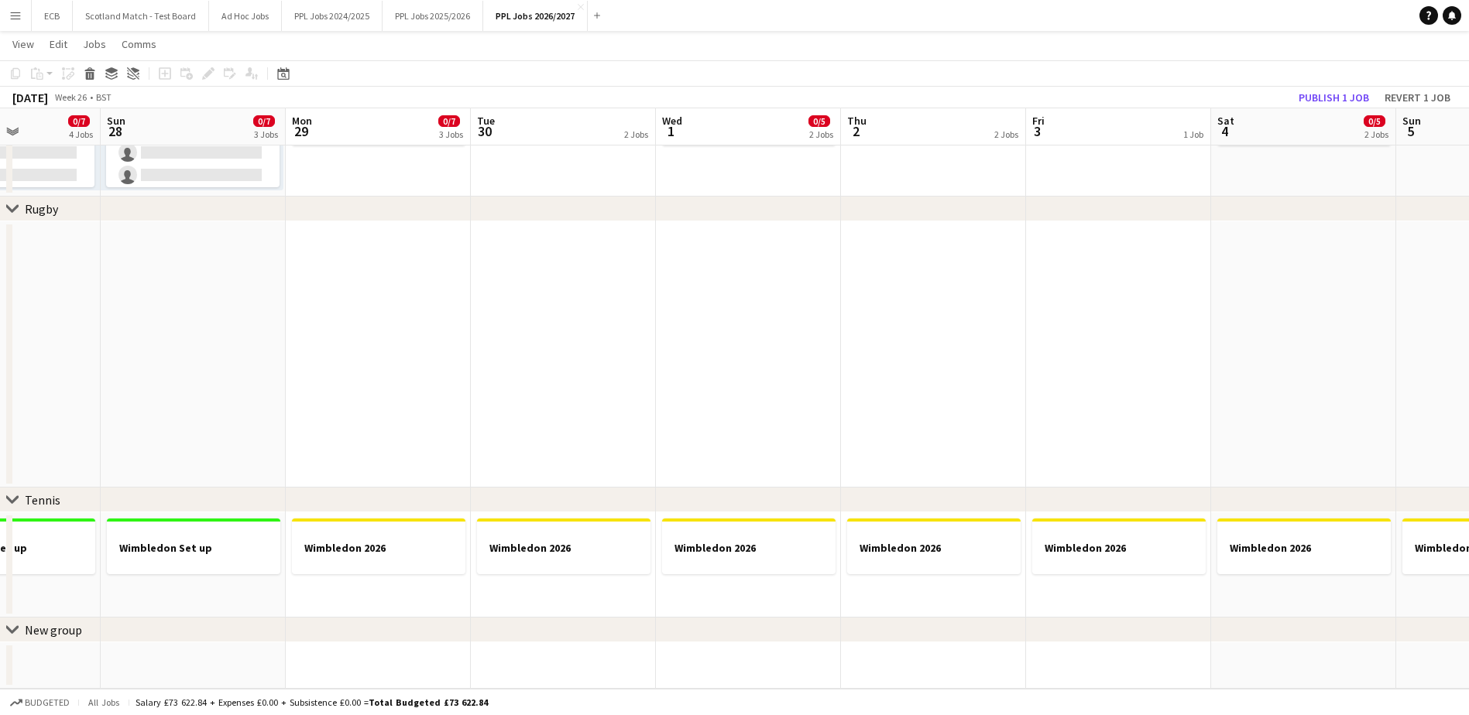
scroll to position [995, 0]
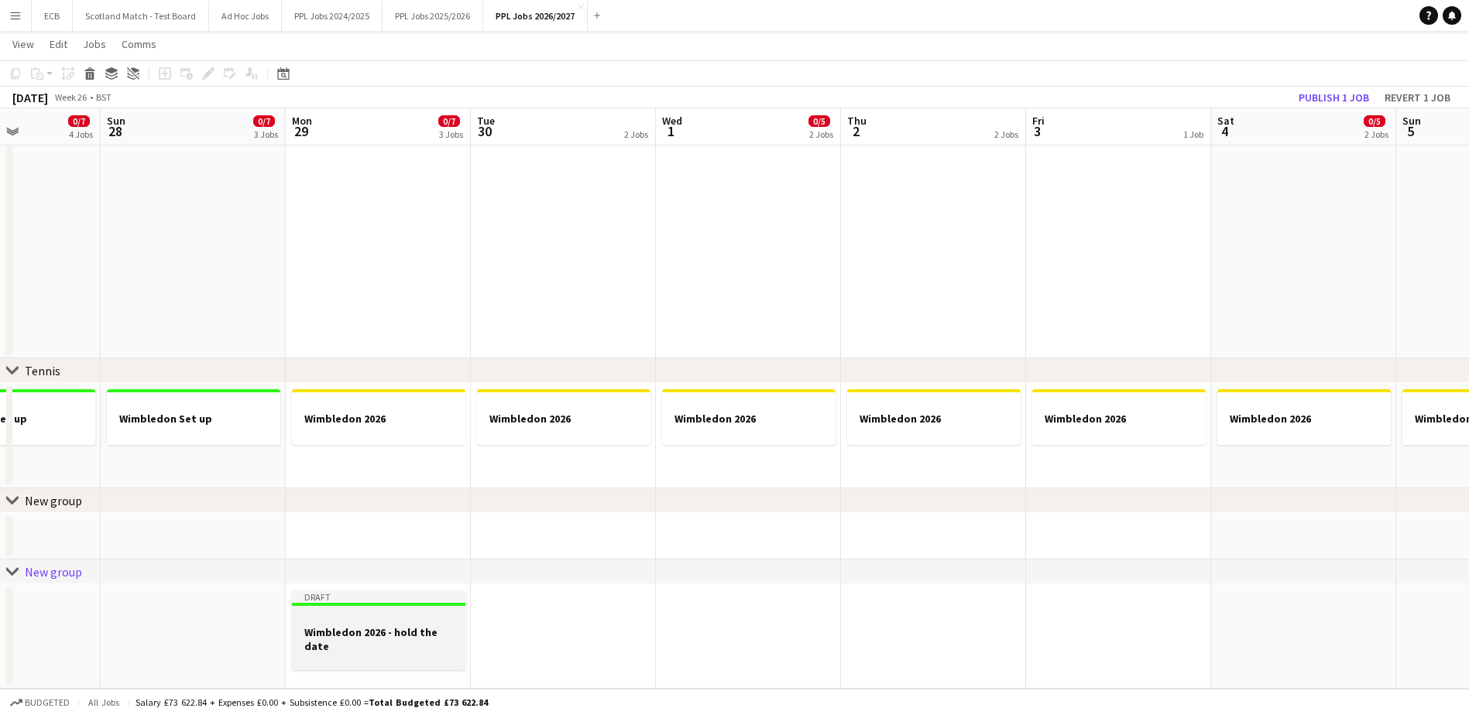
click at [359, 628] on h3 "Wimbledon 2026 - hold the date" at bounding box center [378, 640] width 173 height 28
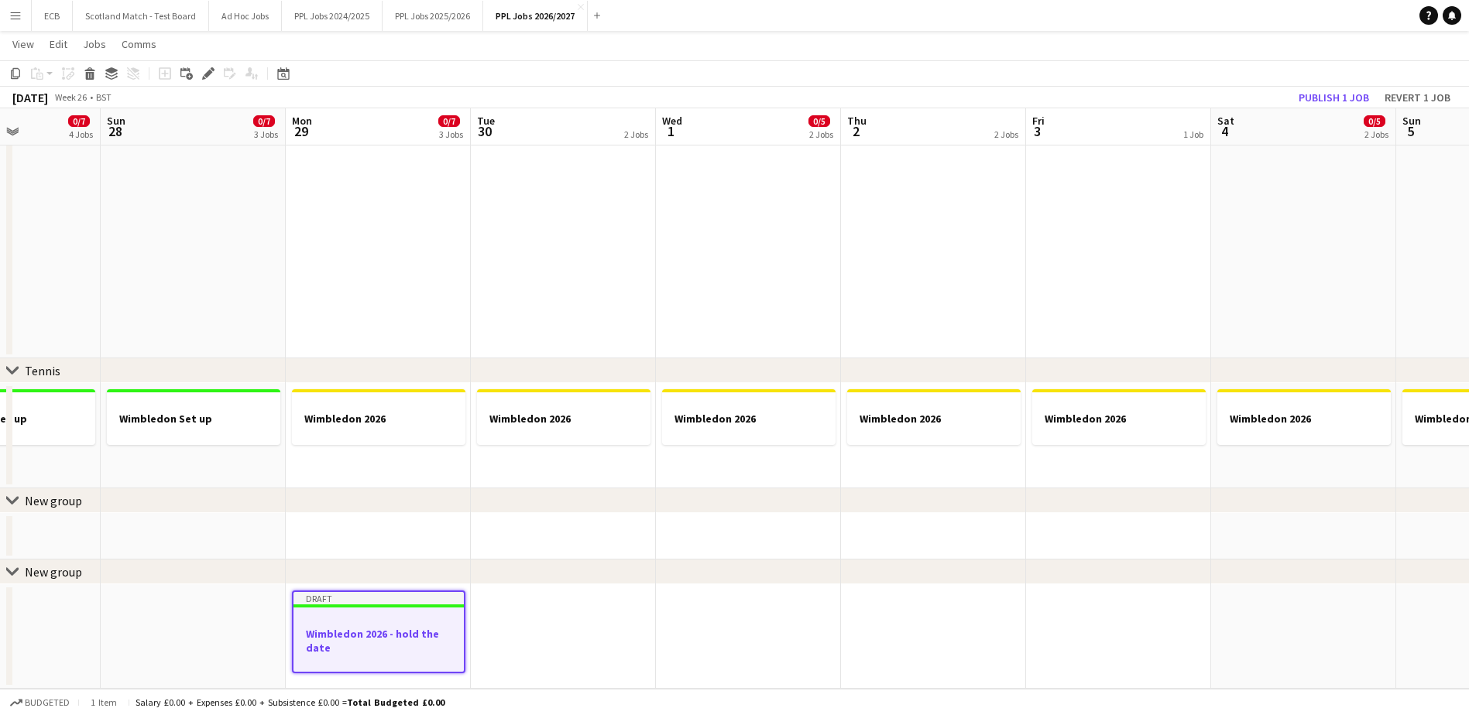
scroll to position [0, 455]
drag, startPoint x: 381, startPoint y: 598, endPoint x: 381, endPoint y: 455, distance: 143.3
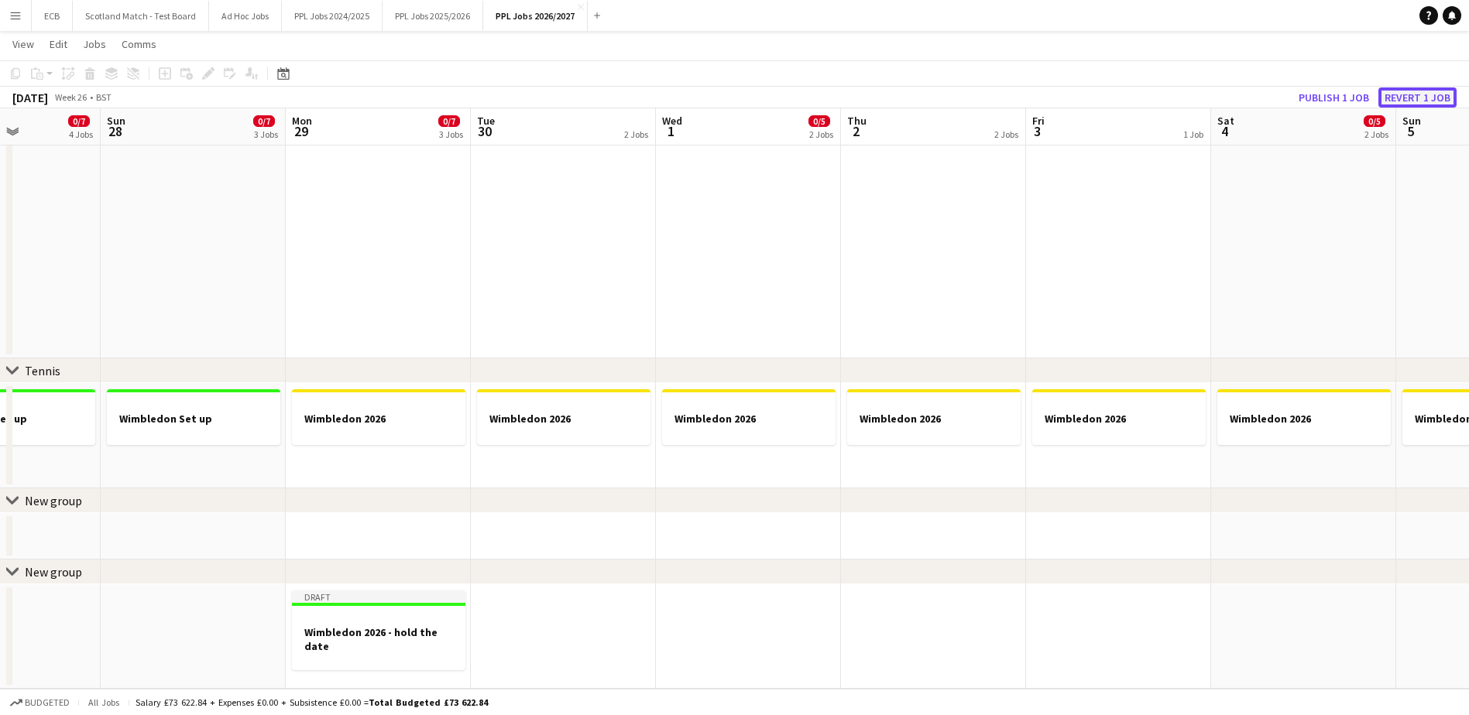
click at [1181, 92] on button "Revert 1 job" at bounding box center [1417, 97] width 78 height 20
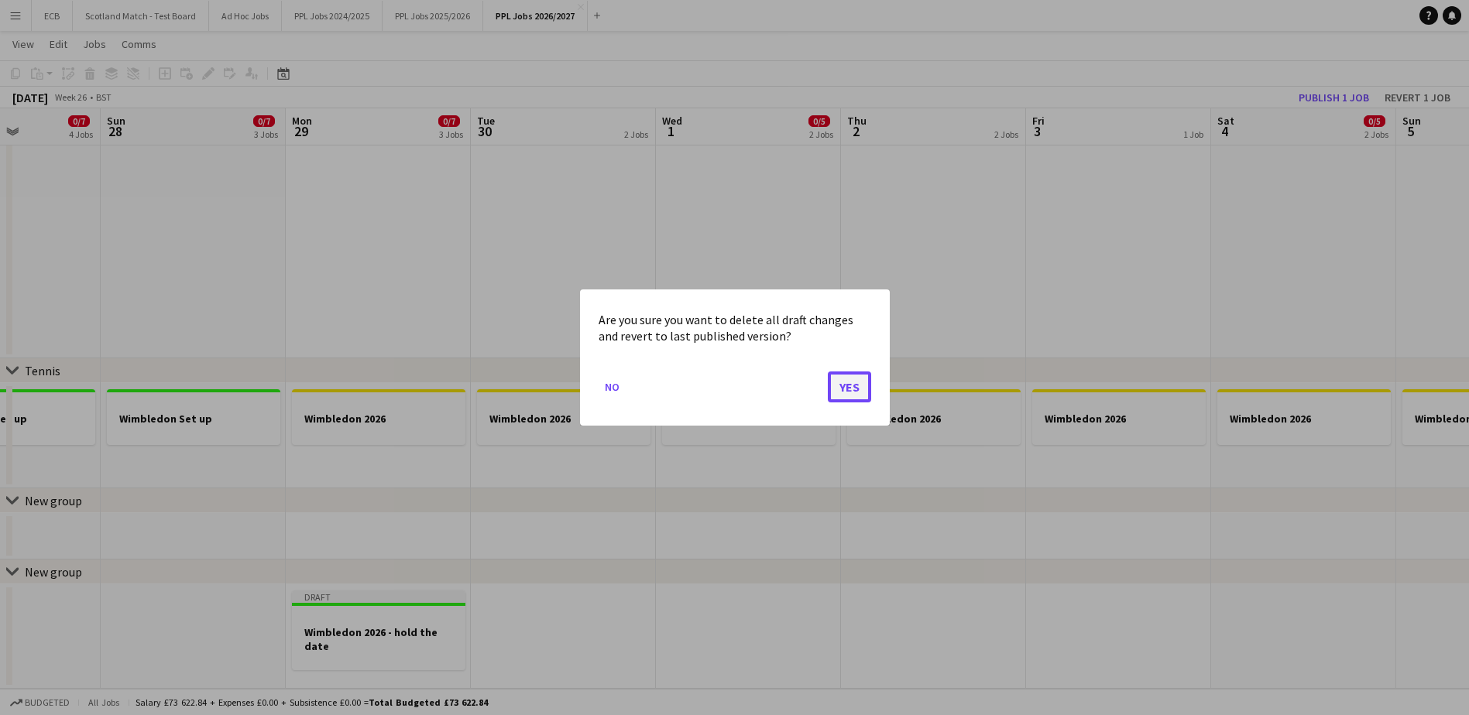
click at [845, 375] on button "Yes" at bounding box center [849, 387] width 43 height 31
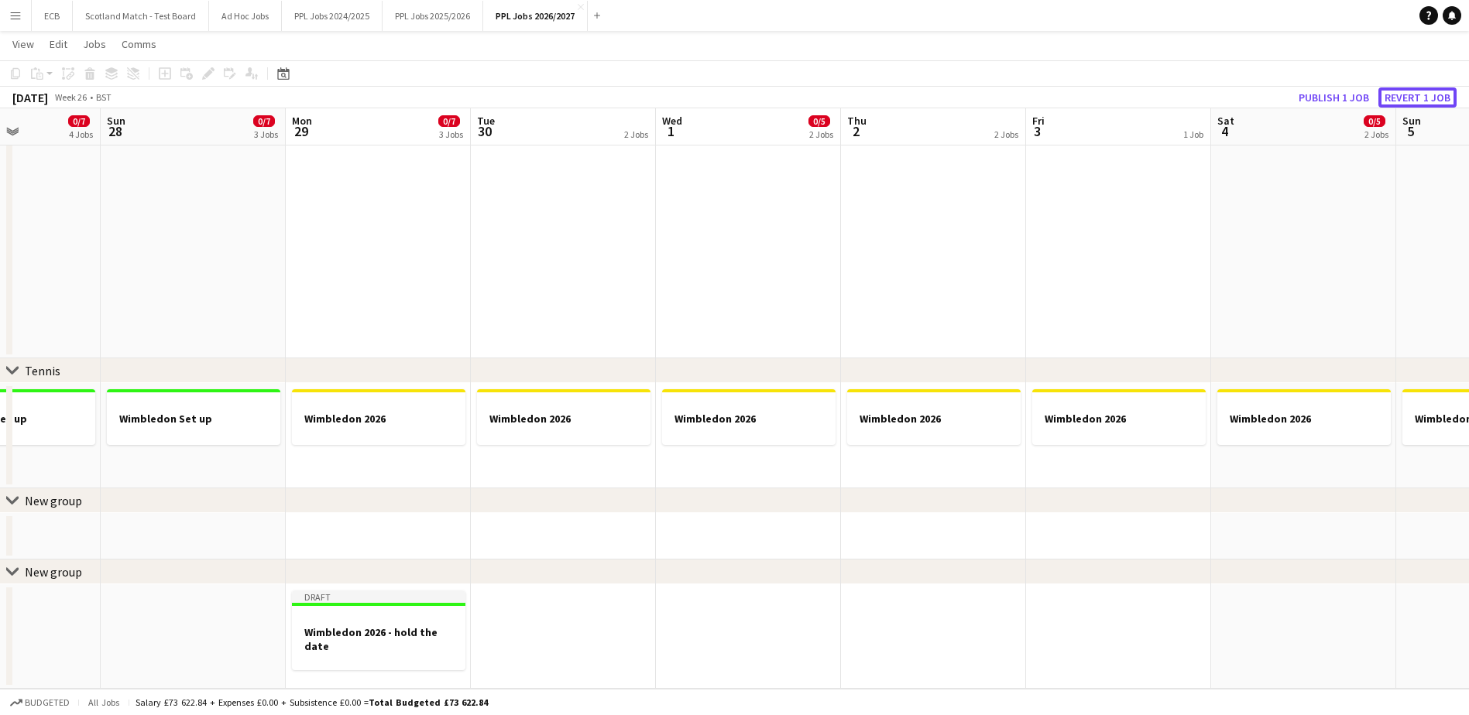
scroll to position [937, 0]
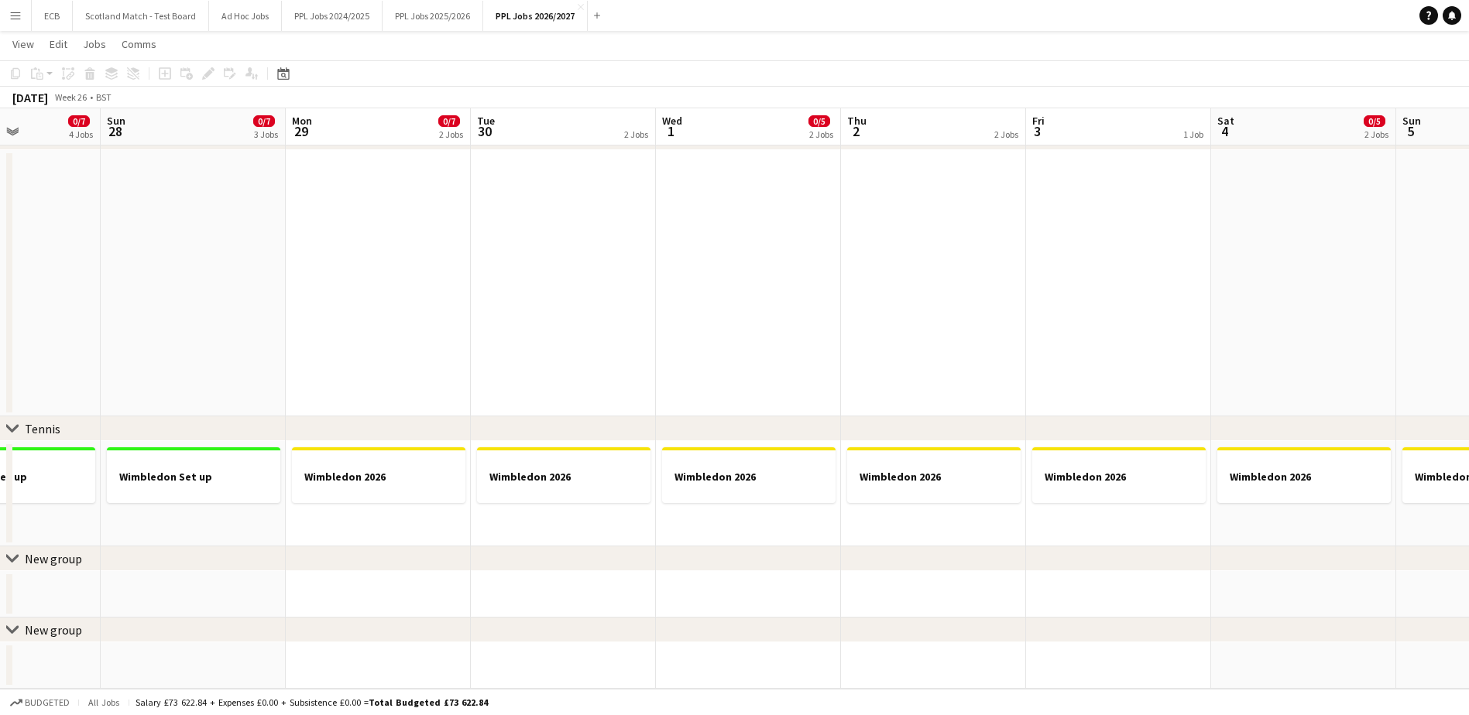
click at [380, 514] on app-date-cell "Wimbledon 2026" at bounding box center [378, 493] width 185 height 105
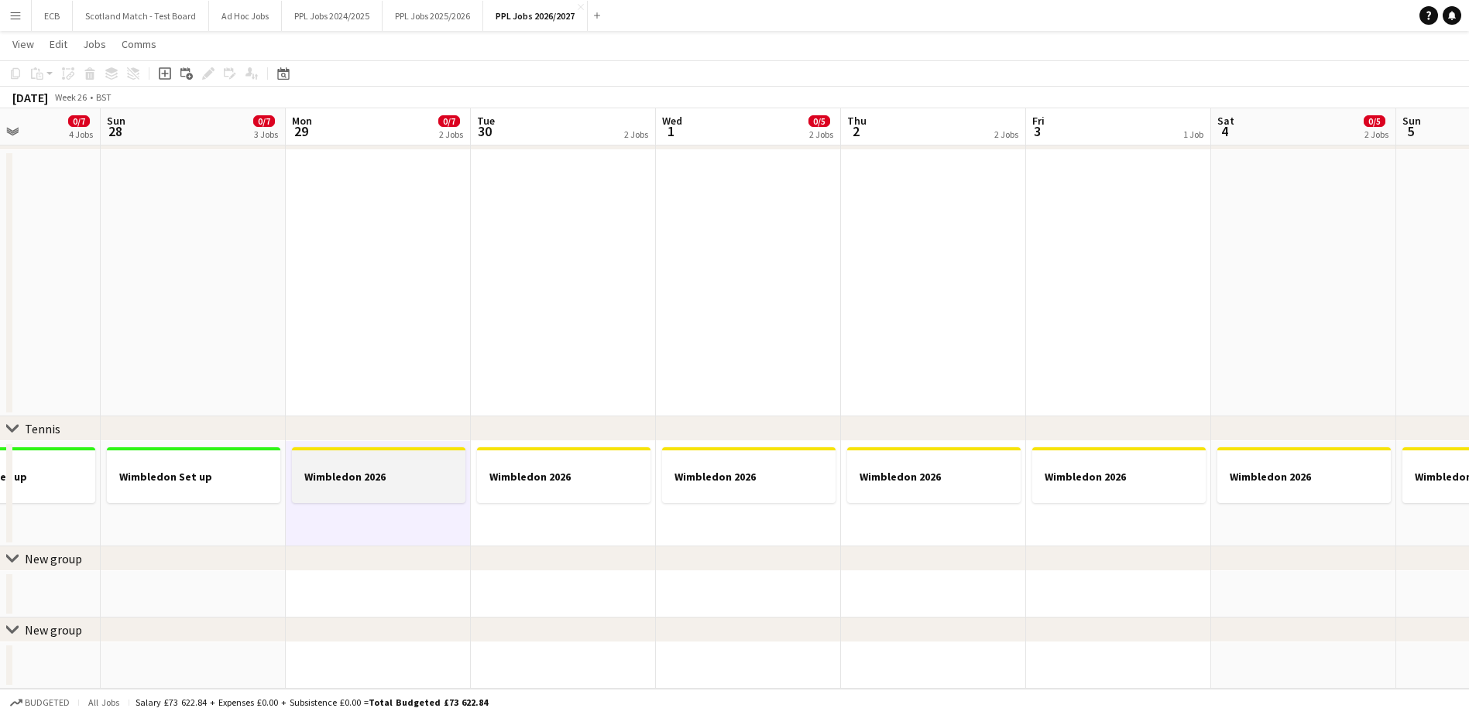
click at [361, 464] on div at bounding box center [378, 463] width 173 height 12
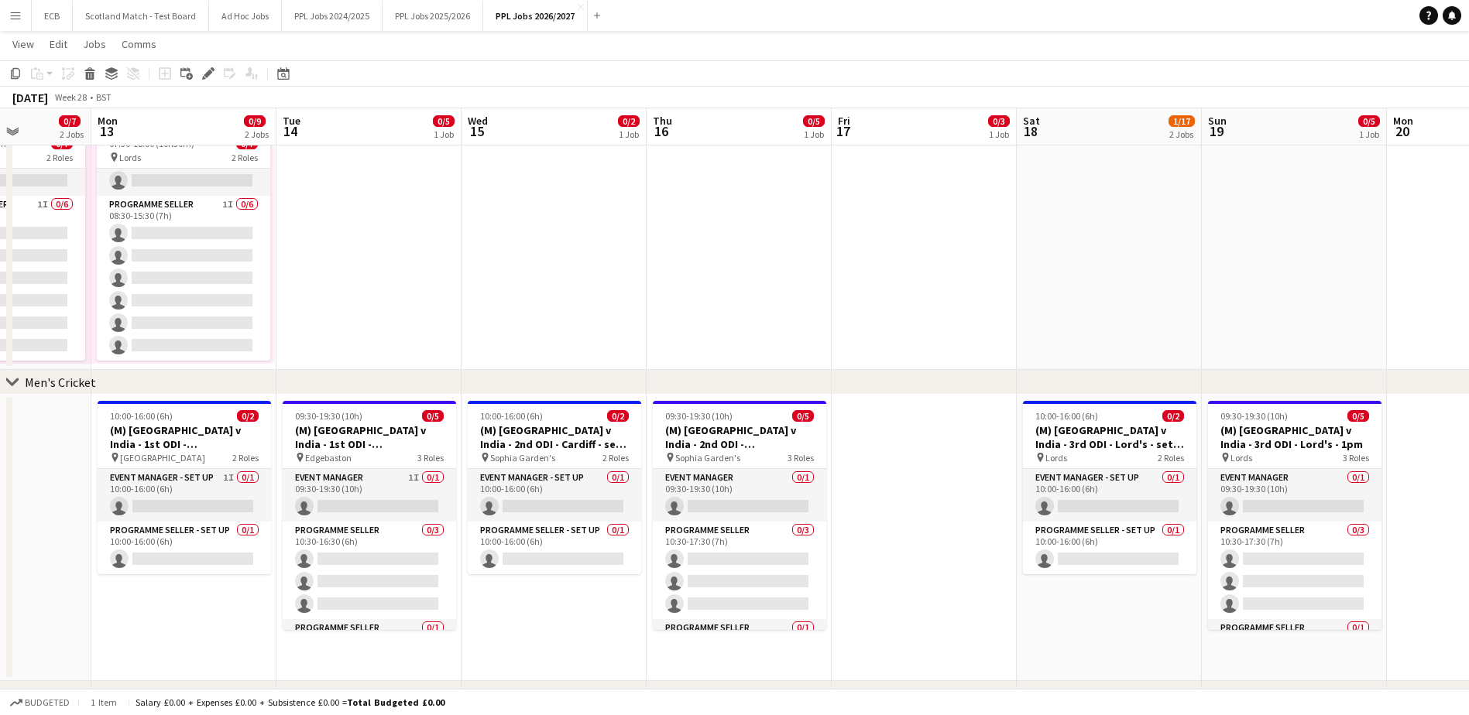
scroll to position [380, 0]
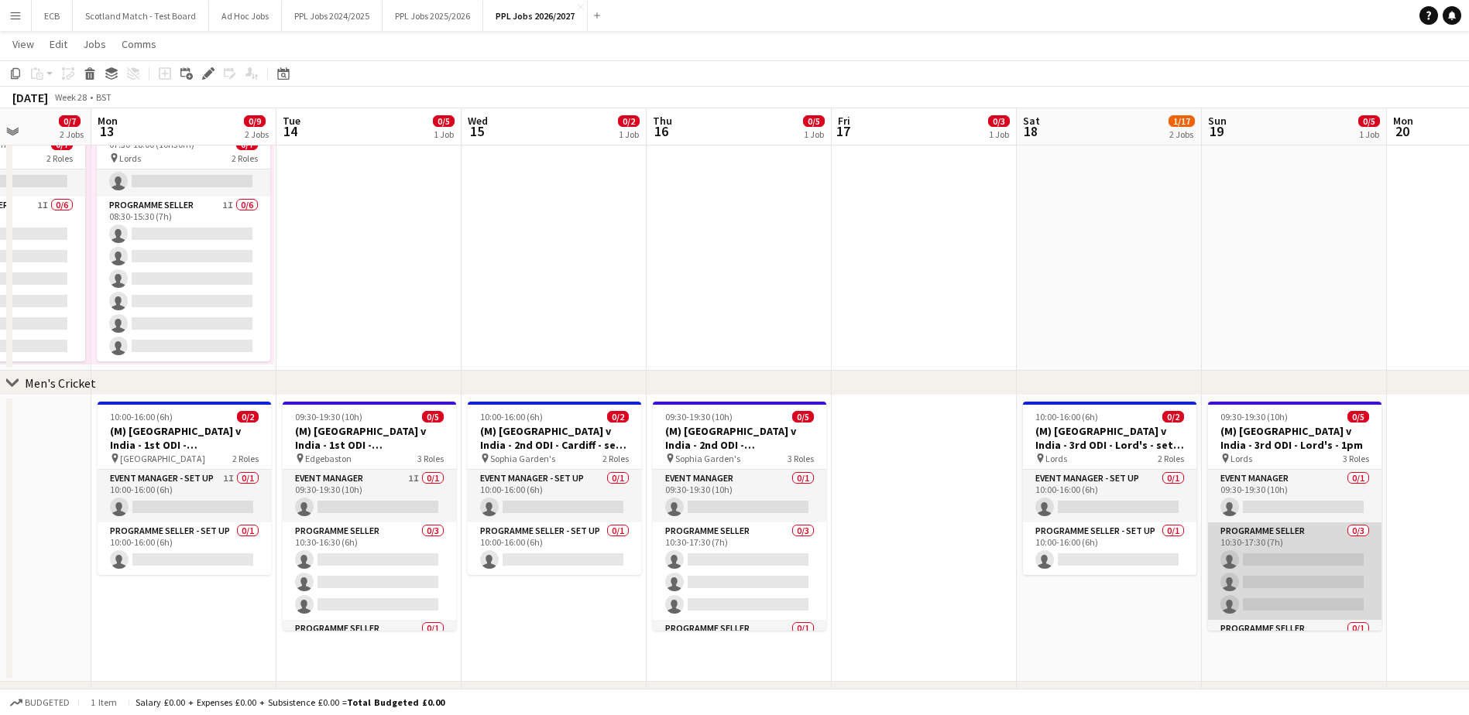
click at [1181, 547] on app-card-role "Programme Seller 0/3 10:30-17:30 (7h) single-neutral-actions single-neutral-act…" at bounding box center [1294, 572] width 173 height 98
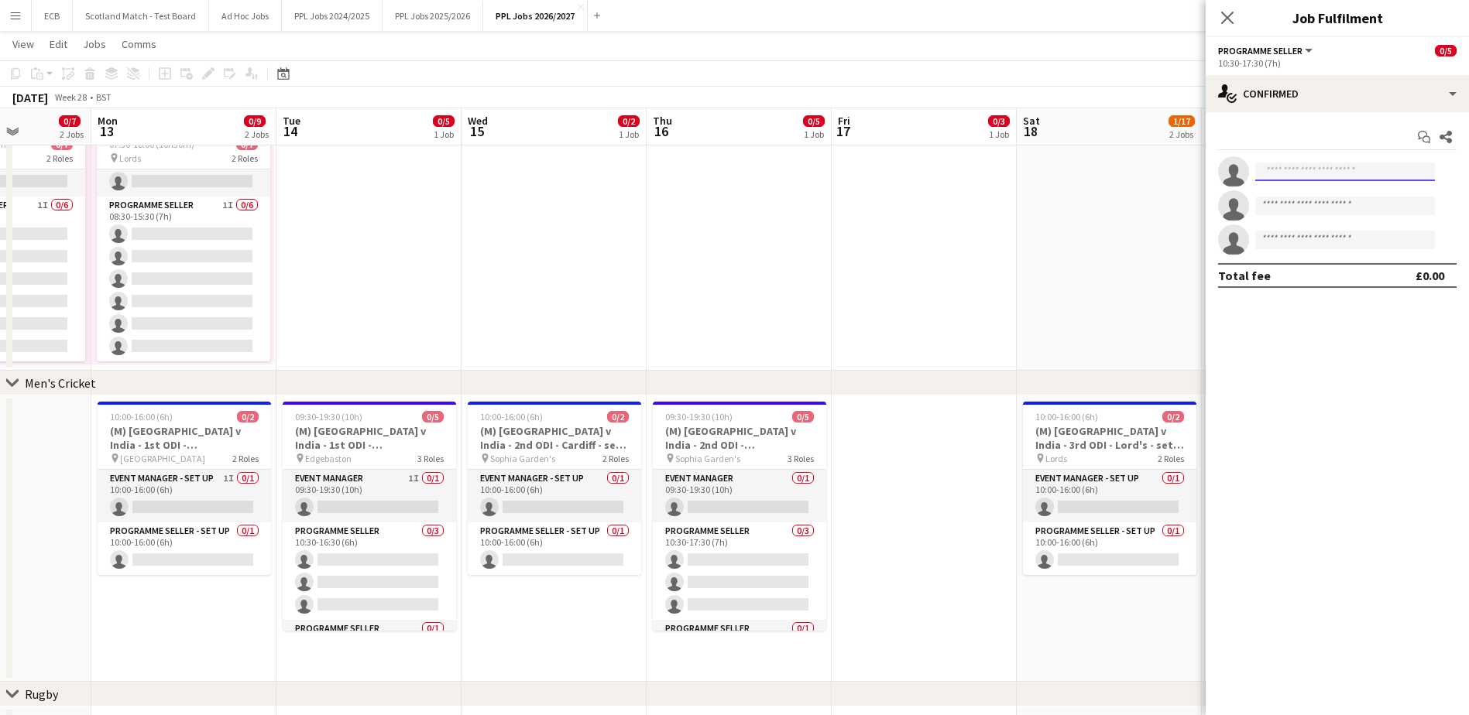
click at [1181, 170] on input at bounding box center [1345, 172] width 180 height 19
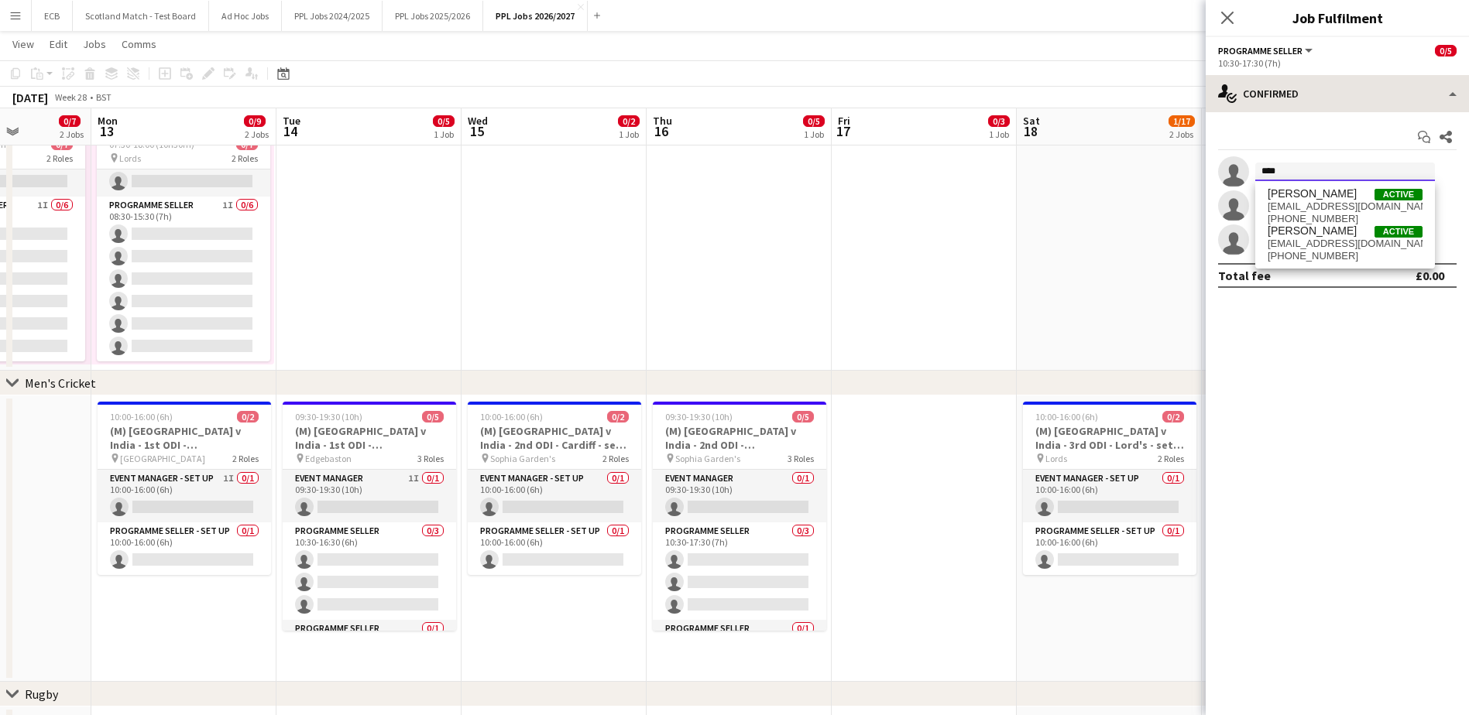
type input "****"
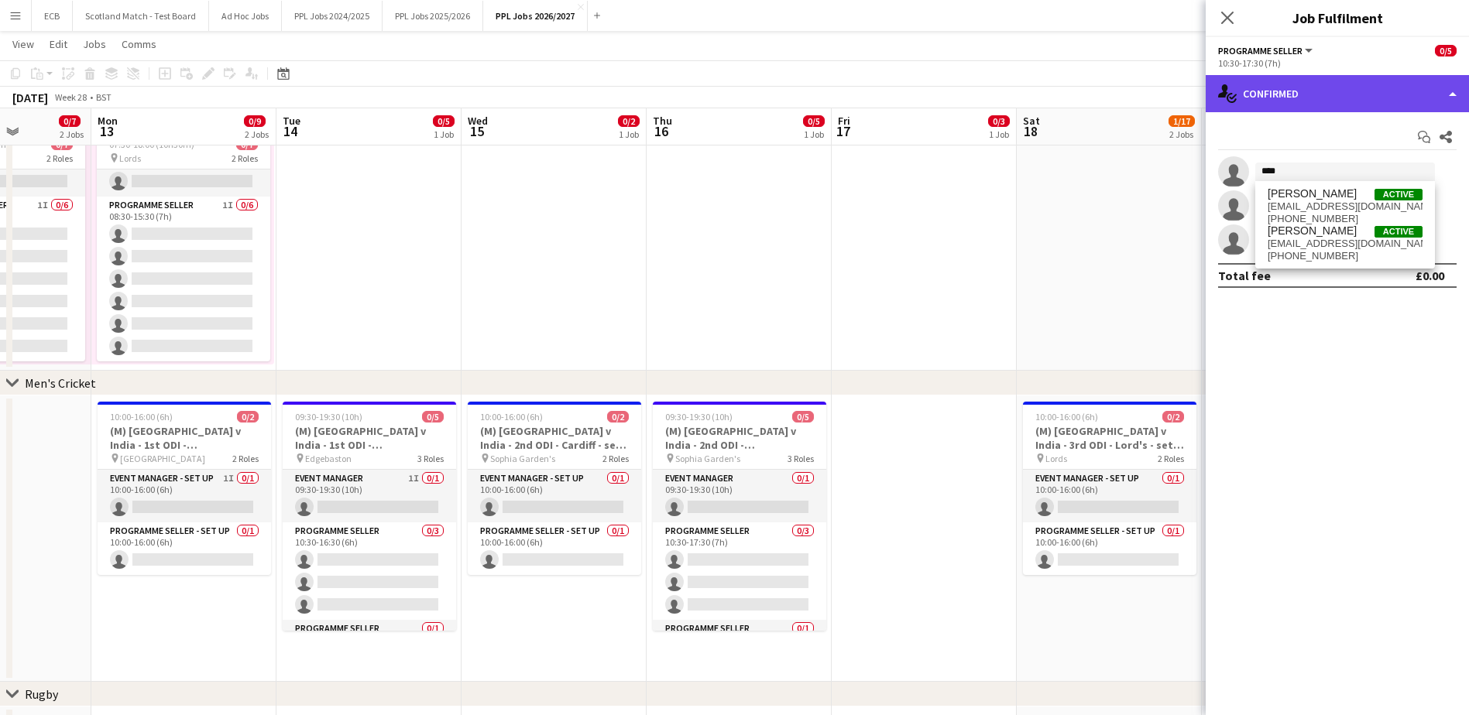
click at [1181, 96] on div "single-neutral-actions-check-2 Confirmed" at bounding box center [1337, 93] width 263 height 37
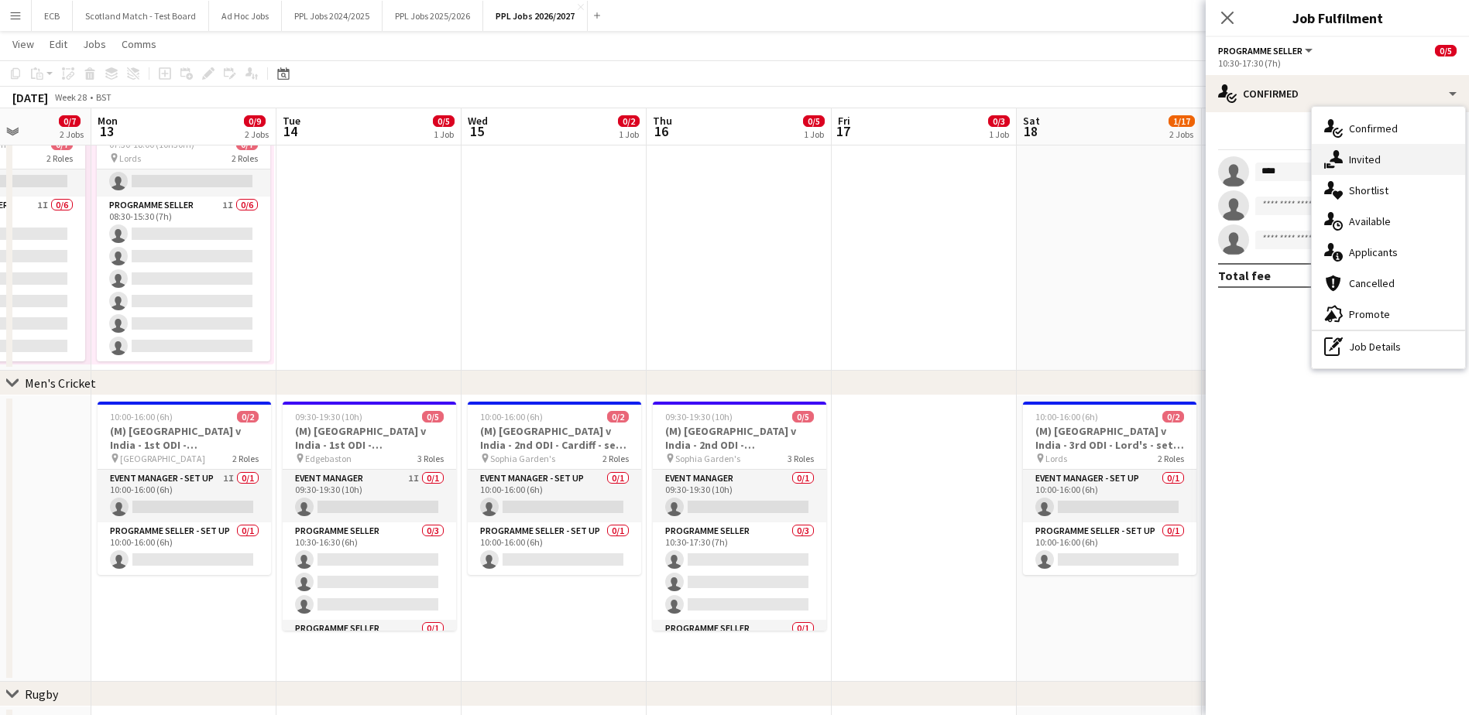
click at [1181, 164] on icon "single-neutral-actions-share-1" at bounding box center [1333, 159] width 19 height 19
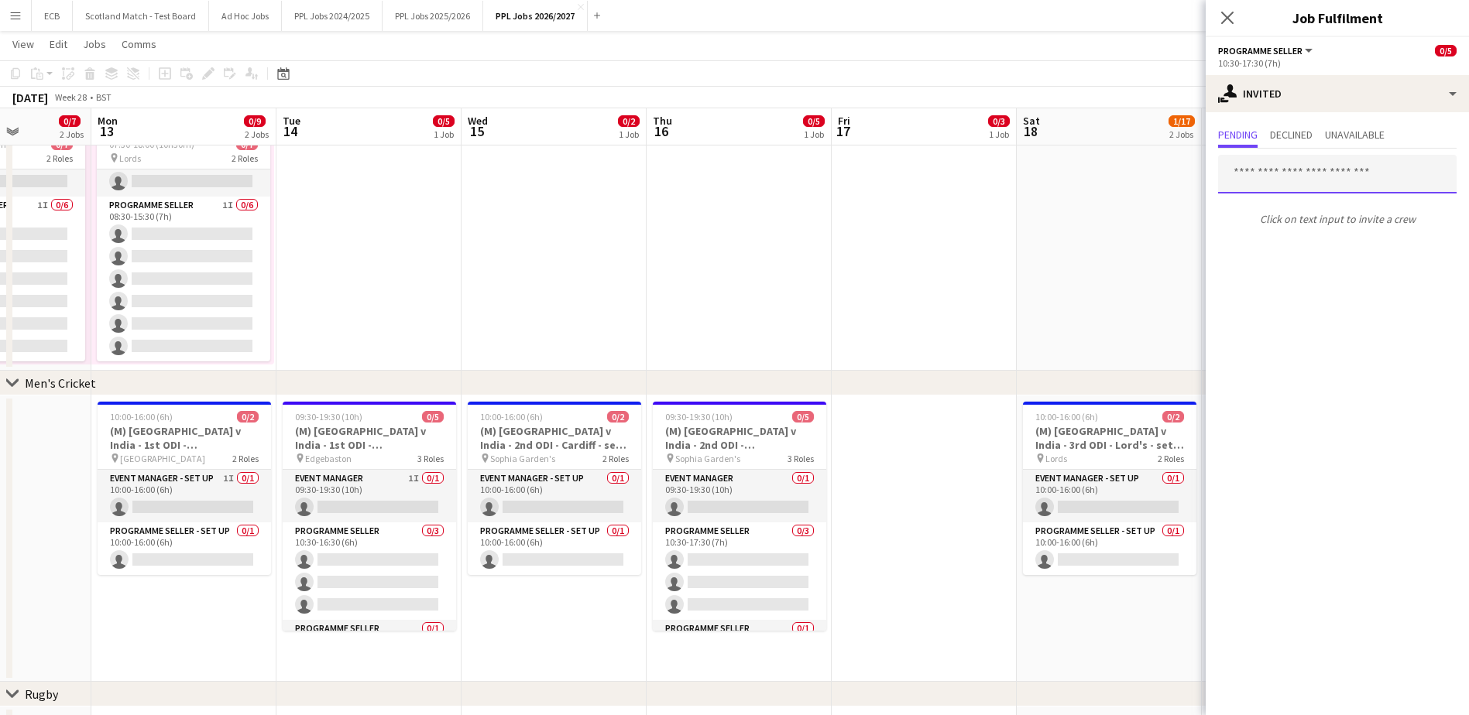
click at [1181, 164] on input "text" at bounding box center [1337, 174] width 238 height 39
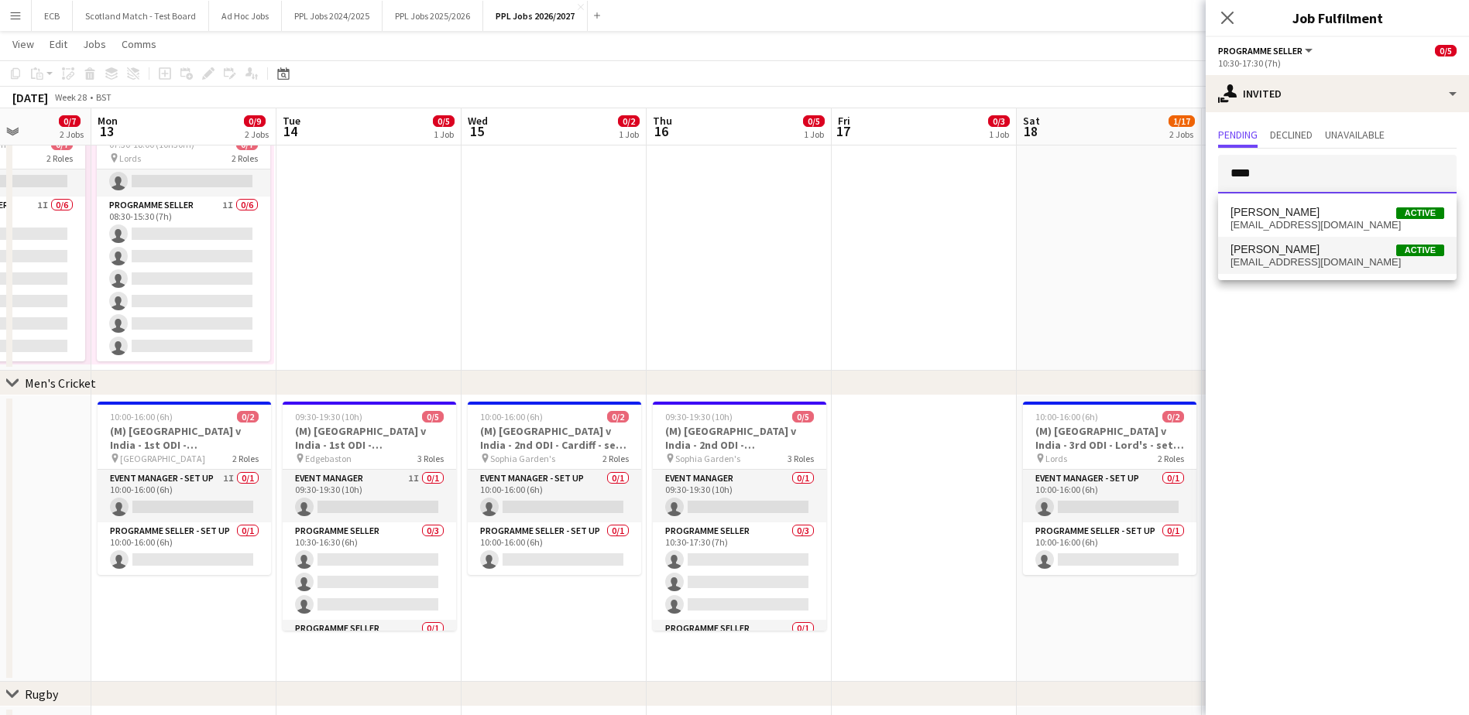
type input "****"
click at [1181, 244] on span "[PERSON_NAME] Active" at bounding box center [1337, 249] width 214 height 13
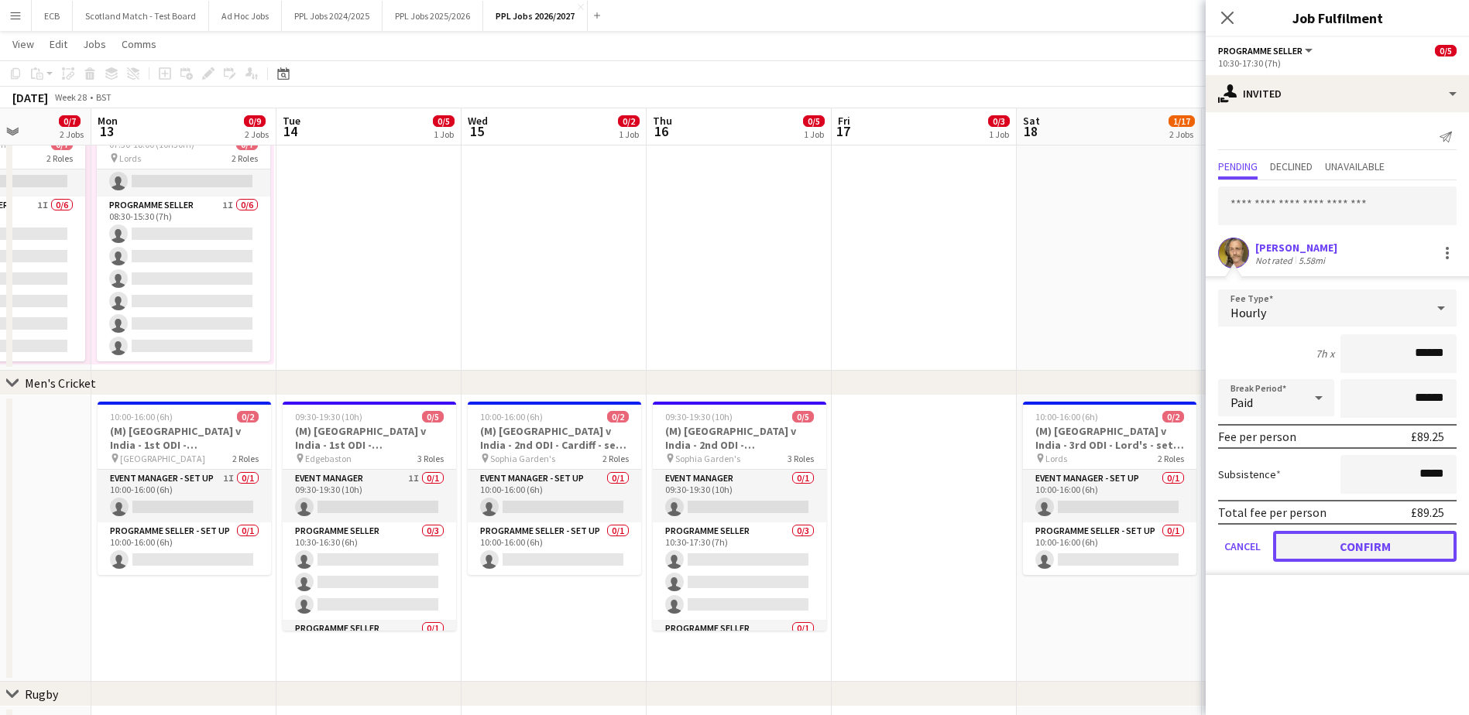
click at [1181, 550] on button "Confirm" at bounding box center [1365, 546] width 184 height 31
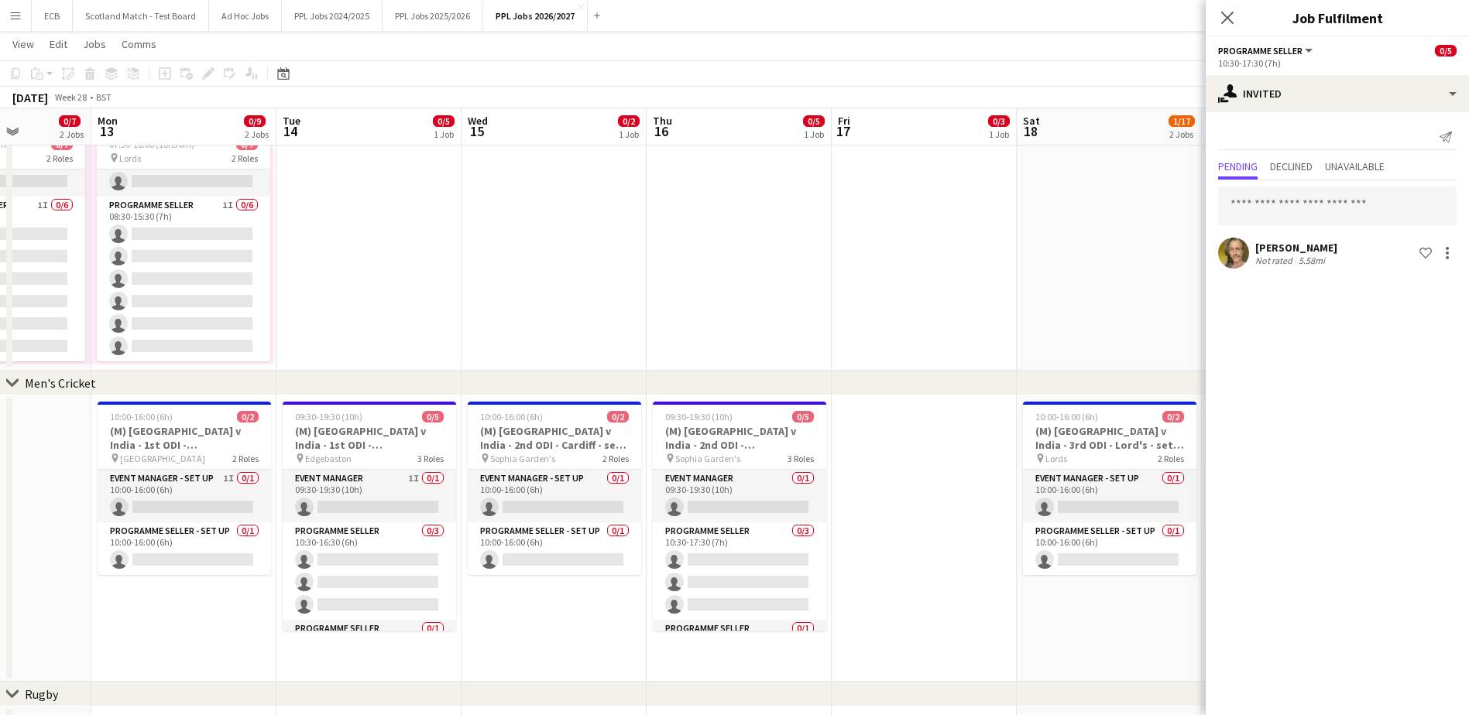
click at [1125, 270] on app-date-cell at bounding box center [1109, 227] width 185 height 287
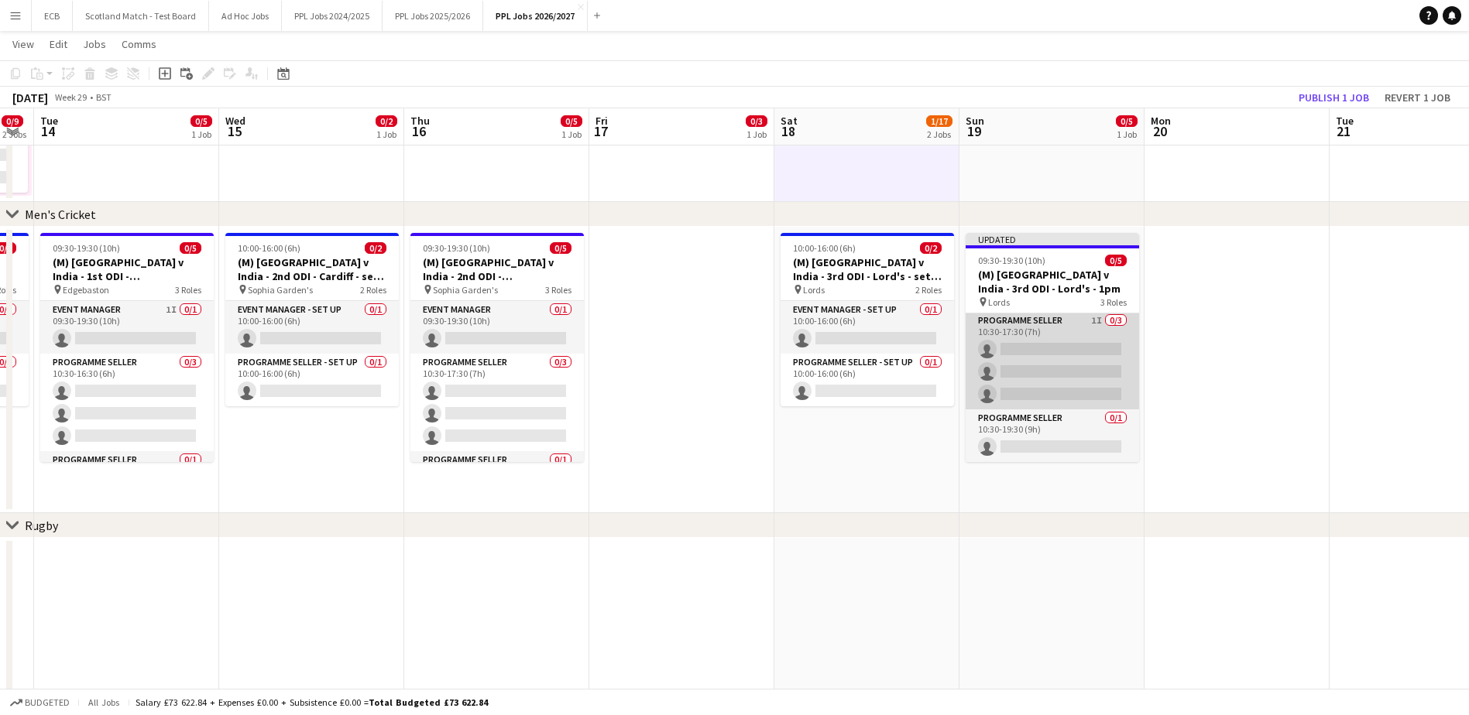
scroll to position [53, 0]
click at [1066, 431] on app-card-role "Programme Seller 0/1 10:30-19:30 (9h) single-neutral-actions" at bounding box center [1052, 436] width 173 height 53
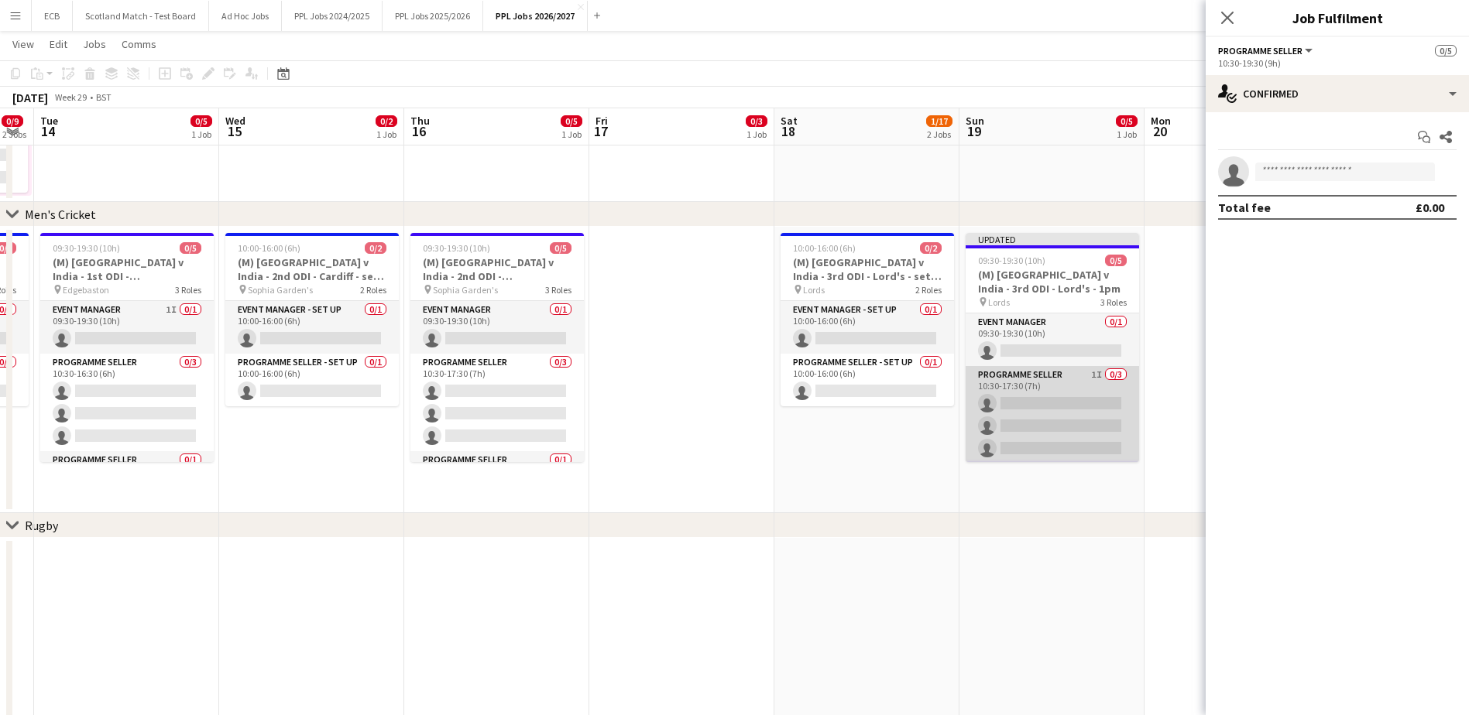
scroll to position [1, 0]
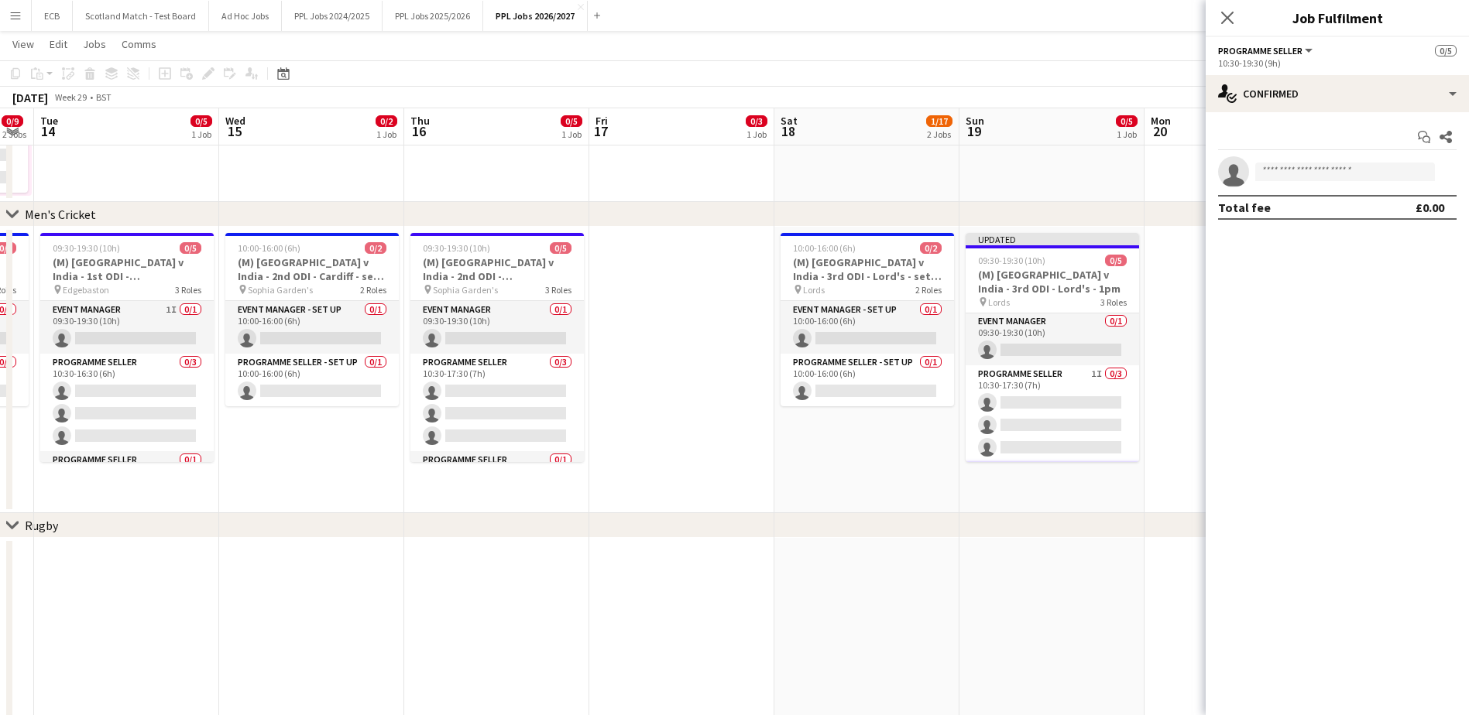
click at [1166, 304] on app-date-cell at bounding box center [1236, 370] width 185 height 287
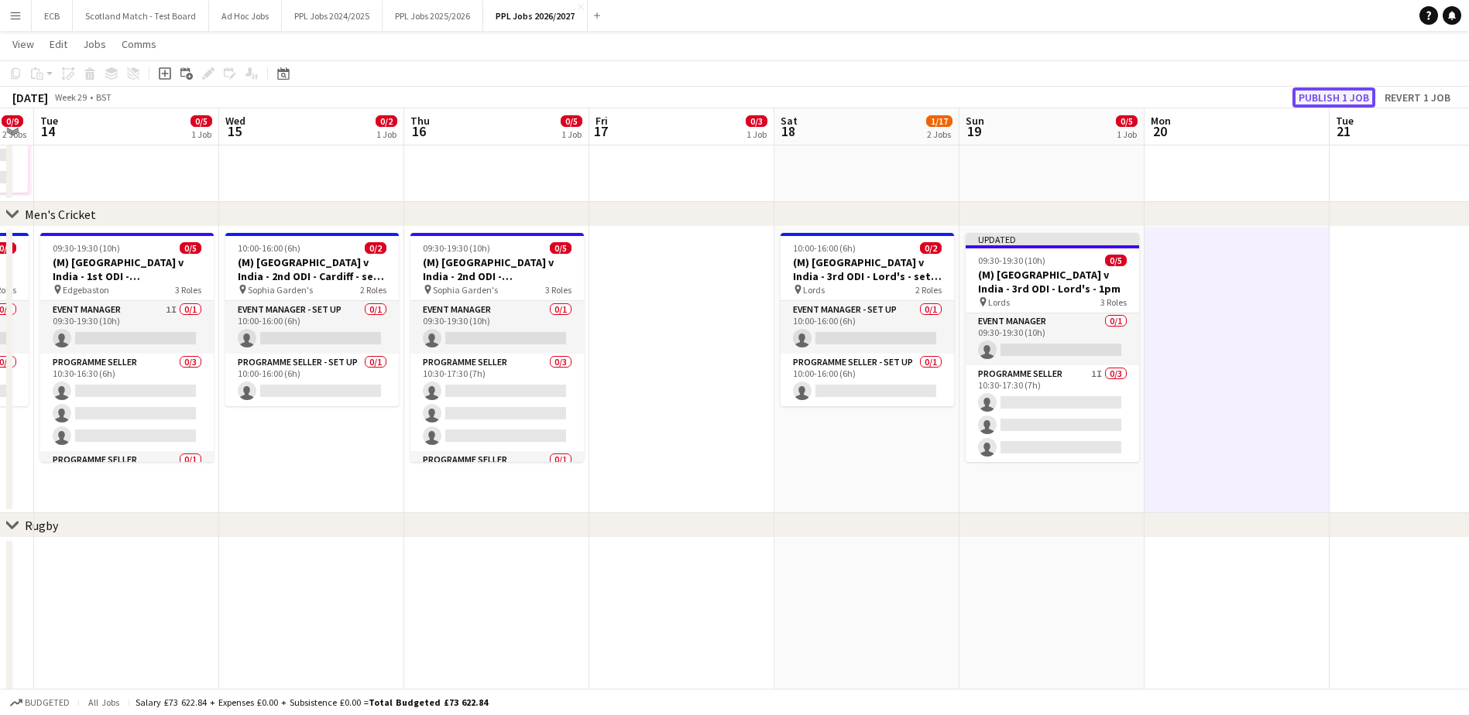
click at [1181, 101] on button "Publish 1 job" at bounding box center [1333, 97] width 83 height 20
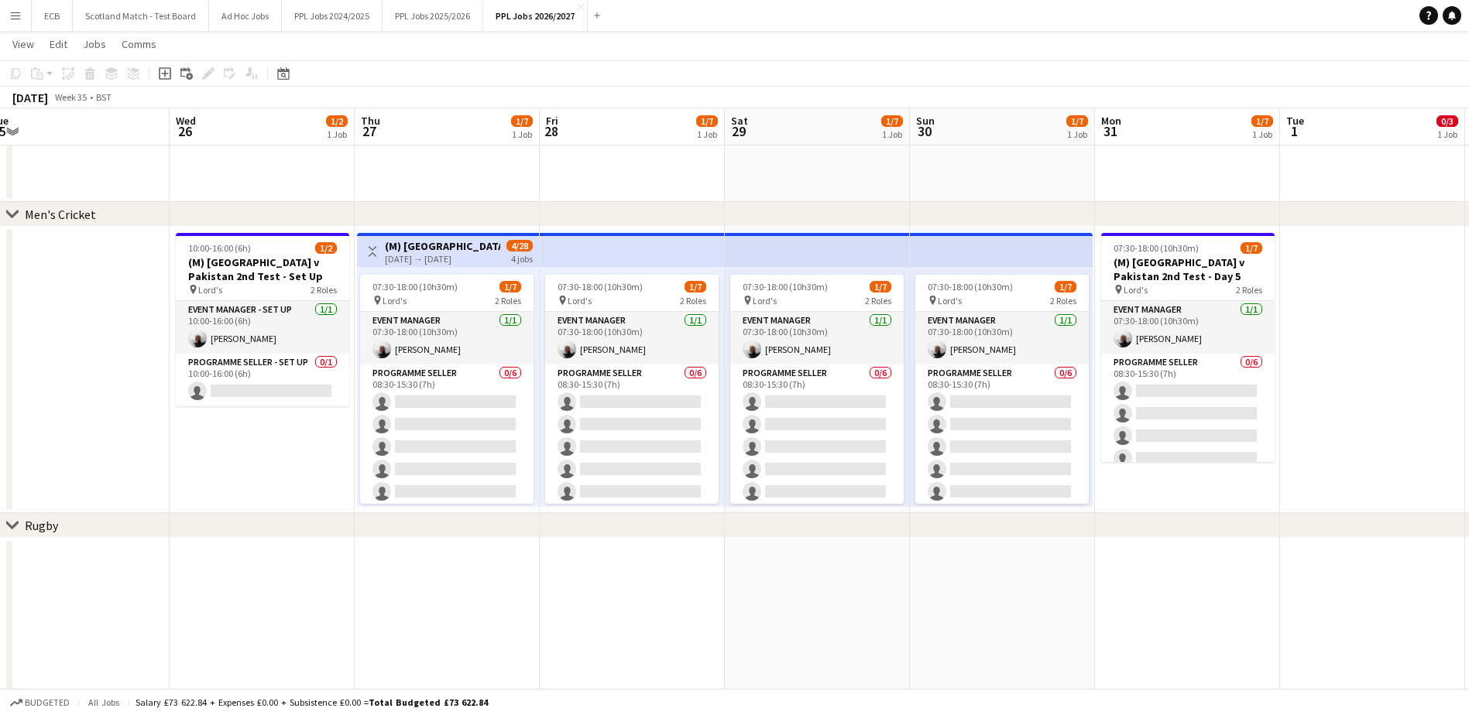
scroll to position [0, 385]
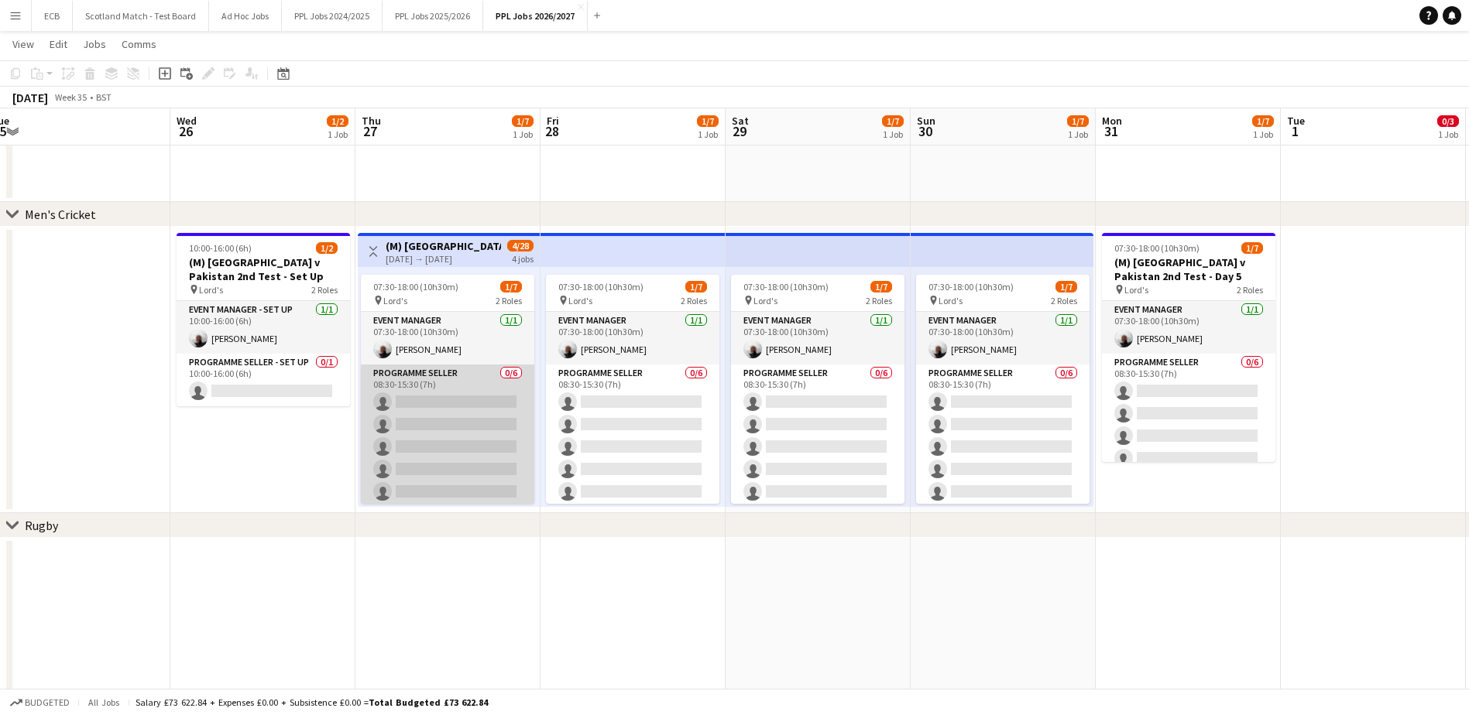
click at [427, 402] on app-card-role "Programme Seller 0/6 08:30-15:30 (7h) single-neutral-actions single-neutral-act…" at bounding box center [447, 447] width 173 height 165
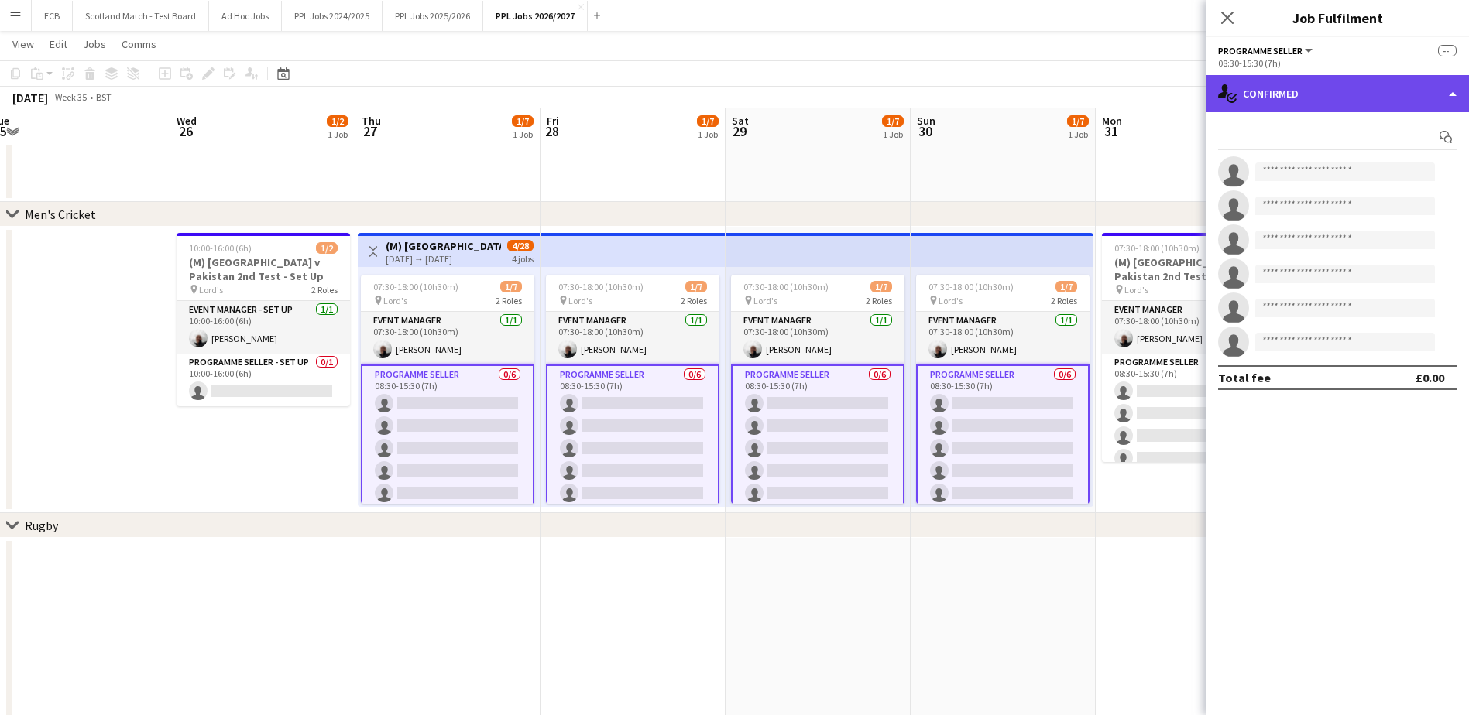
click at [1181, 97] on div "single-neutral-actions-check-2 Confirmed" at bounding box center [1337, 93] width 263 height 37
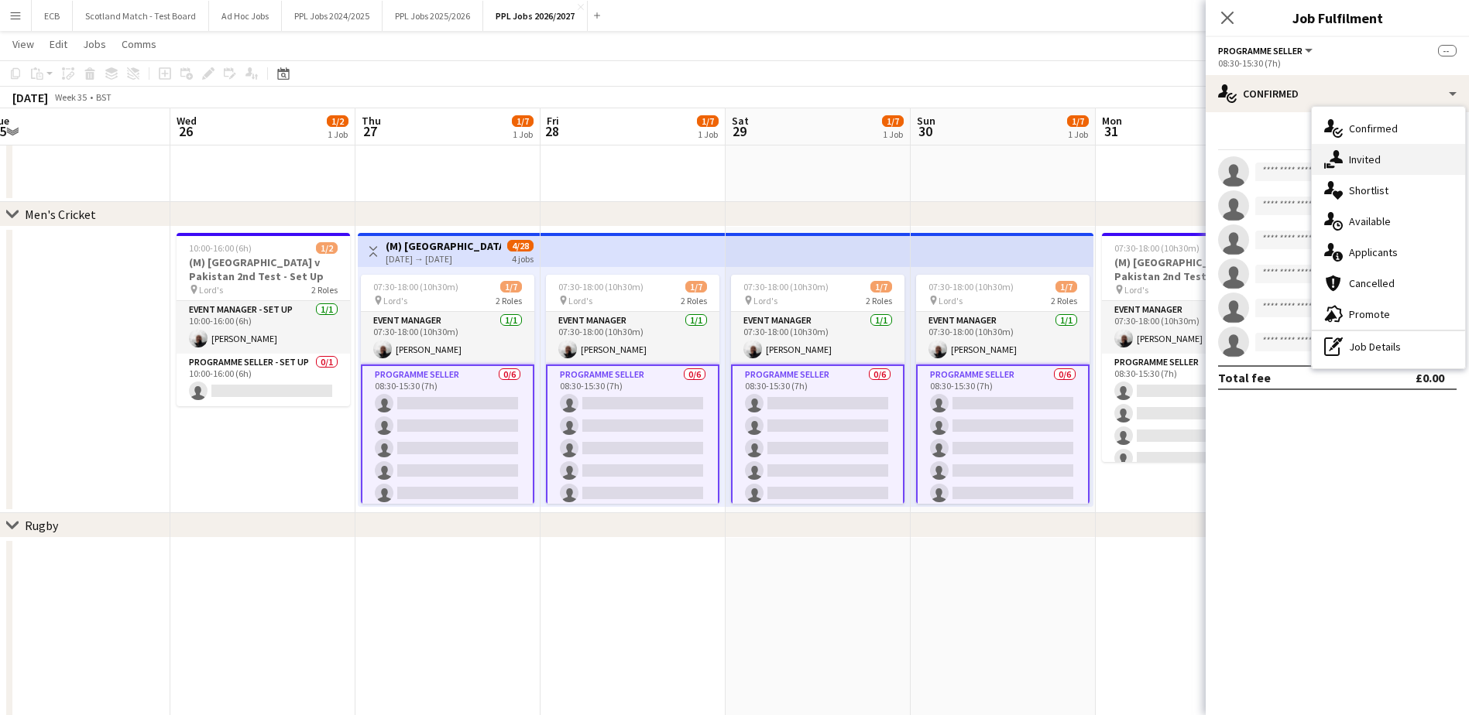
click at [1181, 163] on span "Invited" at bounding box center [1365, 160] width 32 height 14
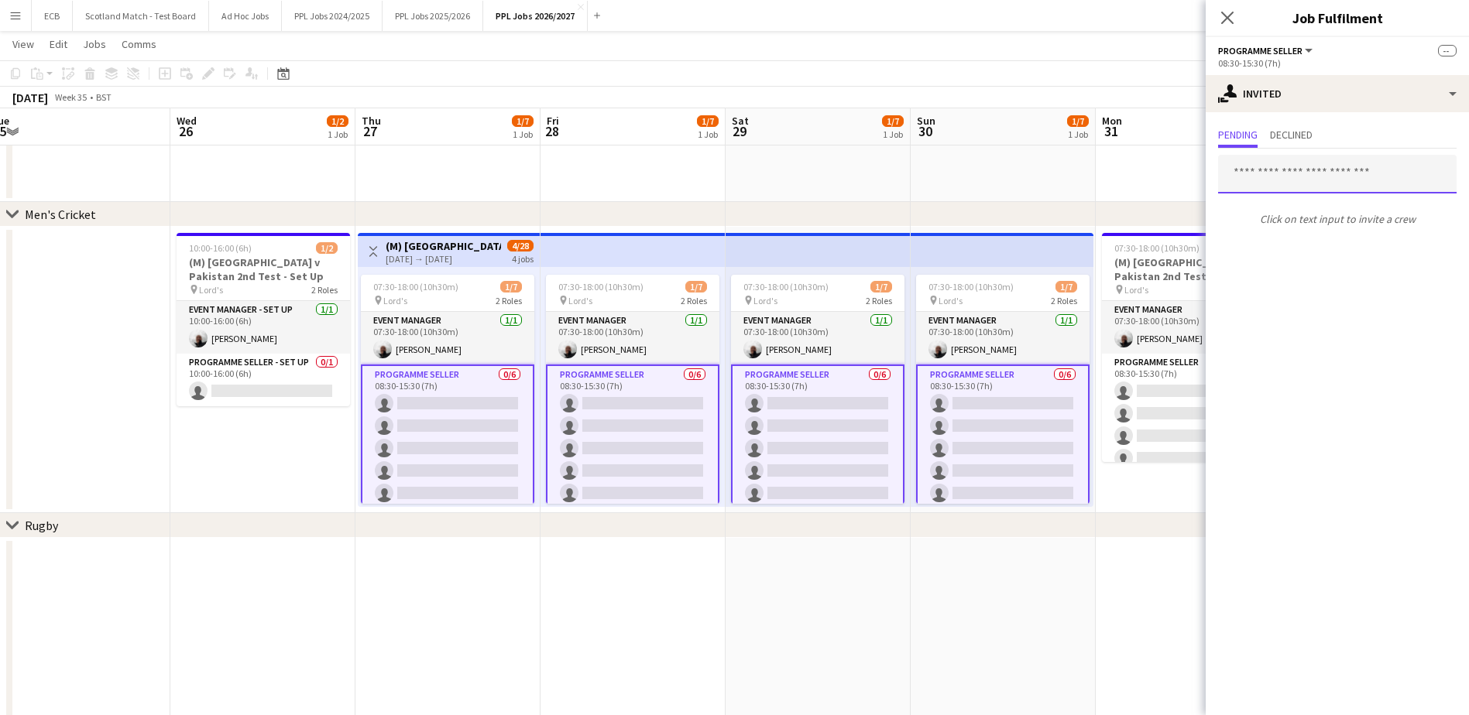
click at [1181, 174] on input "text" at bounding box center [1337, 174] width 238 height 39
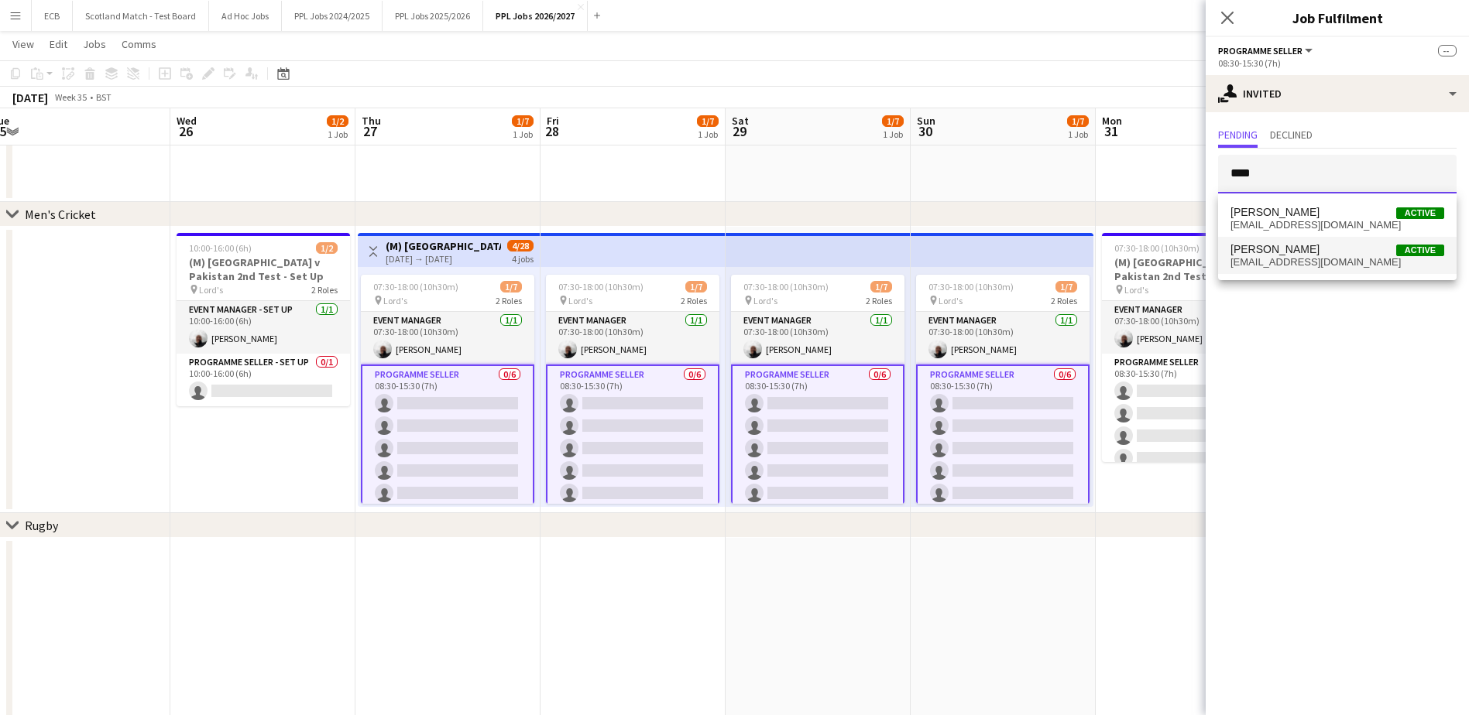
type input "****"
click at [1181, 257] on span "[EMAIL_ADDRESS][DOMAIN_NAME]" at bounding box center [1337, 262] width 214 height 12
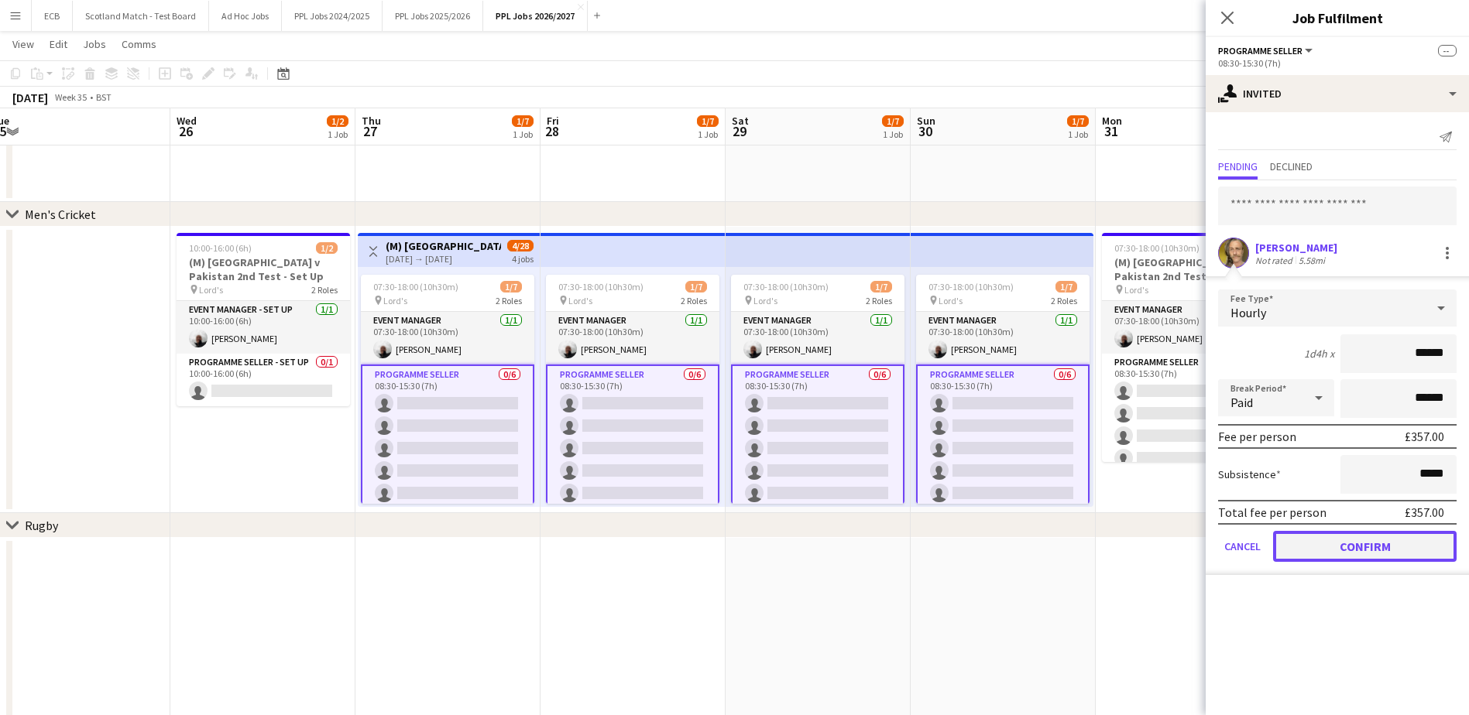
click at [1181, 546] on button "Confirm" at bounding box center [1365, 546] width 184 height 31
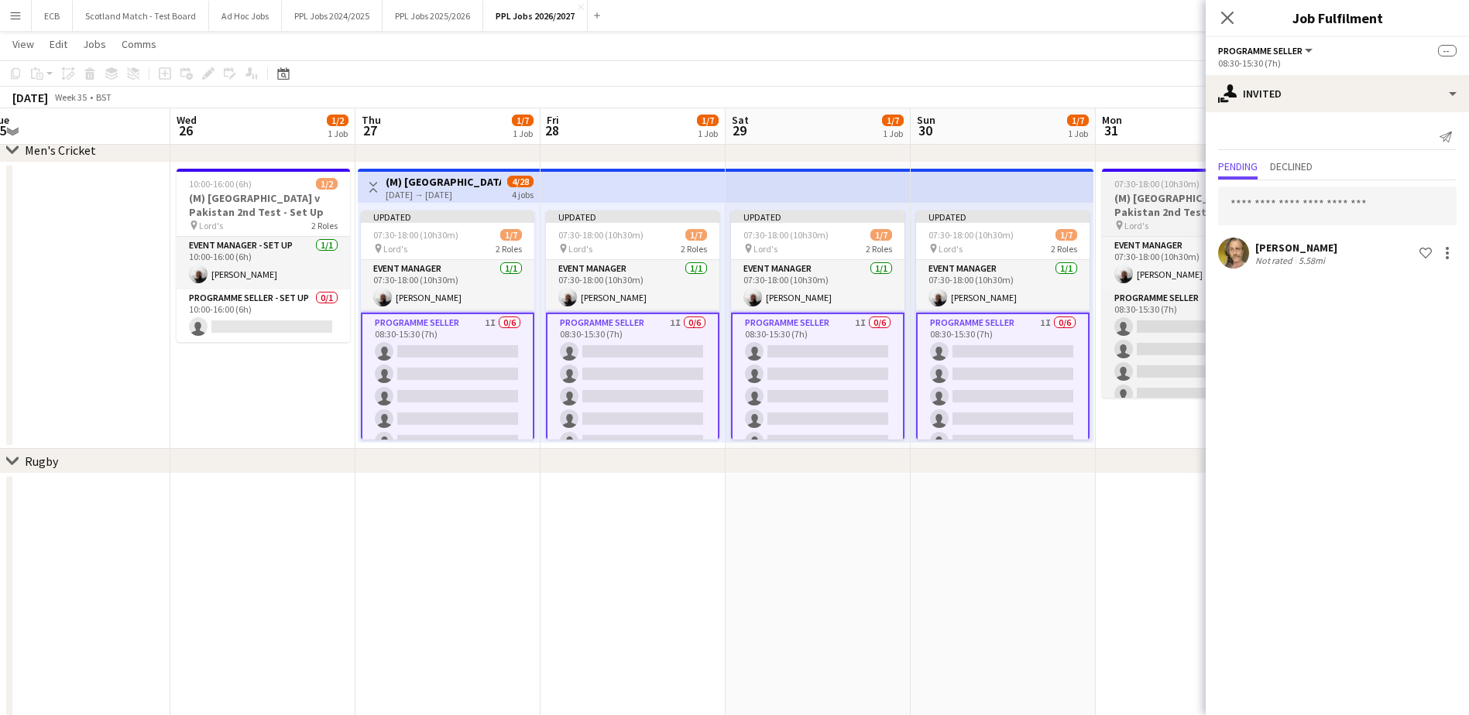
scroll to position [612, 0]
click at [1038, 530] on app-date-cell at bounding box center [1003, 608] width 185 height 266
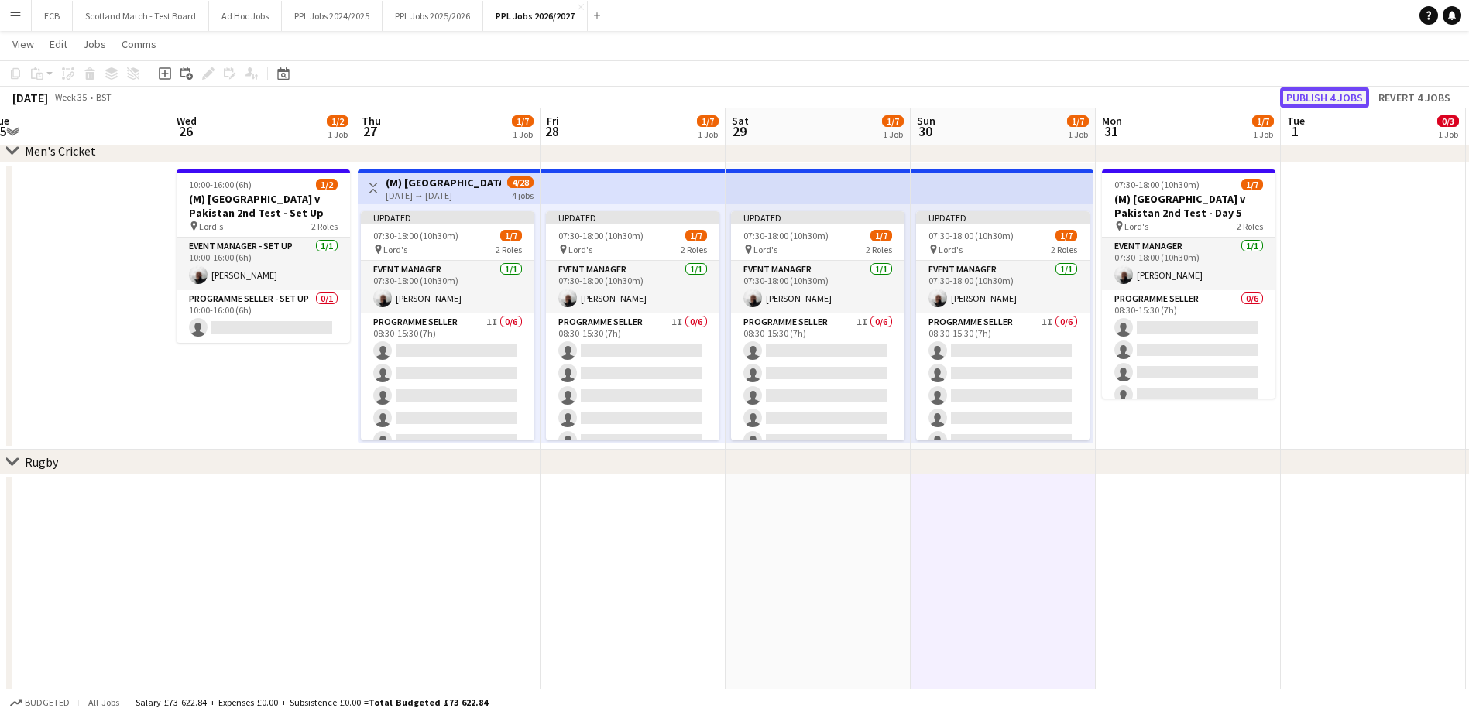
click at [1181, 93] on button "Publish 4 jobs" at bounding box center [1324, 97] width 89 height 20
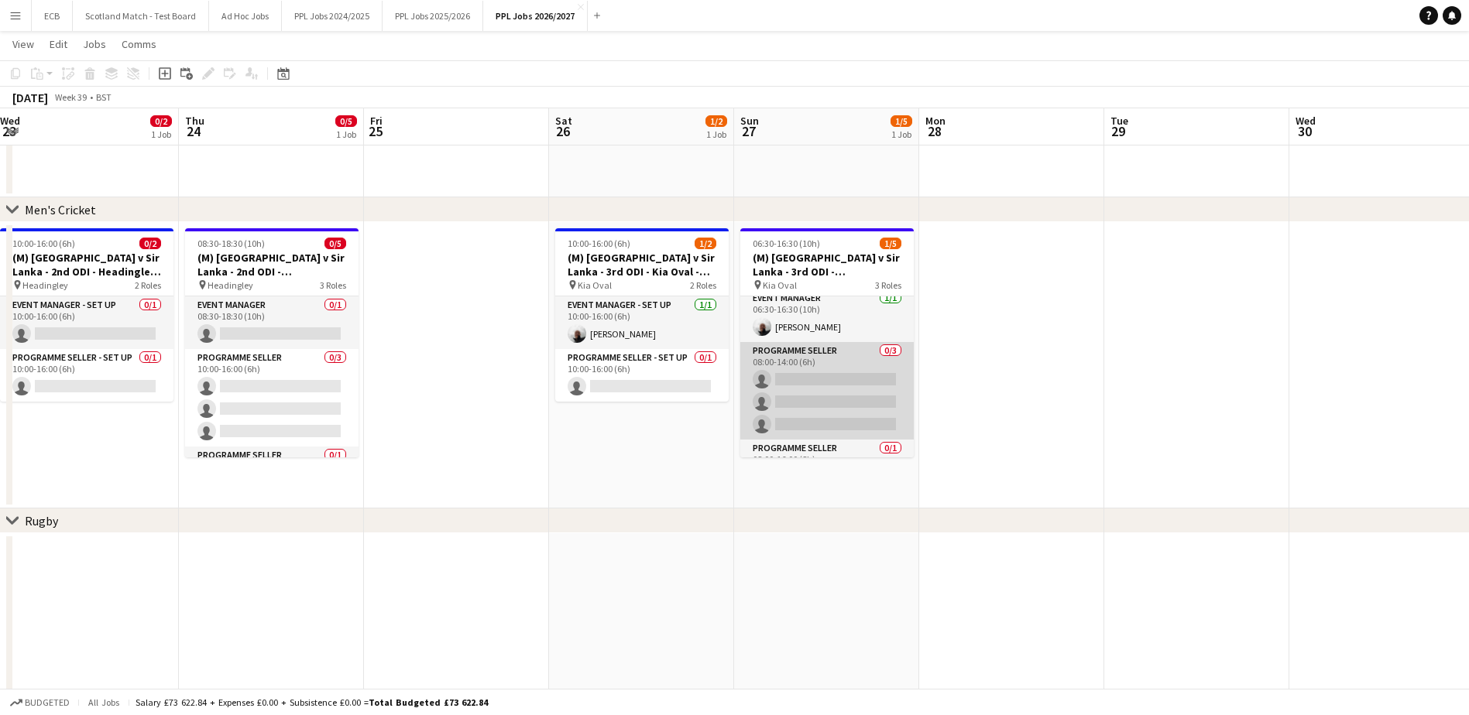
scroll to position [8, 0]
click at [823, 376] on app-card-role "Programme Seller 0/3 08:00-14:00 (6h) single-neutral-actions single-neutral-act…" at bounding box center [826, 390] width 173 height 98
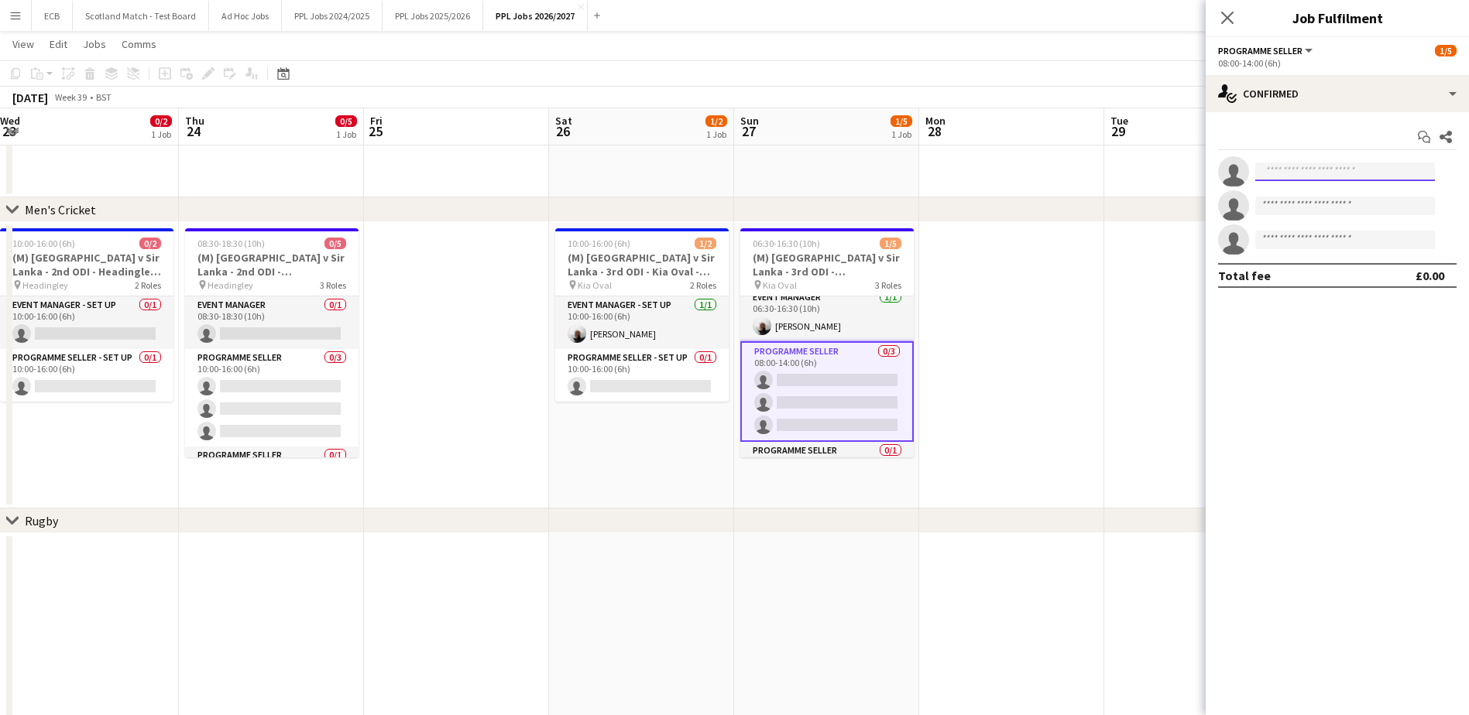
click at [1181, 172] on input at bounding box center [1345, 172] width 180 height 19
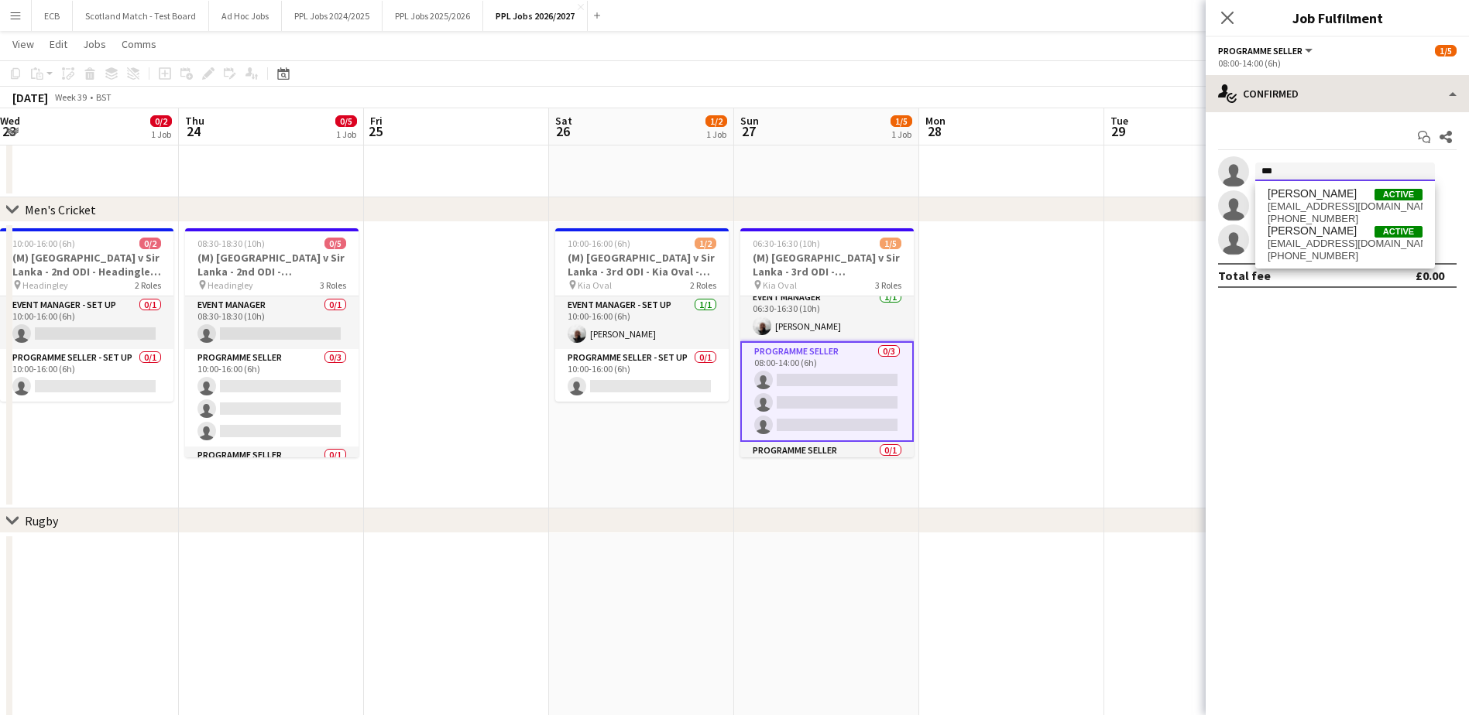
type input "***"
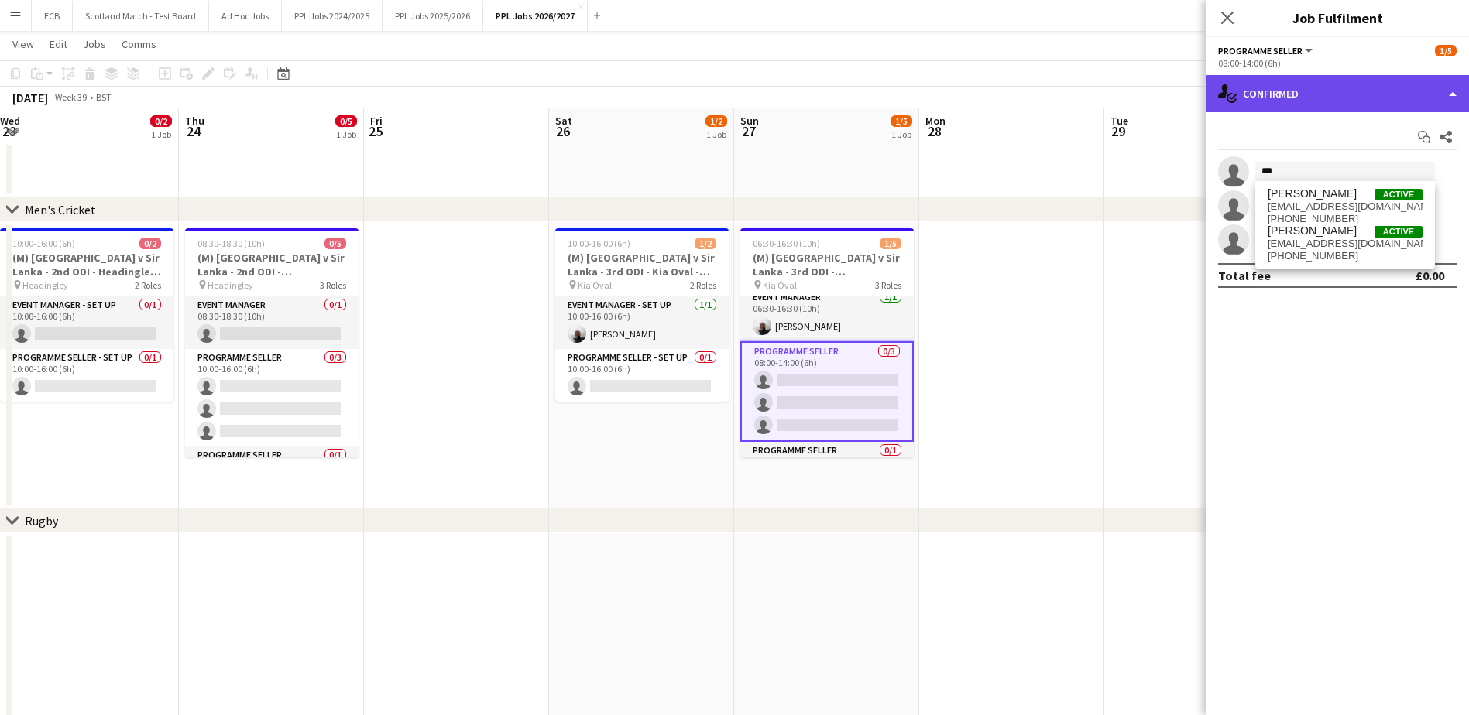
click at [1181, 101] on div "single-neutral-actions-check-2 Confirmed" at bounding box center [1337, 93] width 263 height 37
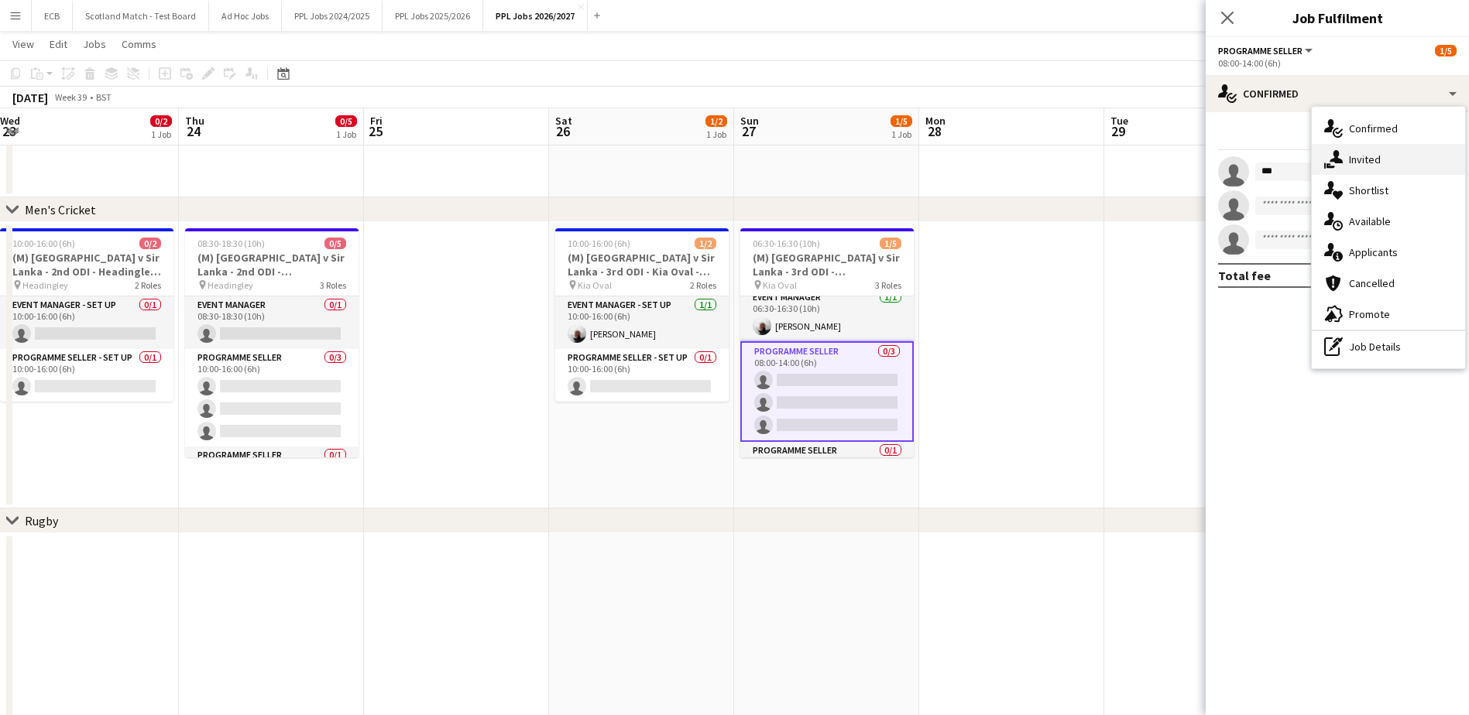
click at [1181, 160] on span "Invited" at bounding box center [1365, 160] width 32 height 14
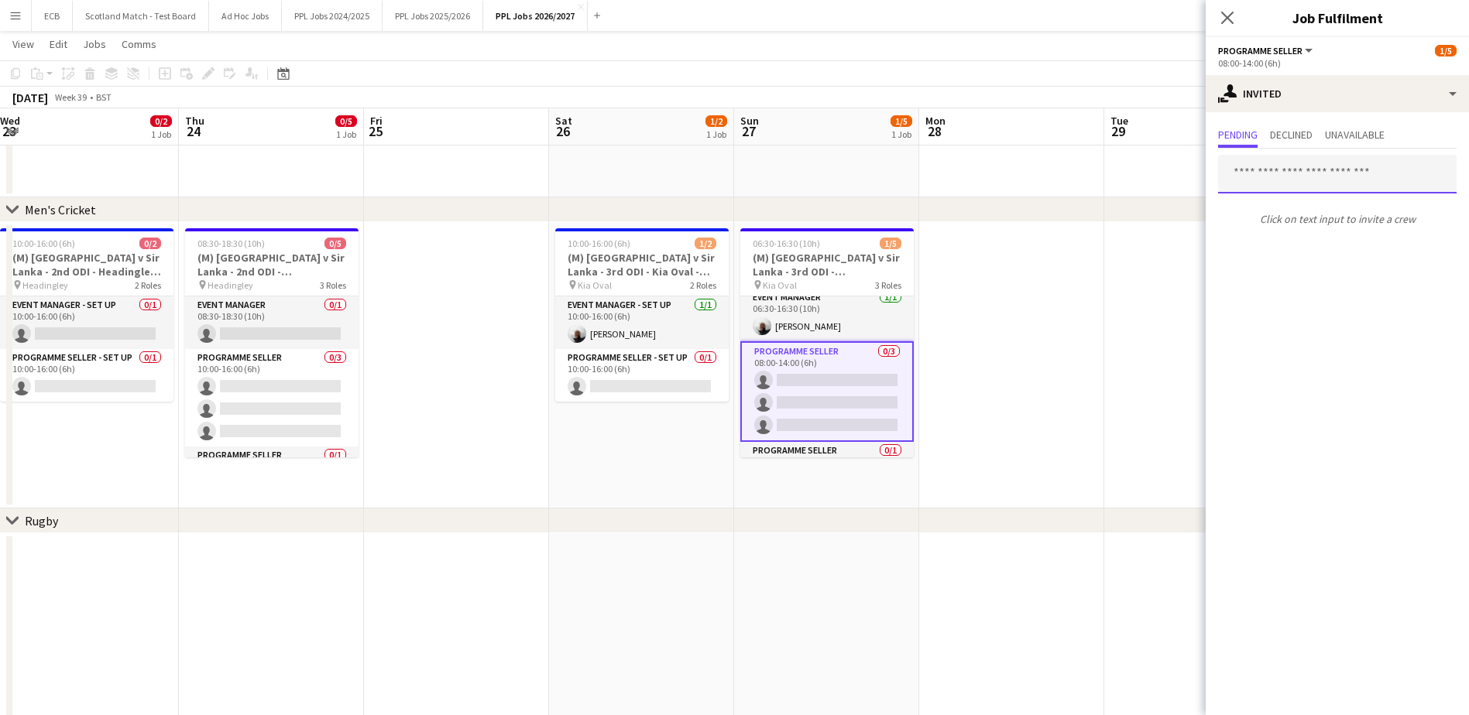
click at [1181, 183] on input "text" at bounding box center [1337, 174] width 238 height 39
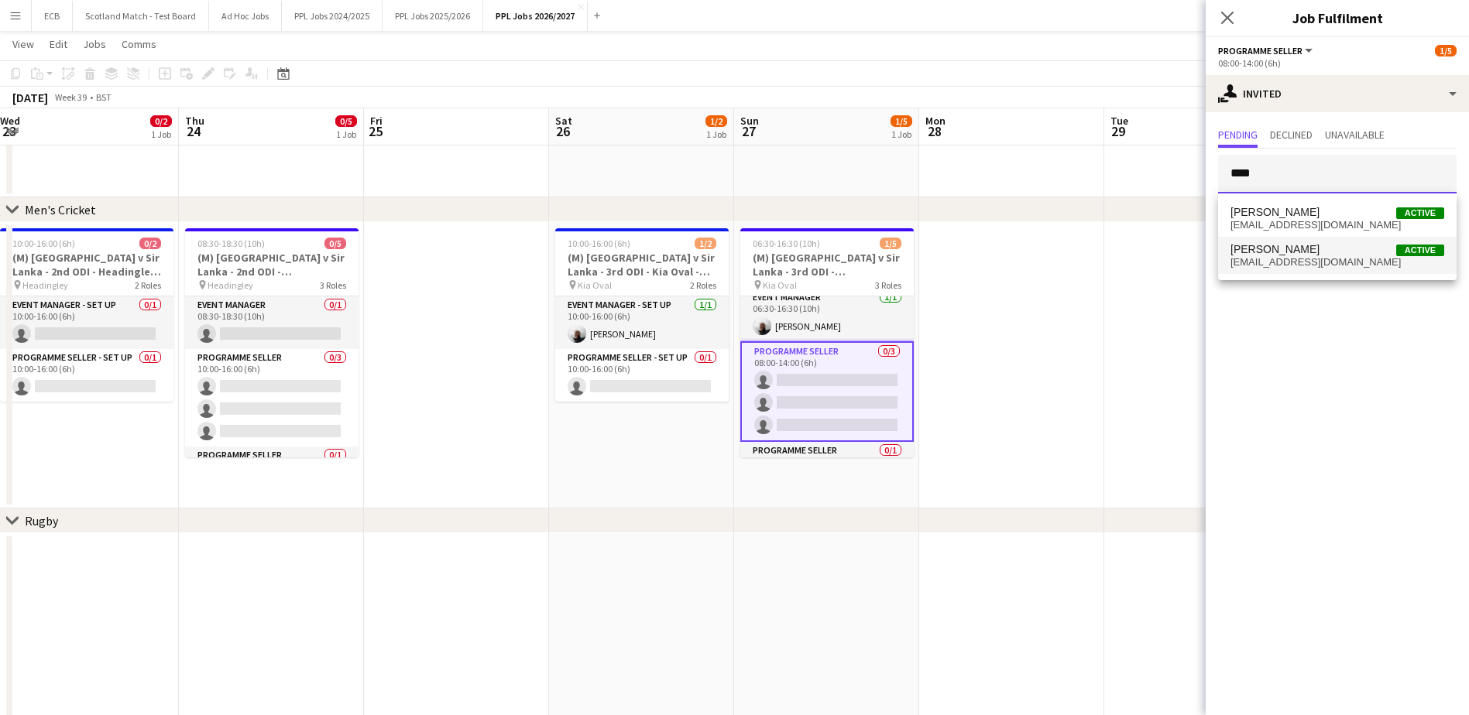
type input "****"
click at [1181, 260] on span "[EMAIL_ADDRESS][DOMAIN_NAME]" at bounding box center [1337, 262] width 214 height 12
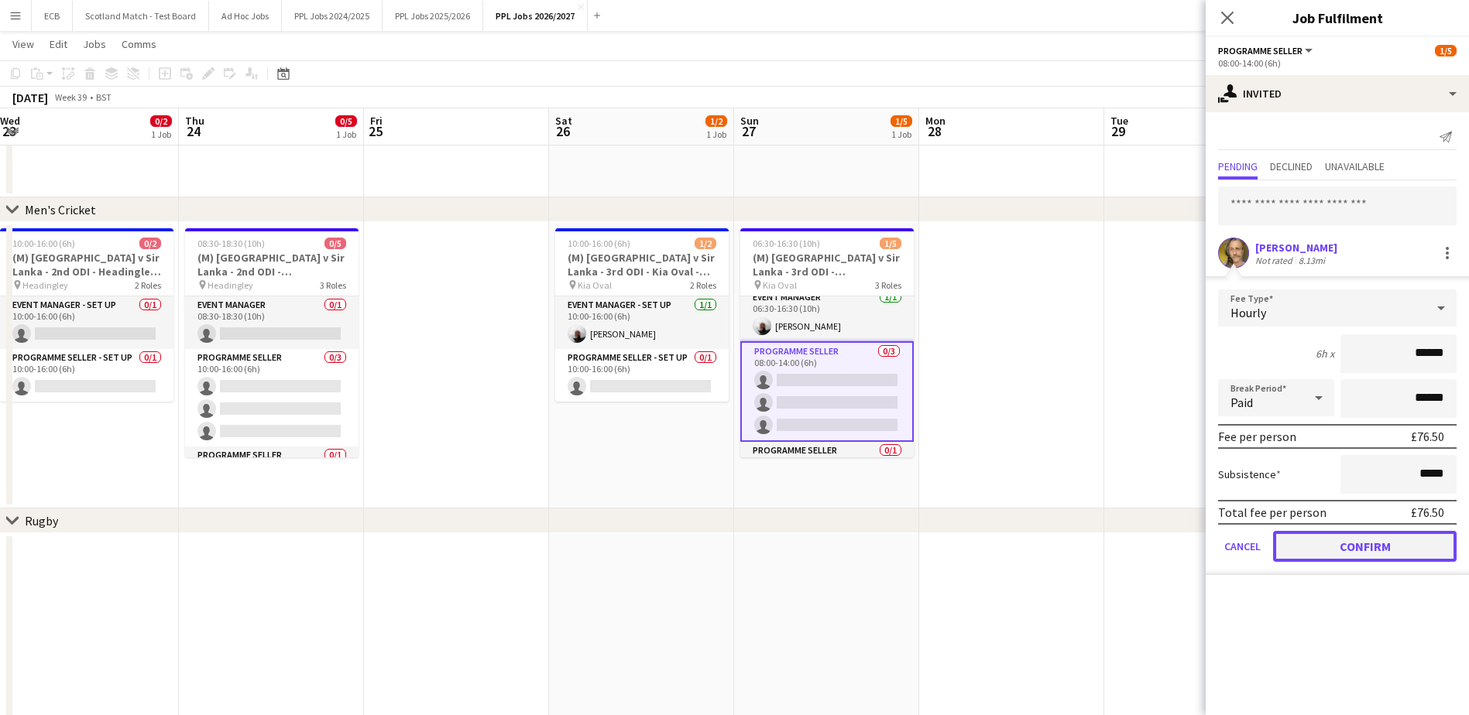
click at [1181, 532] on button "Confirm" at bounding box center [1365, 546] width 184 height 31
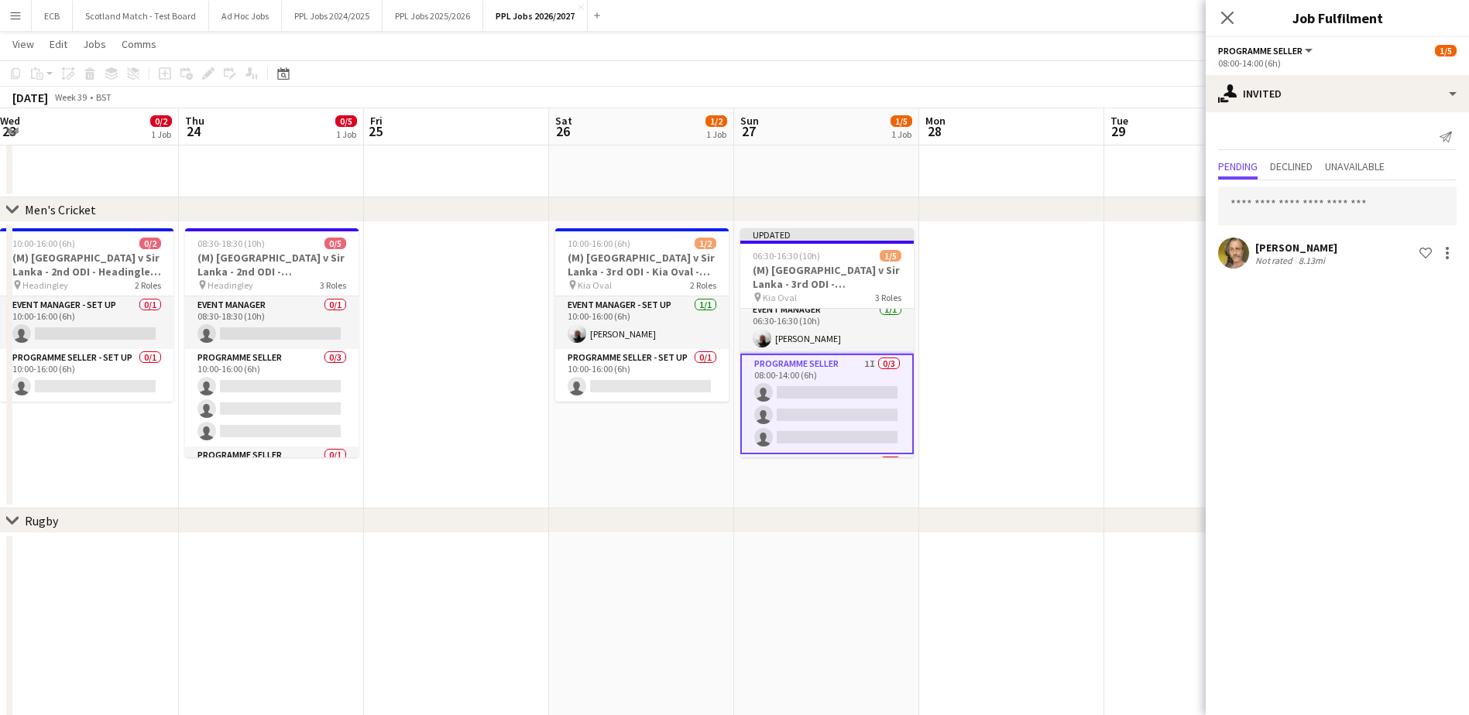
click at [1079, 385] on app-date-cell at bounding box center [1011, 365] width 185 height 287
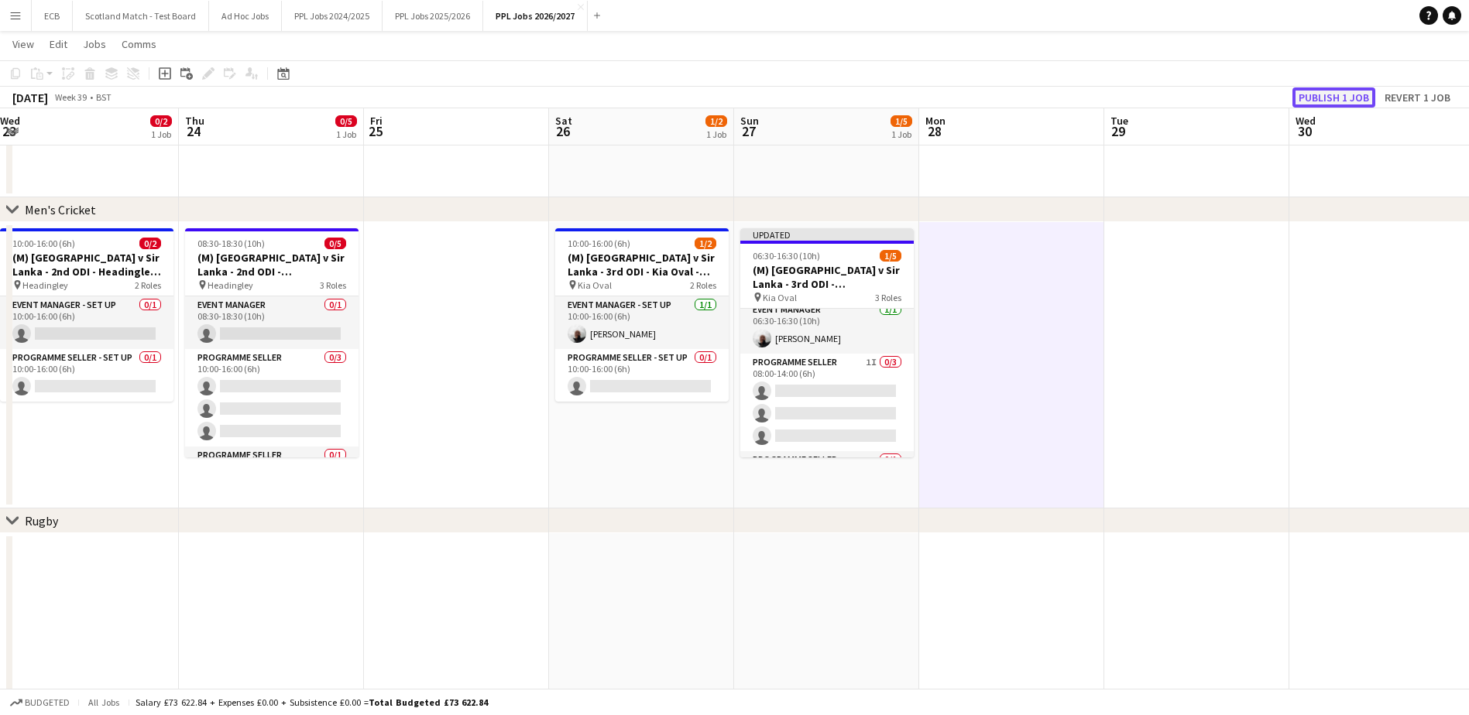
click at [1181, 98] on button "Publish 1 job" at bounding box center [1333, 97] width 83 height 20
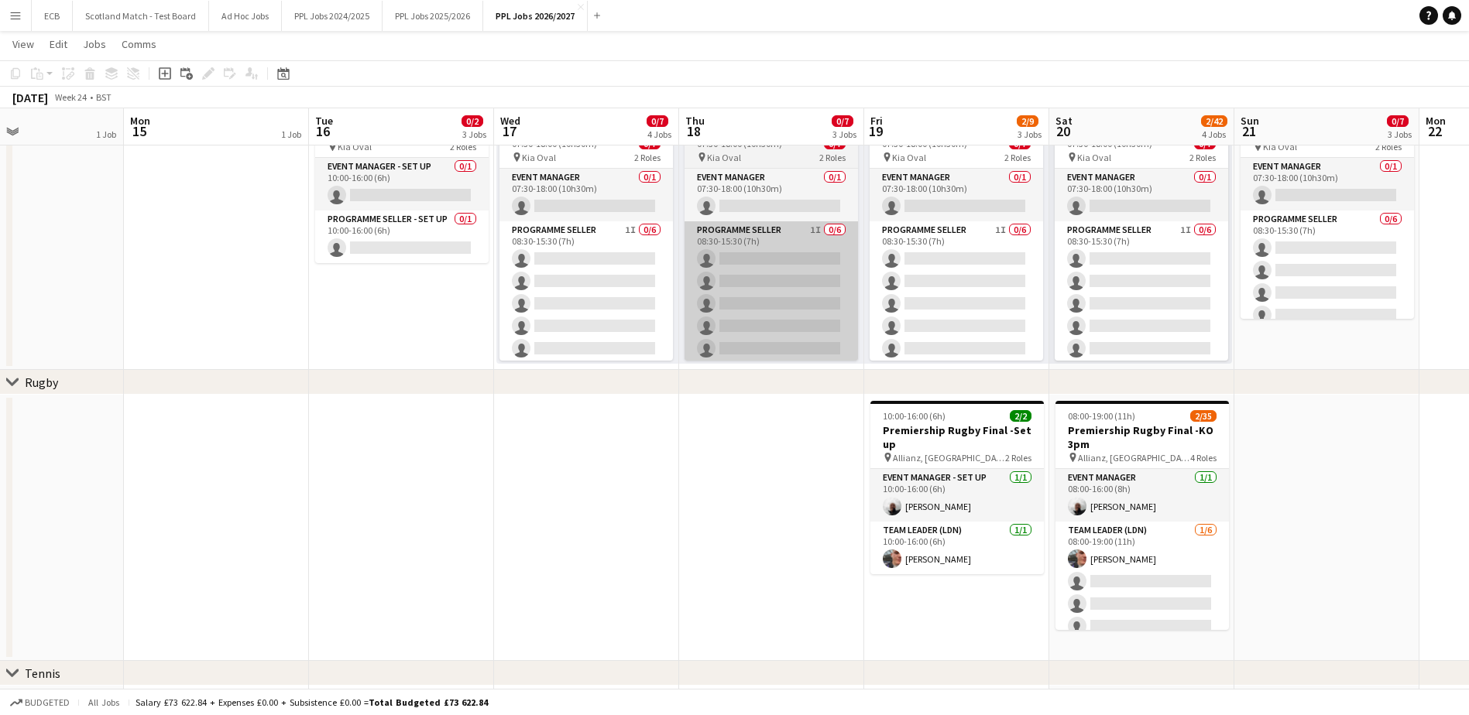
scroll to position [669, 0]
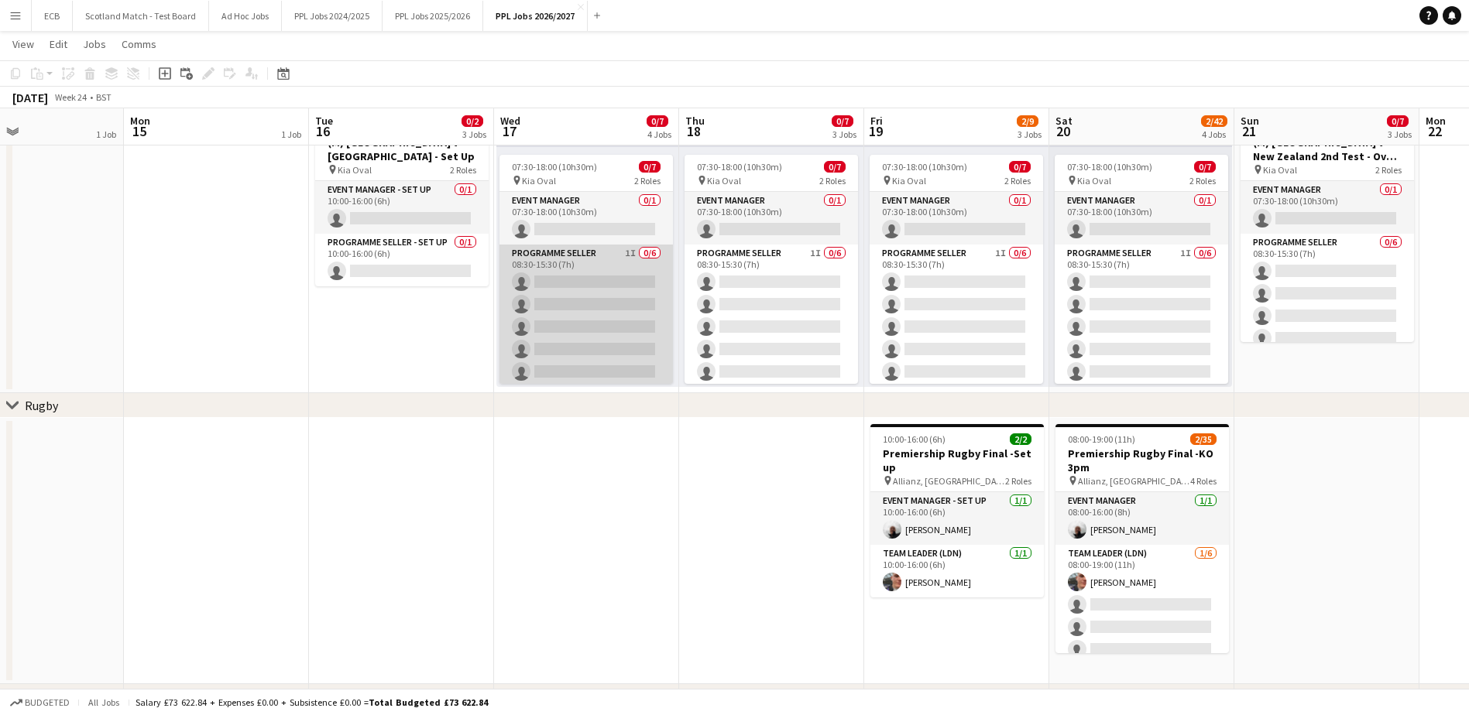
click at [573, 261] on app-card-role "Programme Seller 1I 0/6 08:30-15:30 (7h) single-neutral-actions single-neutral-…" at bounding box center [585, 327] width 173 height 165
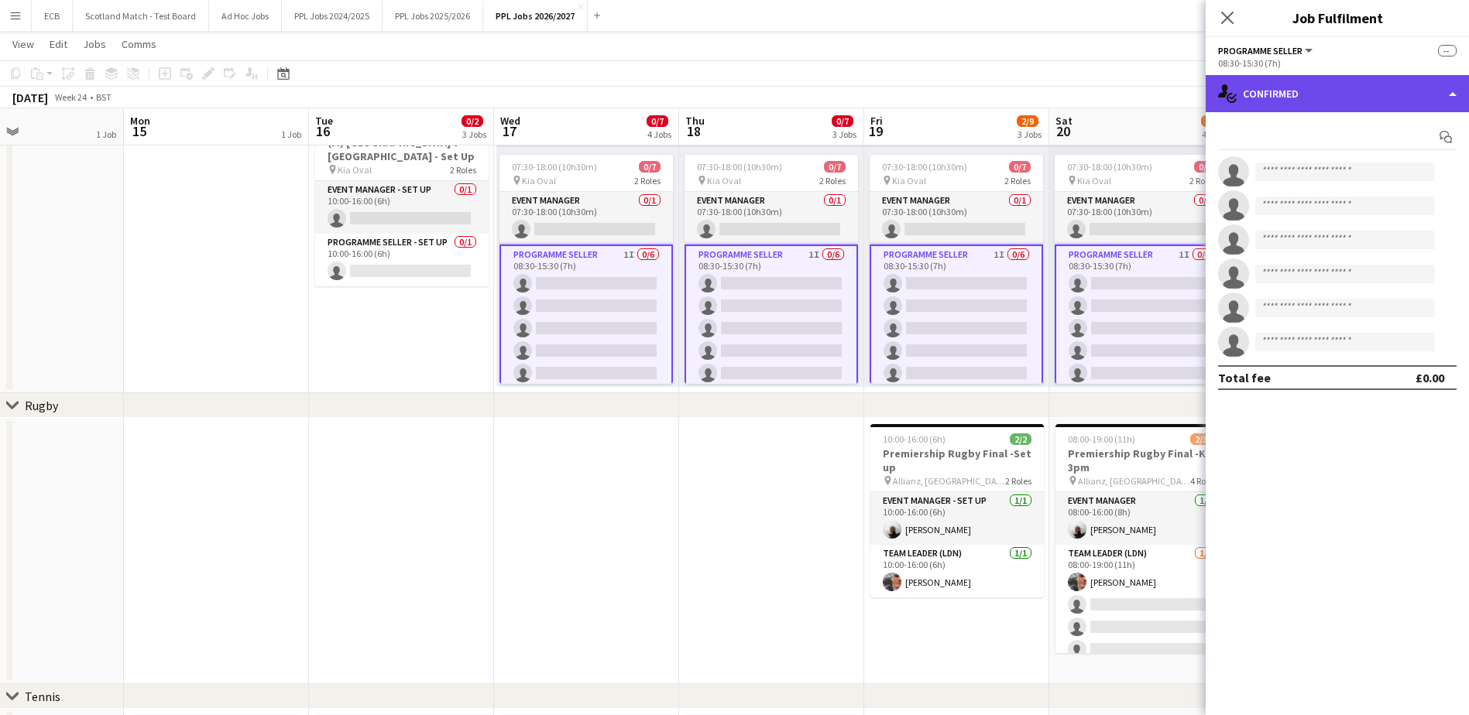
click at [1181, 89] on div "single-neutral-actions-check-2 Confirmed" at bounding box center [1337, 93] width 263 height 37
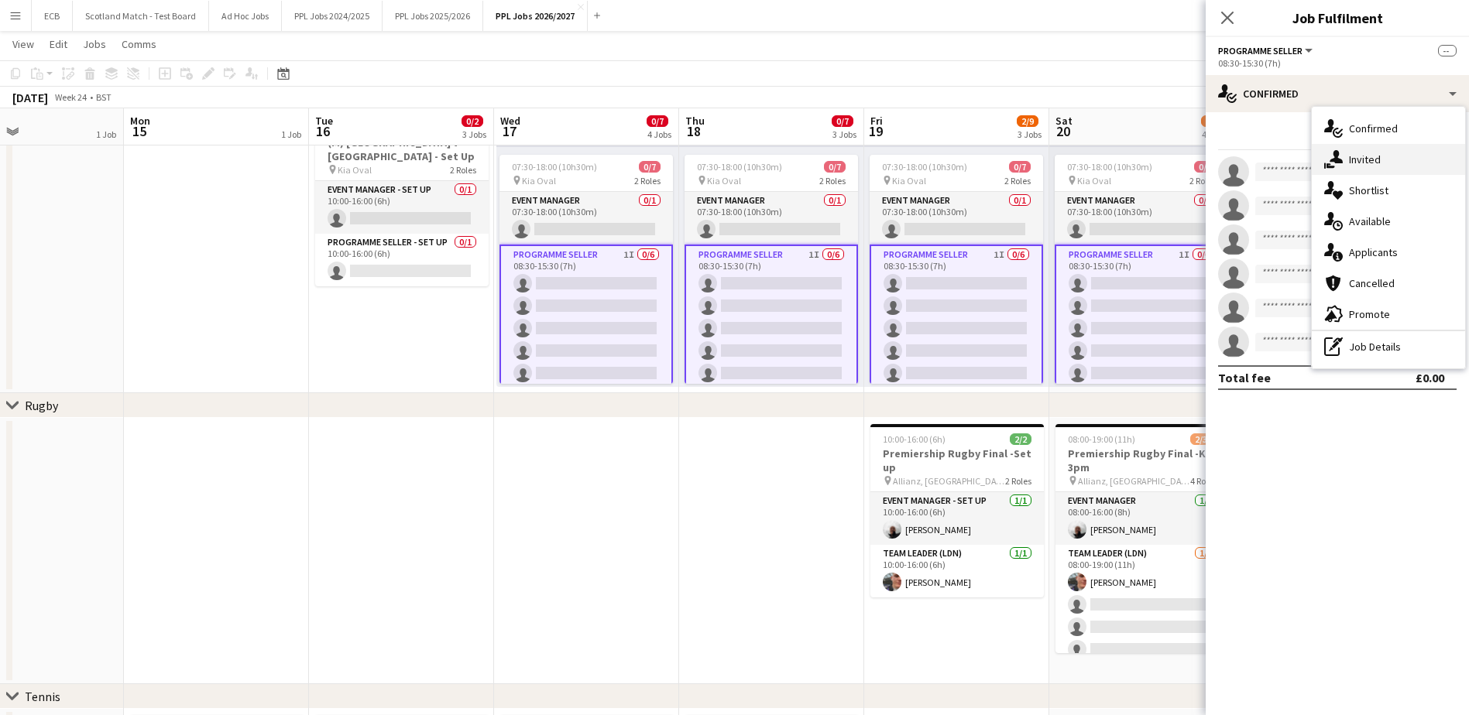
click at [1181, 161] on div "single-neutral-actions-share-1 Invited" at bounding box center [1388, 159] width 153 height 31
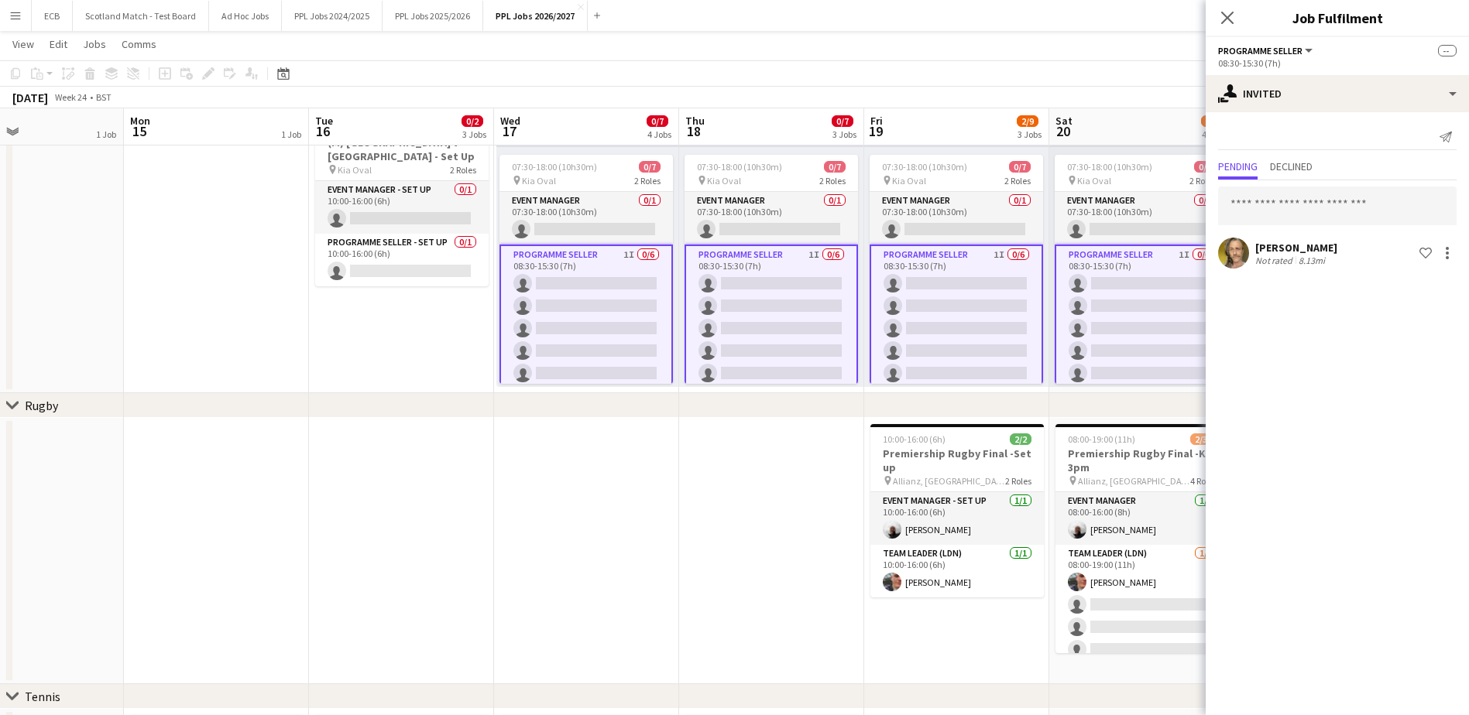
click at [667, 528] on app-date-cell at bounding box center [586, 551] width 185 height 266
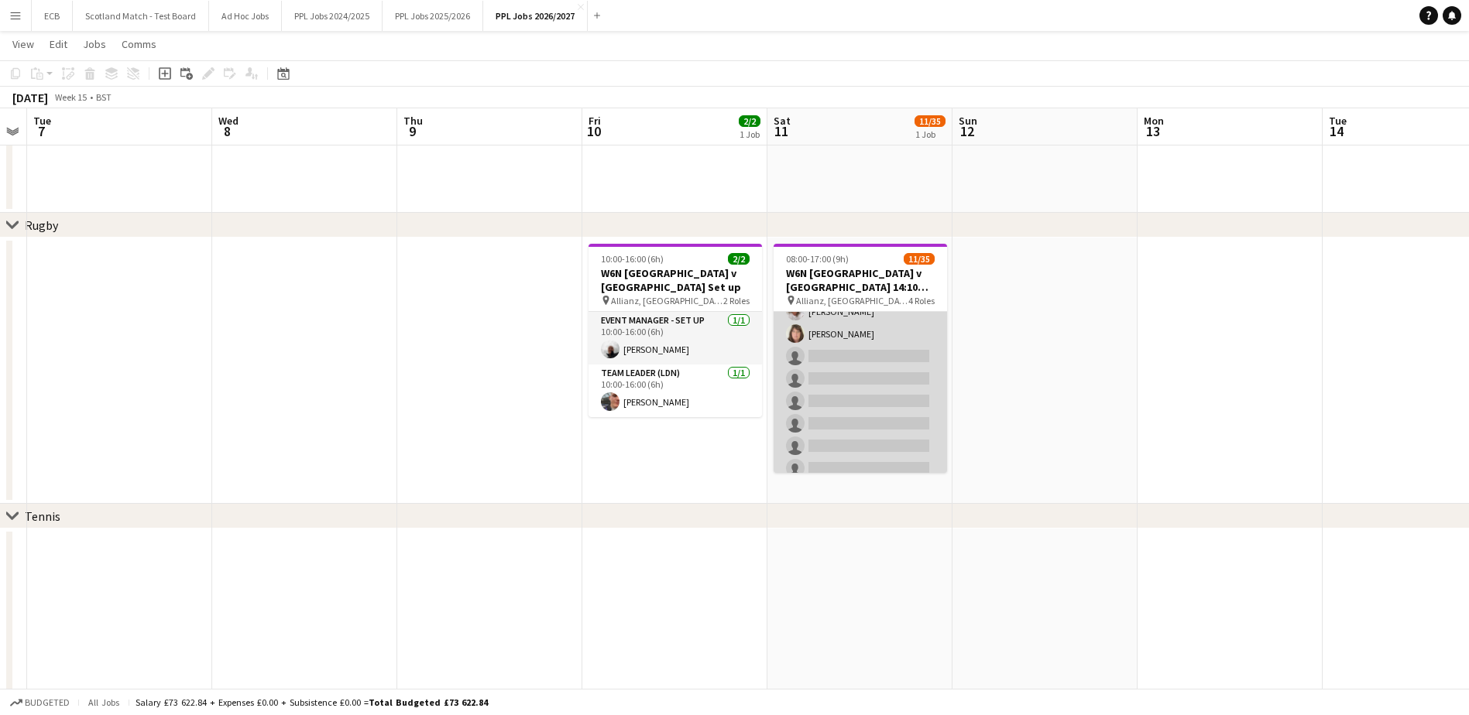
scroll to position [346, 0]
click at [856, 363] on app-card-role "Programme Seller (LDN) [DATE] 10:00-16:00 (6h) [PERSON_NAME] [PERSON_NAME] [PER…" at bounding box center [860, 401] width 173 height 434
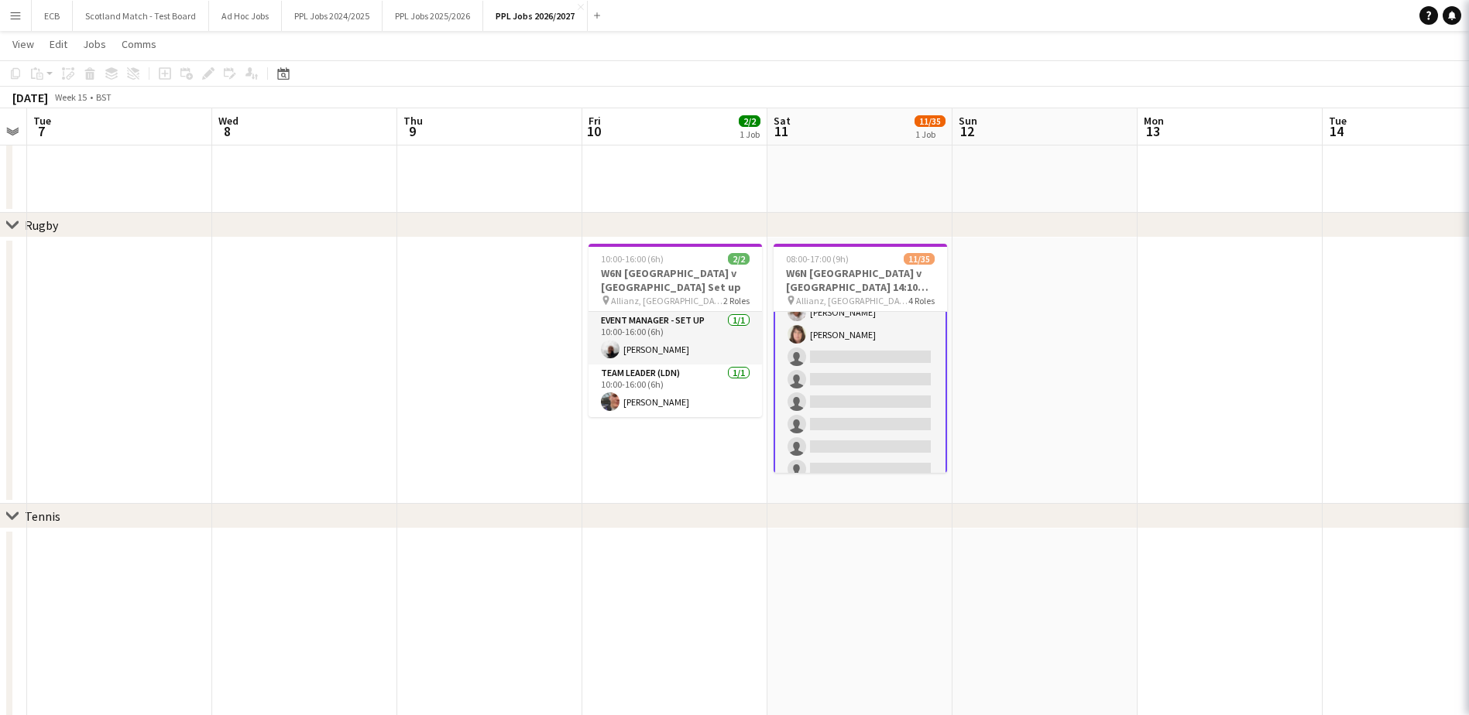
scroll to position [348, 0]
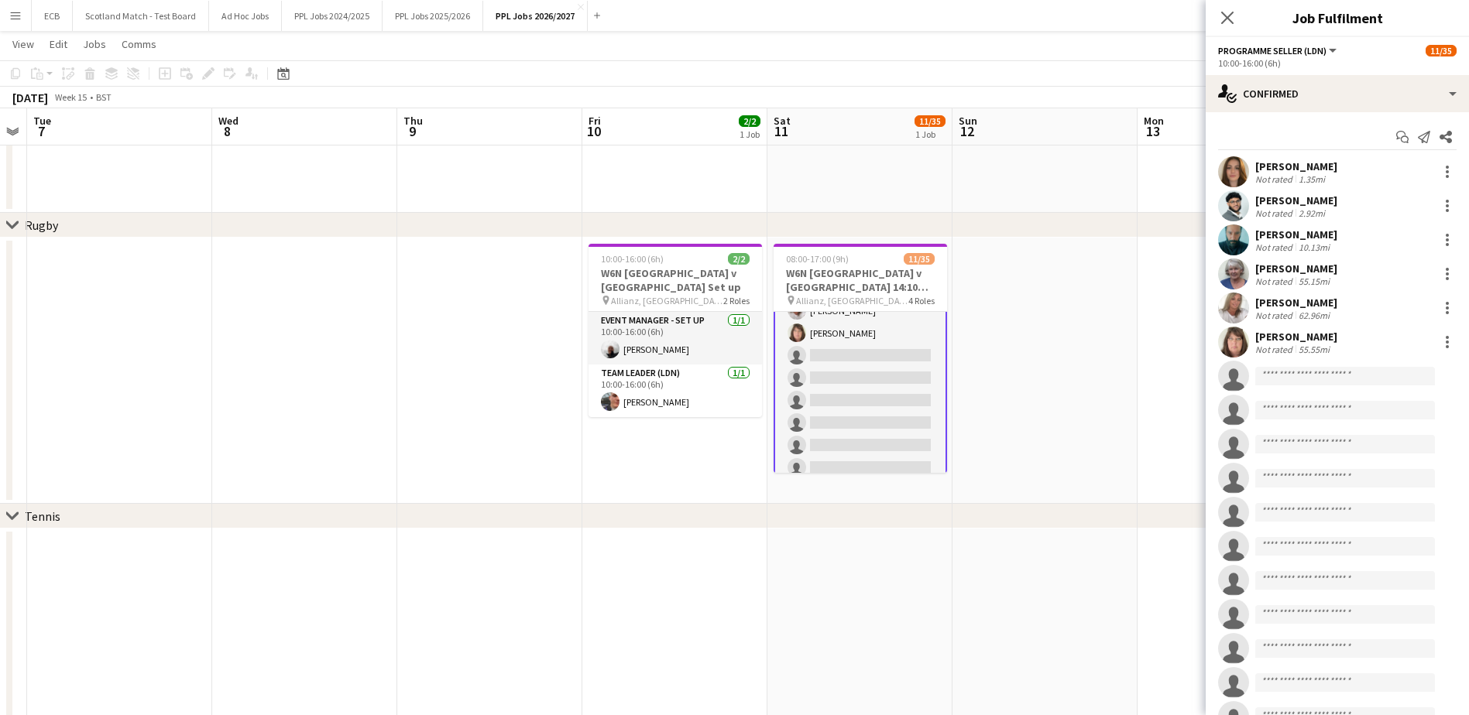
click at [818, 353] on app-card-role "Programme Seller (LDN) [DATE] 10:00-16:00 (6h) [PERSON_NAME] [PERSON_NAME] [PER…" at bounding box center [860, 400] width 173 height 437
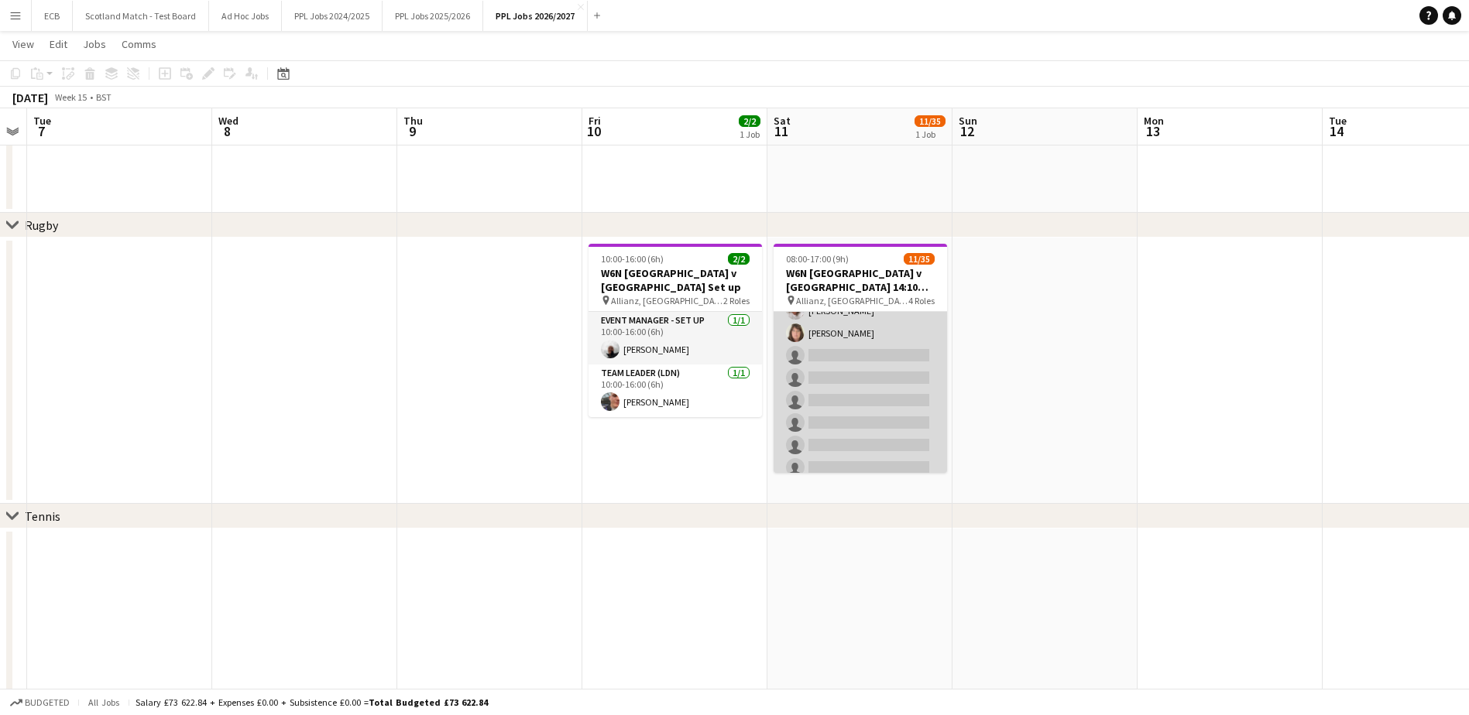
click at [818, 353] on app-card-role "Programme Seller (LDN) [DATE] 10:00-16:00 (6h) [PERSON_NAME] [PERSON_NAME] [PER…" at bounding box center [860, 401] width 173 height 434
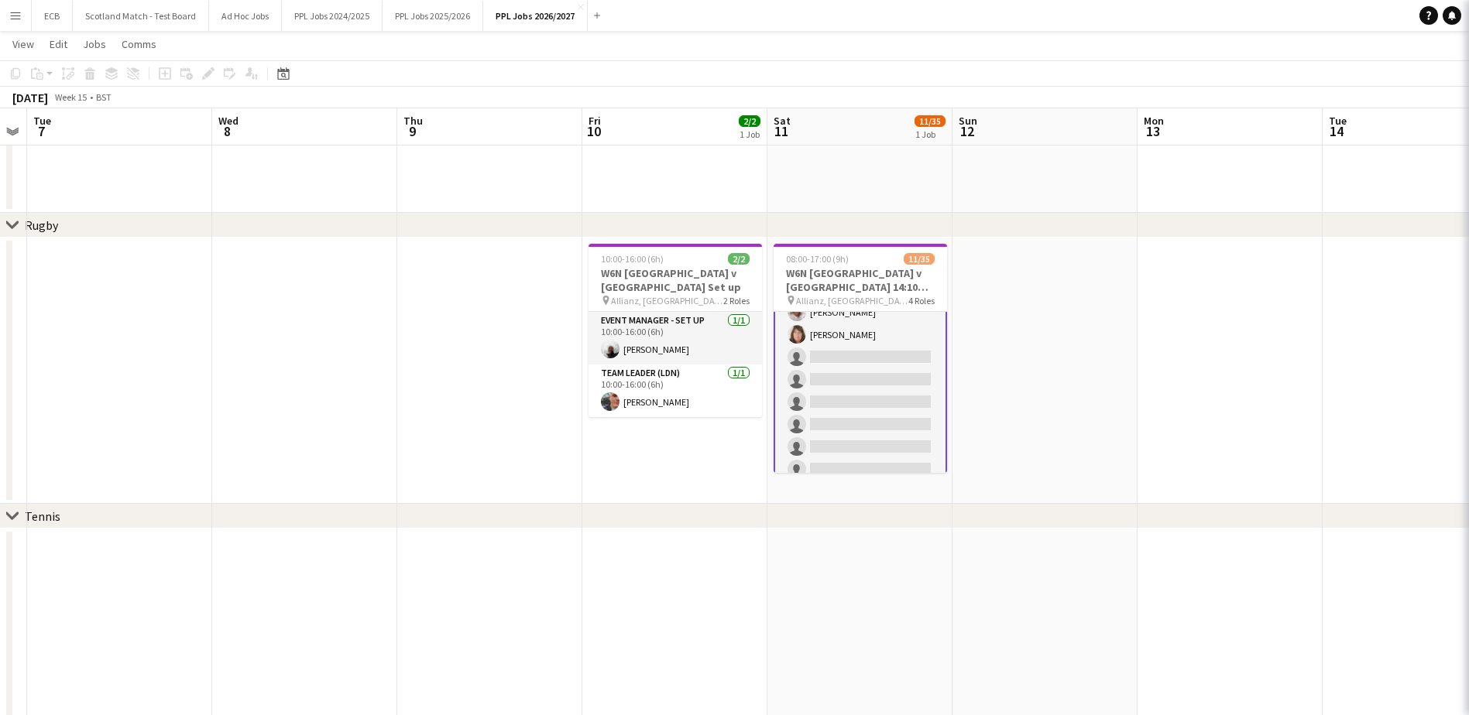
scroll to position [348, 0]
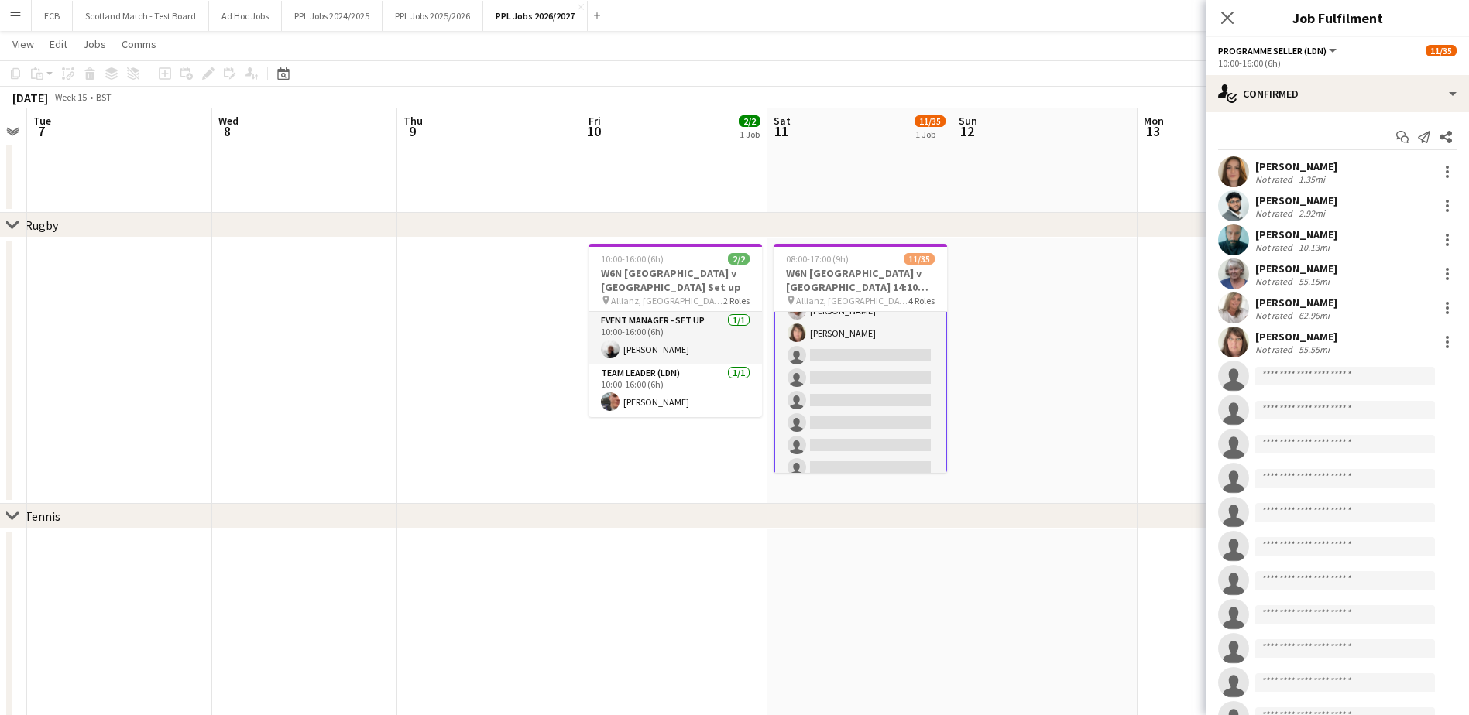
click at [654, 443] on app-date-cell "10:00-16:00 (6h) 2/2 W6N [GEOGRAPHIC_DATA] v [GEOGRAPHIC_DATA] Set up pin Allia…" at bounding box center [674, 371] width 185 height 266
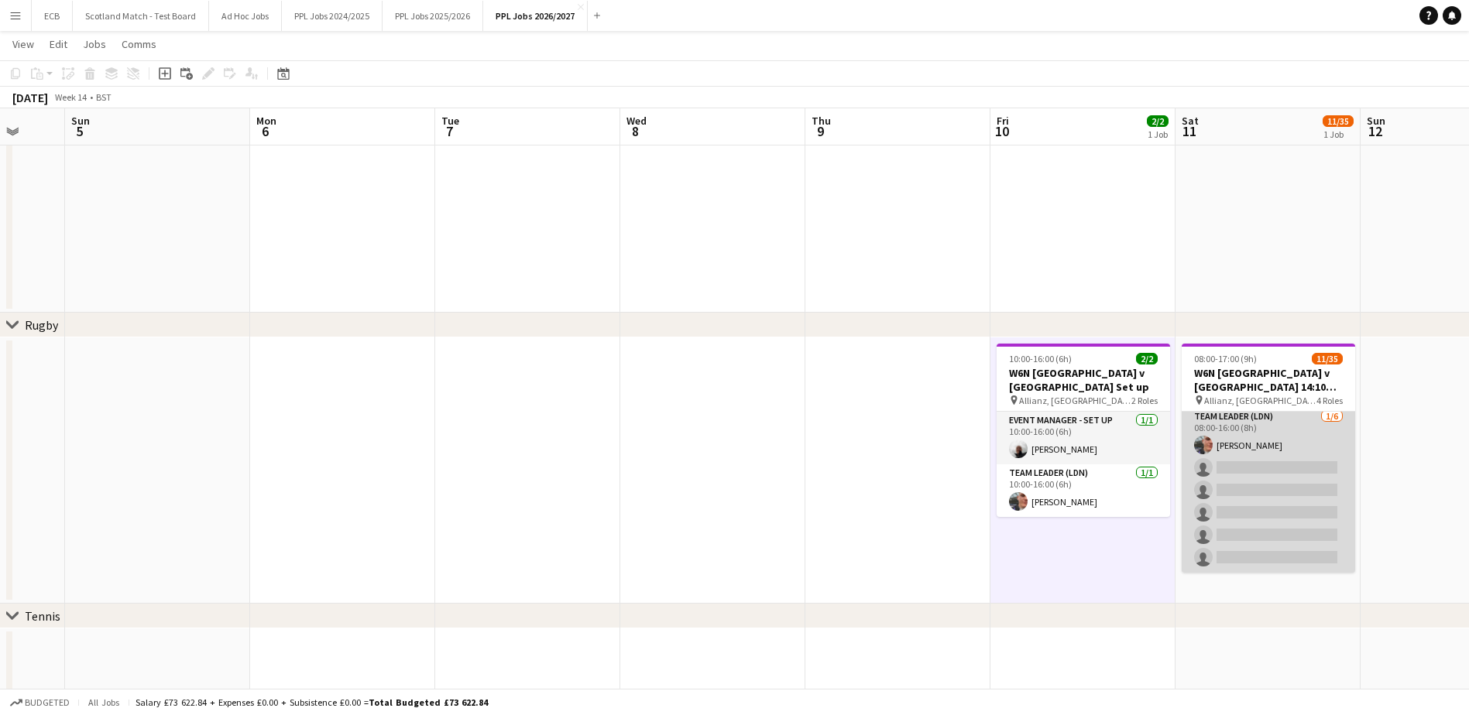
scroll to position [57, 0]
click at [1181, 448] on app-card-role "Team Leader (LDN) [DATE] 08:00-16:00 (8h) [PERSON_NAME] single-neutral-actions …" at bounding box center [1268, 489] width 173 height 165
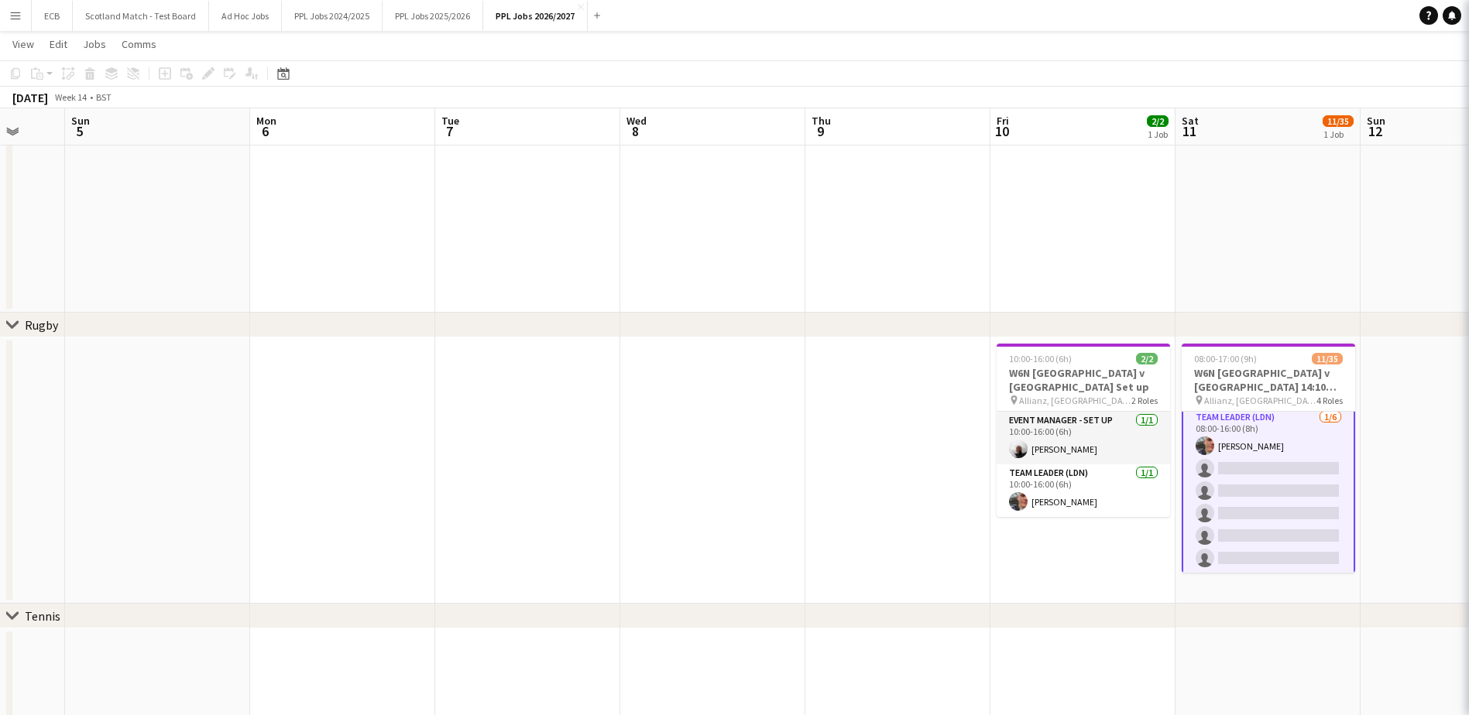
scroll to position [59, 0]
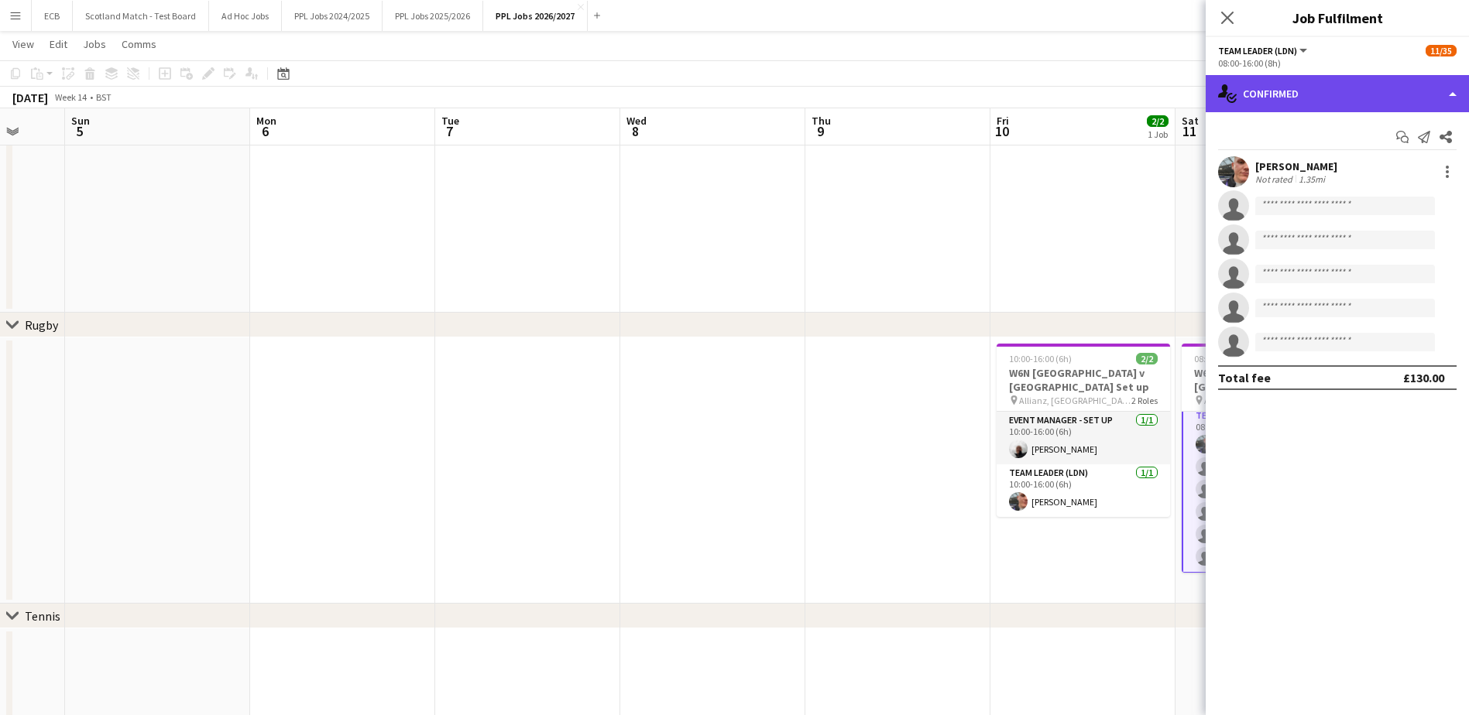
click at [1181, 94] on div "single-neutral-actions-check-2 Confirmed" at bounding box center [1337, 93] width 263 height 37
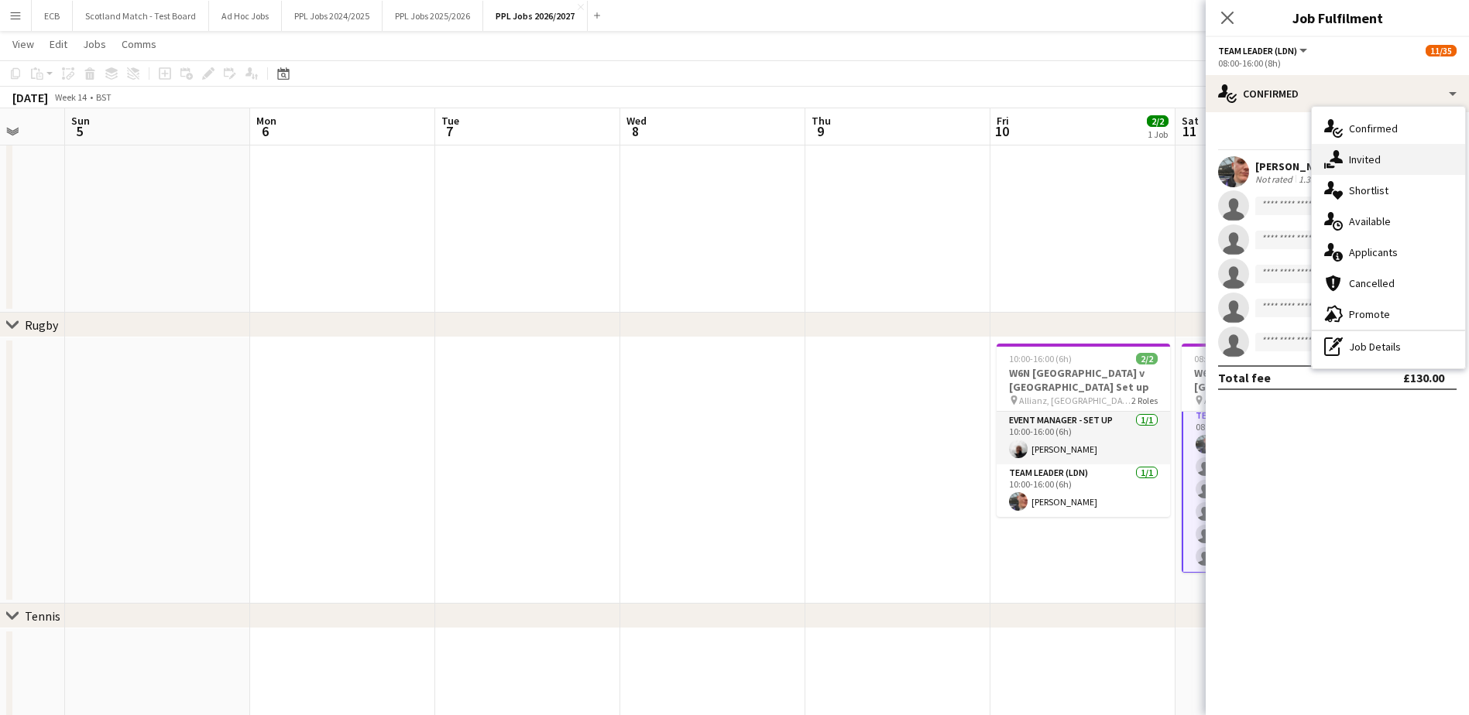
click at [1181, 155] on div "single-neutral-actions-share-1 Invited" at bounding box center [1388, 159] width 153 height 31
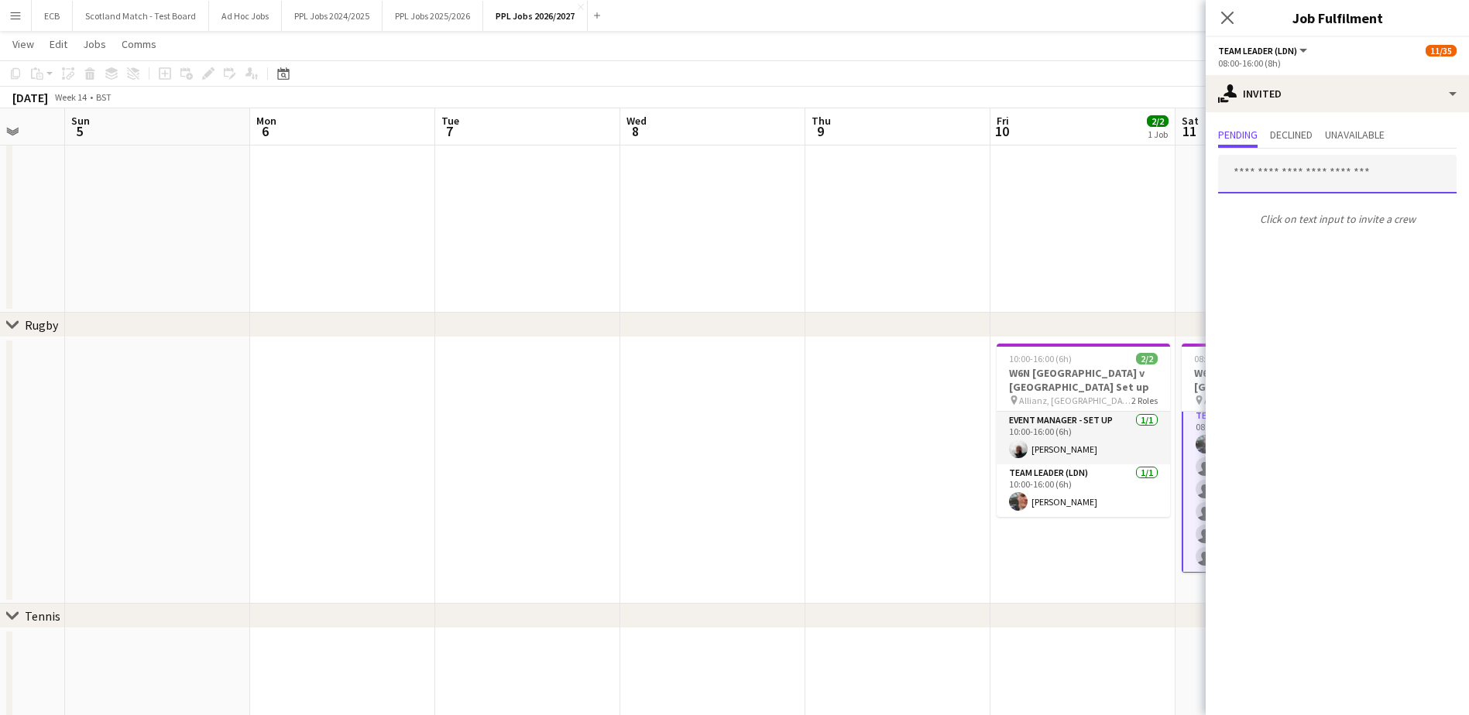
click at [1181, 174] on input "text" at bounding box center [1337, 174] width 238 height 39
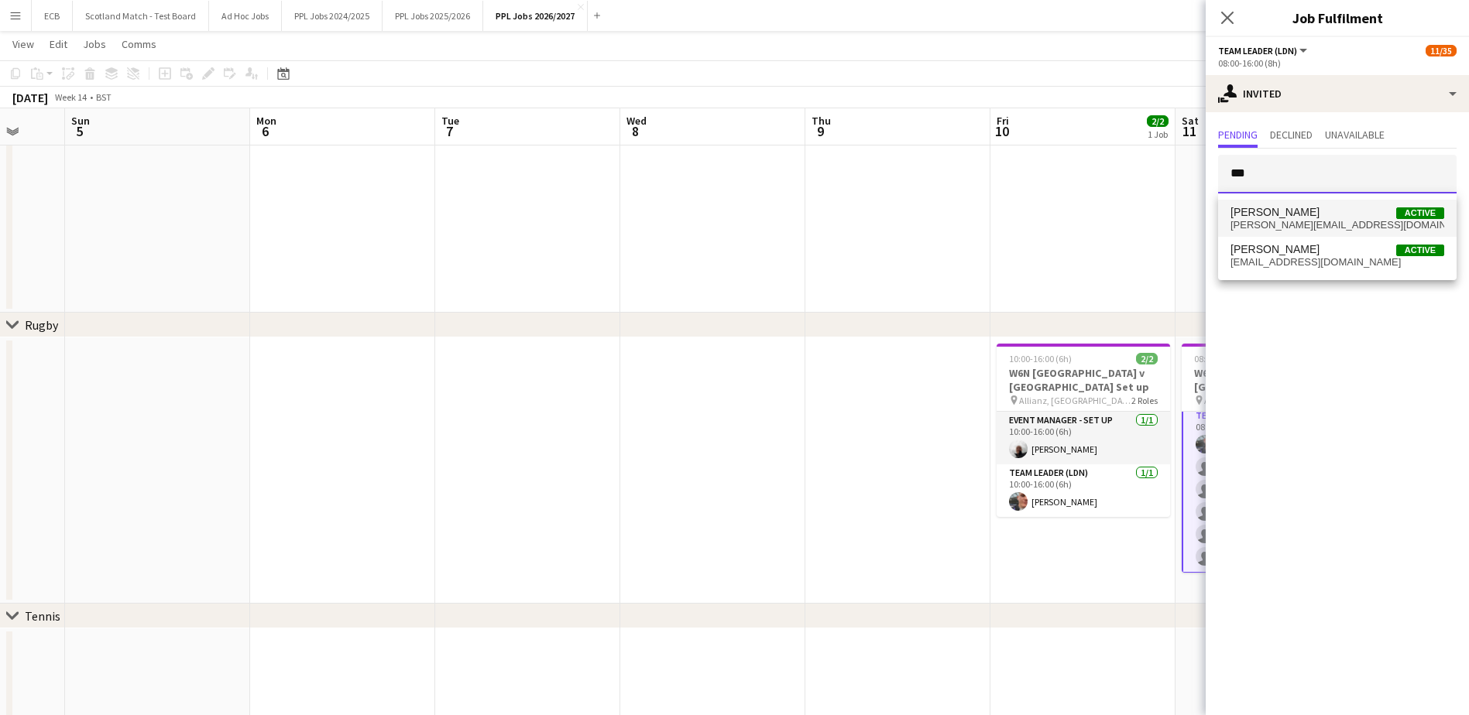
type input "***"
click at [1181, 213] on span "[PERSON_NAME]" at bounding box center [1274, 212] width 89 height 13
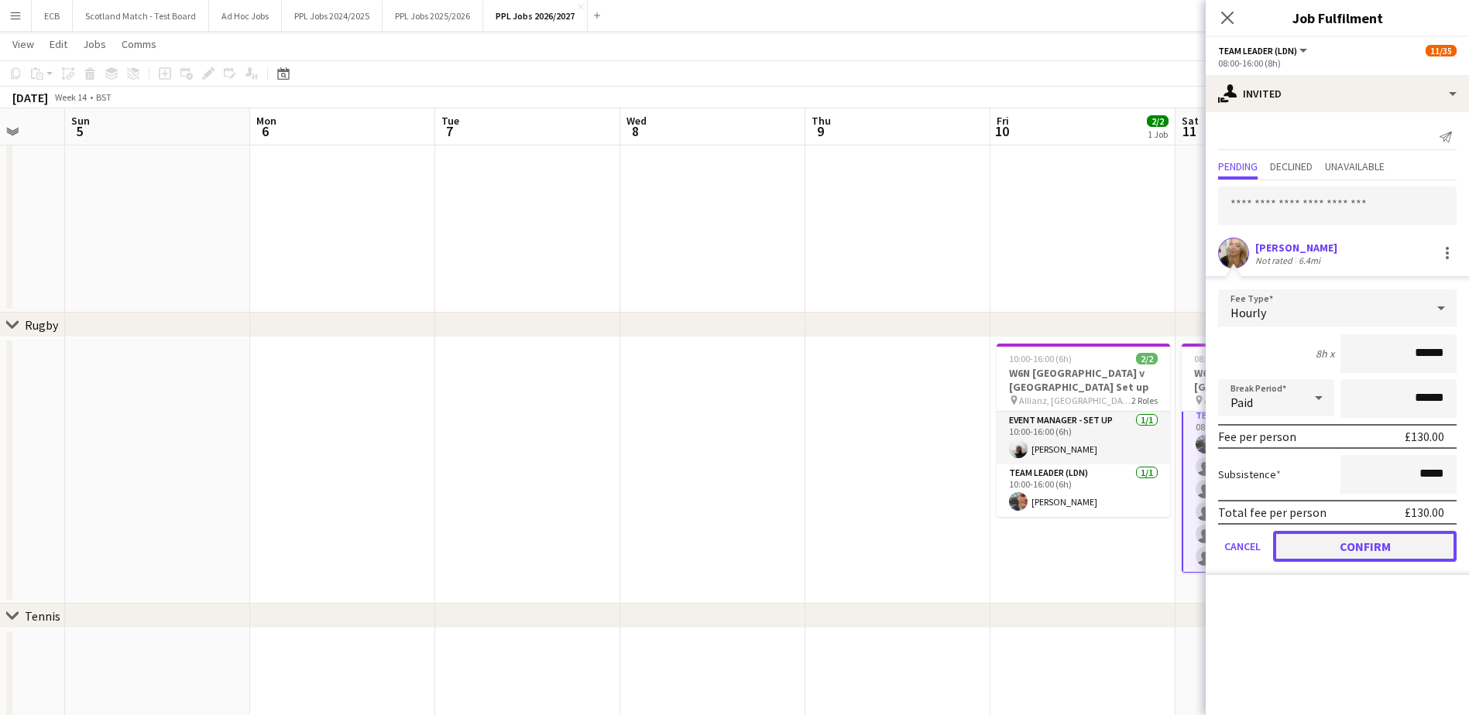
click at [1181, 542] on button "Confirm" at bounding box center [1365, 546] width 184 height 31
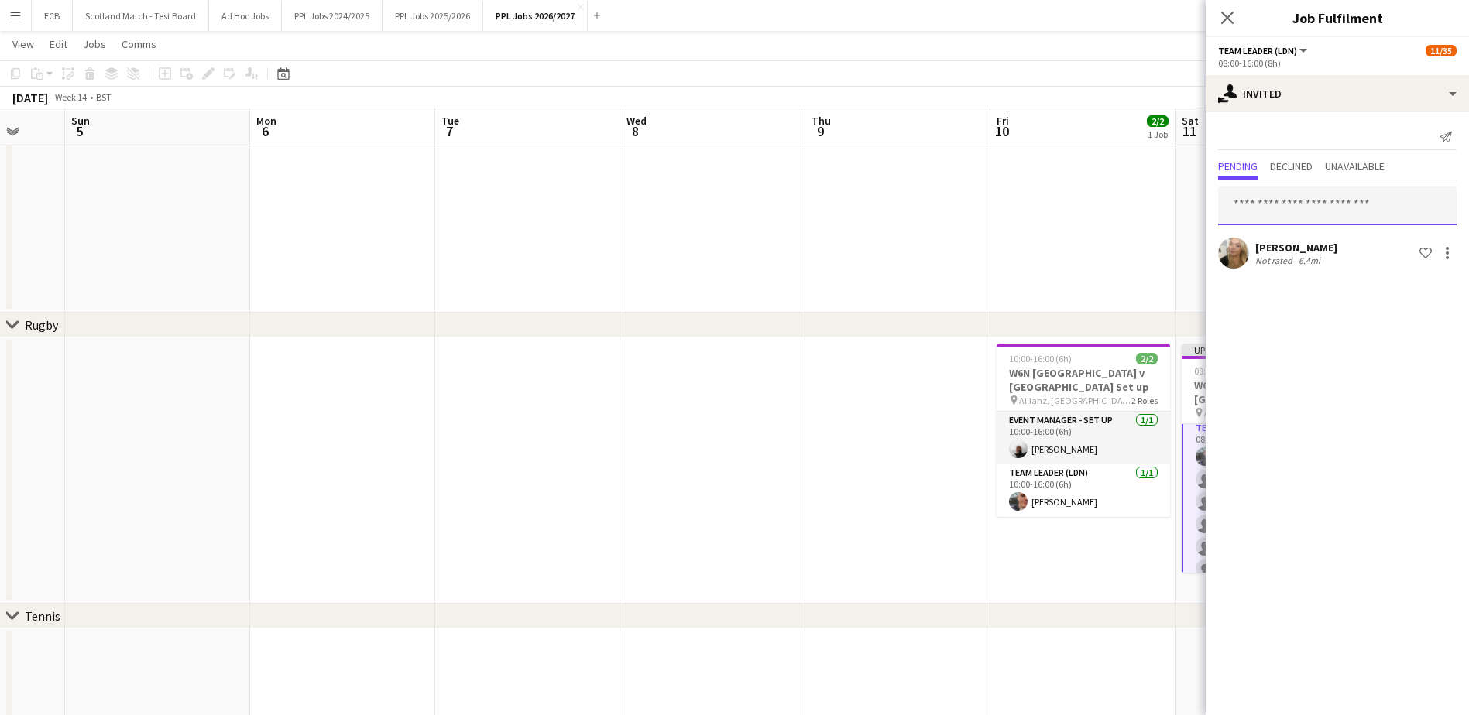
click at [1181, 220] on input "text" at bounding box center [1337, 206] width 238 height 39
type input "***"
click at [1181, 246] on span "[PERSON_NAME]" at bounding box center [1274, 244] width 89 height 13
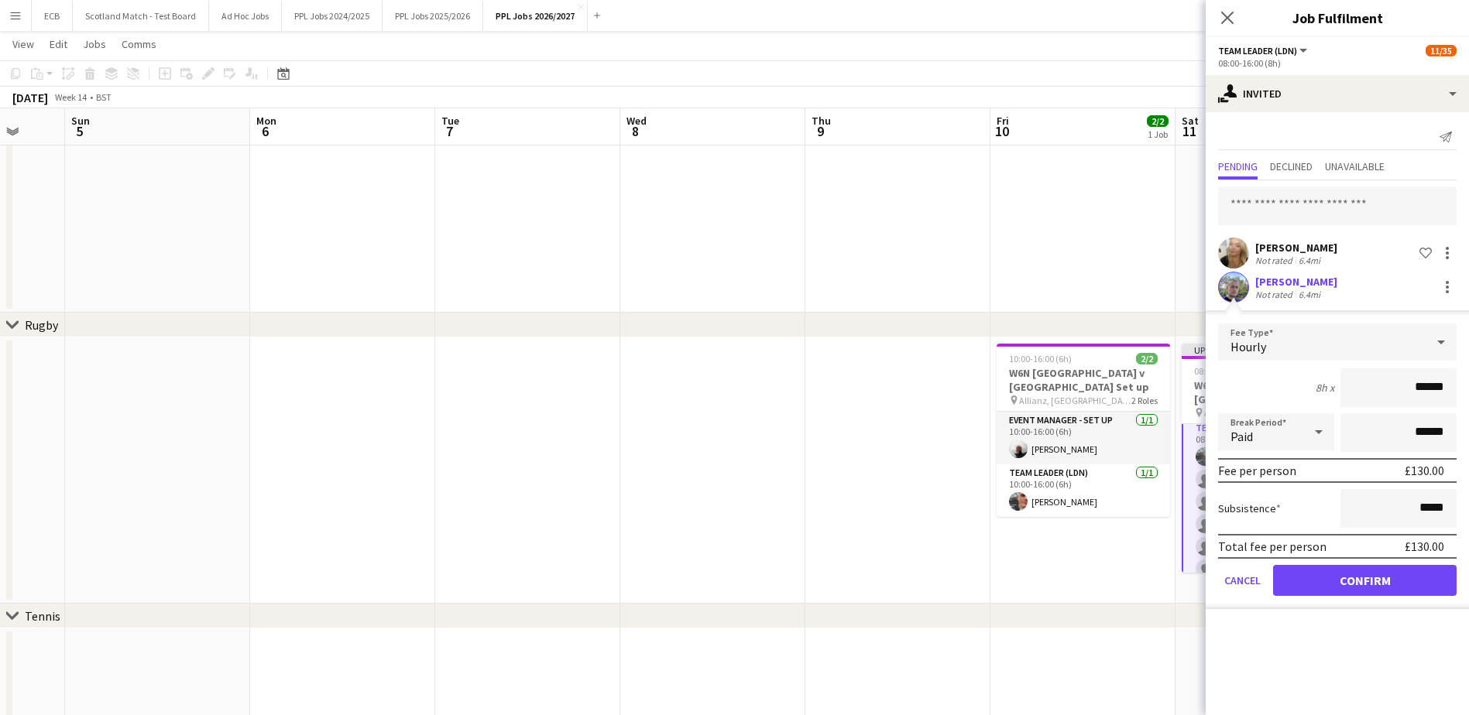
click at [1116, 523] on app-date-cell "10:00-16:00 (6h) 2/2 W6N [GEOGRAPHIC_DATA] v [GEOGRAPHIC_DATA] Set up pin Allia…" at bounding box center [1082, 471] width 185 height 266
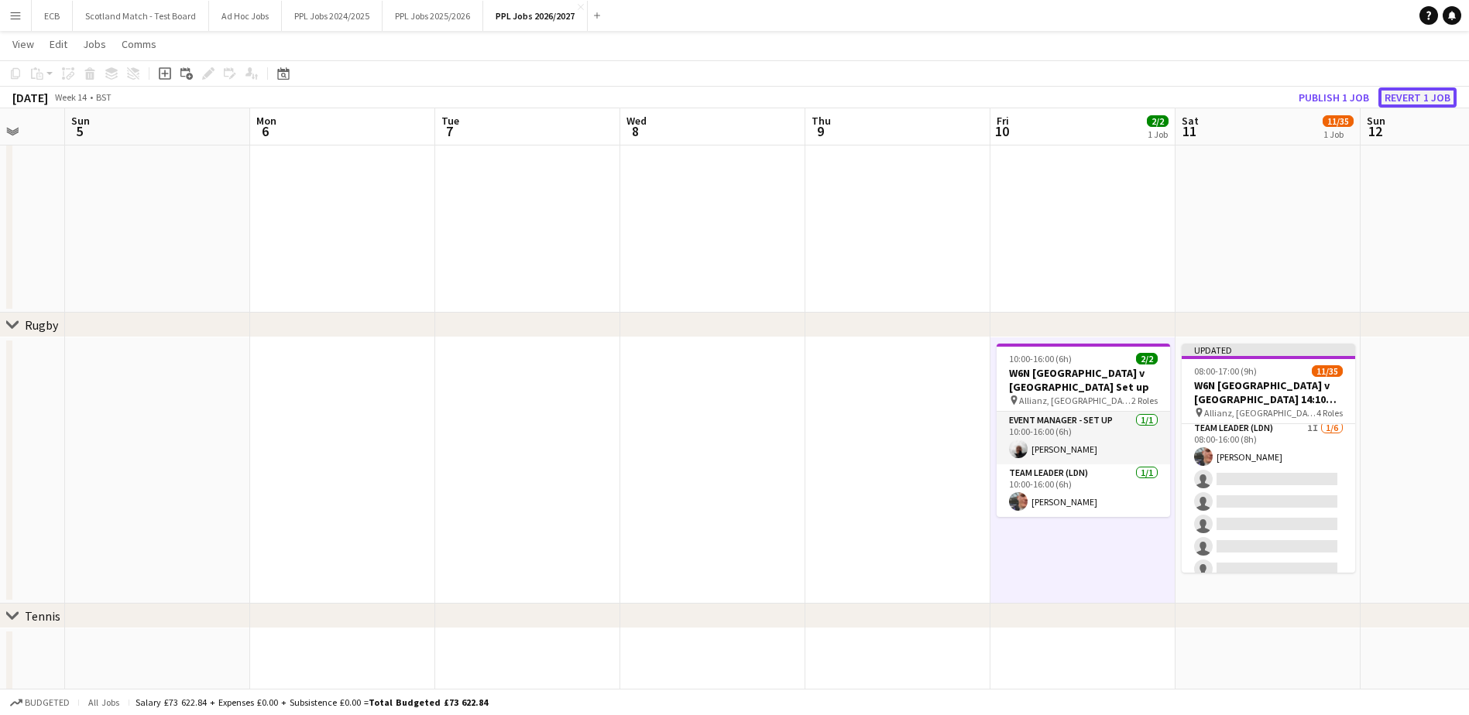
click at [1181, 105] on button "Revert 1 job" at bounding box center [1417, 97] width 78 height 20
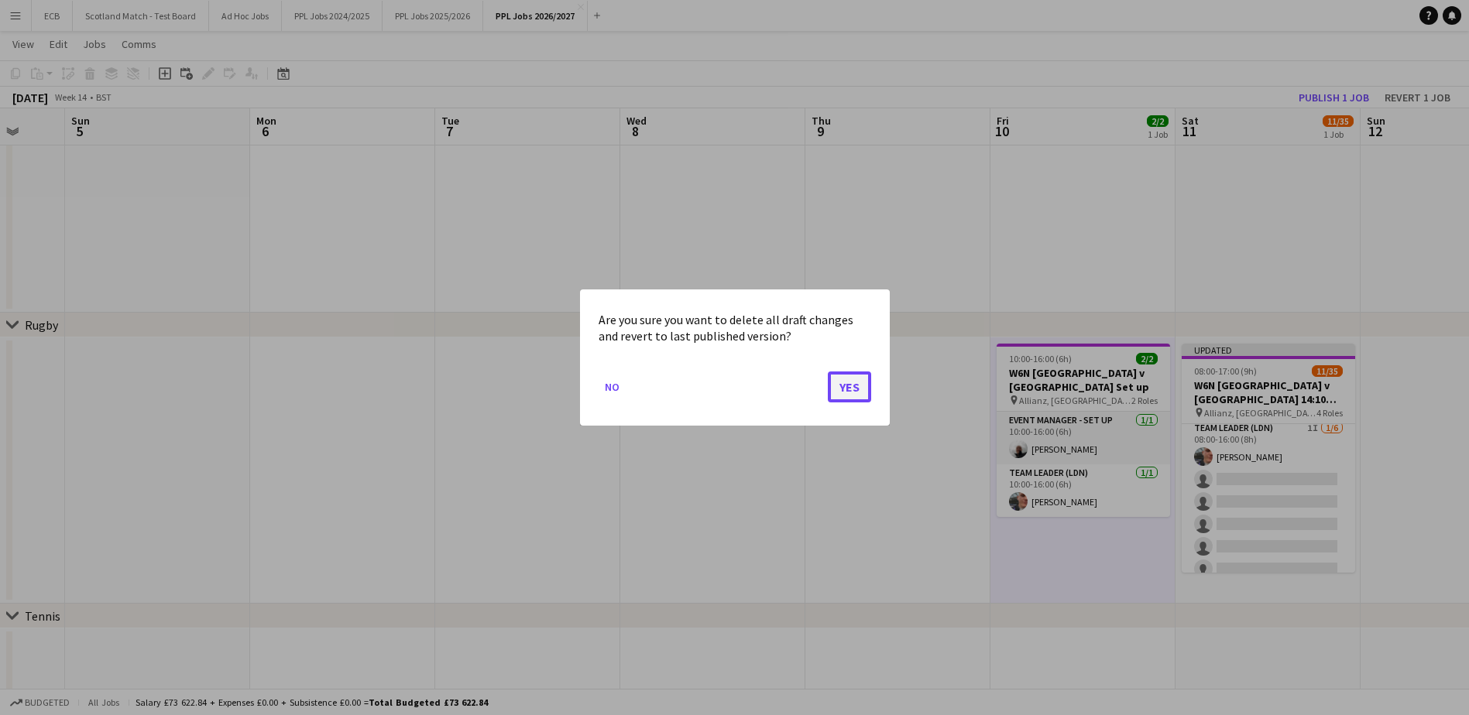
click at [866, 372] on button "Yes" at bounding box center [849, 387] width 43 height 31
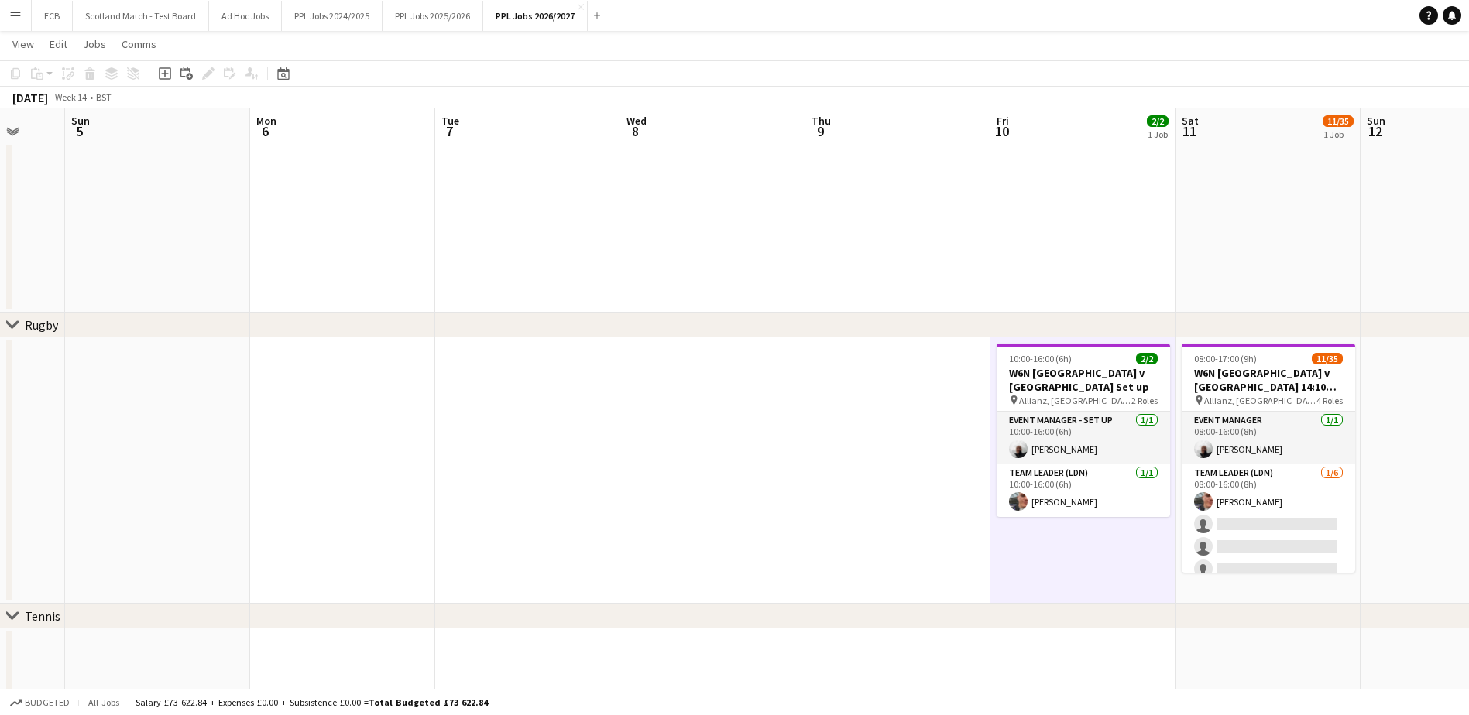
click at [1141, 254] on app-date-cell at bounding box center [1082, 169] width 185 height 287
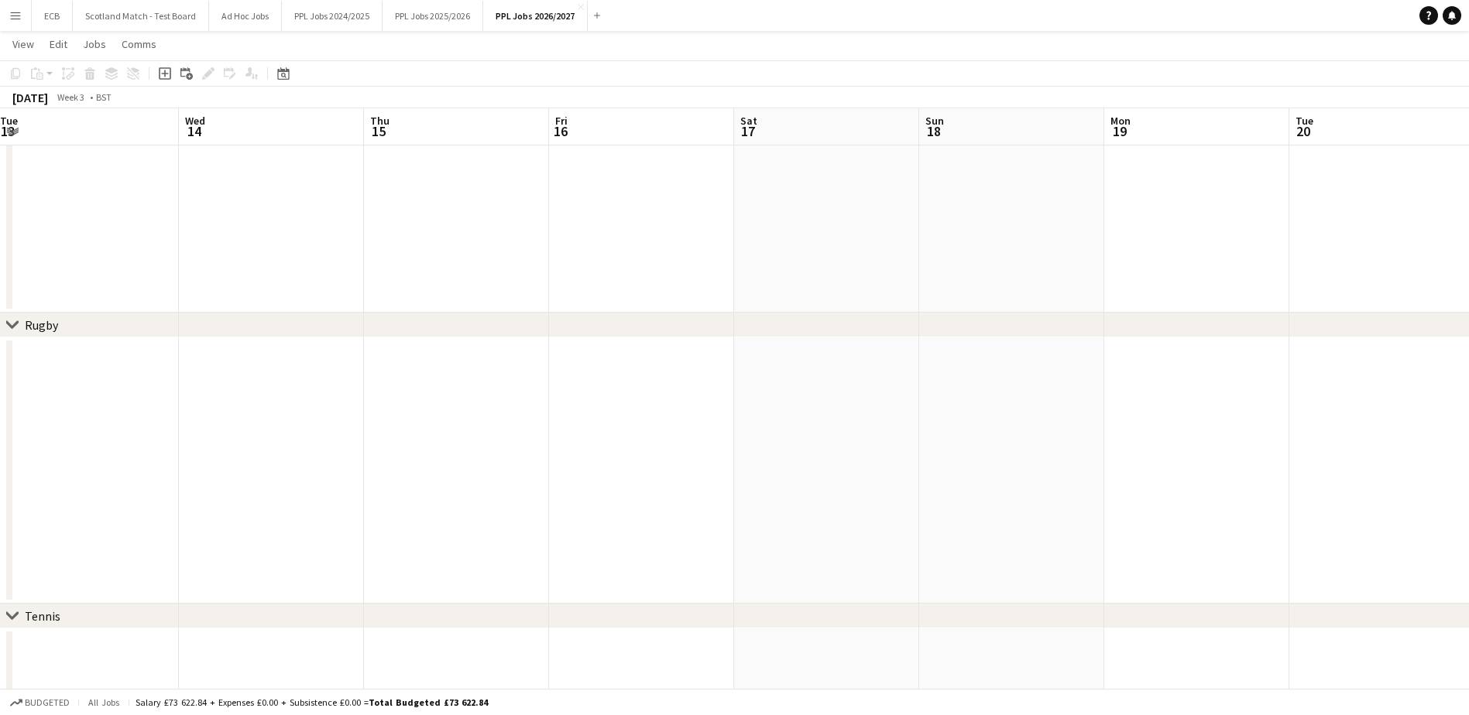
scroll to position [0, 317]
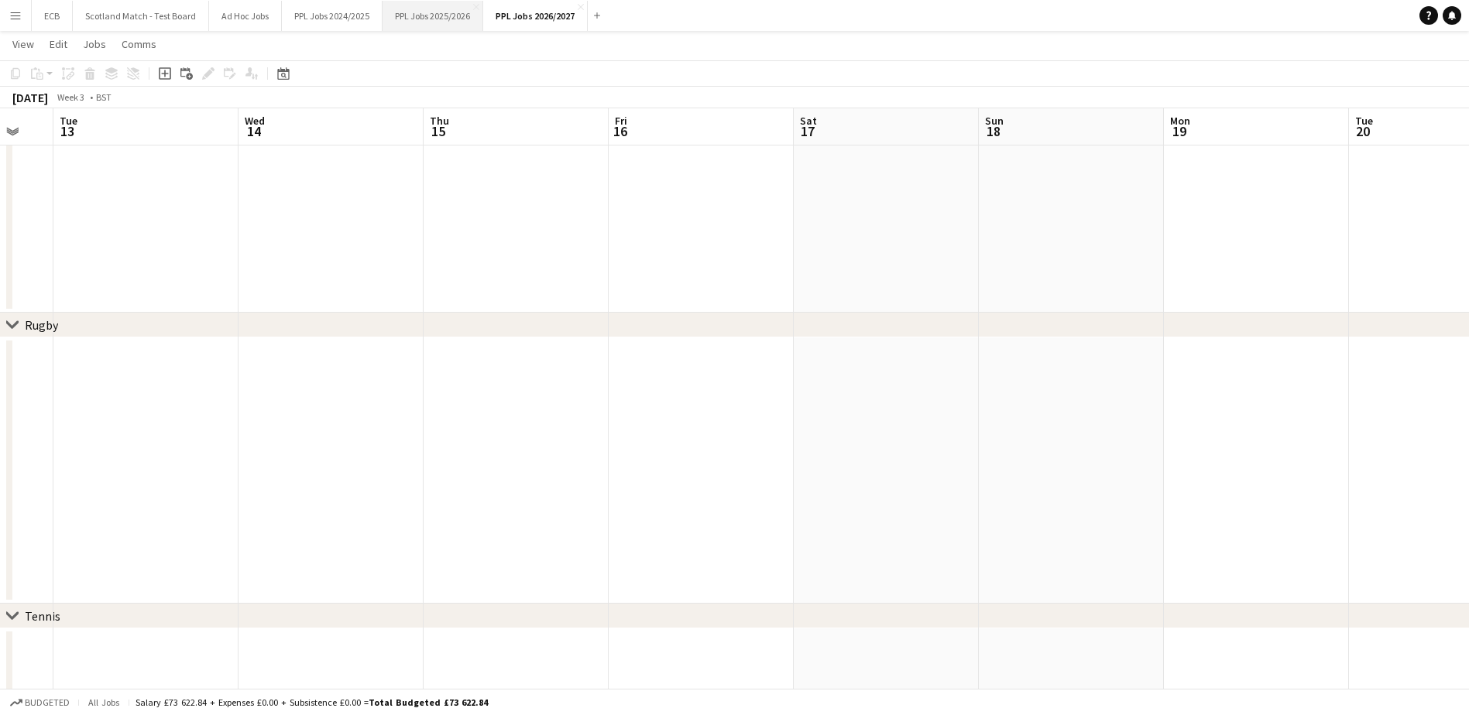
click at [437, 26] on button "PPL Jobs 2025/2026 Close" at bounding box center [433, 16] width 101 height 30
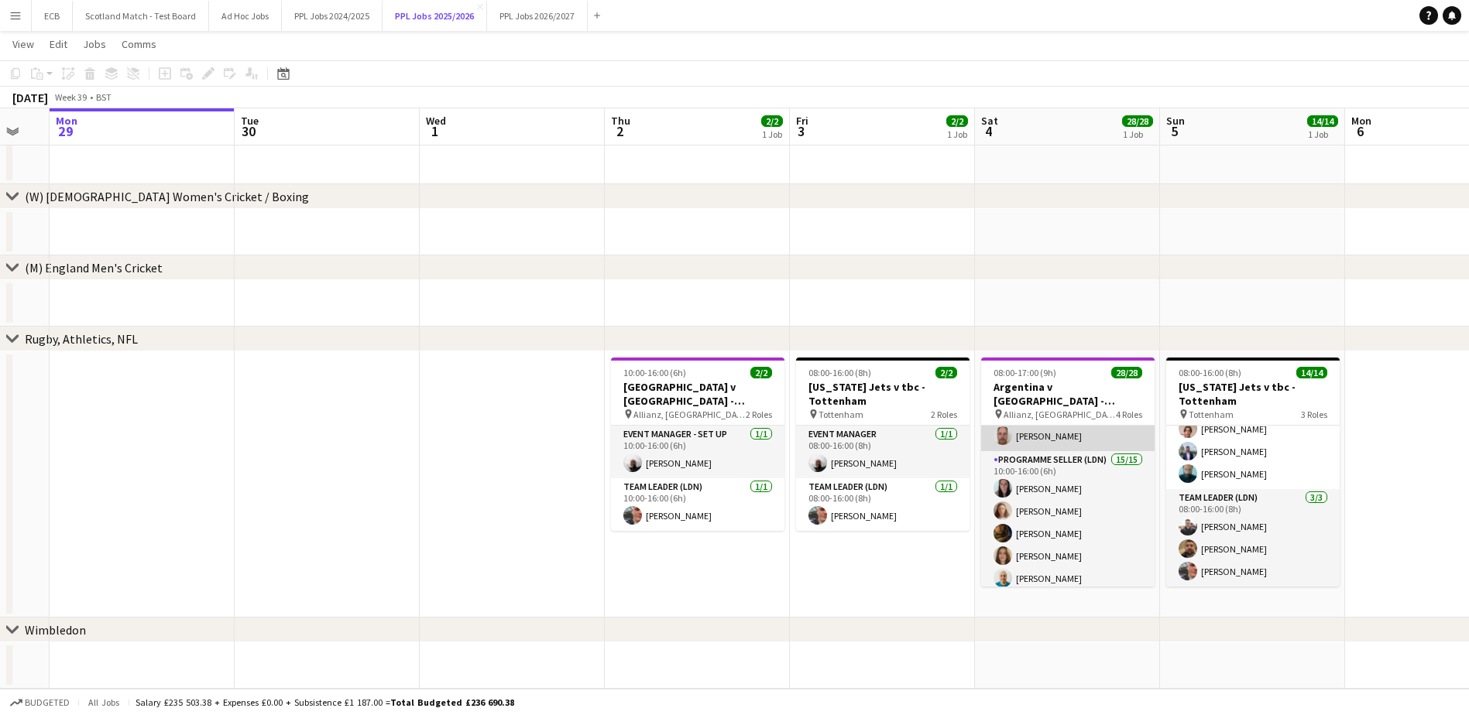
scroll to position [191, 0]
click at [1062, 385] on h3 "Argentina v [GEOGRAPHIC_DATA] - Allianz, [GEOGRAPHIC_DATA] - 15:10 KO" at bounding box center [1067, 394] width 173 height 28
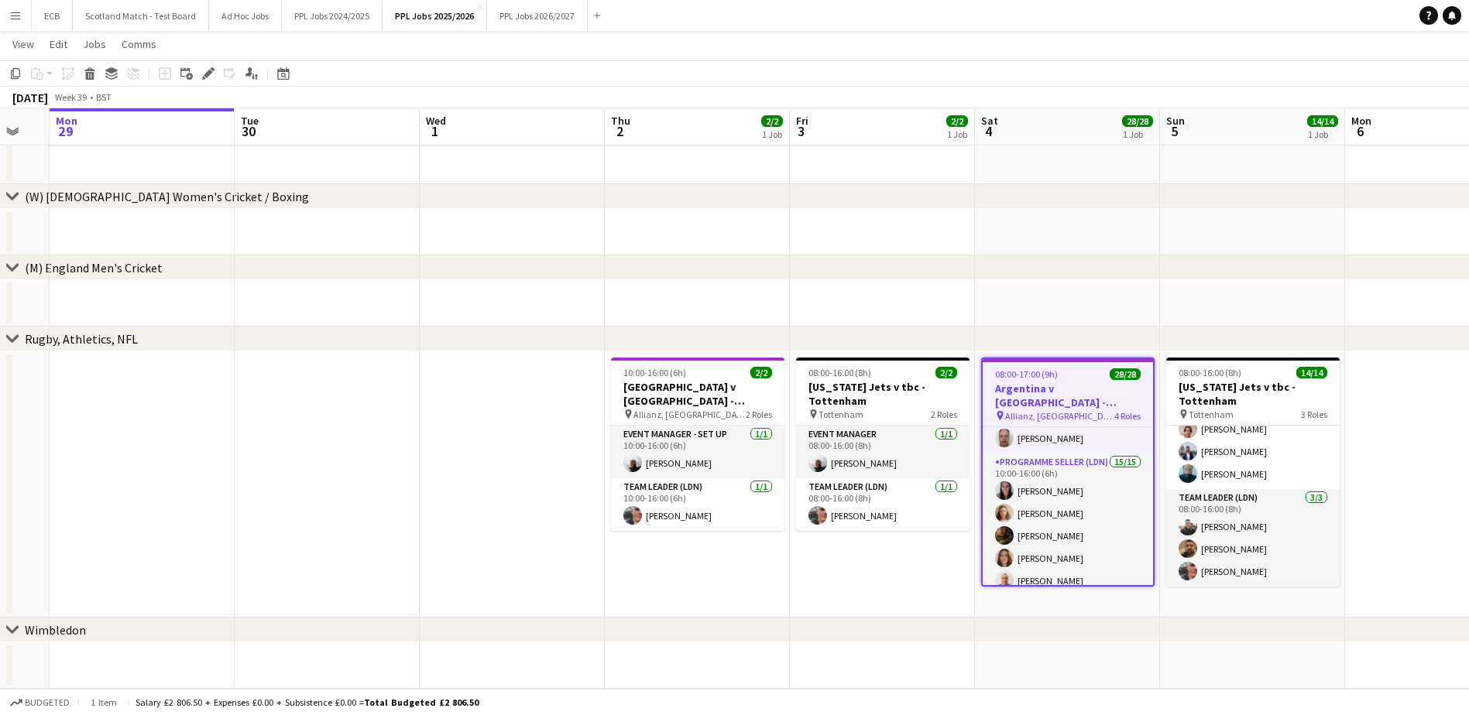
click at [1080, 382] on h3 "Argentina v [GEOGRAPHIC_DATA] - Allianz, [GEOGRAPHIC_DATA] - 15:10 KO" at bounding box center [1068, 396] width 170 height 28
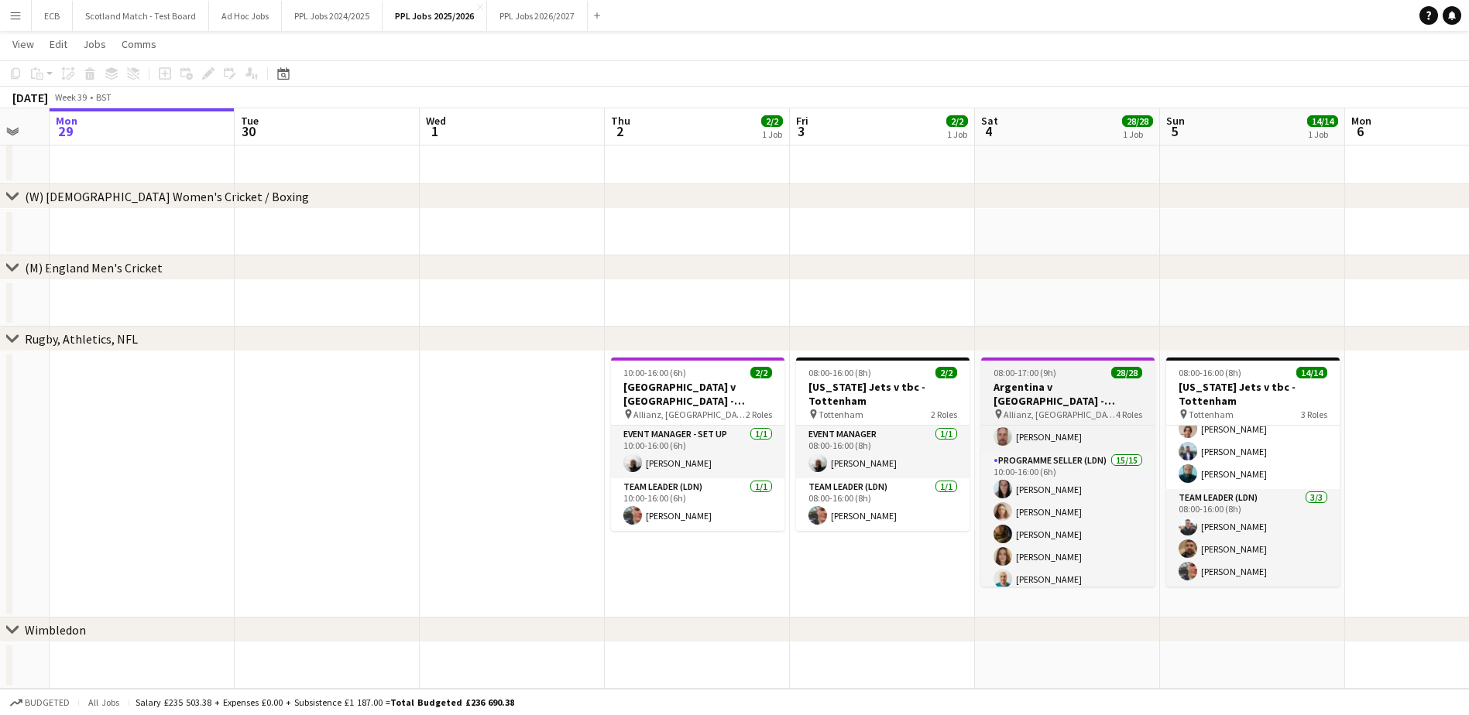
click at [1080, 382] on h3 "Argentina v [GEOGRAPHIC_DATA] - Allianz, [GEOGRAPHIC_DATA] - 15:10 KO" at bounding box center [1067, 394] width 173 height 28
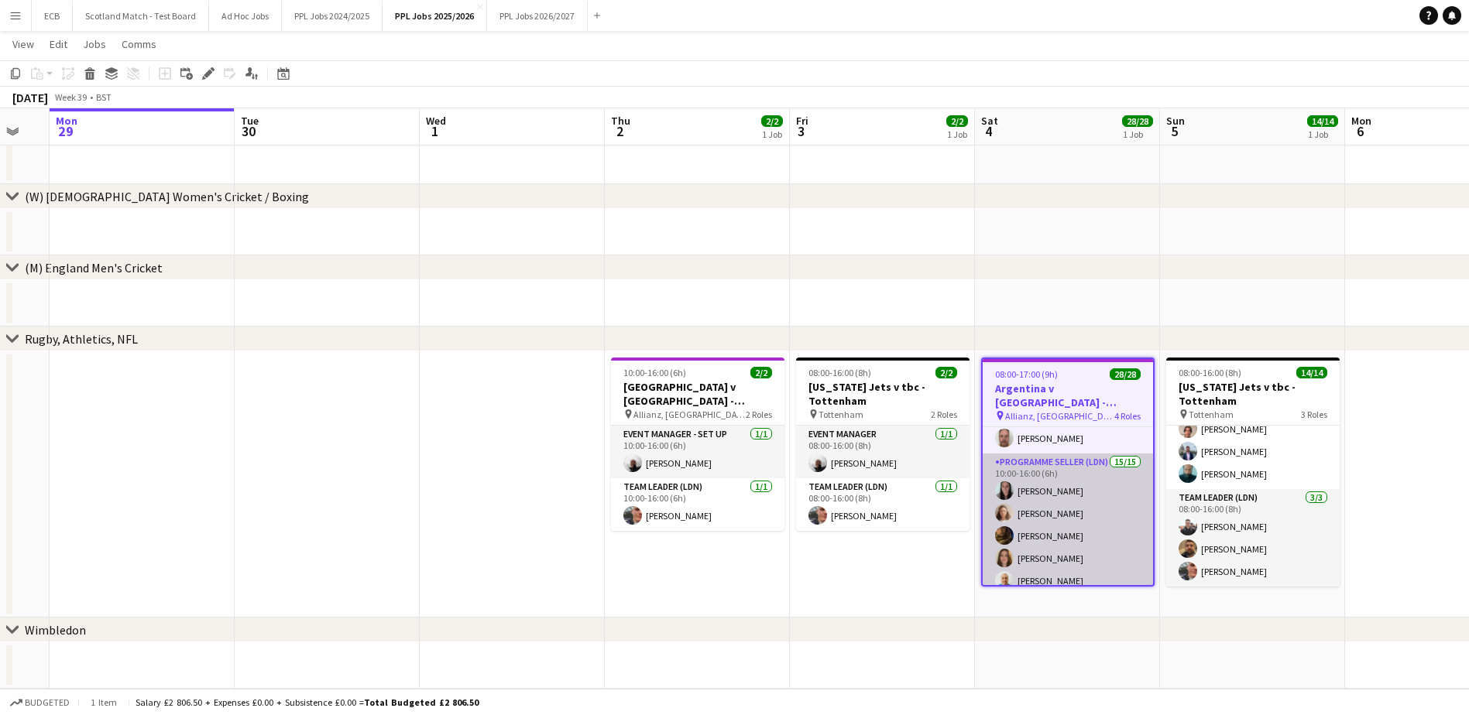
click at [1073, 490] on app-card-role "Programme Seller (LDN) 15/15 10:00-16:00 (6h) [PERSON_NAME] [PERSON_NAME] [PERS…" at bounding box center [1068, 637] width 170 height 367
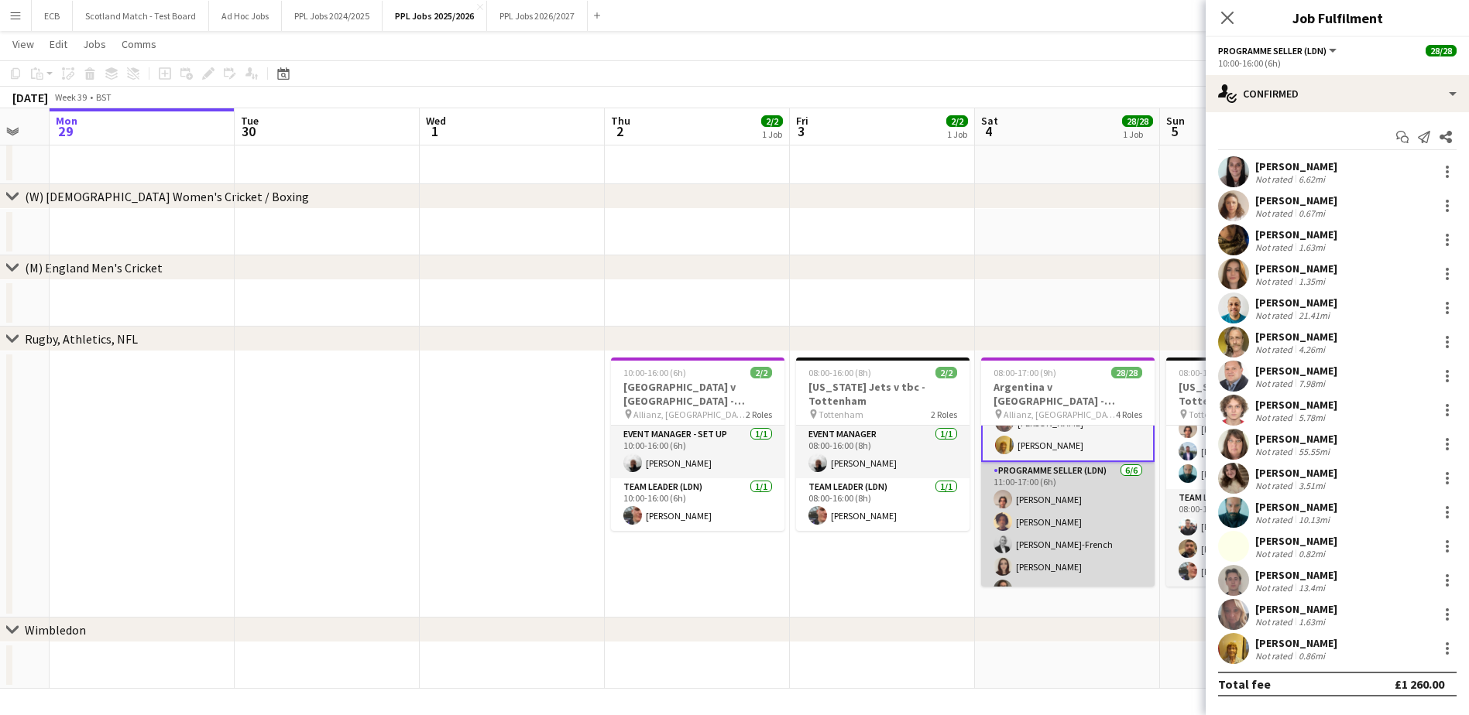
click at [1089, 519] on app-card-role "Programme Seller (LDN) [DATE] 11:00-17:00 (6h) [PERSON_NAME] [PERSON_NAME] [PER…" at bounding box center [1067, 544] width 173 height 165
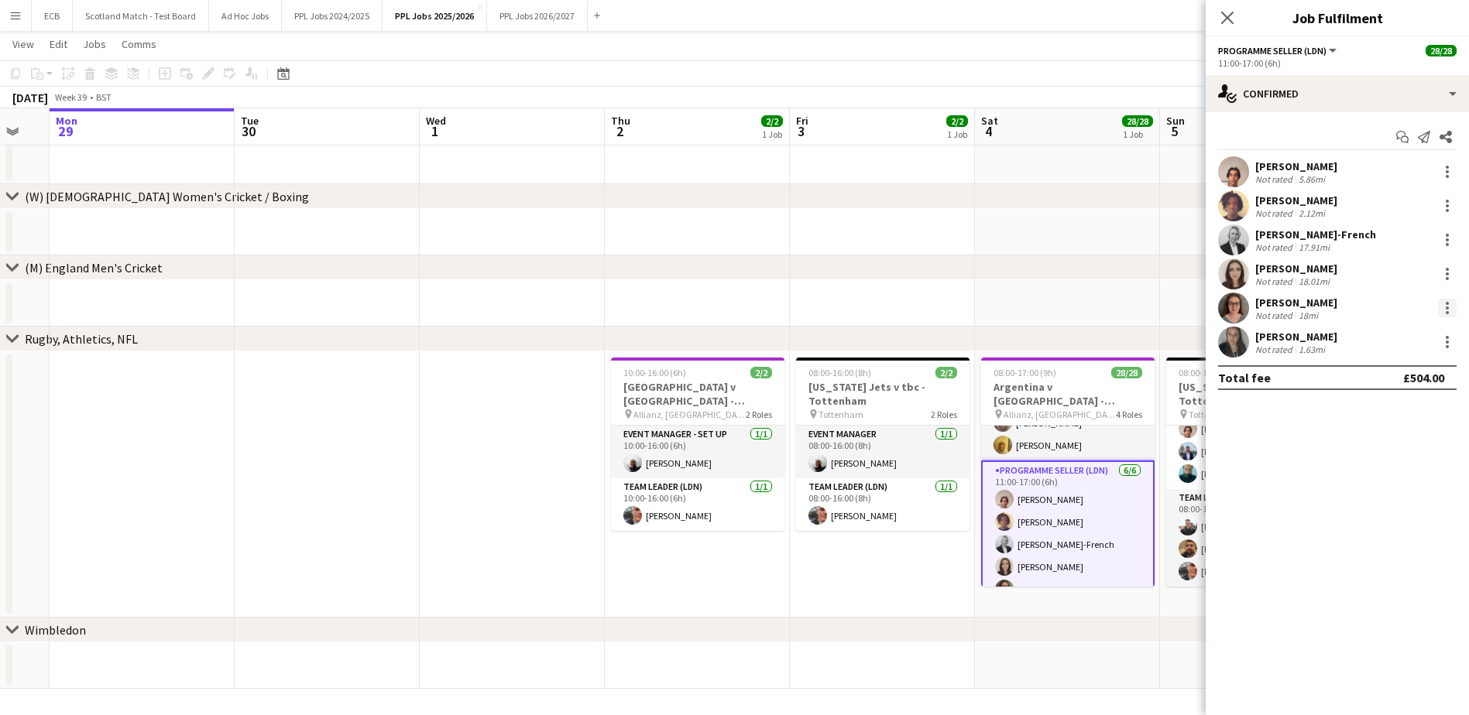
click at [1181, 310] on div at bounding box center [1447, 308] width 19 height 19
click at [1181, 539] on div at bounding box center [734, 357] width 1469 height 715
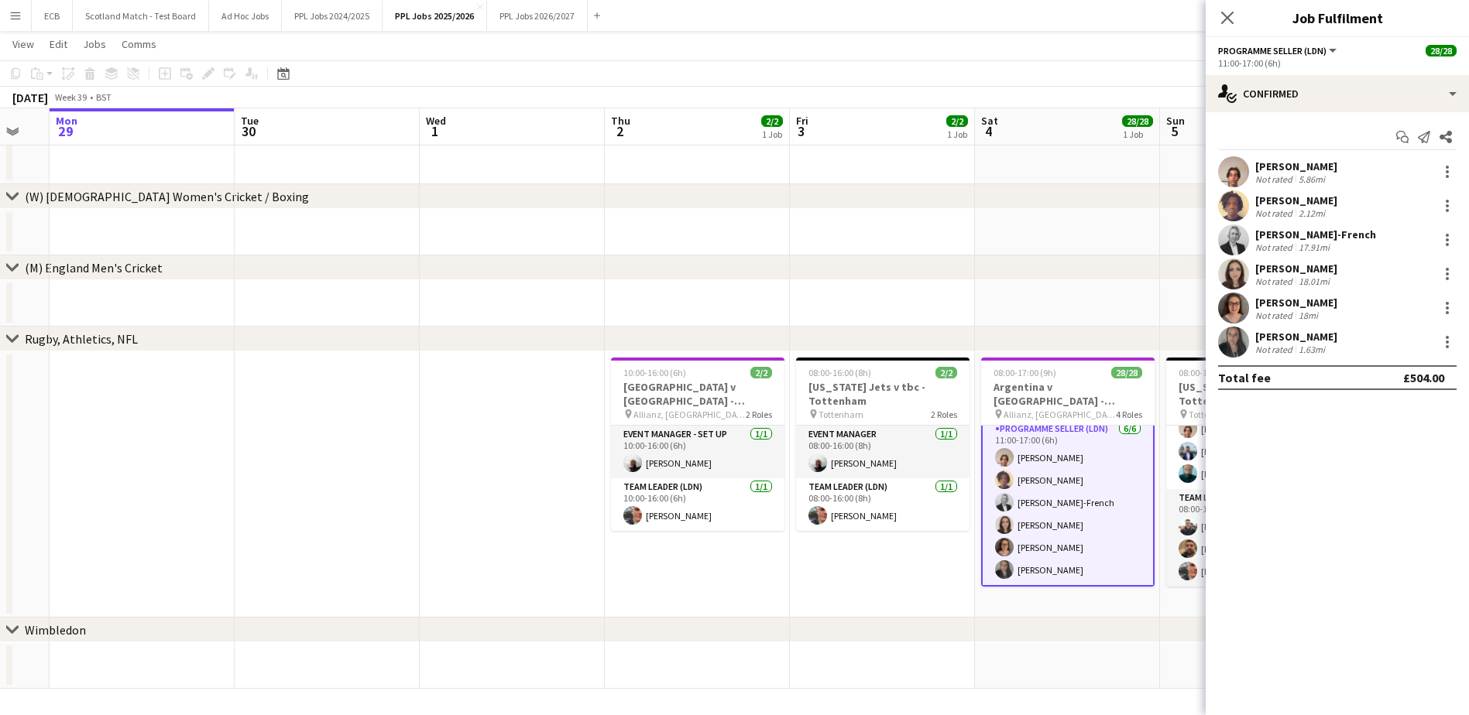
click at [1059, 551] on app-card-role "Programme Seller (LDN) [DATE] 11:00-17:00 (6h) [PERSON_NAME] [PERSON_NAME] [PER…" at bounding box center [1067, 503] width 173 height 168
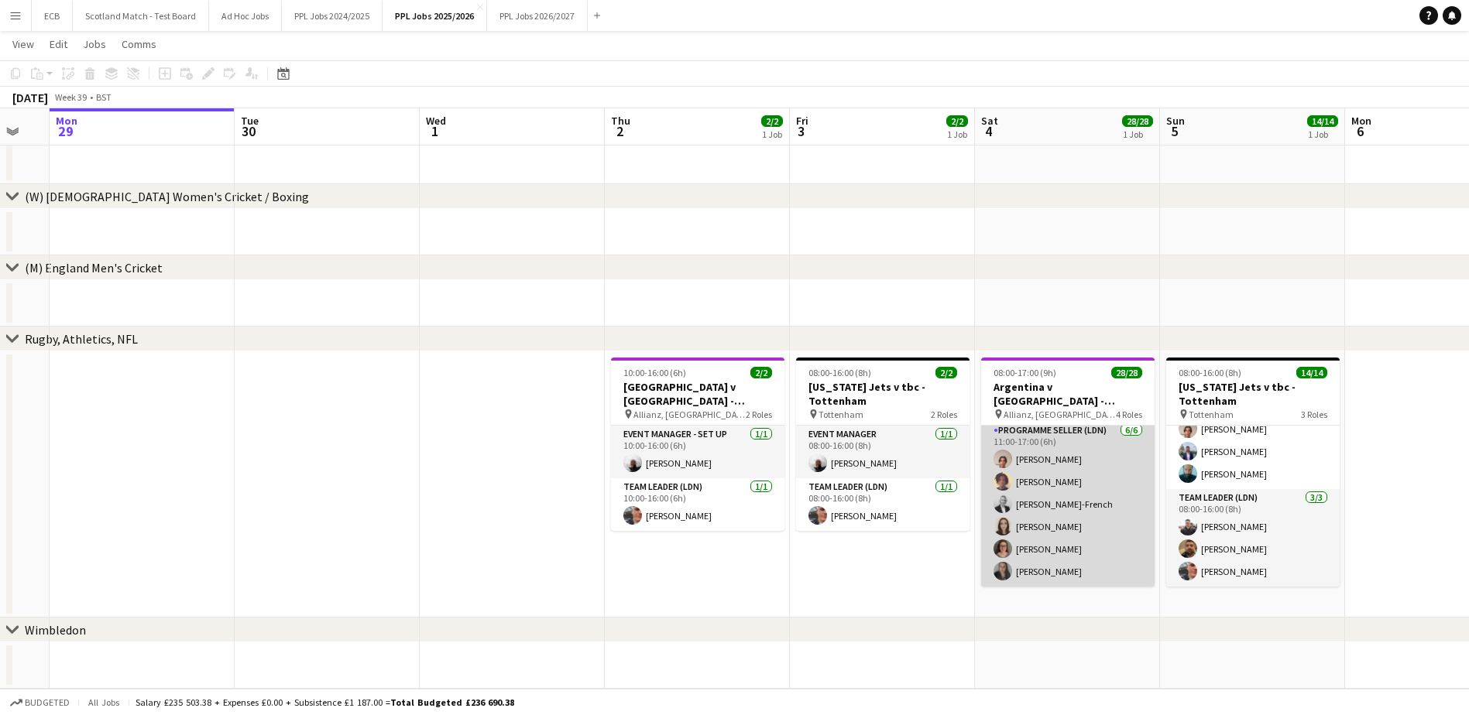
click at [1088, 558] on app-card-role "Programme Seller (LDN) [DATE] 11:00-17:00 (6h) [PERSON_NAME] [PERSON_NAME] [PER…" at bounding box center [1067, 504] width 173 height 165
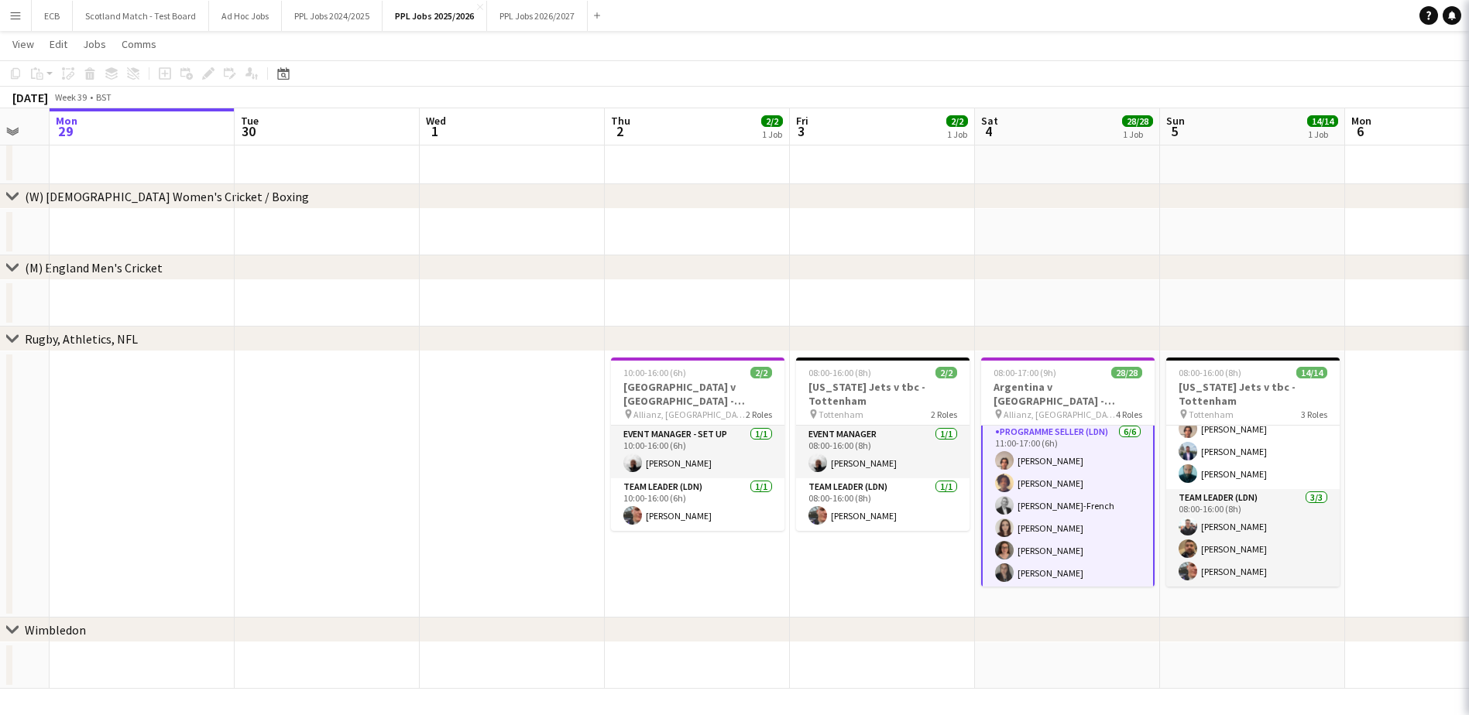
scroll to position [592, 0]
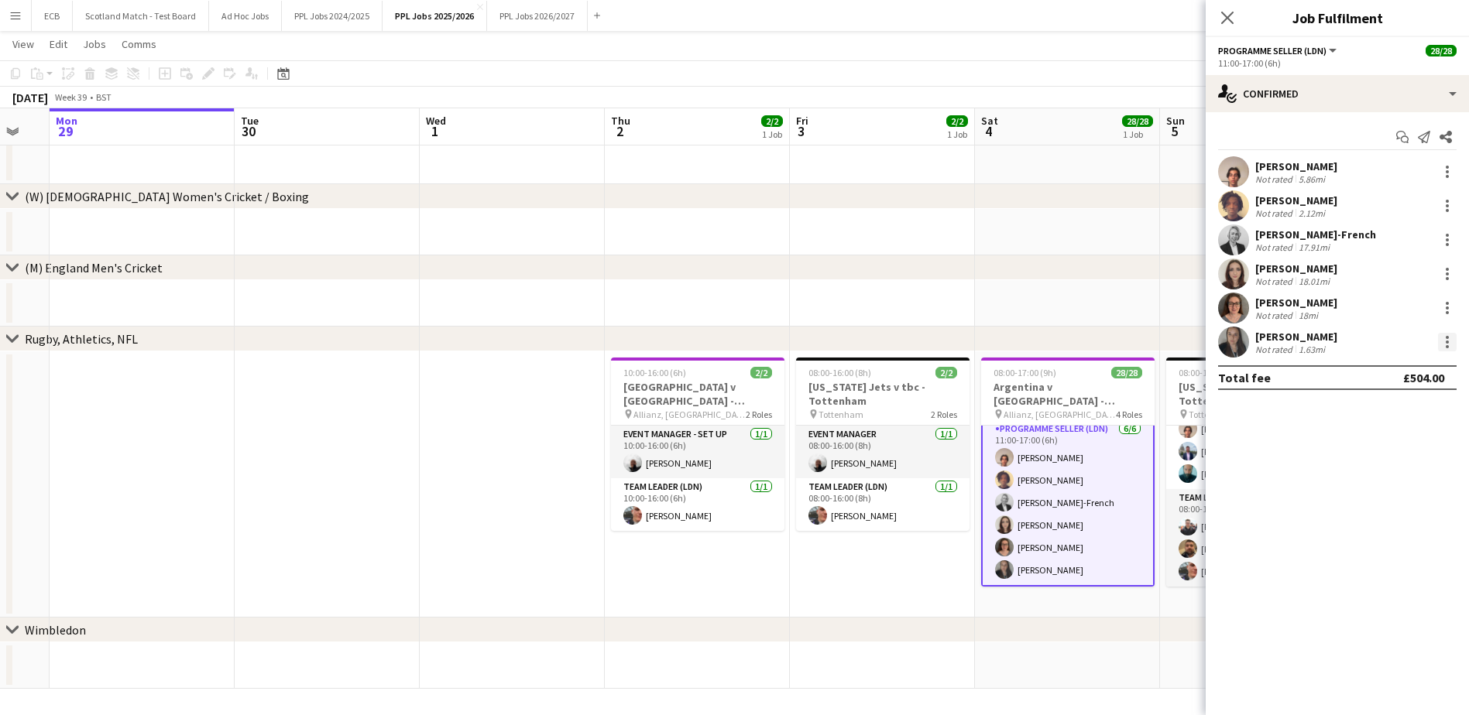
click at [1181, 344] on div at bounding box center [1447, 342] width 19 height 19
click at [1181, 401] on span "Switch crew" at bounding box center [1381, 407] width 66 height 13
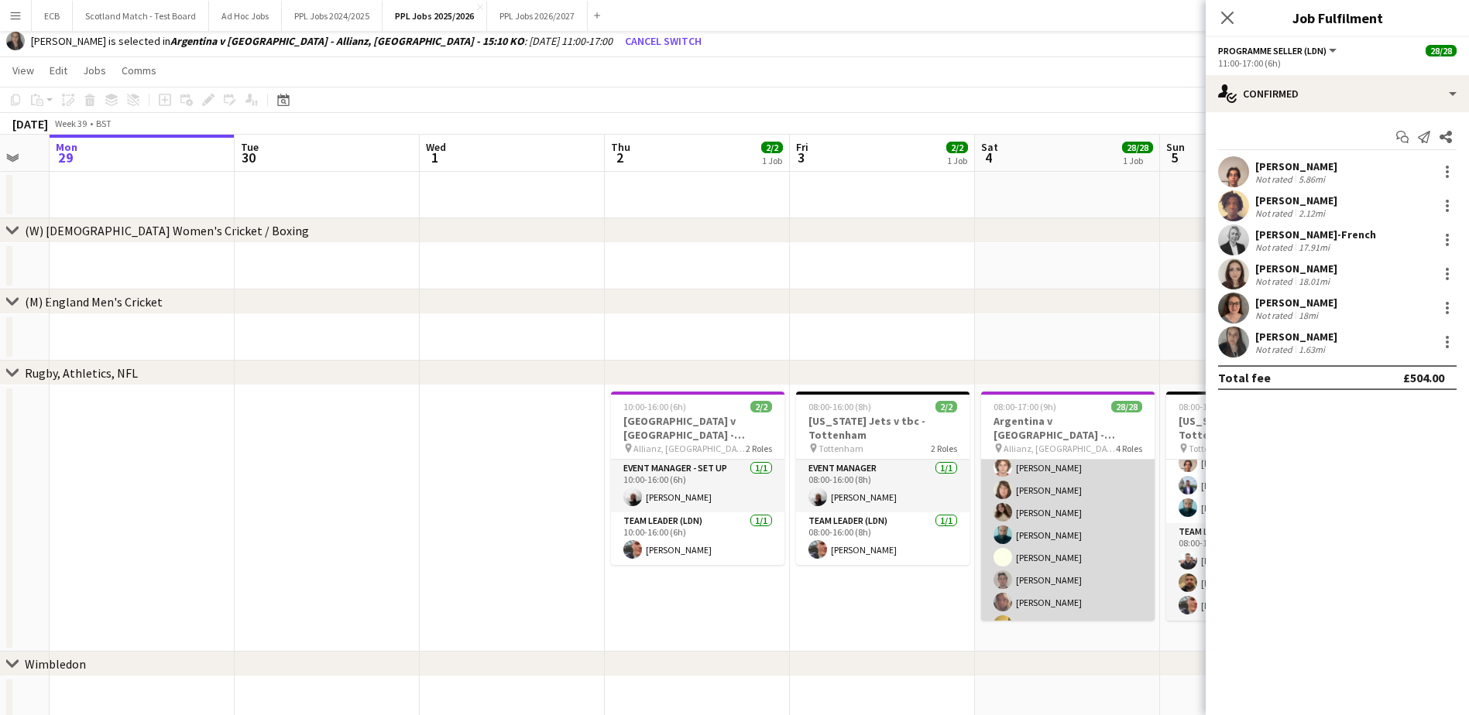
click at [1030, 501] on app-card-role "Programme Seller (LDN) 15/15 10:00-16:00 (6h) [PERSON_NAME] [PERSON_NAME] [PERS…" at bounding box center [1067, 456] width 173 height 367
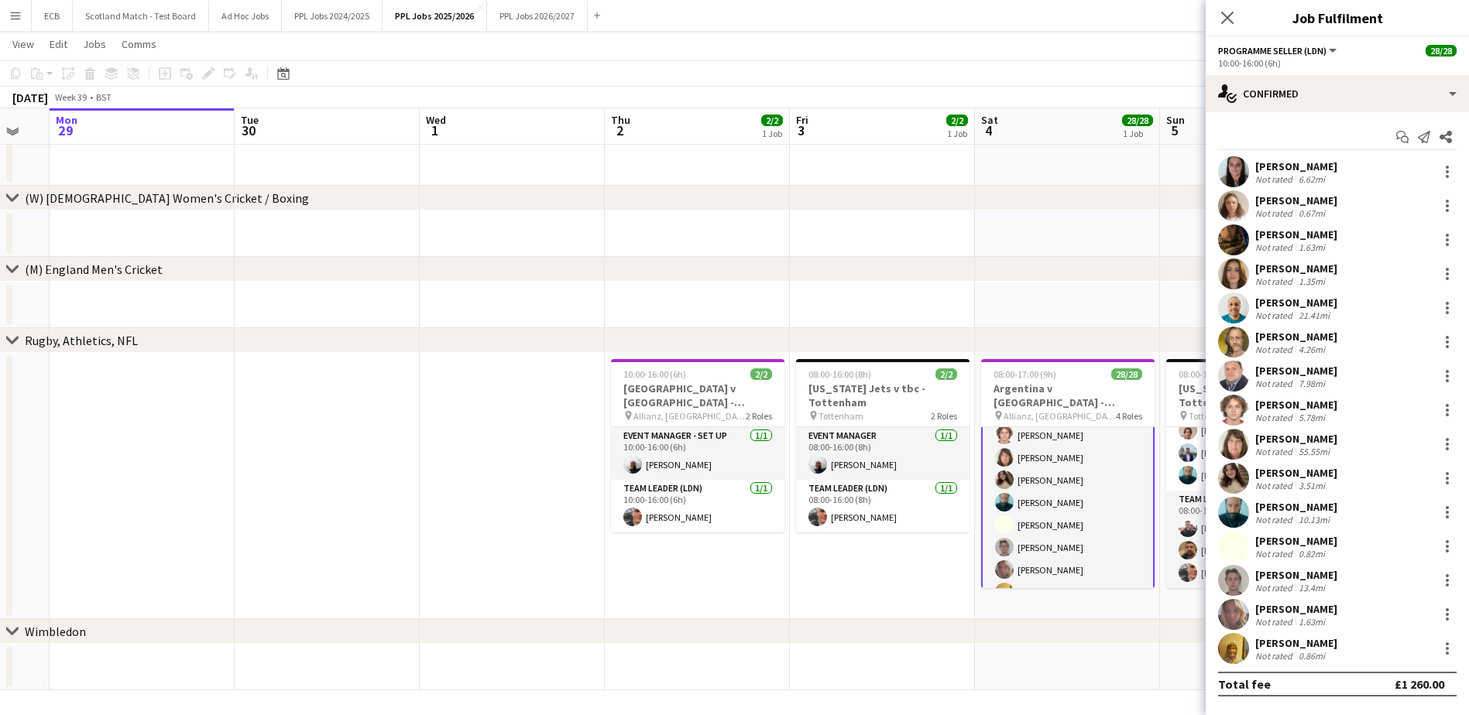
scroll to position [68, 0]
click at [1181, 475] on div at bounding box center [1447, 478] width 19 height 19
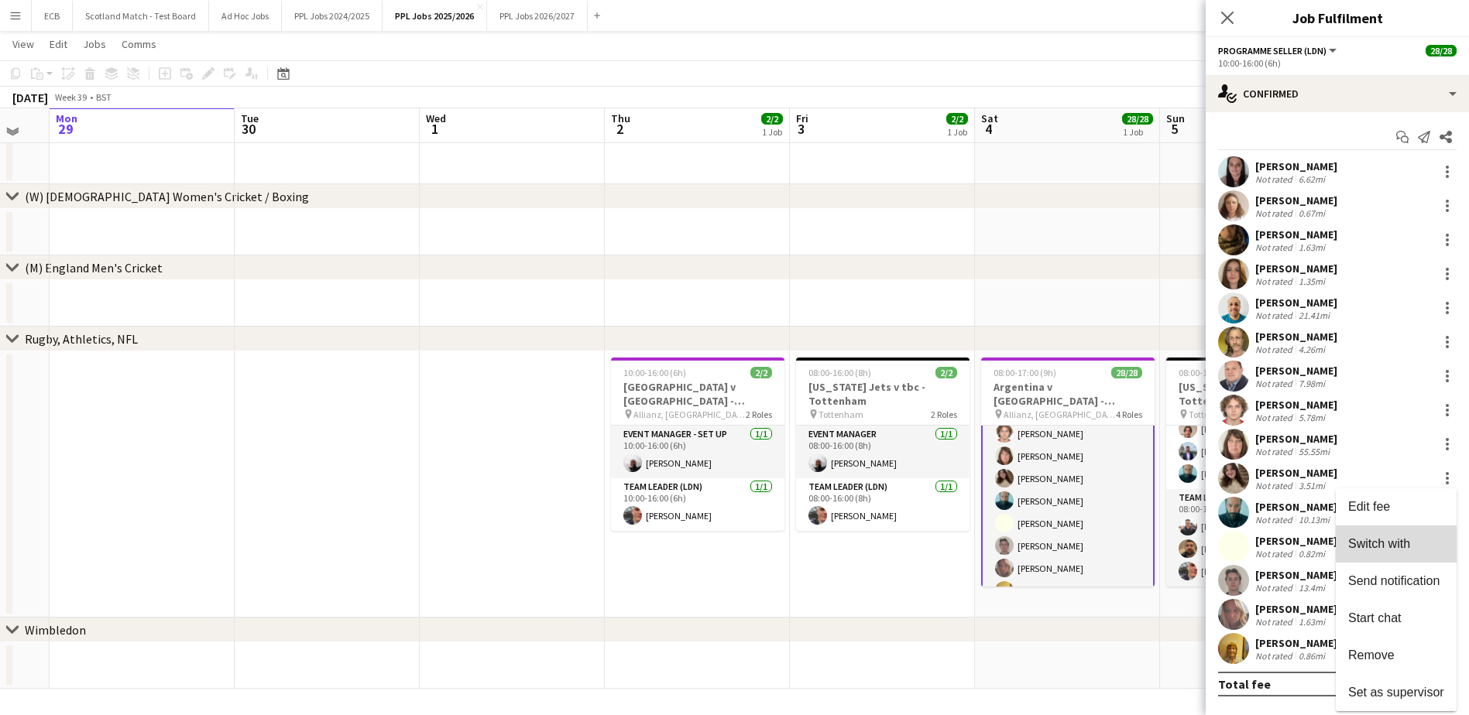
click at [1181, 547] on span "Switch with" at bounding box center [1379, 543] width 62 height 13
